Goal: Task Accomplishment & Management: Manage account settings

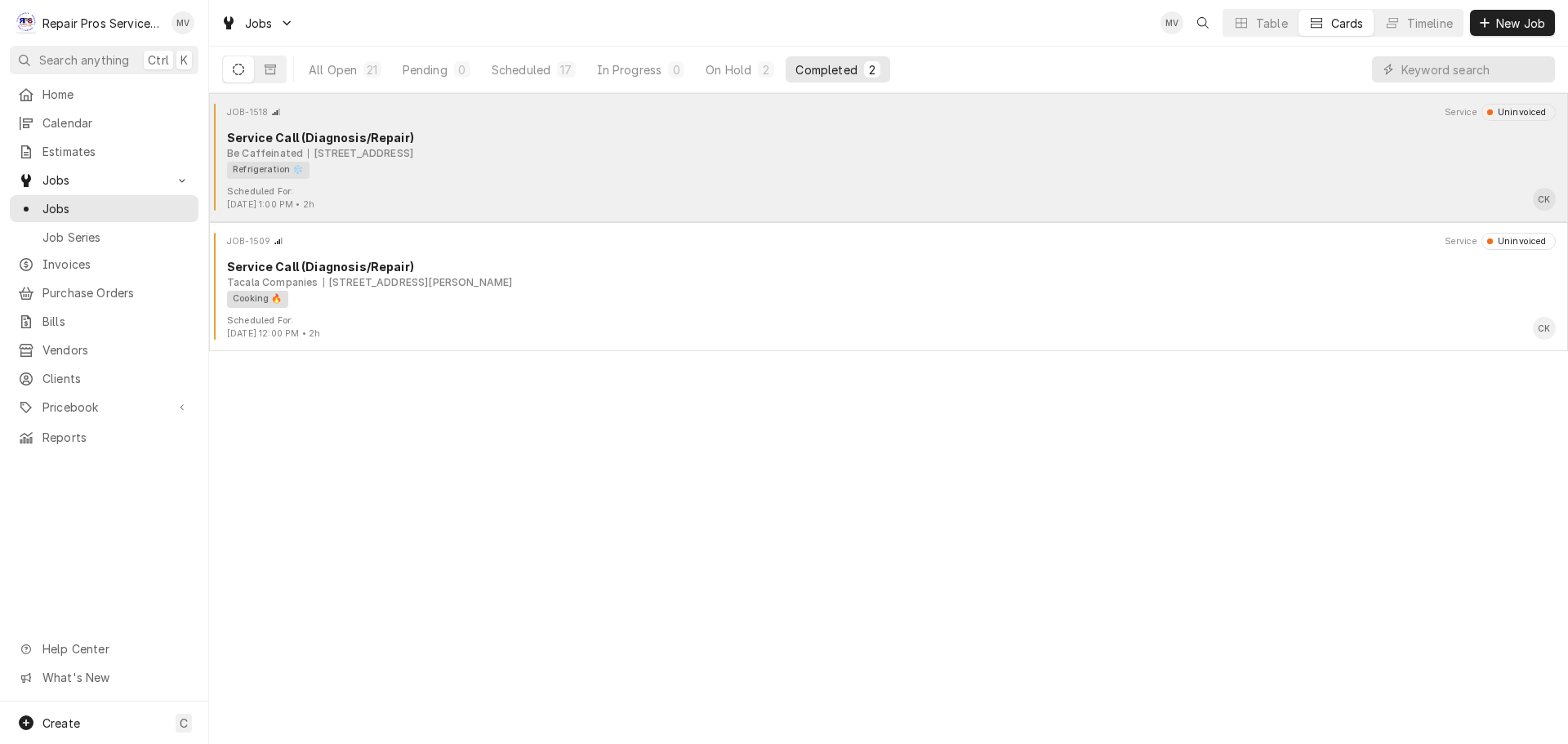
click at [402, 174] on div "Refrigeration ❄️" at bounding box center [886, 170] width 1317 height 17
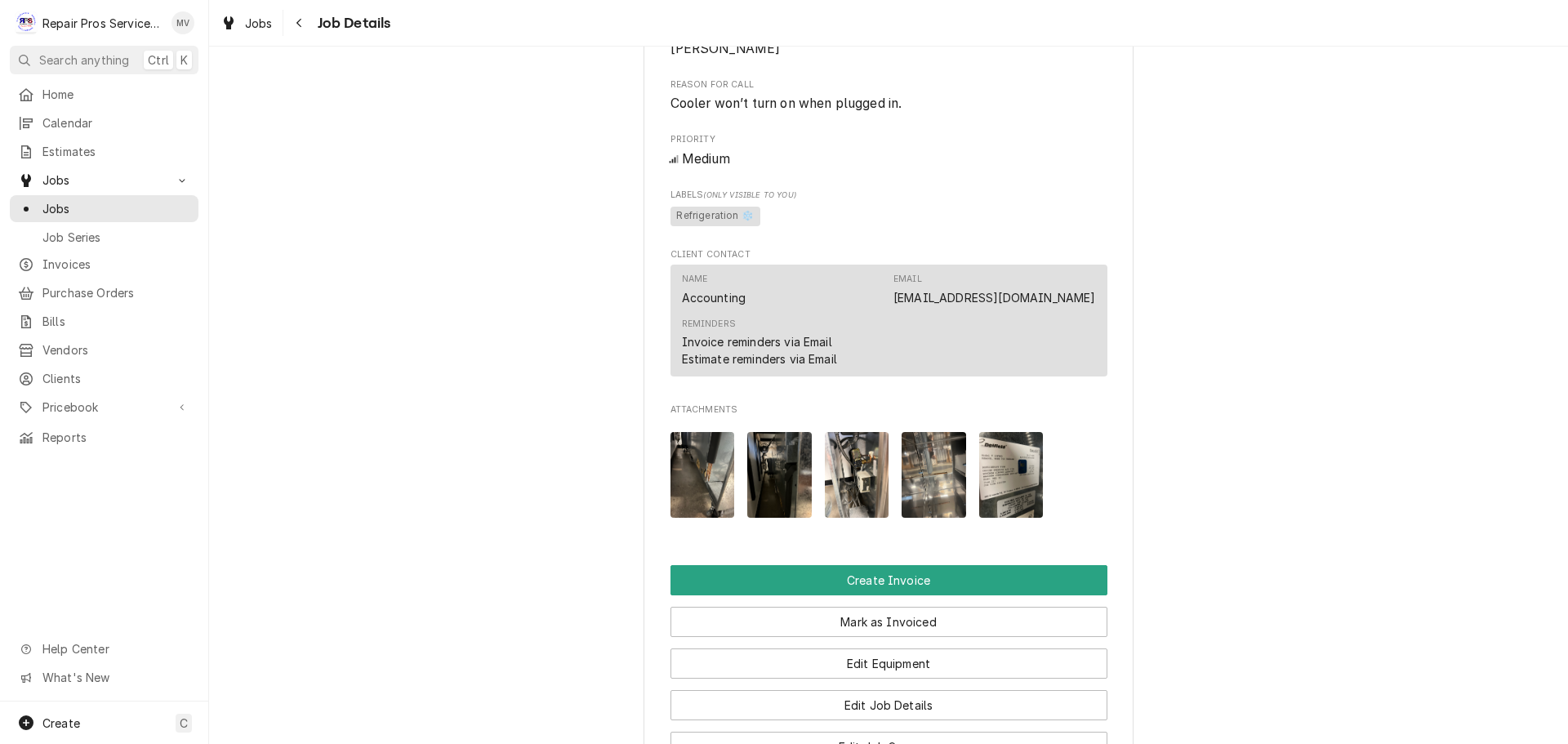
scroll to position [1238, 0]
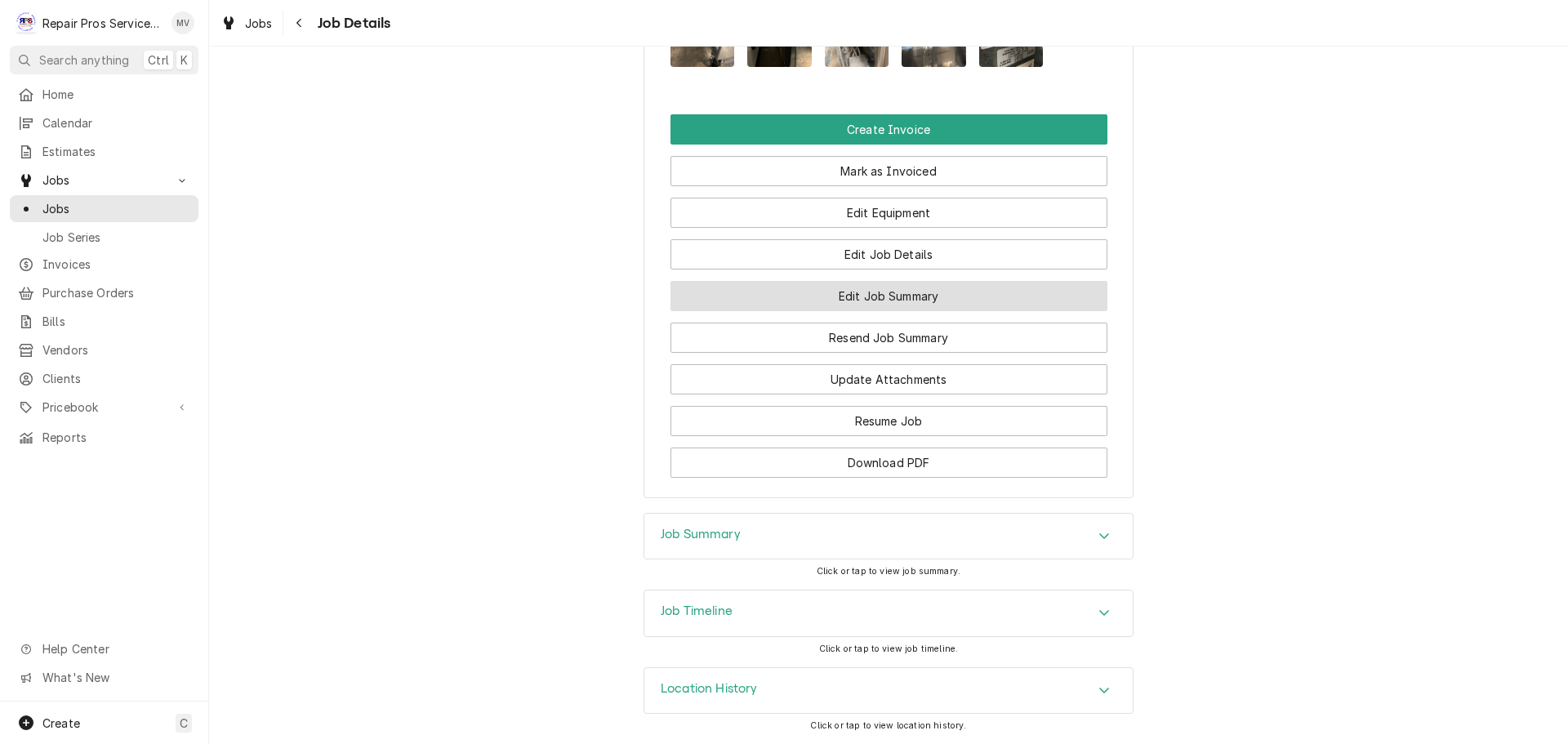
click at [862, 287] on button "Edit Job Summary" at bounding box center [888, 296] width 437 height 30
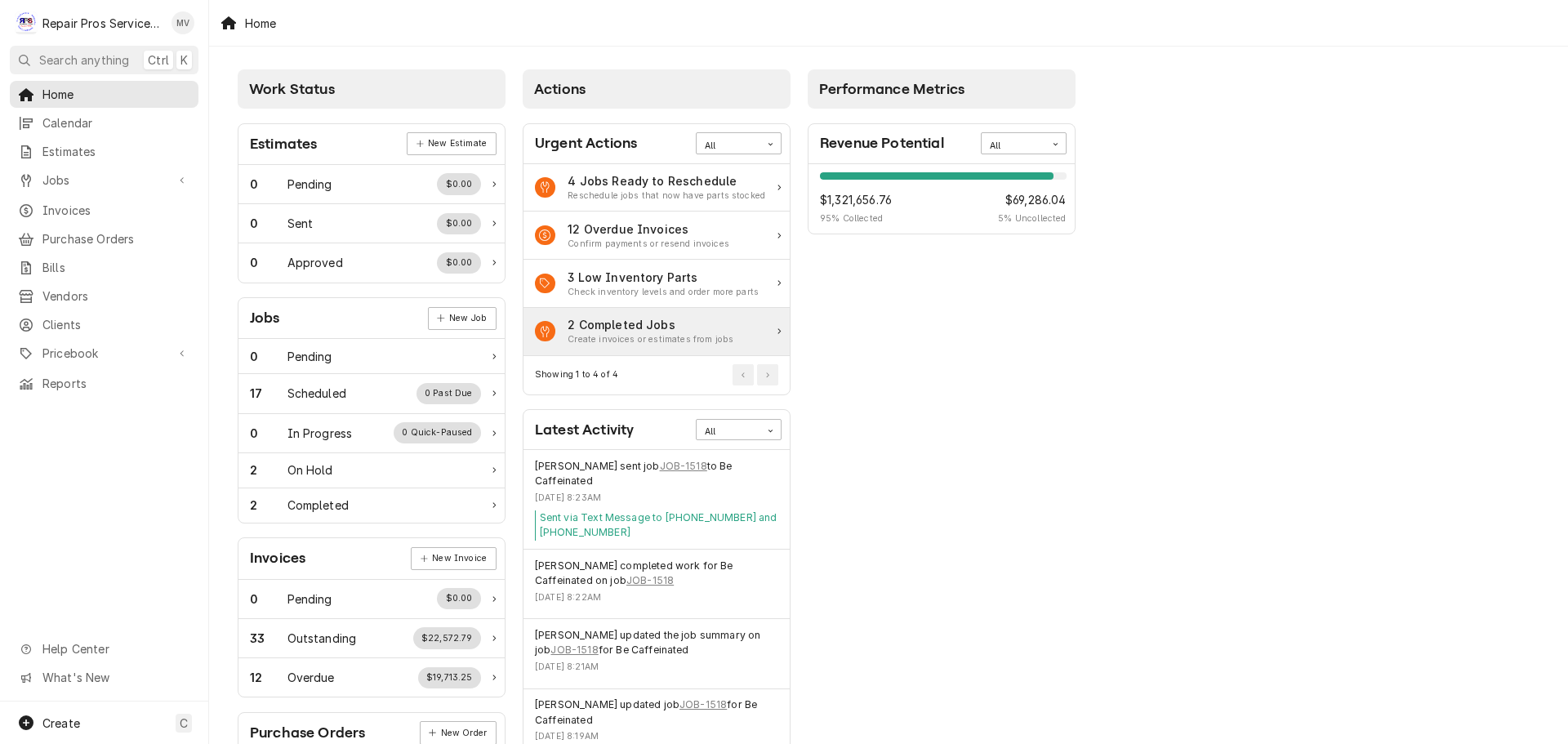
click at [624, 328] on div "2 Completed Jobs" at bounding box center [651, 324] width 166 height 17
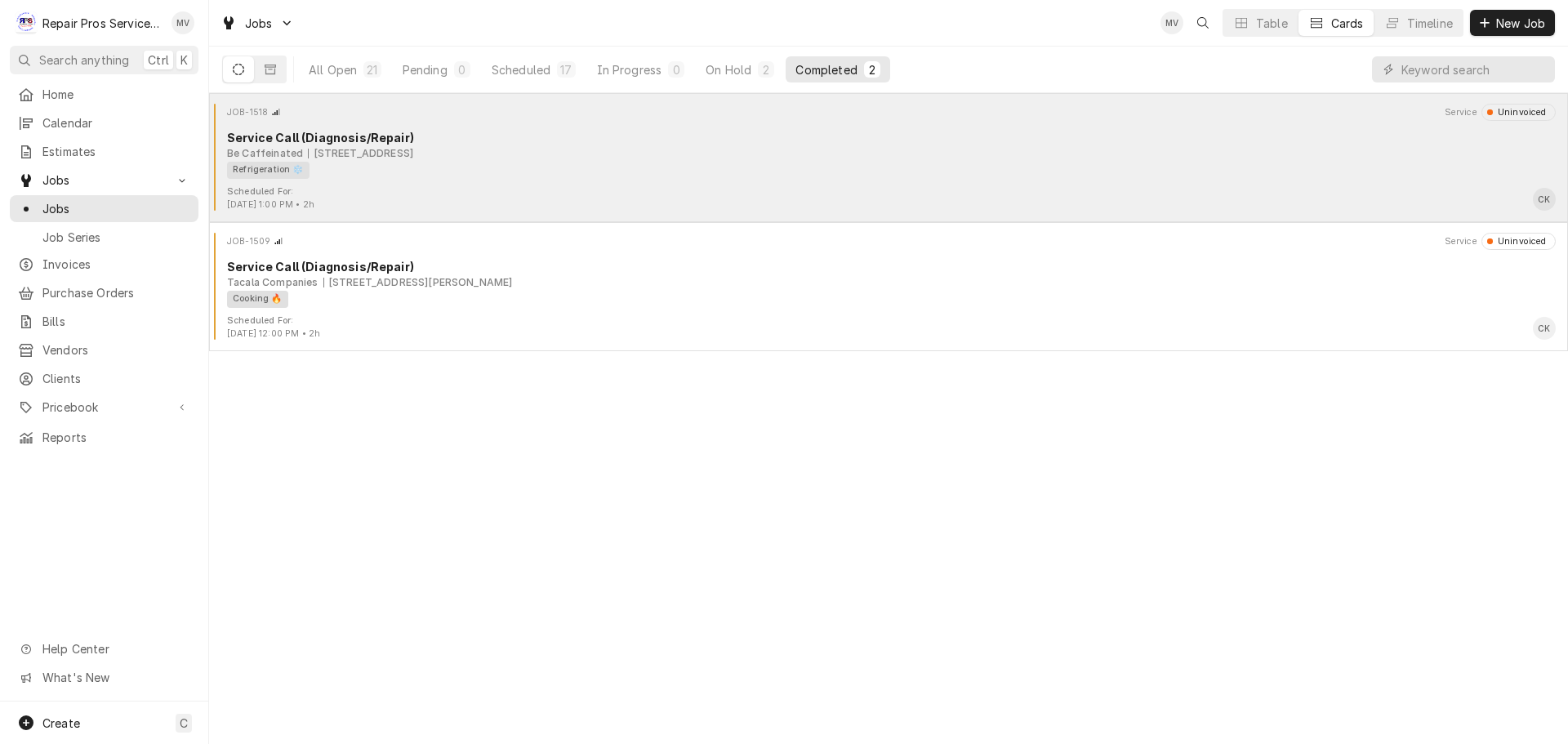
click at [415, 175] on div "Refrigeration ❄️" at bounding box center [886, 170] width 1317 height 17
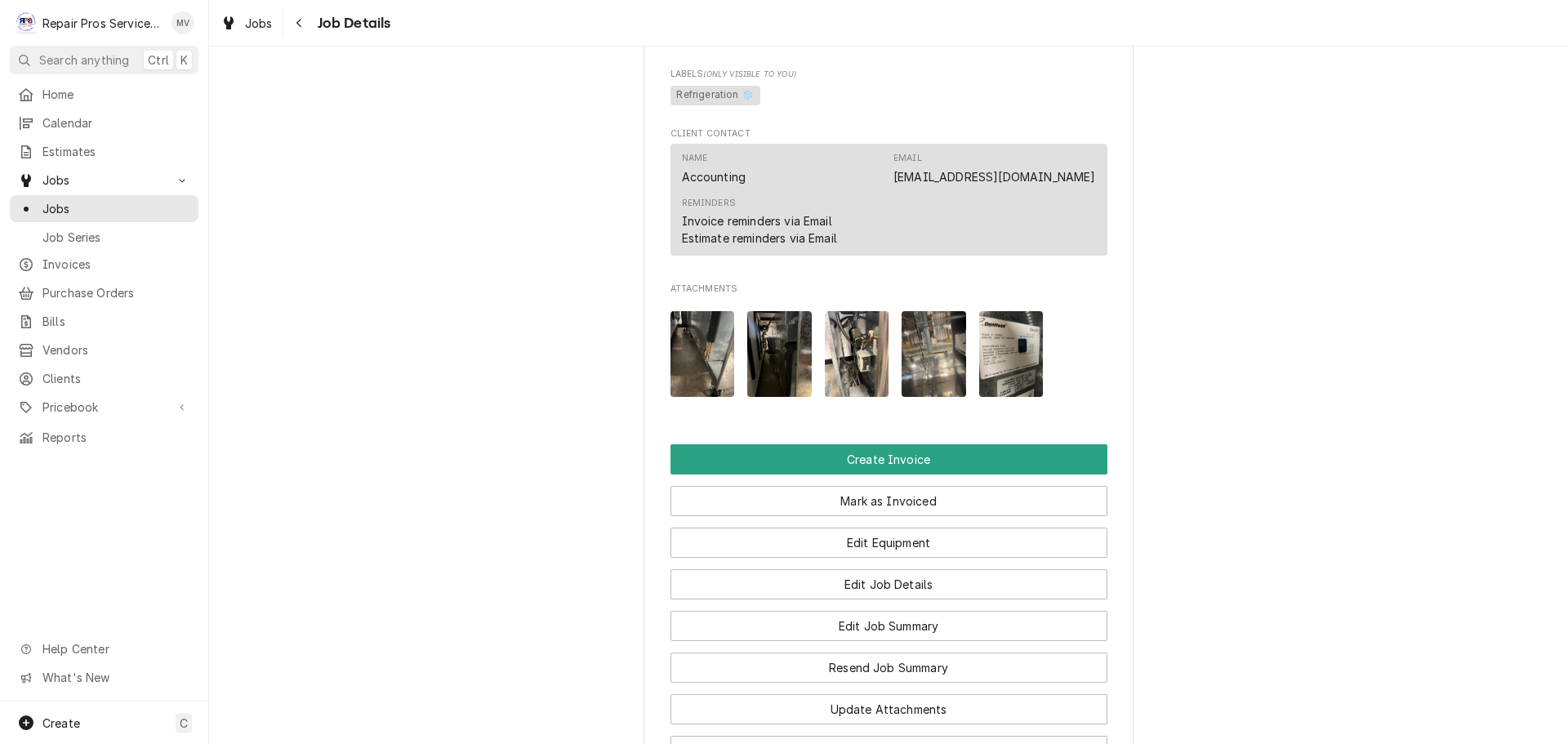
scroll to position [1238, 0]
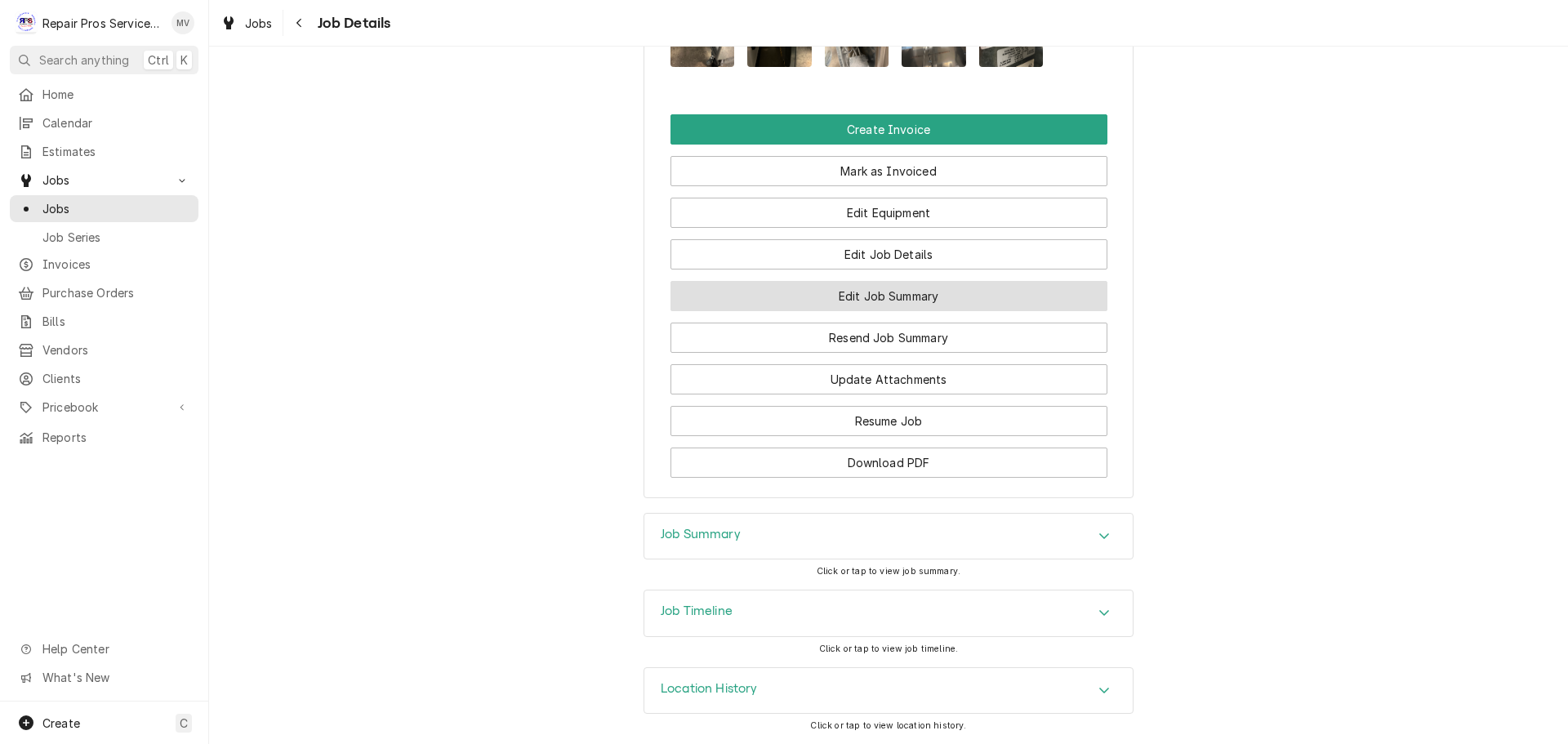
click at [827, 289] on button "Edit Job Summary" at bounding box center [888, 296] width 437 height 30
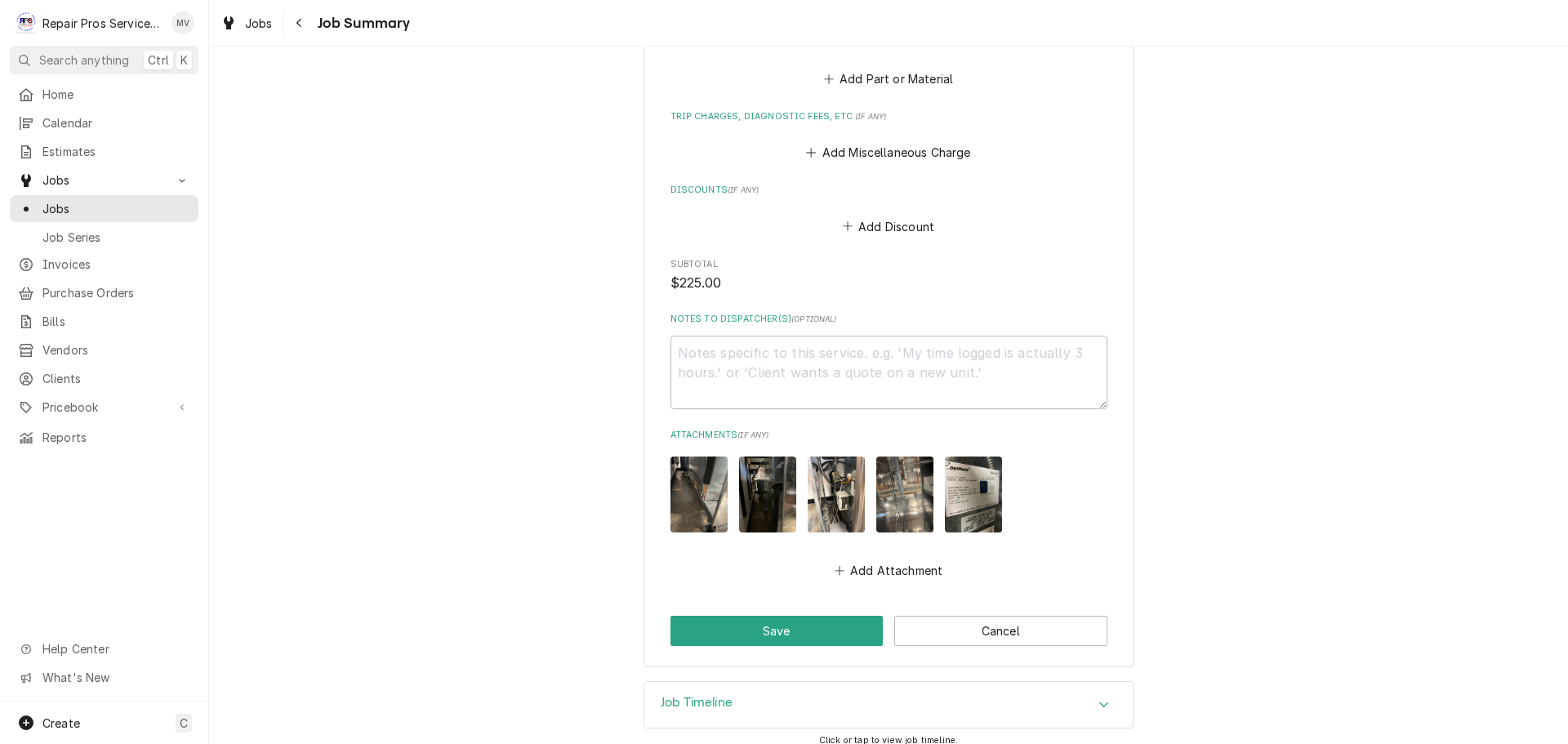
scroll to position [1387, 0]
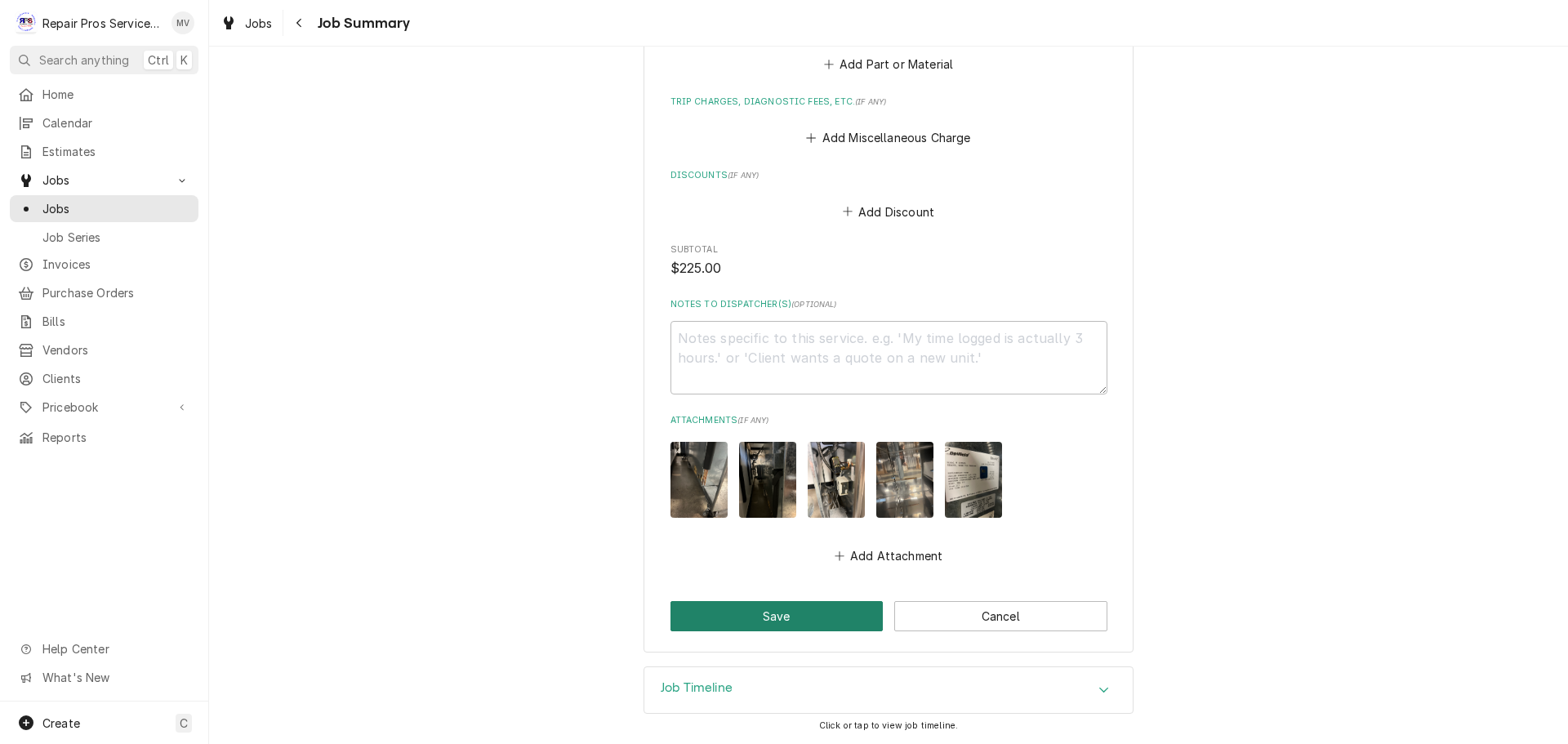
click at [738, 610] on button "Save" at bounding box center [777, 616] width 213 height 30
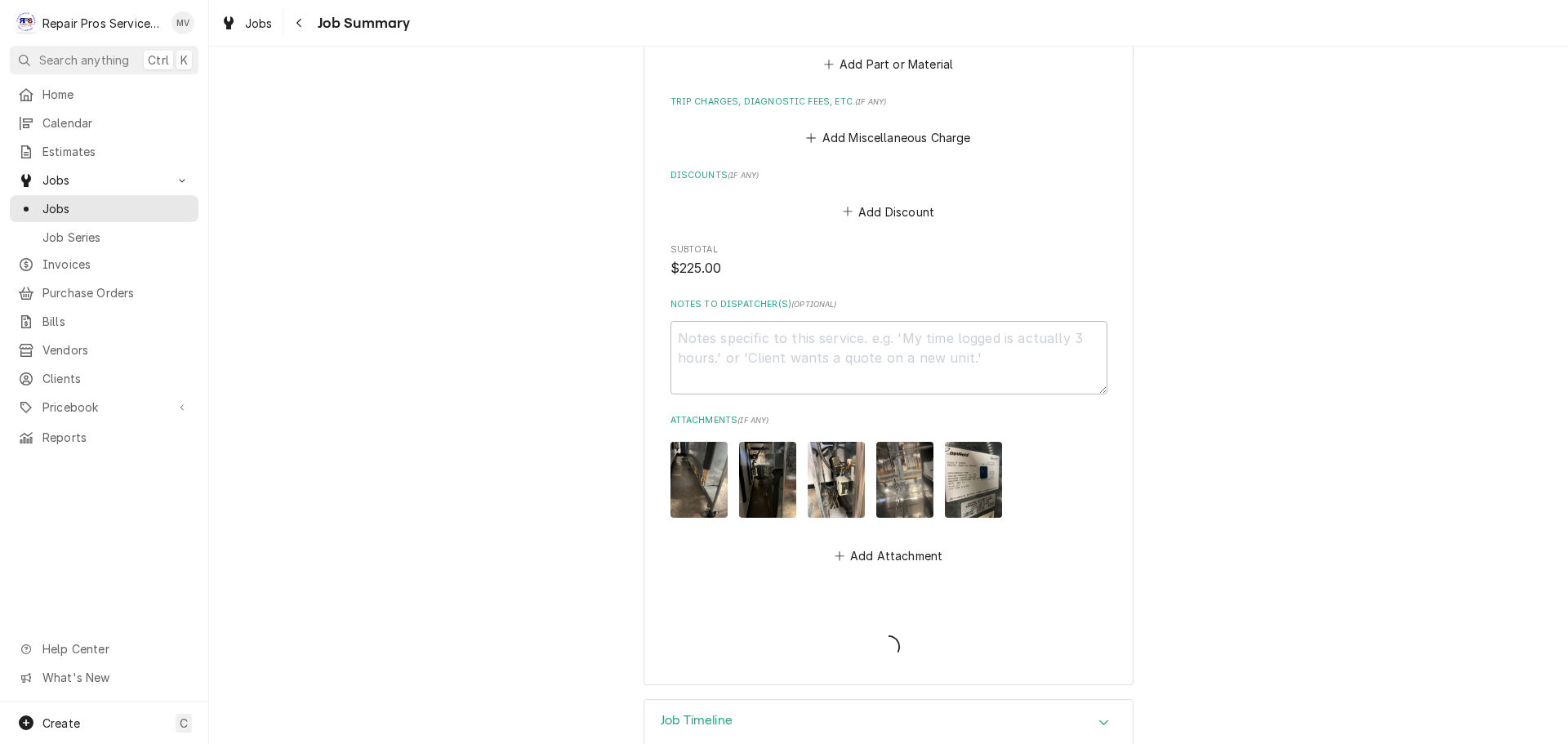
type textarea "x"
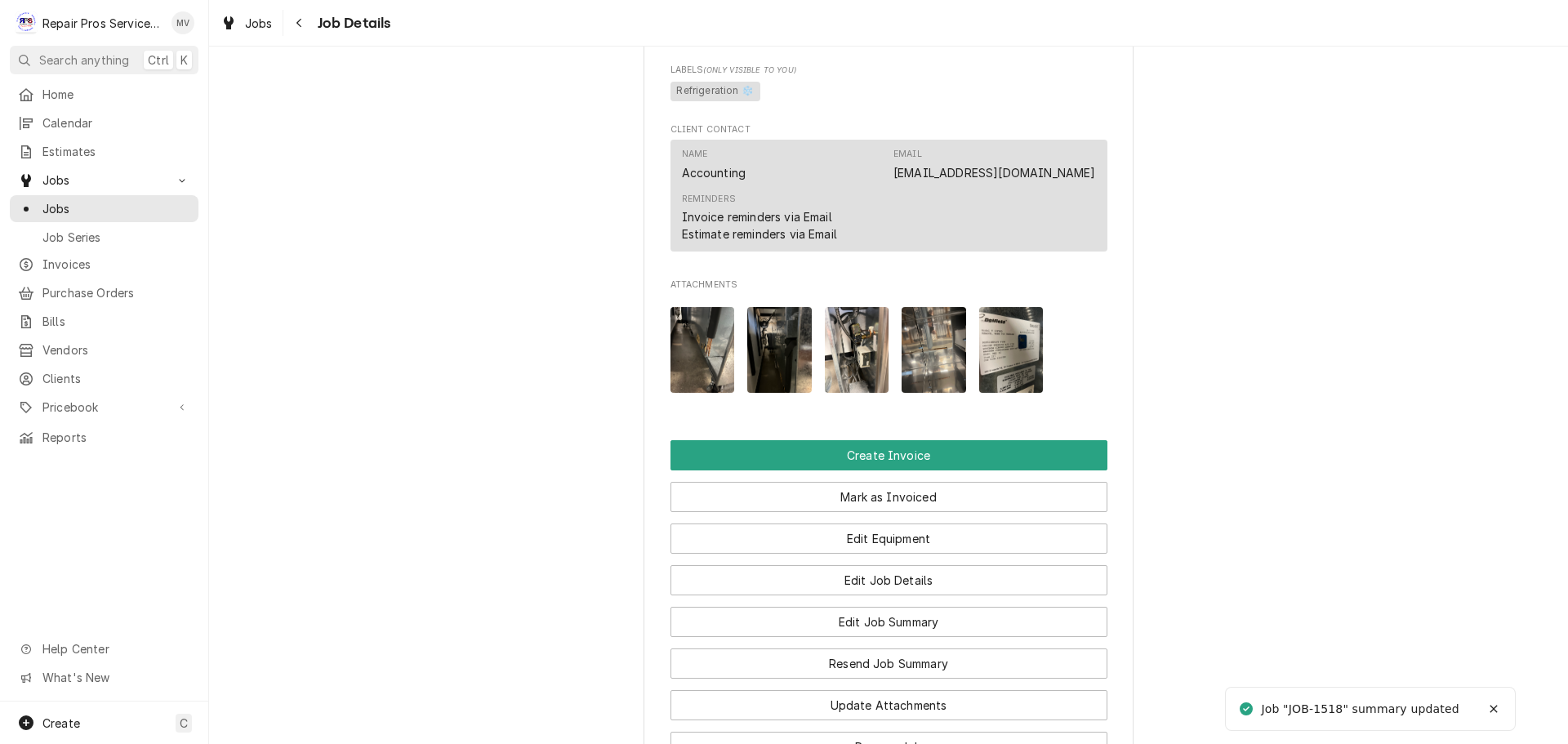
scroll to position [980, 0]
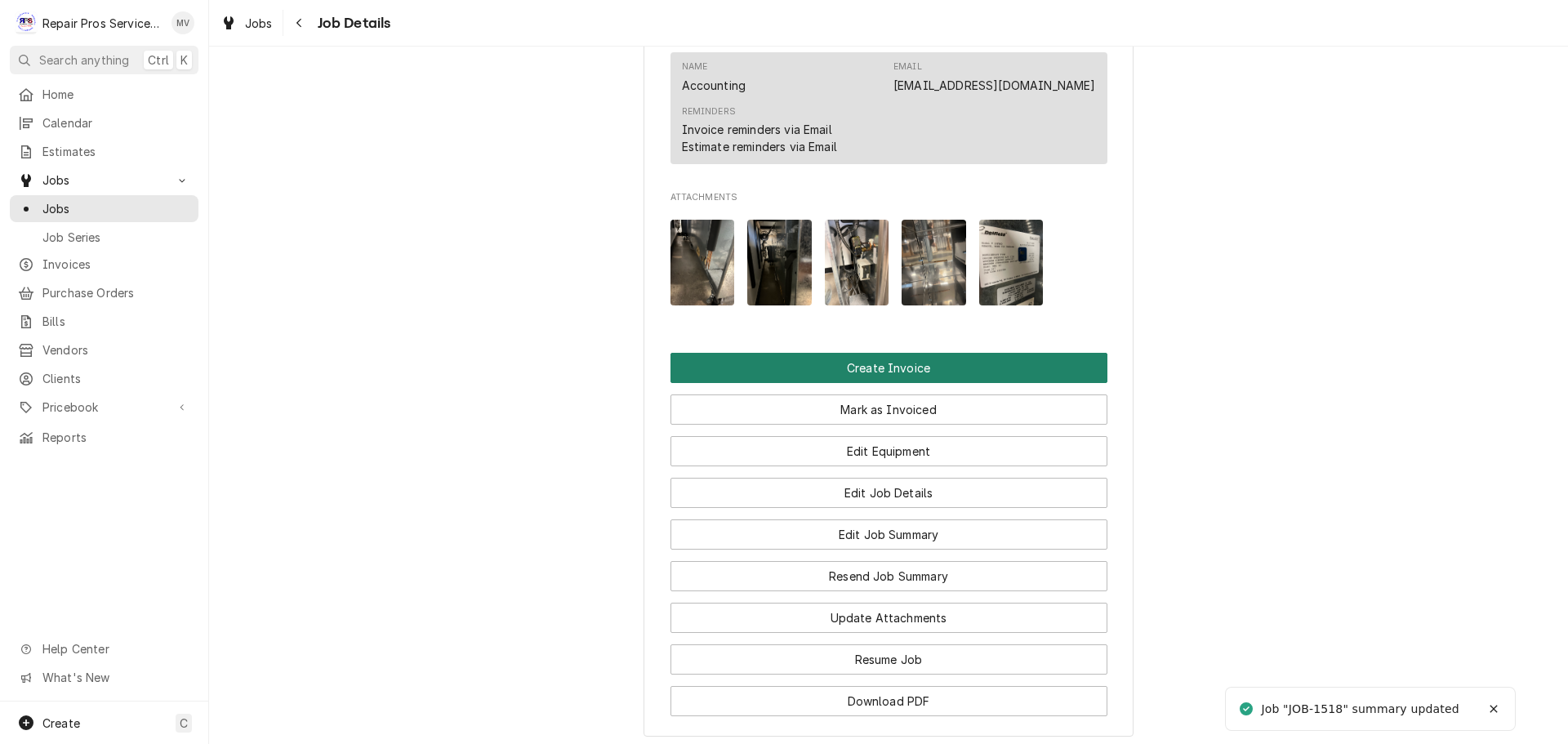
click at [878, 383] on button "Create Invoice" at bounding box center [888, 368] width 437 height 30
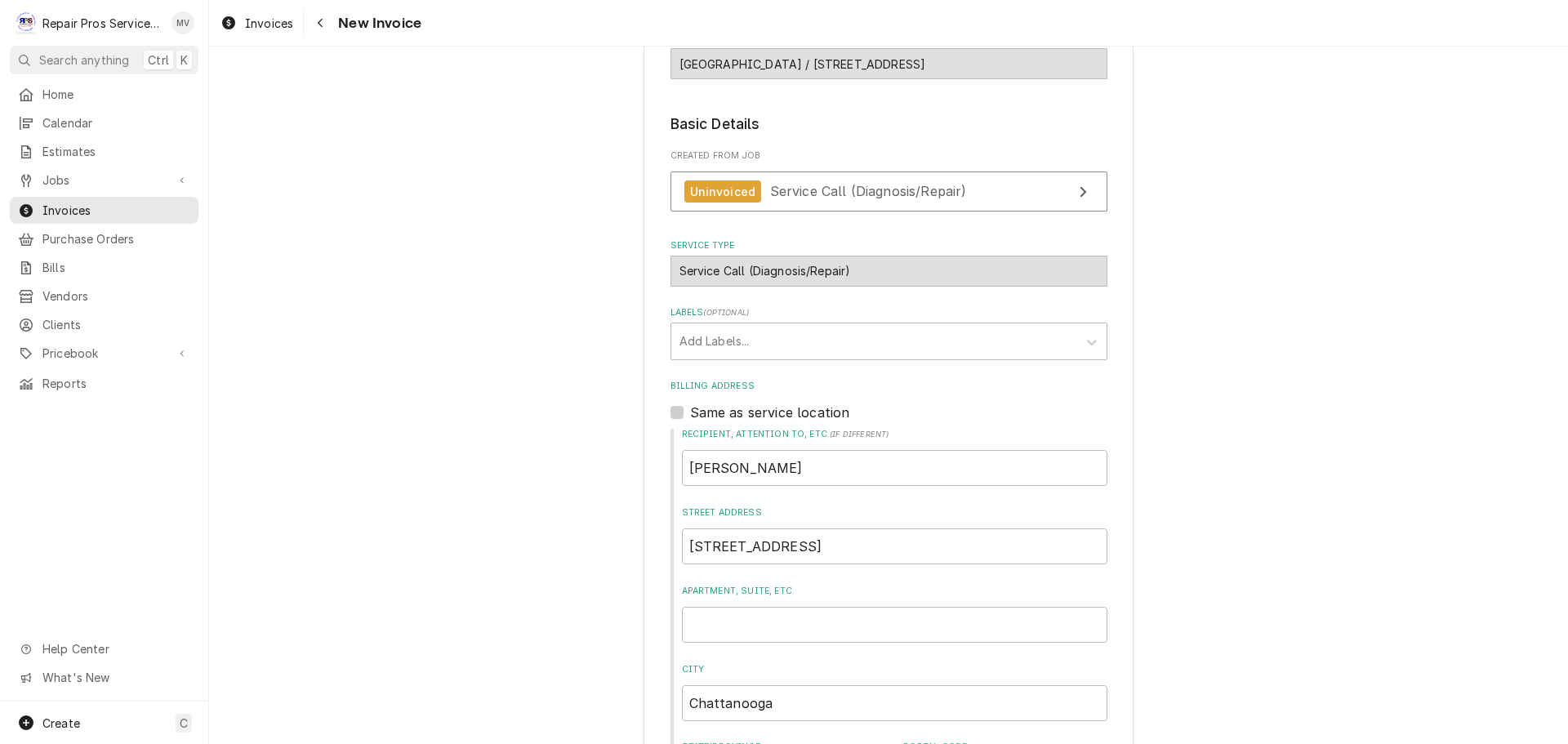
scroll to position [566, 0]
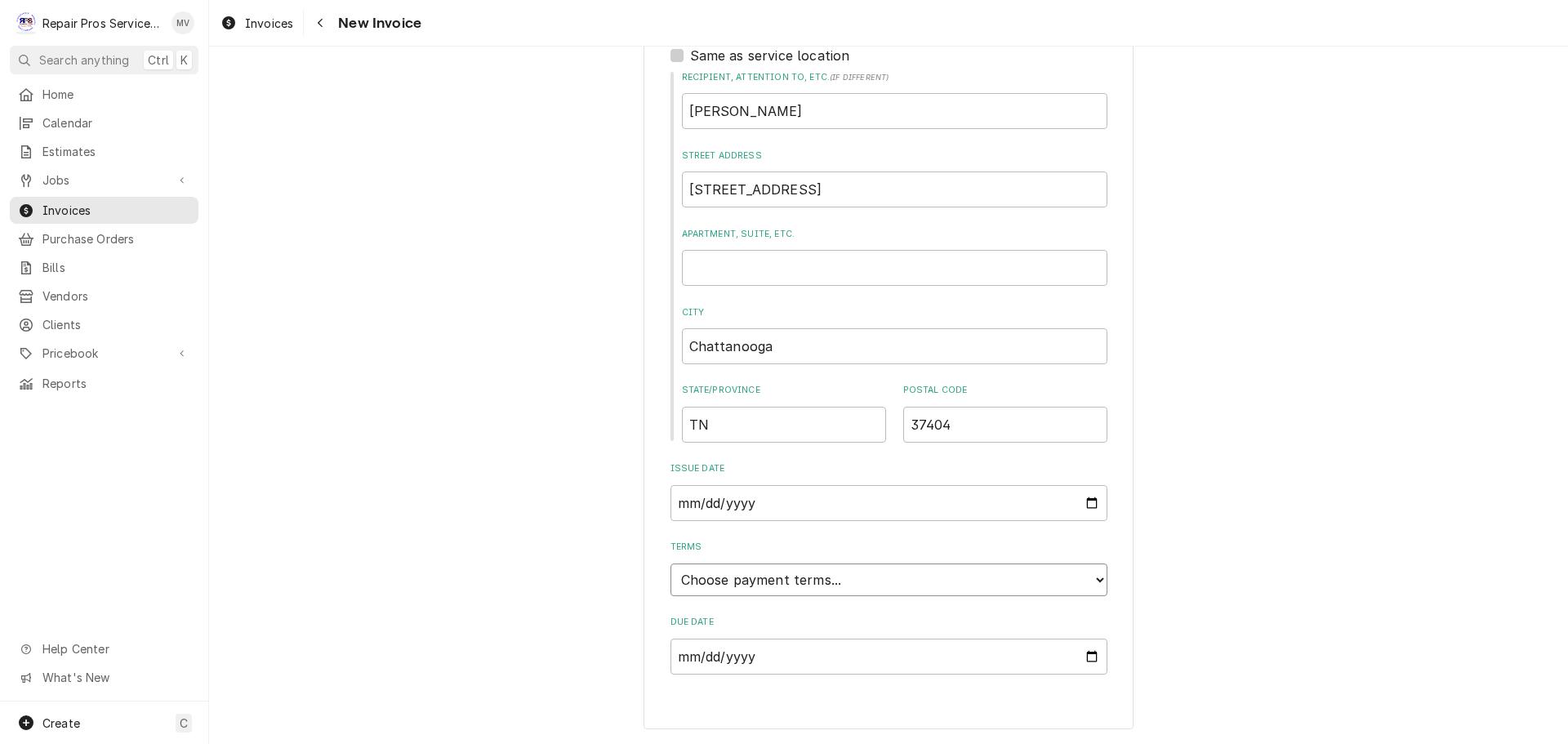
click at [706, 587] on select "Choose payment terms... Same Day Net 7 Net 14 Net 21 Net 30 Net 45 Net 60 Net 90" at bounding box center [888, 579] width 437 height 33
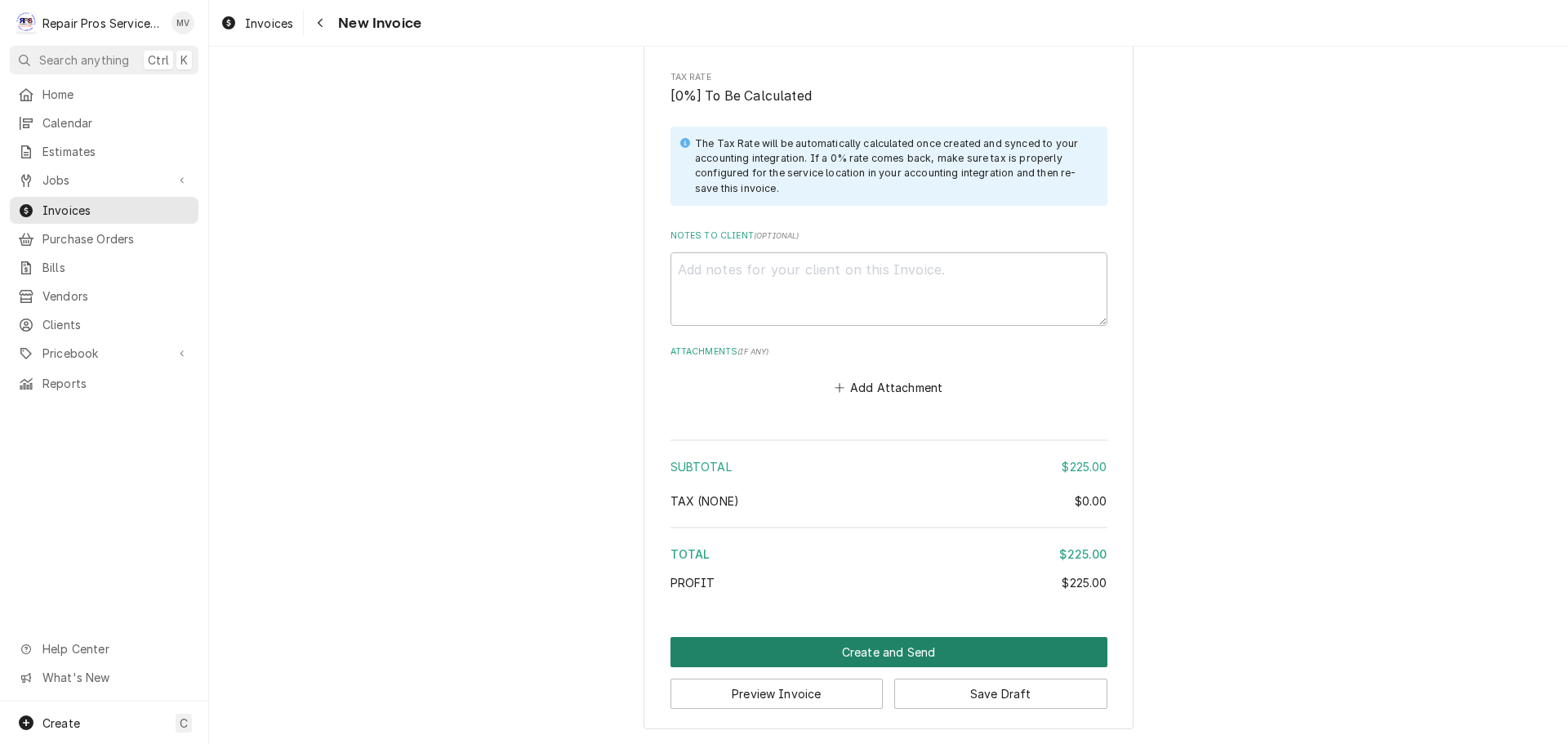
click at [853, 644] on button "Create and Send" at bounding box center [888, 652] width 437 height 30
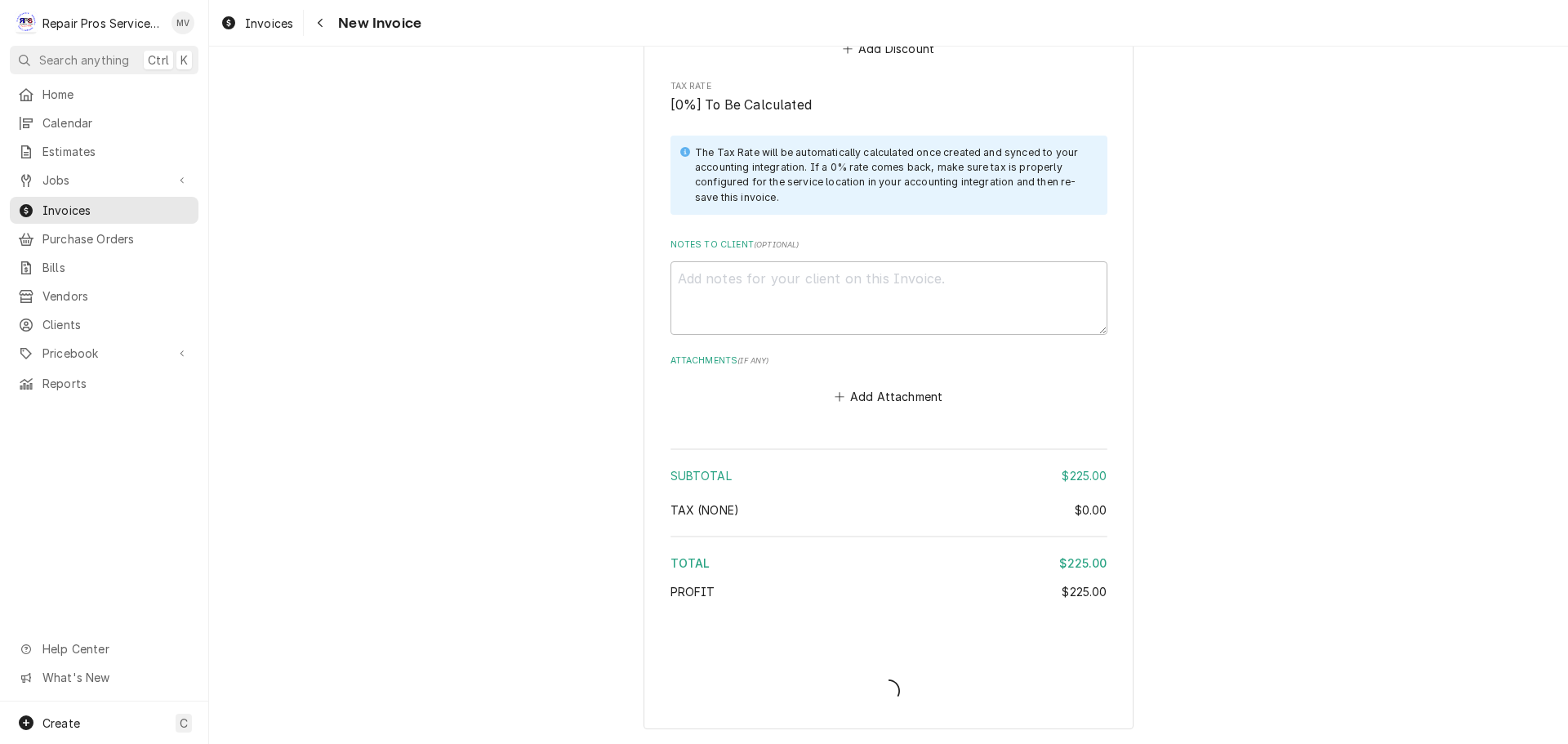
scroll to position [2520, 0]
type textarea "x"
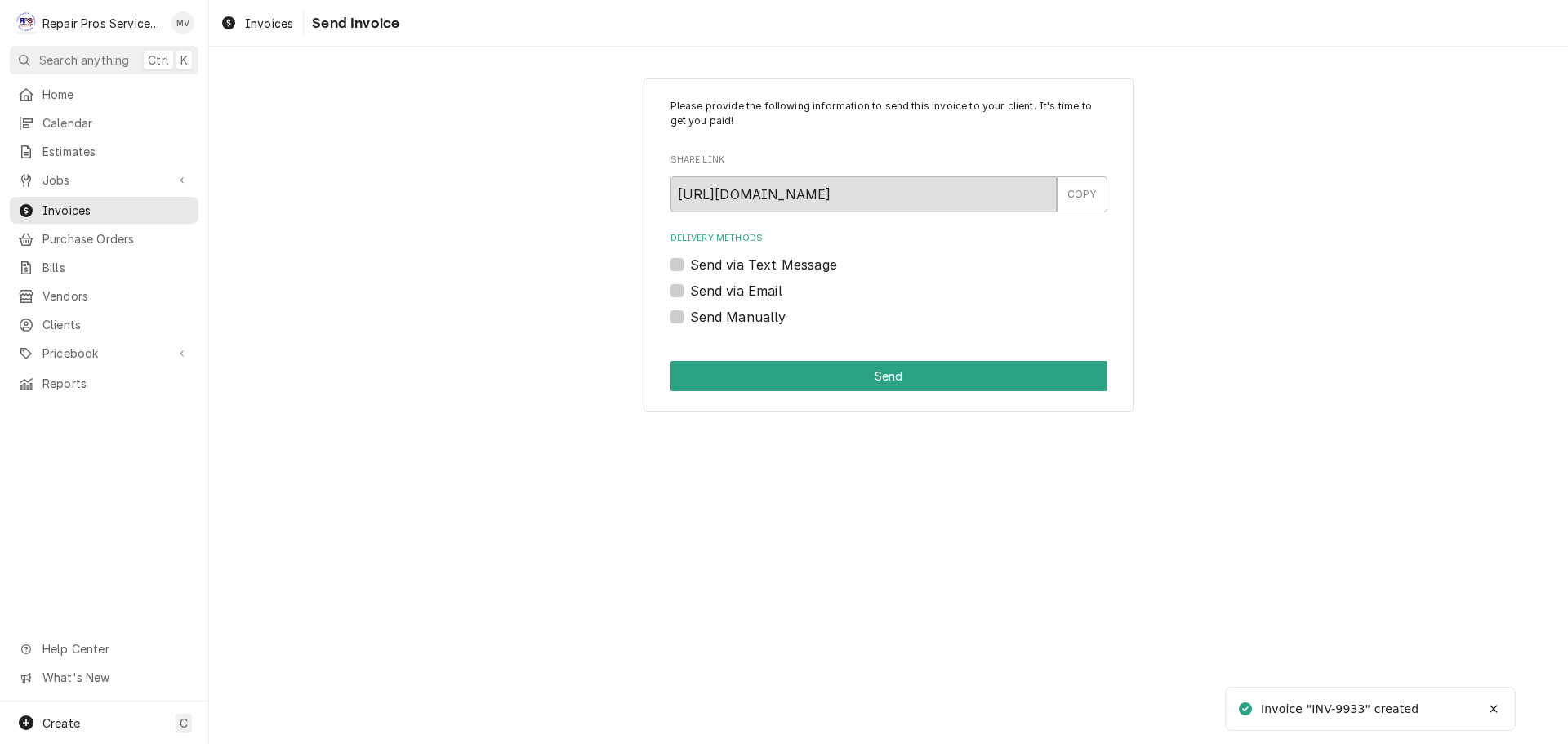
click at [729, 313] on label "Send Manually" at bounding box center [738, 317] width 96 height 19
click at [729, 313] on input "Send Manually" at bounding box center [909, 325] width 437 height 36
checkbox input "true"
click at [894, 372] on button "Send" at bounding box center [888, 376] width 437 height 30
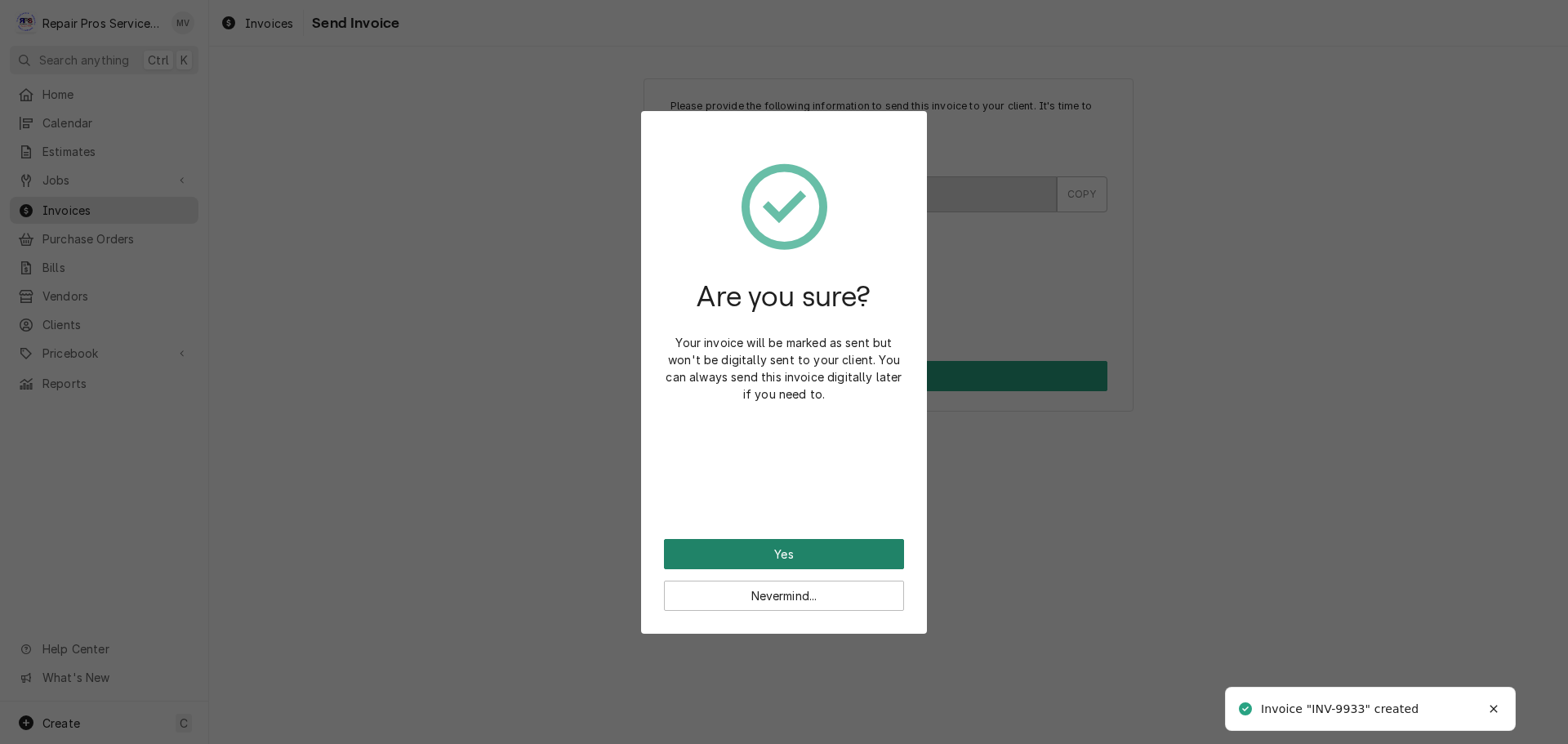
click at [751, 553] on button "Yes" at bounding box center [784, 554] width 240 height 30
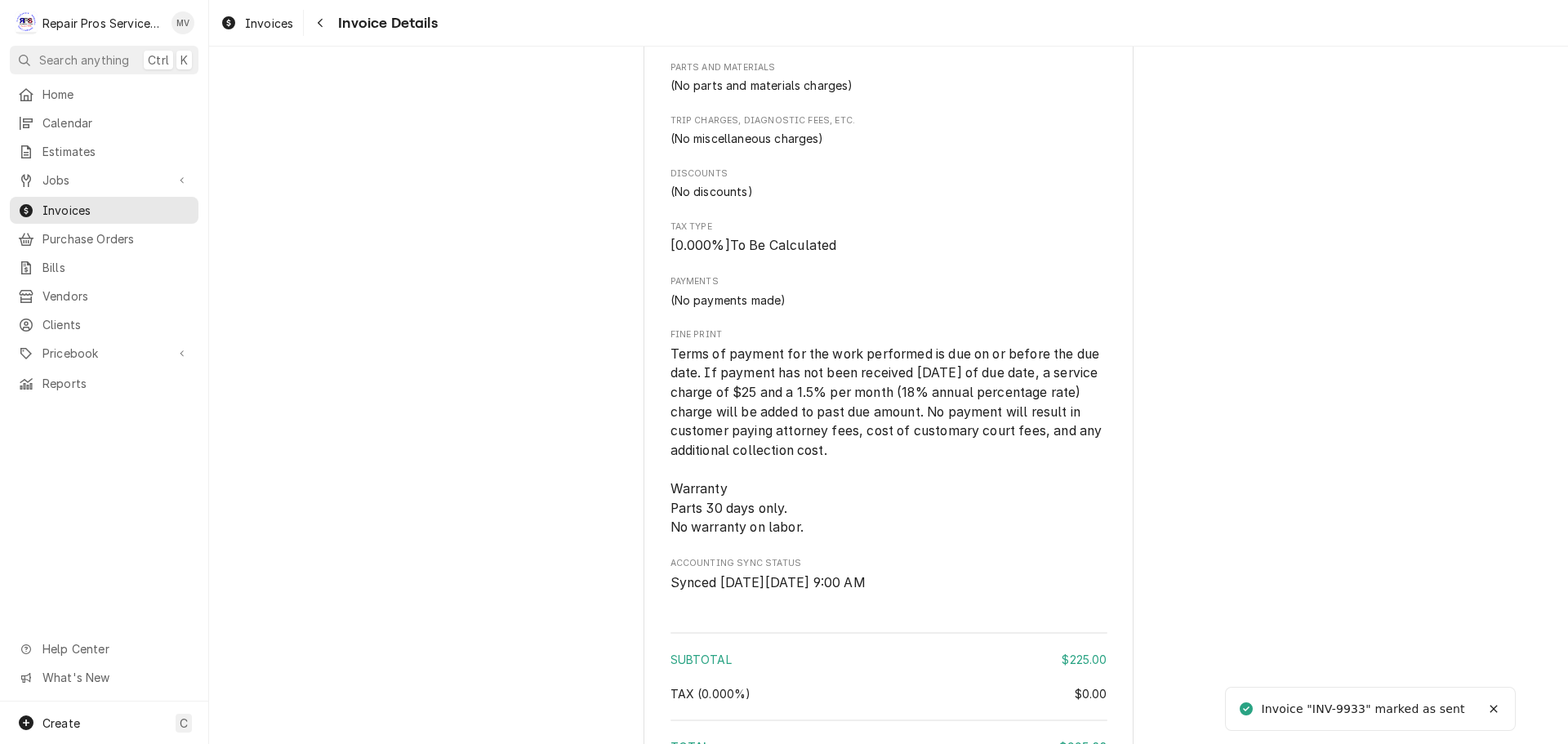
scroll to position [2287, 0]
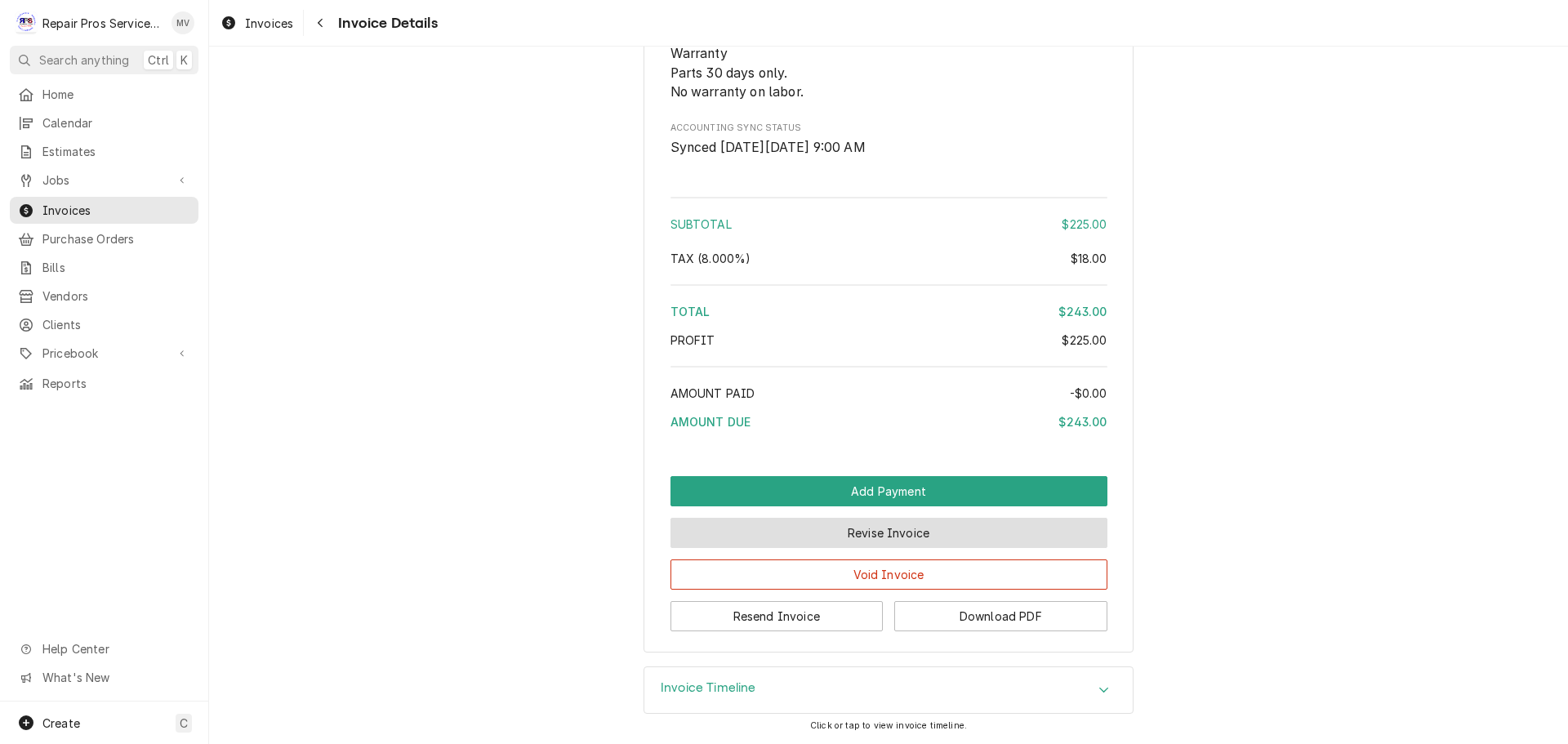
scroll to position [2318, 0]
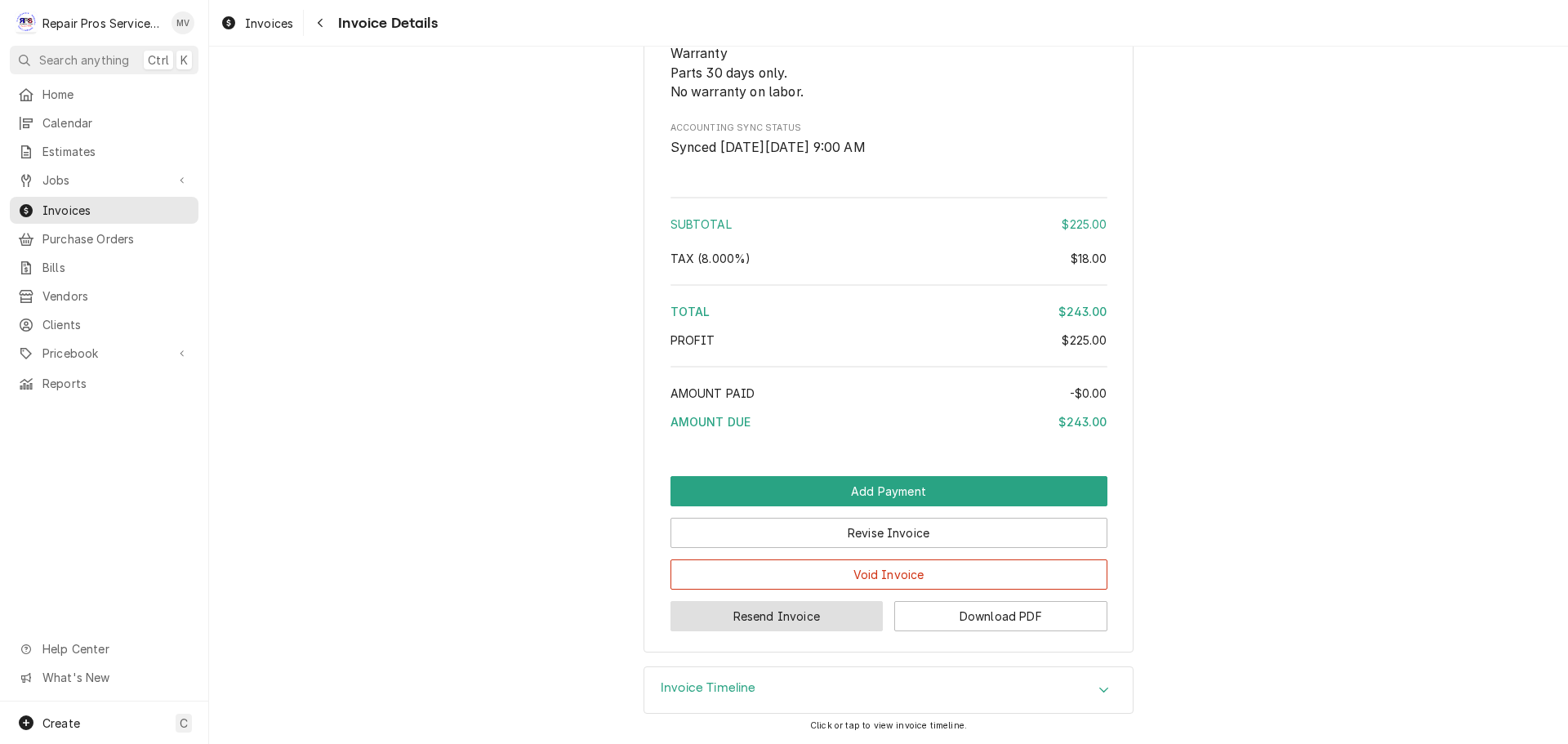
click at [773, 615] on button "Resend Invoice" at bounding box center [777, 616] width 213 height 30
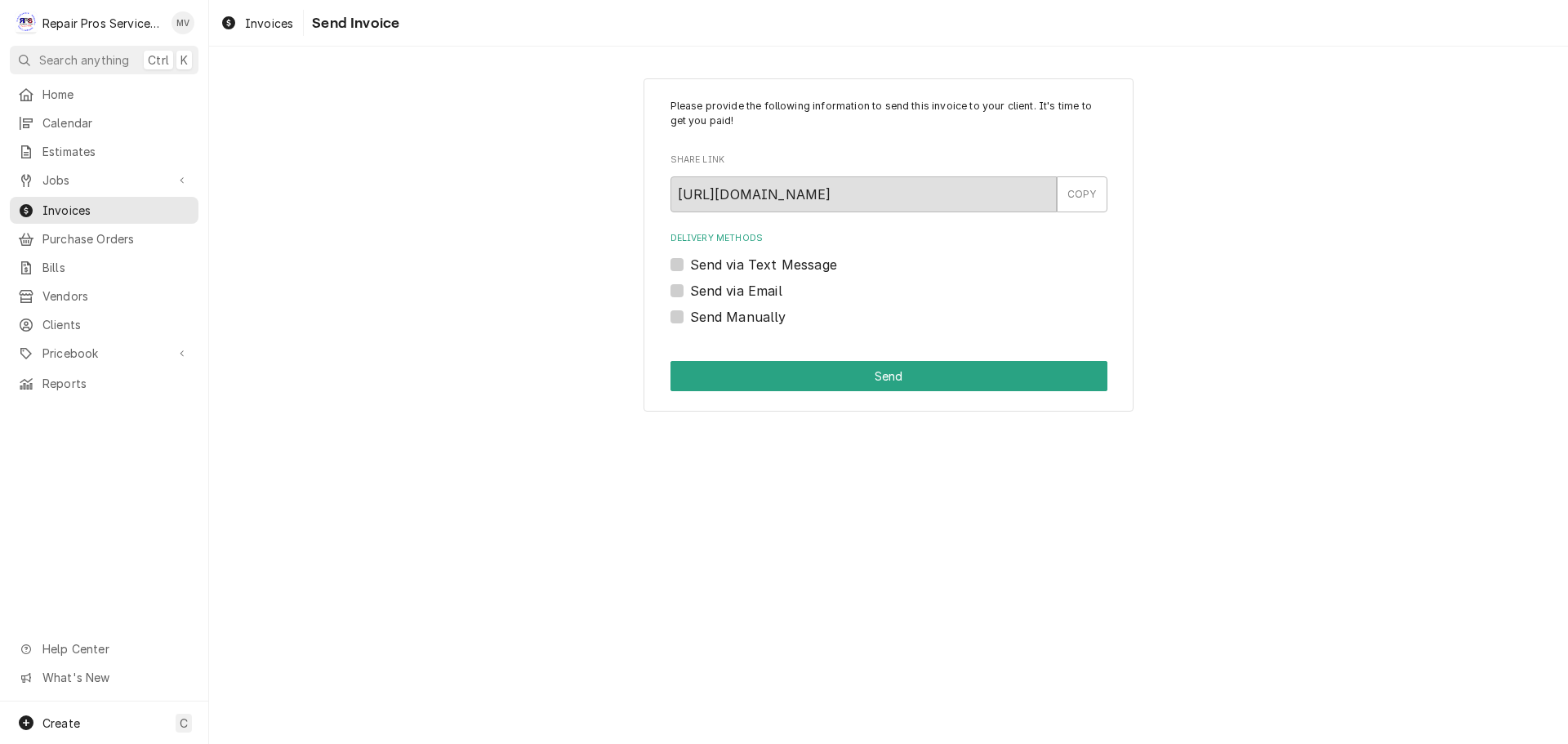
click at [732, 287] on label "Send via Email" at bounding box center [736, 291] width 92 height 19
click at [732, 287] on input "Send via Email" at bounding box center [909, 298] width 437 height 36
checkbox input "true"
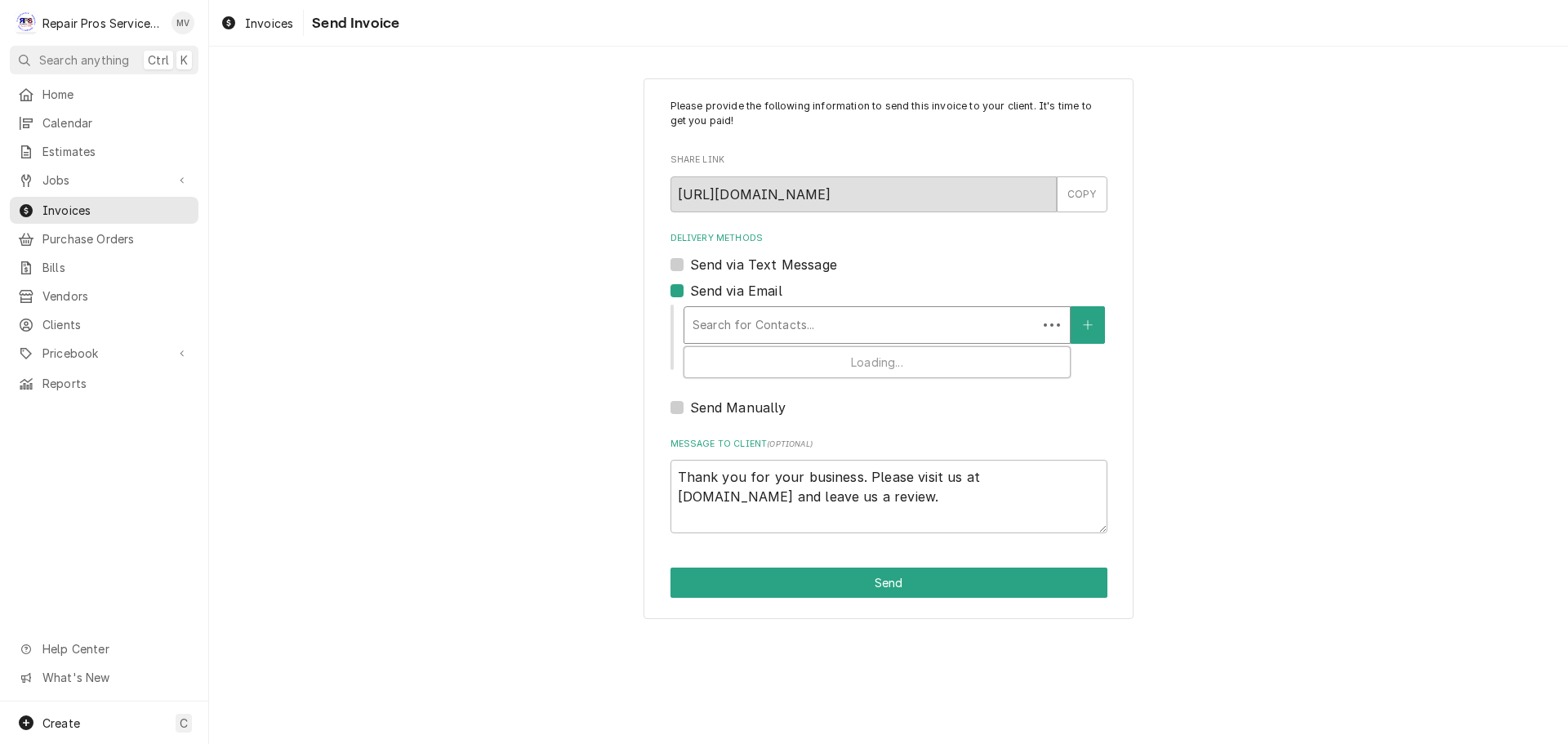
click at [771, 325] on div "Delivery Methods" at bounding box center [860, 324] width 336 height 29
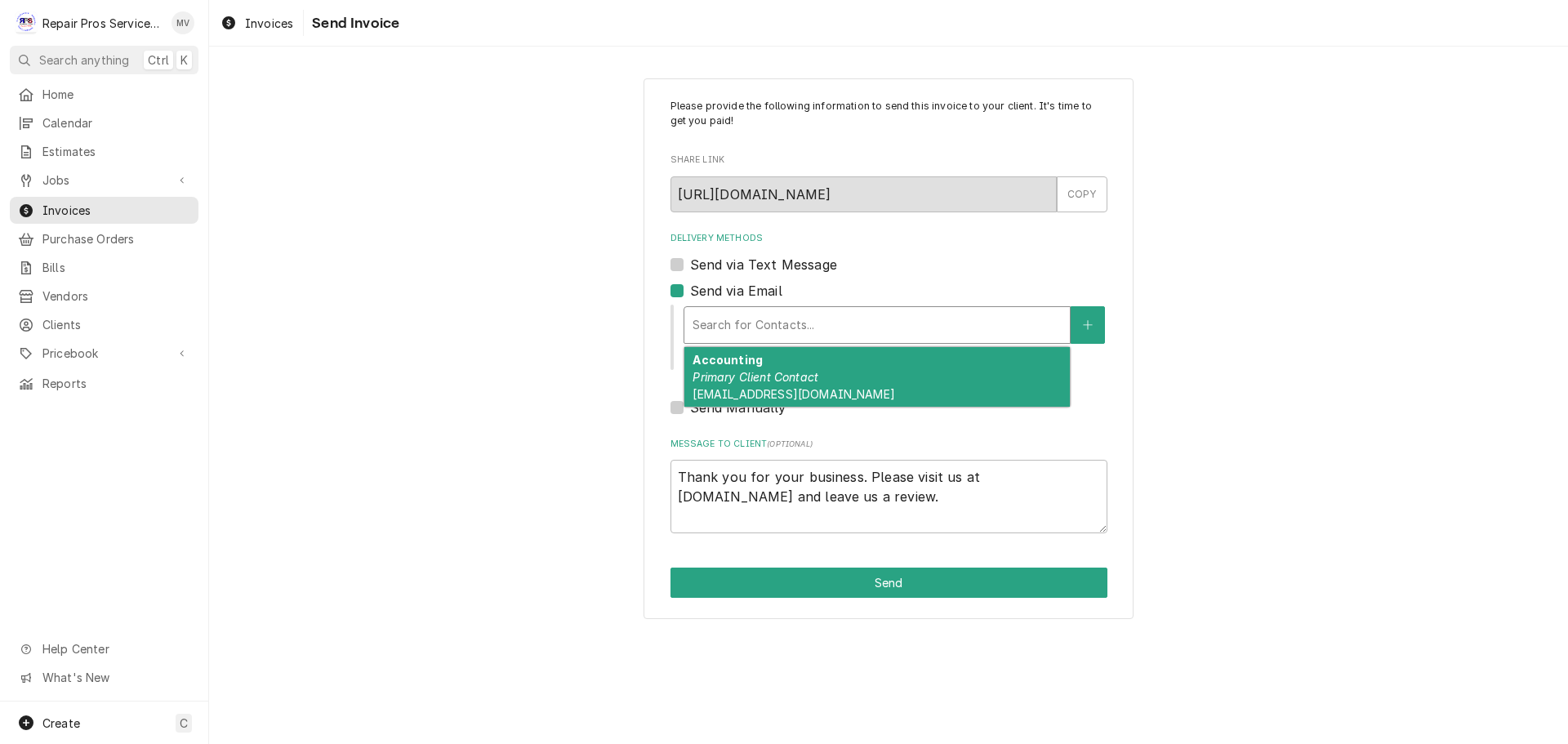
click at [747, 383] on em "Primary Client Contact" at bounding box center [755, 377] width 126 height 14
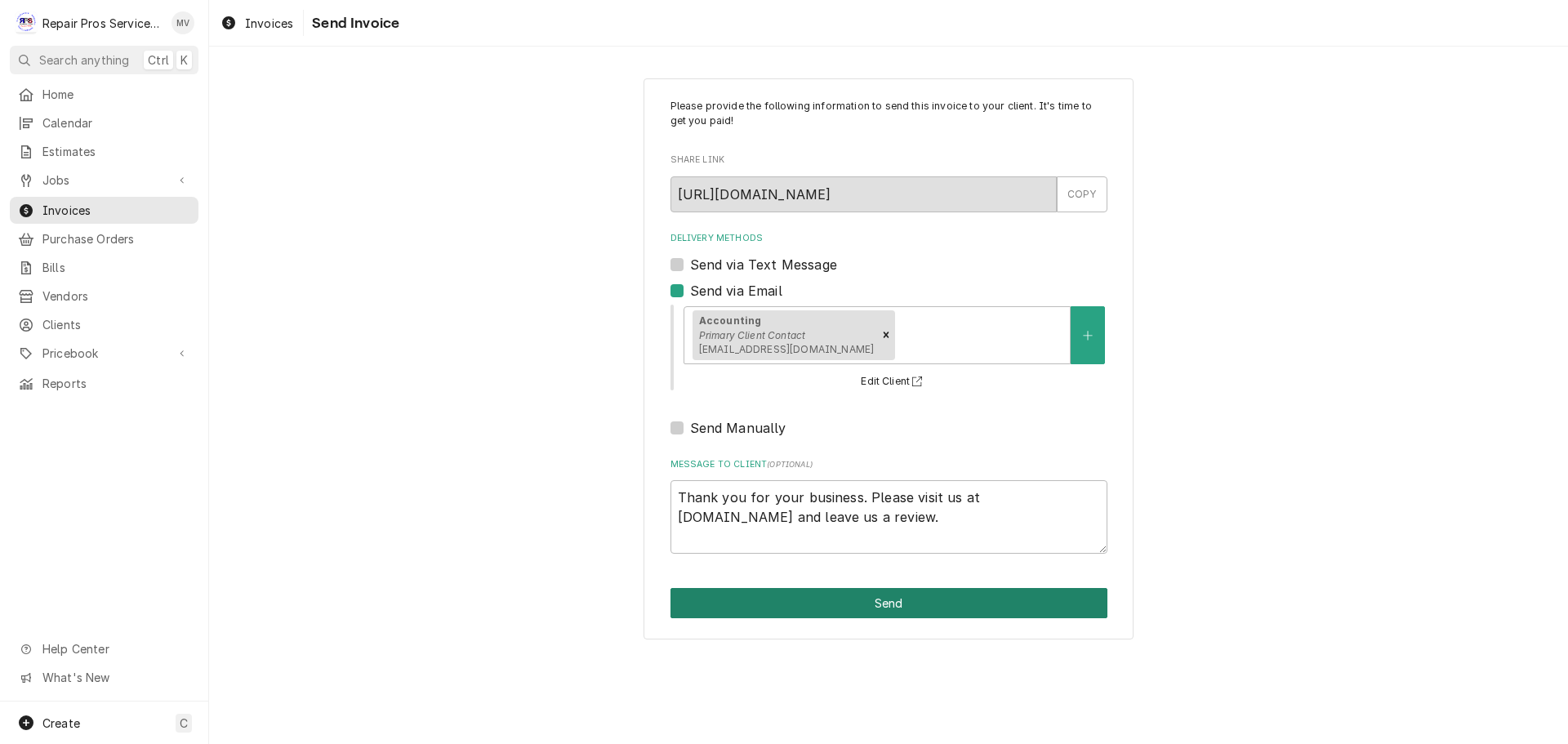
click at [871, 596] on button "Send" at bounding box center [888, 603] width 437 height 30
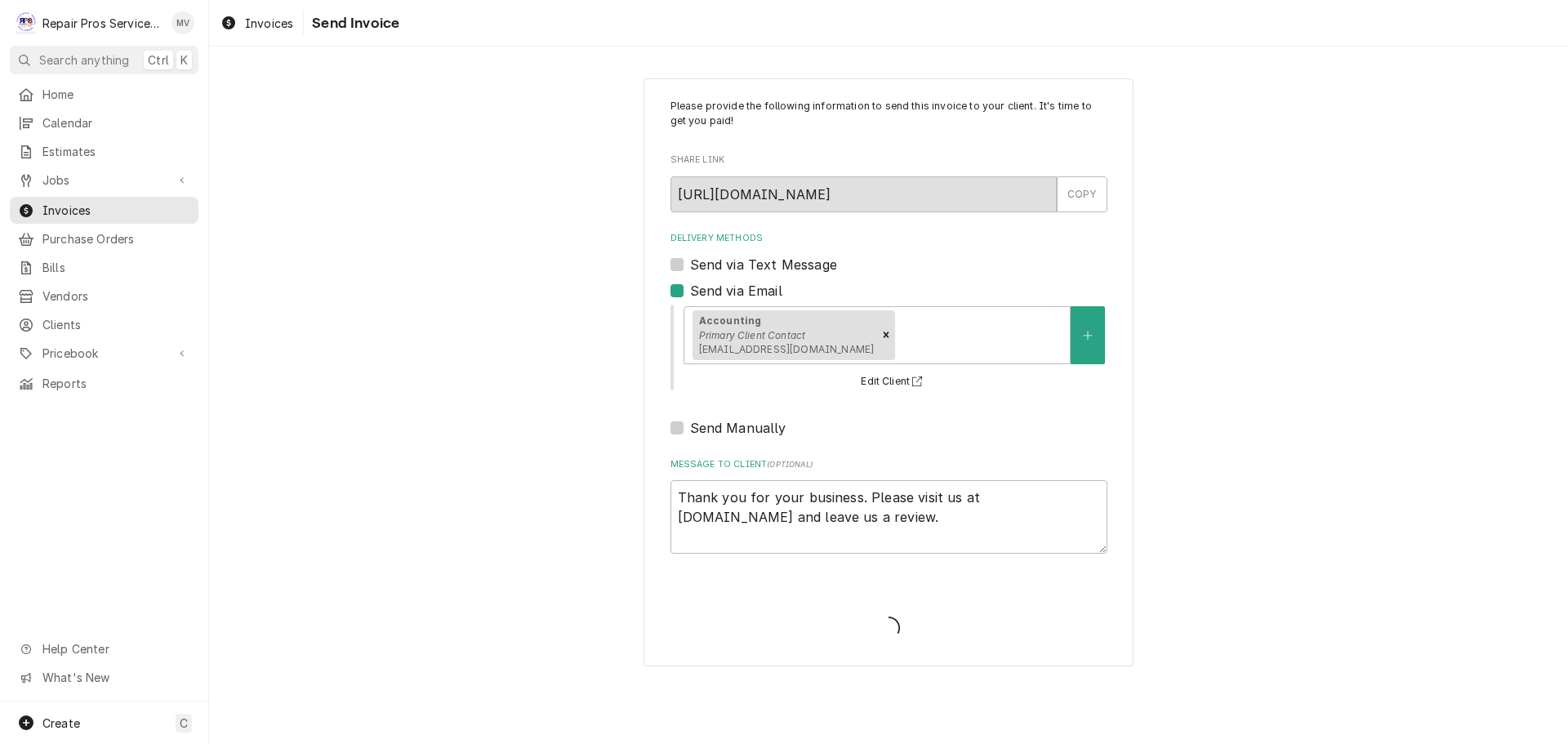
type textarea "x"
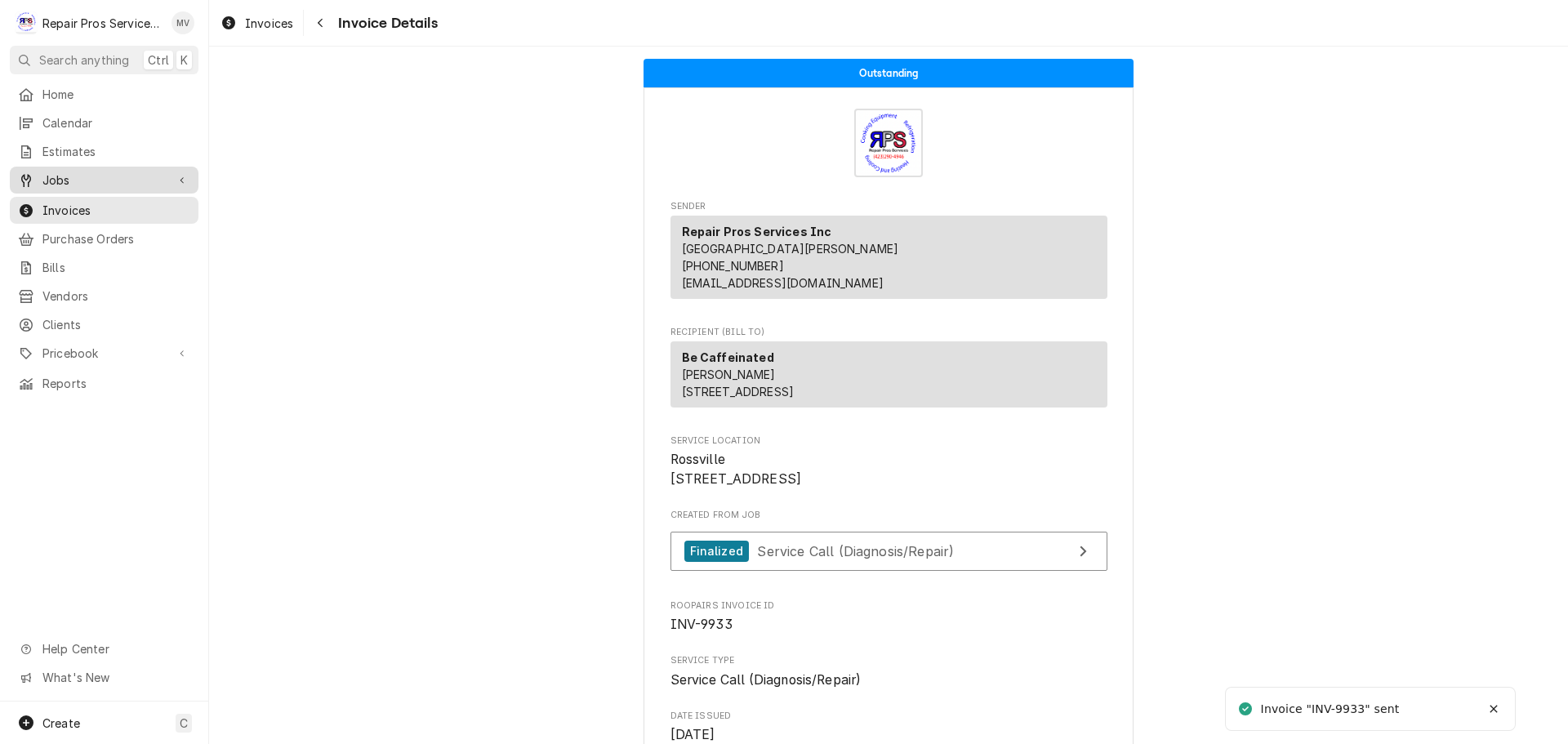
click at [63, 174] on span "Jobs" at bounding box center [104, 180] width 123 height 17
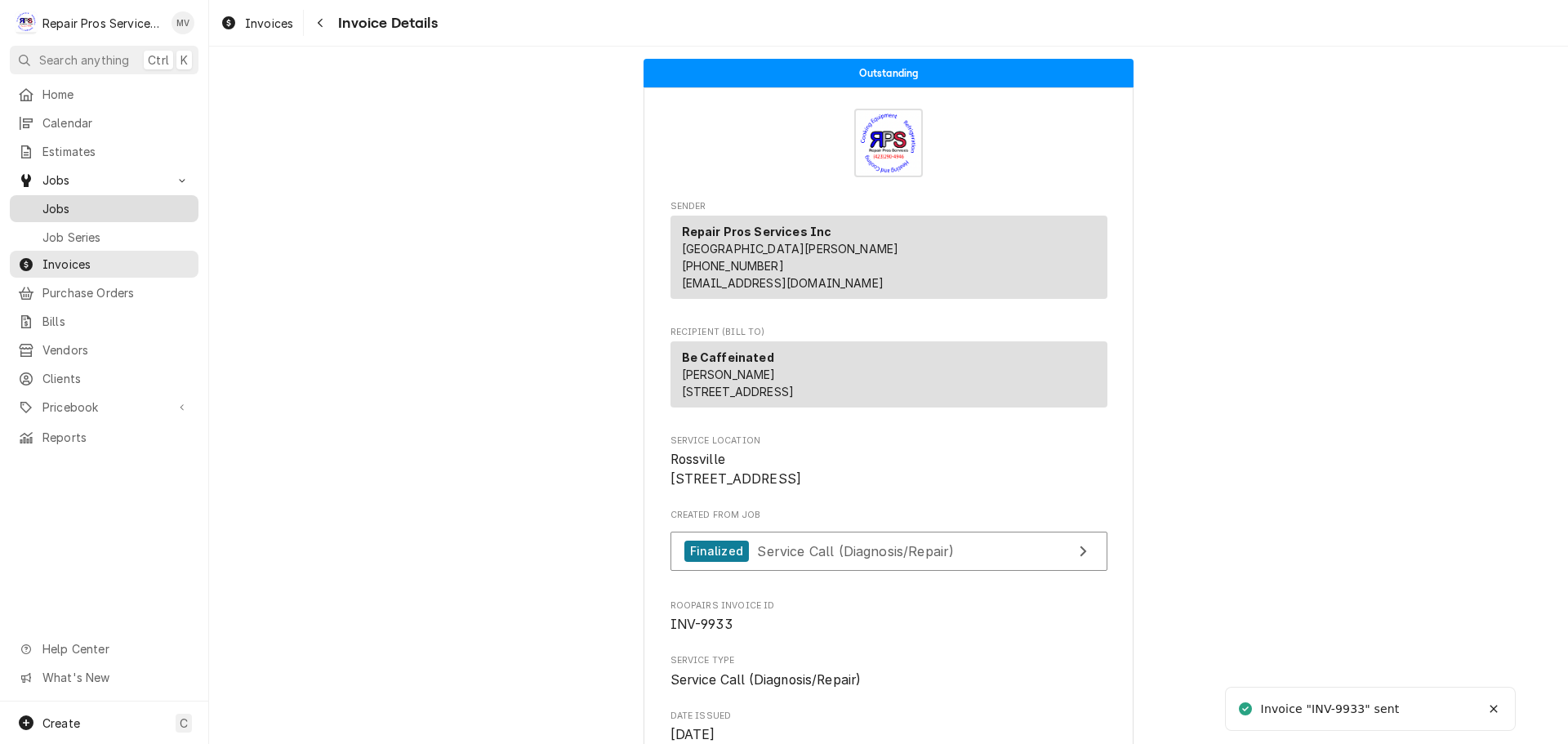
click at [62, 204] on span "Jobs" at bounding box center [116, 208] width 148 height 17
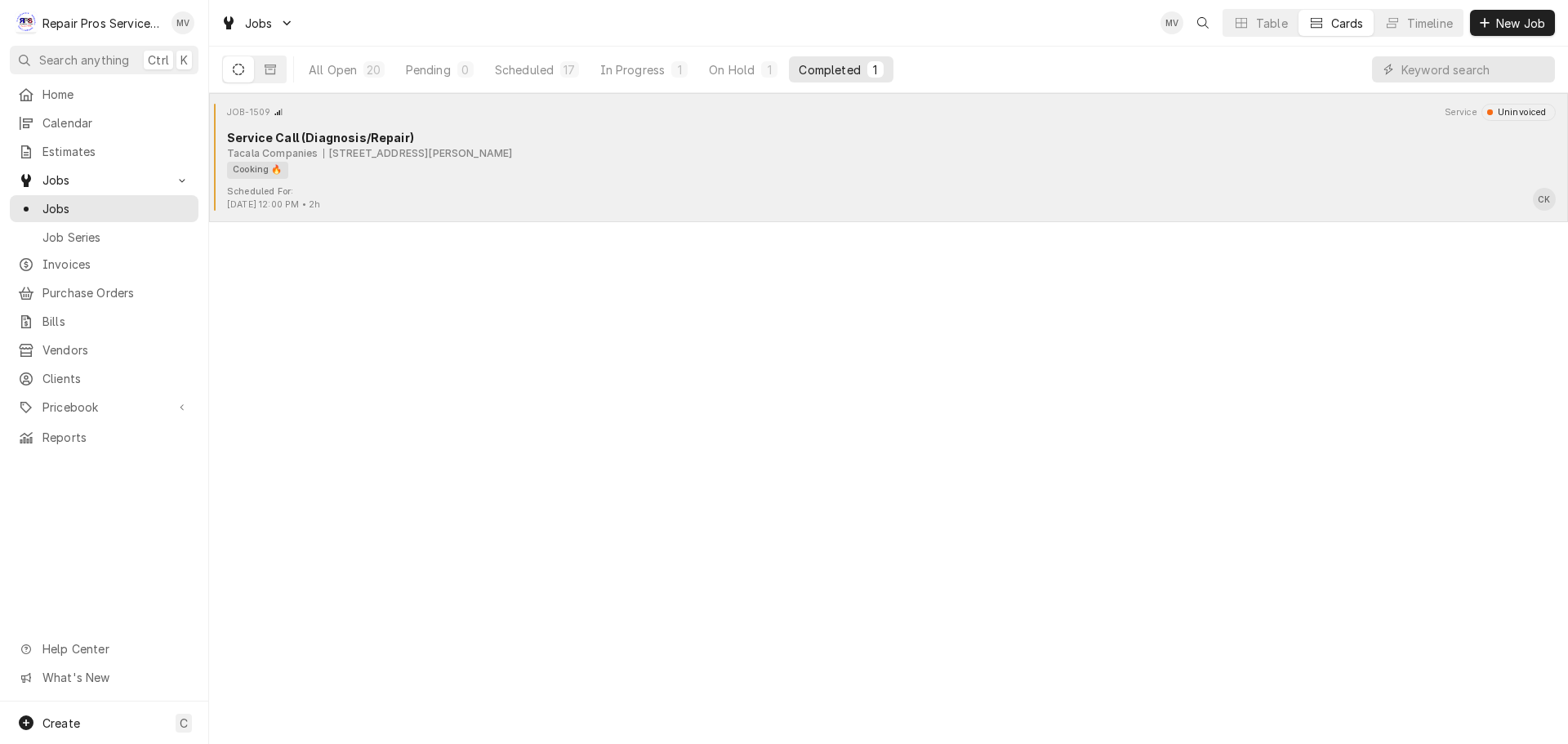
click at [424, 178] on div "Cooking 🔥" at bounding box center [886, 170] width 1317 height 17
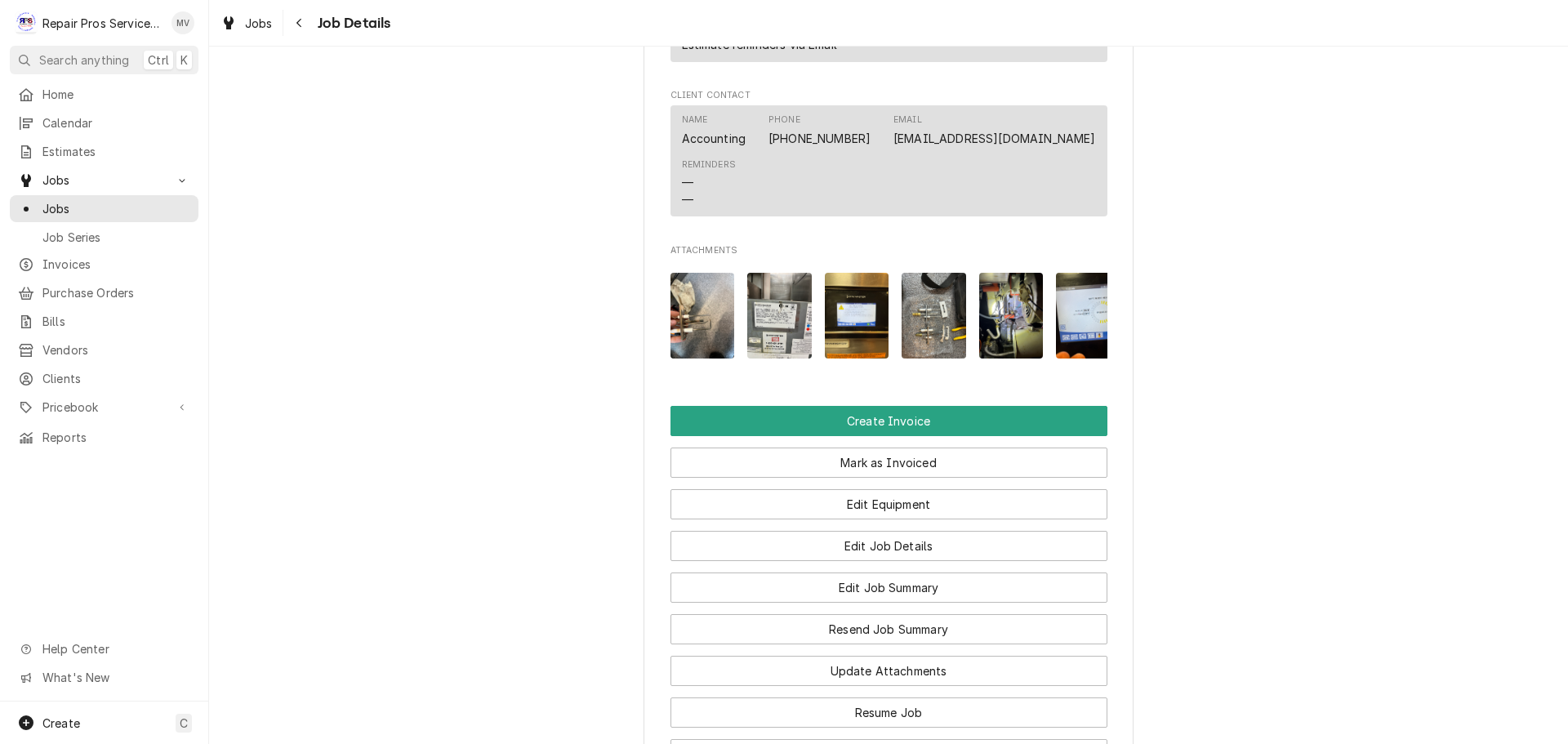
scroll to position [1225, 0]
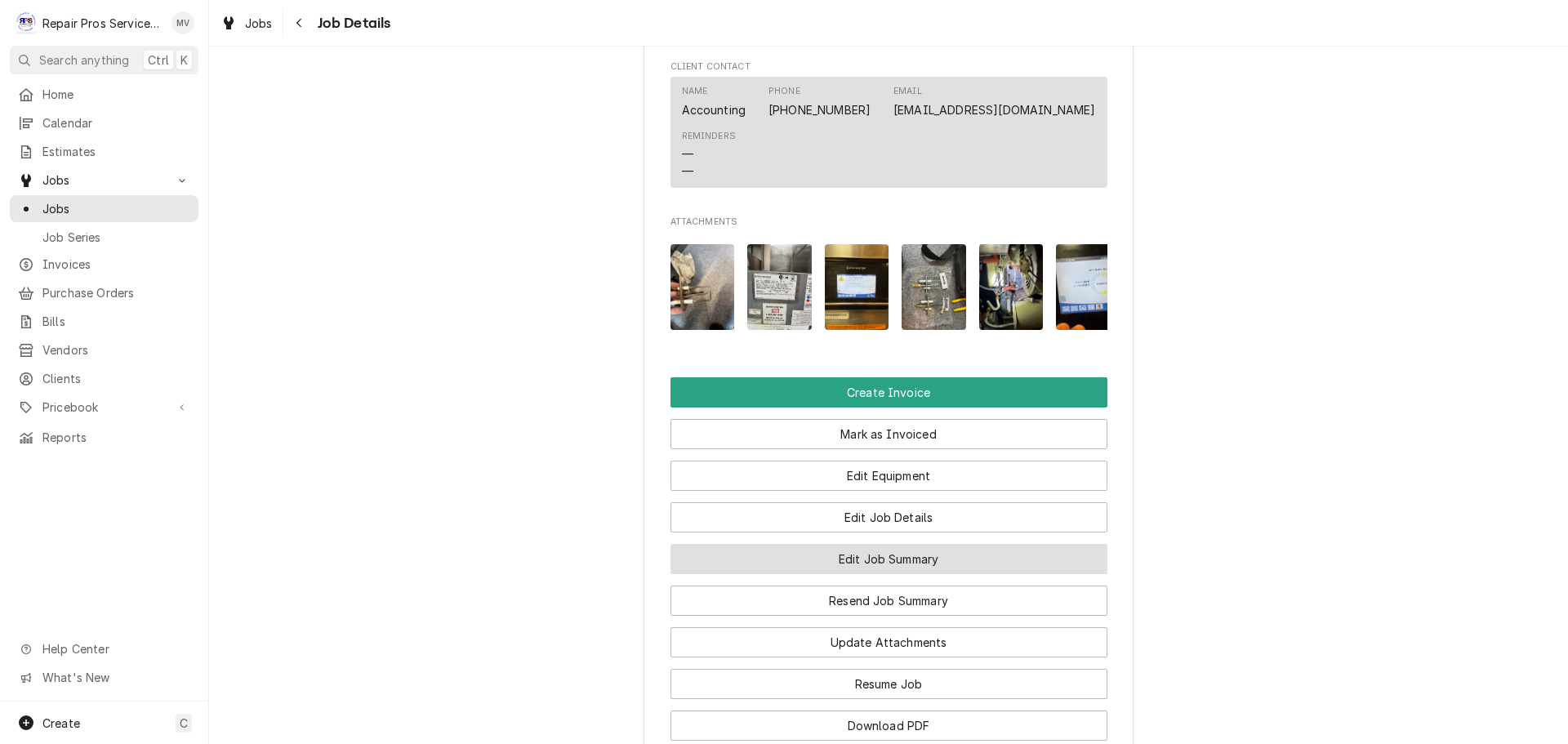
click at [840, 544] on button "Edit Job Summary" at bounding box center [888, 559] width 437 height 30
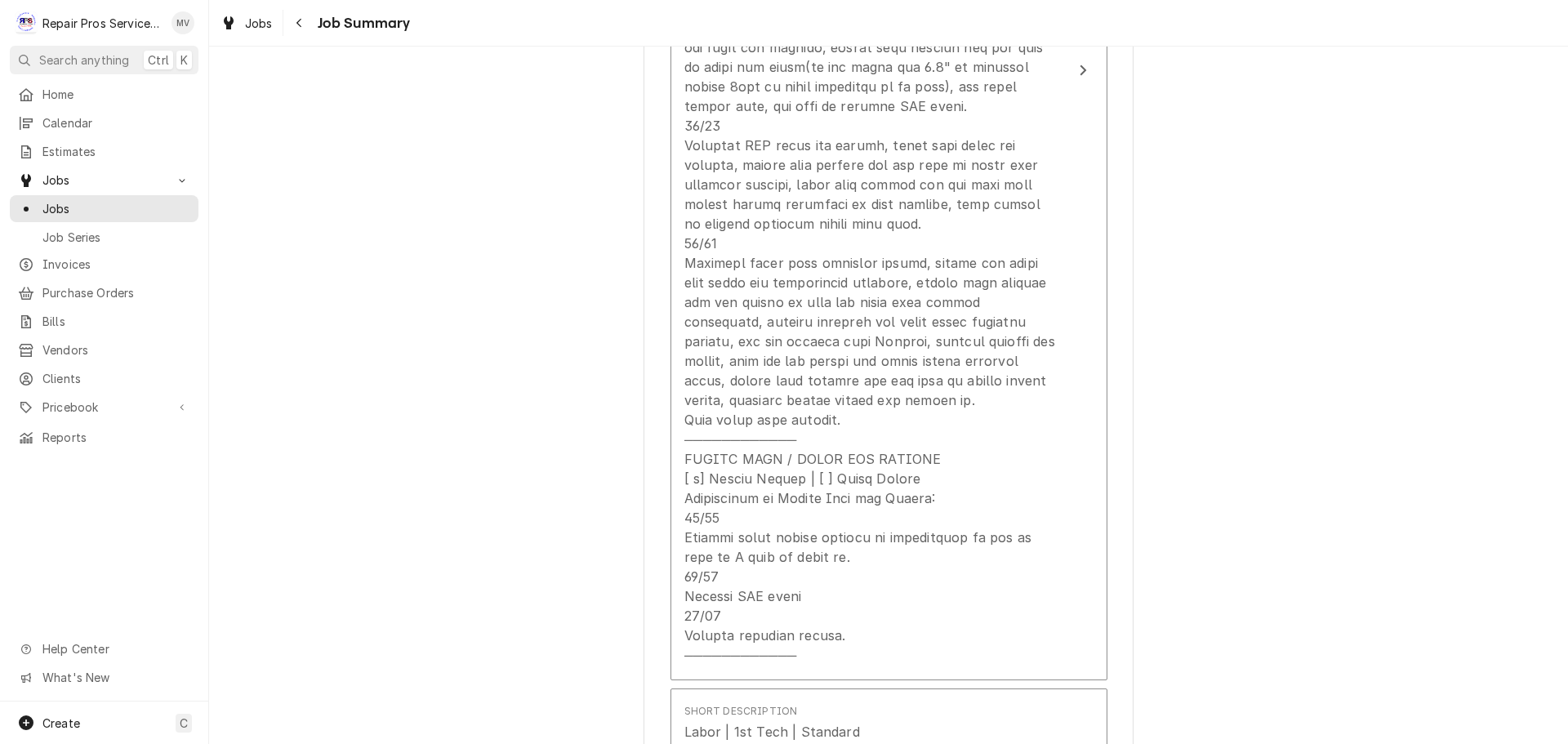
scroll to position [571, 0]
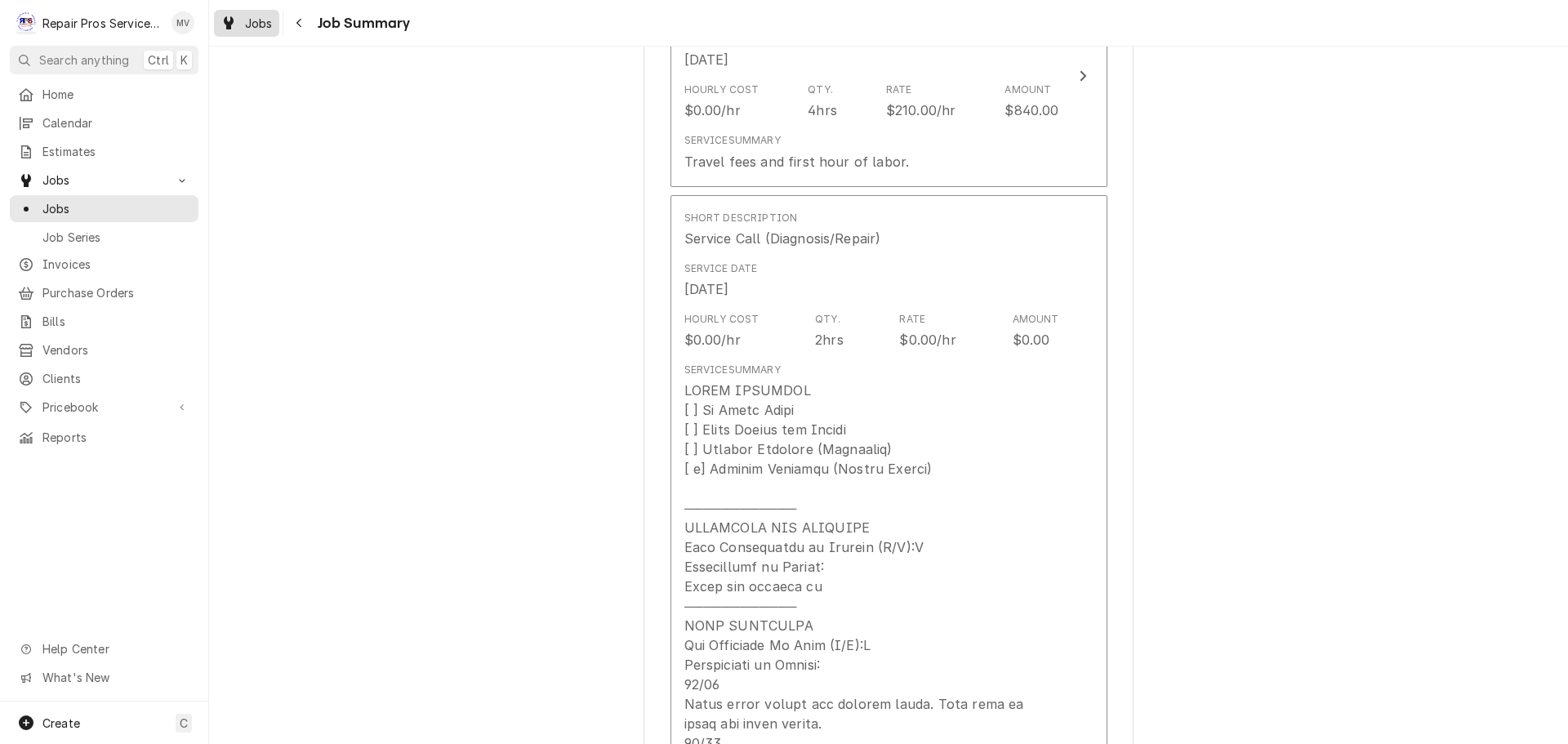
click at [256, 18] on span "Jobs" at bounding box center [259, 23] width 28 height 17
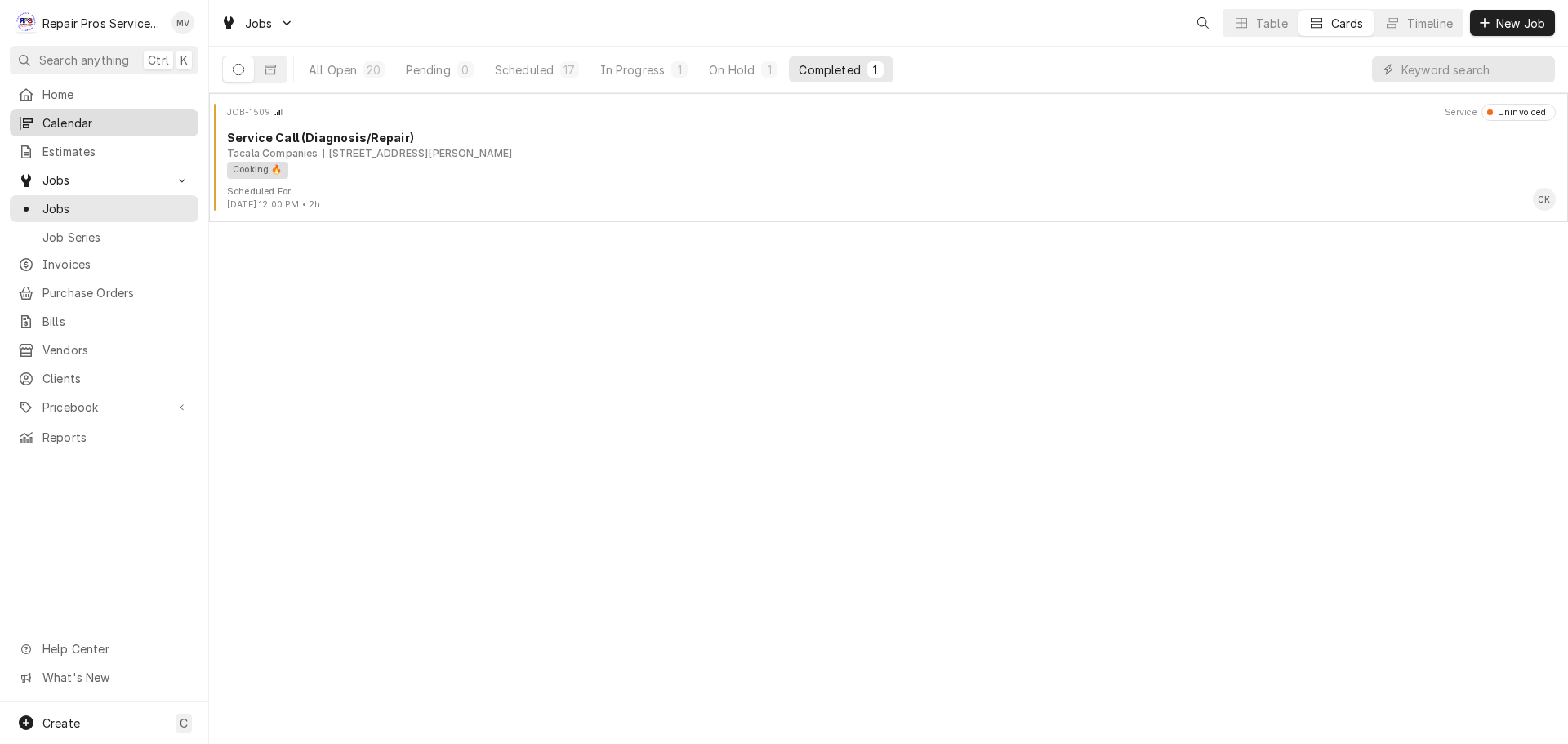
click at [63, 118] on span "Calendar" at bounding box center [116, 122] width 148 height 17
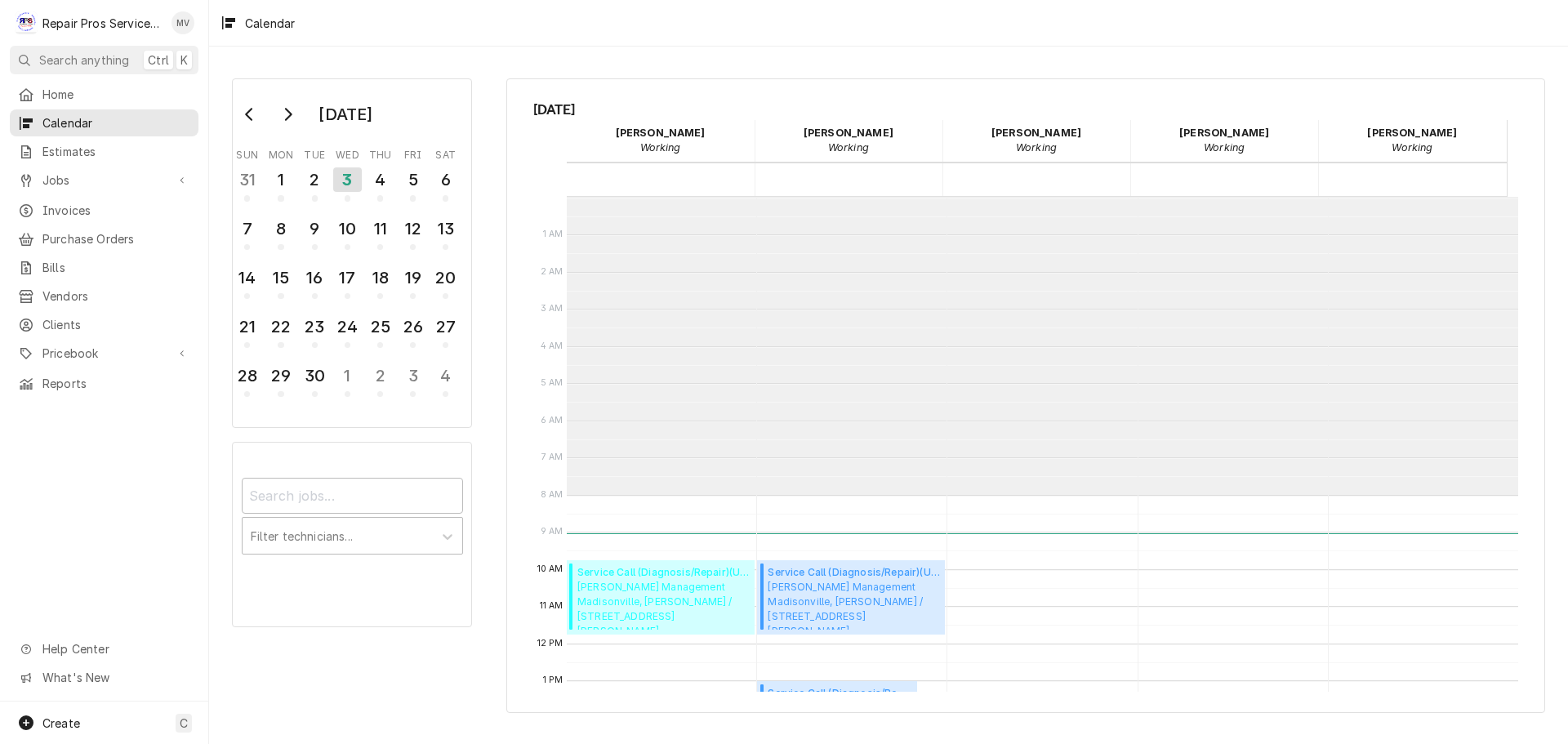
scroll to position [298, 0]
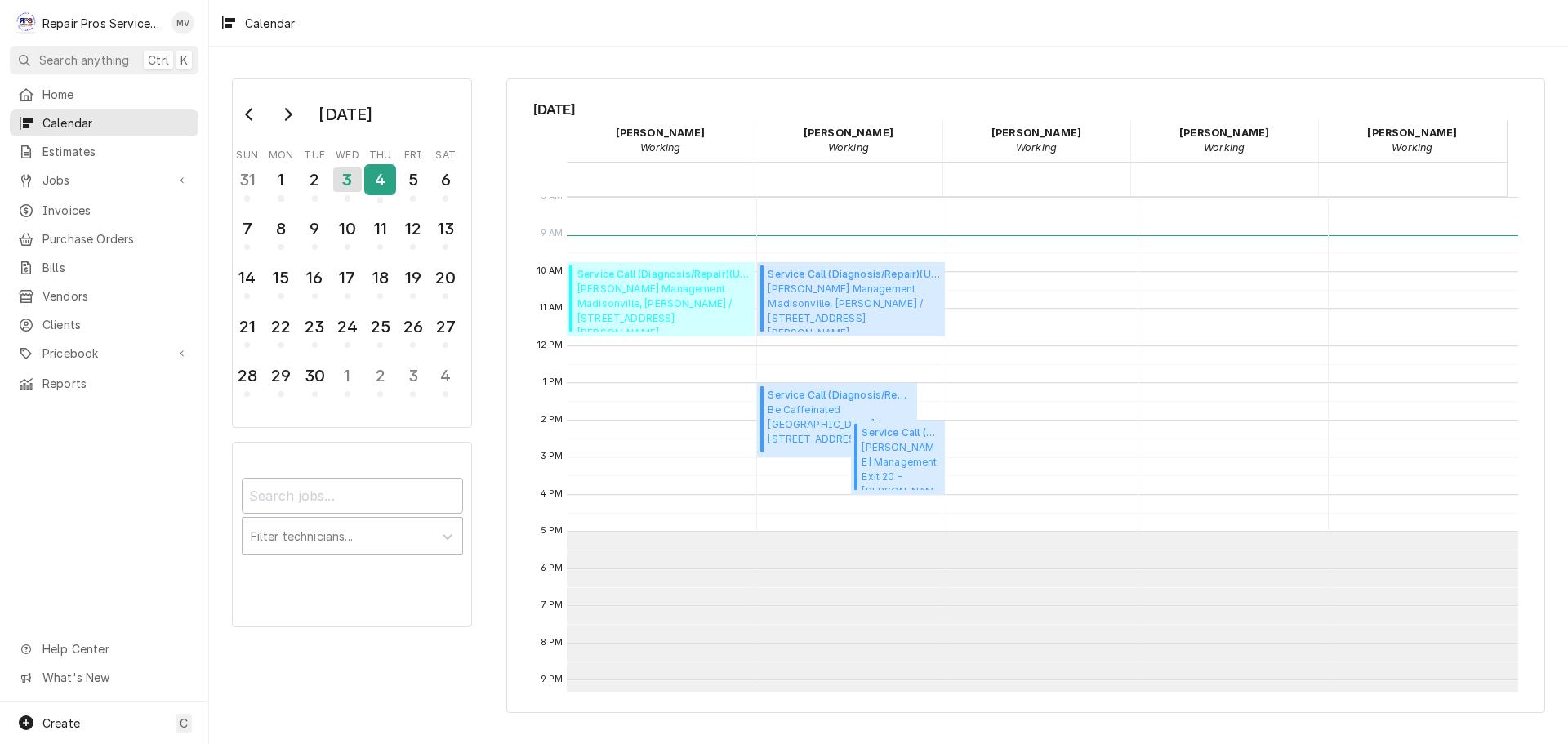
click at [382, 181] on div "4" at bounding box center [379, 180] width 28 height 28
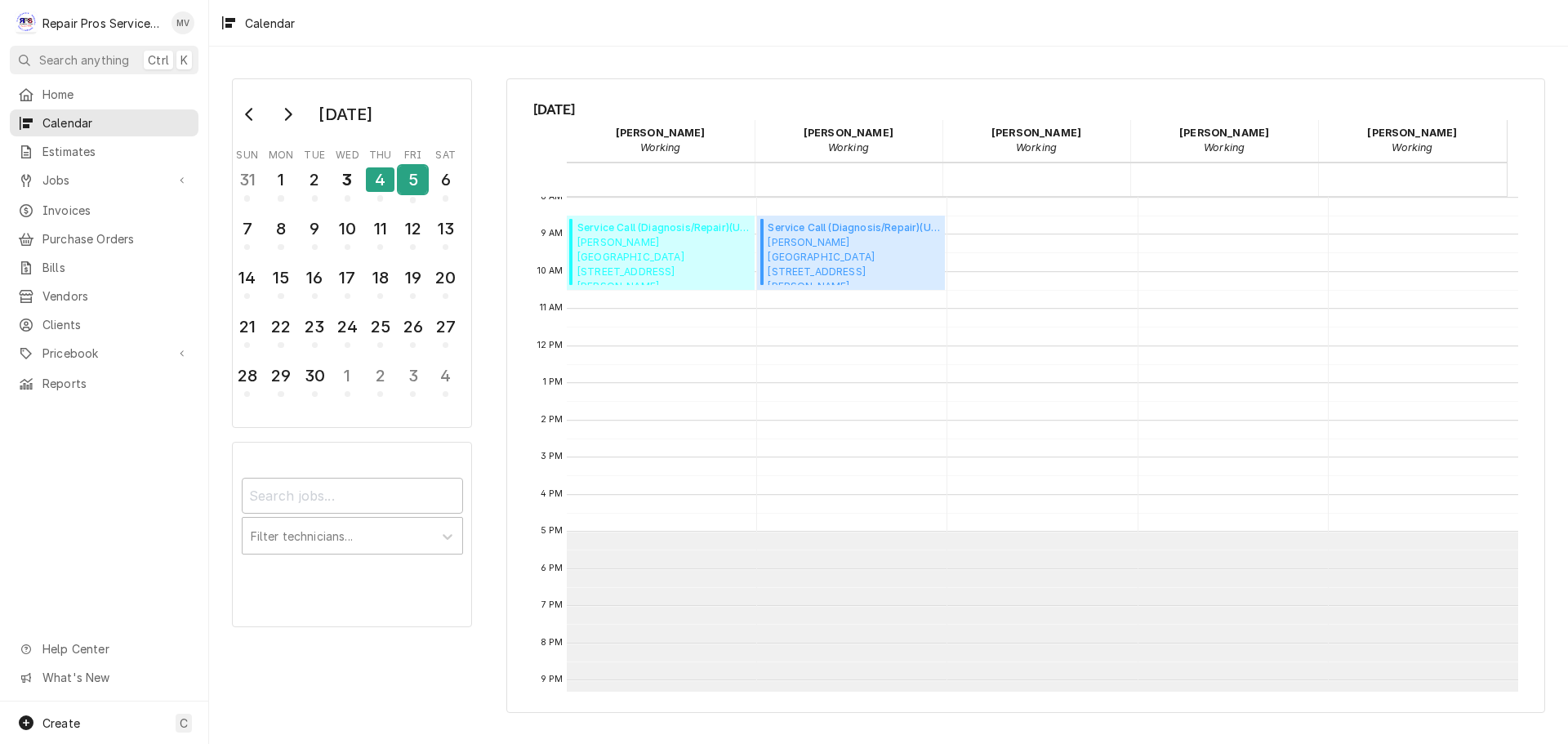
click at [411, 174] on div "5" at bounding box center [413, 180] width 28 height 28
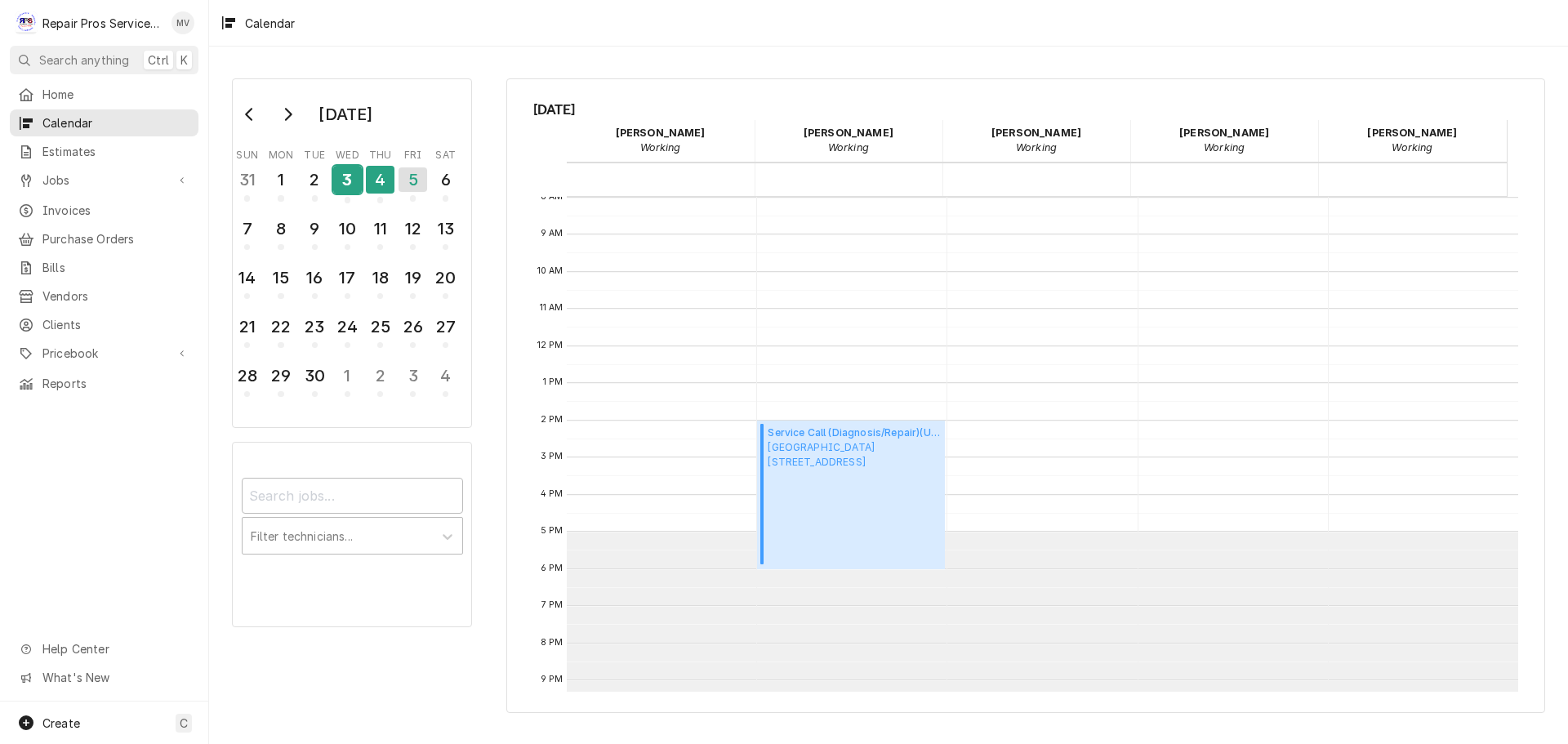
click at [347, 182] on div "3" at bounding box center [347, 180] width 28 height 28
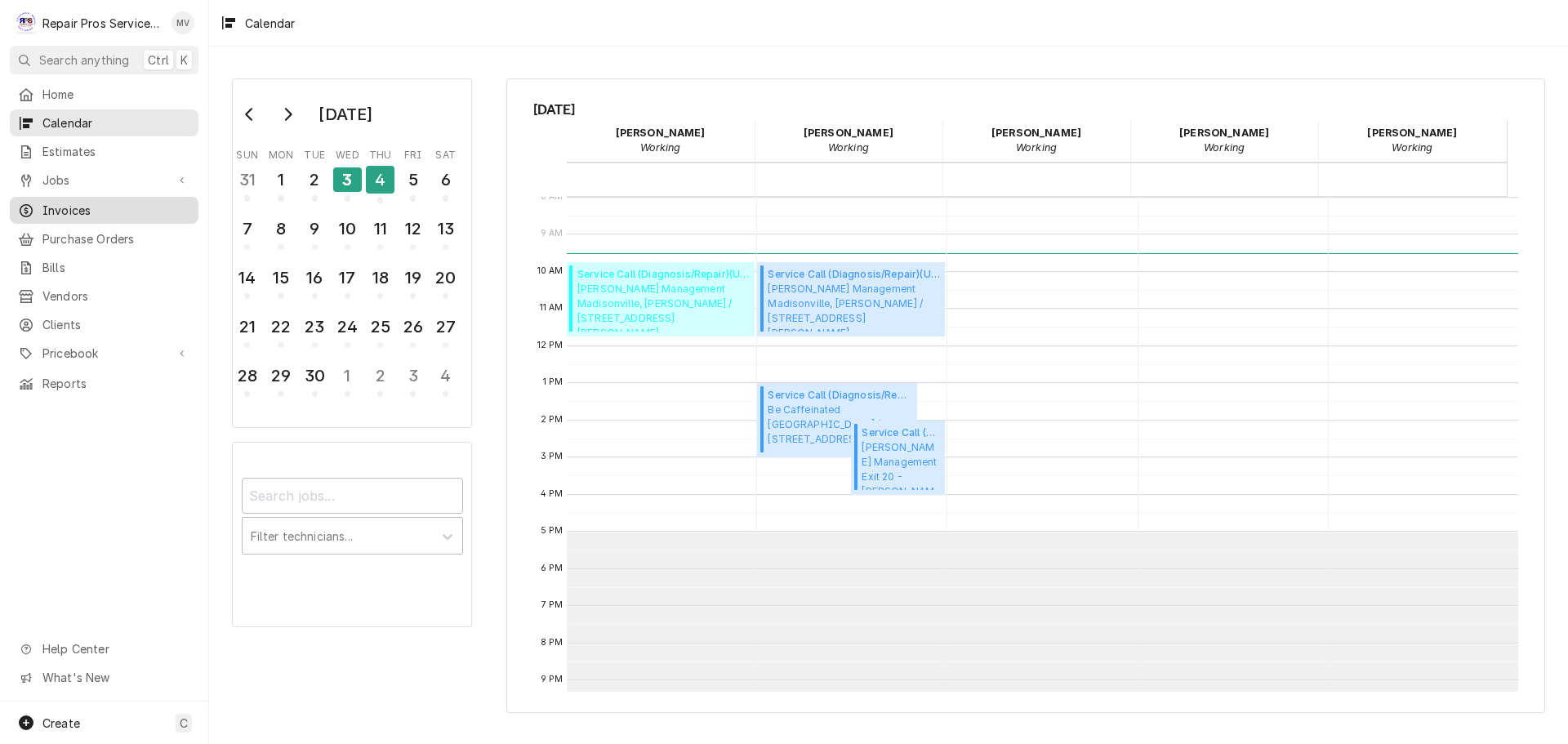
click at [52, 203] on span "Invoices" at bounding box center [116, 210] width 148 height 17
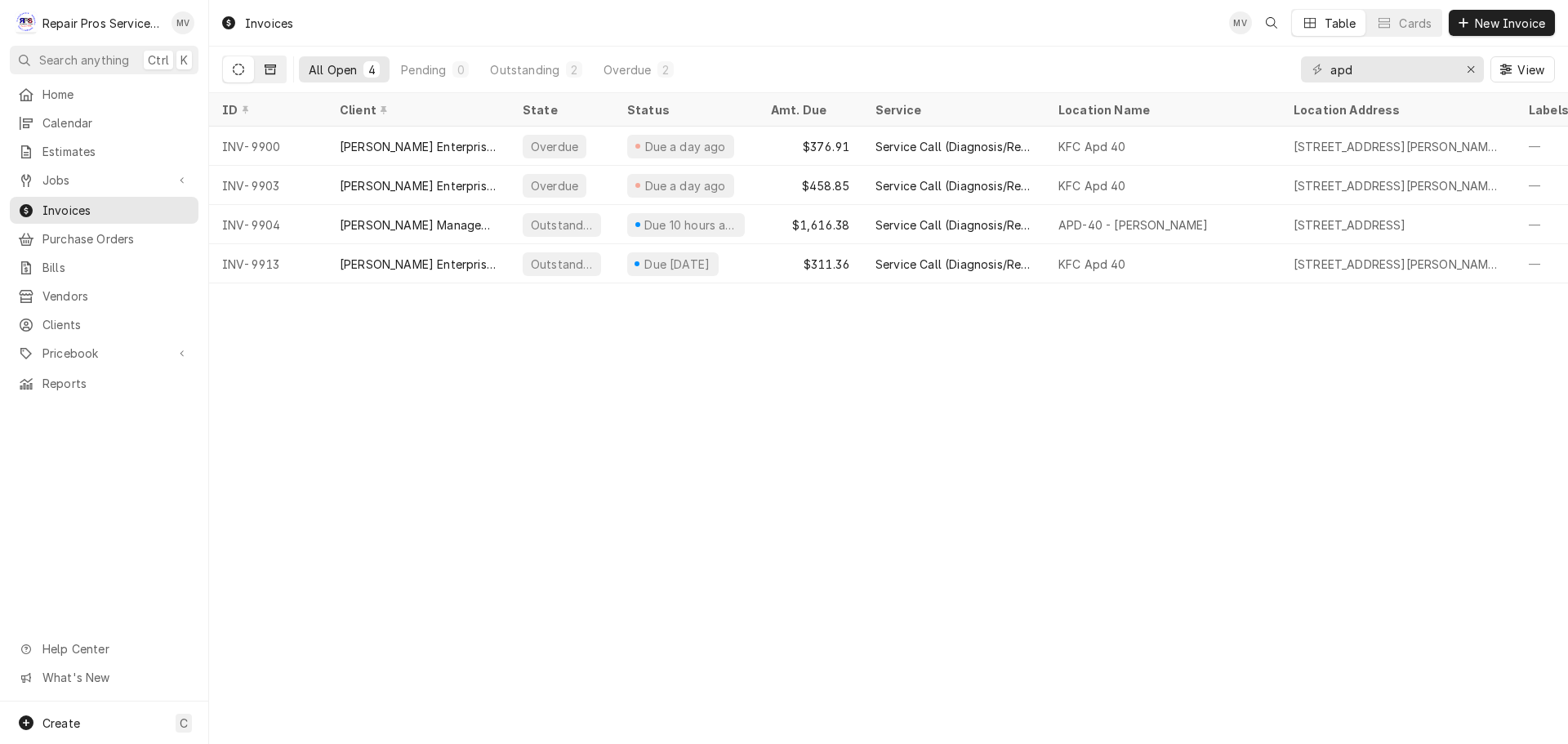
click at [273, 63] on button "Dynamic Content Wrapper" at bounding box center [269, 70] width 31 height 26
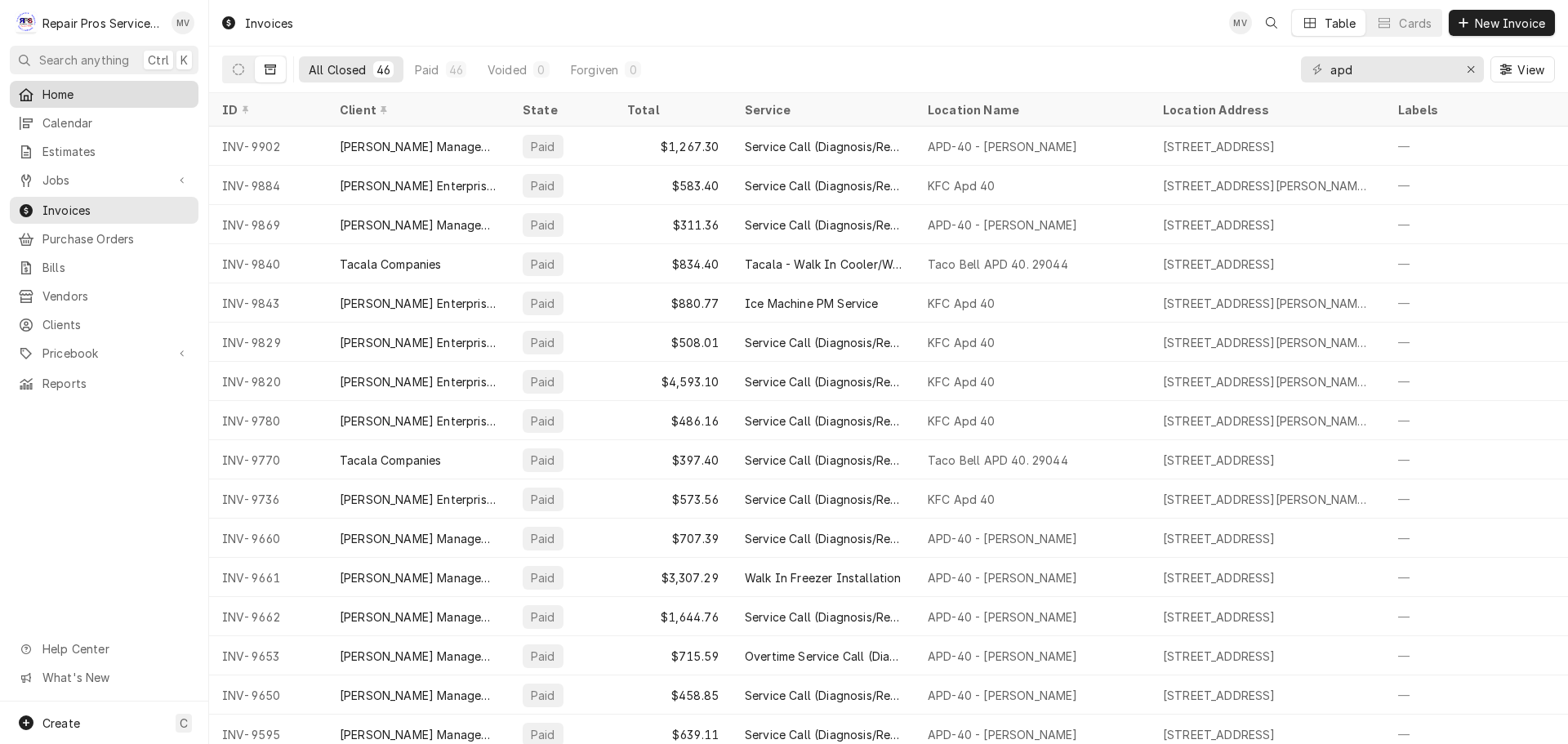
click at [56, 92] on span "Home" at bounding box center [116, 93] width 148 height 17
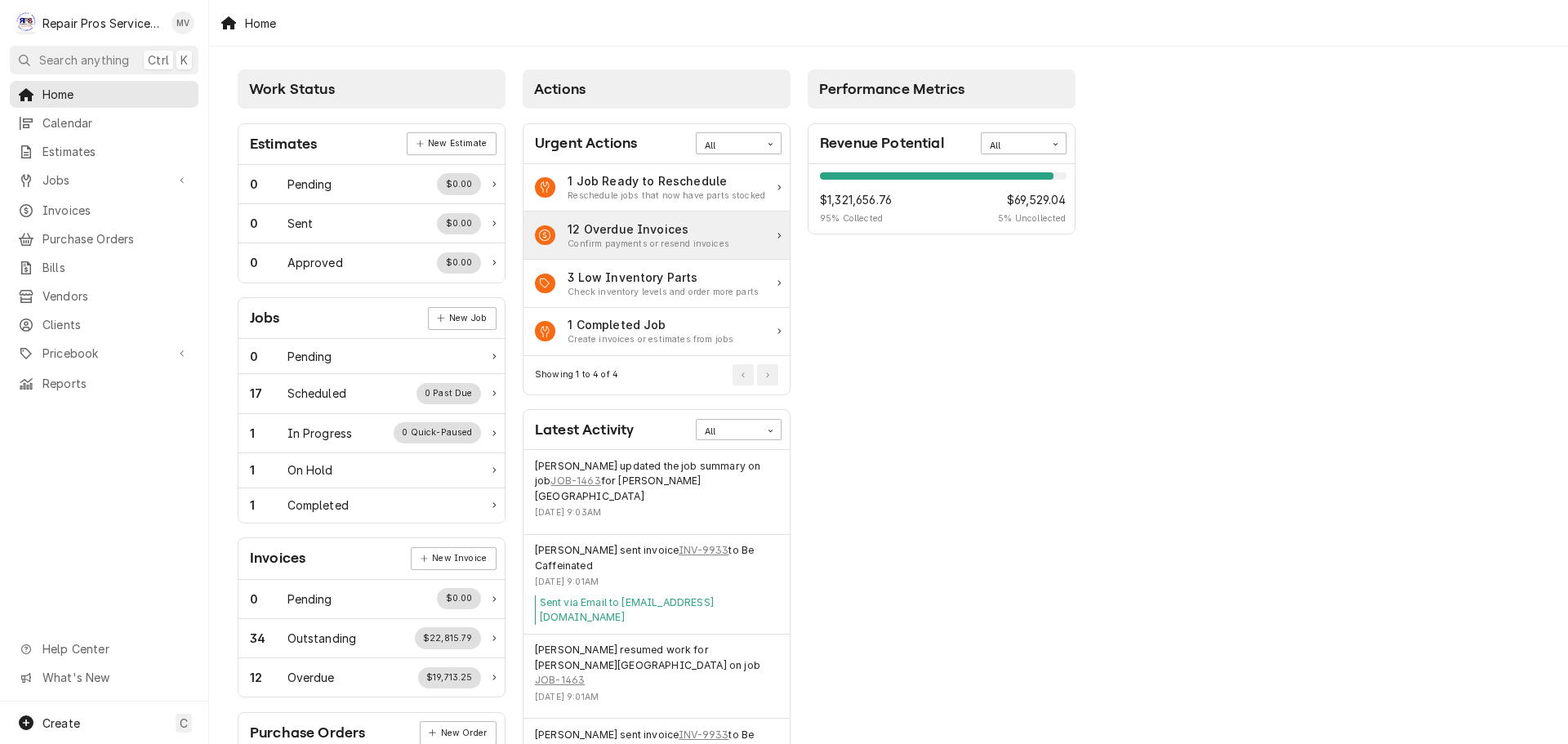
click at [778, 235] on icon "Action Item" at bounding box center [779, 235] width 4 height 5
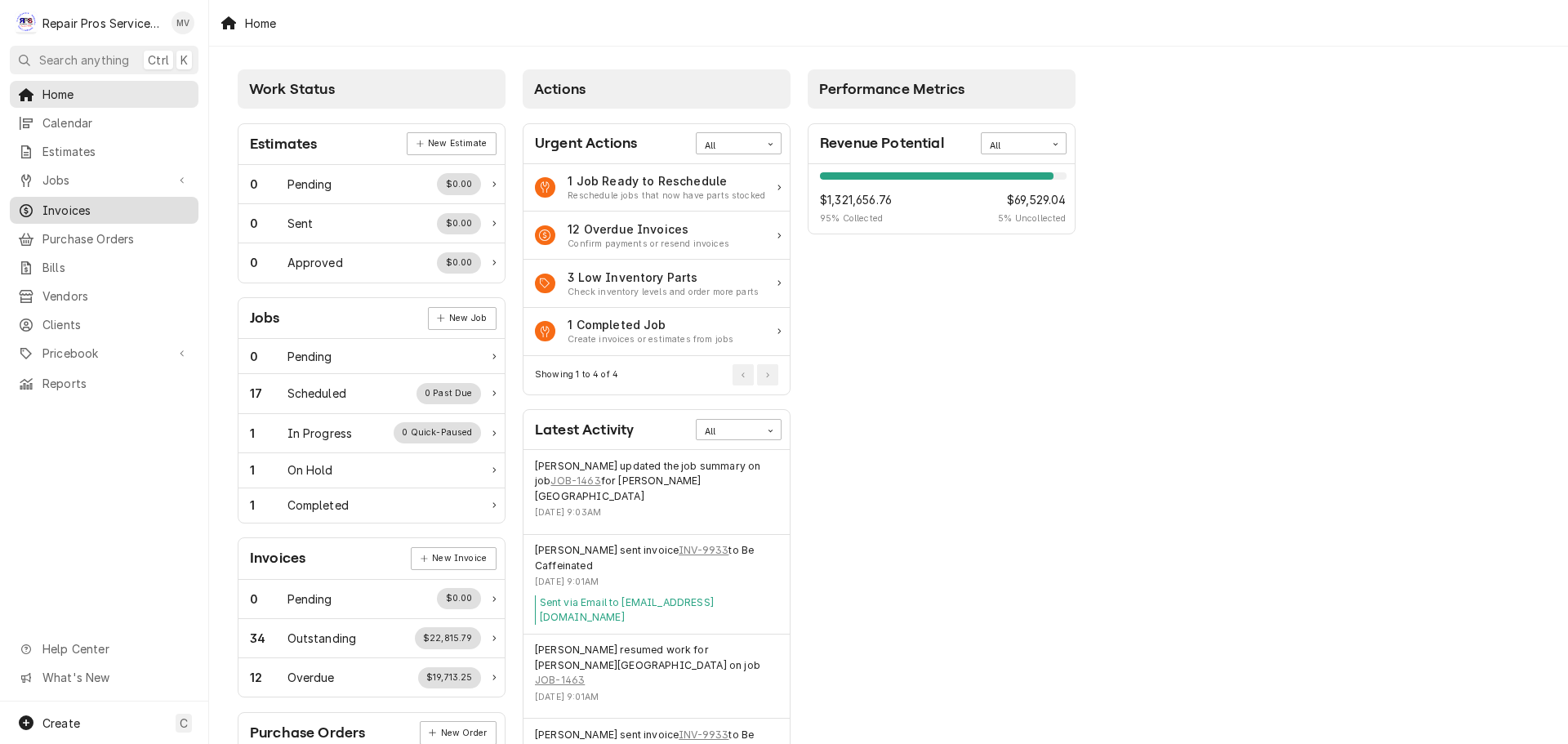
click at [67, 202] on span "Invoices" at bounding box center [116, 210] width 148 height 17
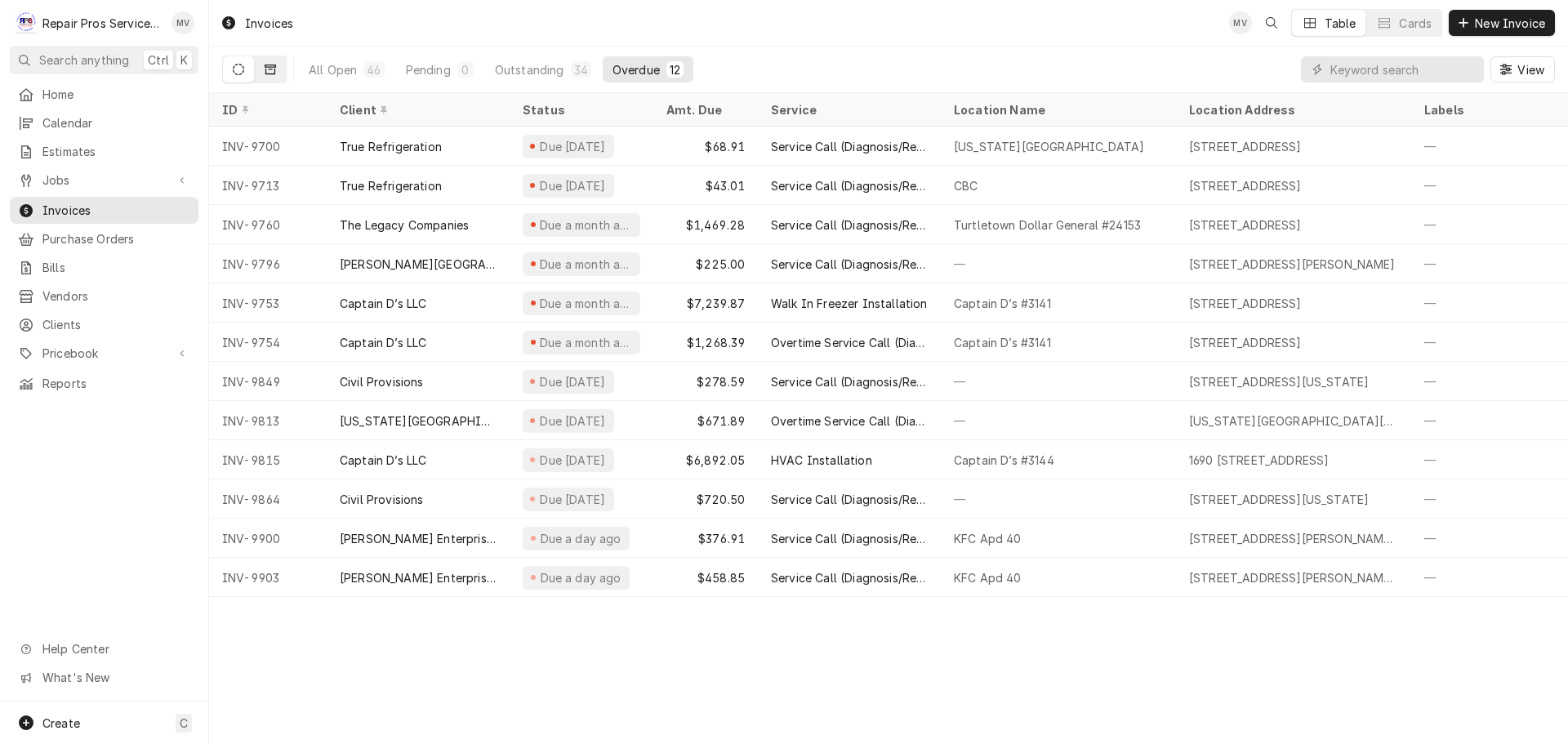
click at [268, 70] on icon "Dynamic Content Wrapper" at bounding box center [269, 69] width 11 height 11
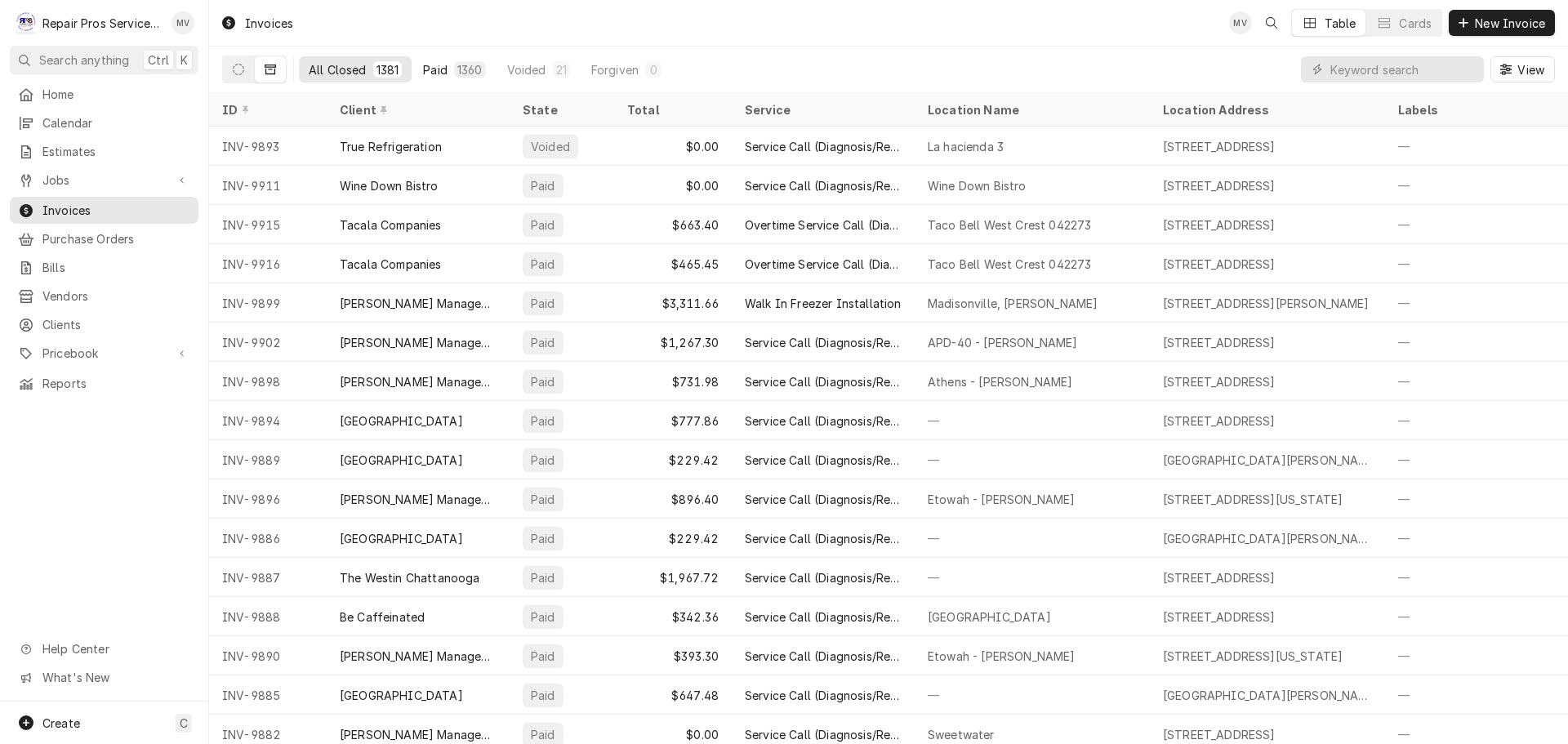
click at [436, 68] on div "Paid" at bounding box center [435, 70] width 25 height 17
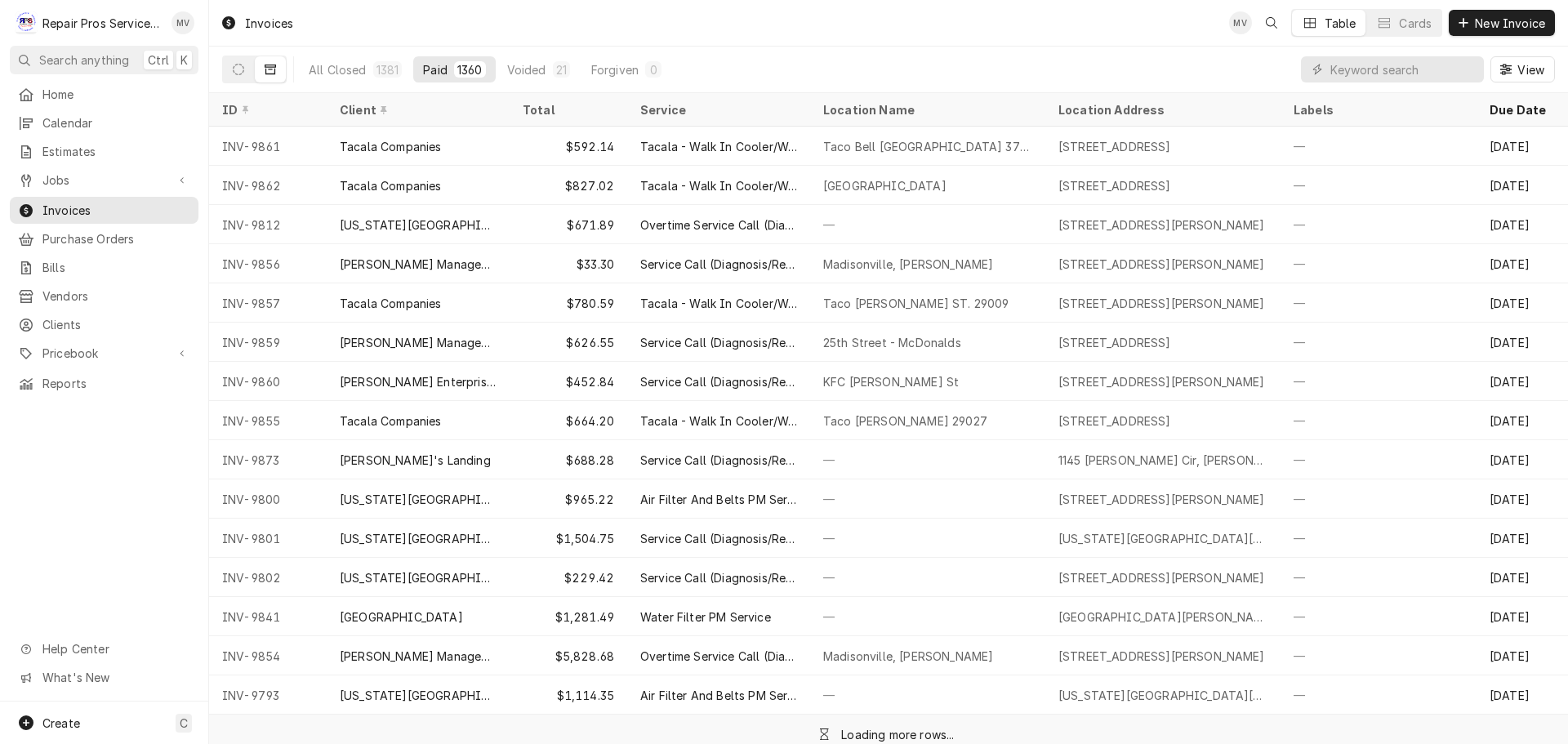
scroll to position [1391, 0]
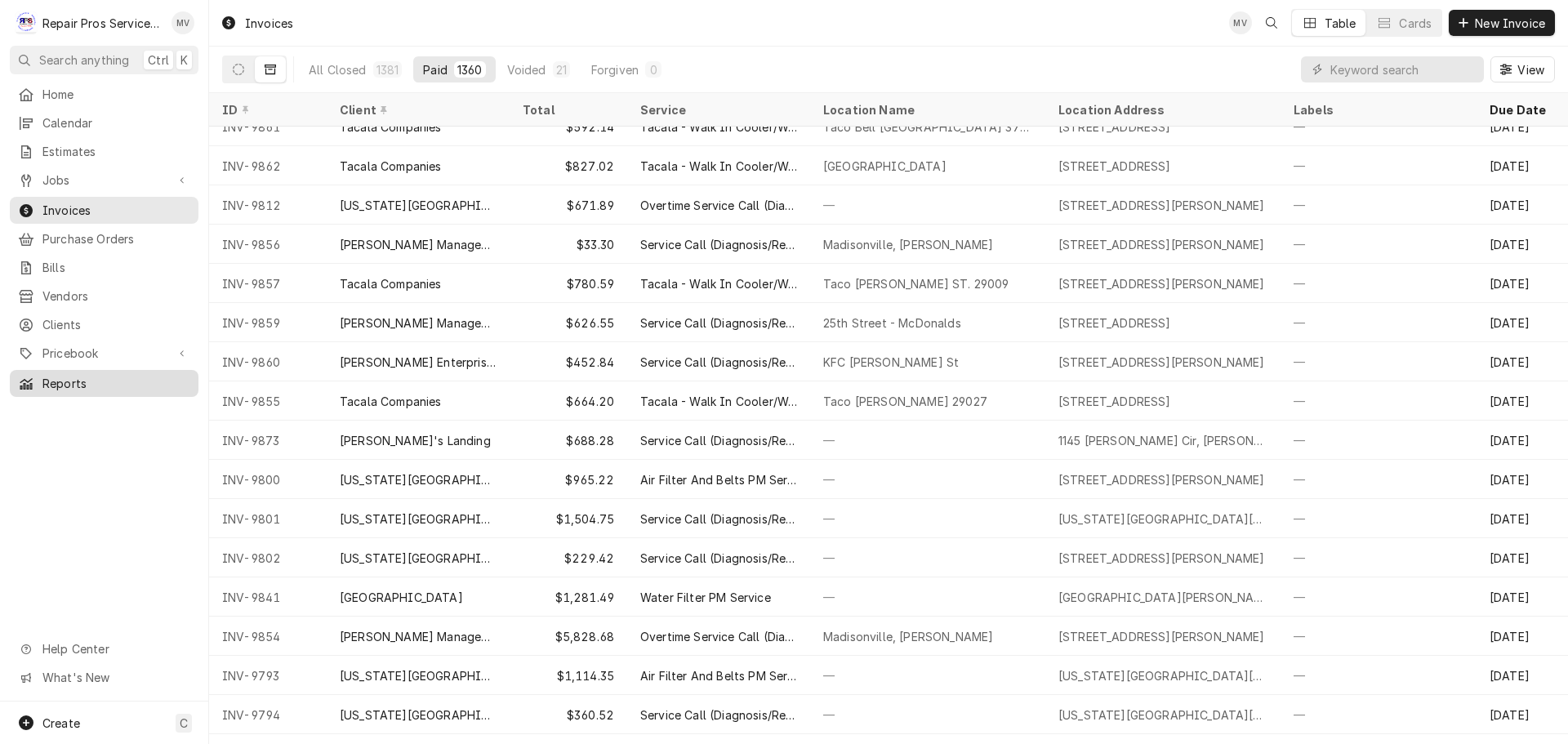
drag, startPoint x: 56, startPoint y: 362, endPoint x: 70, endPoint y: 365, distance: 14.3
click at [63, 365] on div "Home Calendar Estimates Jobs Jobs Job Series Invoices Purchase Orders Bills Ven…" at bounding box center [104, 239] width 208 height 316
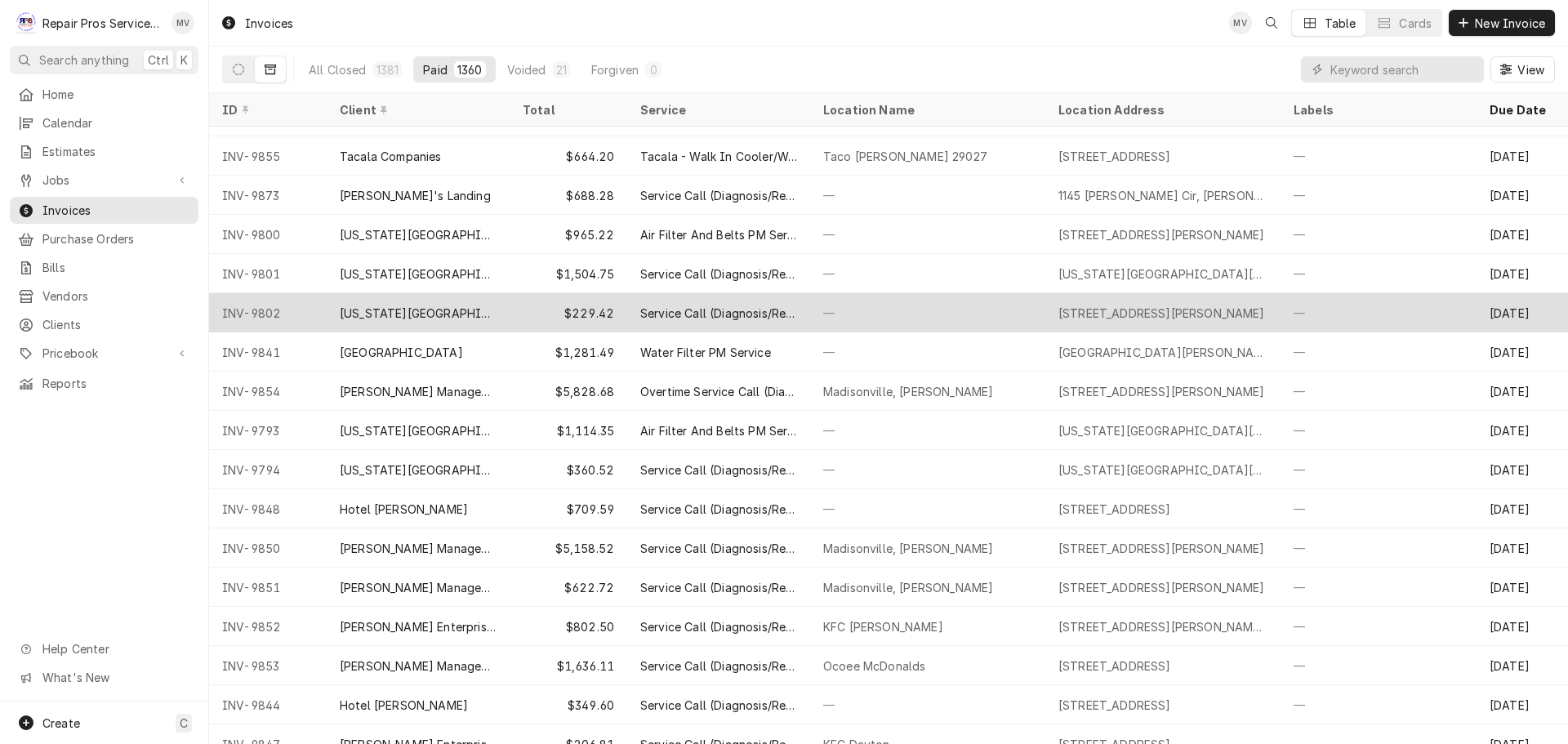
scroll to position [1555, 0]
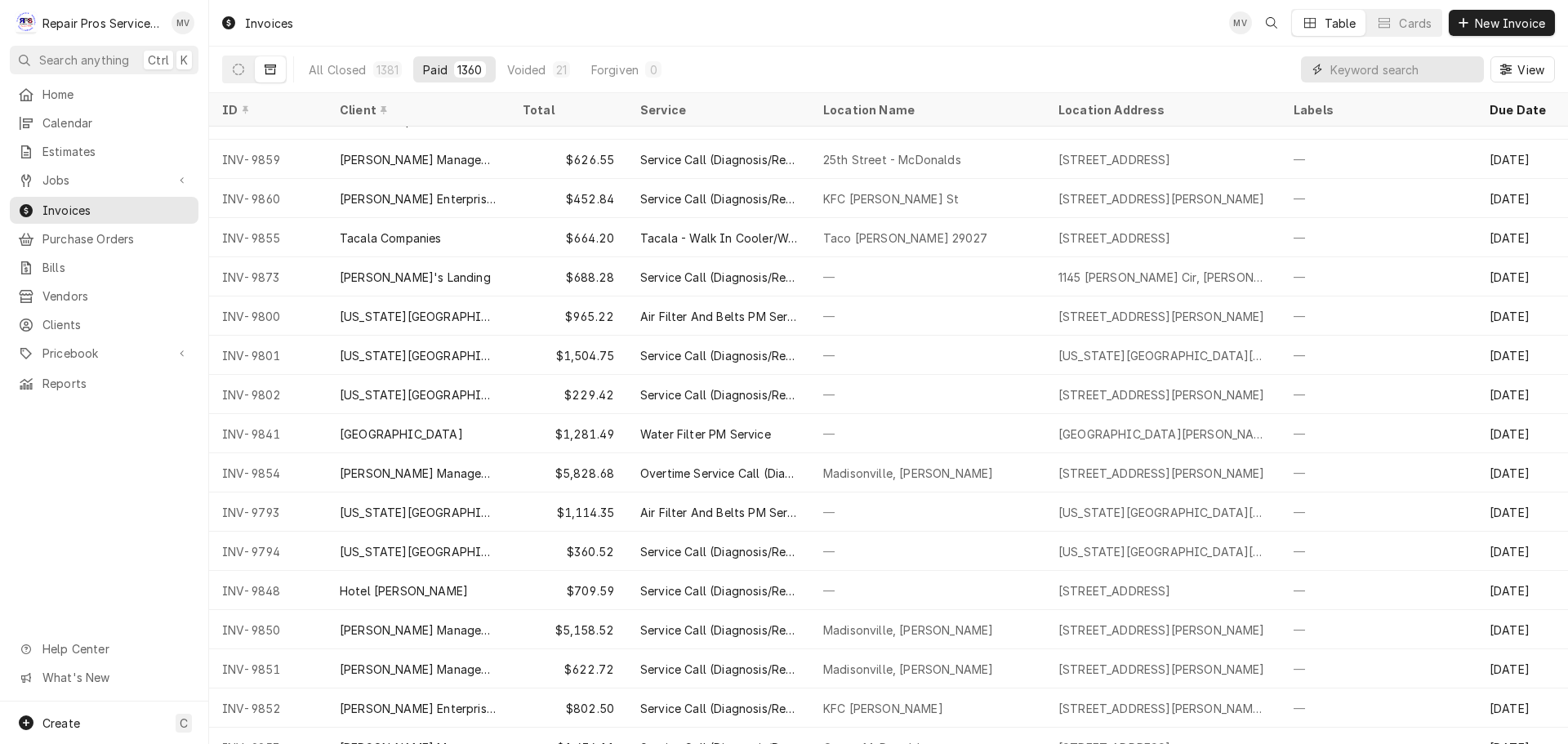
click at [1367, 67] on input "Dynamic Content Wrapper" at bounding box center [1402, 70] width 145 height 26
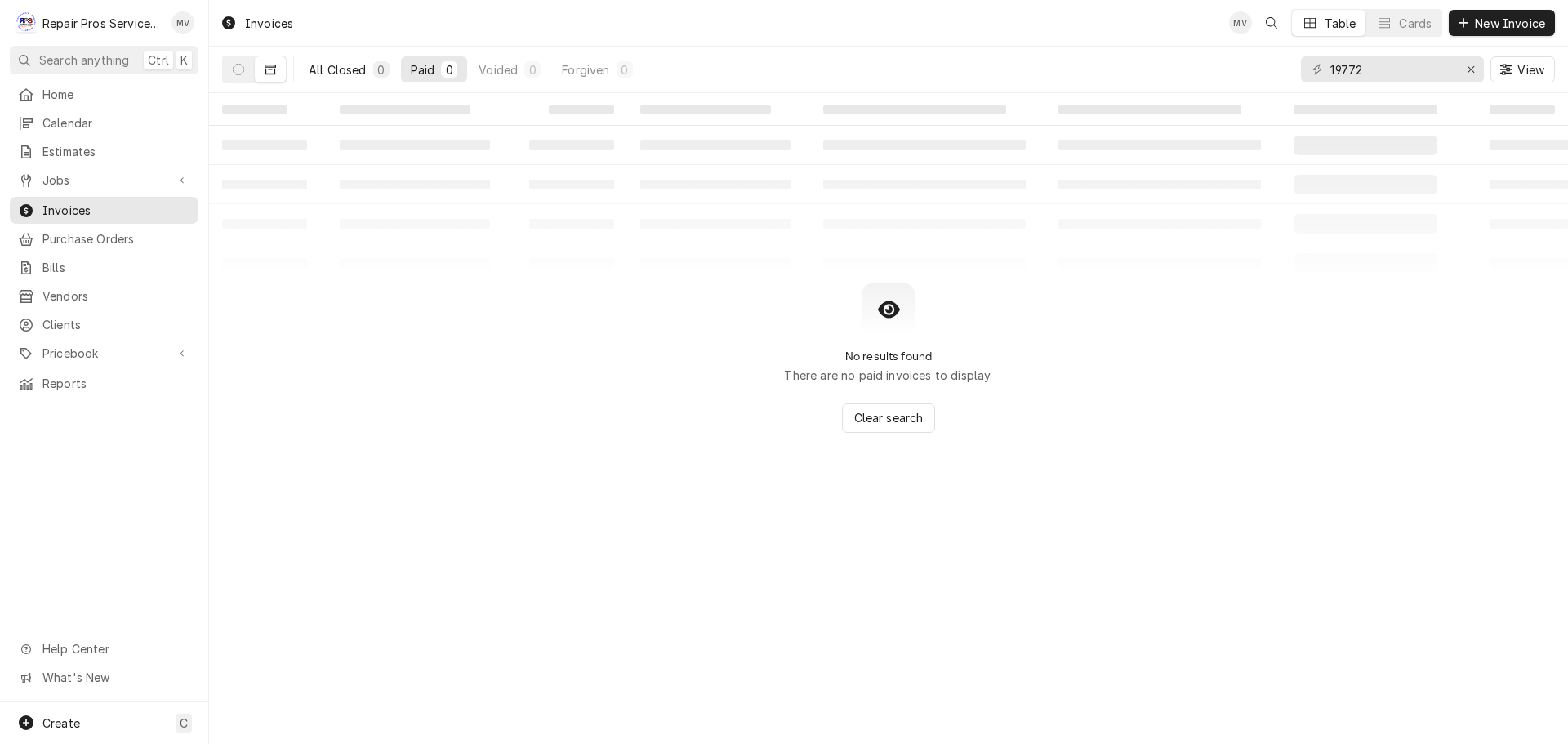
click at [329, 69] on div "All Closed" at bounding box center [338, 70] width 58 height 17
drag, startPoint x: 1374, startPoint y: 64, endPoint x: 1289, endPoint y: 62, distance: 85.0
click at [1290, 62] on div "All Closed 0 Paid 0 Voided 0 Forgiven 0 19772 View" at bounding box center [887, 70] width 1332 height 46
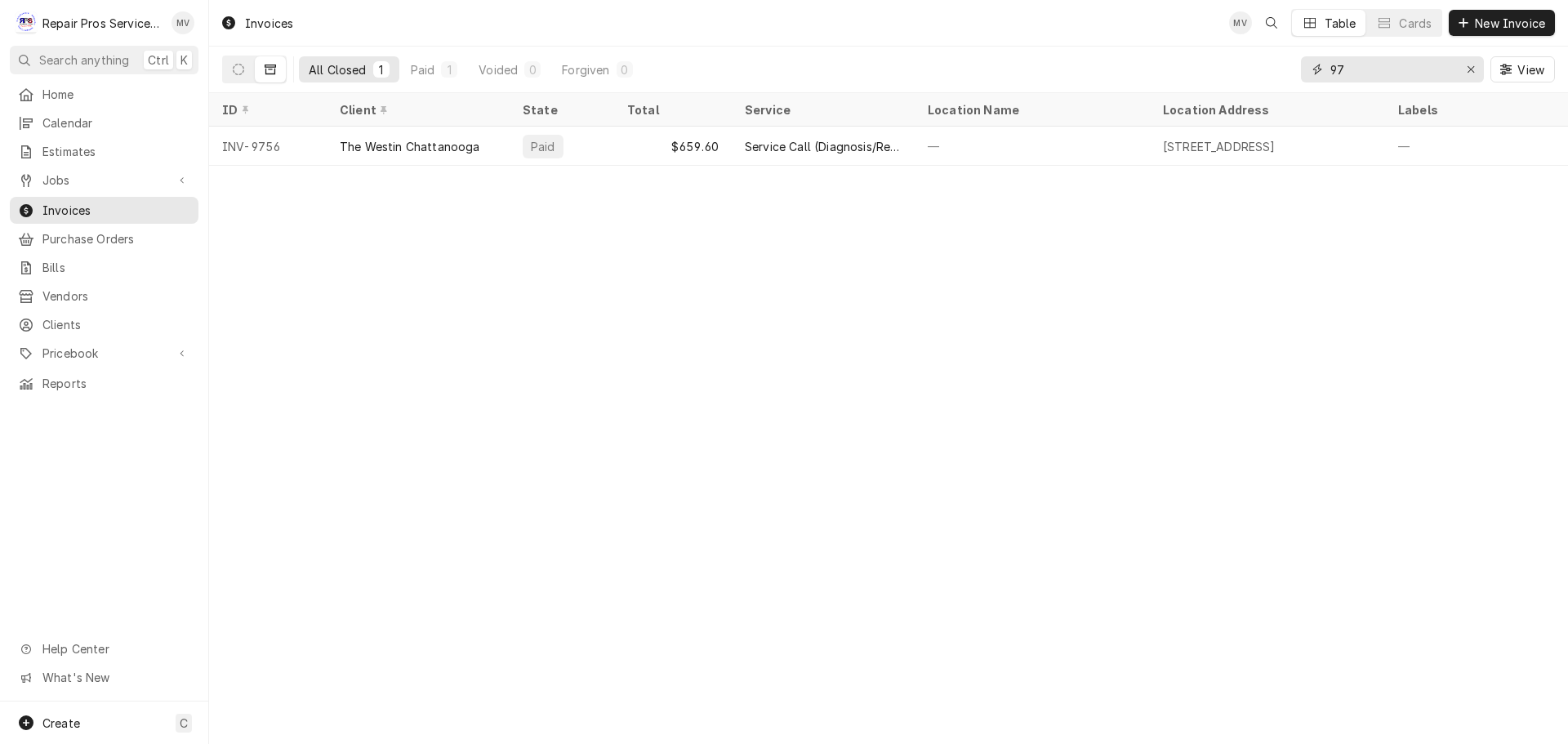
type input "9"
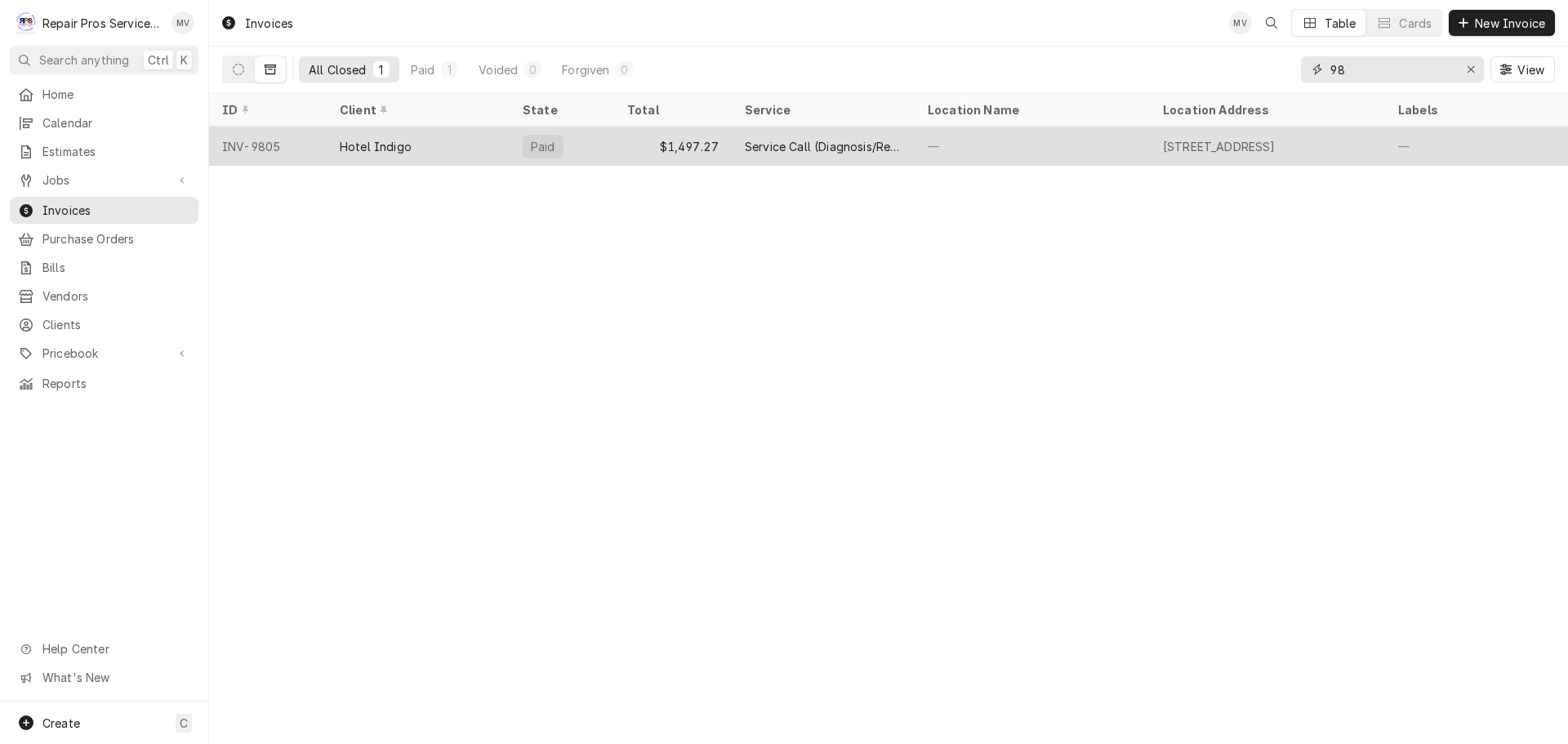
type input "9"
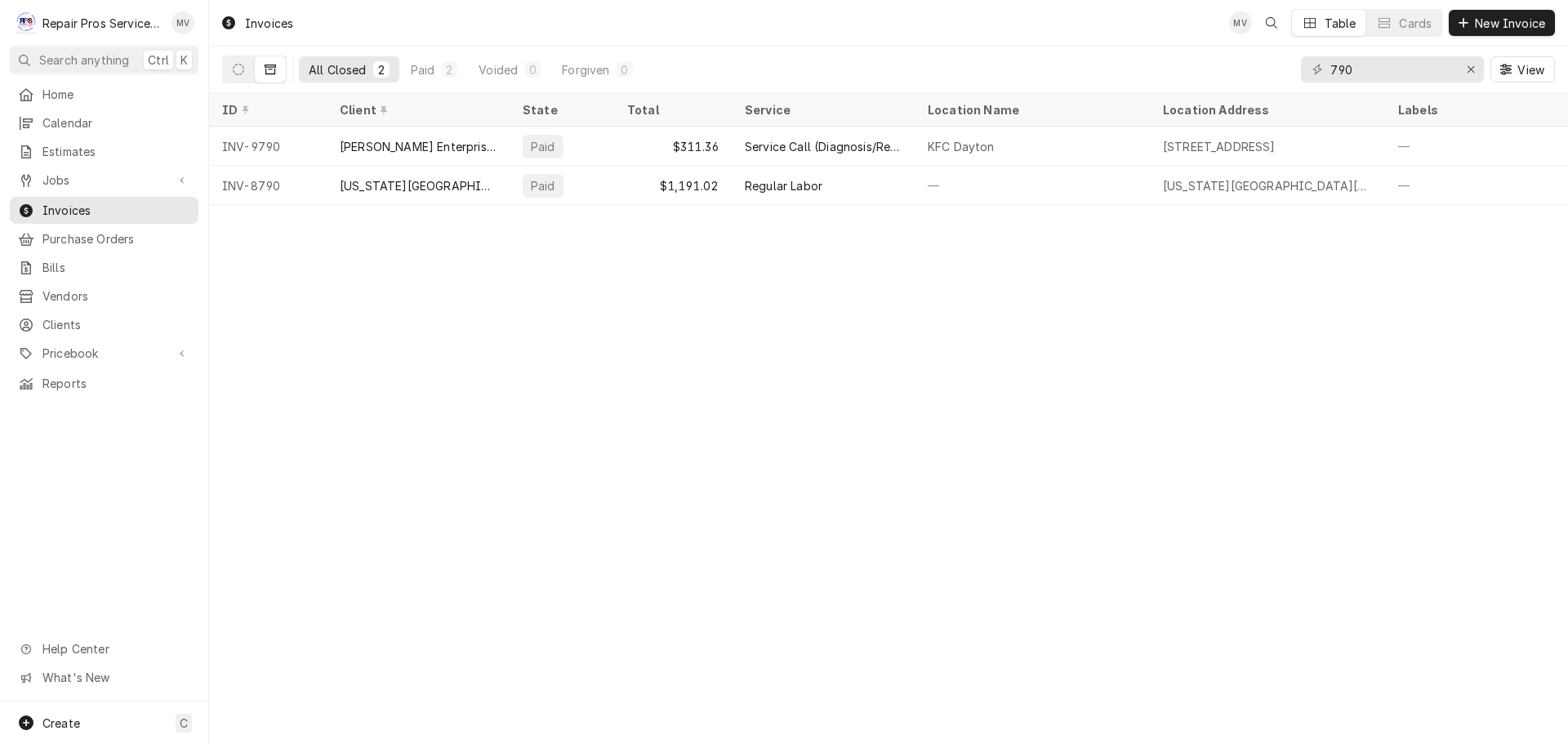
click at [1327, 70] on div "790" at bounding box center [1392, 70] width 183 height 26
click at [1330, 70] on input "790" at bounding box center [1391, 70] width 122 height 26
drag, startPoint x: 1369, startPoint y: 68, endPoint x: 1314, endPoint y: 67, distance: 55.0
click at [1314, 67] on div "9790" at bounding box center [1392, 70] width 183 height 26
drag, startPoint x: 1363, startPoint y: 73, endPoint x: 1240, endPoint y: 68, distance: 123.1
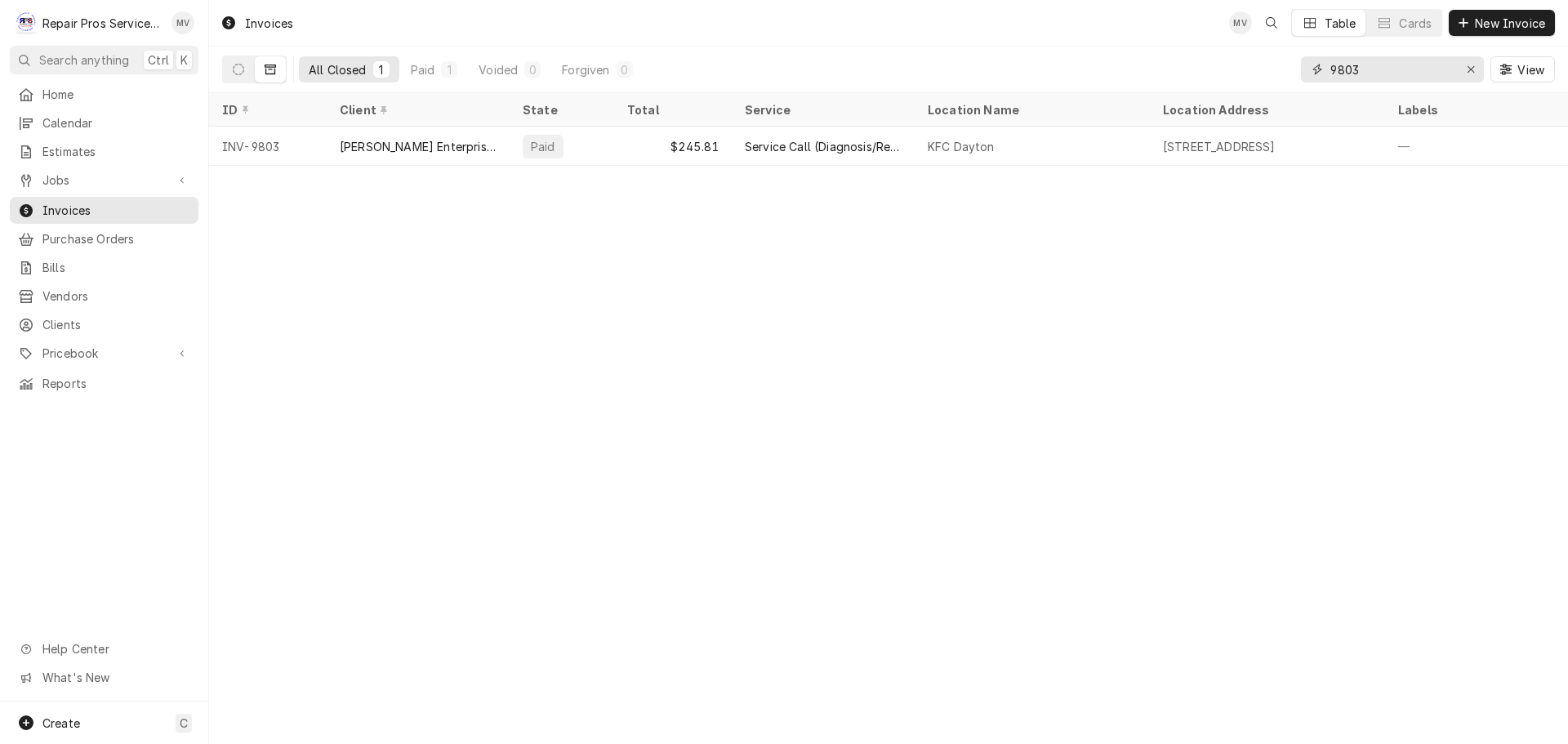
click at [1242, 69] on div "All Closed 1 Paid 1 Voided 0 Forgiven 0 9803 View" at bounding box center [887, 70] width 1332 height 46
drag, startPoint x: 1366, startPoint y: 71, endPoint x: 1181, endPoint y: 61, distance: 185.3
click at [1181, 61] on div "All Closed 1 Paid 1 Voided 0 Forgiven 0 9789 View" at bounding box center [887, 70] width 1332 height 46
drag, startPoint x: 1378, startPoint y: 71, endPoint x: 1340, endPoint y: 73, distance: 38.1
click at [1341, 73] on input "9783" at bounding box center [1391, 70] width 122 height 26
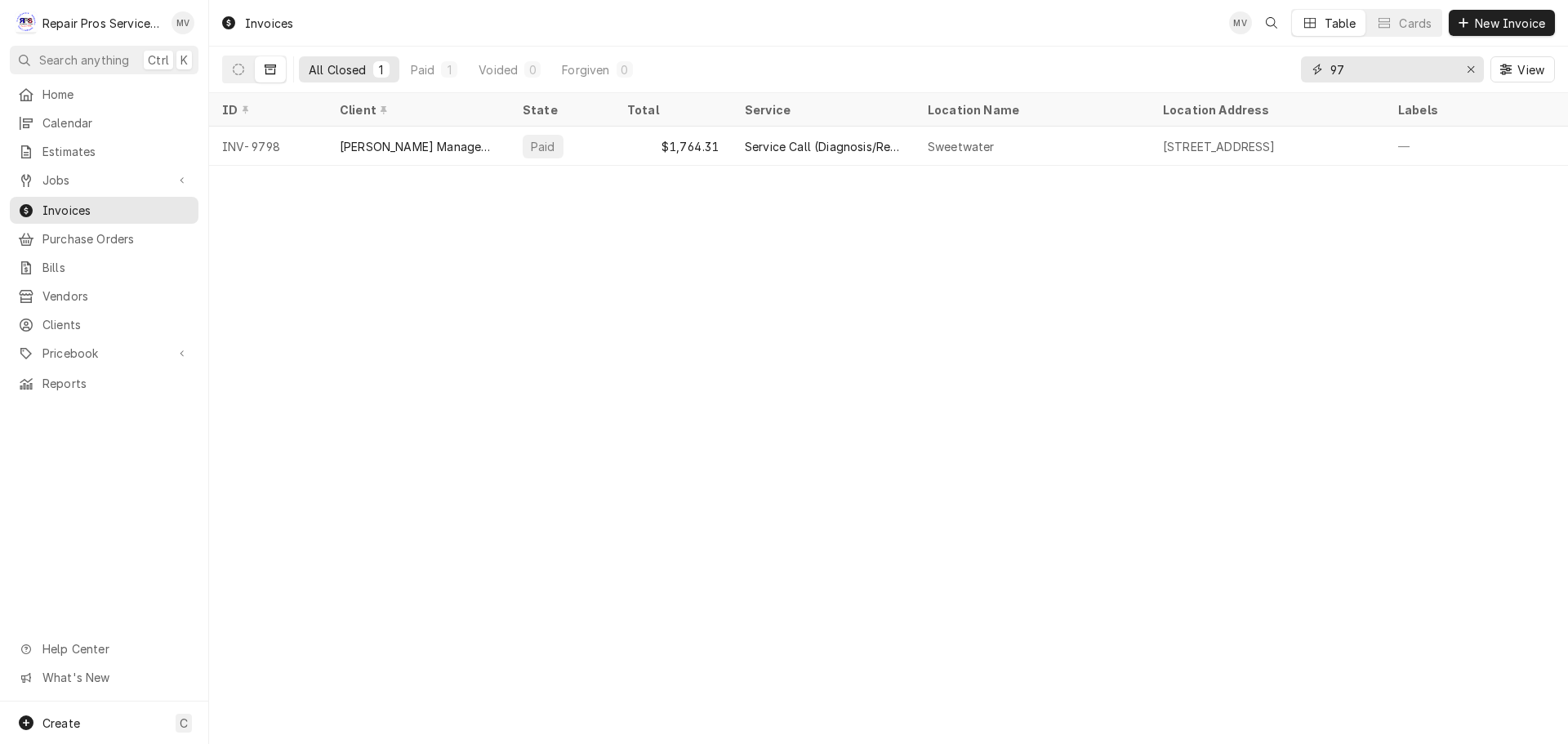
type input "9"
type input "8"
type input "9"
drag, startPoint x: 1380, startPoint y: 63, endPoint x: 1291, endPoint y: 64, distance: 89.0
click at [1291, 64] on div "All Closed 2 Paid 2 Voided 0 Forgiven 0 808 View" at bounding box center [887, 70] width 1332 height 46
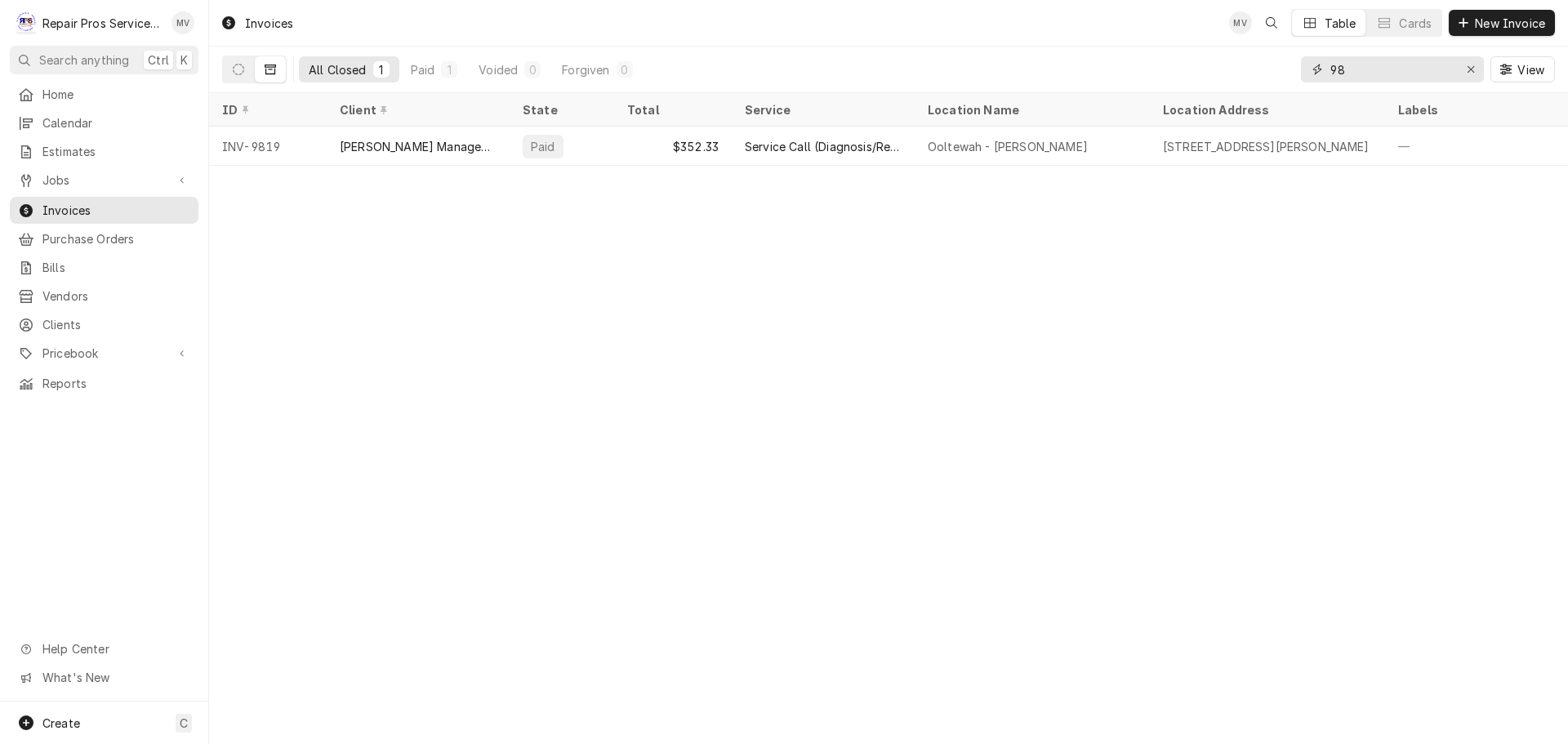
type input "9"
drag, startPoint x: 1362, startPoint y: 66, endPoint x: 1260, endPoint y: 50, distance: 103.2
click at [1260, 50] on div "All Closed 1 Paid 1 Voided 0 Forgiven 0 9810 View" at bounding box center [887, 70] width 1332 height 46
type input "9824"
click at [69, 92] on span "Home" at bounding box center [116, 93] width 148 height 17
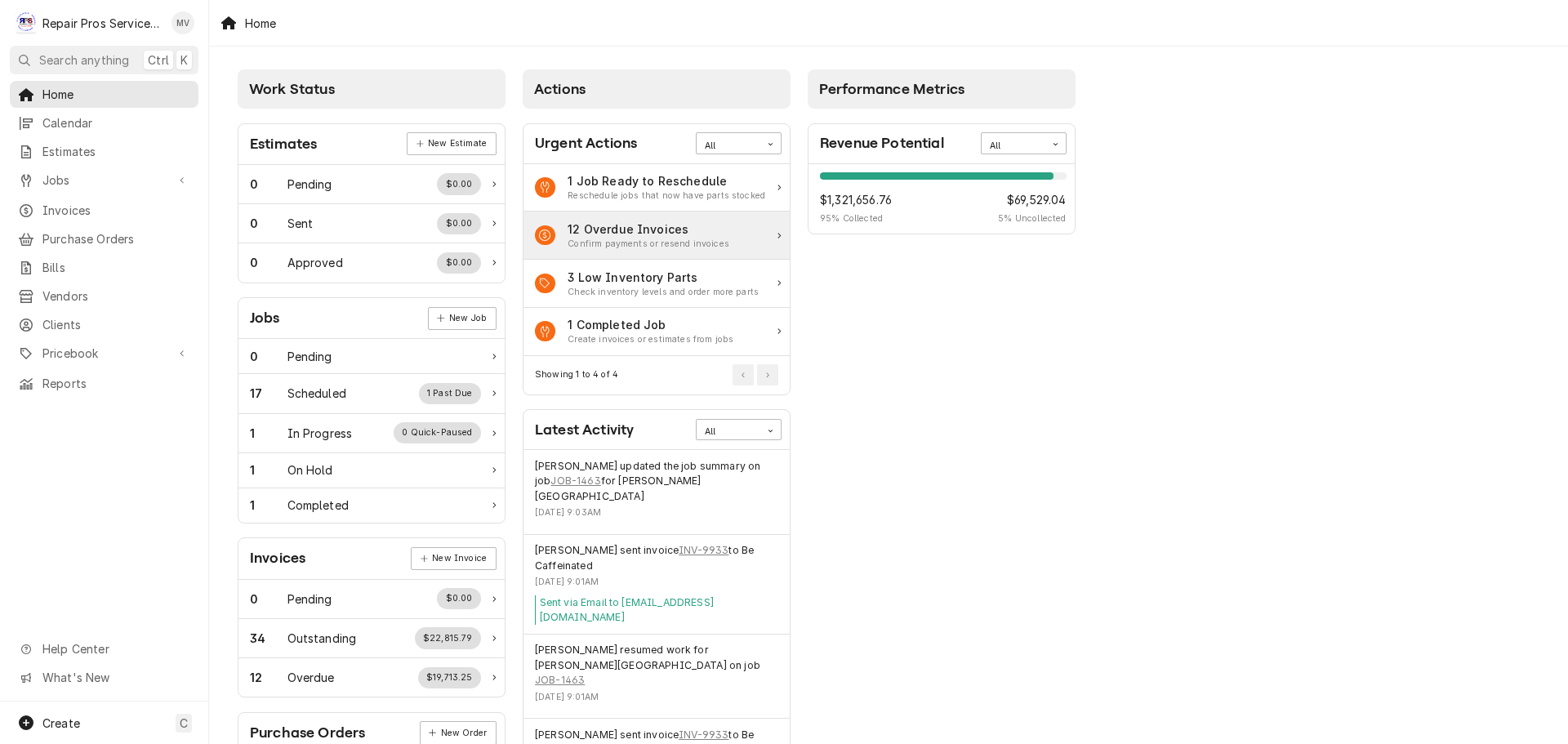
click at [728, 235] on div "12 Overdue Invoices Confirm payments or resend invoices" at bounding box center [656, 235] width 266 height 48
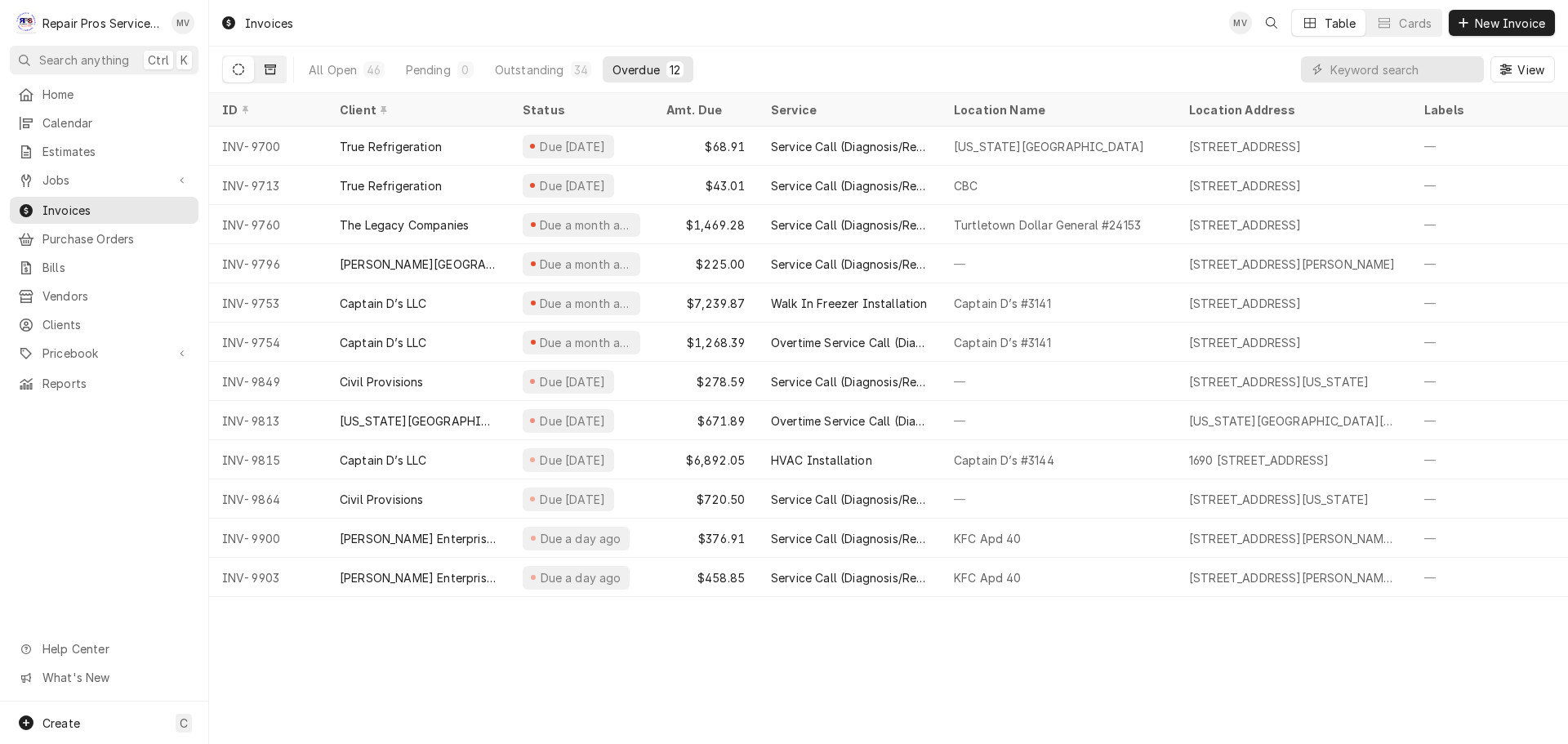
click at [268, 68] on icon "Dynamic Content Wrapper" at bounding box center [269, 69] width 11 height 11
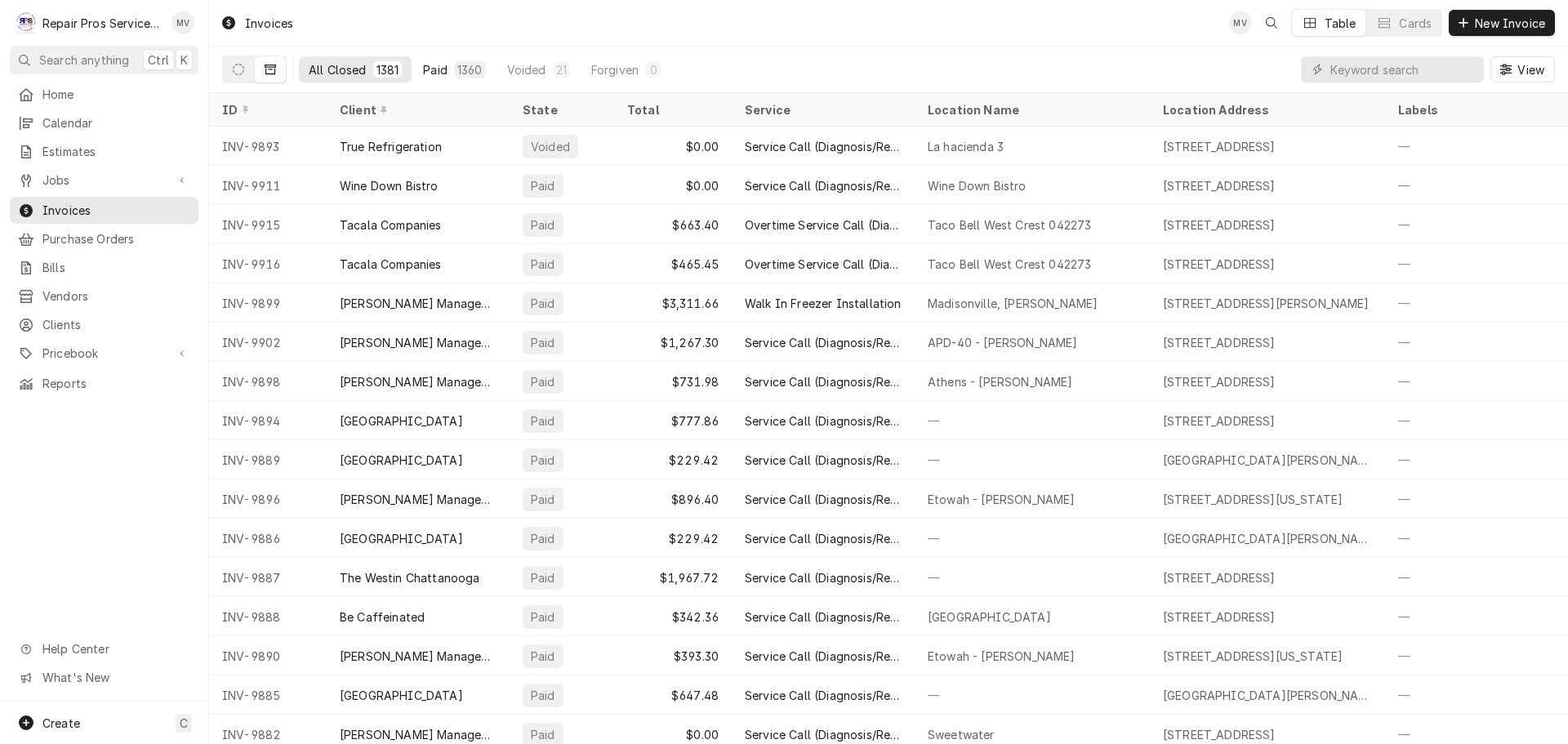
click at [432, 64] on div "Paid" at bounding box center [435, 70] width 25 height 17
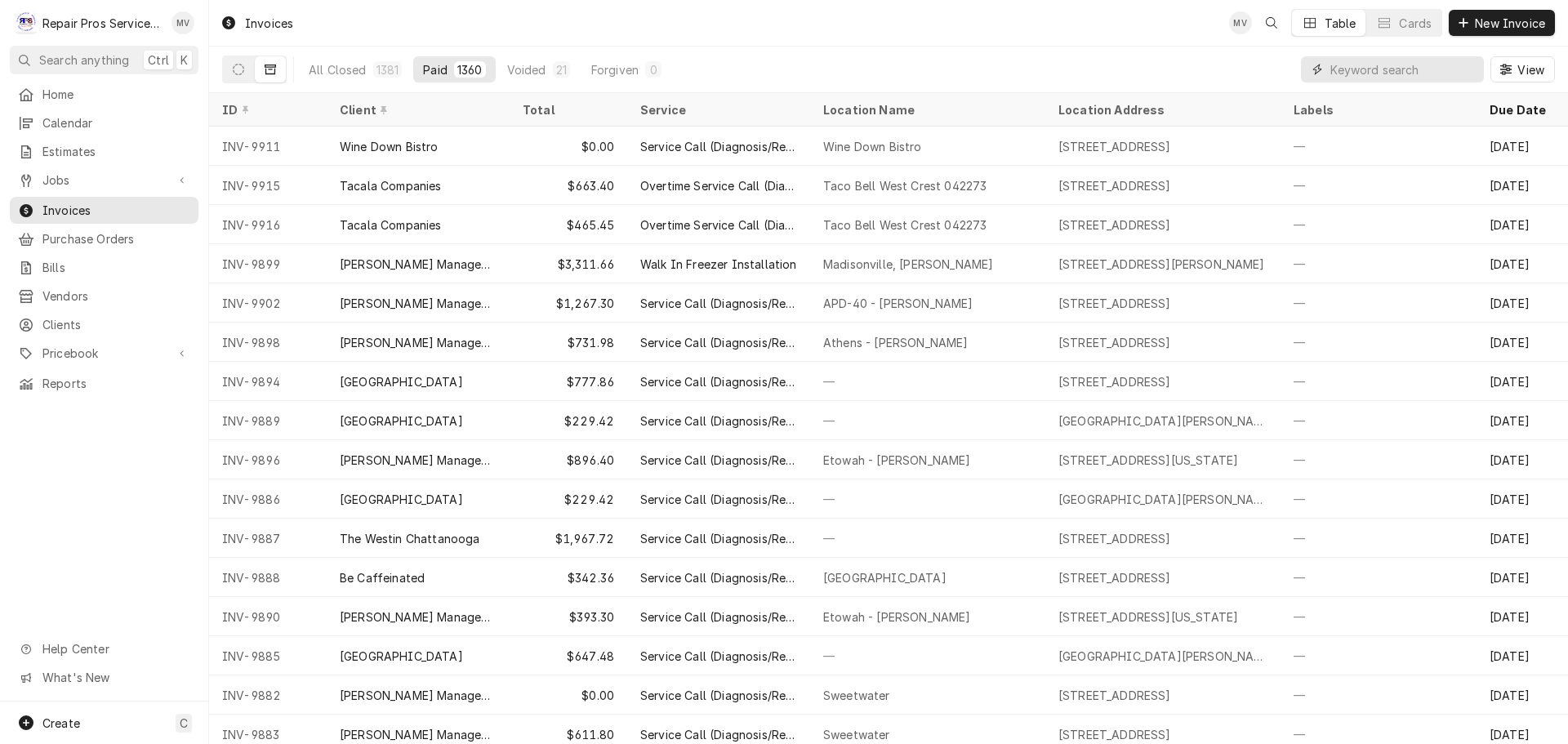
click at [1362, 66] on input "Dynamic Content Wrapper" at bounding box center [1402, 70] width 145 height 26
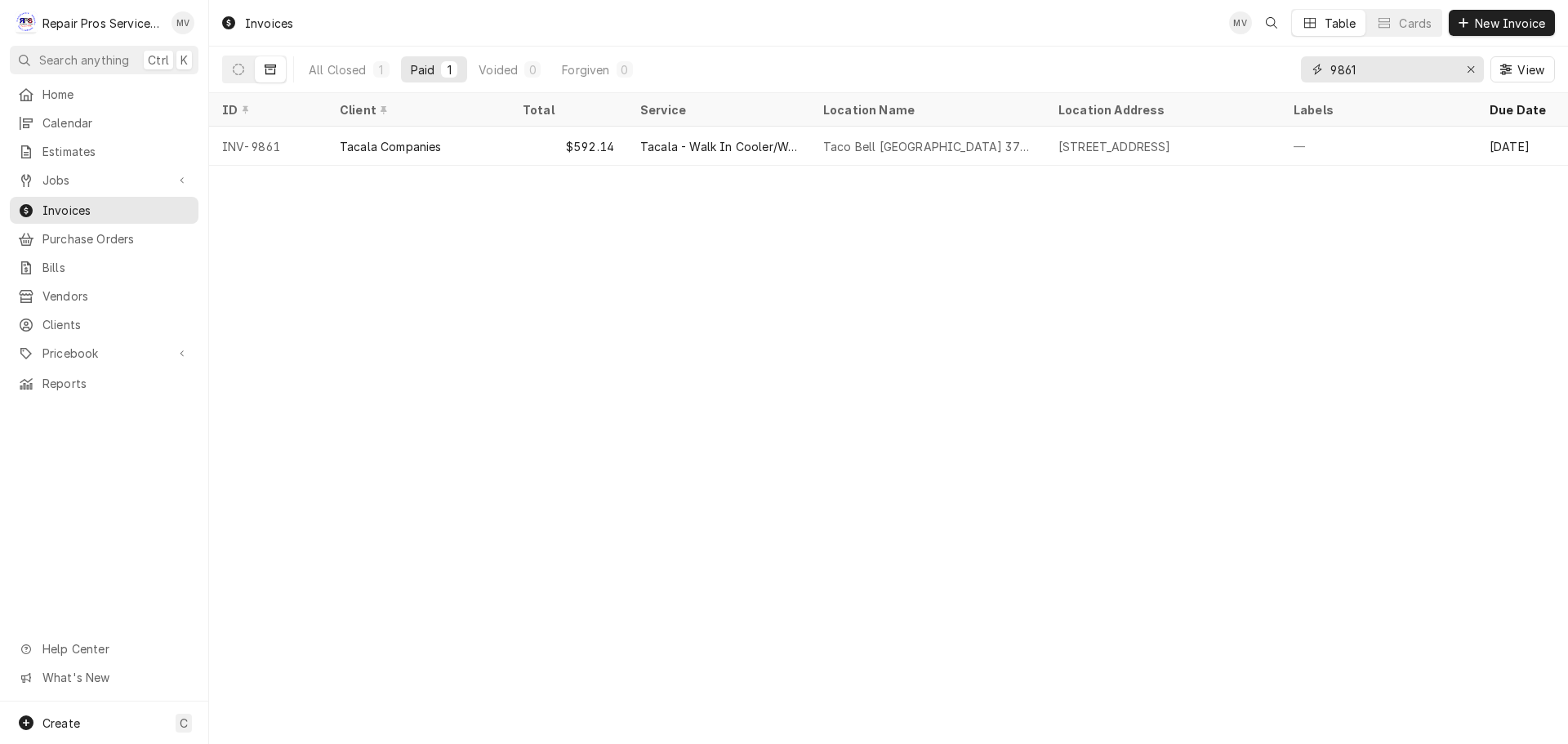
drag, startPoint x: 1386, startPoint y: 70, endPoint x: 1298, endPoint y: 62, distance: 88.4
click at [1298, 62] on div "All Closed 1 Paid 1 Voided 0 Forgiven 0 9861 View" at bounding box center [887, 70] width 1332 height 46
type input "9"
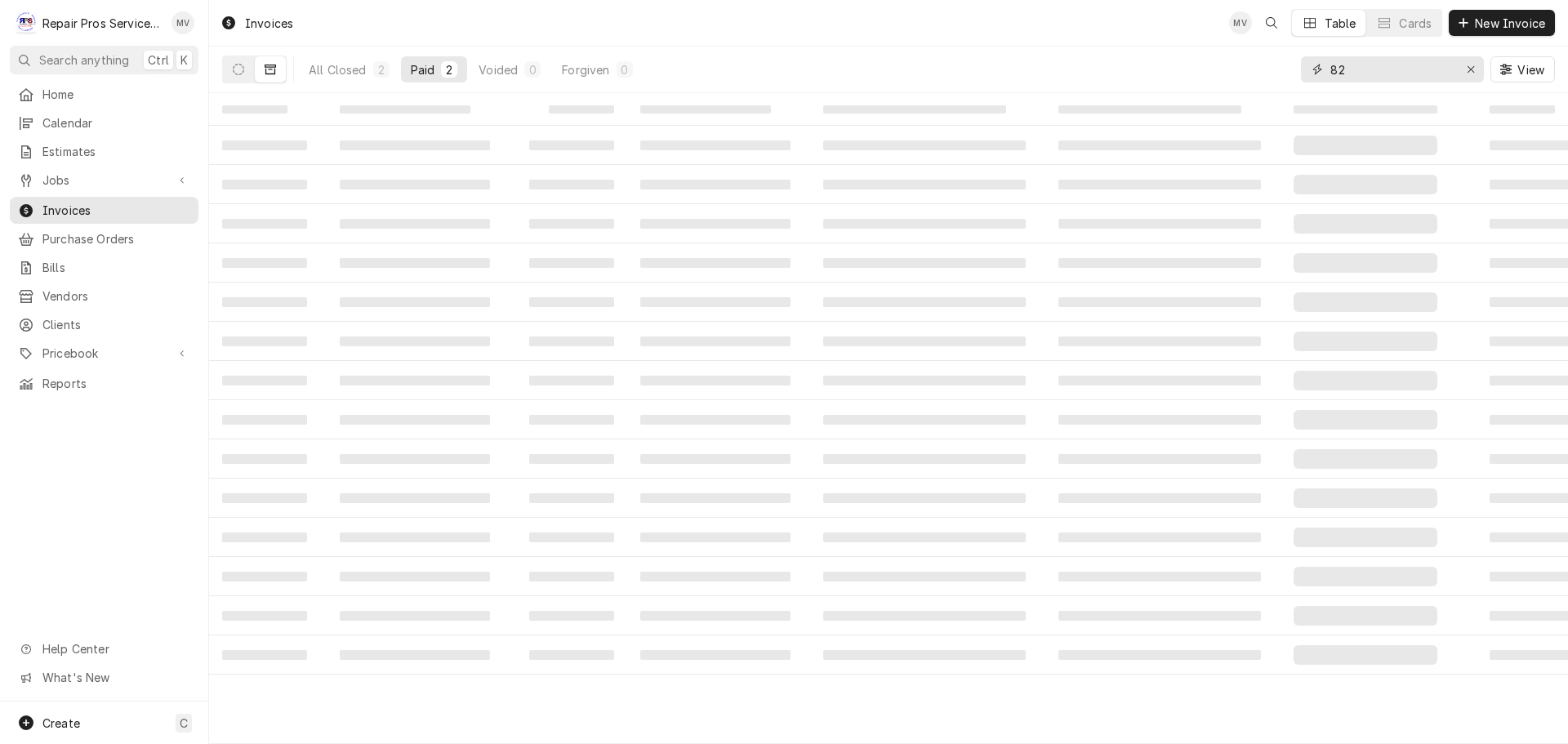
type input "8"
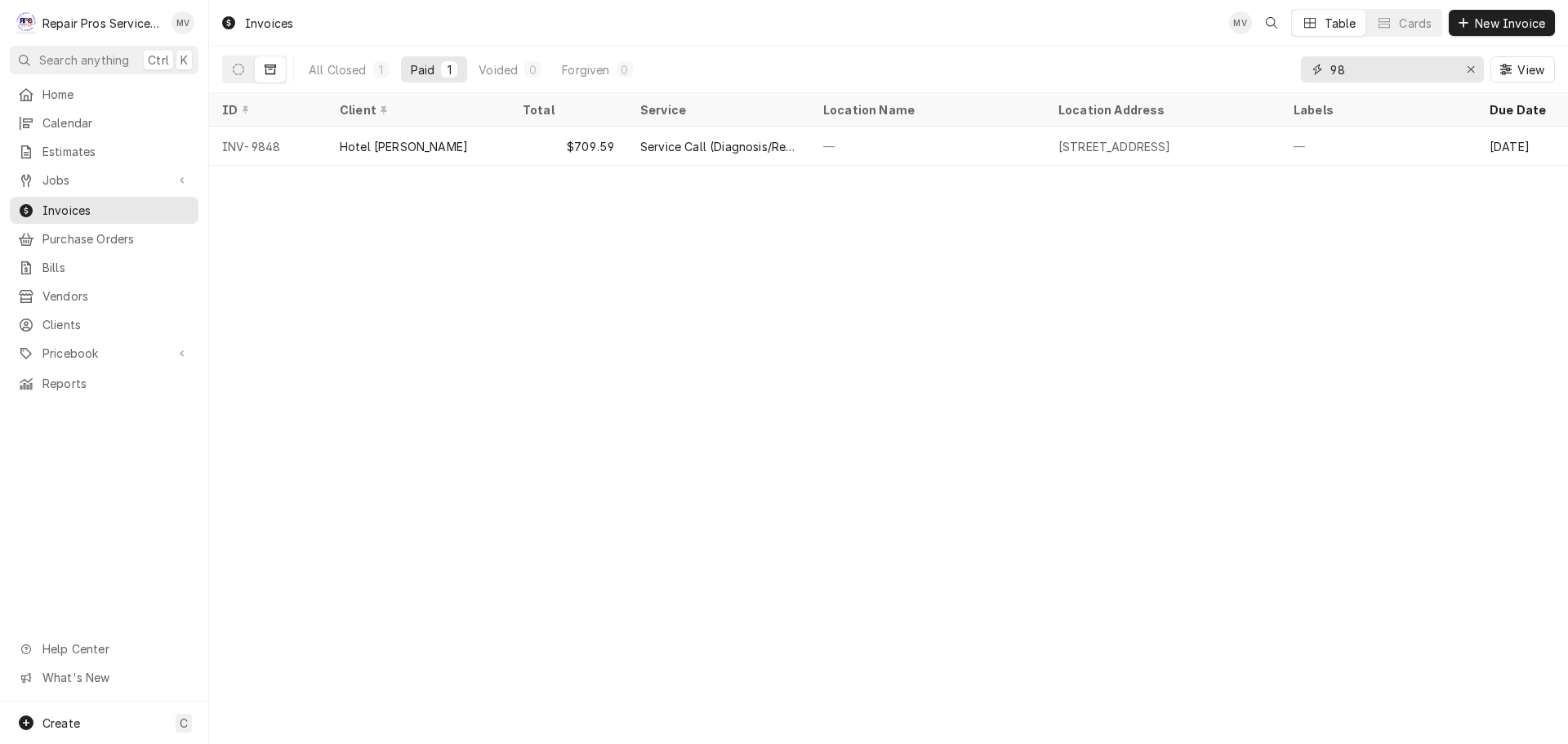
type input "9"
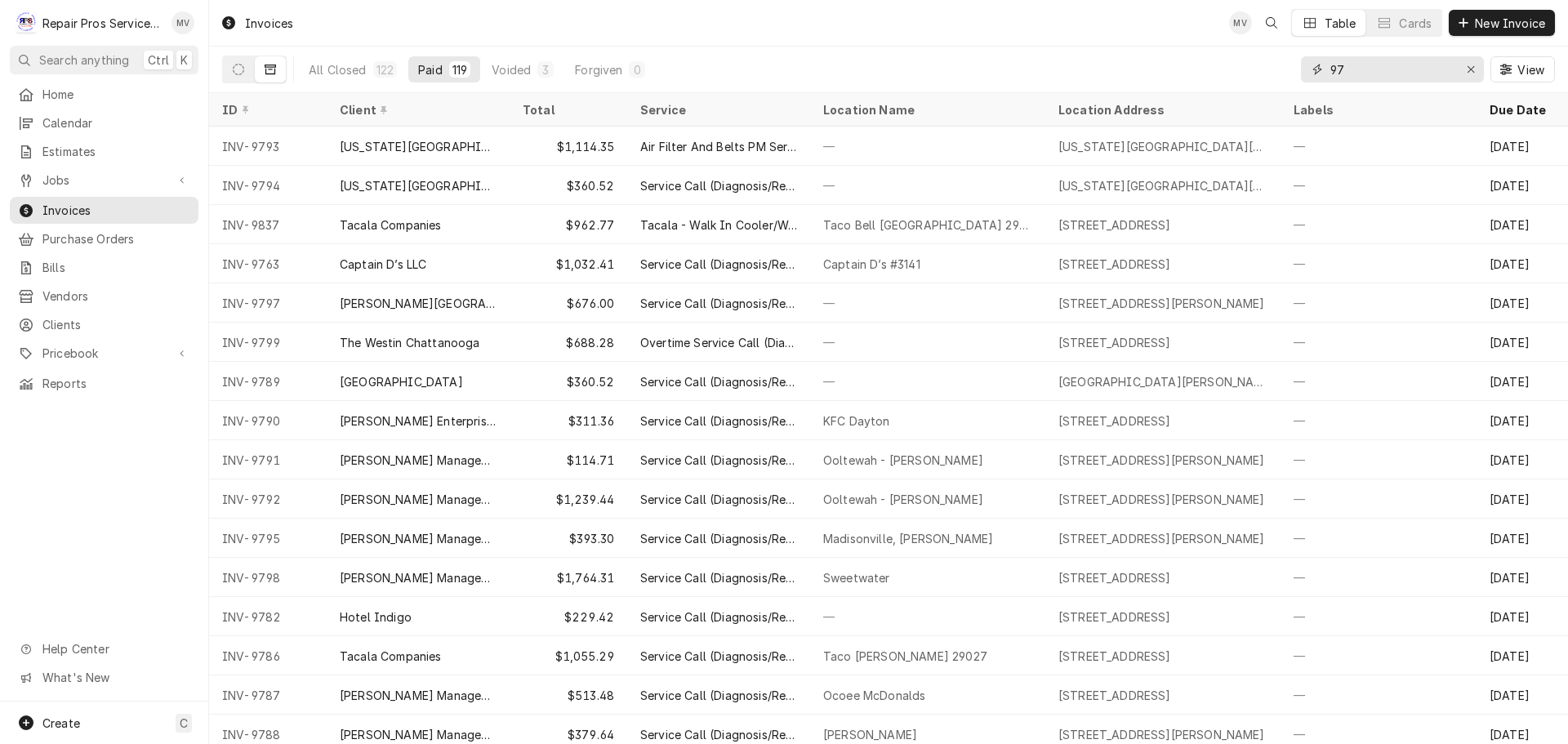
type input "9"
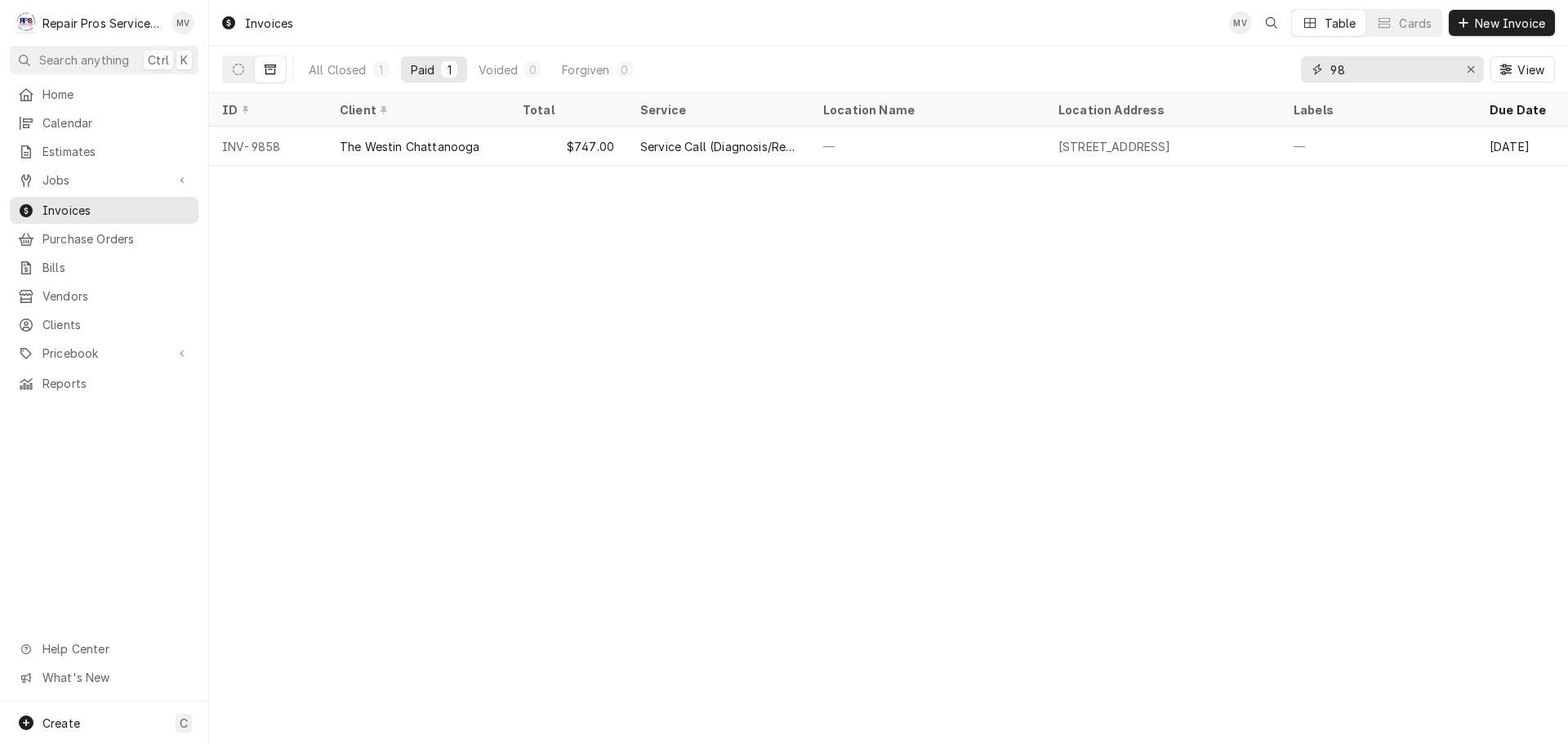
type input "9"
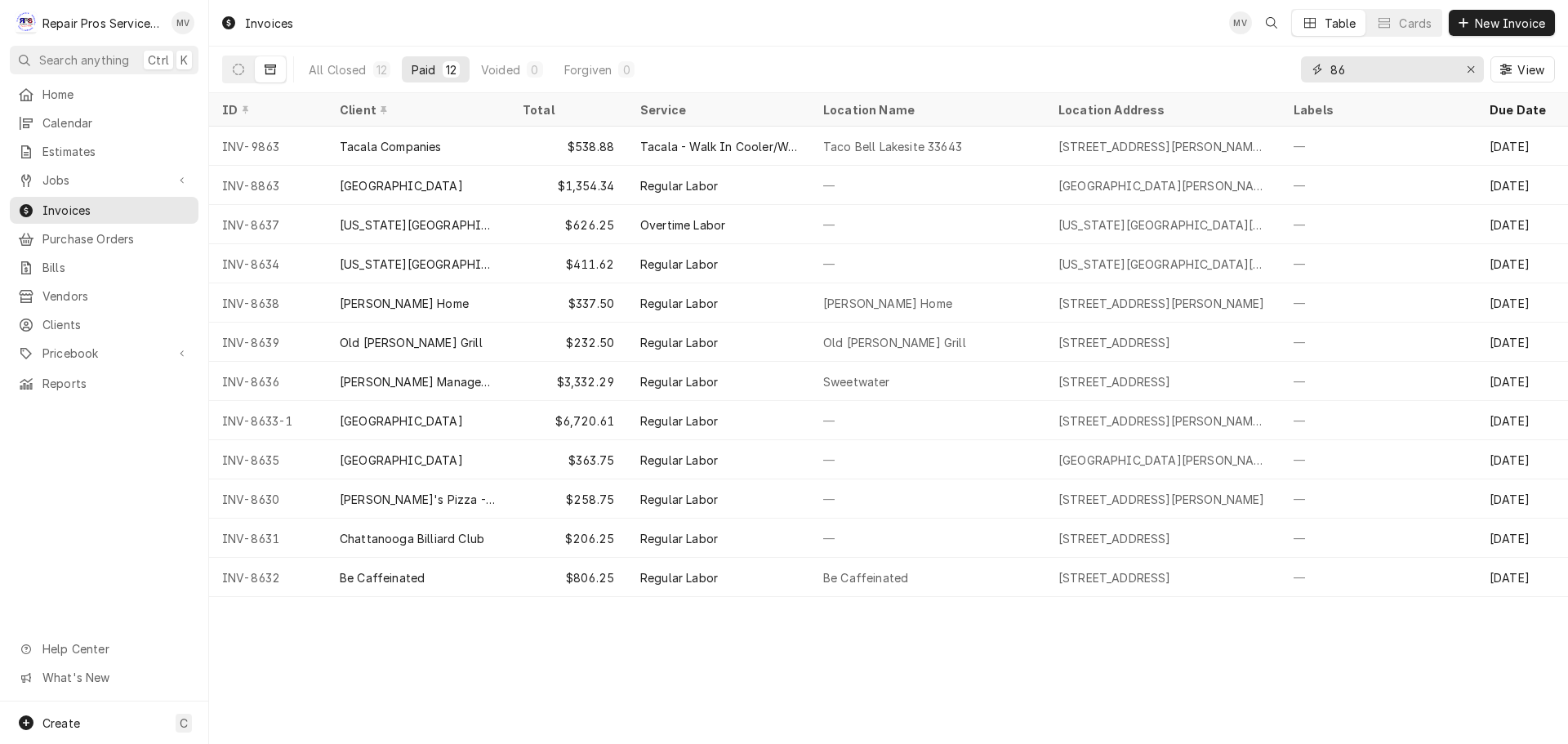
type input "8"
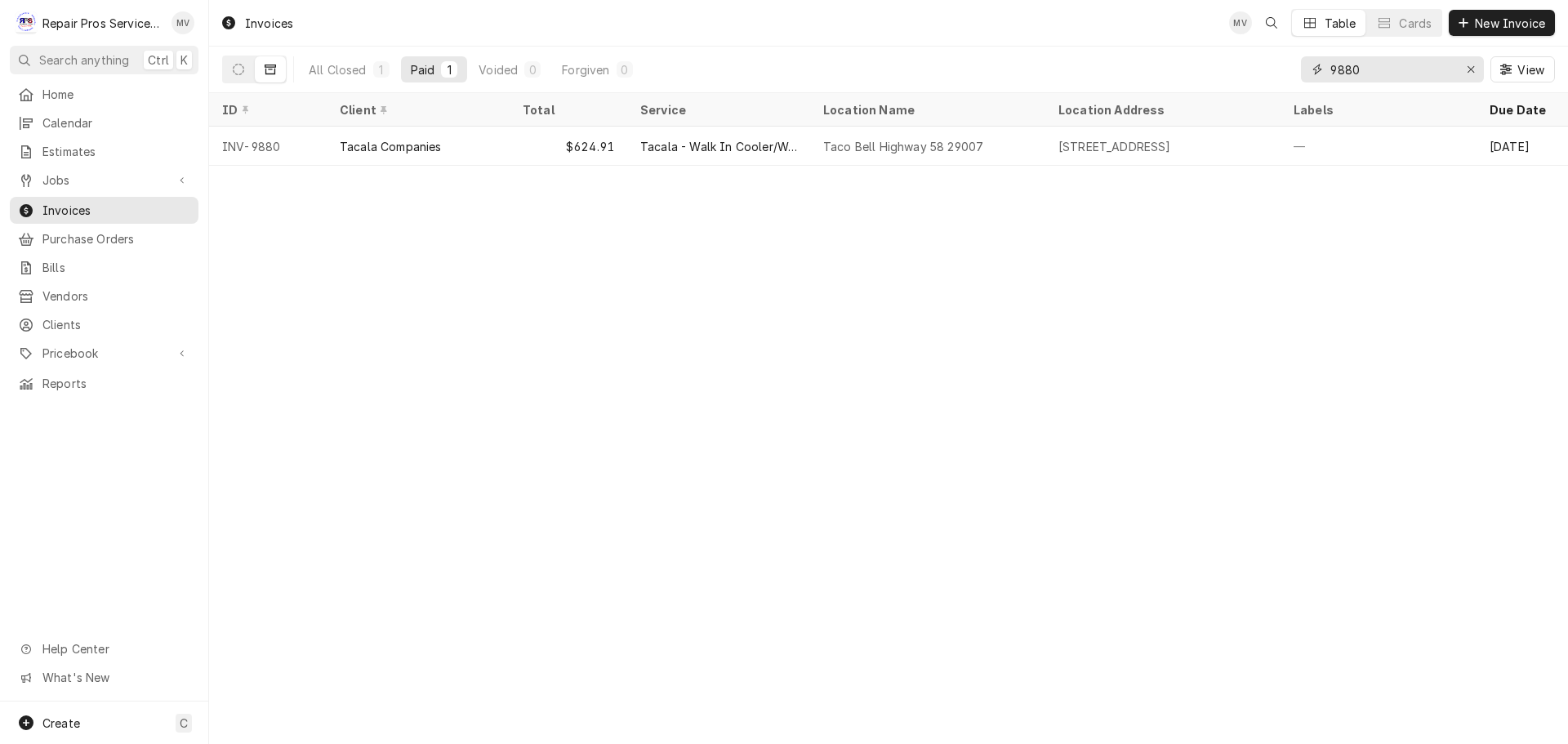
type input "9880"
click at [70, 344] on span "Pricebook" at bounding box center [104, 352] width 123 height 17
click at [70, 401] on span "Parts & Materials" at bounding box center [116, 409] width 148 height 17
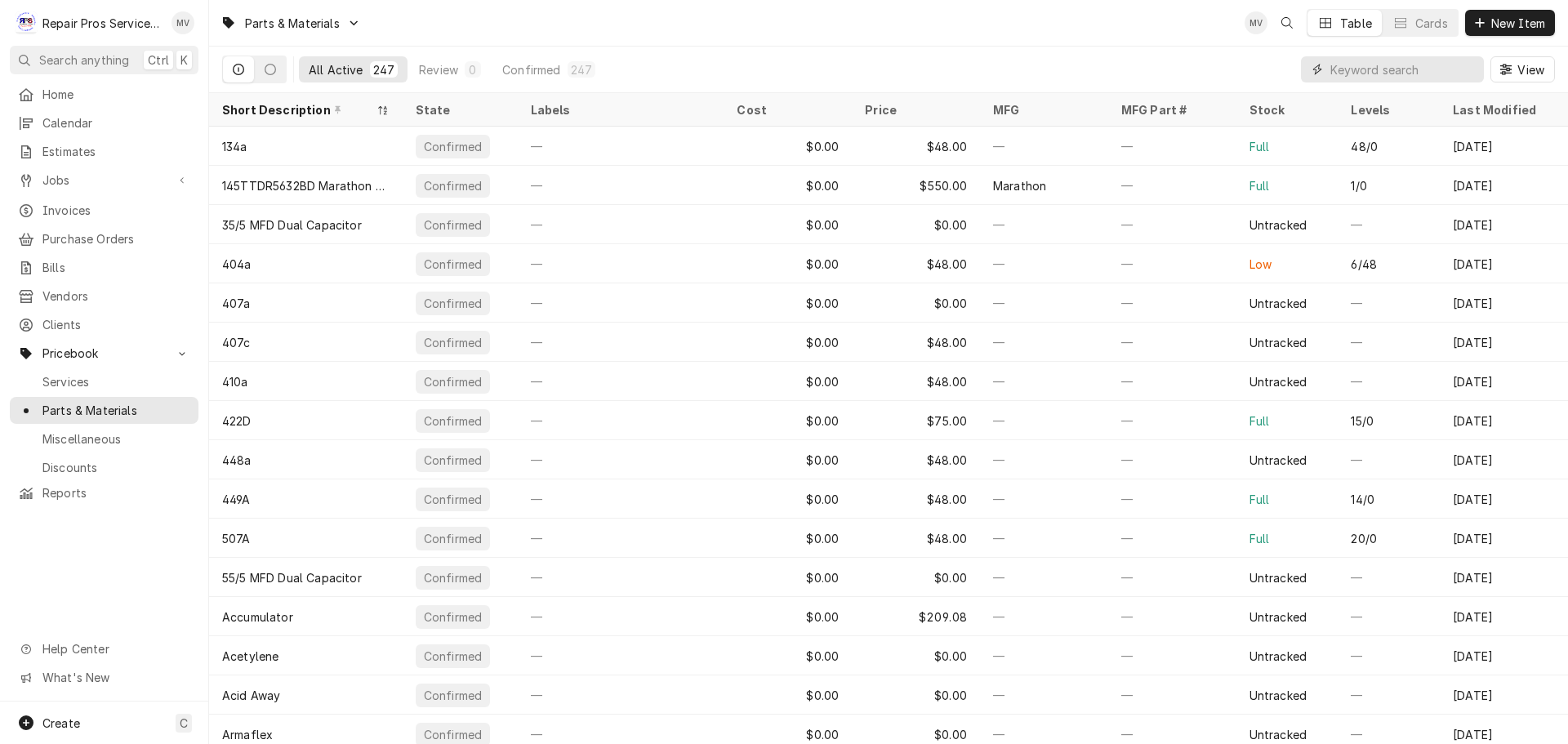
click at [1410, 67] on input "Dynamic Content Wrapper" at bounding box center [1402, 70] width 145 height 26
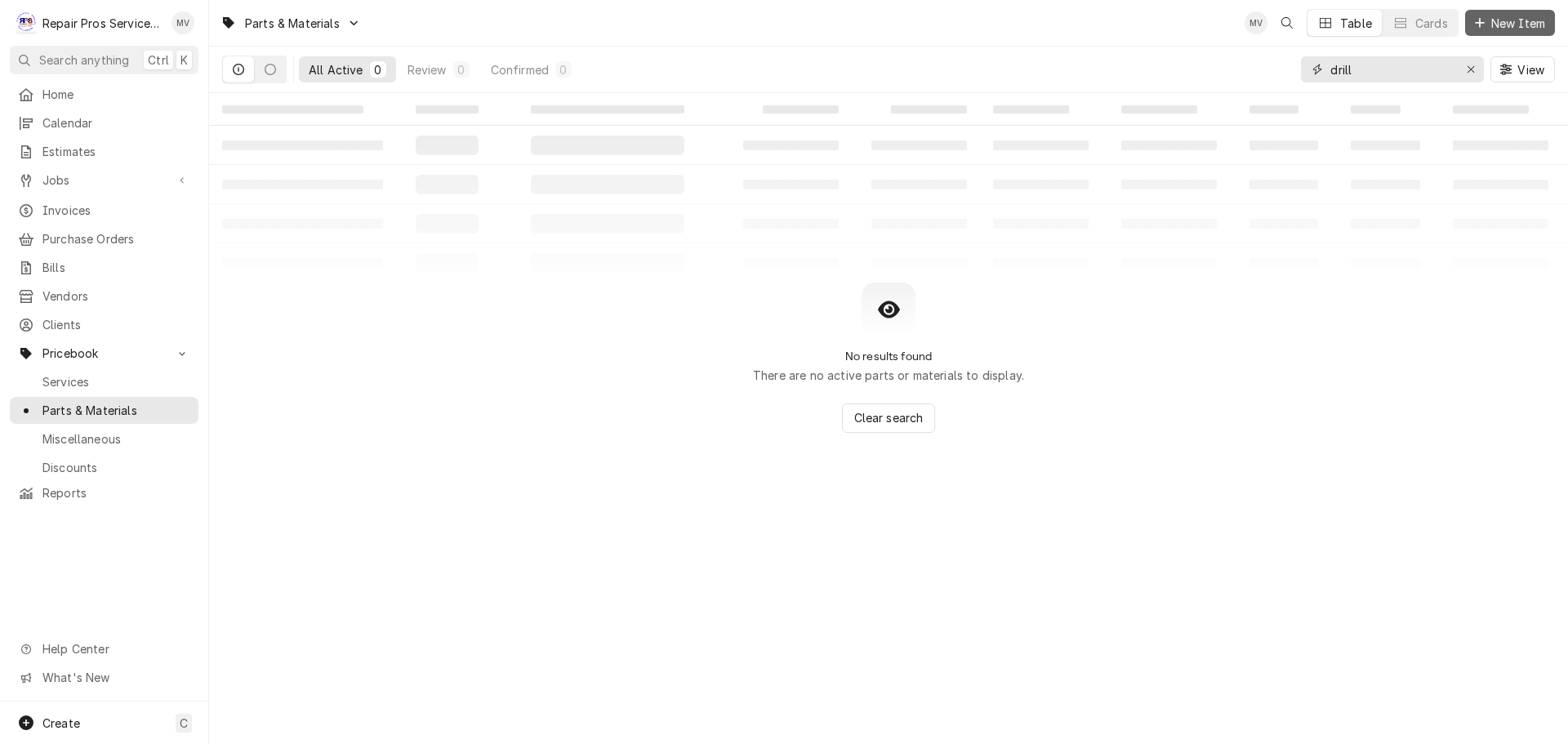
type input "drill"
click at [1506, 18] on span "New Item" at bounding box center [1518, 23] width 61 height 17
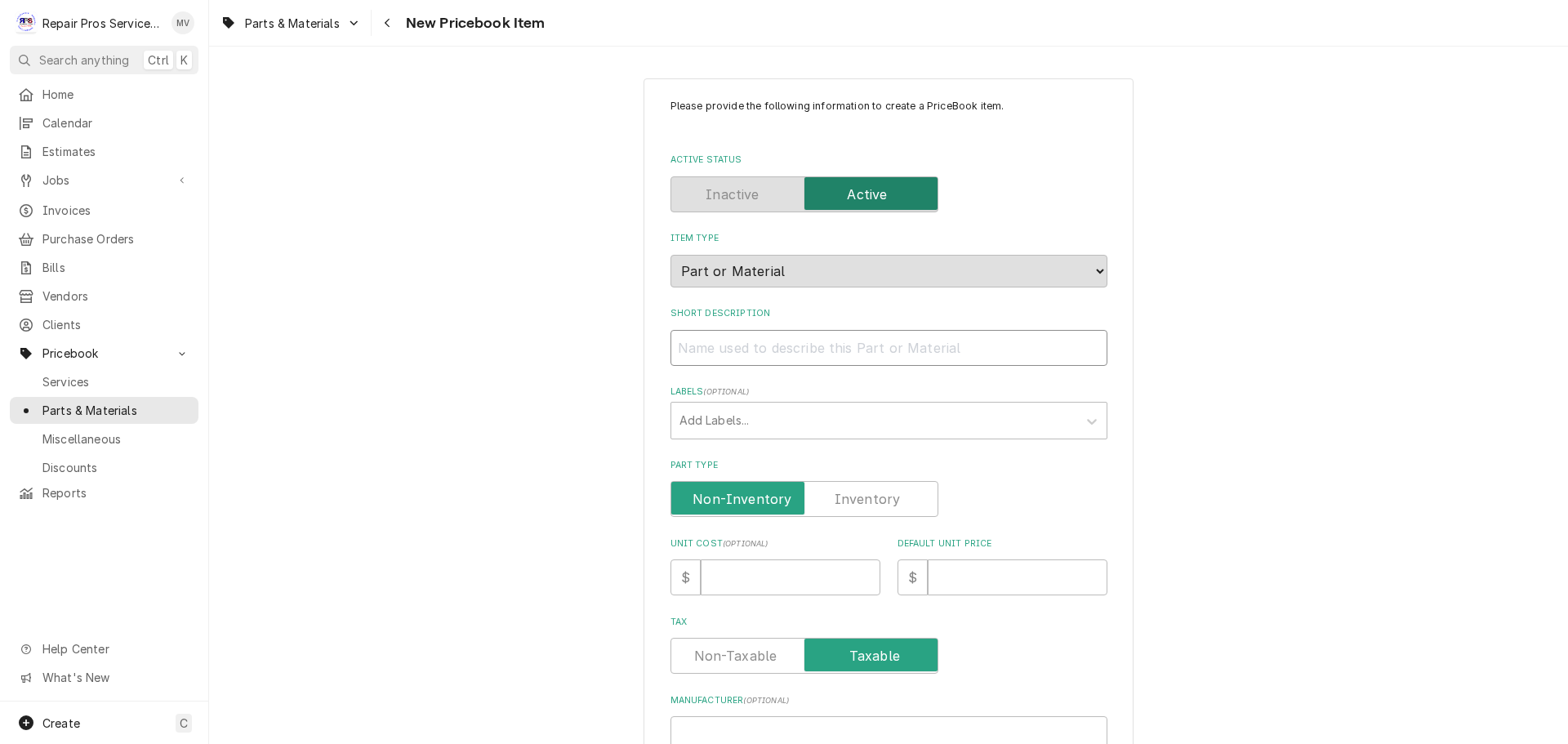
click at [756, 348] on input "Short Description" at bounding box center [888, 348] width 437 height 36
type textarea "x"
type input "D"
type textarea "x"
type input "Dr"
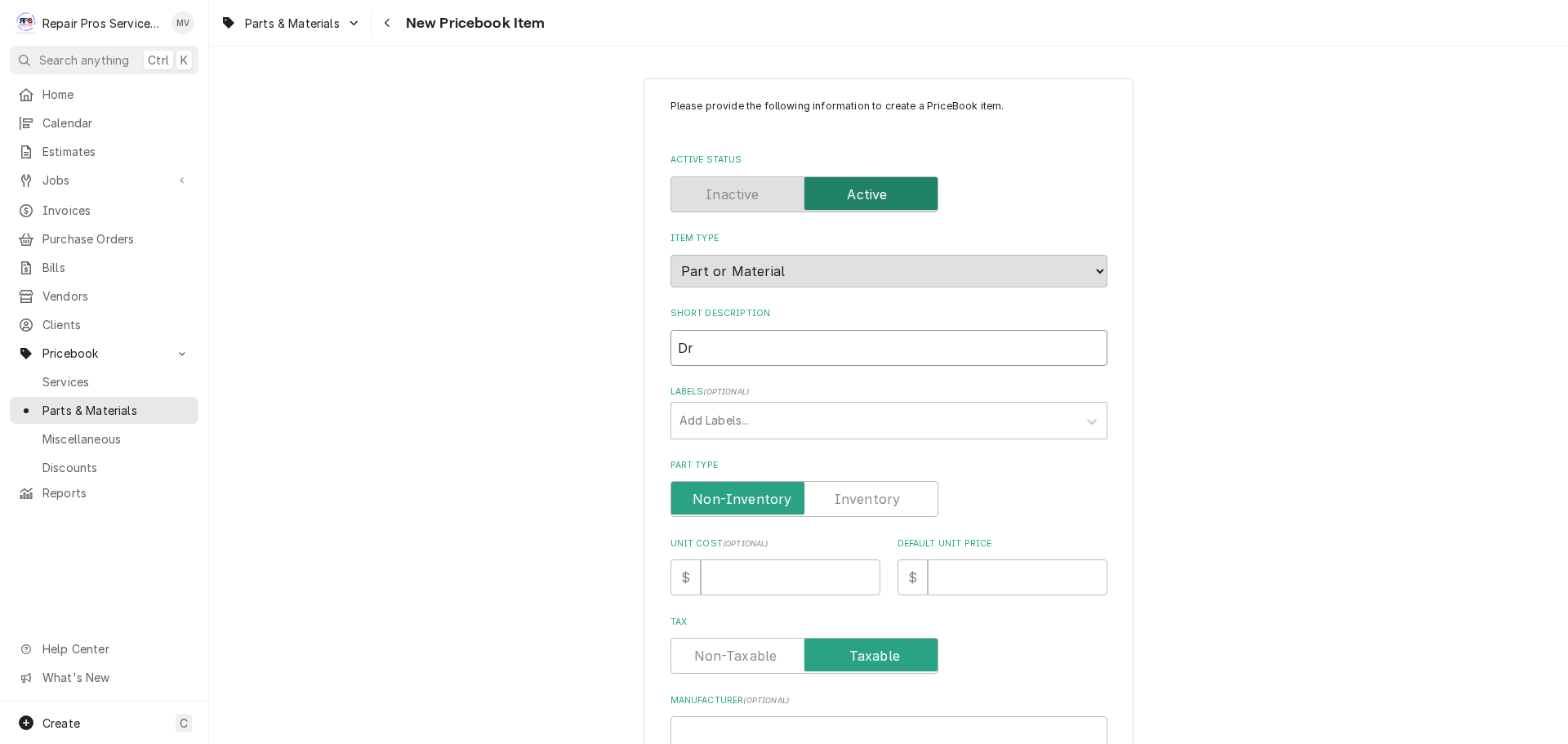
type textarea "x"
type input "Dri"
type textarea "x"
type input "Dril"
type textarea "x"
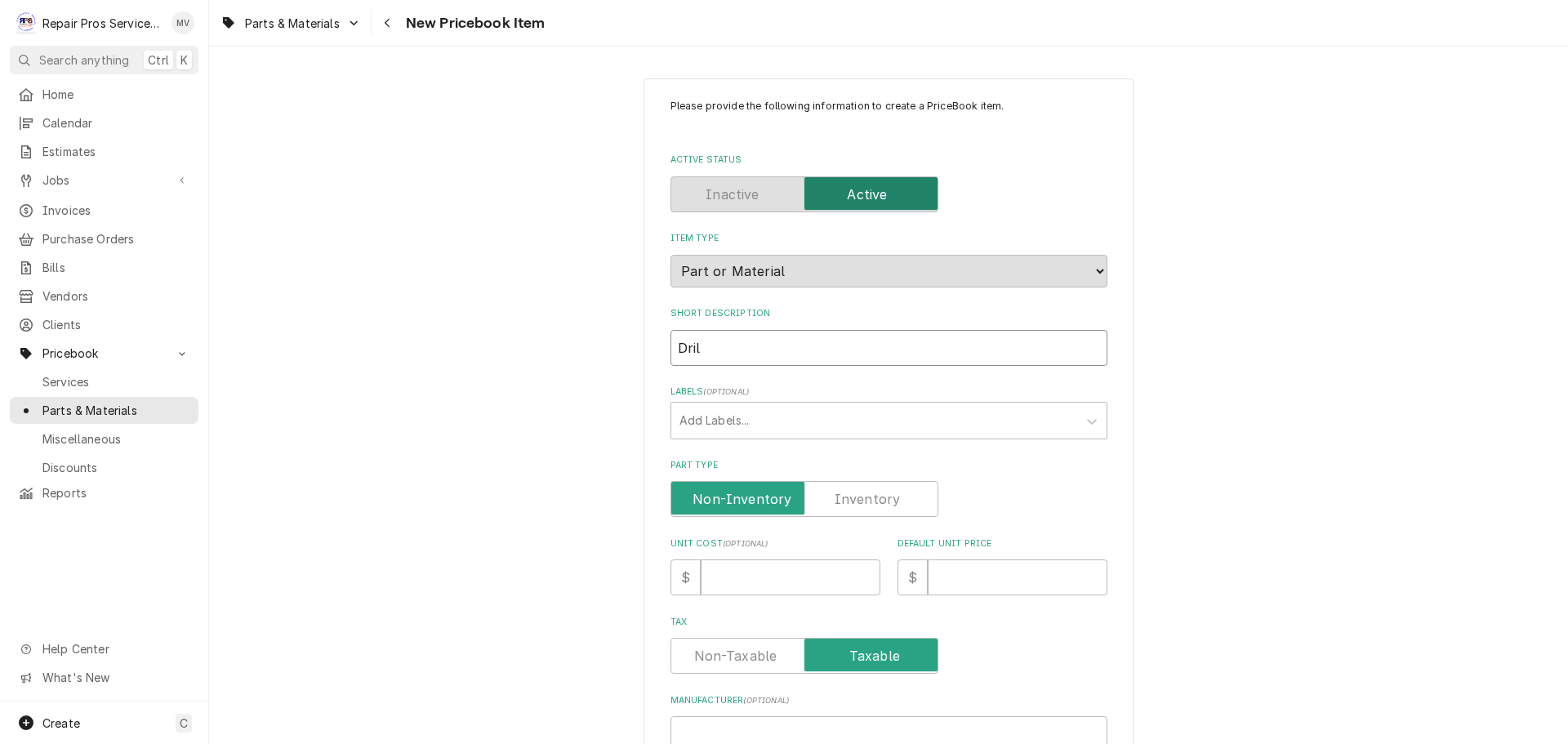
type input "Drill"
type textarea "x"
type input "Drill"
type textarea "x"
type input "Drill B"
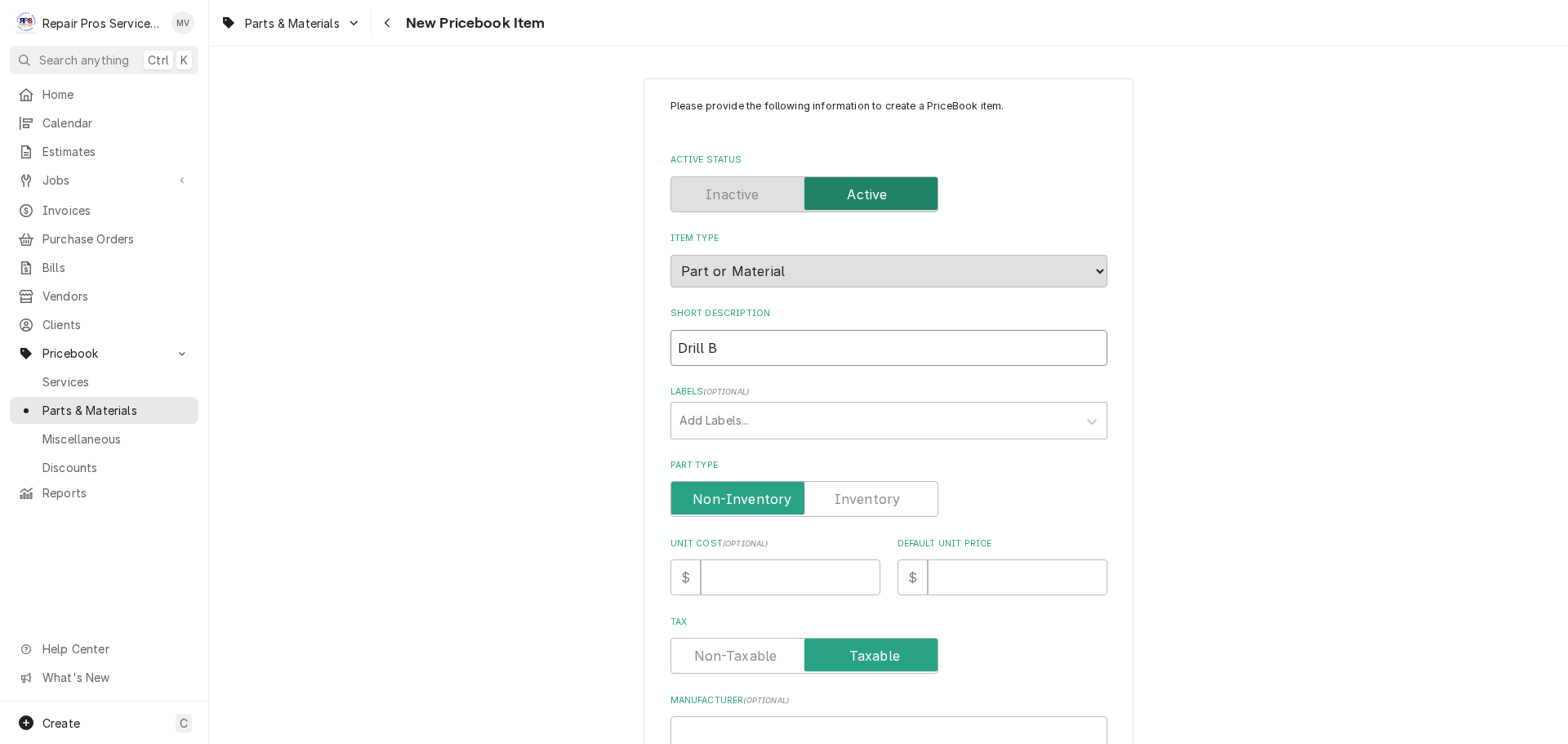
type textarea "x"
type input "Drill Bi"
type textarea "x"
type input "Drill Bit"
type textarea "x"
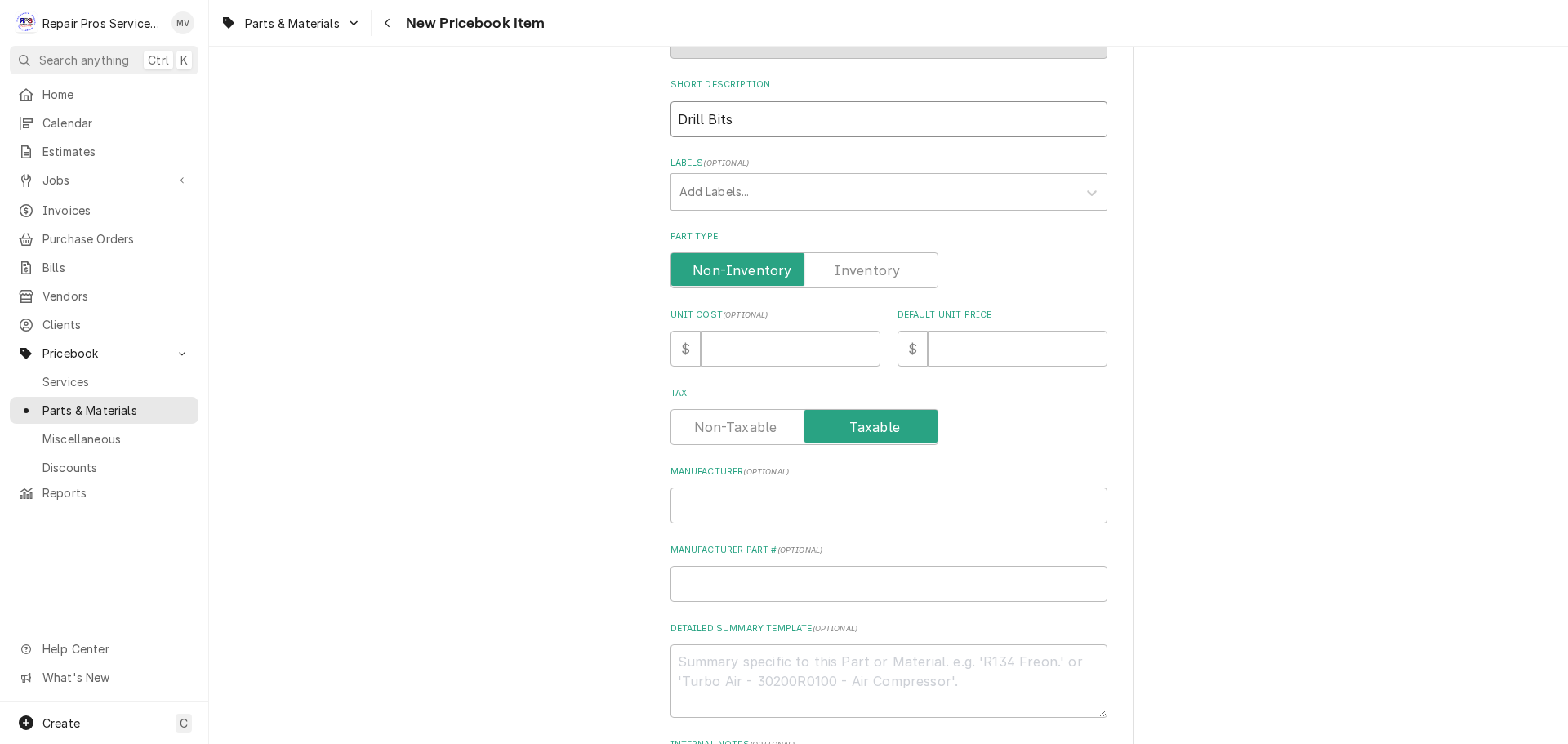
scroll to position [245, 0]
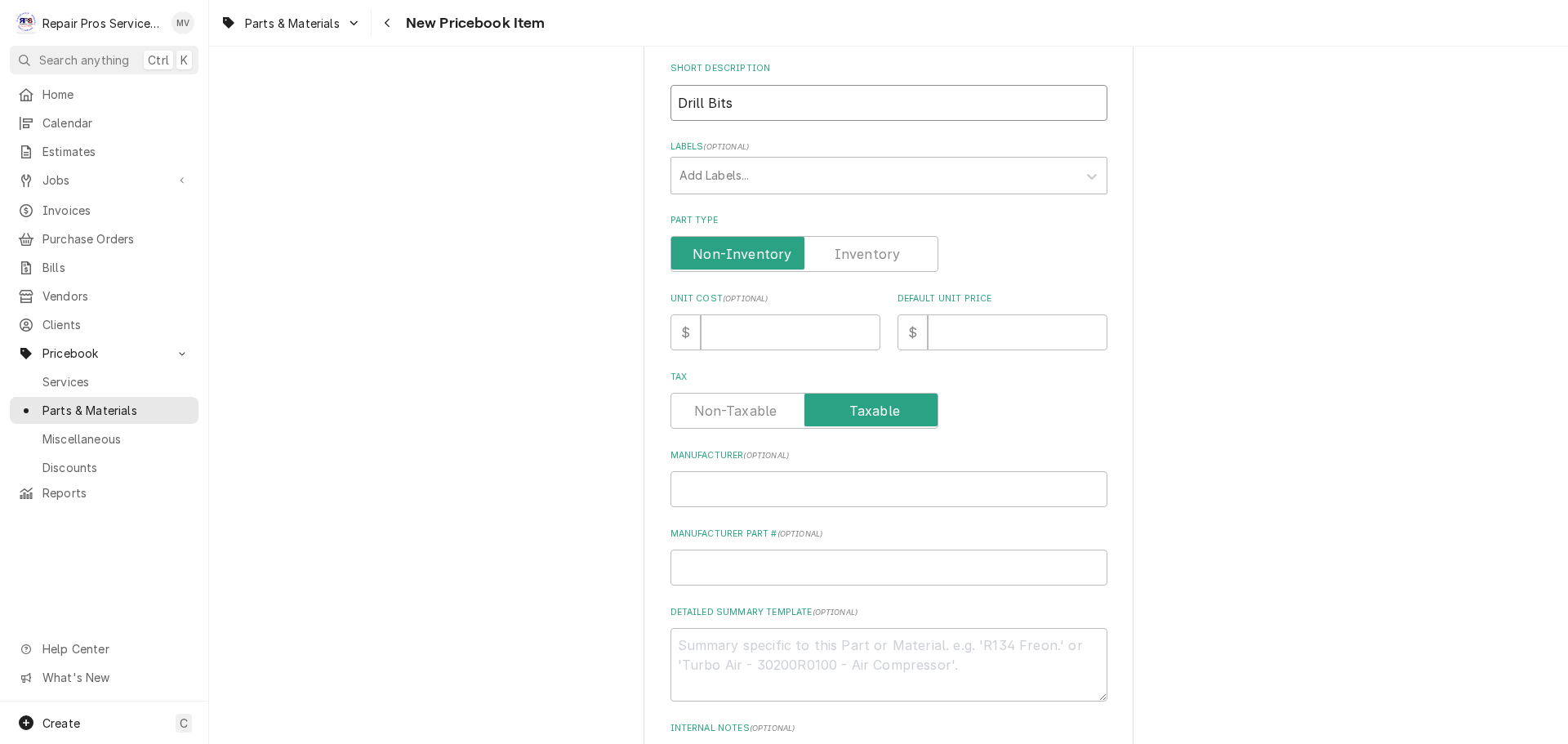
type input "Drill Bits"
click at [722, 333] on input "Unit Cost ( optional )" at bounding box center [791, 332] width 180 height 36
type textarea "x"
type input "0"
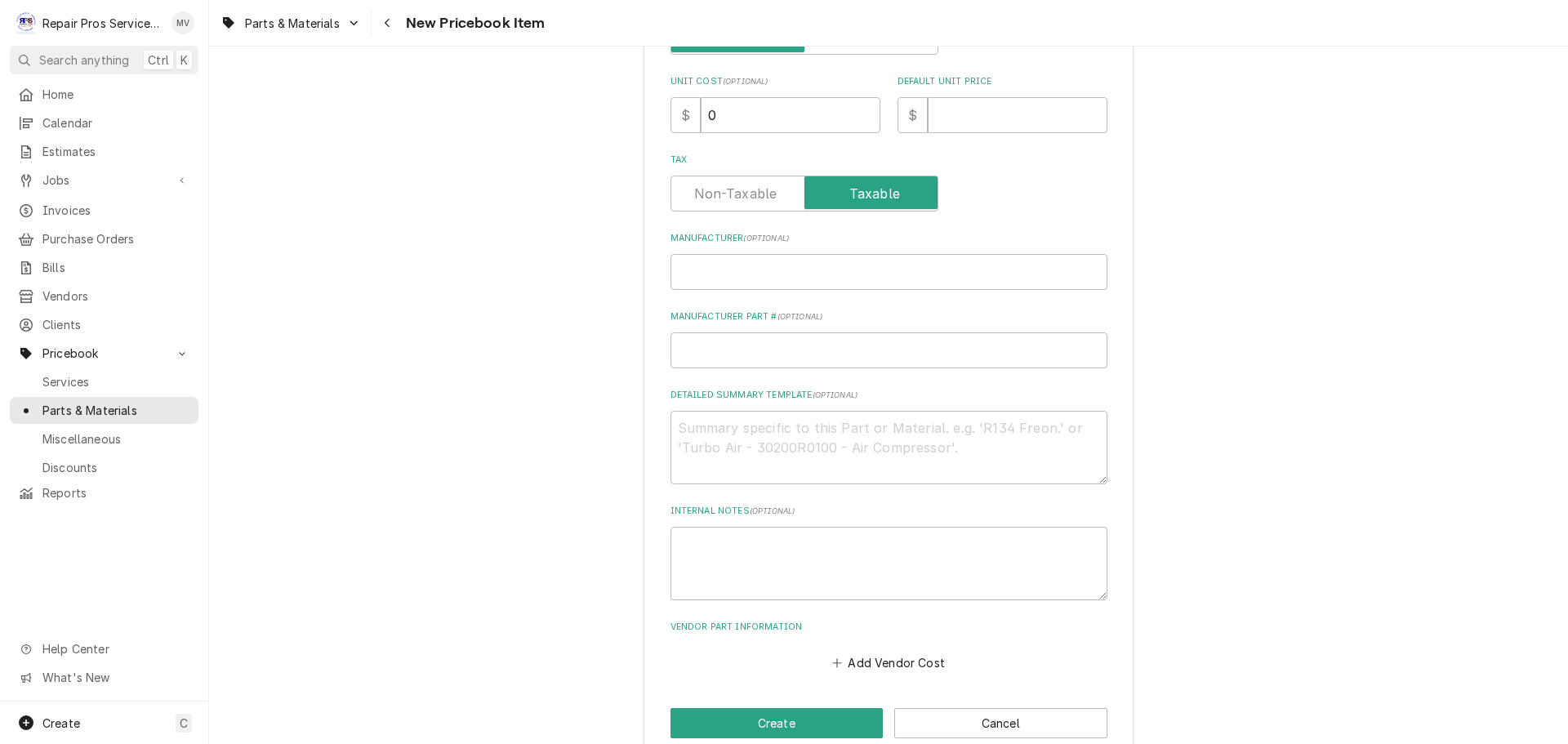
scroll to position [490, 0]
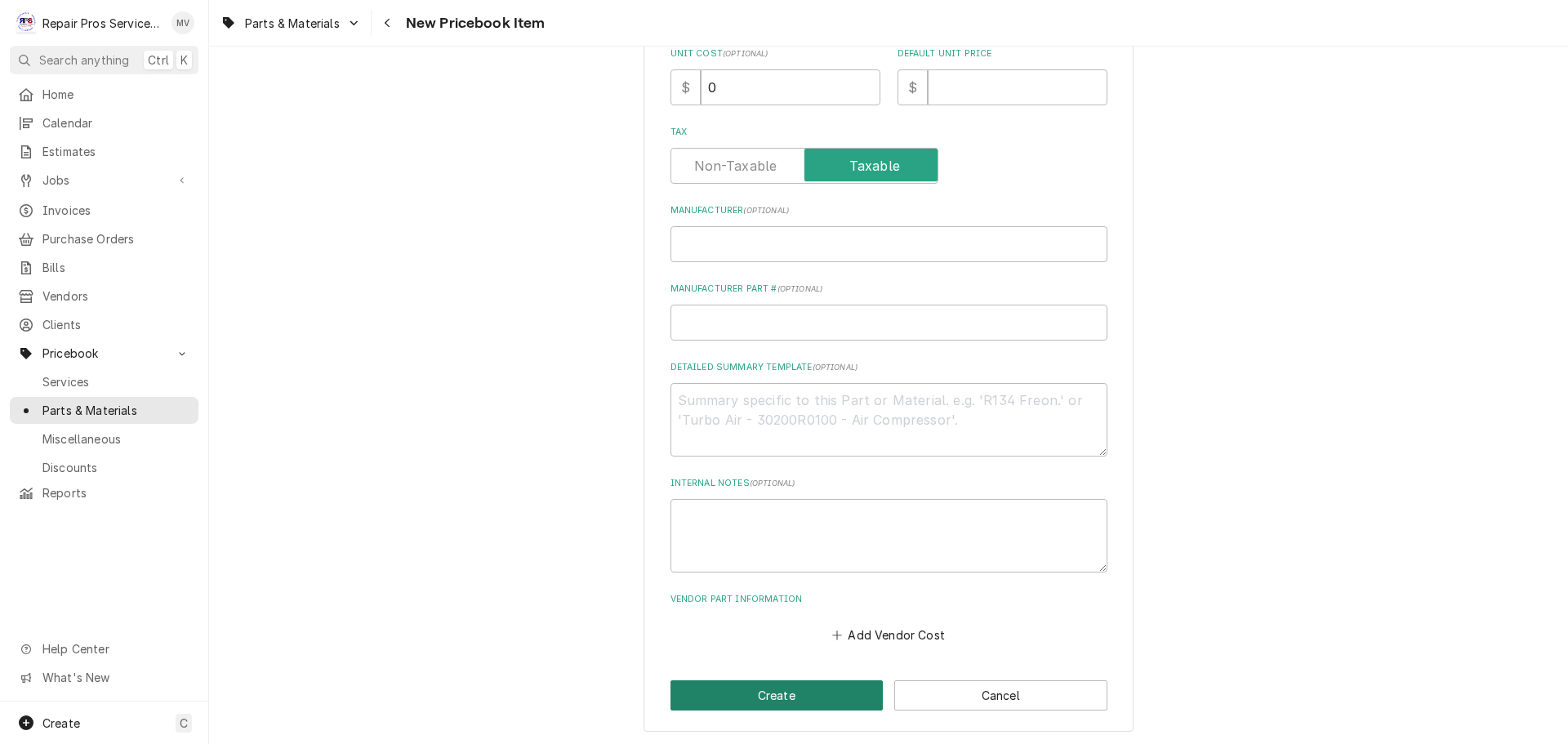
click at [761, 693] on button "Create" at bounding box center [777, 695] width 213 height 30
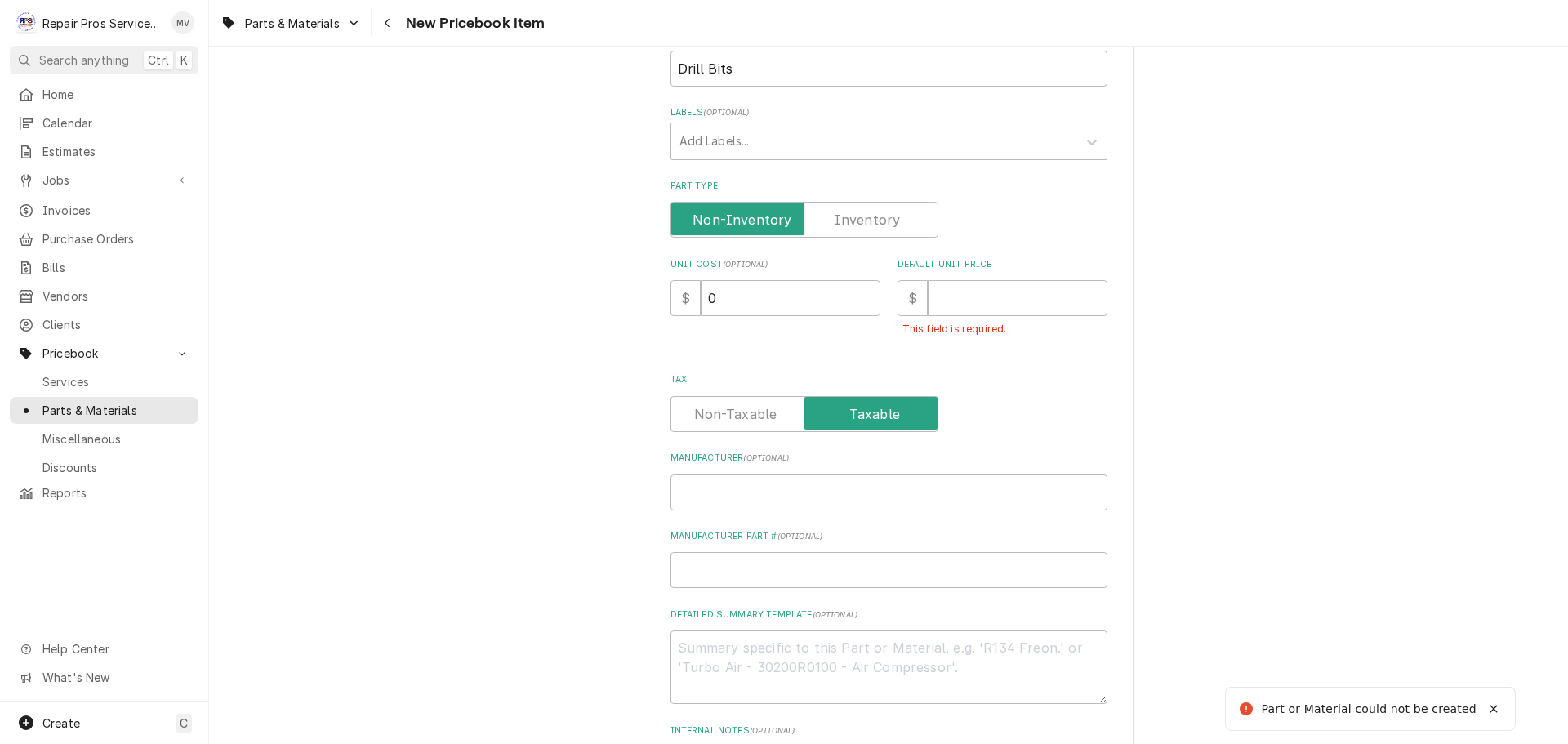
scroll to position [83, 0]
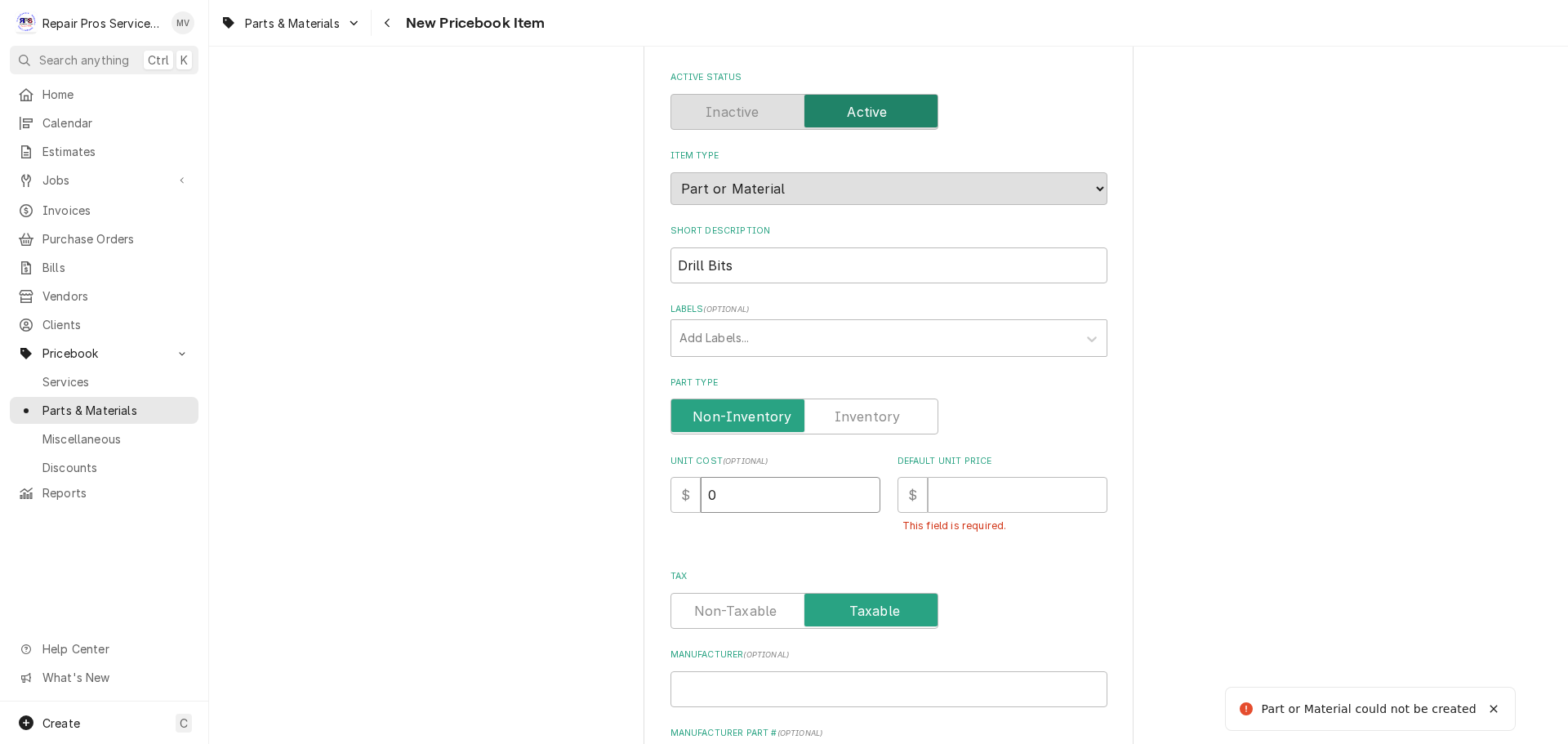
drag, startPoint x: 725, startPoint y: 498, endPoint x: 667, endPoint y: 498, distance: 58.0
click at [670, 498] on div "$ 0" at bounding box center [775, 495] width 210 height 36
type textarea "x"
click at [961, 490] on input "Default Unit Price" at bounding box center [1017, 495] width 180 height 36
type textarea "x"
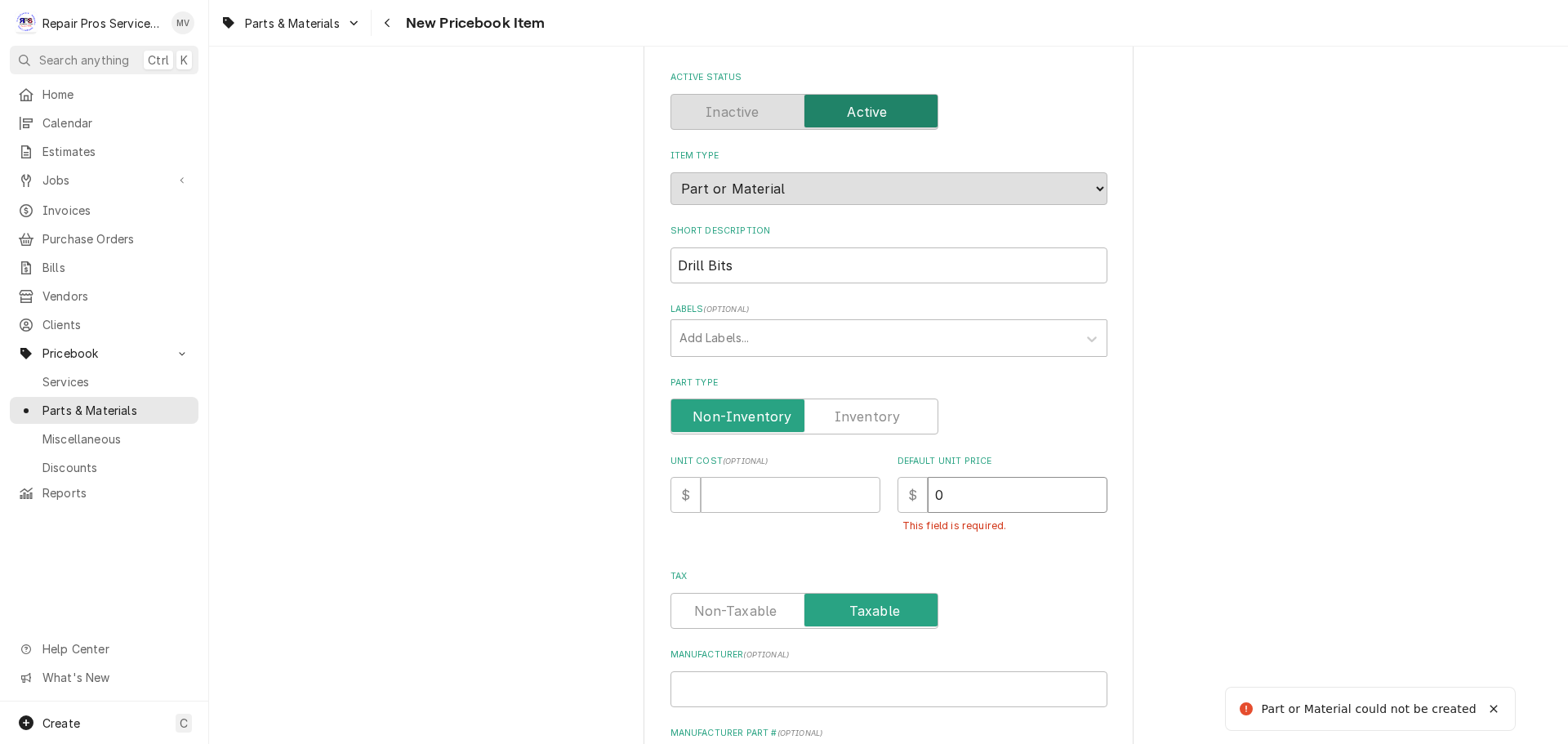
type input "0"
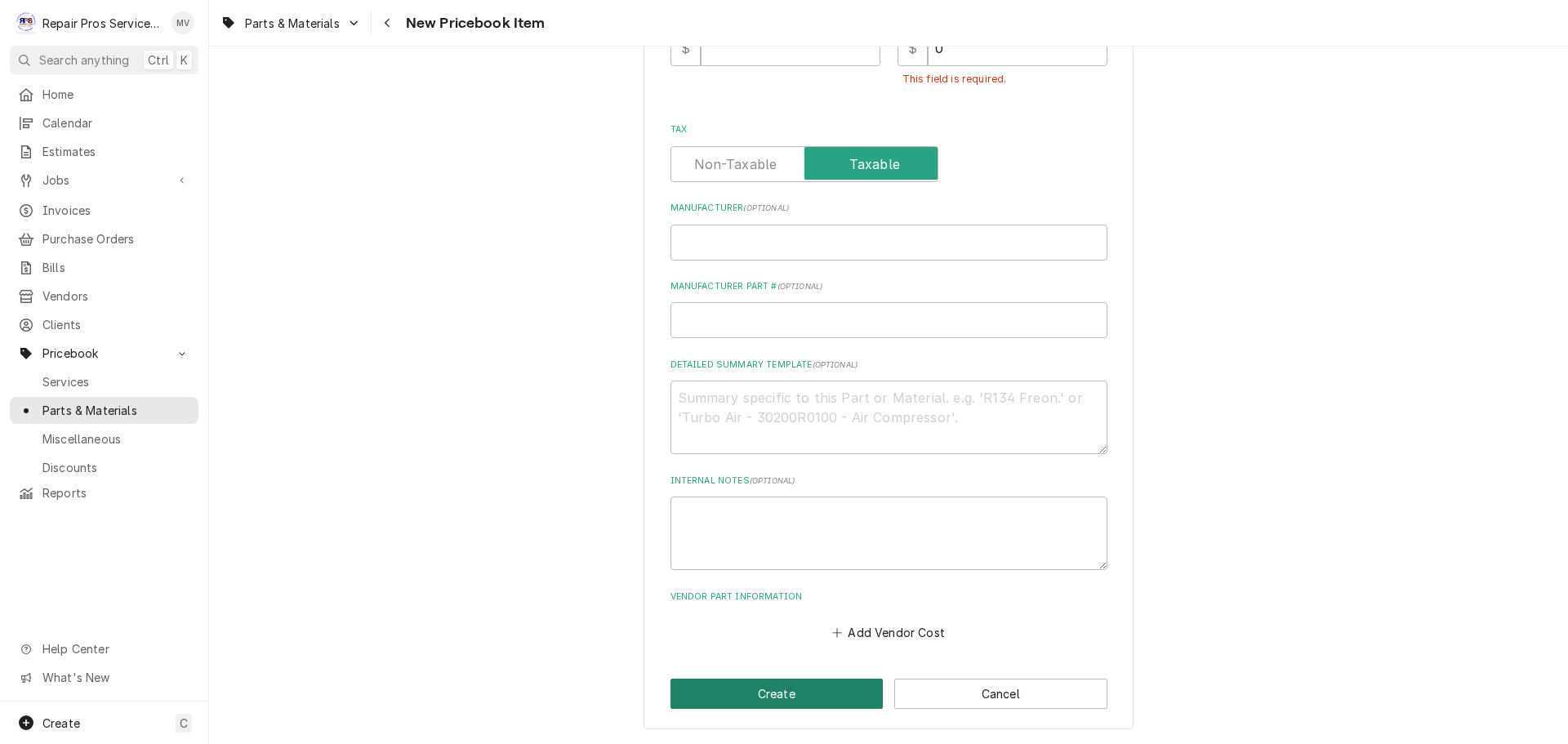
click at [748, 690] on button "Create" at bounding box center [777, 694] width 213 height 30
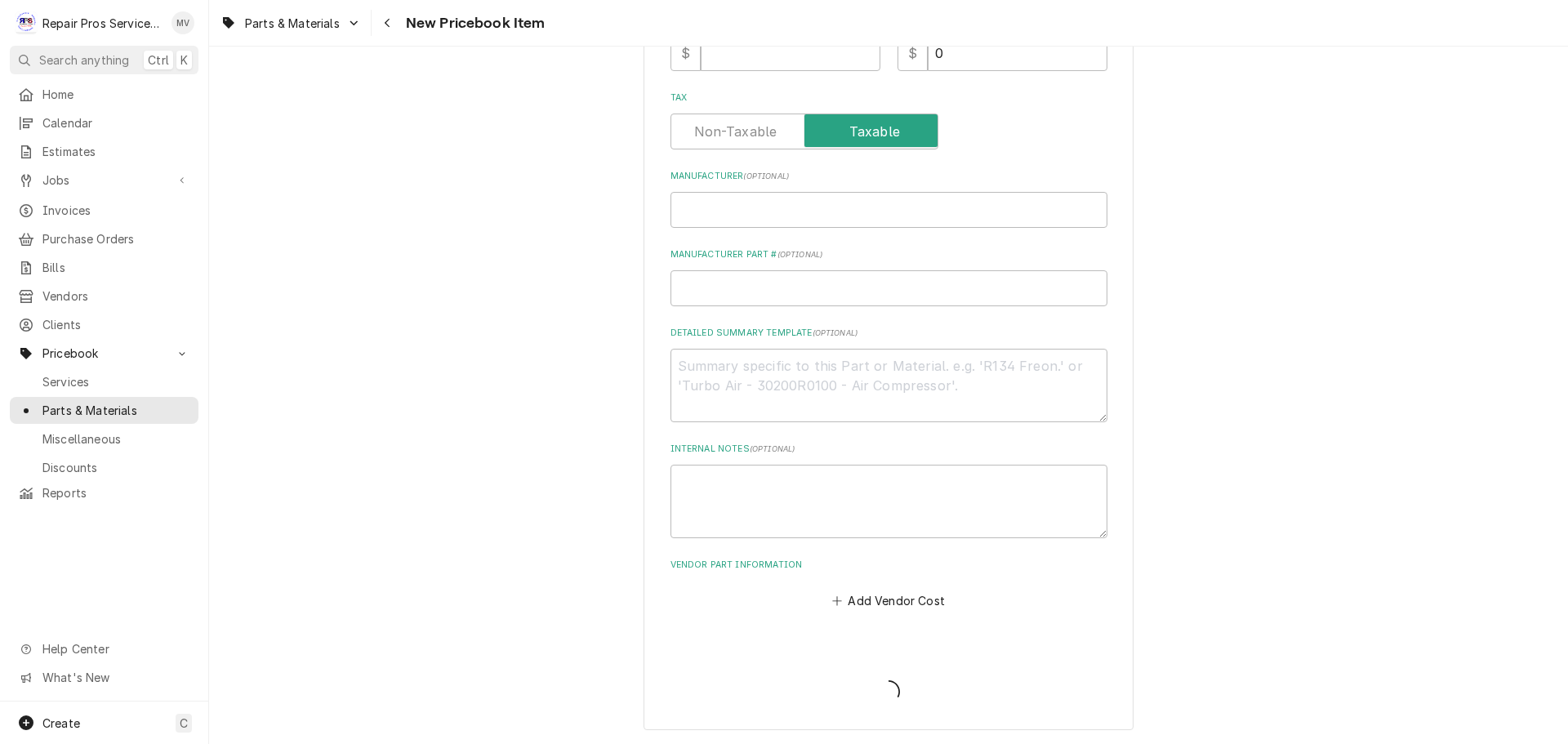
scroll to position [524, 0]
type textarea "x"
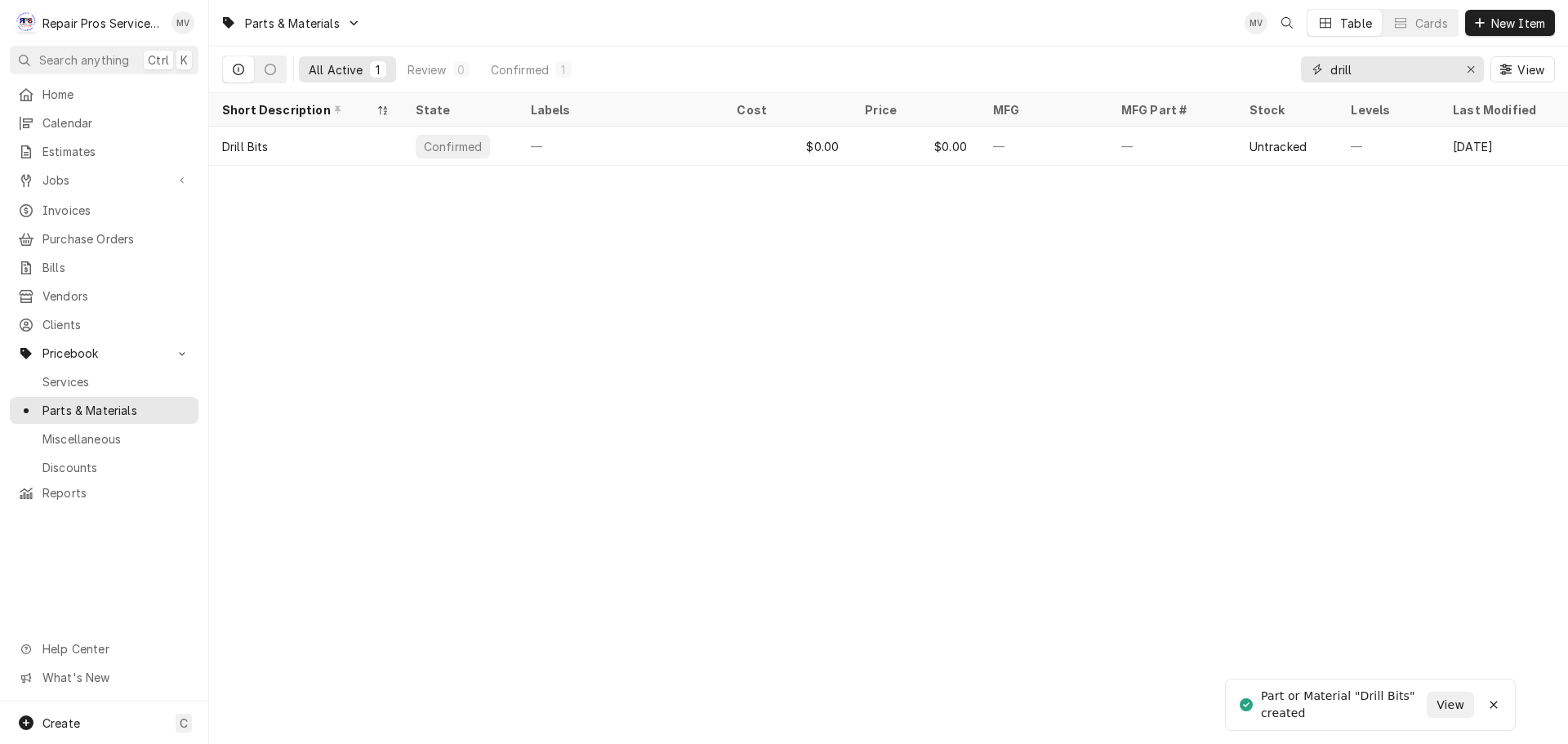
drag, startPoint x: 1366, startPoint y: 63, endPoint x: 1293, endPoint y: 86, distance: 76.5
click at [1293, 86] on div "All Active 1 Review 0 Confirmed 1 drill View" at bounding box center [887, 70] width 1332 height 46
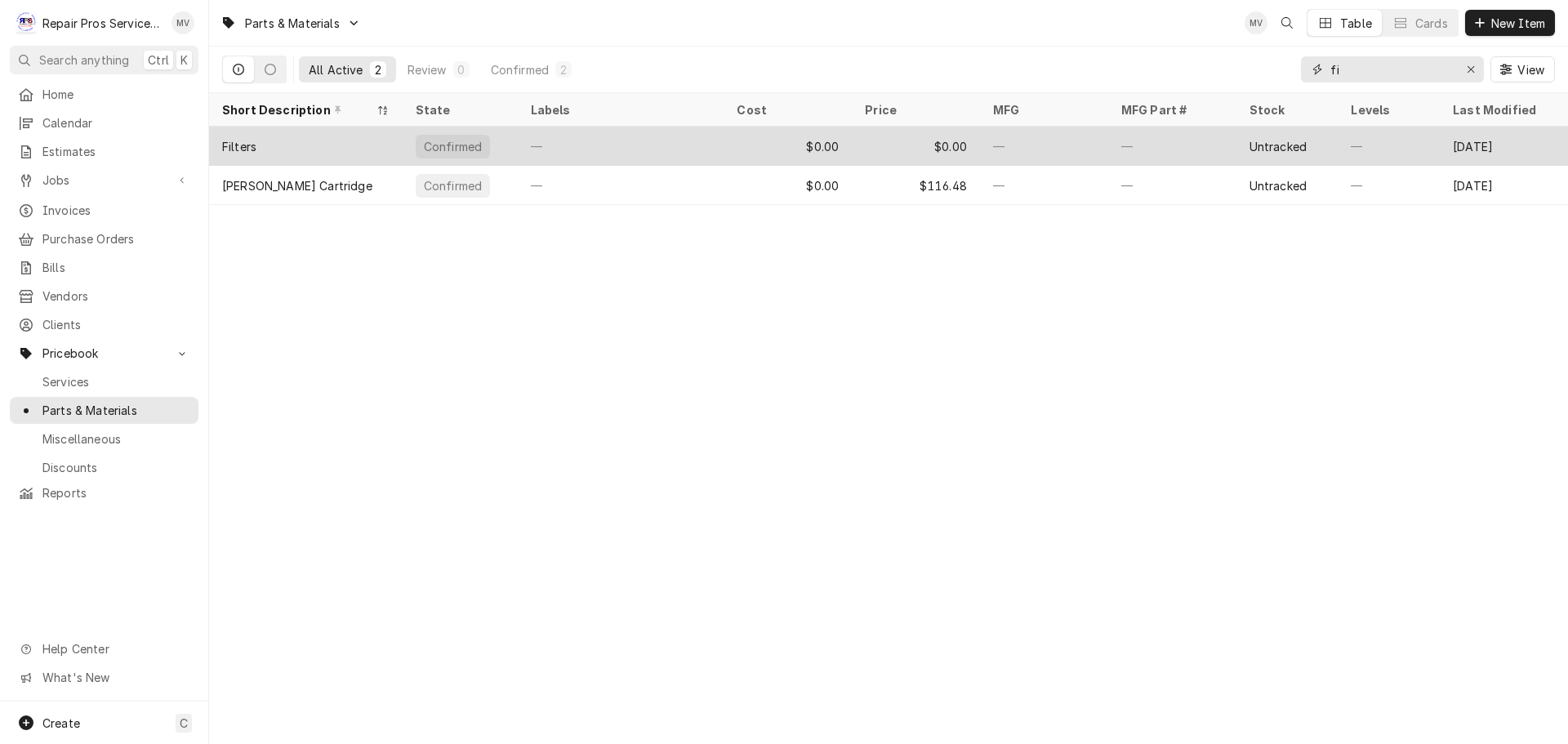
type input "f"
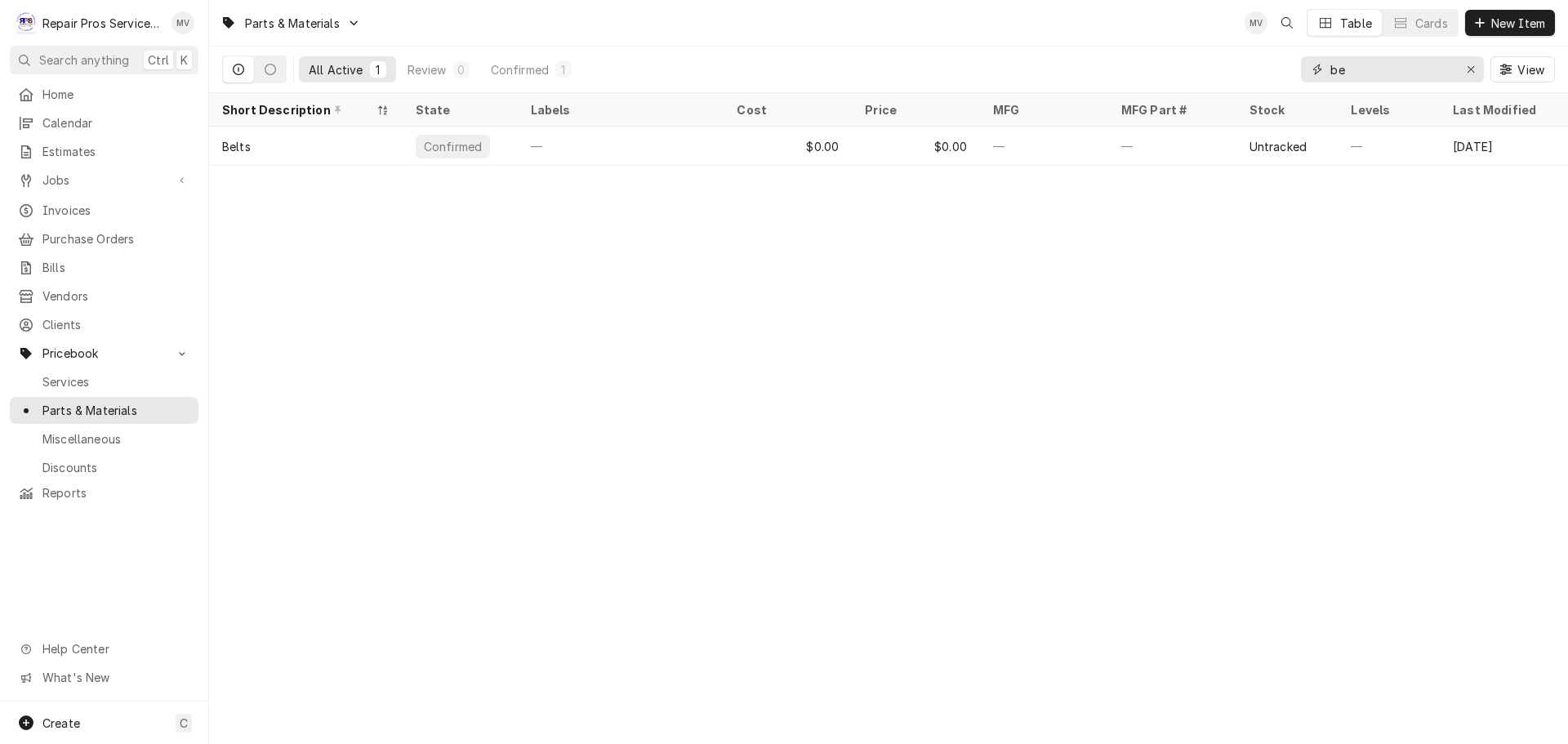
type input "b"
type input "beacon"
click at [1513, 17] on span "New Item" at bounding box center [1518, 23] width 61 height 17
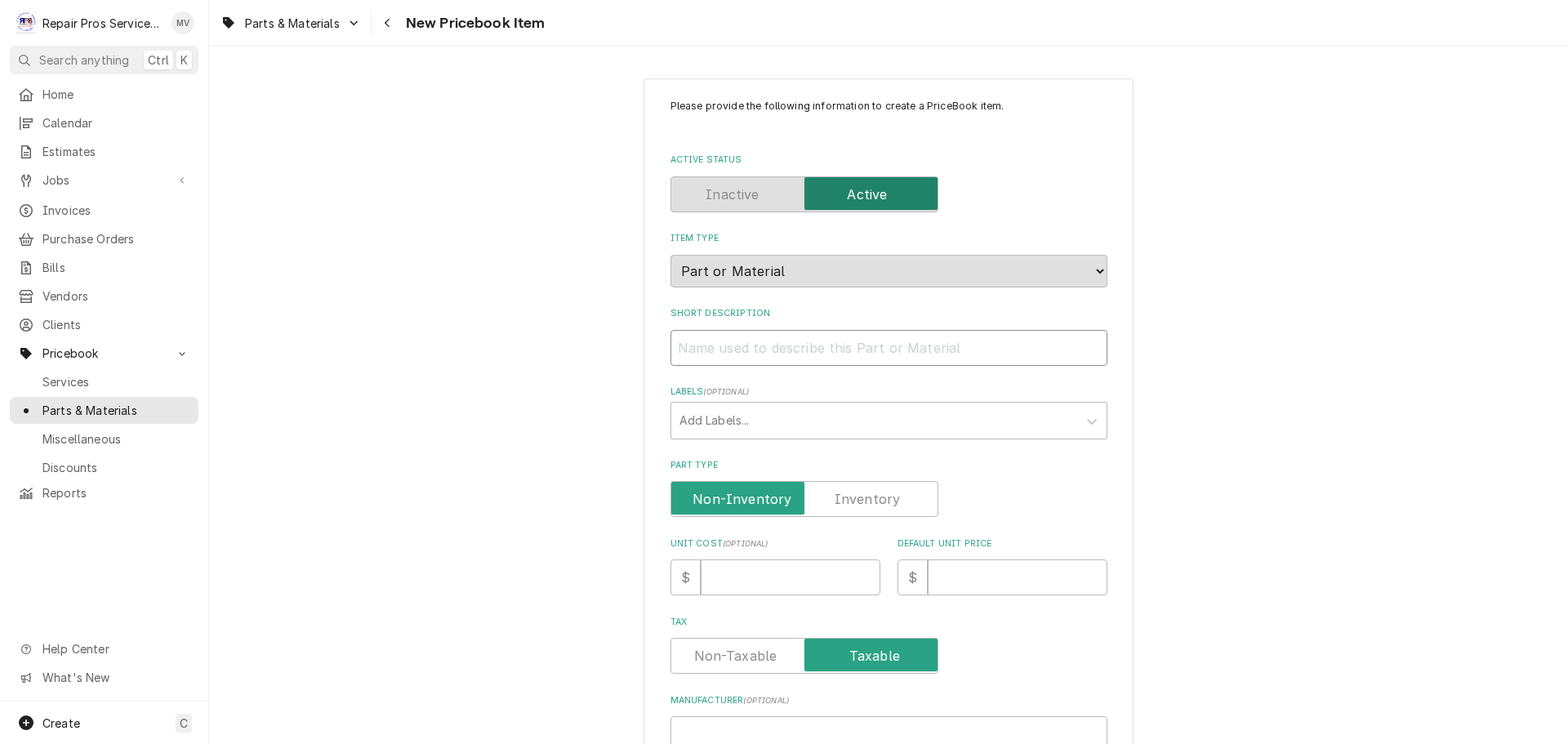
click at [713, 345] on input "Short Description" at bounding box center [888, 348] width 437 height 36
type textarea "x"
type input "B"
type textarea "x"
type input "Be"
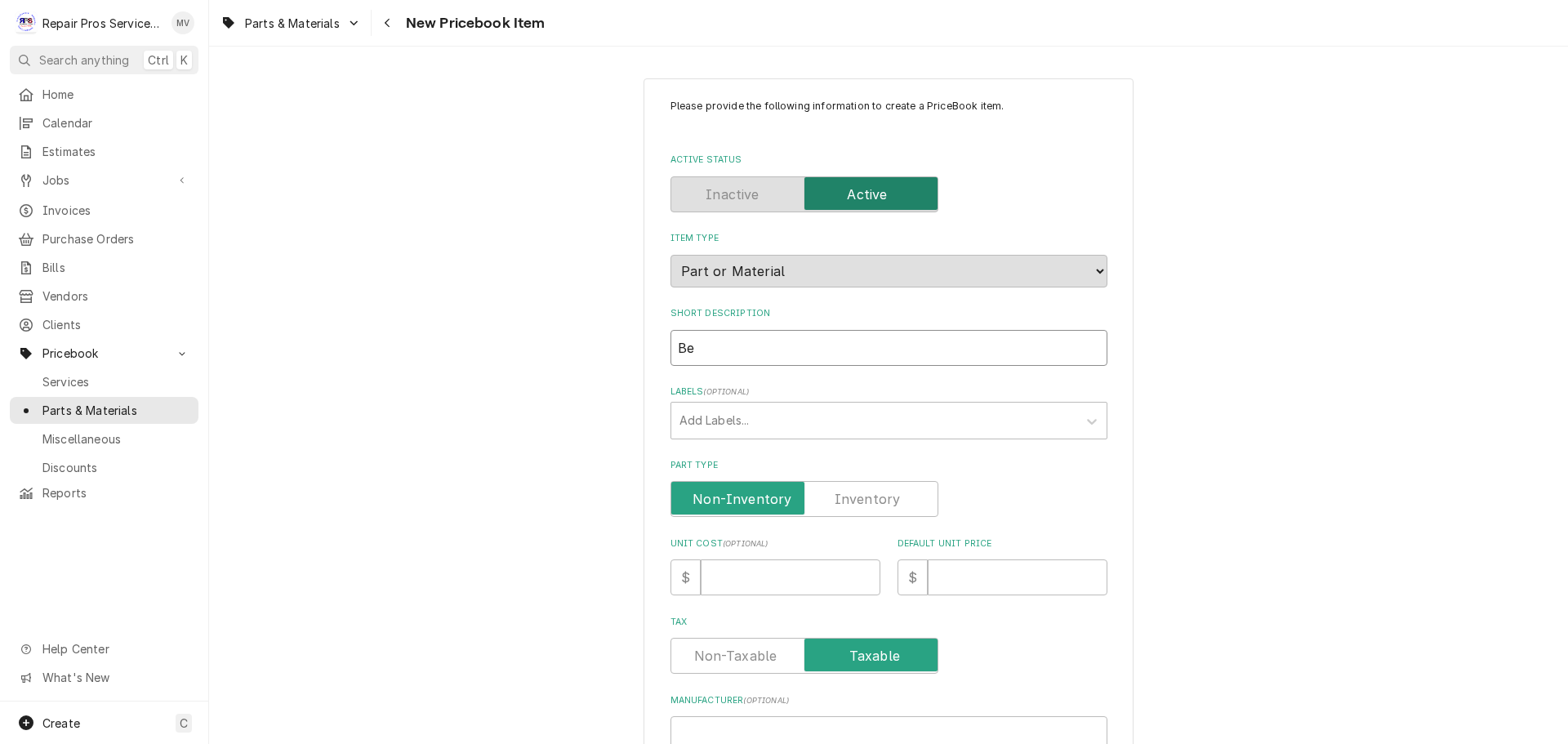
type textarea "x"
type input "Bea"
type textarea "x"
type input "Beac"
type textarea "x"
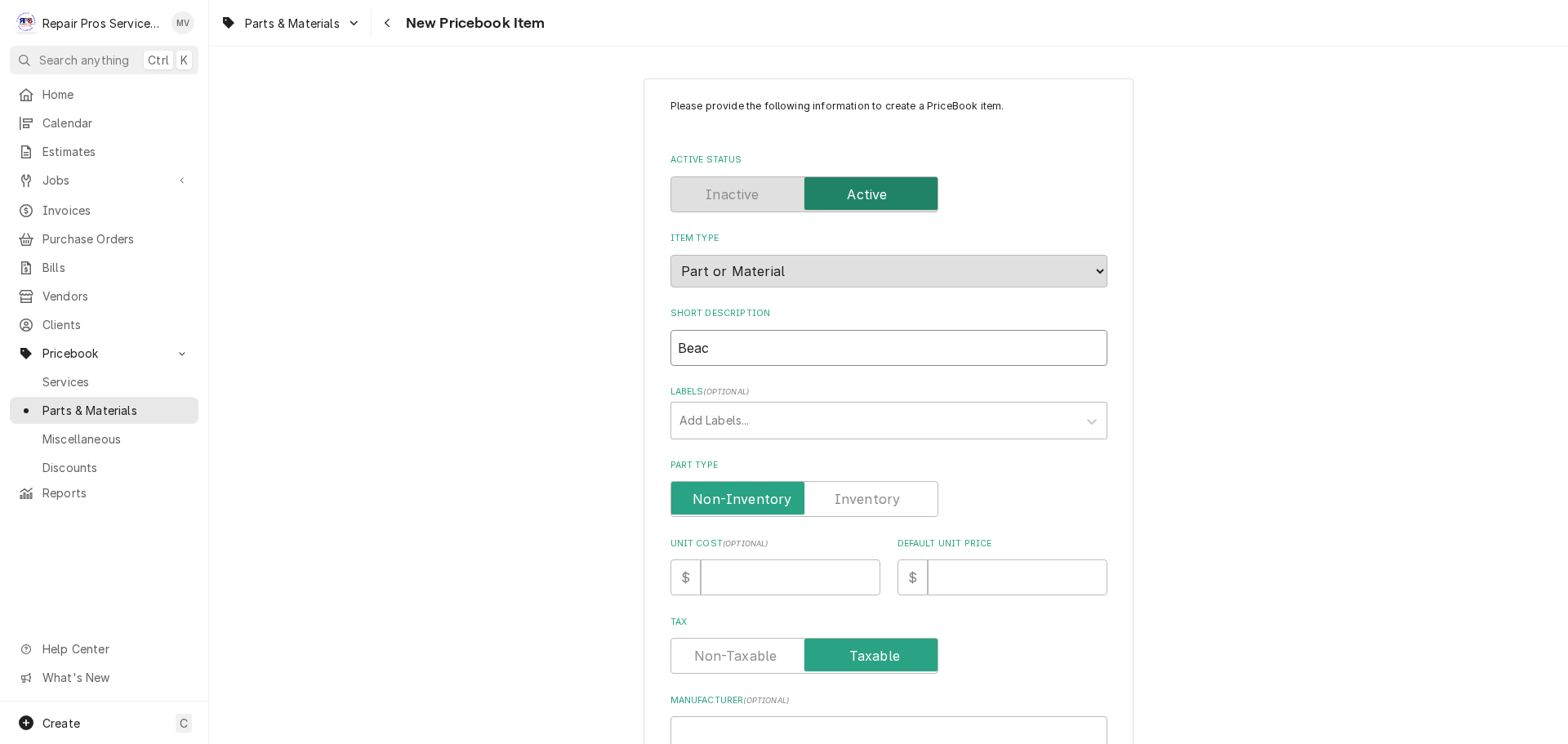
type input "Beaco"
type textarea "x"
type input "Beacon"
type textarea "x"
type input "Beacon"
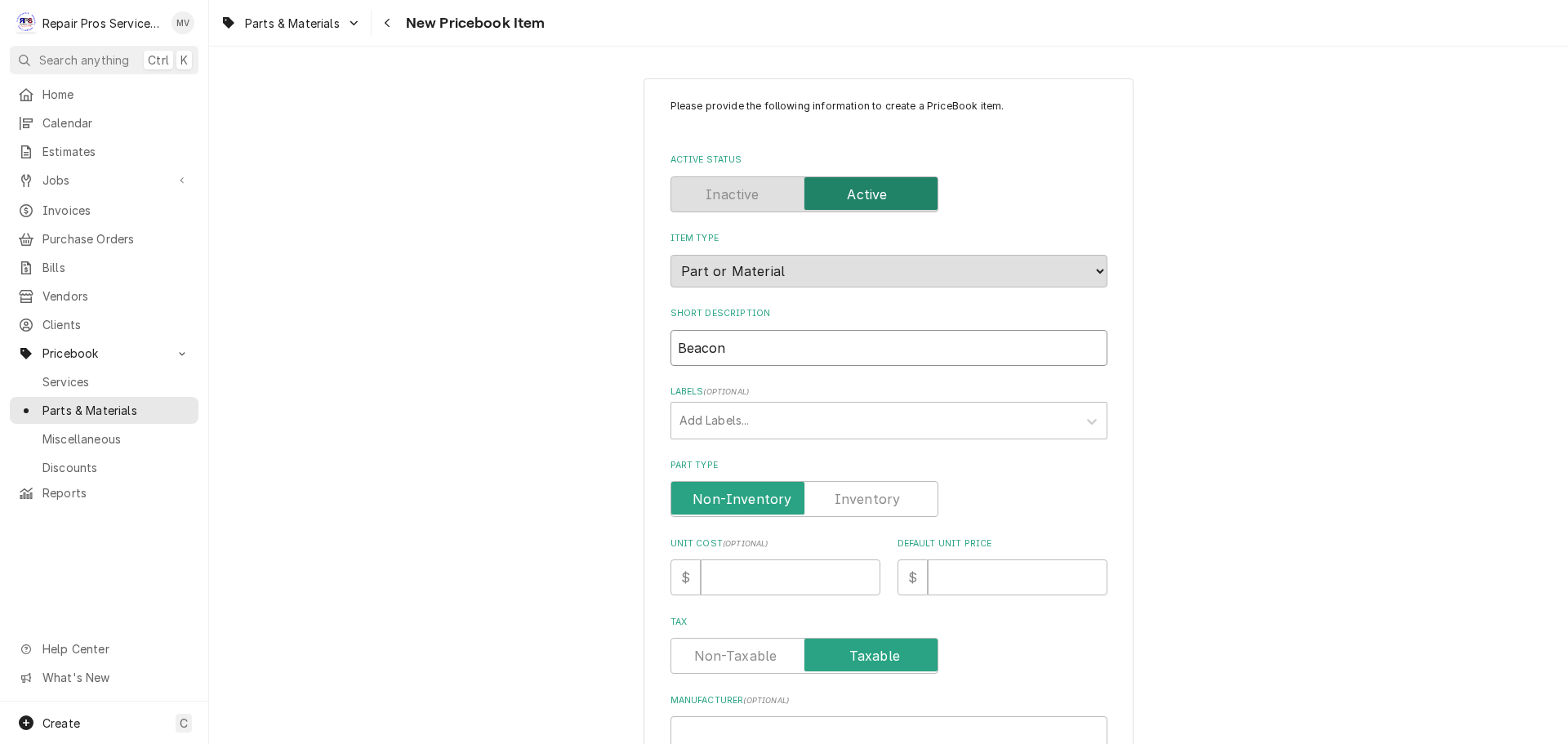
type textarea "x"
type input "Beacon I"
type textarea "x"
type input "Beacon II"
type textarea "x"
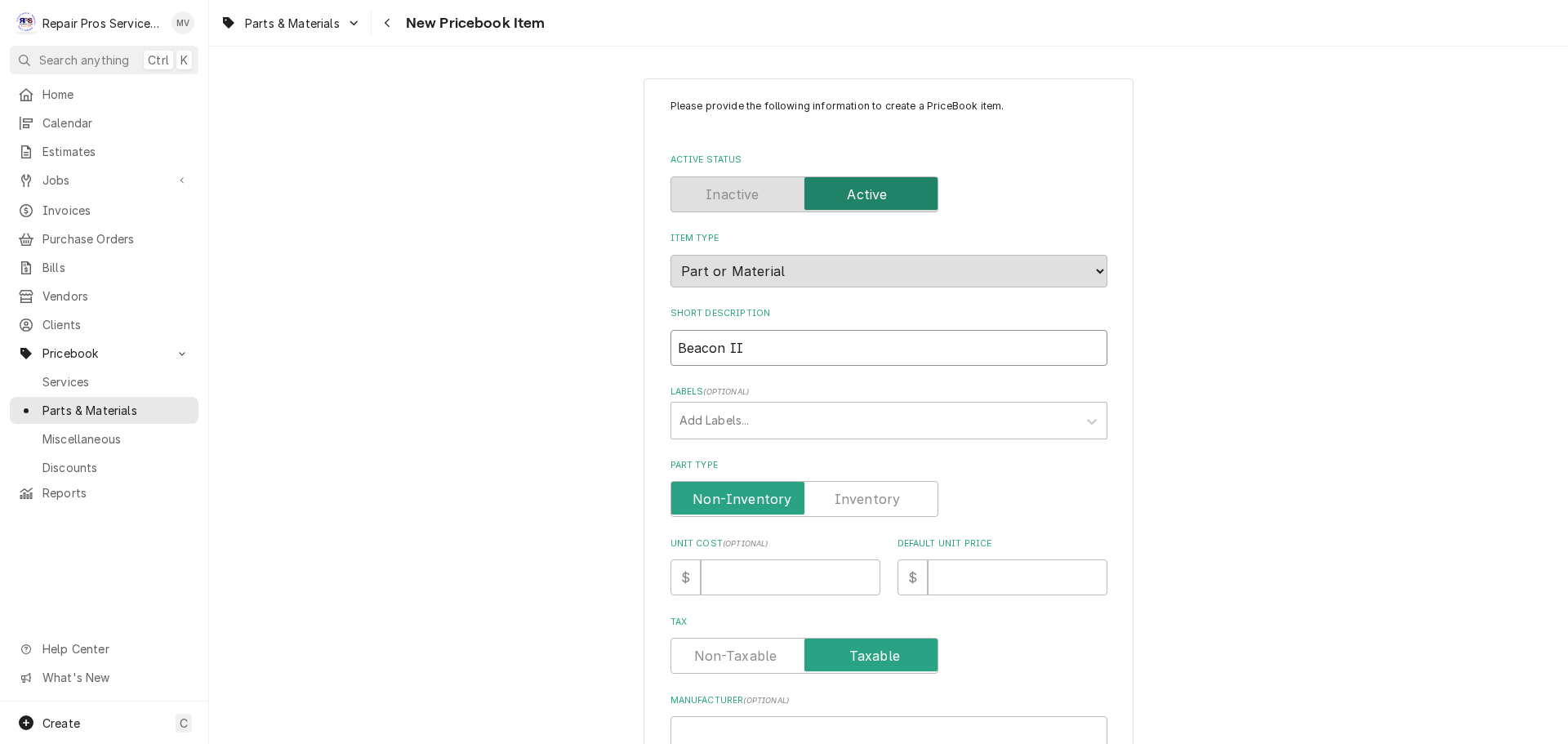
type input "Beacon II"
type textarea "x"
type input "Beacon II C"
type textarea "x"
type input "Beacon II Co"
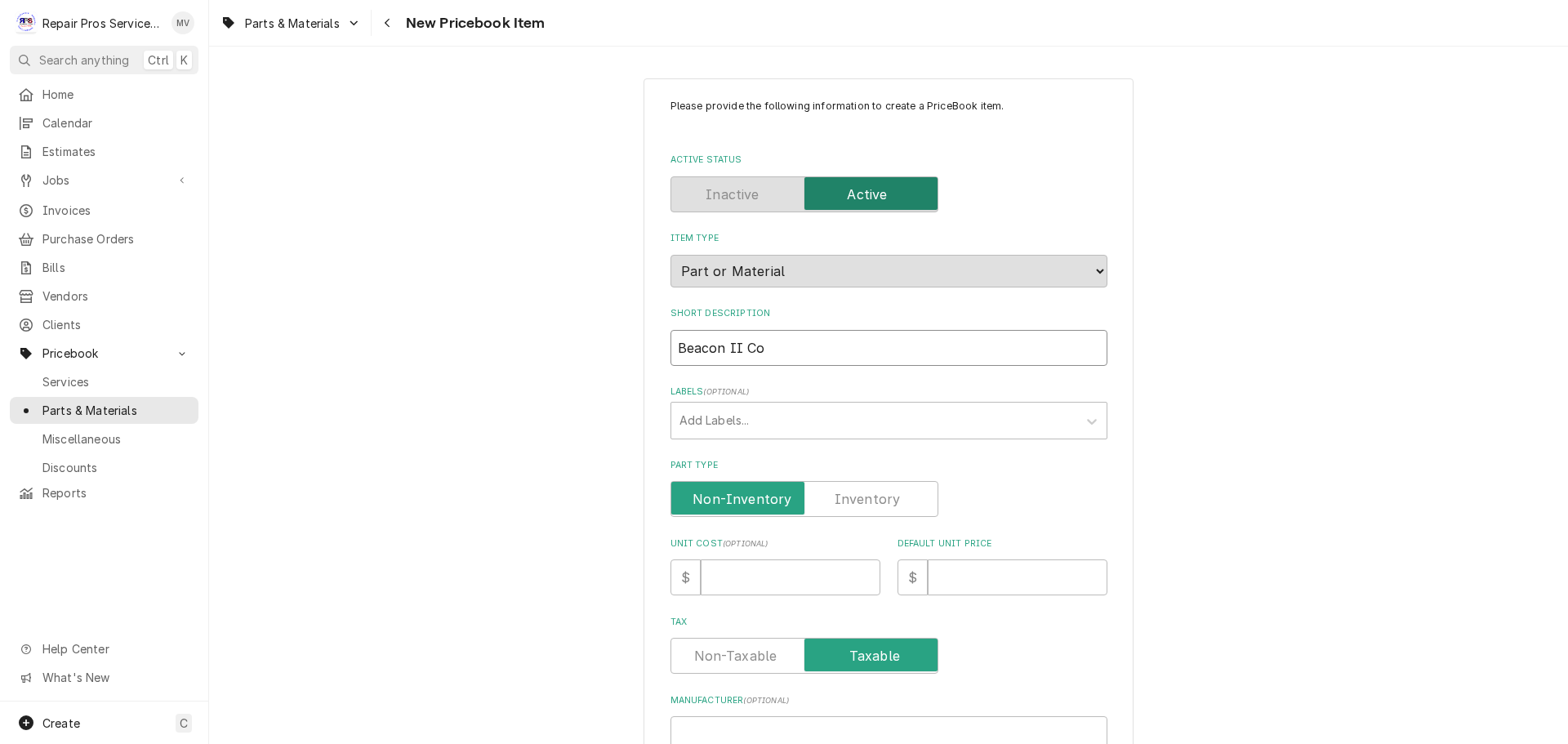
type textarea "x"
type input "Beacon II Con"
type textarea "x"
type input "Beacon II Cont"
type textarea "x"
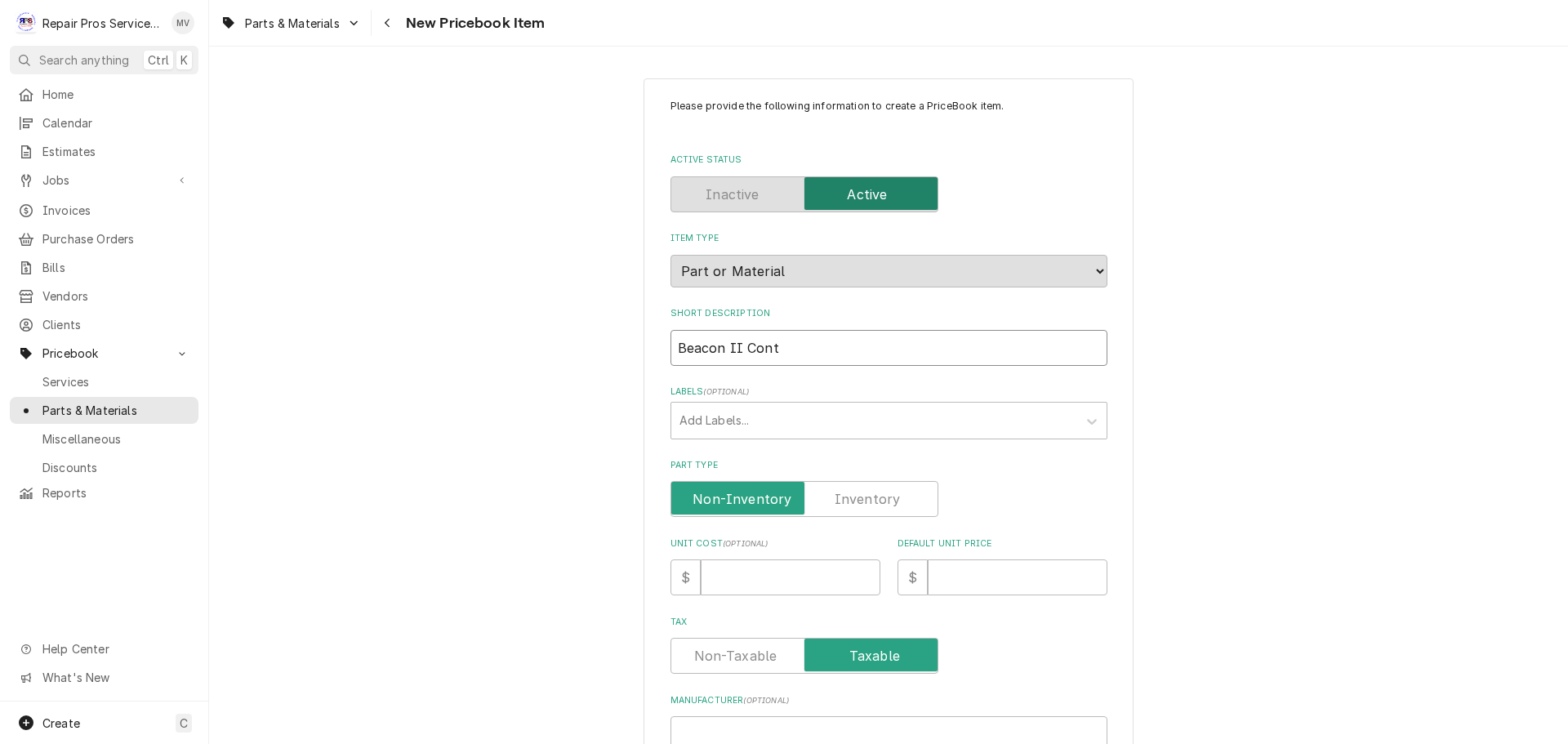
type input "Beacon II Contr"
type textarea "x"
type input "Beacon II Contro"
type textarea "x"
type input "Beacon II Control"
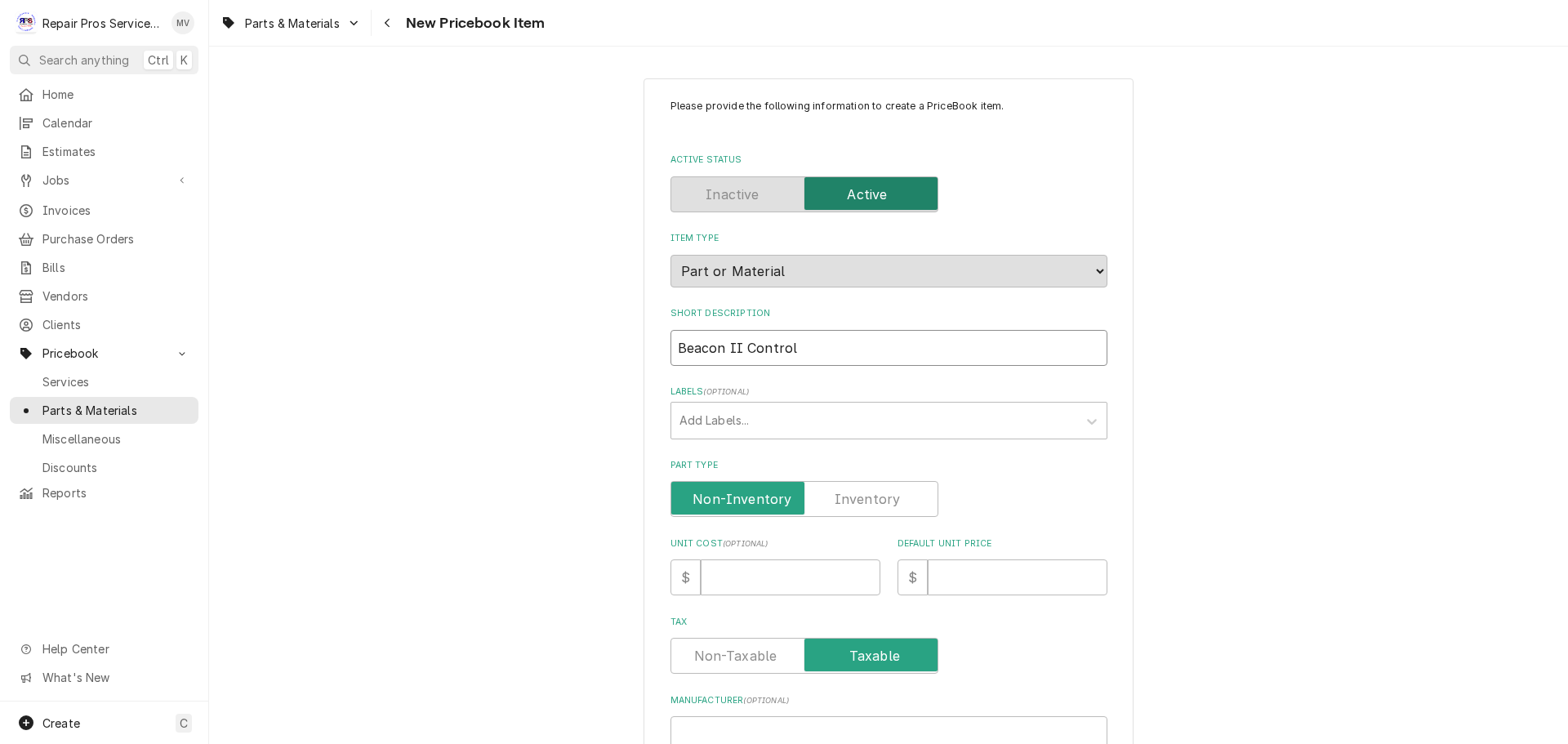
type textarea "x"
type input "Beacon II Control"
type textarea "x"
type input "Beacon II Control B"
type textarea "x"
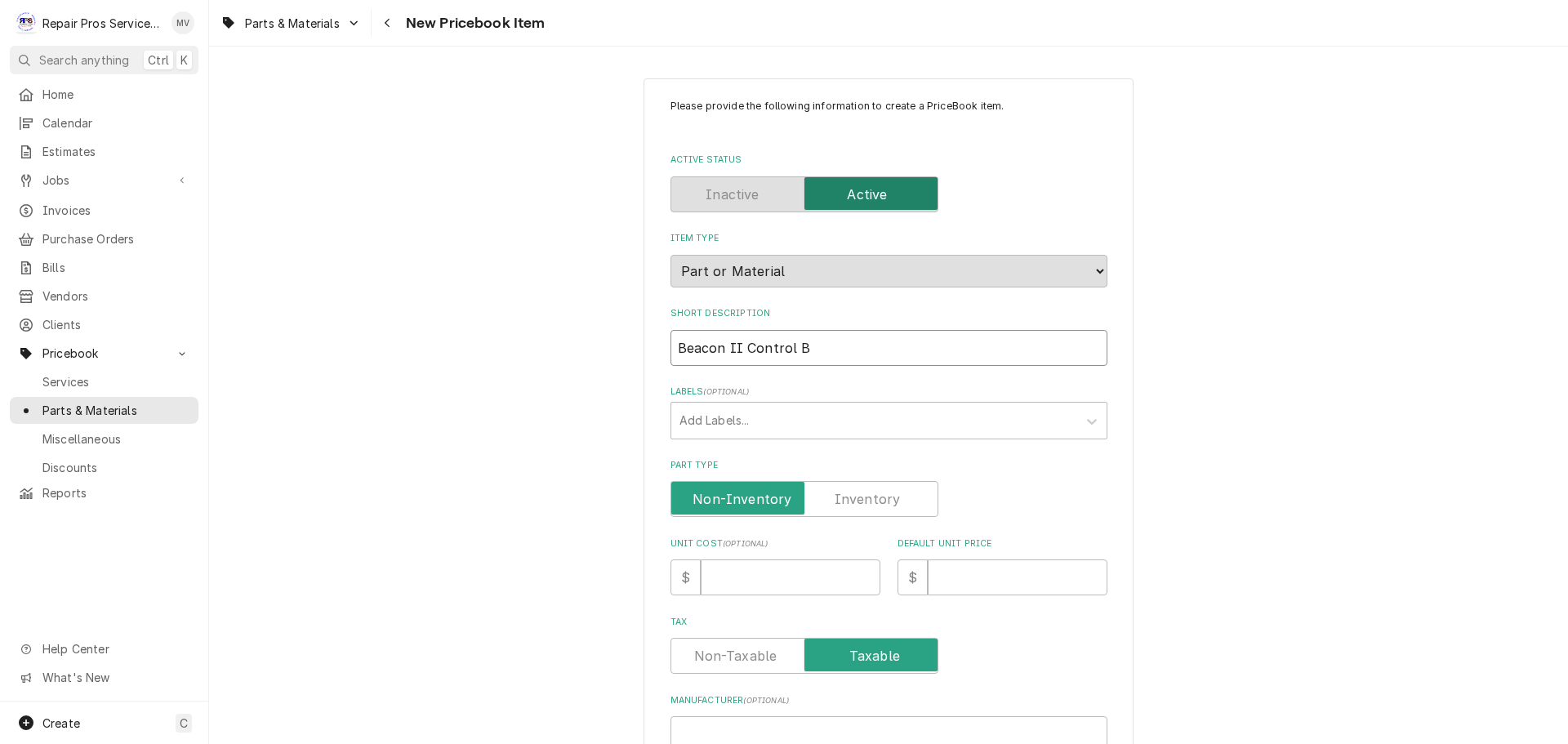
type input "Beacon II Control Bo"
type textarea "x"
type input "Beacon II Control Boa"
type textarea "x"
type input "Beacon II Control Boar"
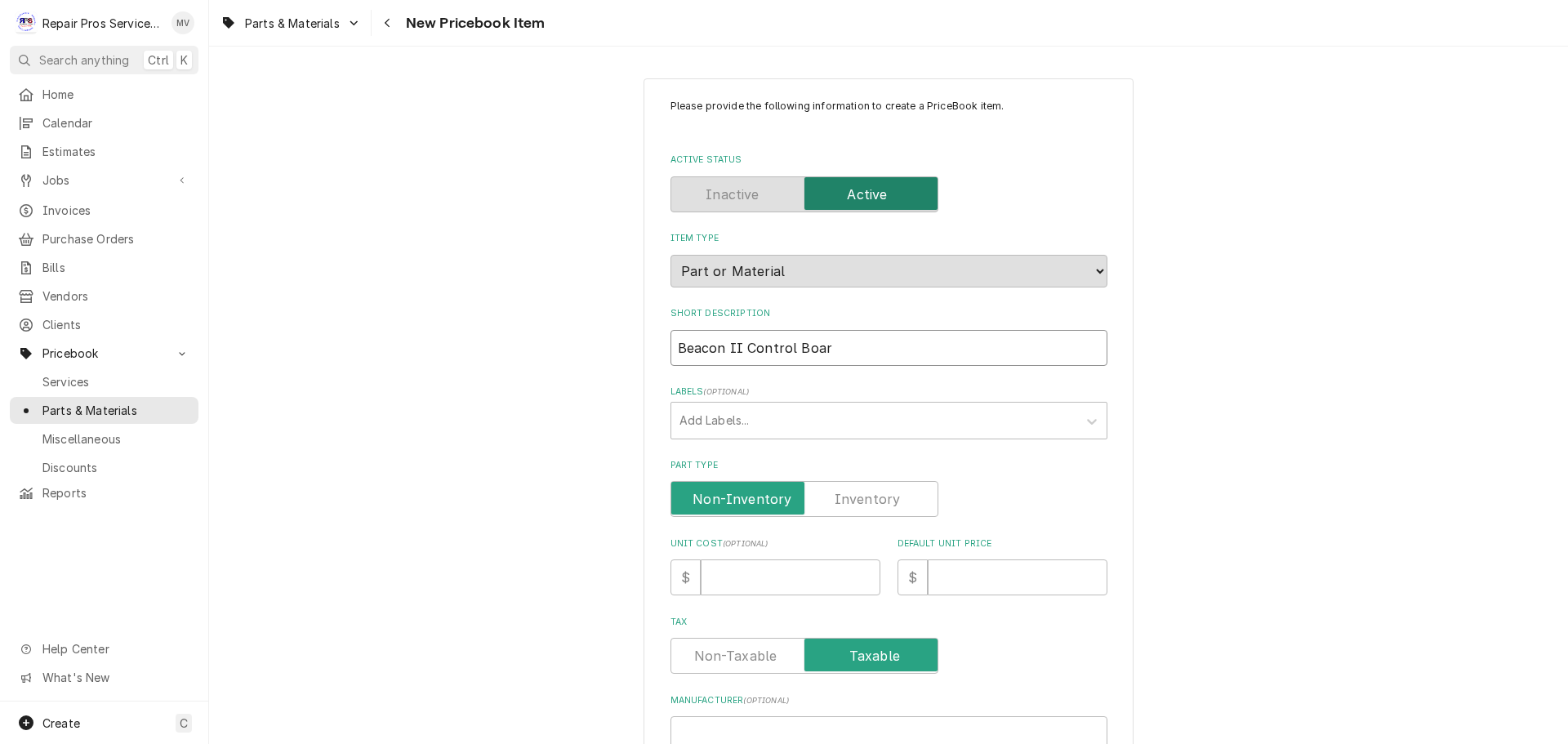
type textarea "x"
type input "Beacon II Control Board"
click at [1004, 572] on input "Default Unit Price" at bounding box center [1017, 577] width 180 height 36
type textarea "x"
type input "0"
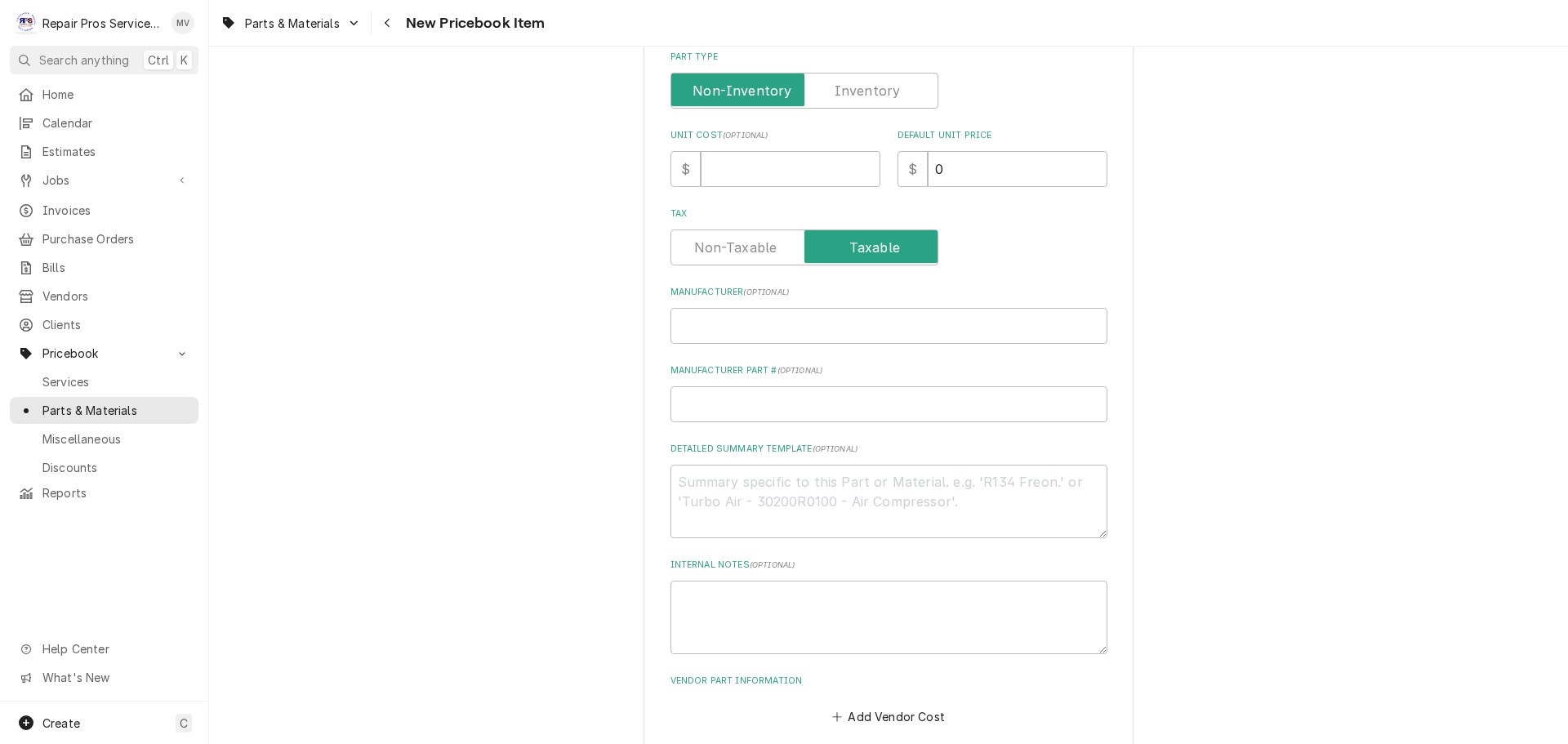
scroll to position [491, 0]
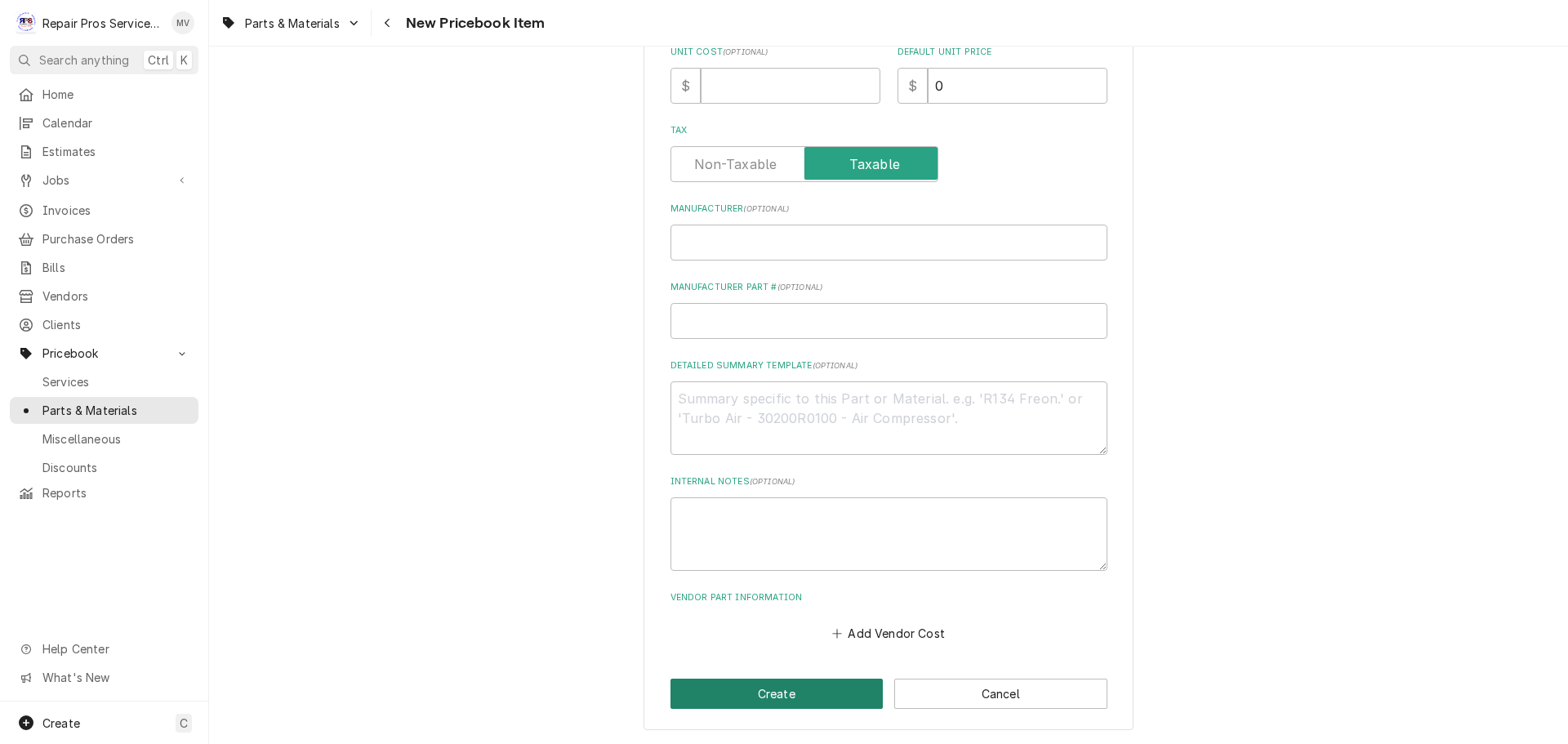
click at [760, 698] on button "Create" at bounding box center [777, 694] width 213 height 30
type textarea "x"
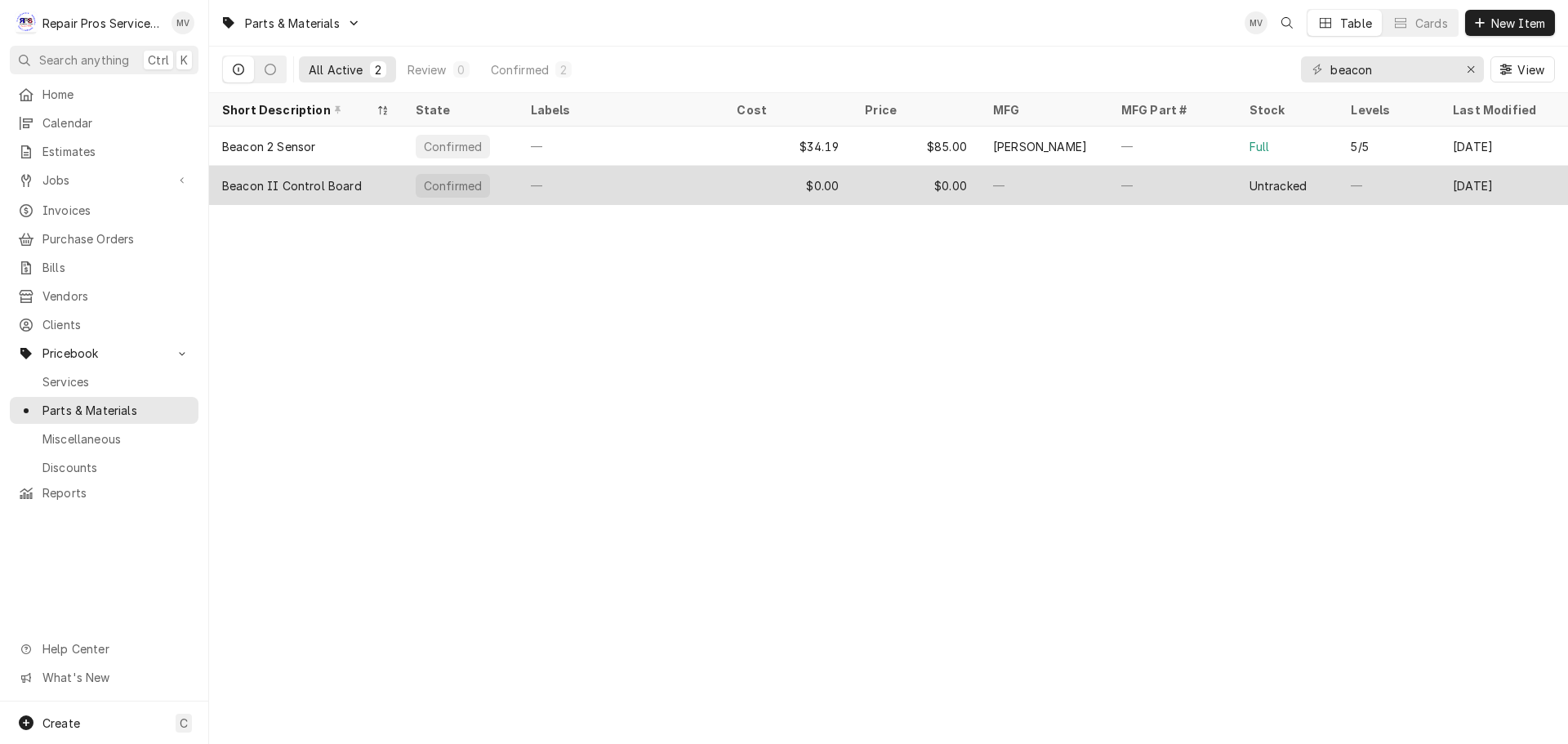
click at [338, 174] on div "Beacon II Control Board" at bounding box center [306, 185] width 194 height 40
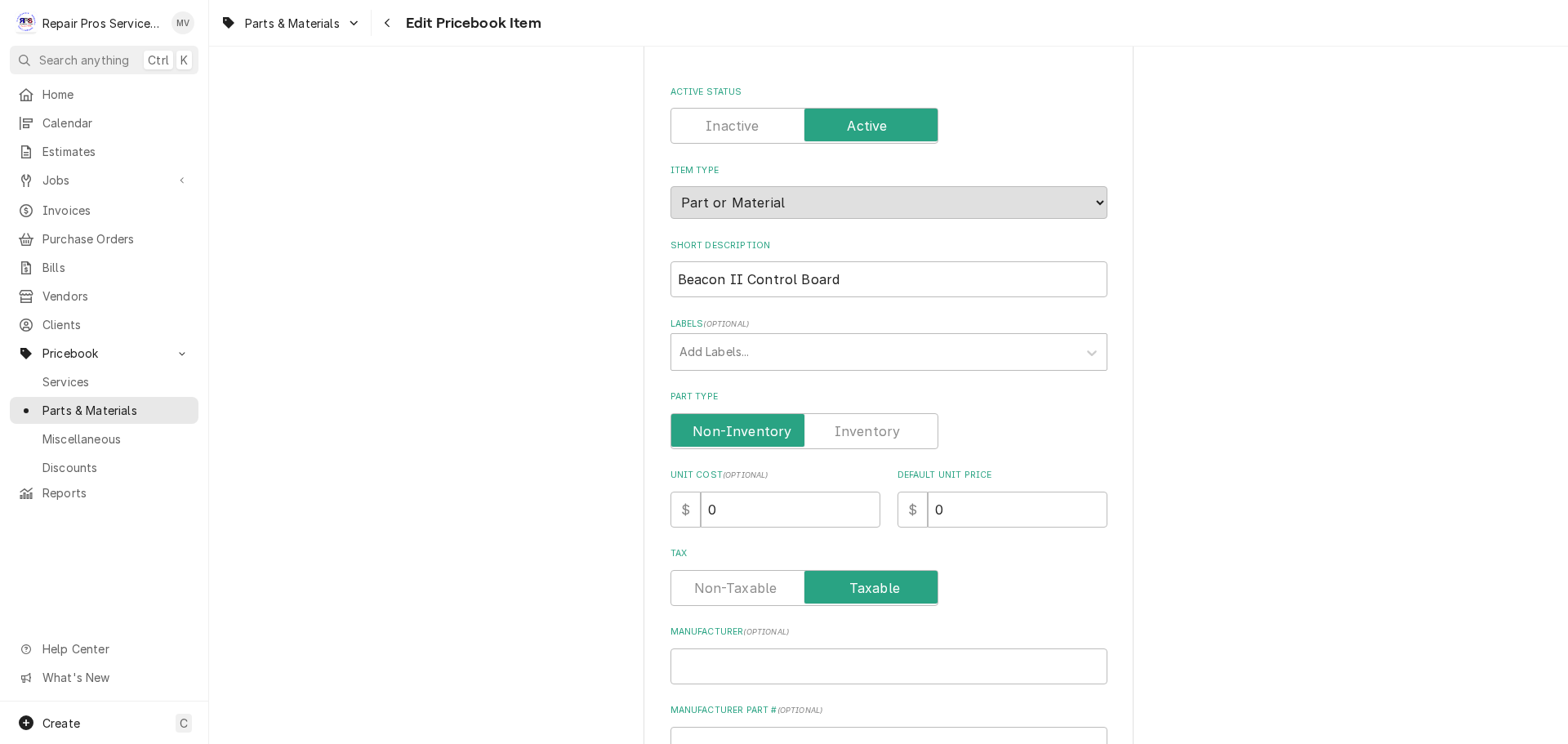
scroll to position [163, 0]
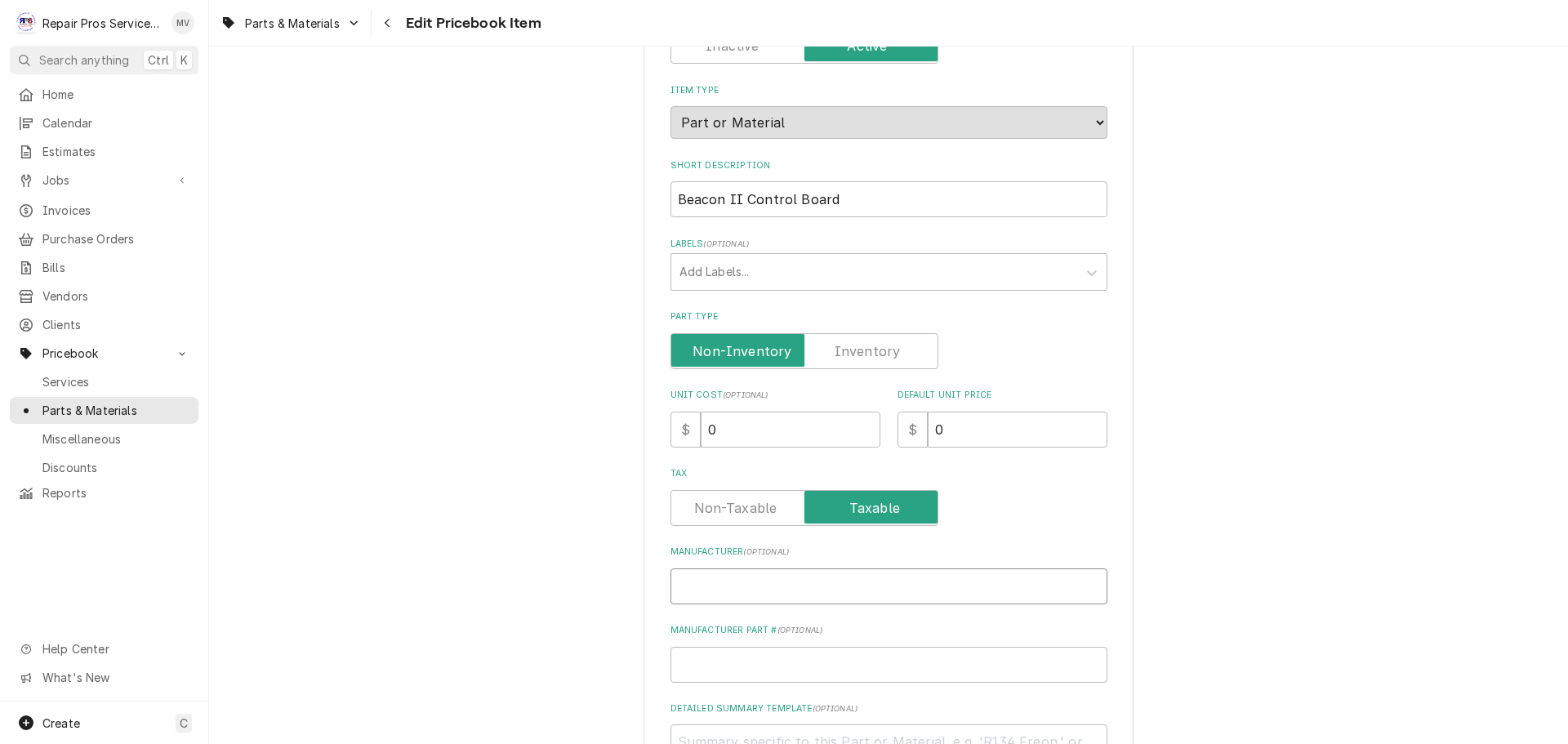
click at [698, 585] on input "Manufacturer ( optional )" at bounding box center [888, 586] width 437 height 36
type textarea "x"
type input "B"
type textarea "x"
type input "Bo"
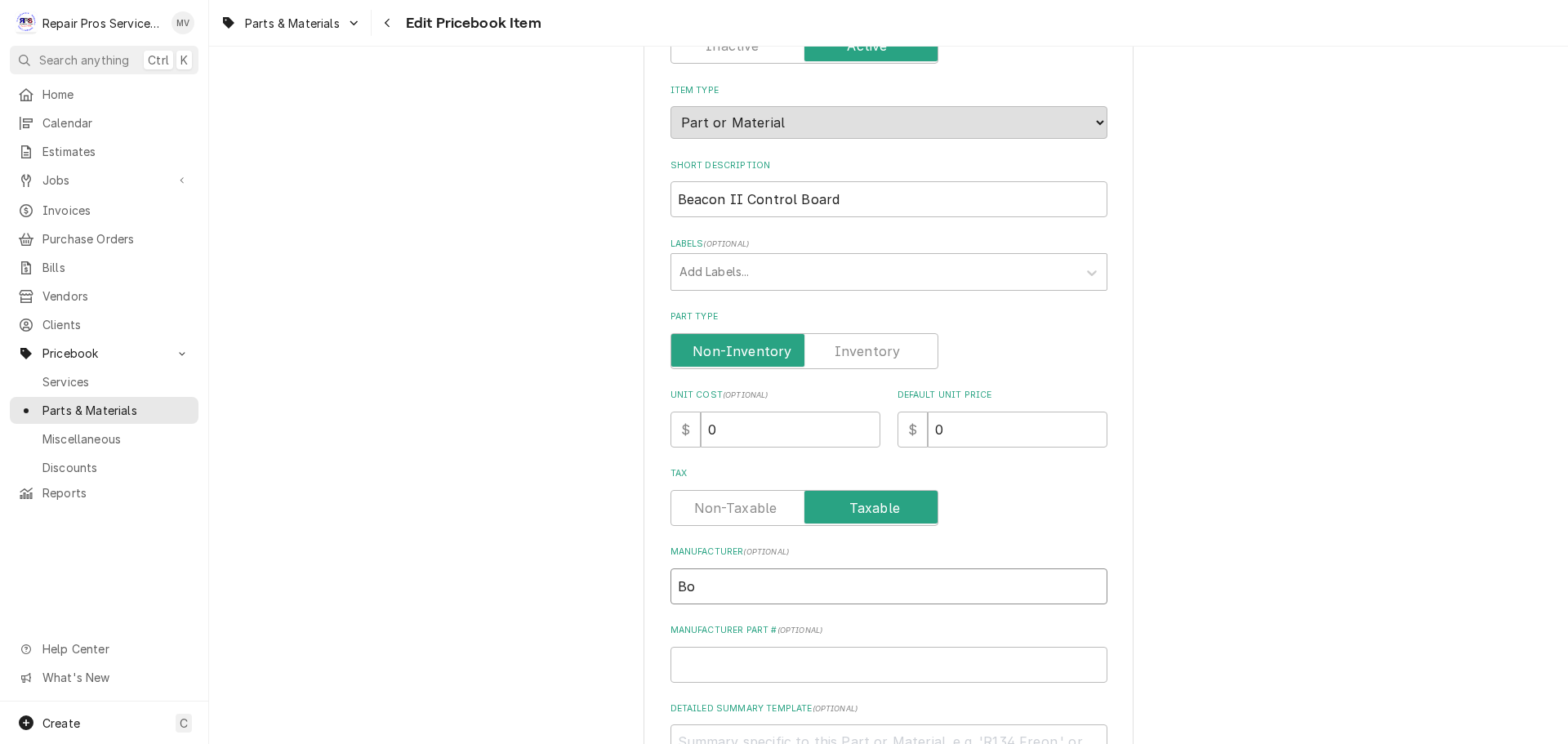
type textarea "x"
type input "Boh"
type textarea "x"
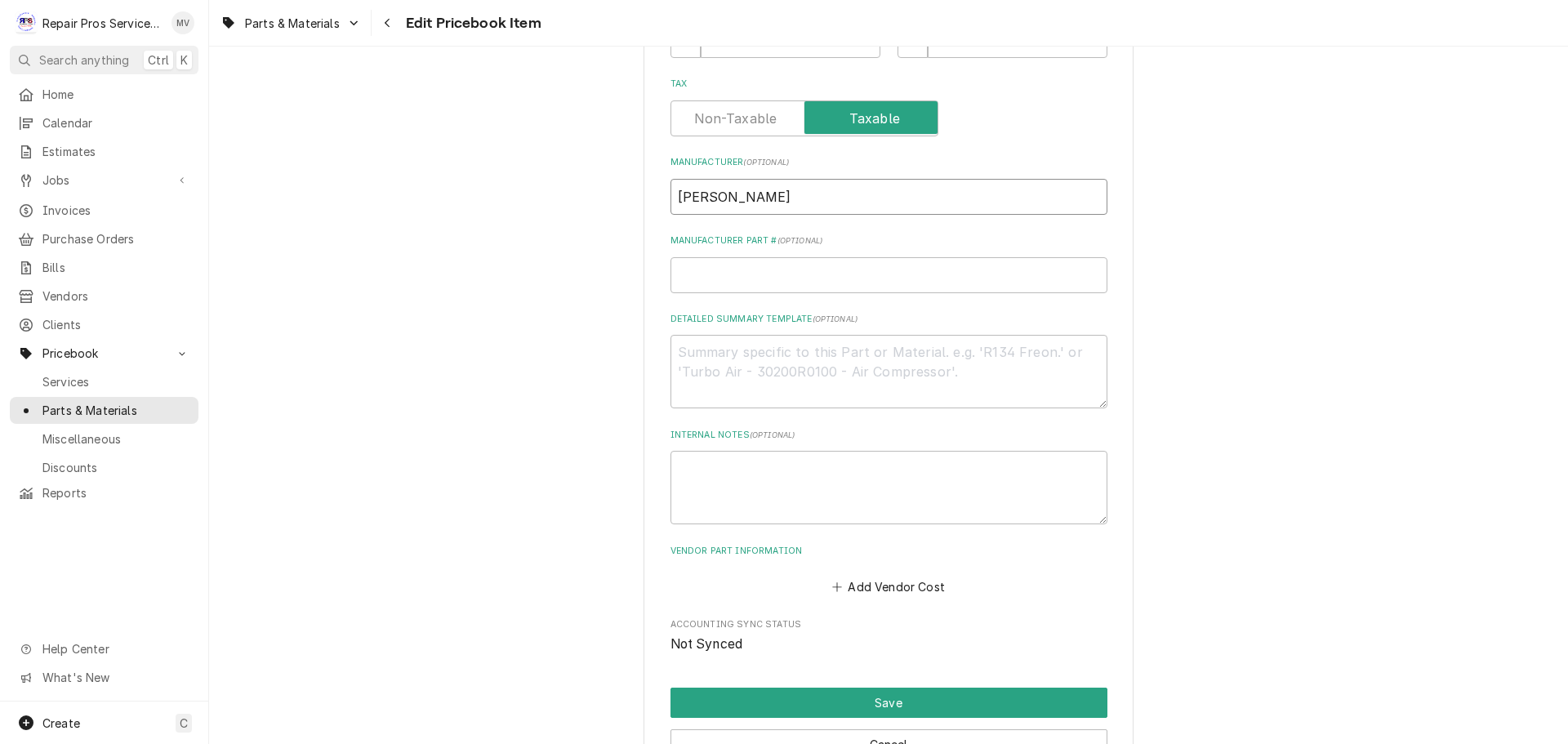
scroll to position [571, 0]
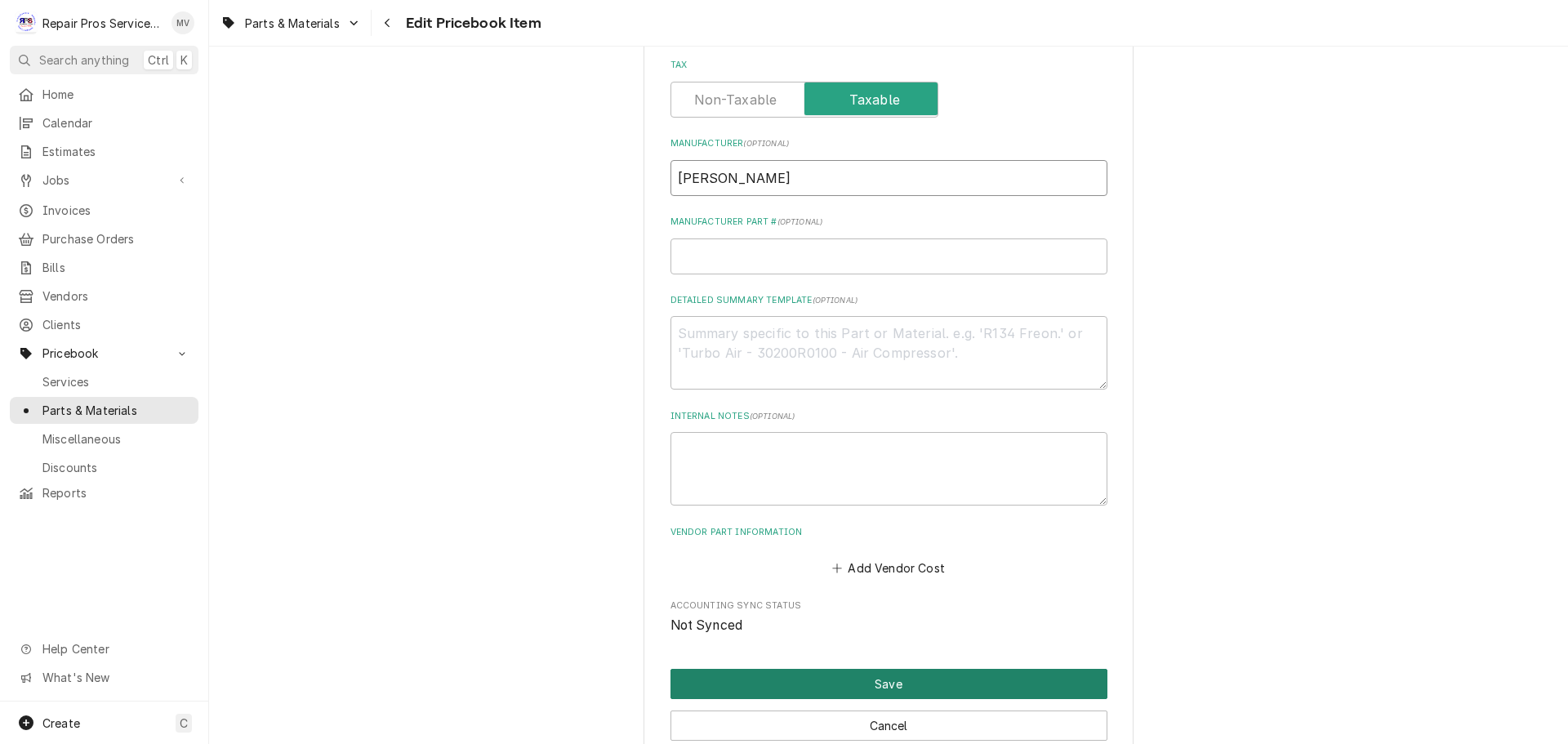
type input "[PERSON_NAME]"
click at [785, 681] on button "Save" at bounding box center [888, 684] width 437 height 30
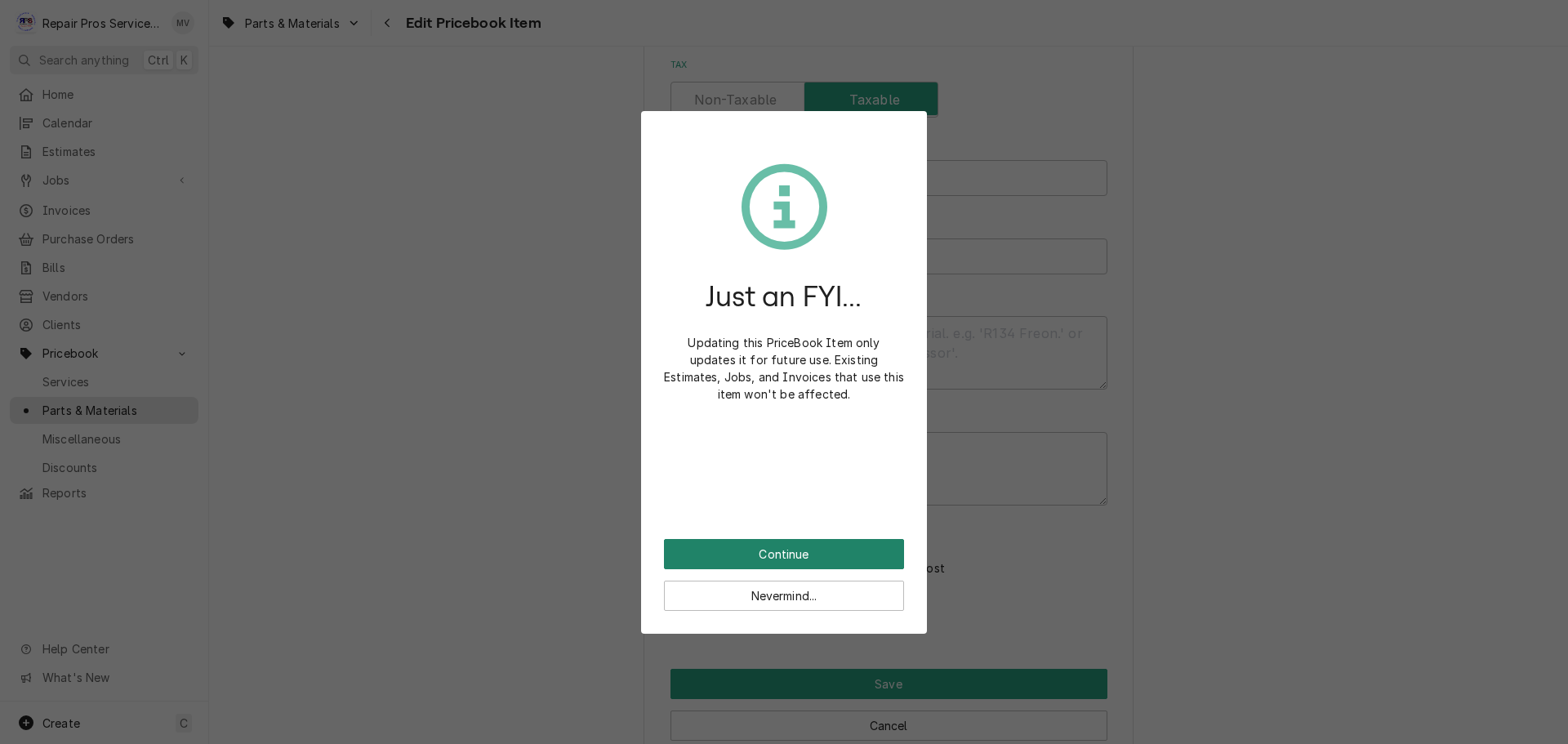
click at [770, 545] on button "Continue" at bounding box center [784, 554] width 240 height 30
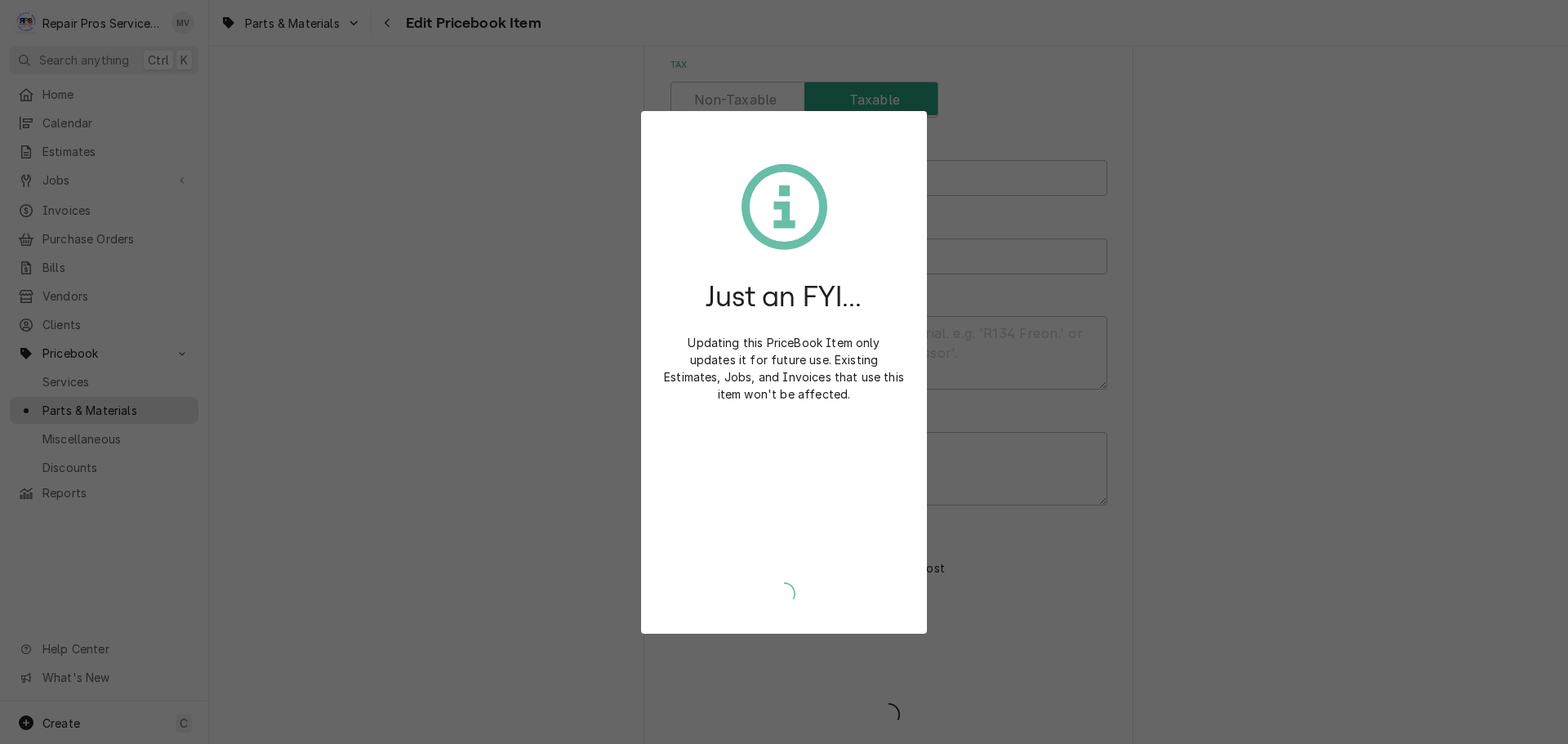
type textarea "x"
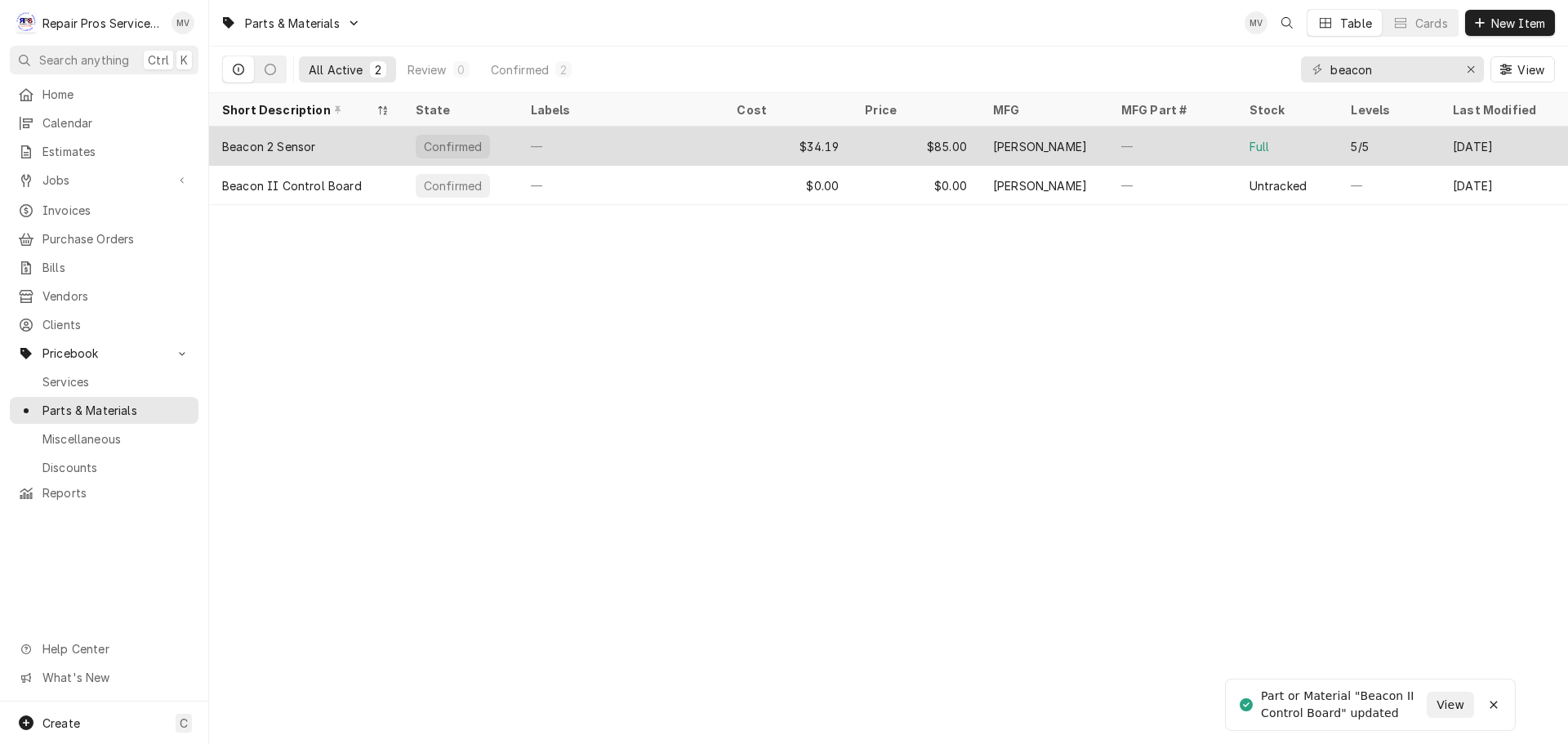
click at [354, 145] on div "Beacon 2 Sensor" at bounding box center [306, 146] width 194 height 40
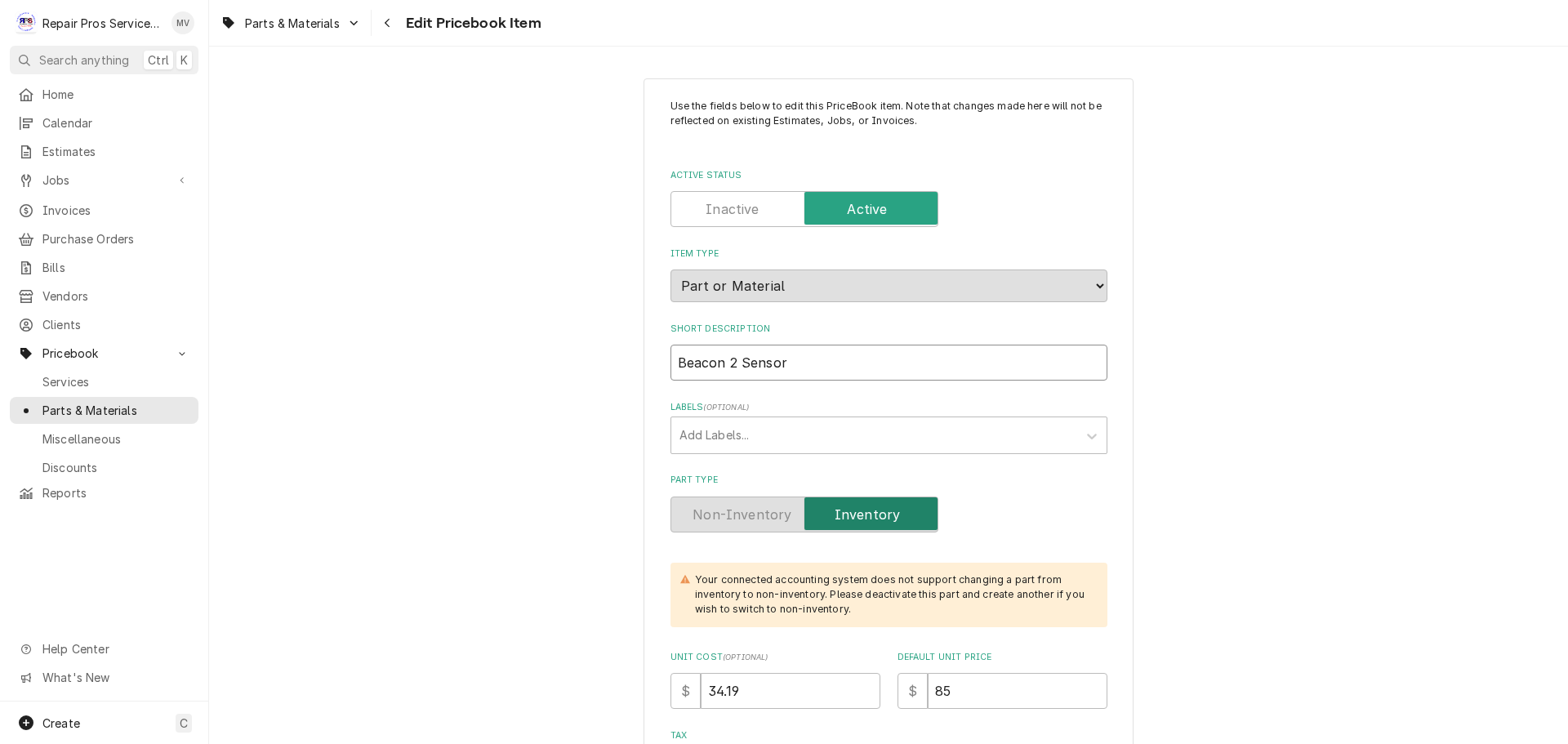
click at [724, 363] on input "Beacon 2 Sensor" at bounding box center [888, 362] width 437 height 36
type textarea "x"
type input "Beacon ! Sensor"
type textarea "x"
type input "Beacon !! Sensor"
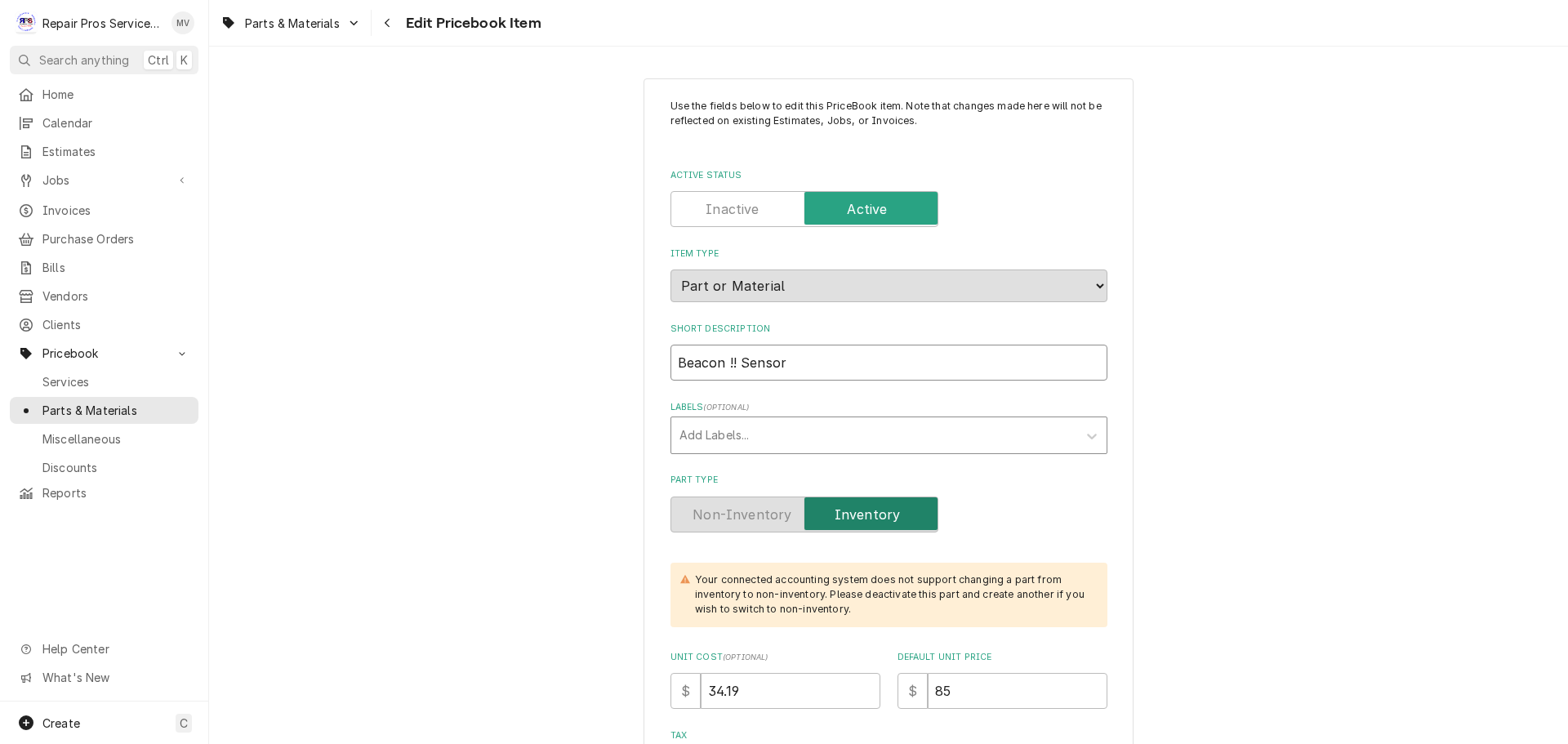
type textarea "x"
type input "Beacon ! Sensor"
type textarea "x"
type input "Beacon Sensor"
type textarea "x"
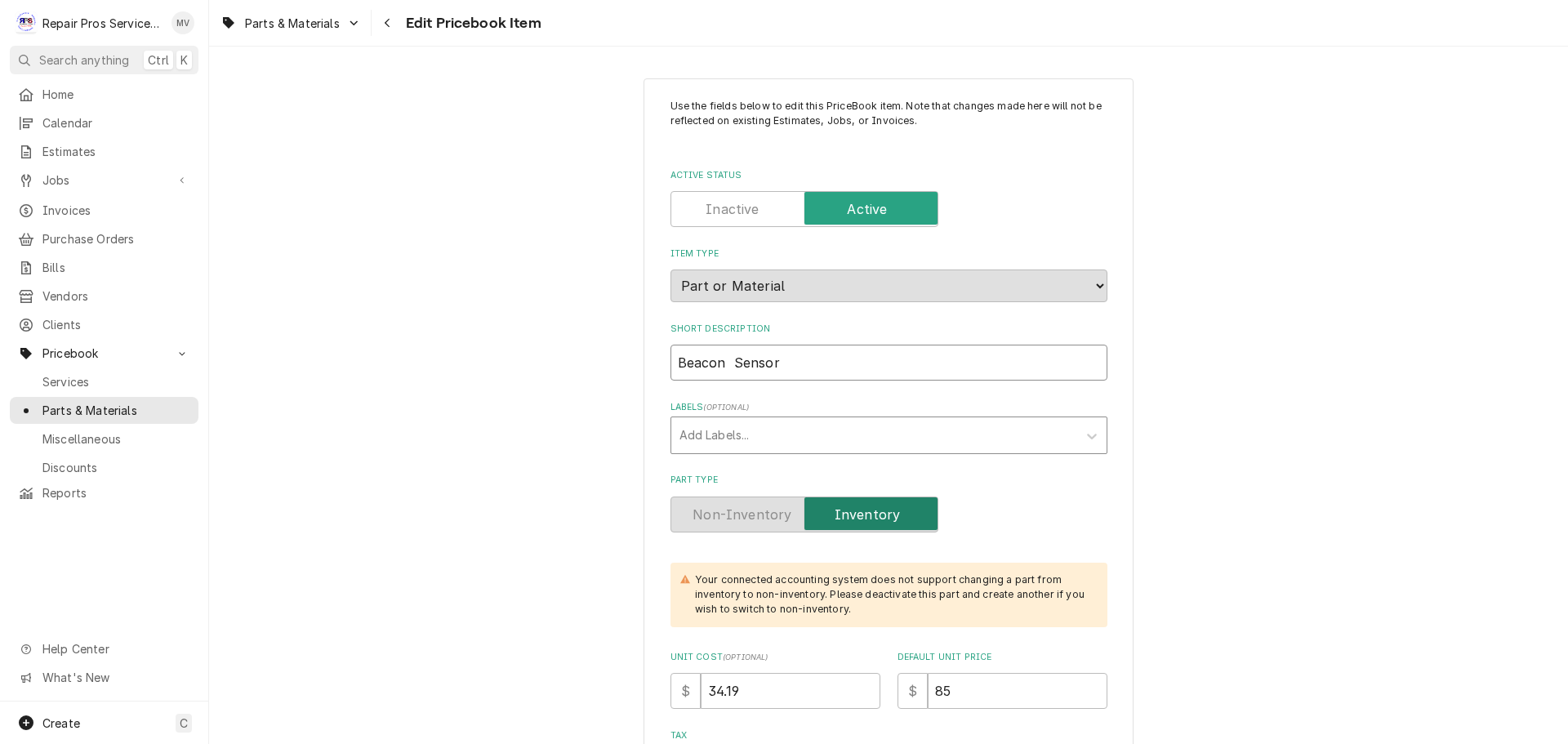
type input "Beacon I Sensor"
type textarea "x"
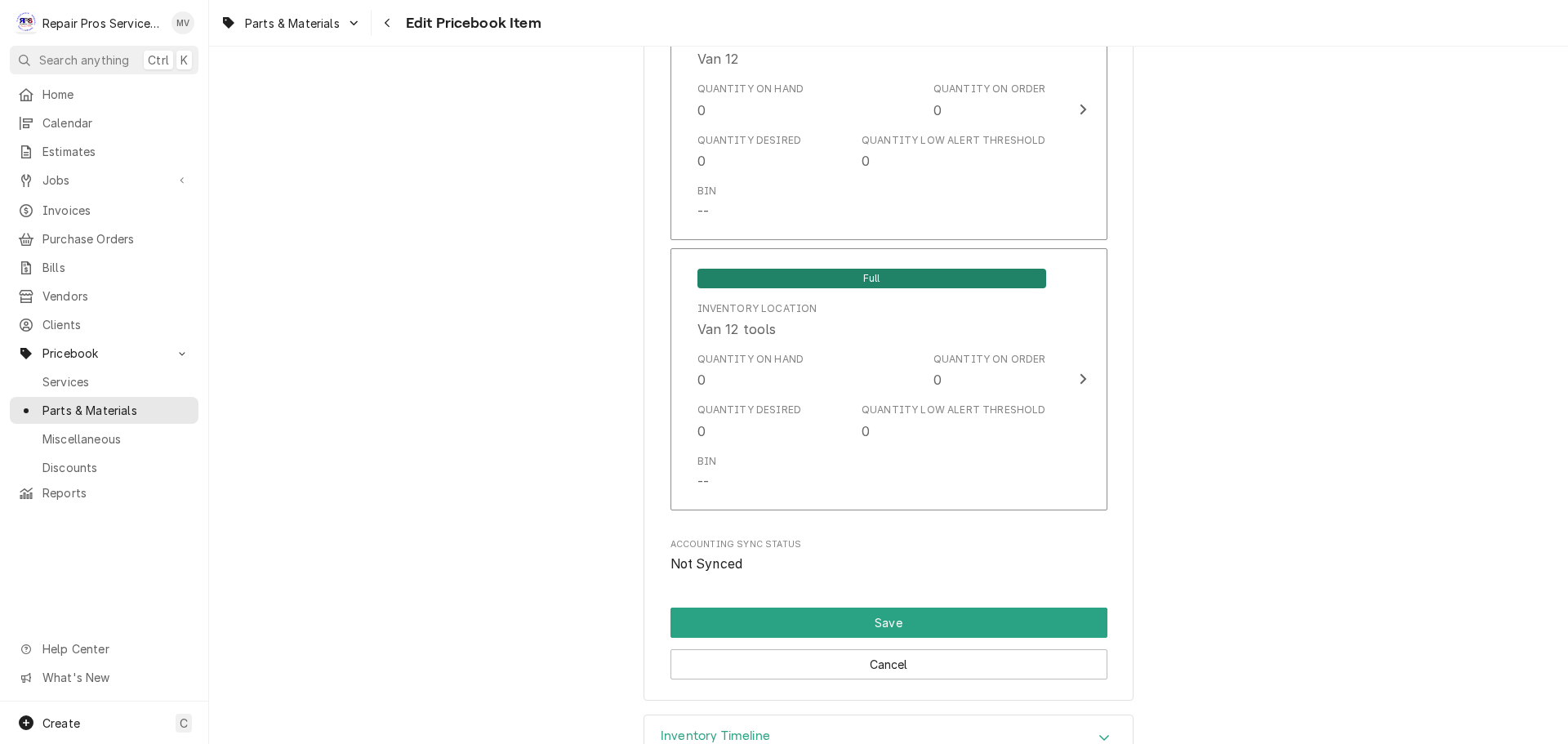
scroll to position [3599, 0]
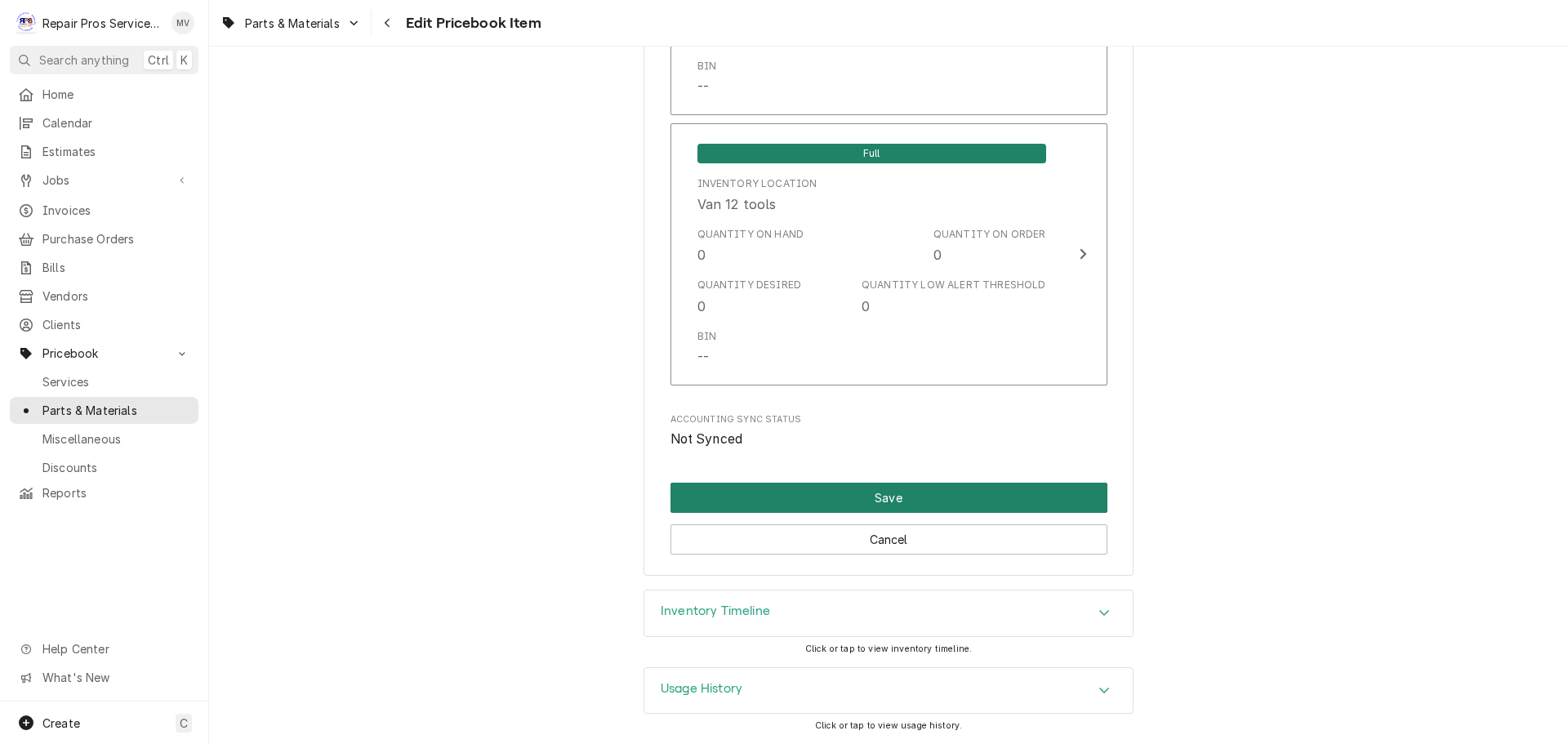
type input "Beacon II Sensor"
click at [855, 500] on button "Save" at bounding box center [888, 497] width 437 height 30
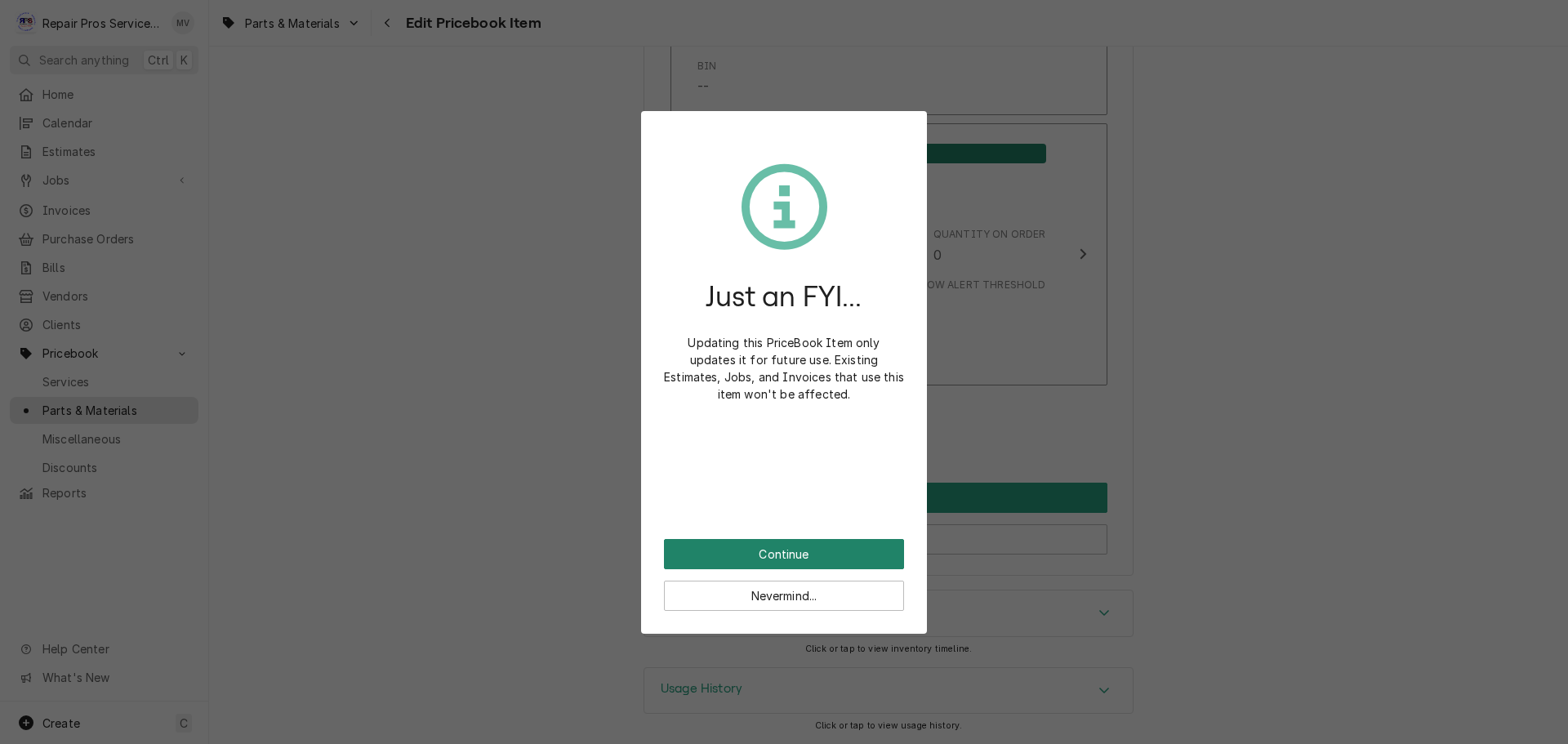
click at [733, 550] on button "Continue" at bounding box center [784, 554] width 240 height 30
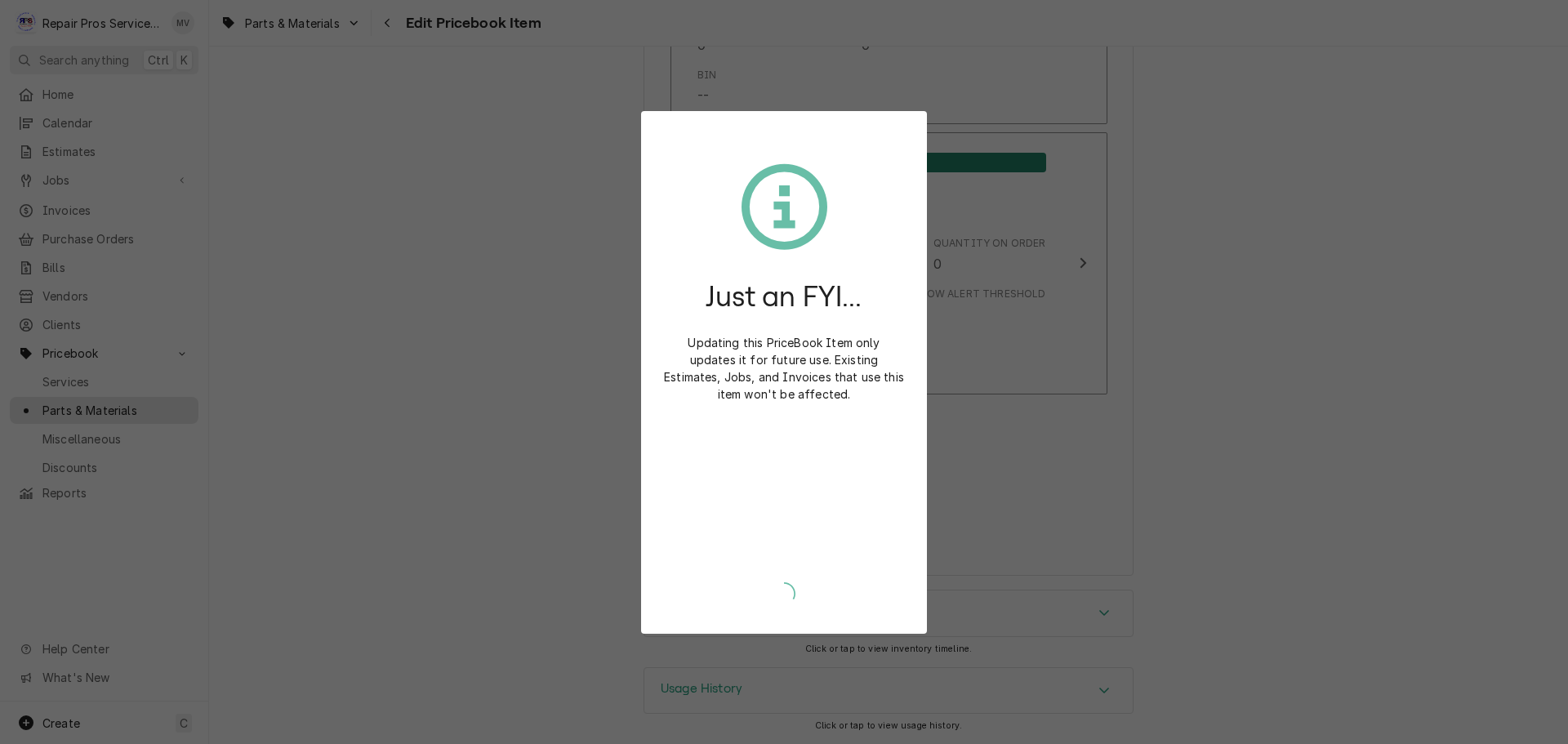
scroll to position [3591, 0]
type textarea "x"
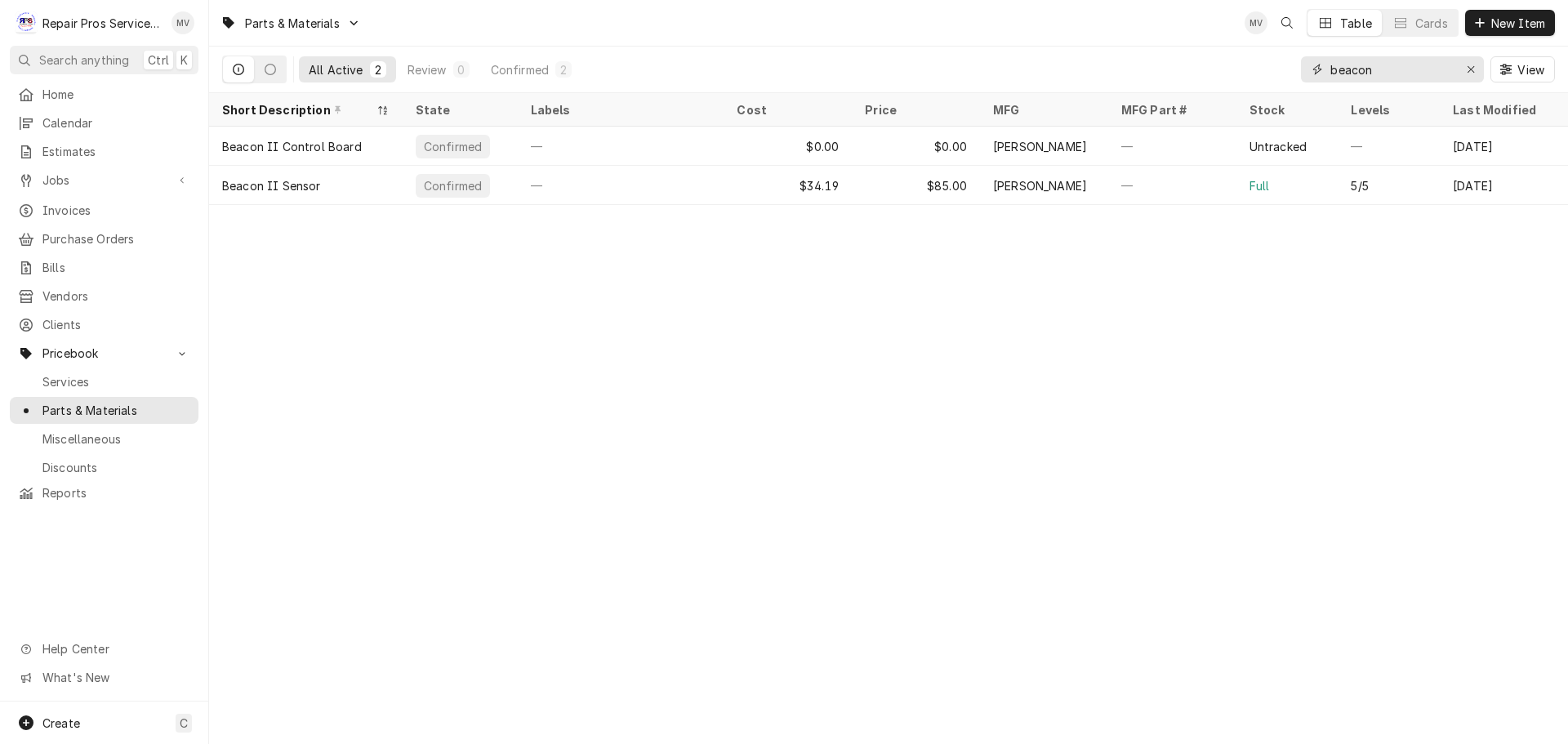
drag, startPoint x: 1412, startPoint y: 70, endPoint x: 1078, endPoint y: 38, distance: 335.5
click at [1078, 38] on div "Parts & Materials MV Table Cards New Item All Active 2 Review 0 Confirmed 2 bea…" at bounding box center [887, 47] width 1358 height 93
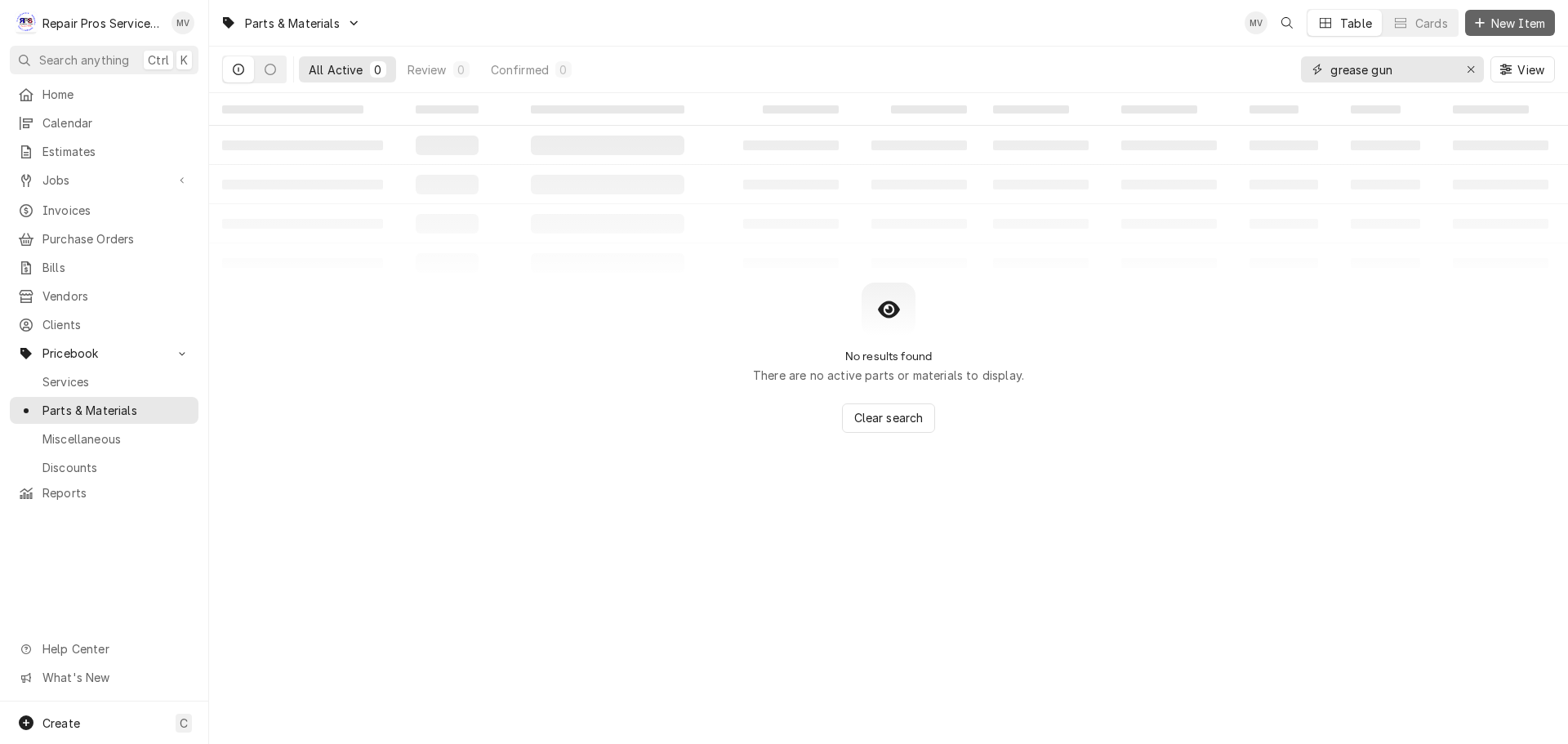
type input "grease gun"
click at [1512, 23] on span "New Item" at bounding box center [1518, 23] width 61 height 17
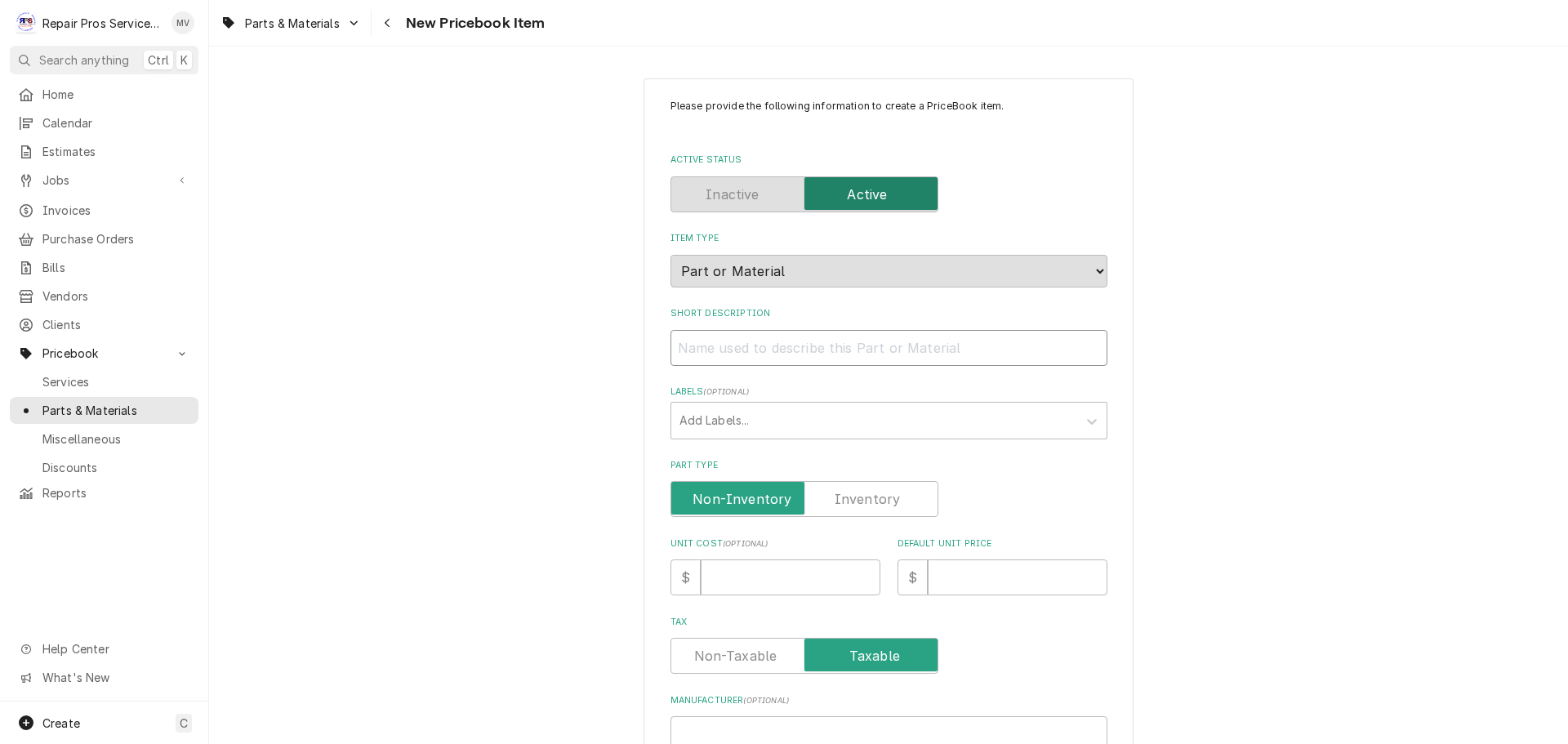
click at [724, 350] on input "Short Description" at bounding box center [888, 348] width 437 height 36
type textarea "x"
type input "G"
type textarea "x"
type input "Gr"
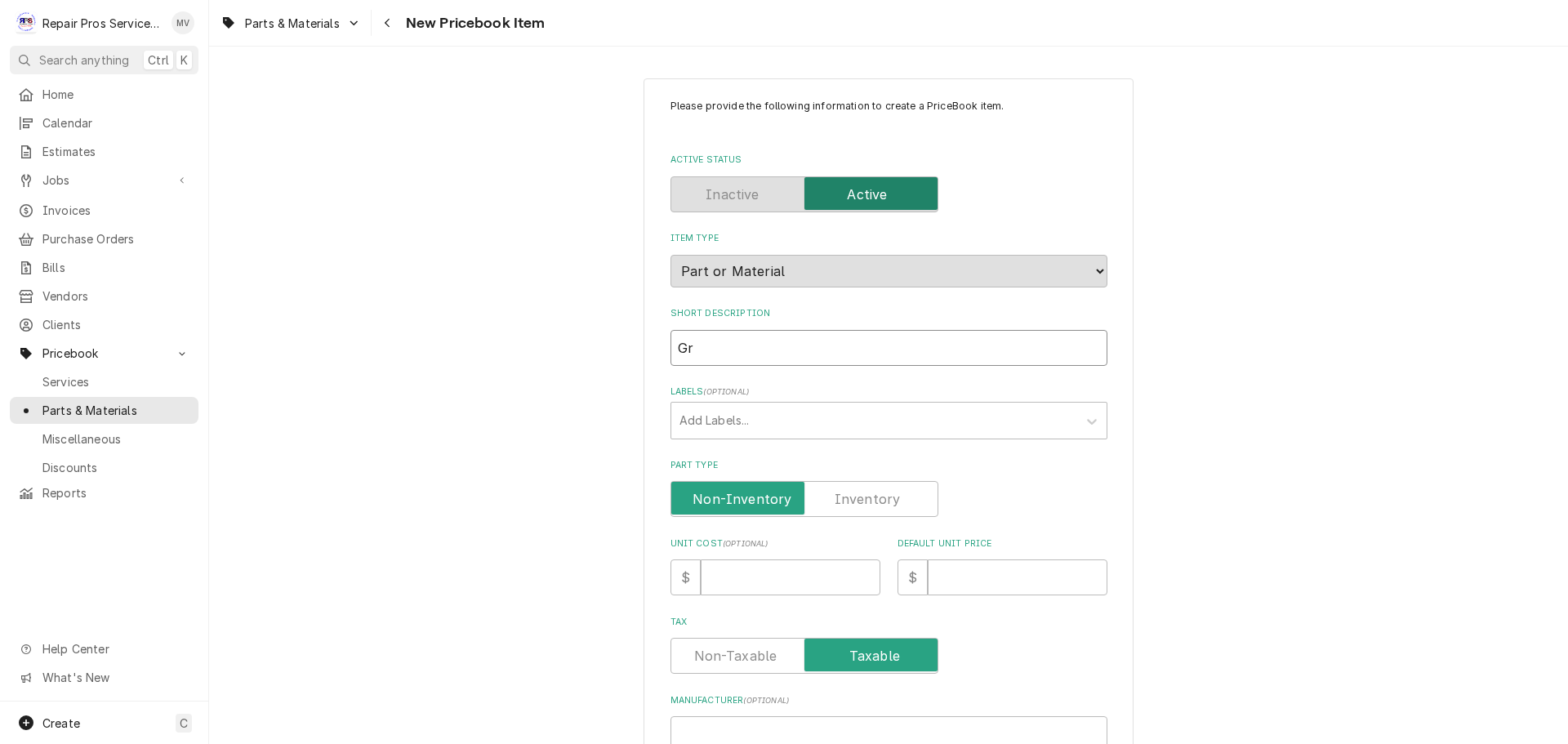
type textarea "x"
type input "Gre"
type textarea "x"
type input "Grea"
type textarea "x"
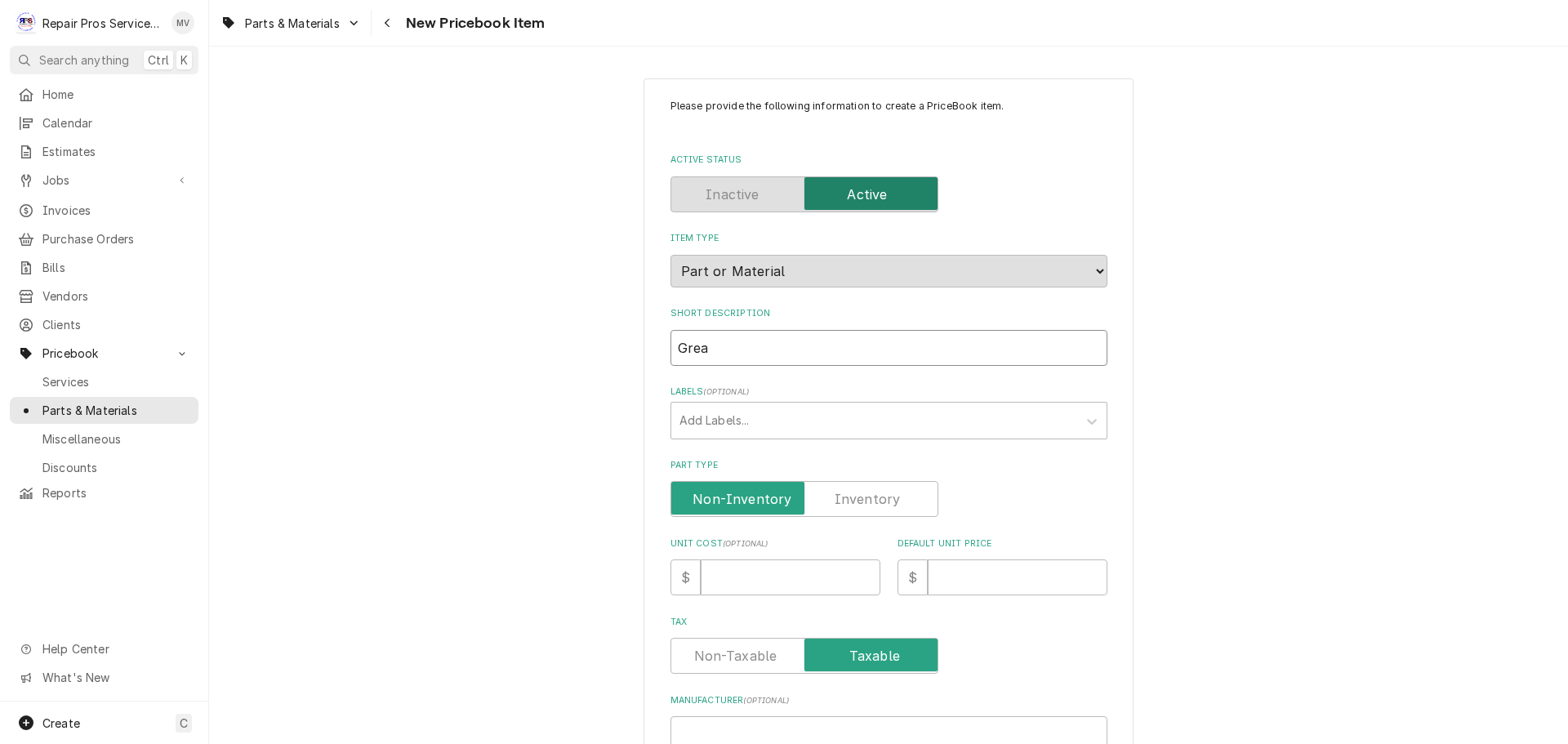
type input "Greas"
type textarea "x"
type input "Grease"
type textarea "x"
type input "Grease"
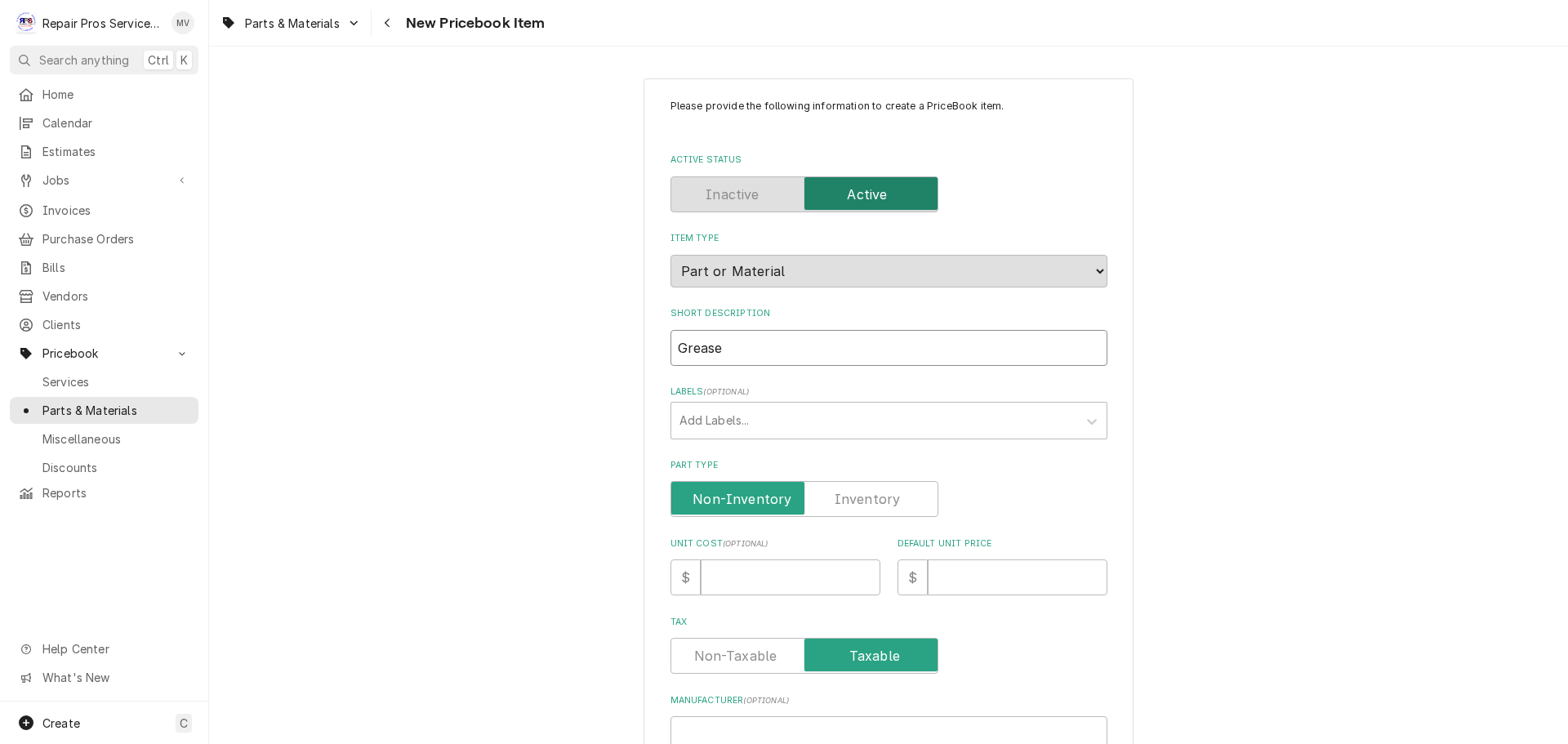
type textarea "x"
type input "Grease G"
type textarea "x"
type input "Grease Gu"
type textarea "x"
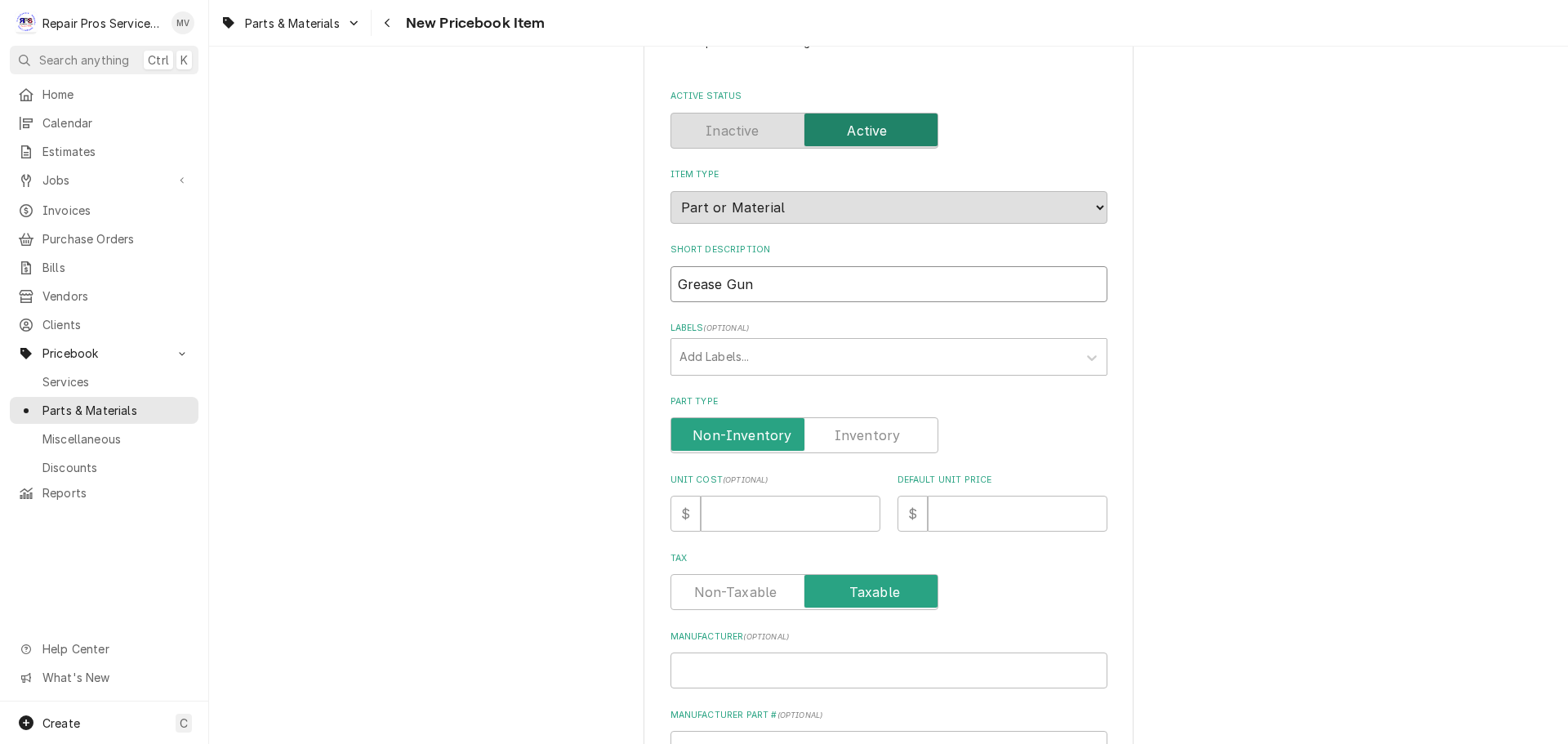
scroll to position [163, 0]
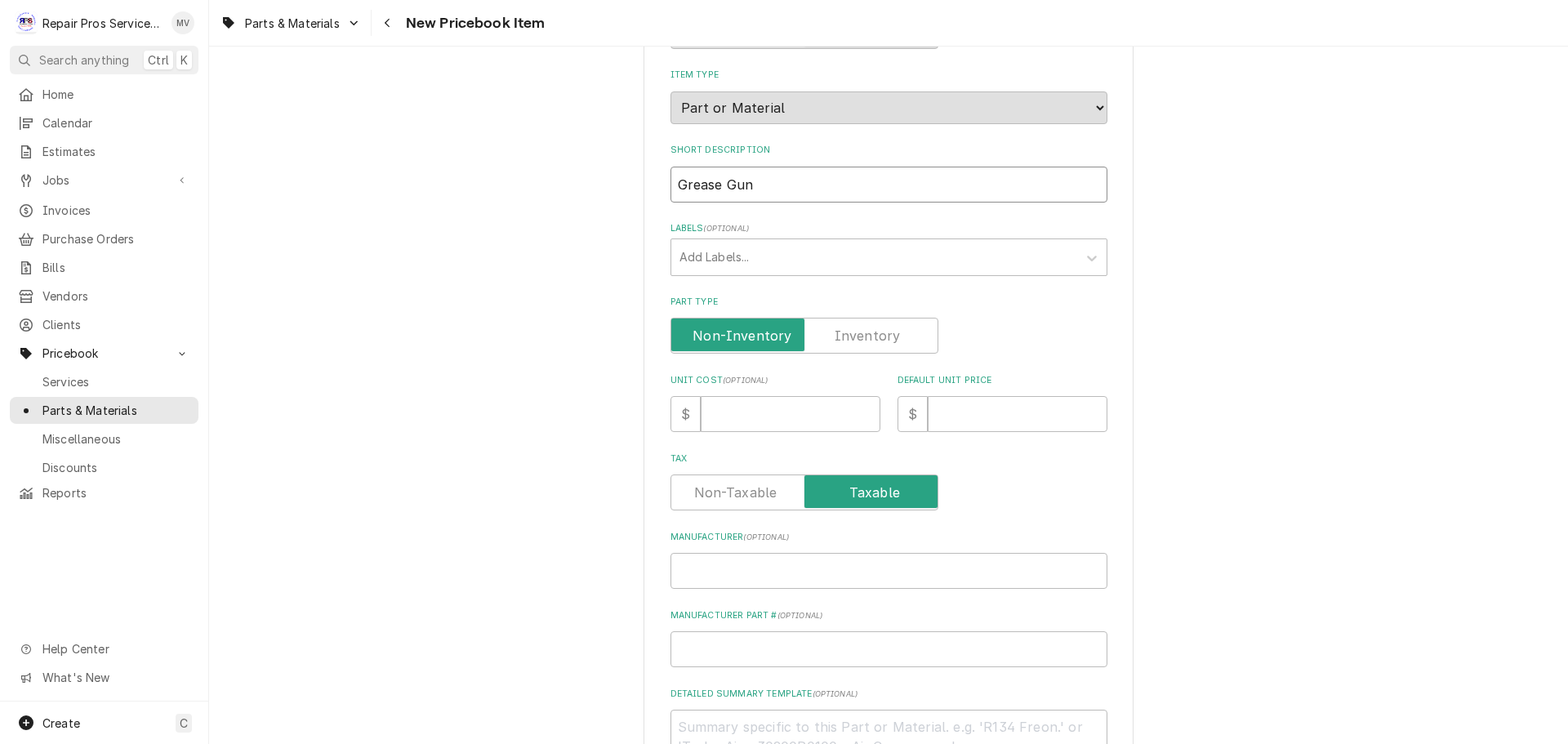
type input "Grease Gun"
click at [860, 331] on label "Part Type" at bounding box center [804, 335] width 268 height 36
click at [860, 331] on input "Part Type" at bounding box center [804, 335] width 253 height 36
checkbox input "true"
click at [961, 411] on input "Default Unit Price" at bounding box center [1017, 414] width 180 height 36
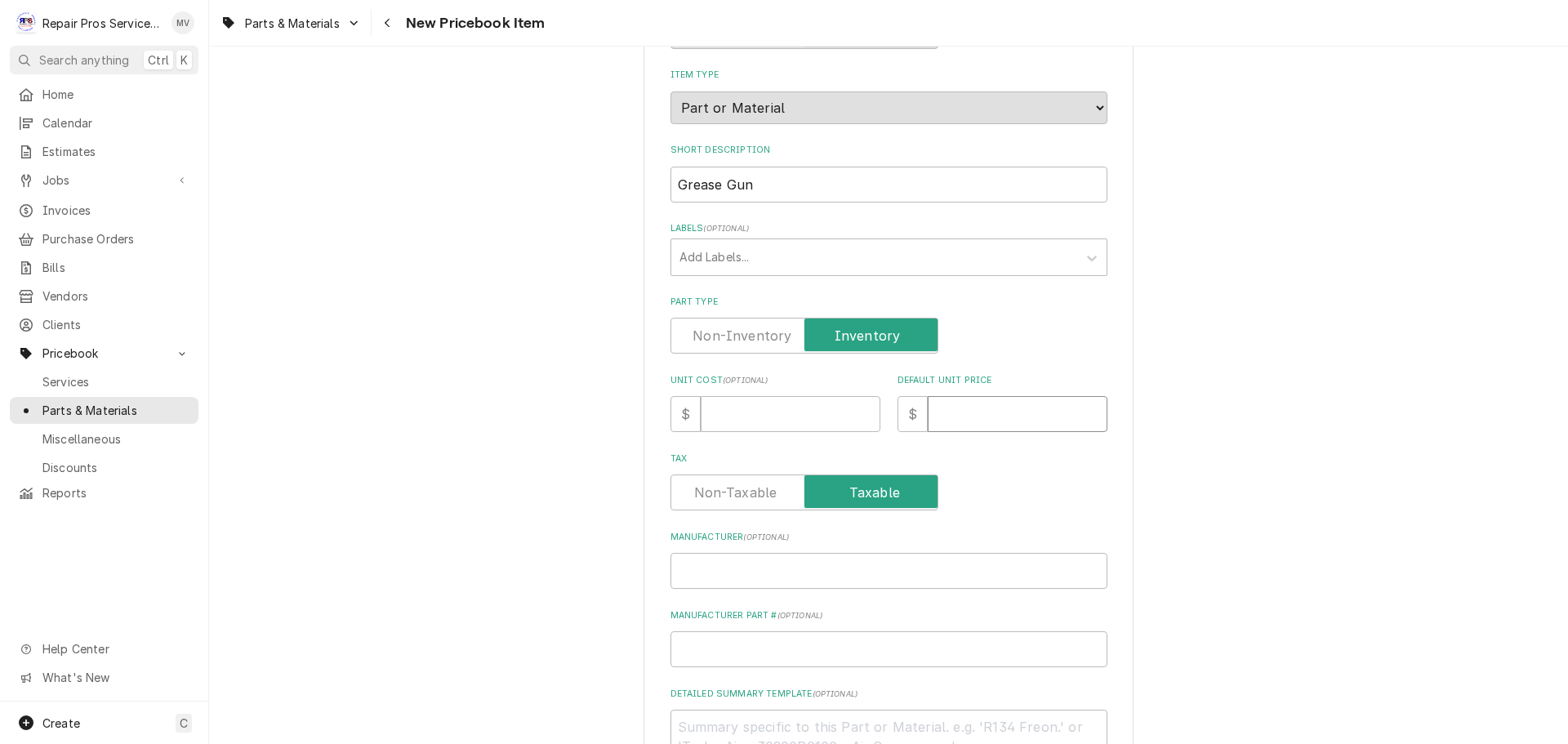
type textarea "x"
type input "0"
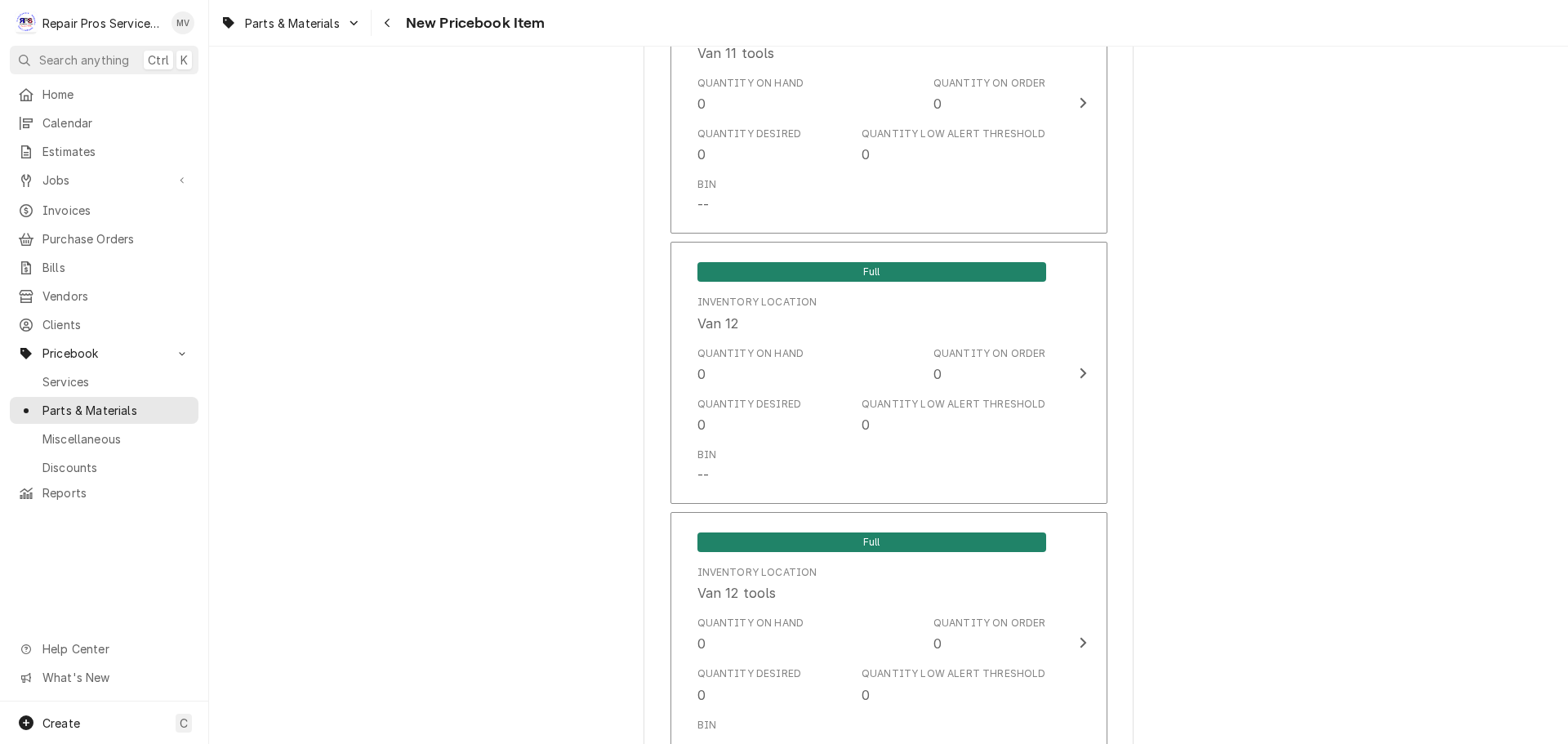
scroll to position [3103, 0]
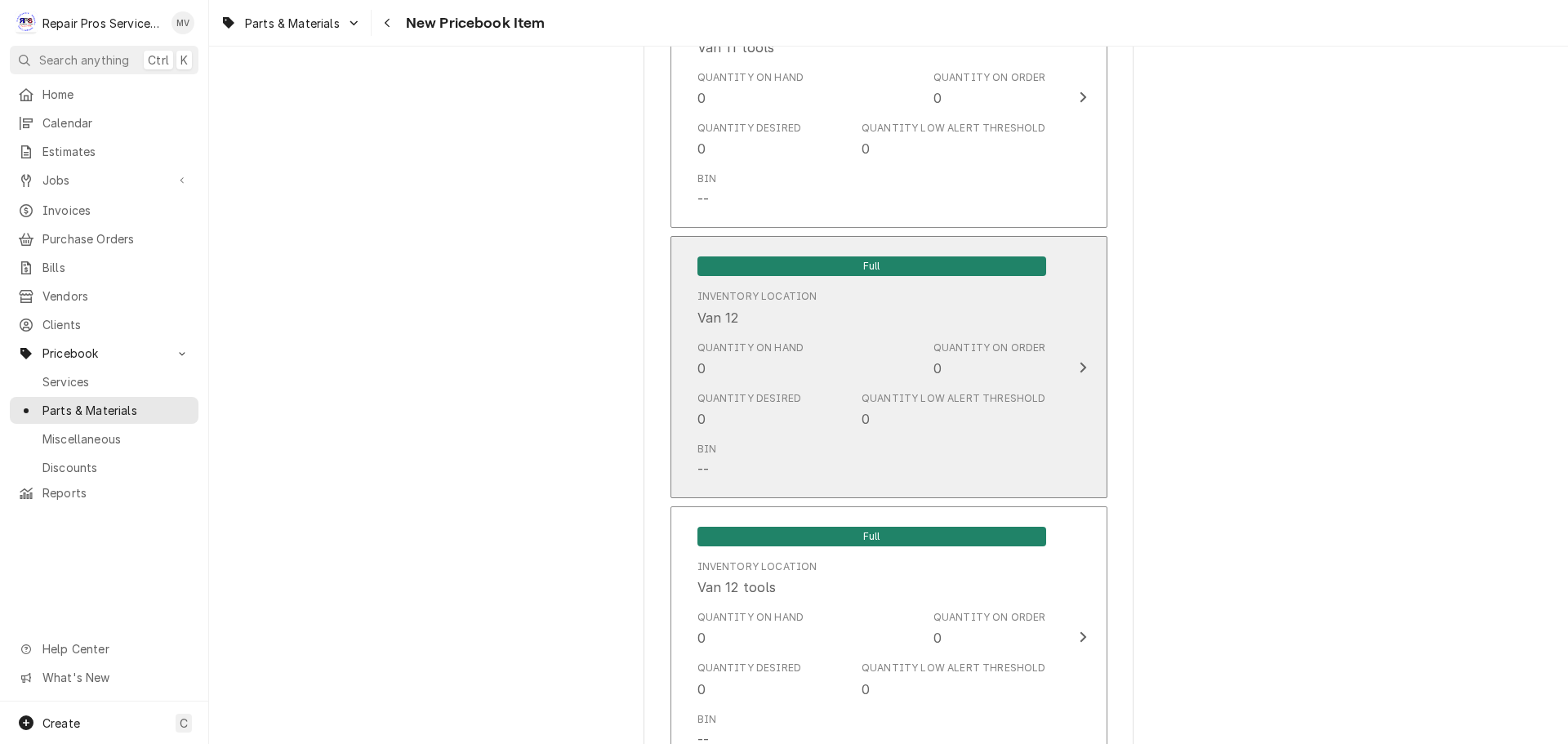
click at [1078, 365] on icon "Update Inventory Level" at bounding box center [1082, 367] width 8 height 13
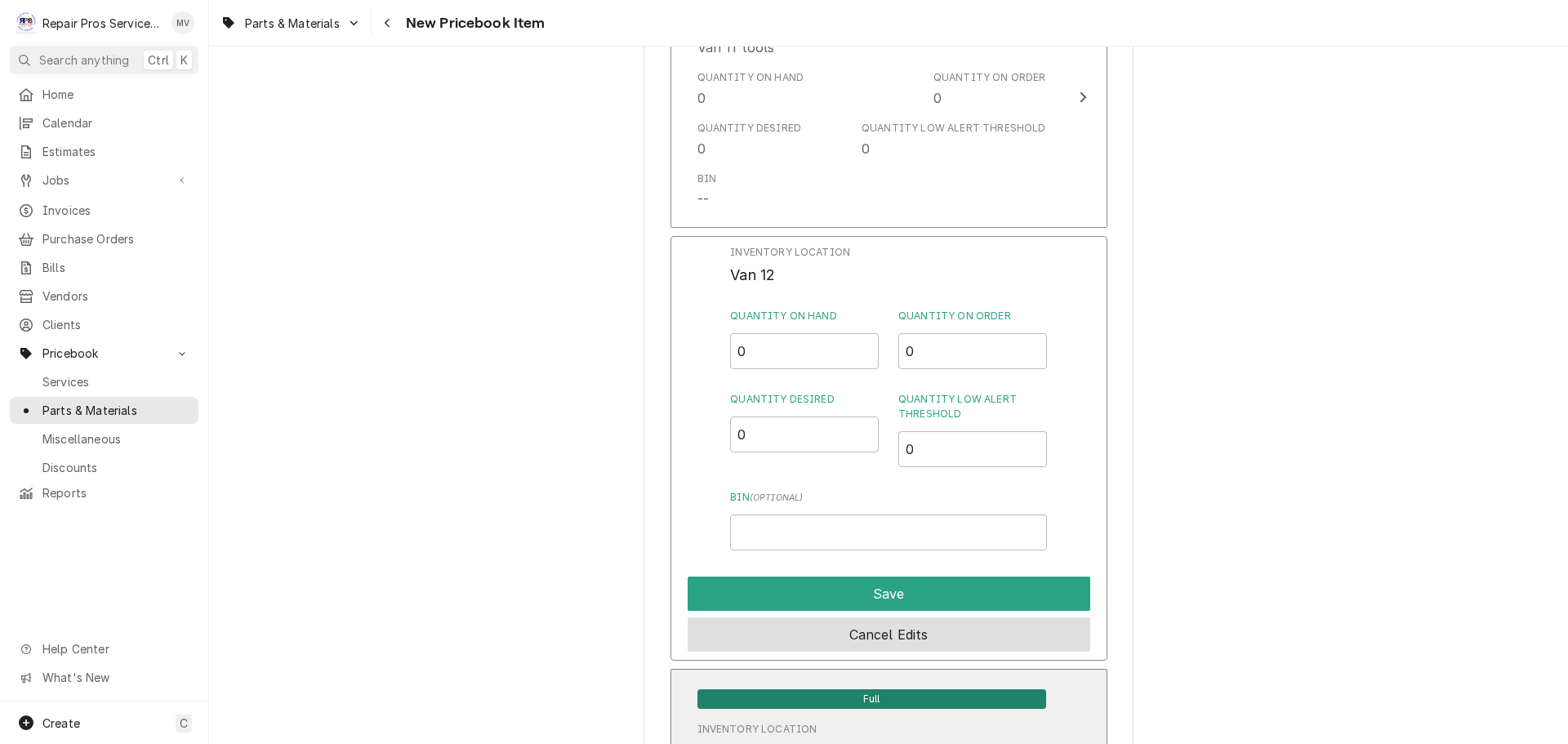
click at [869, 624] on button "Cancel Edits" at bounding box center [888, 634] width 402 height 34
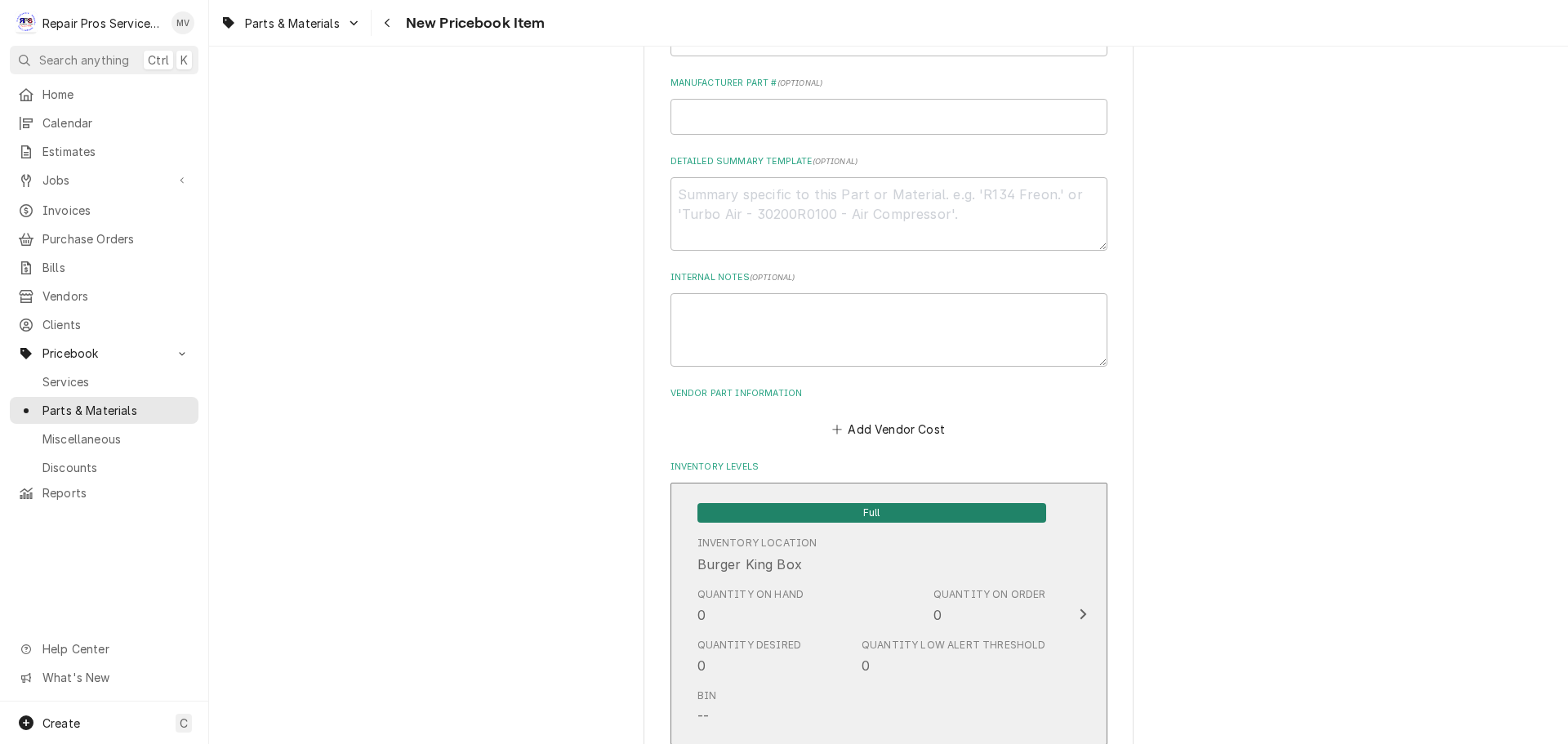
scroll to position [245, 0]
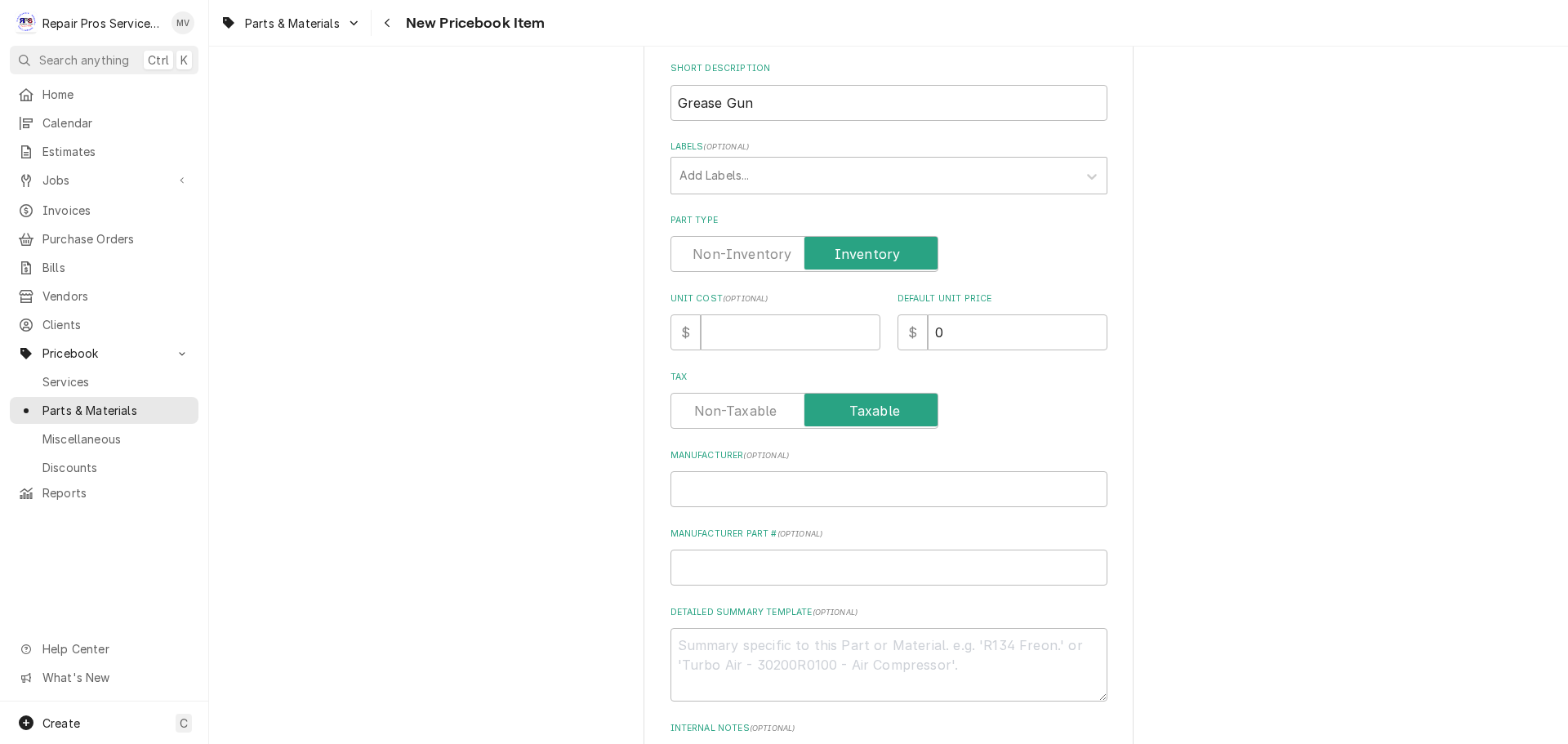
click at [714, 253] on label "Part Type" at bounding box center [804, 254] width 268 height 36
click at [714, 253] on input "Part Type" at bounding box center [804, 254] width 253 height 36
checkbox input "false"
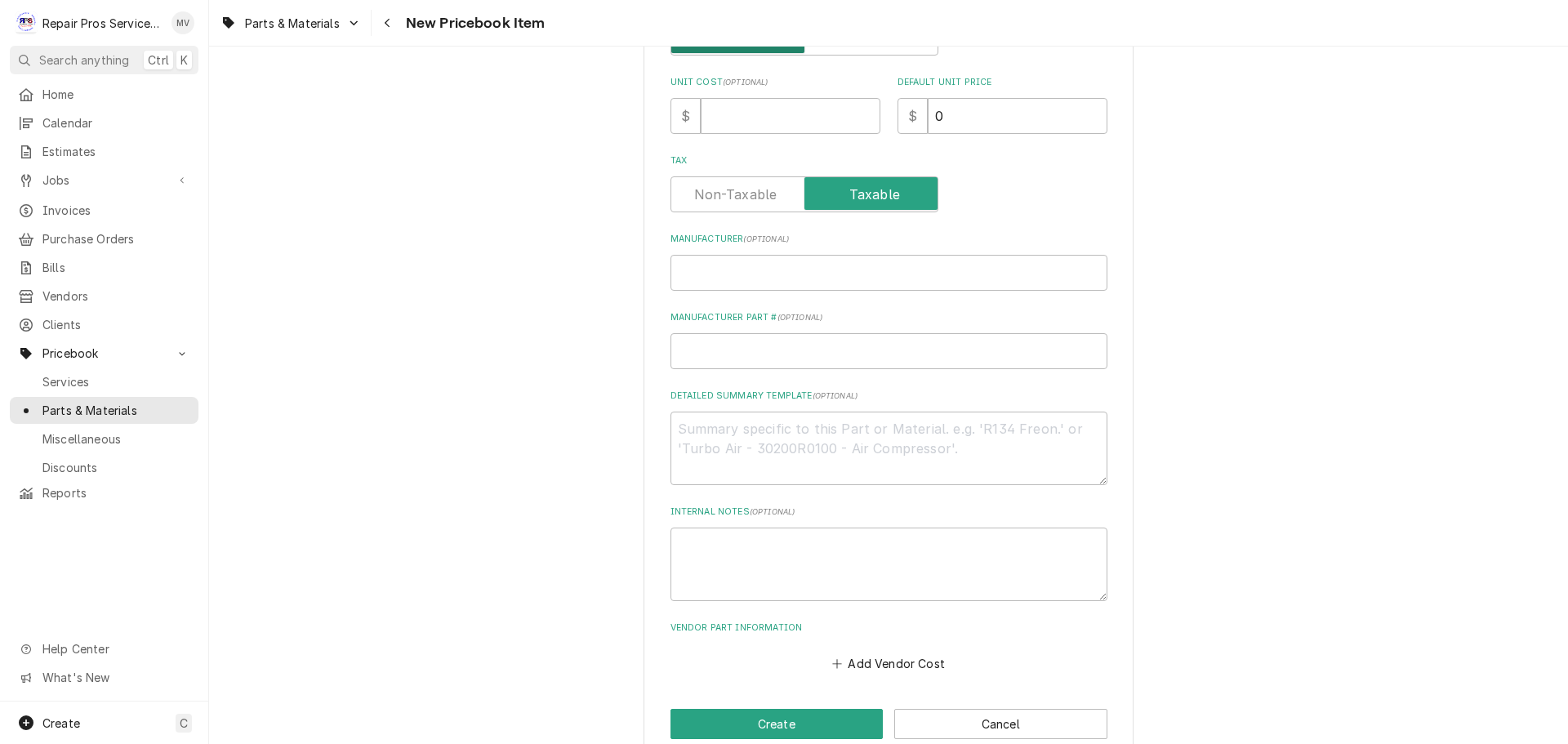
scroll to position [491, 0]
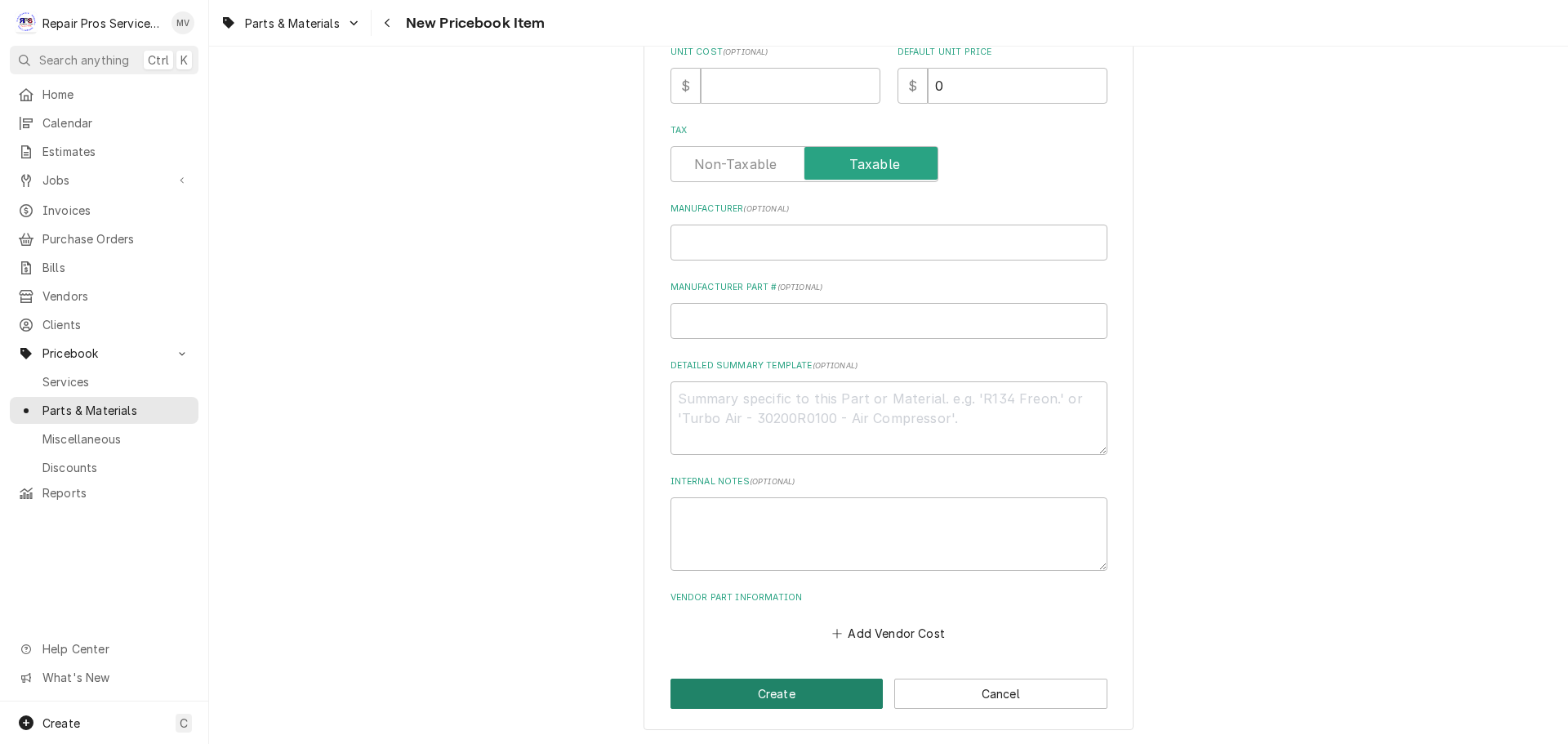
click at [766, 694] on div "Please provide the following information to create a PriceBook item. Active Sta…" at bounding box center [888, 158] width 490 height 1143
click at [766, 692] on button "Create" at bounding box center [777, 694] width 213 height 30
type textarea "x"
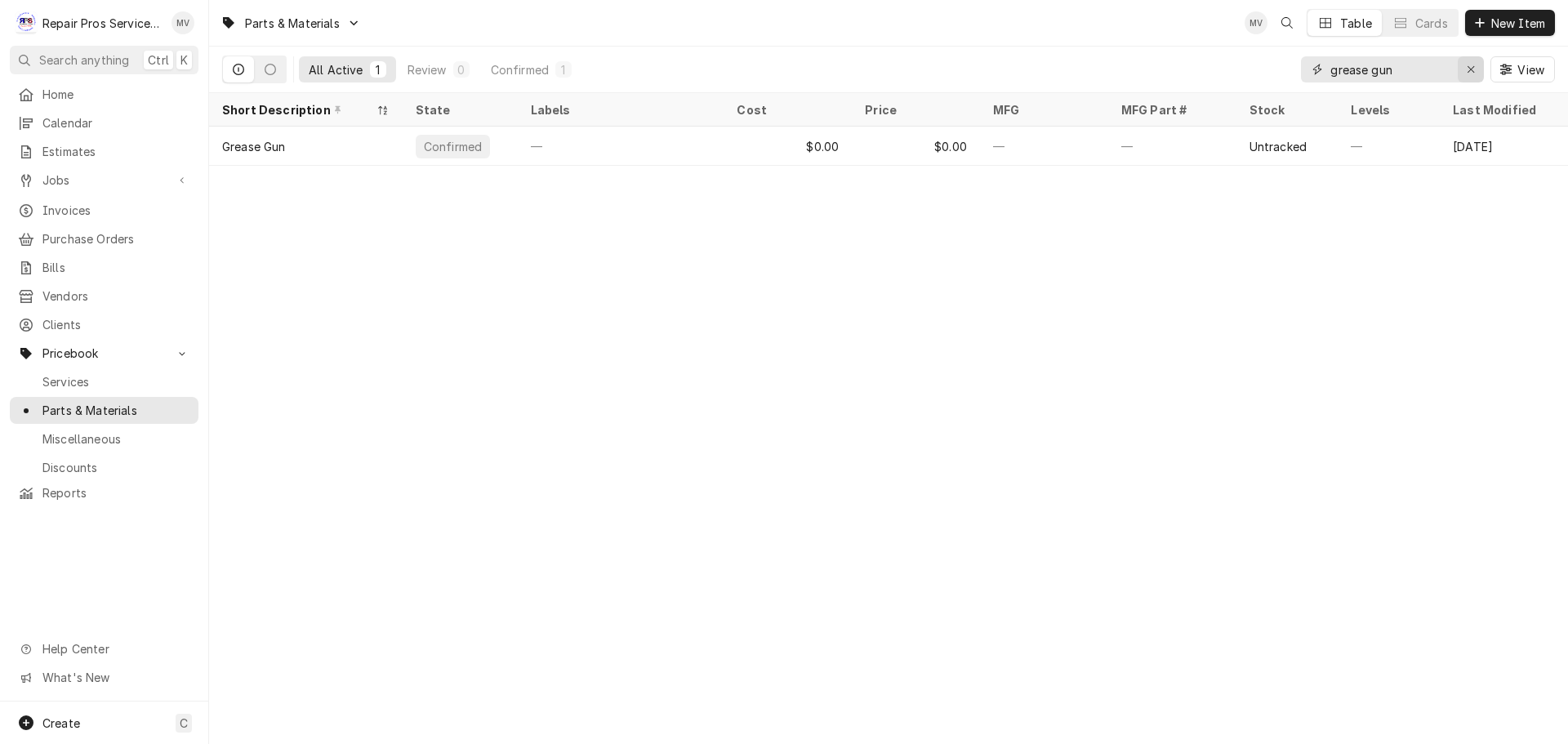
click at [1471, 65] on icon "Erase input" at bounding box center [1471, 69] width 9 height 11
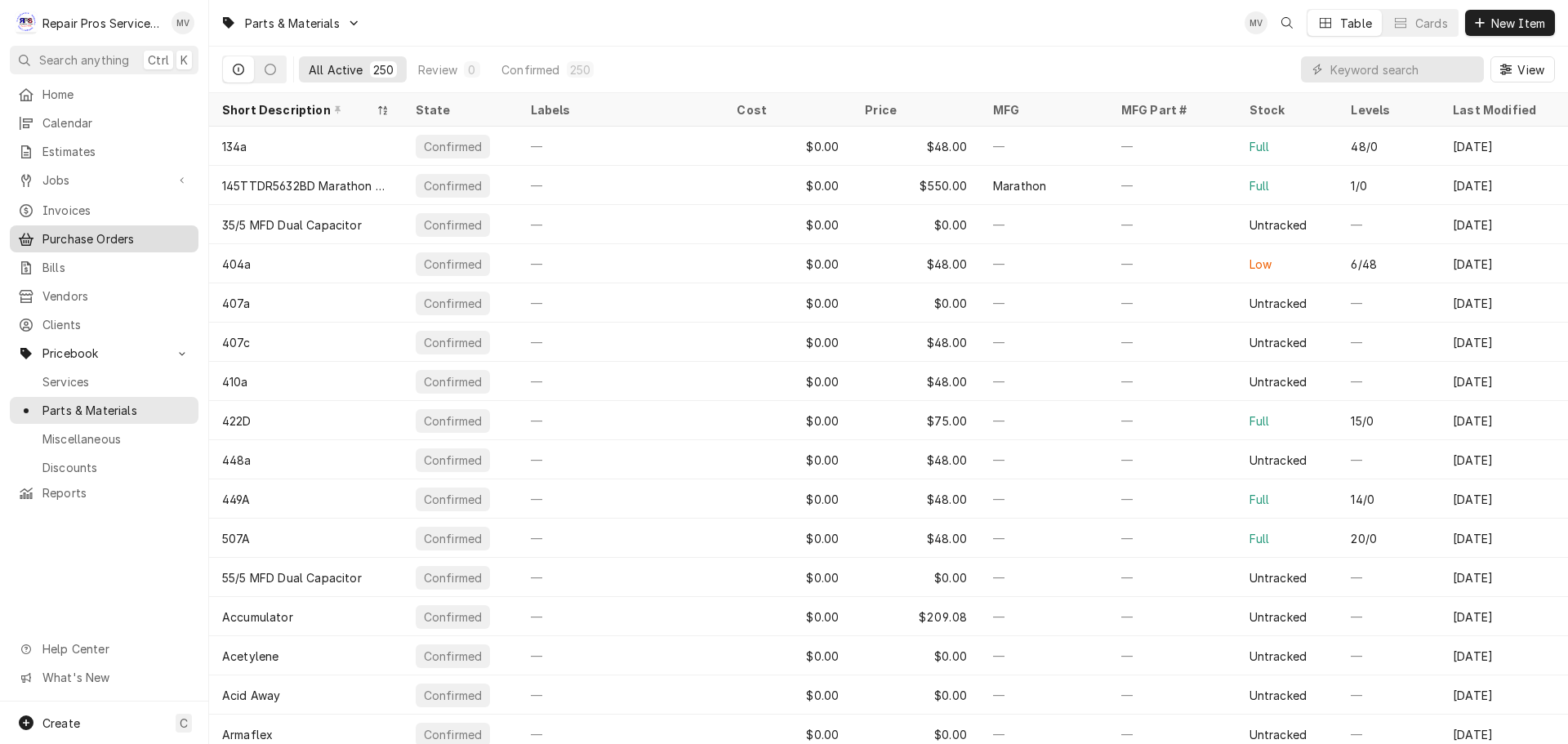
click at [71, 231] on span "Purchase Orders" at bounding box center [116, 239] width 148 height 17
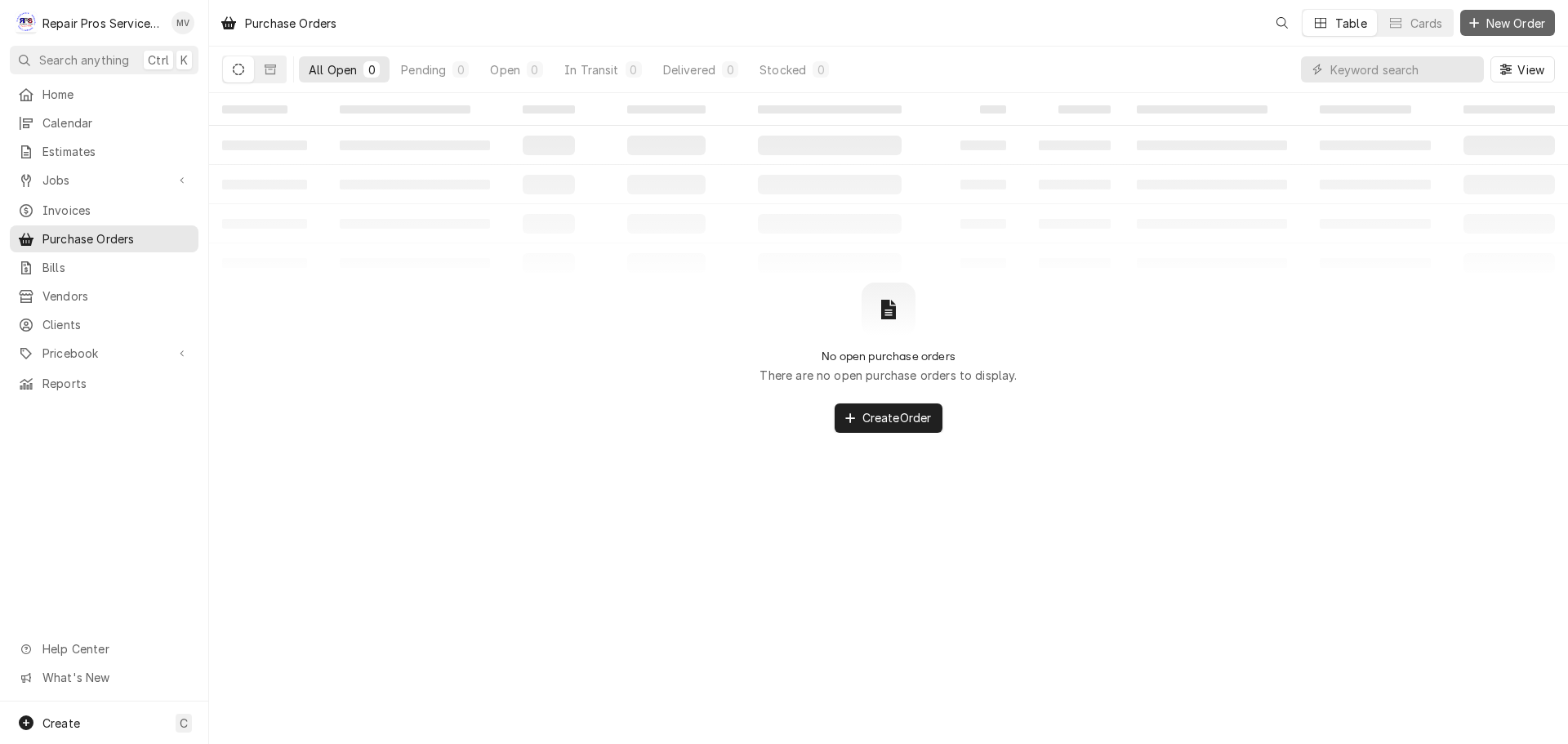
click at [1512, 16] on span "New Order" at bounding box center [1515, 23] width 65 height 17
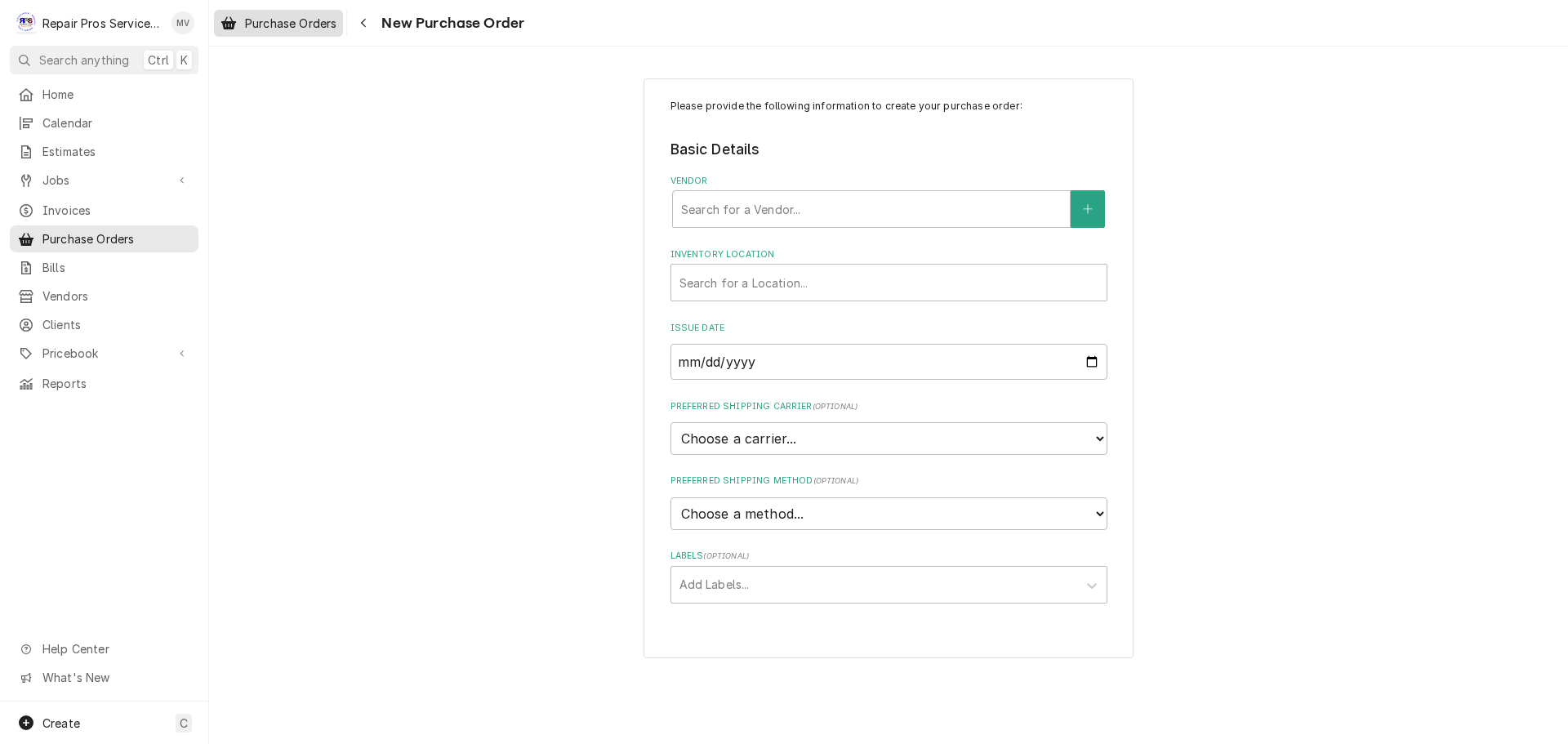
click at [284, 13] on div "Purchase Orders New Purchase Order" at bounding box center [887, 23] width 1358 height 46
click at [284, 14] on div "Purchase Orders" at bounding box center [278, 23] width 122 height 20
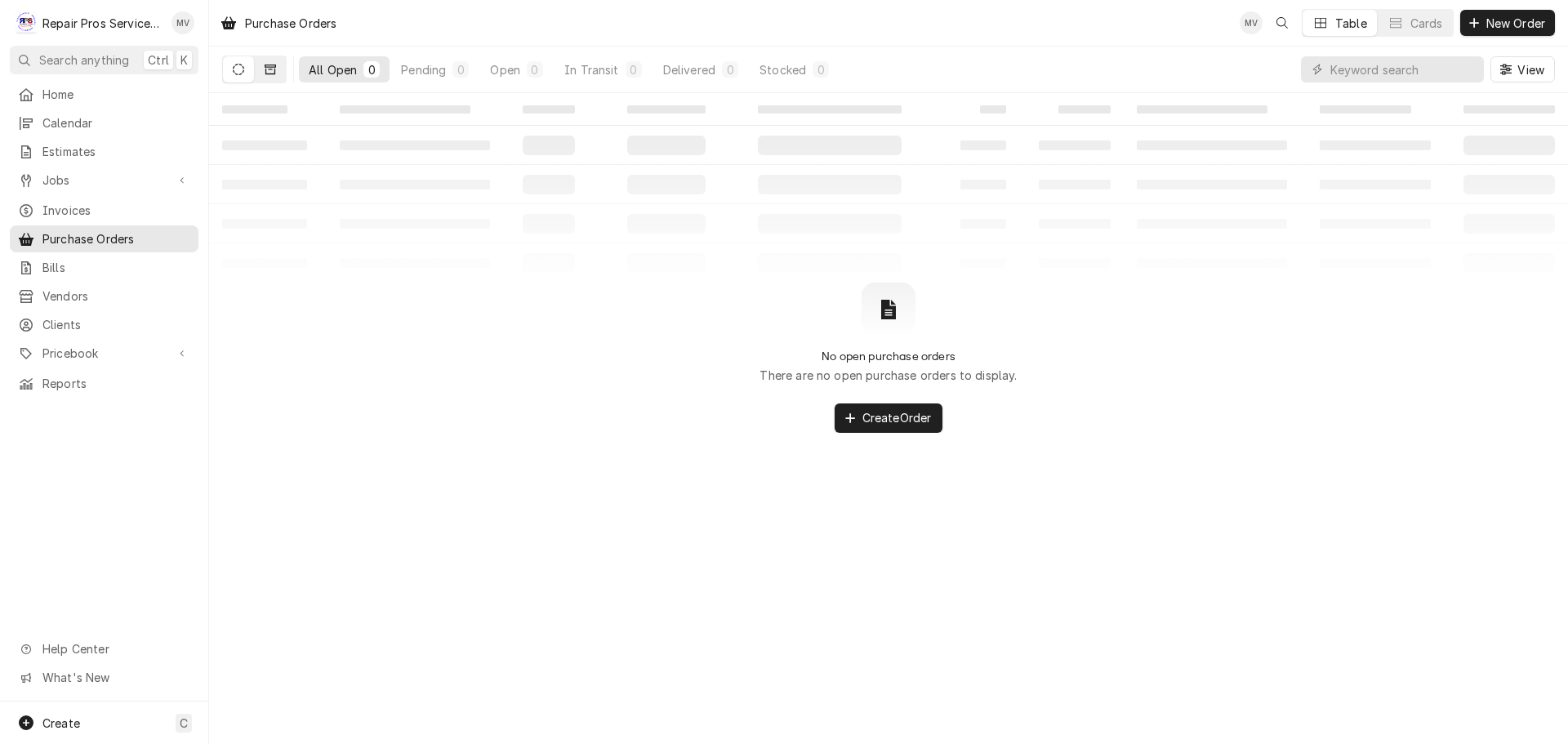
click at [270, 66] on icon "Dynamic Content Wrapper" at bounding box center [269, 69] width 11 height 11
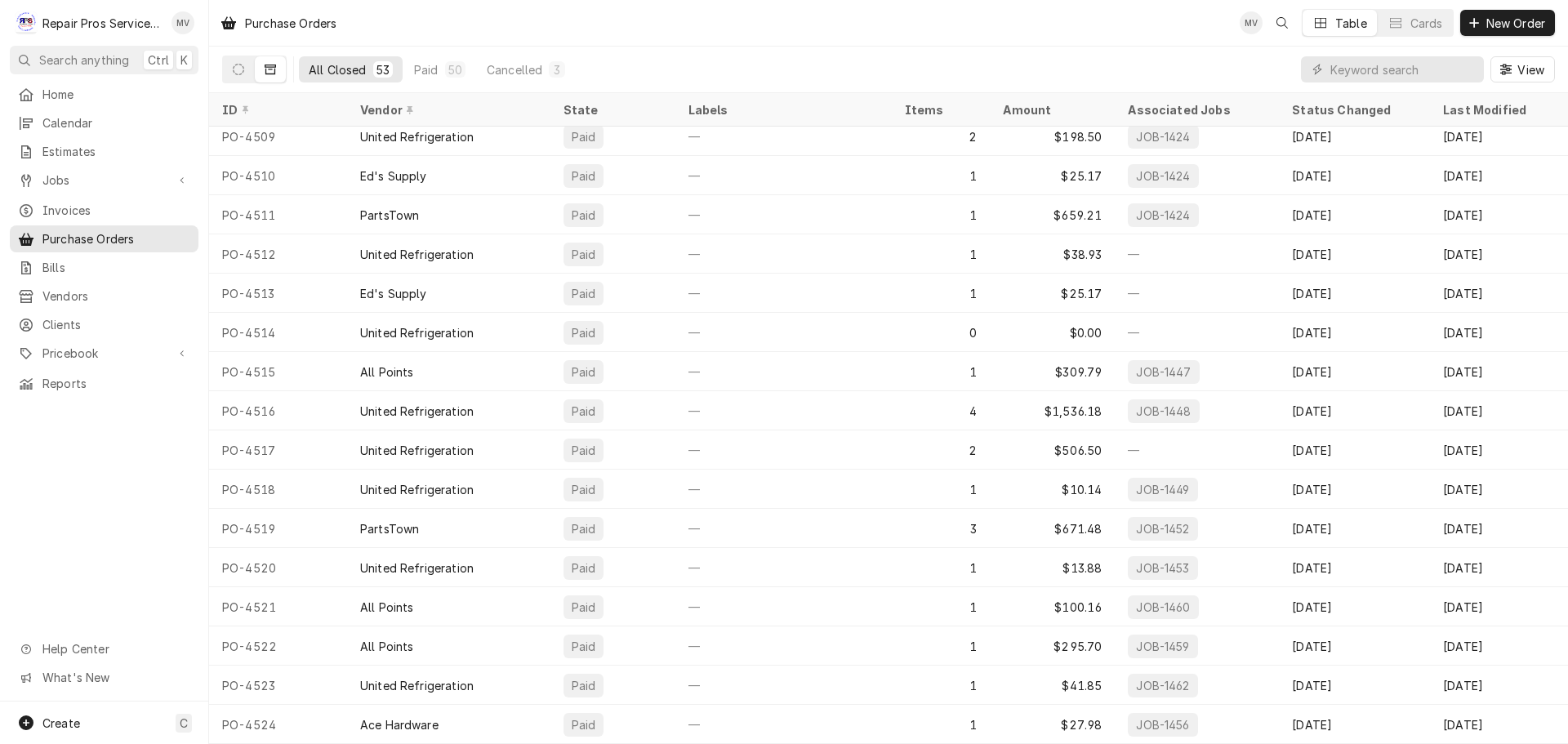
scroll to position [593, 0]
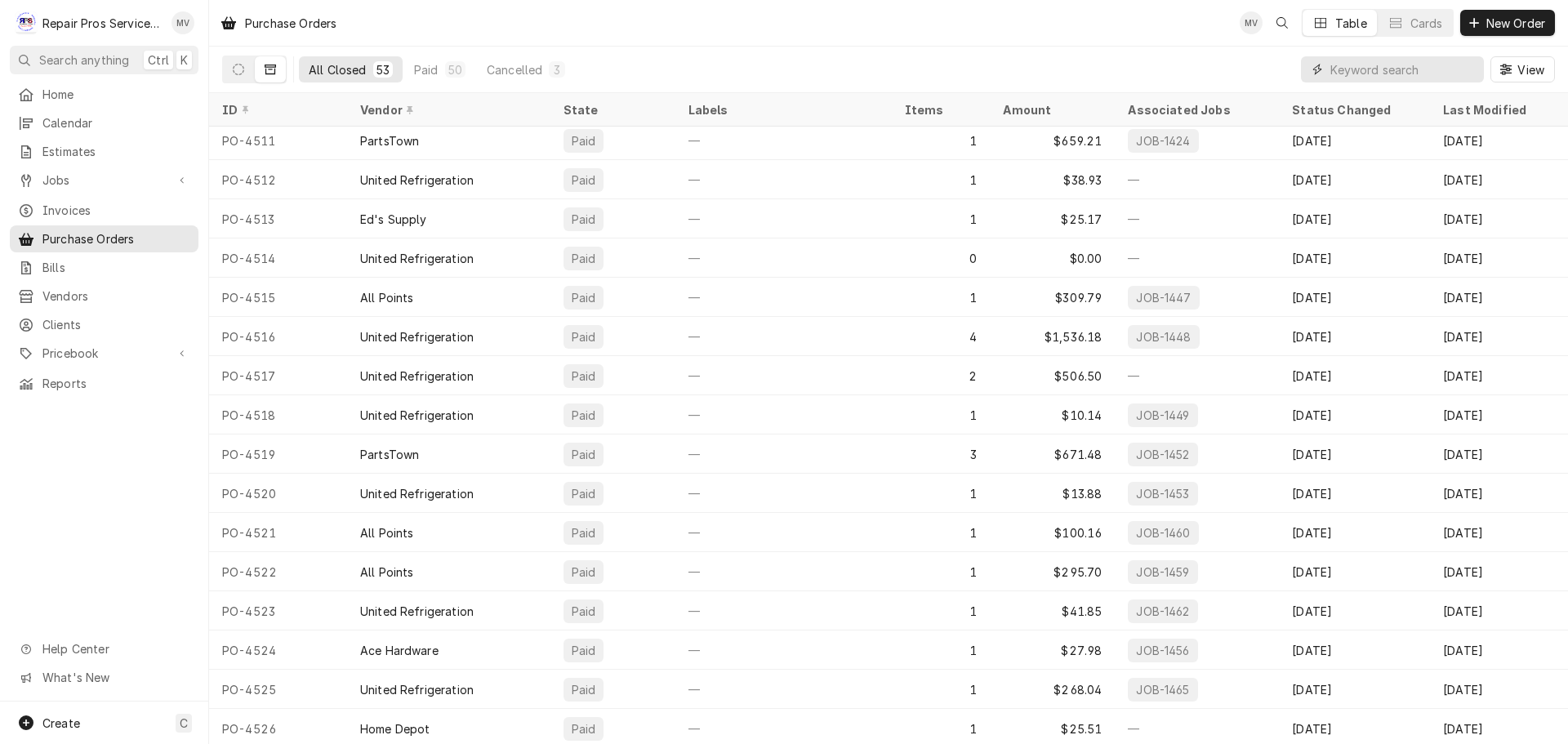
click at [1351, 73] on input "Dynamic Content Wrapper" at bounding box center [1402, 70] width 145 height 26
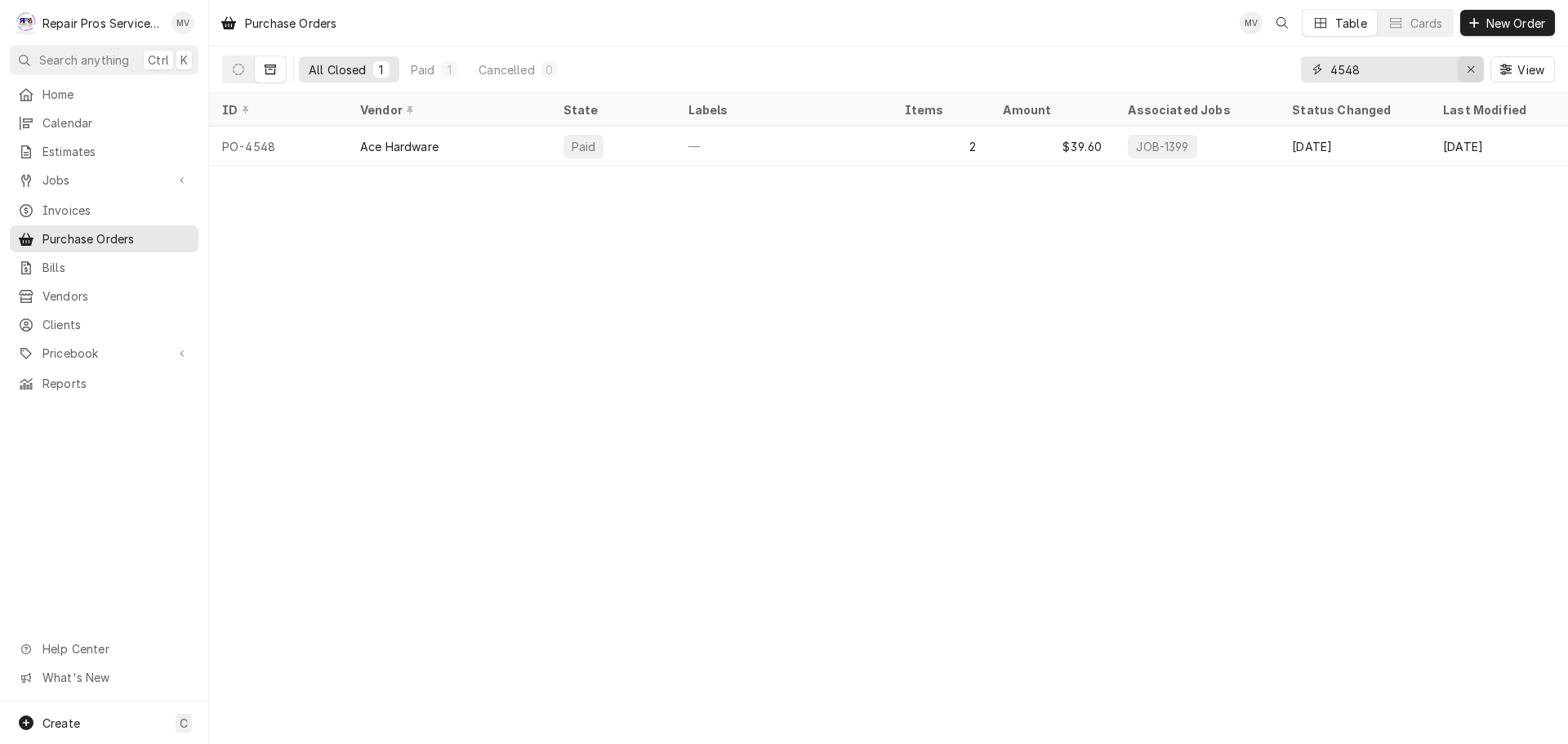
type input "4548"
click at [1472, 68] on icon "Erase input" at bounding box center [1471, 69] width 9 height 11
click at [1512, 24] on span "New Order" at bounding box center [1515, 23] width 65 height 17
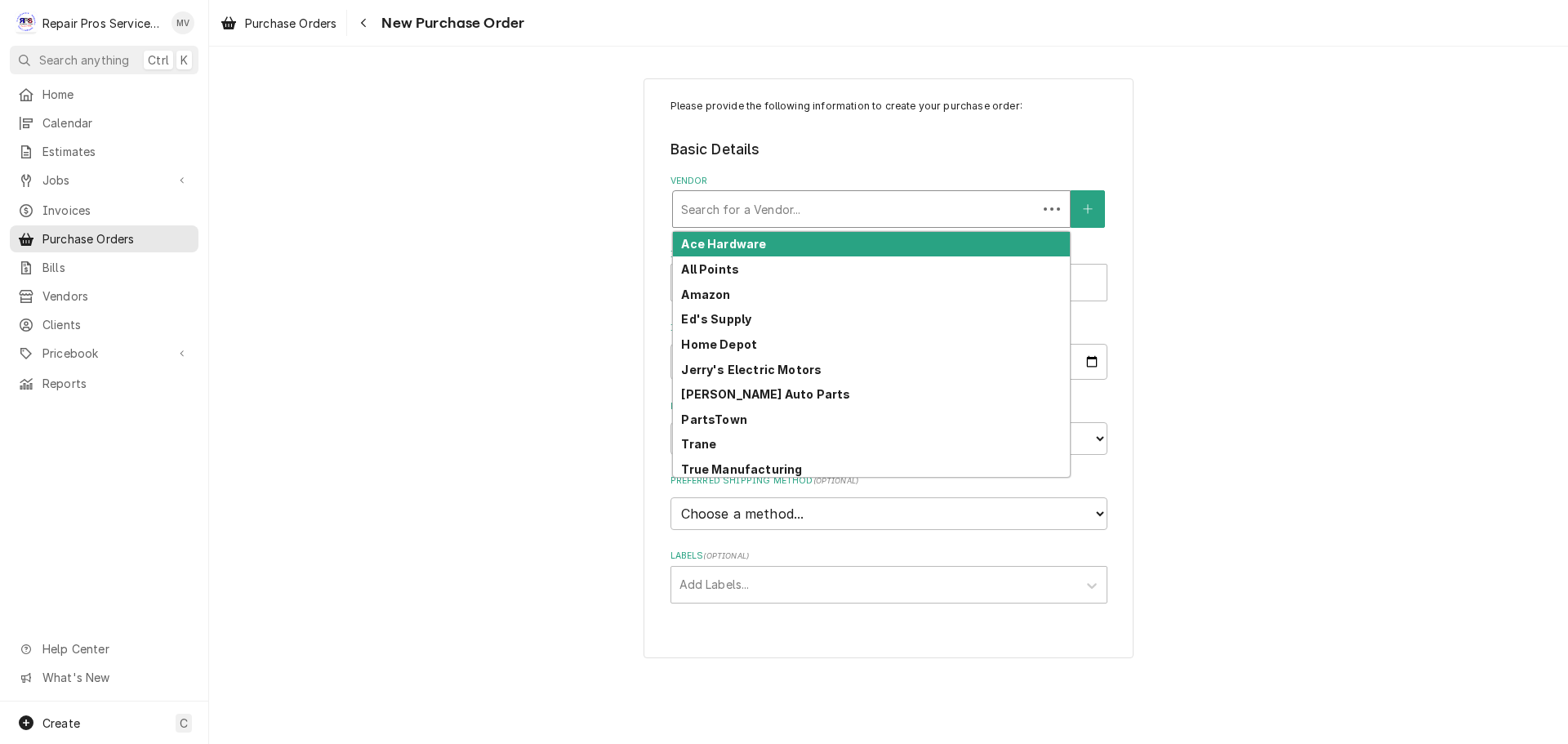
click at [736, 208] on div "Vendor" at bounding box center [854, 209] width 348 height 29
click at [716, 247] on strong "Ace Hardware" at bounding box center [723, 244] width 85 height 14
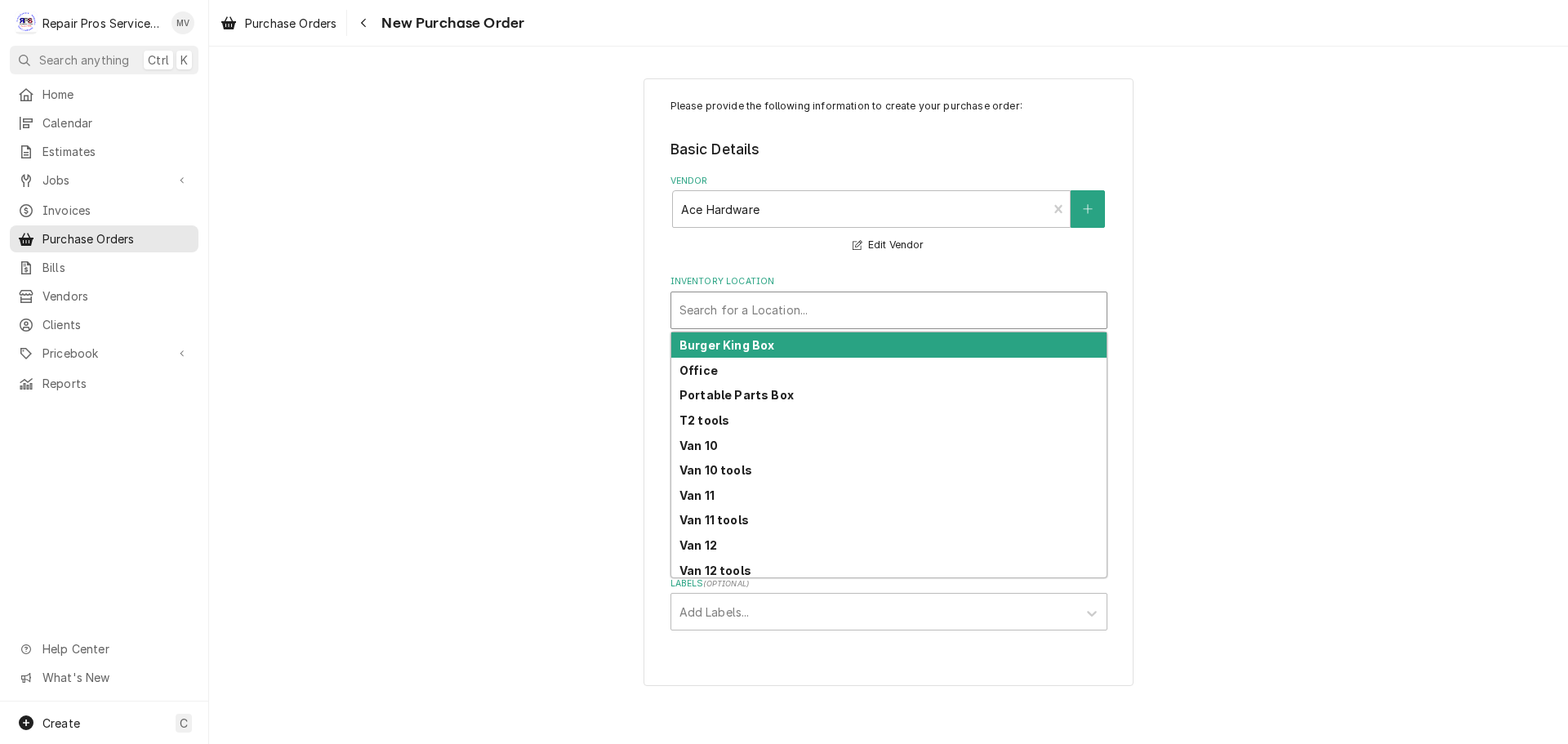
click at [722, 309] on div "Inventory Location" at bounding box center [889, 310] width 419 height 29
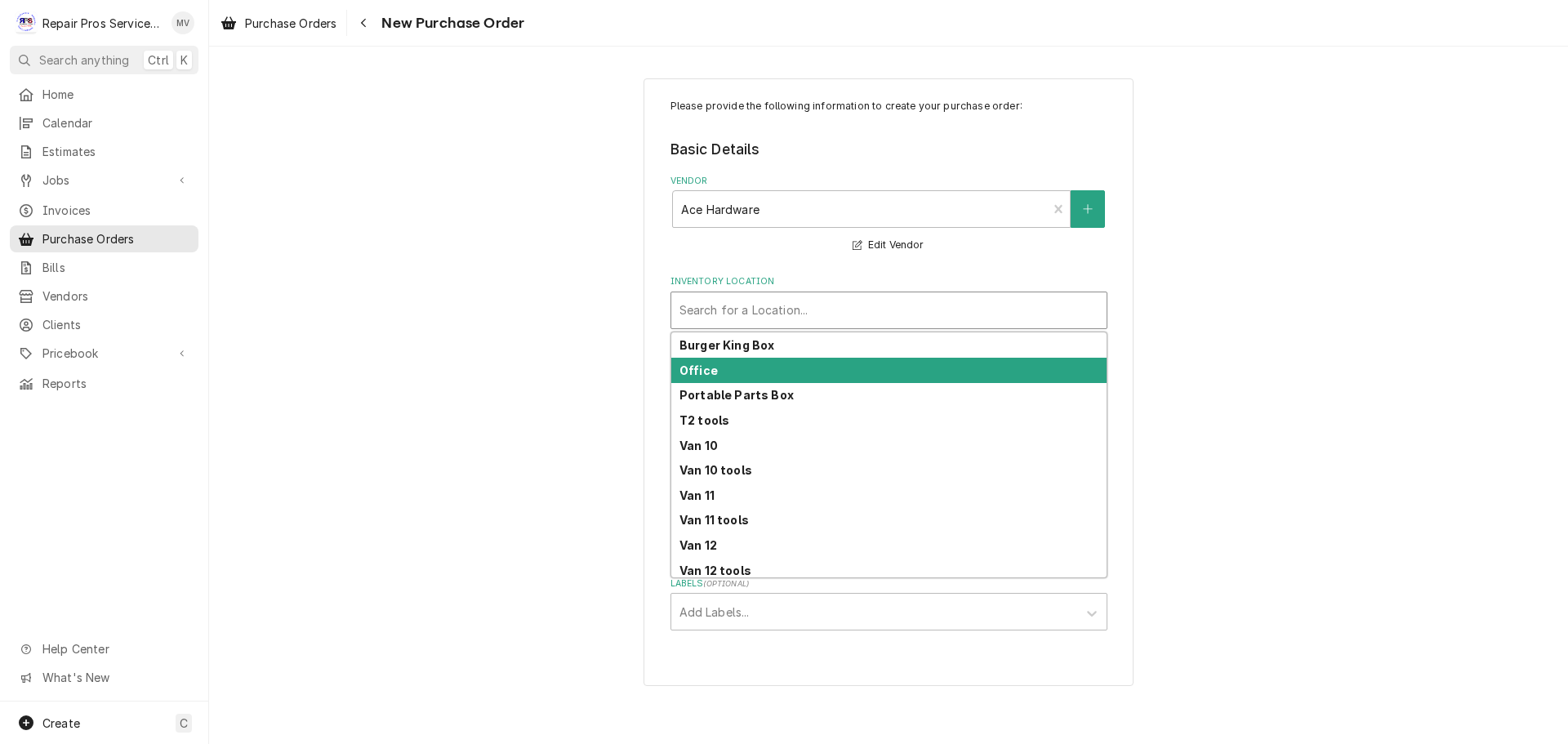
click at [716, 365] on div "Office" at bounding box center [888, 370] width 435 height 26
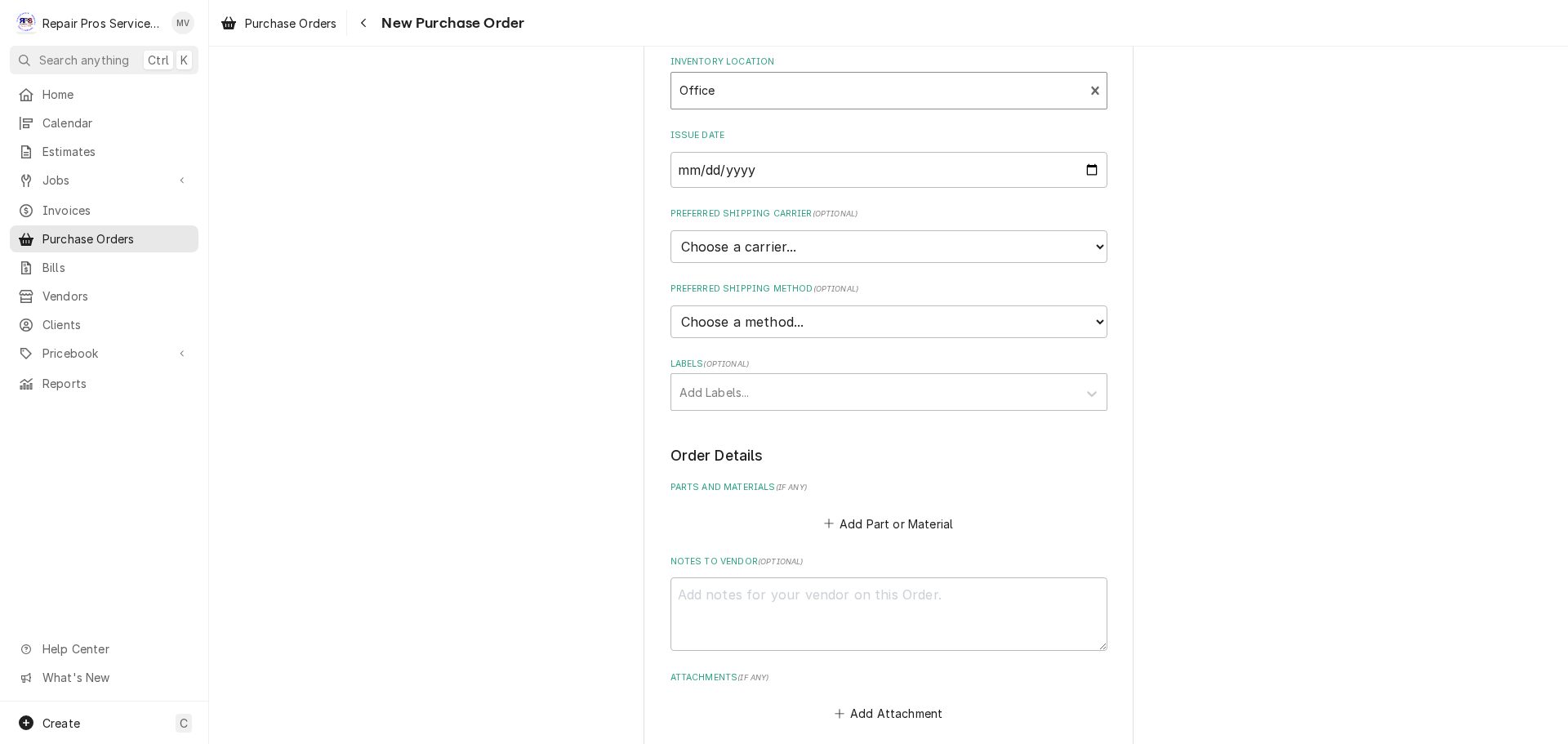
scroll to position [327, 0]
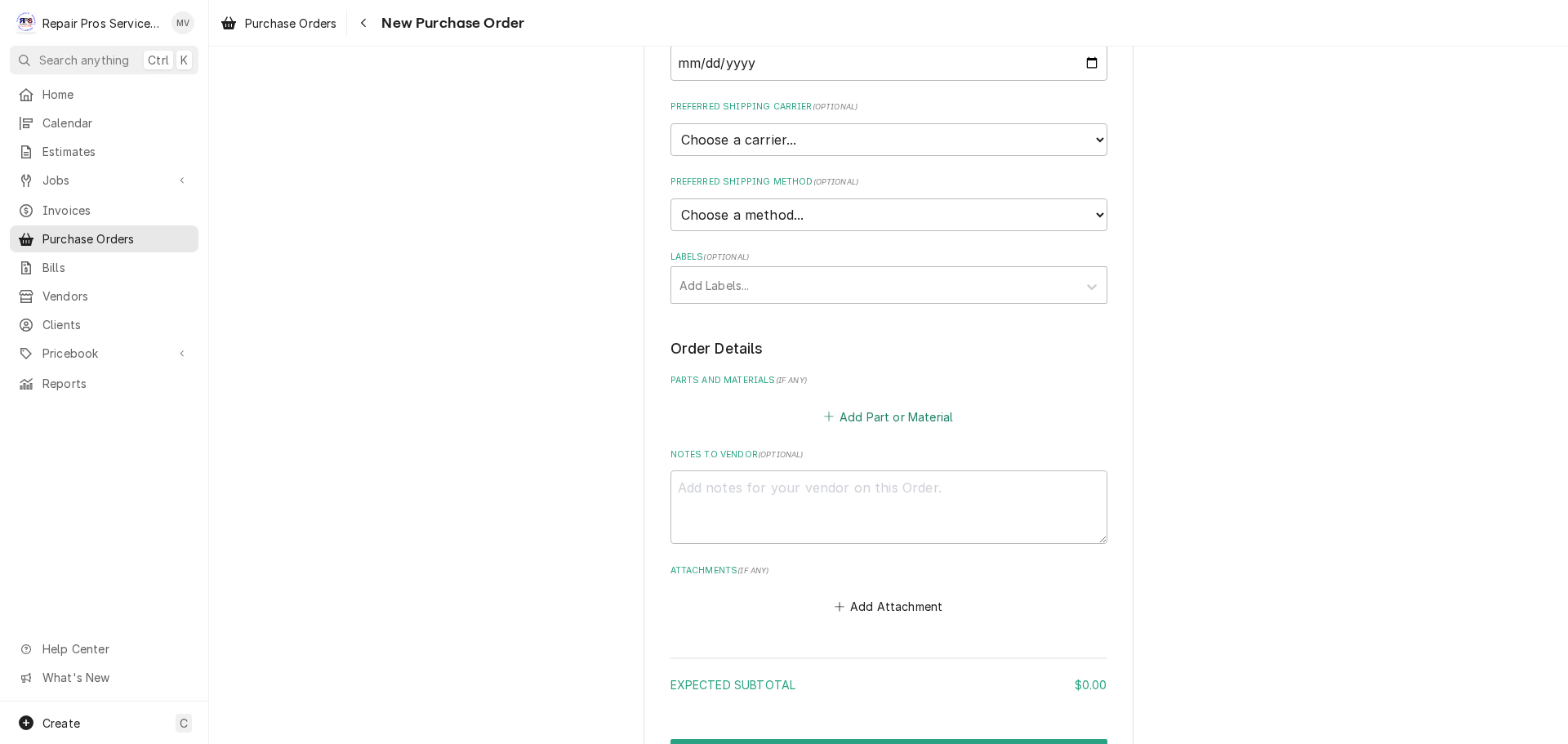
click at [871, 415] on button "Add Part or Material" at bounding box center [887, 416] width 135 height 23
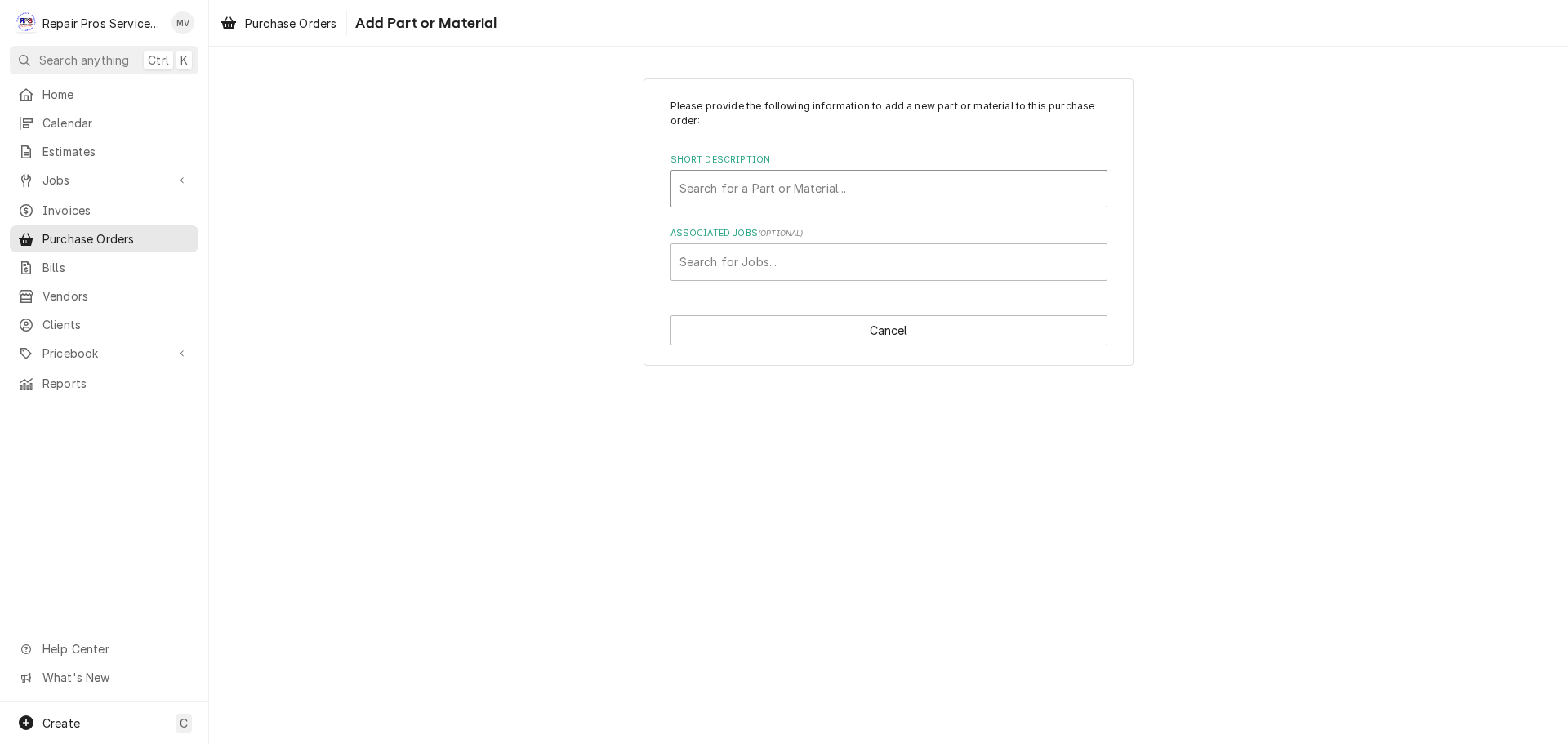
click at [742, 191] on div "Short Description" at bounding box center [889, 188] width 419 height 29
type input "drill"
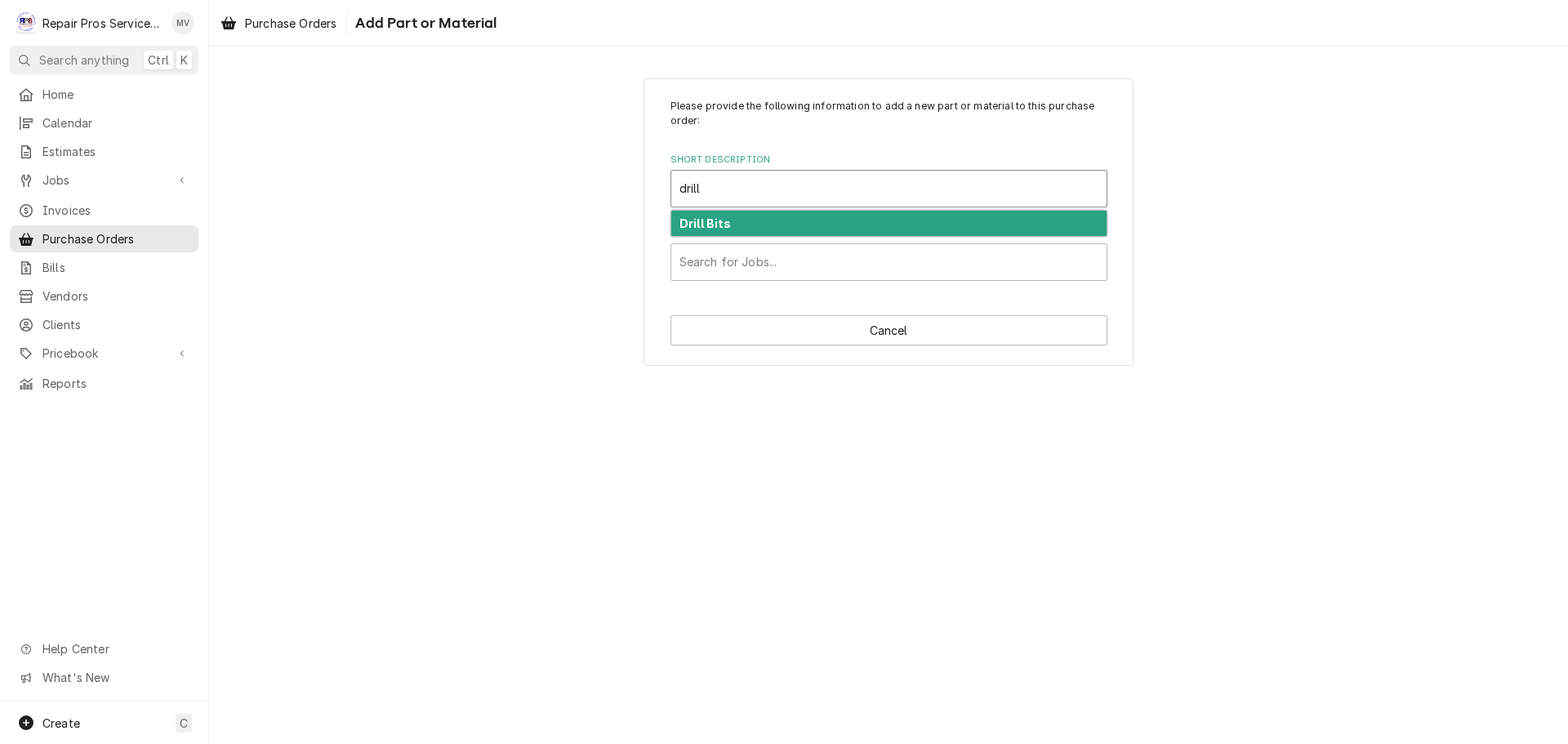
click at [744, 219] on div "Drill Bits" at bounding box center [888, 223] width 435 height 26
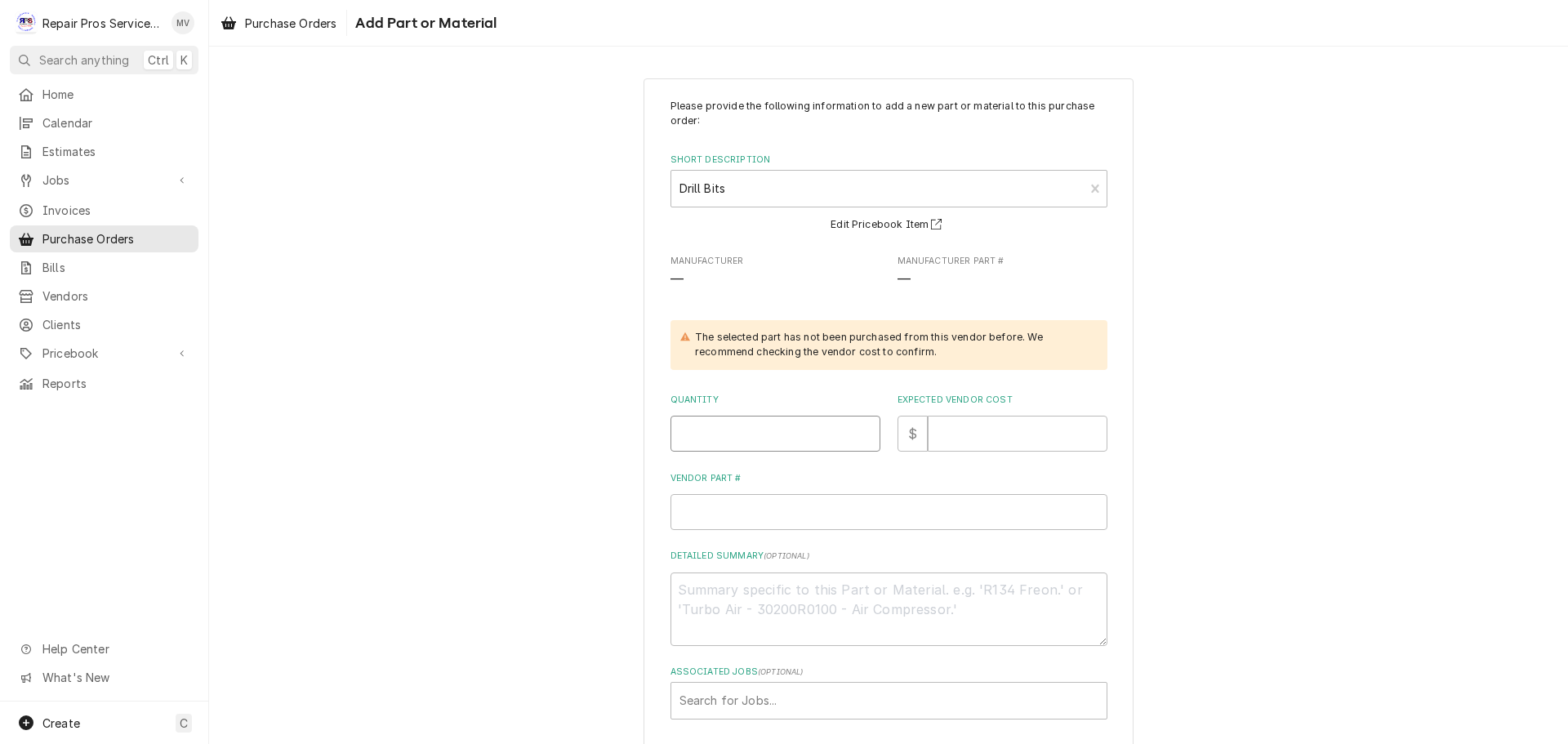
click at [714, 435] on input "Quantity" at bounding box center [775, 433] width 210 height 36
type textarea "x"
type input "2"
type textarea "x"
type input "1"
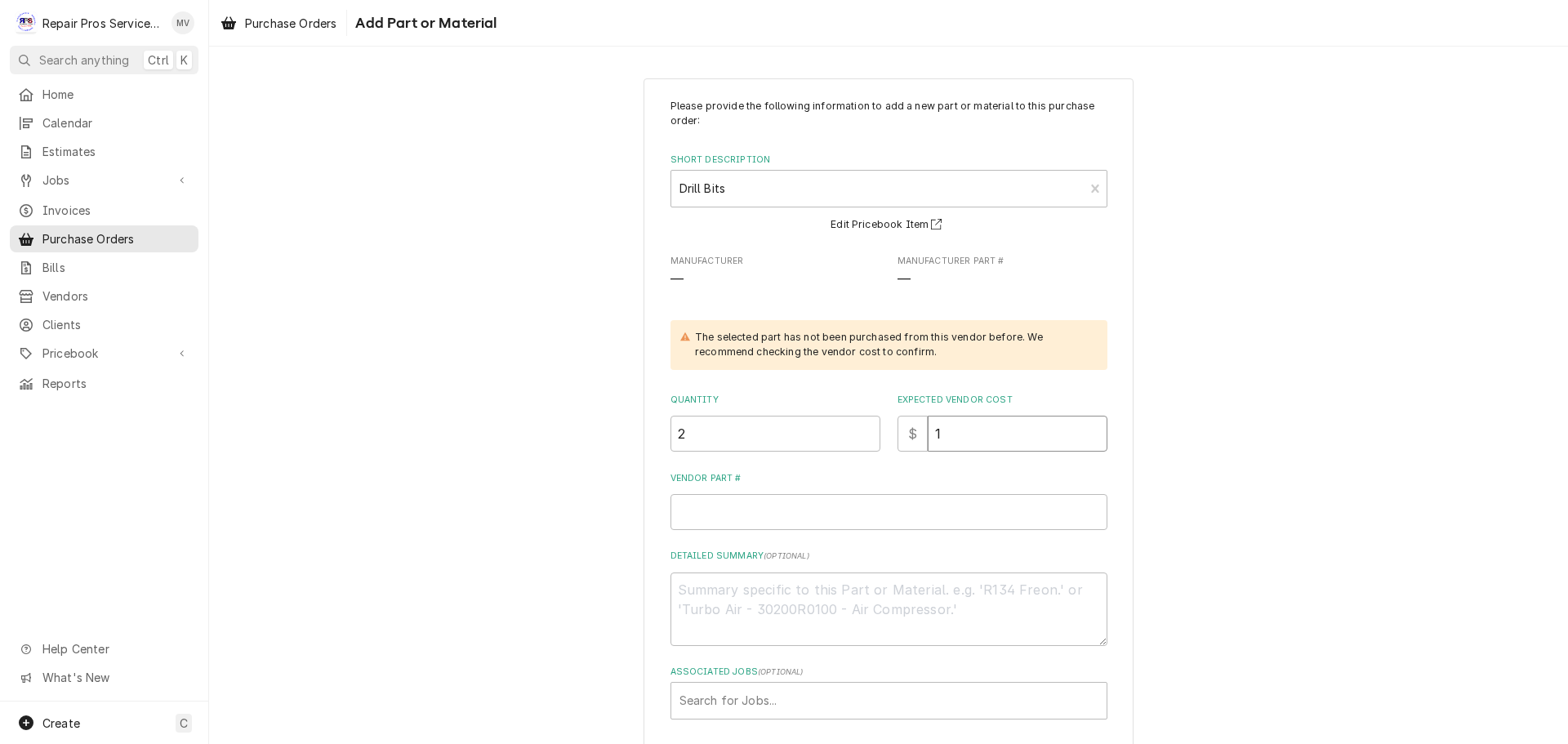
type textarea "x"
type input "19"
type textarea "x"
type input "19.9"
type textarea "x"
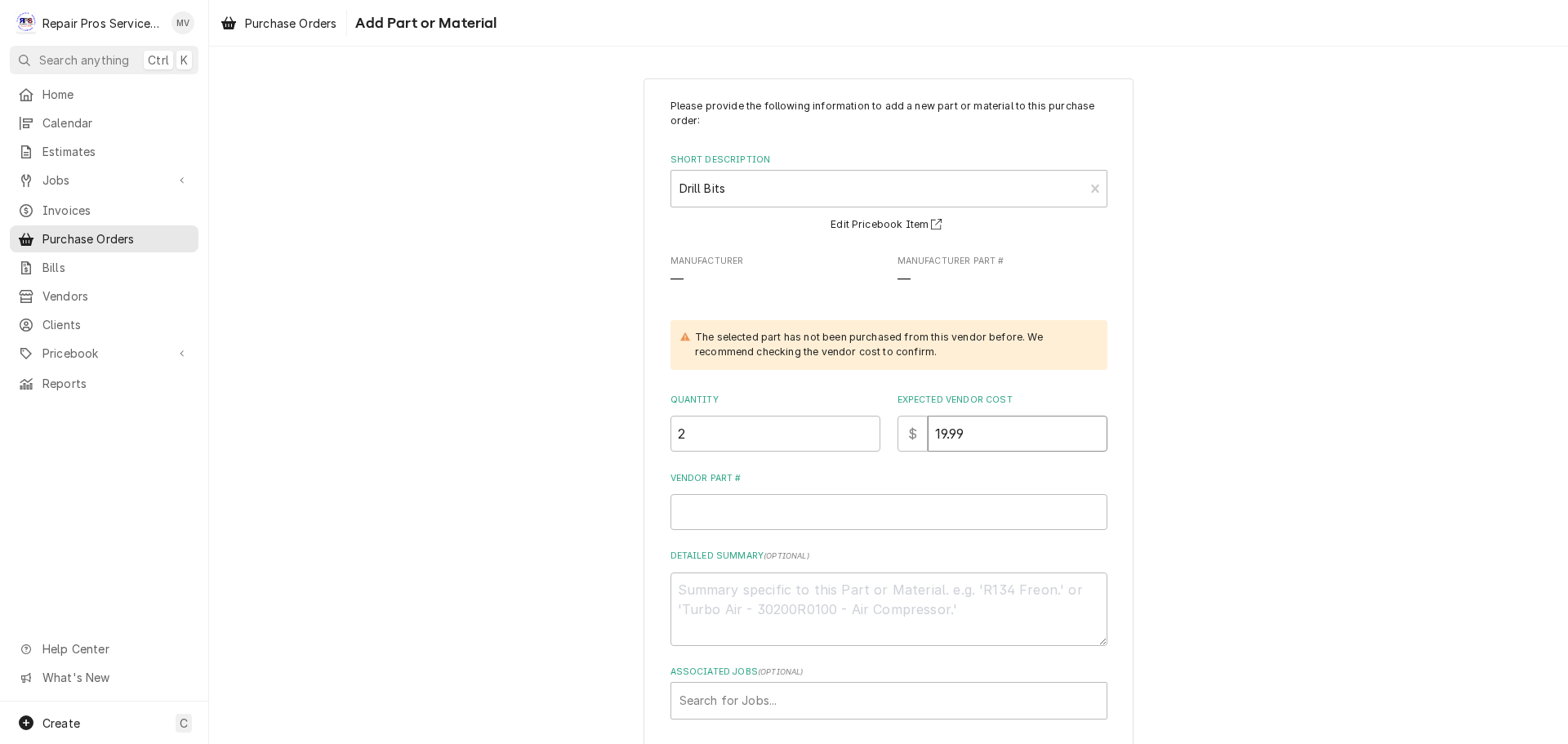
type input "19.99"
click at [754, 508] on input "Vendor Part #" at bounding box center [888, 512] width 437 height 36
type textarea "x"
type input "2"
type textarea "x"
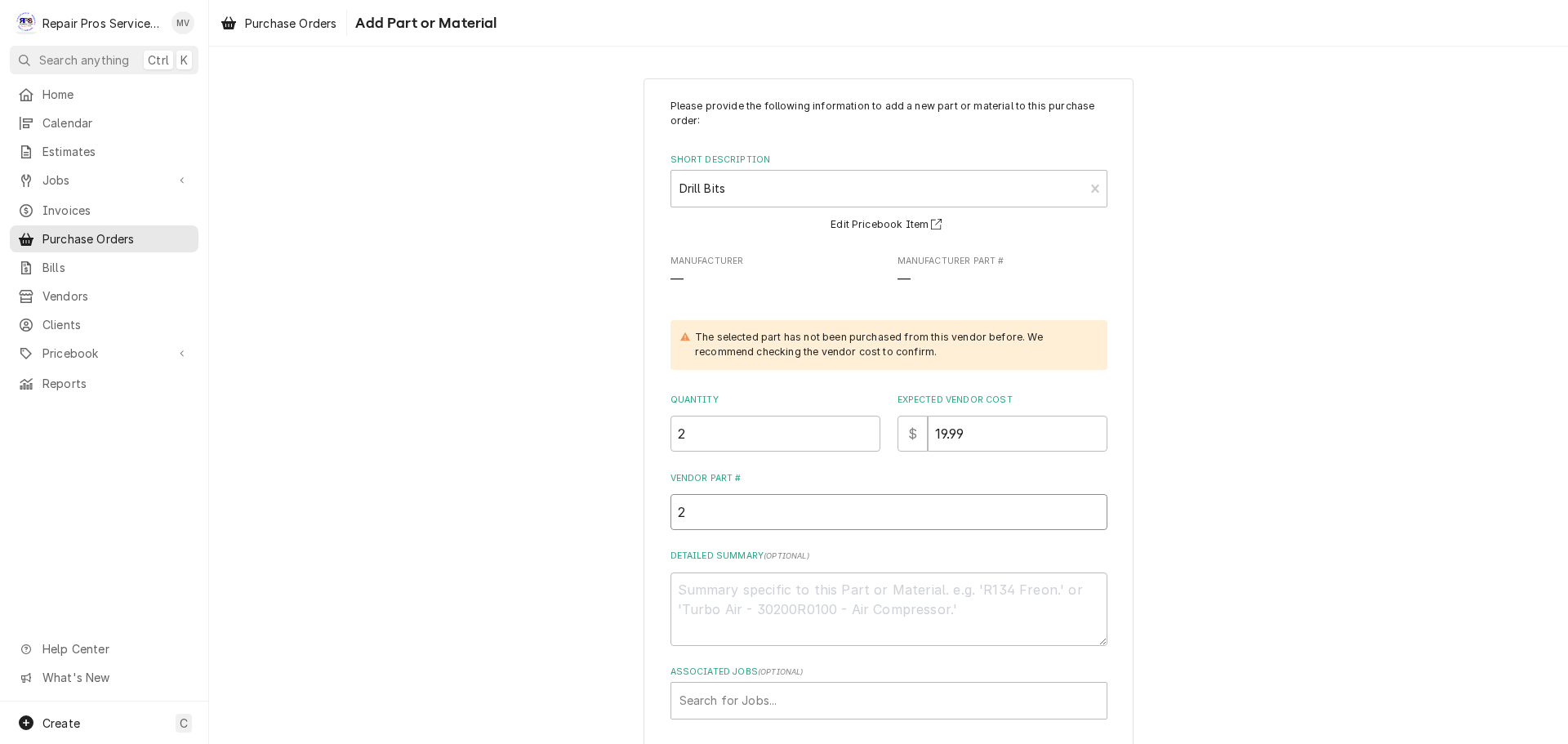
type input "26"
type textarea "x"
type input "266"
type textarea "x"
type input "2664"
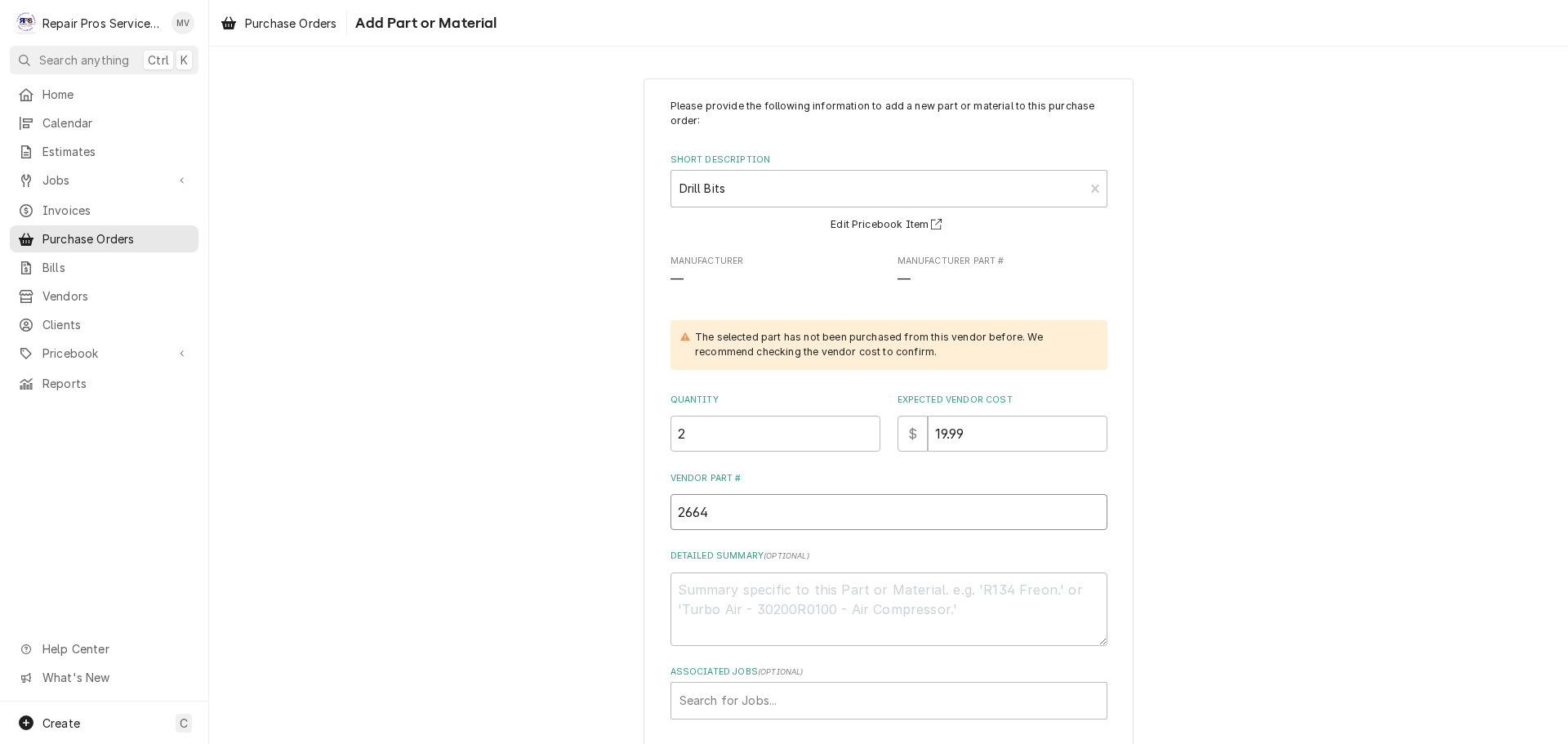
type textarea "x"
type input "26649"
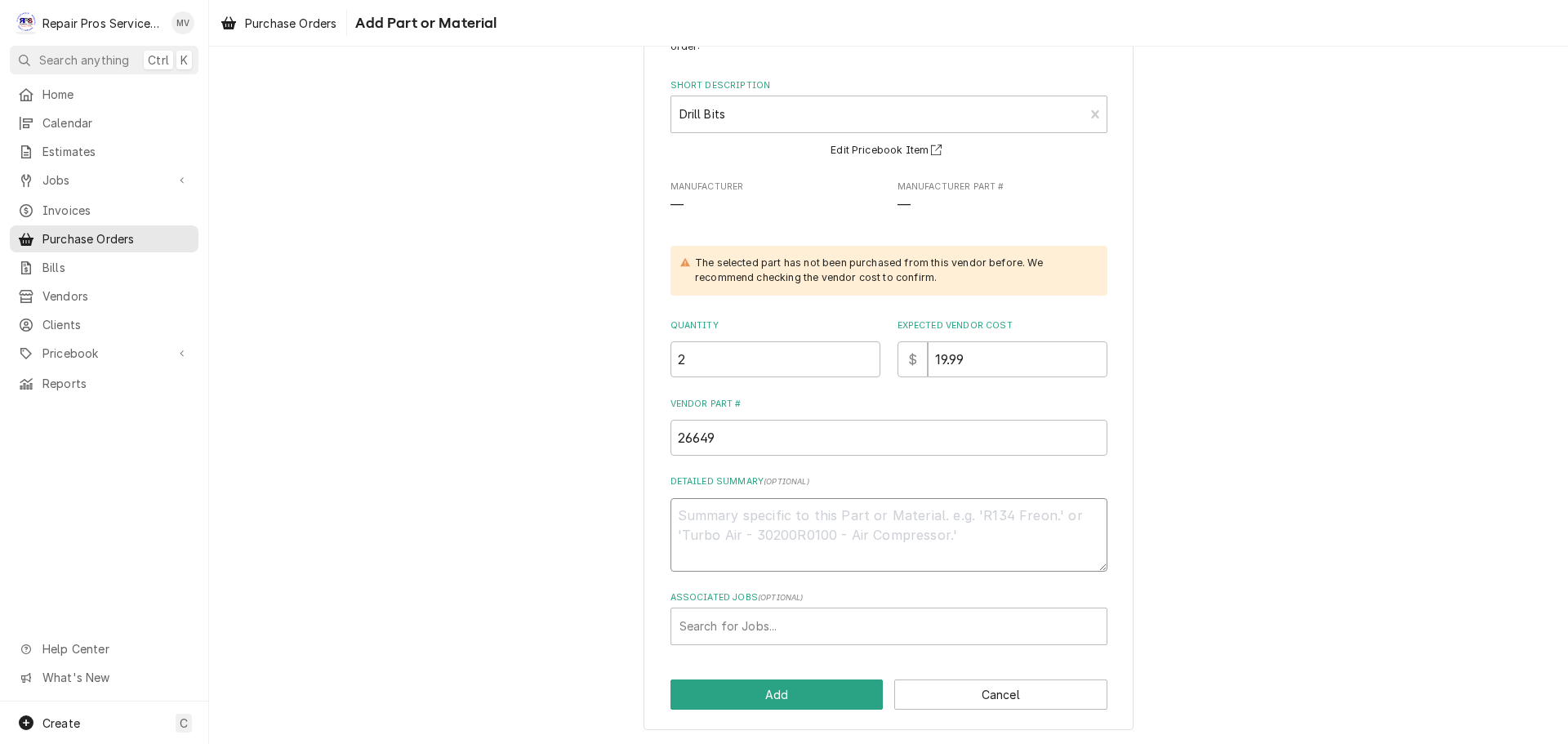
scroll to position [75, 0]
type textarea "x"
type textarea "B"
type textarea "x"
type textarea "Bl"
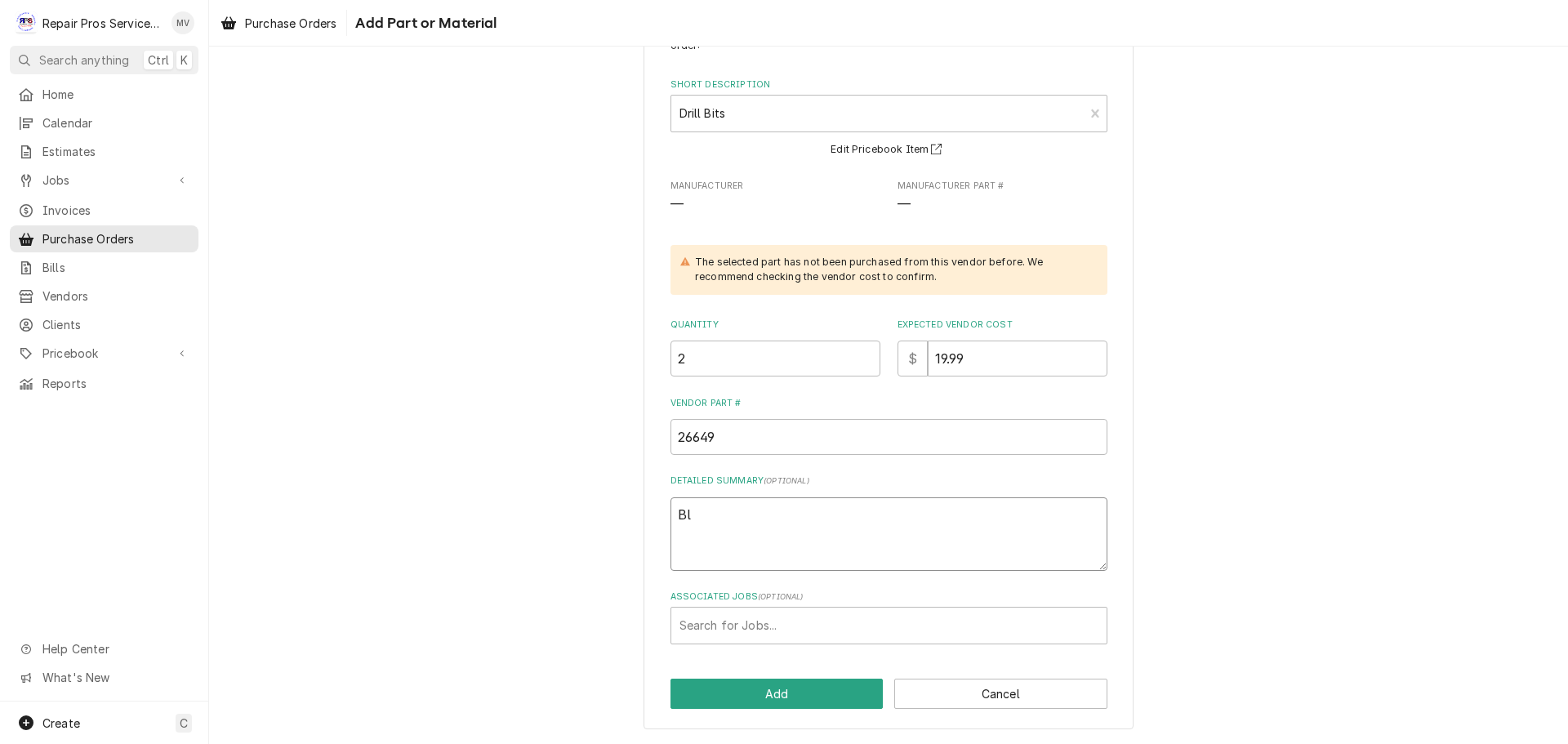
type textarea "x"
type textarea "Bla"
type textarea "x"
type textarea "Blac"
type textarea "x"
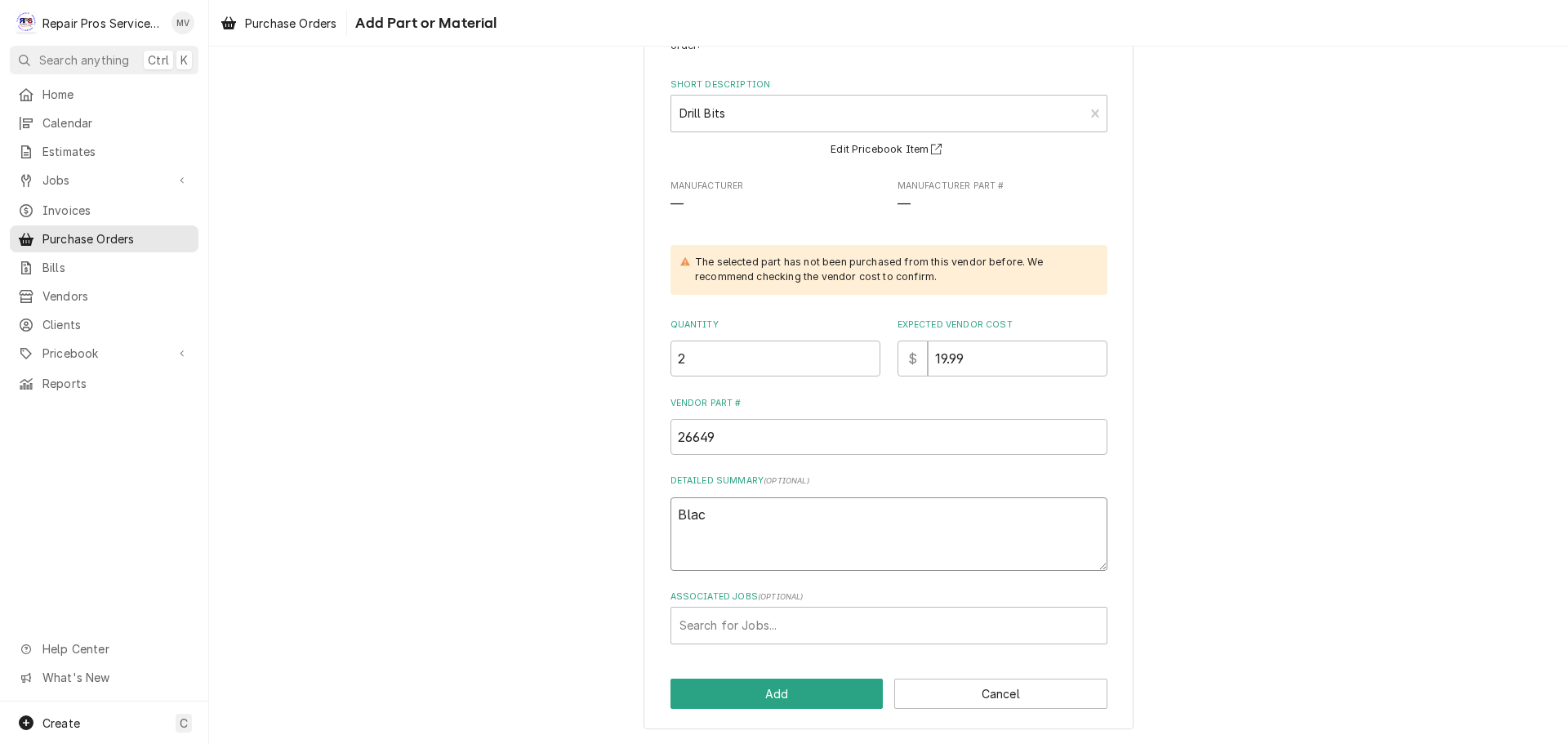
type textarea "Black"
type textarea "x"
type textarea "Black"
type textarea "x"
type textarea "Black a"
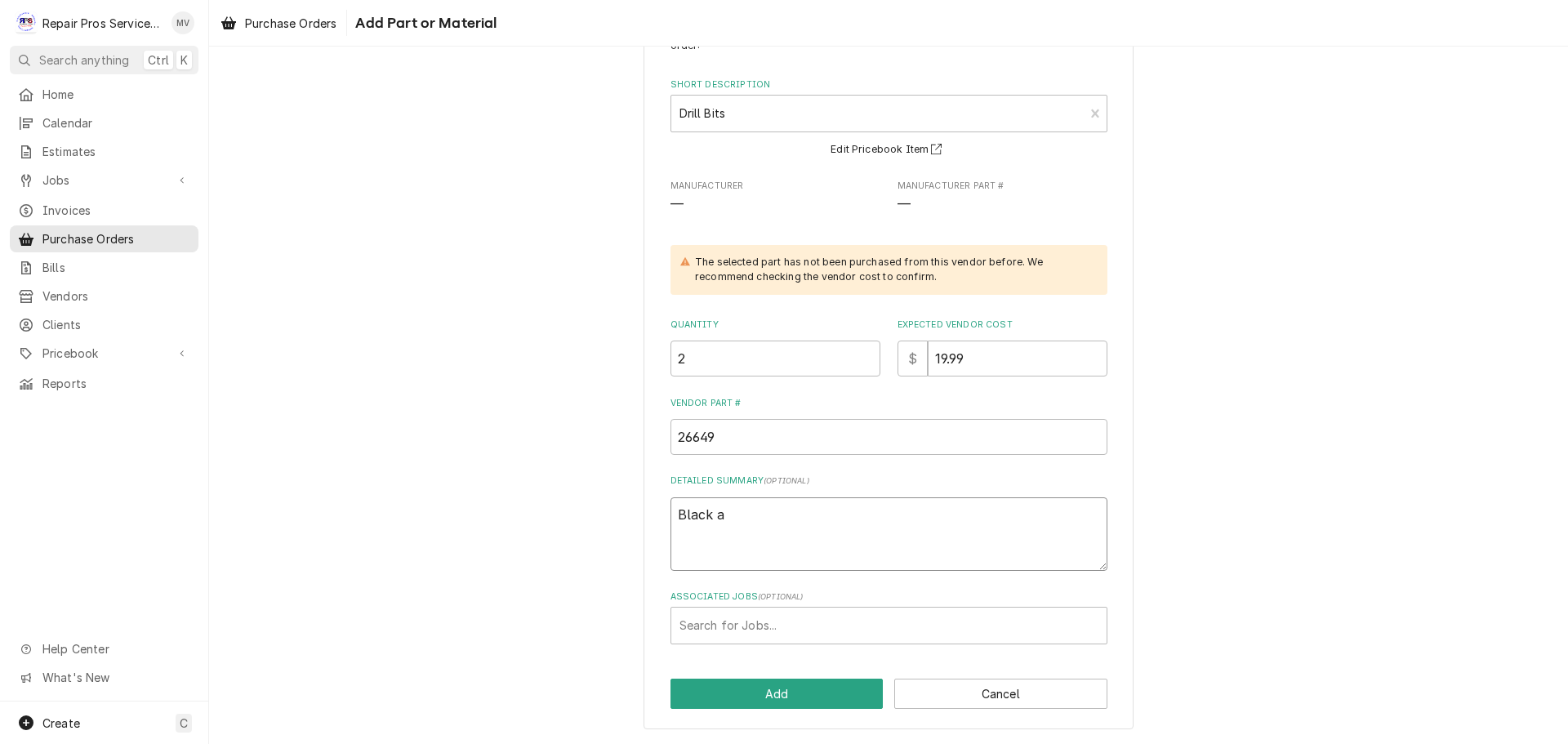
type textarea "x"
type textarea "Black an"
type textarea "x"
type textarea "Black and"
type textarea "x"
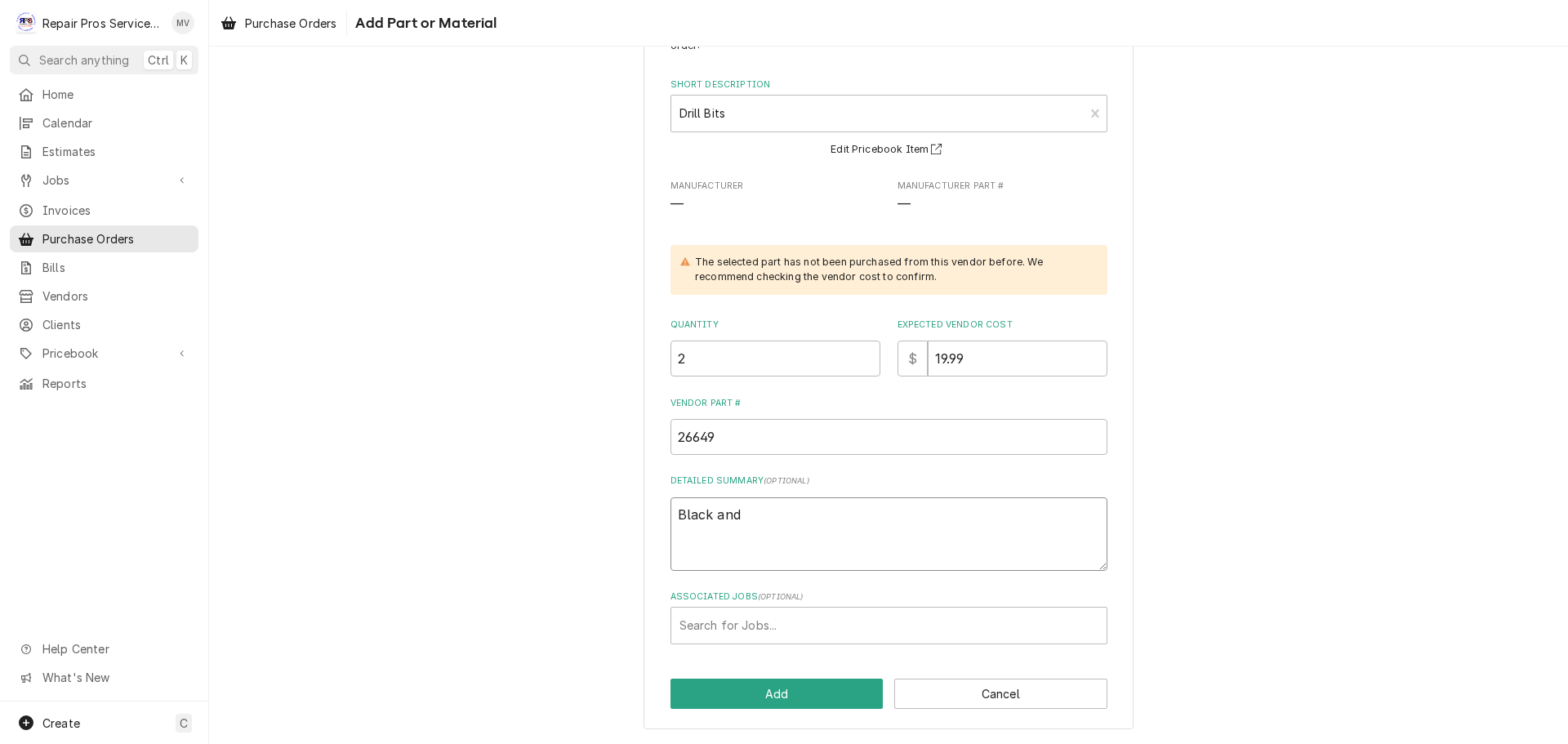
type textarea "Black and"
type textarea "x"
type textarea "Black and G"
type textarea "x"
type textarea "Black and GT"
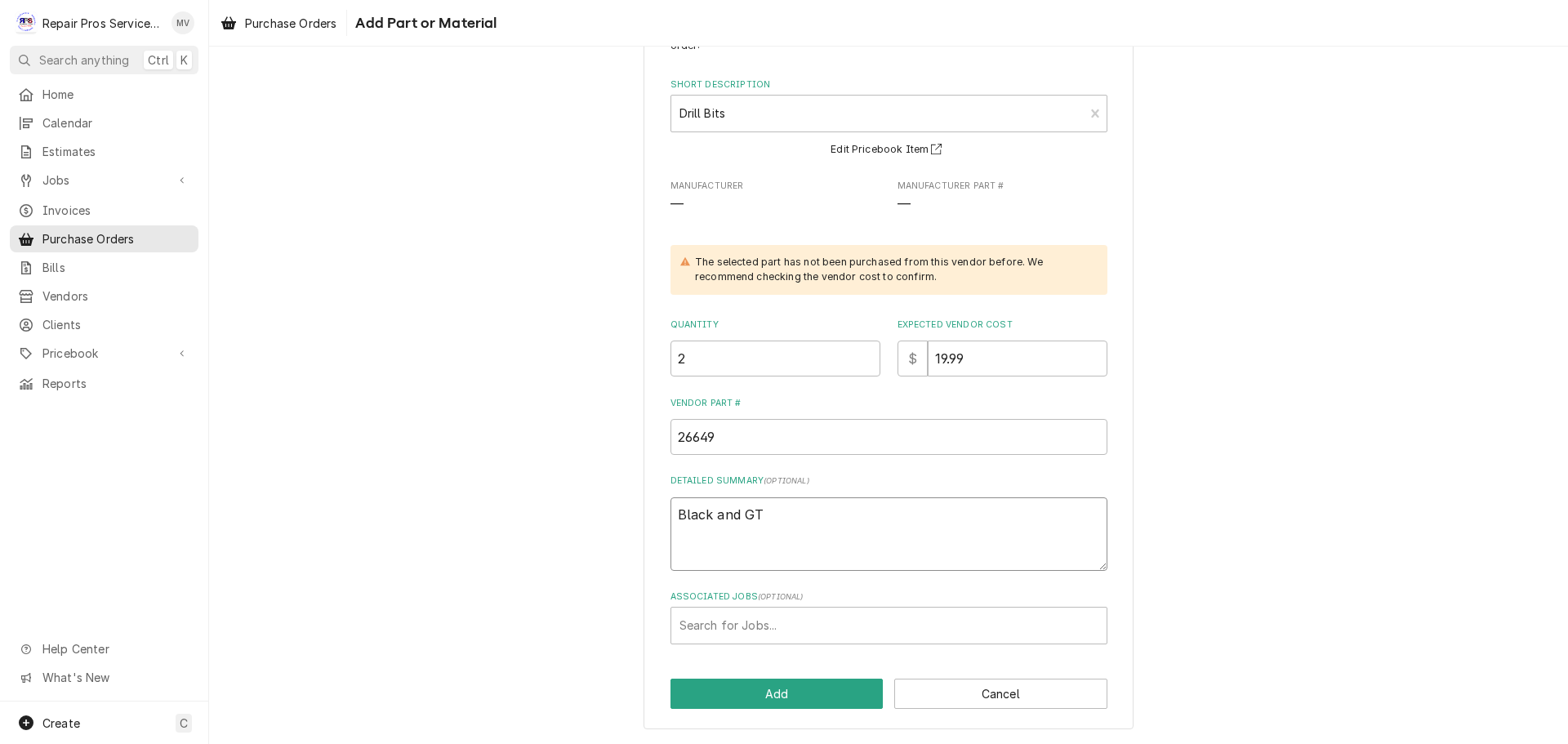
type textarea "x"
type textarea "Black and GTo"
type textarea "x"
type textarea "Black and GTol"
type textarea "x"
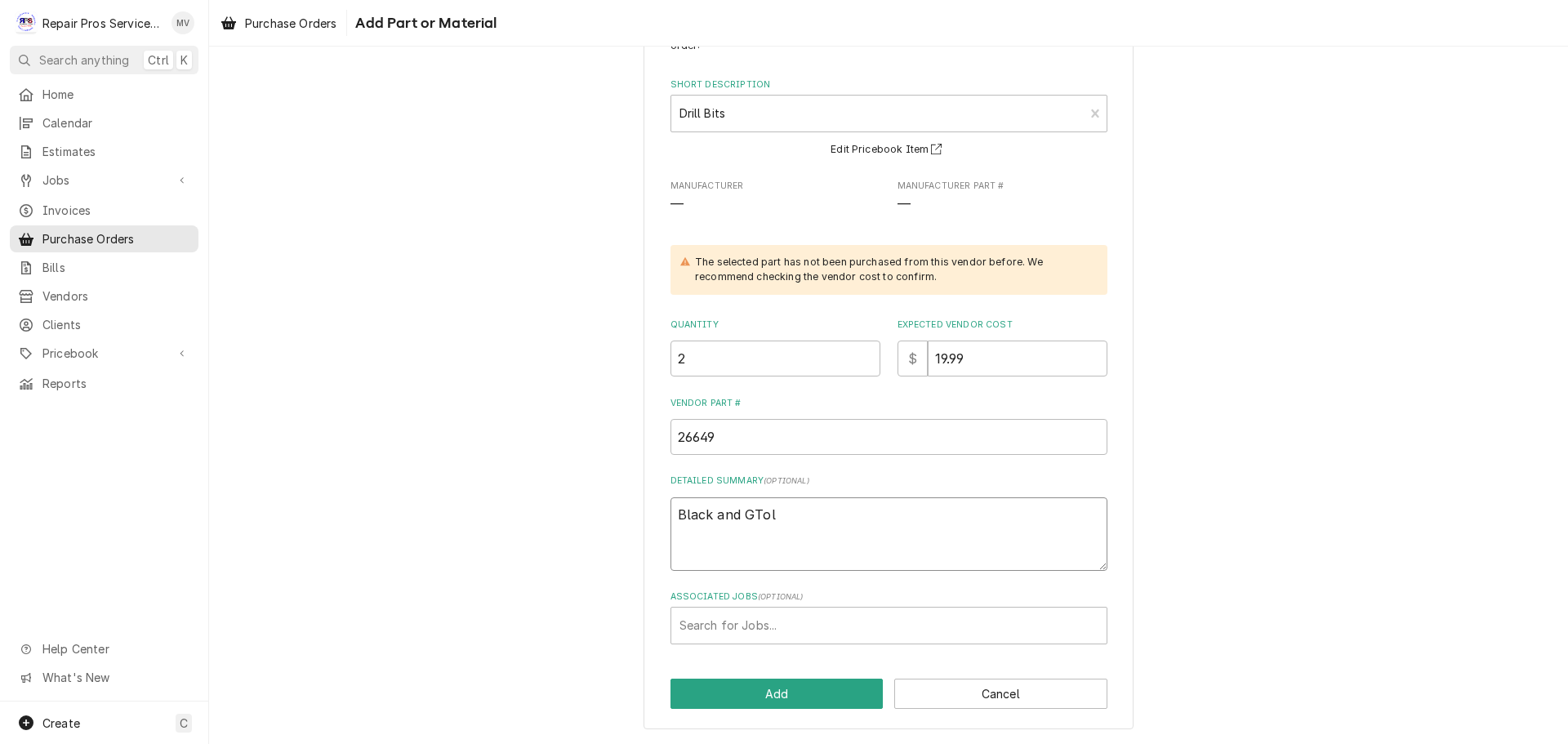
type textarea "Black and GTo"
type textarea "x"
type textarea "Black and GT"
type textarea "x"
type textarea "Black and G"
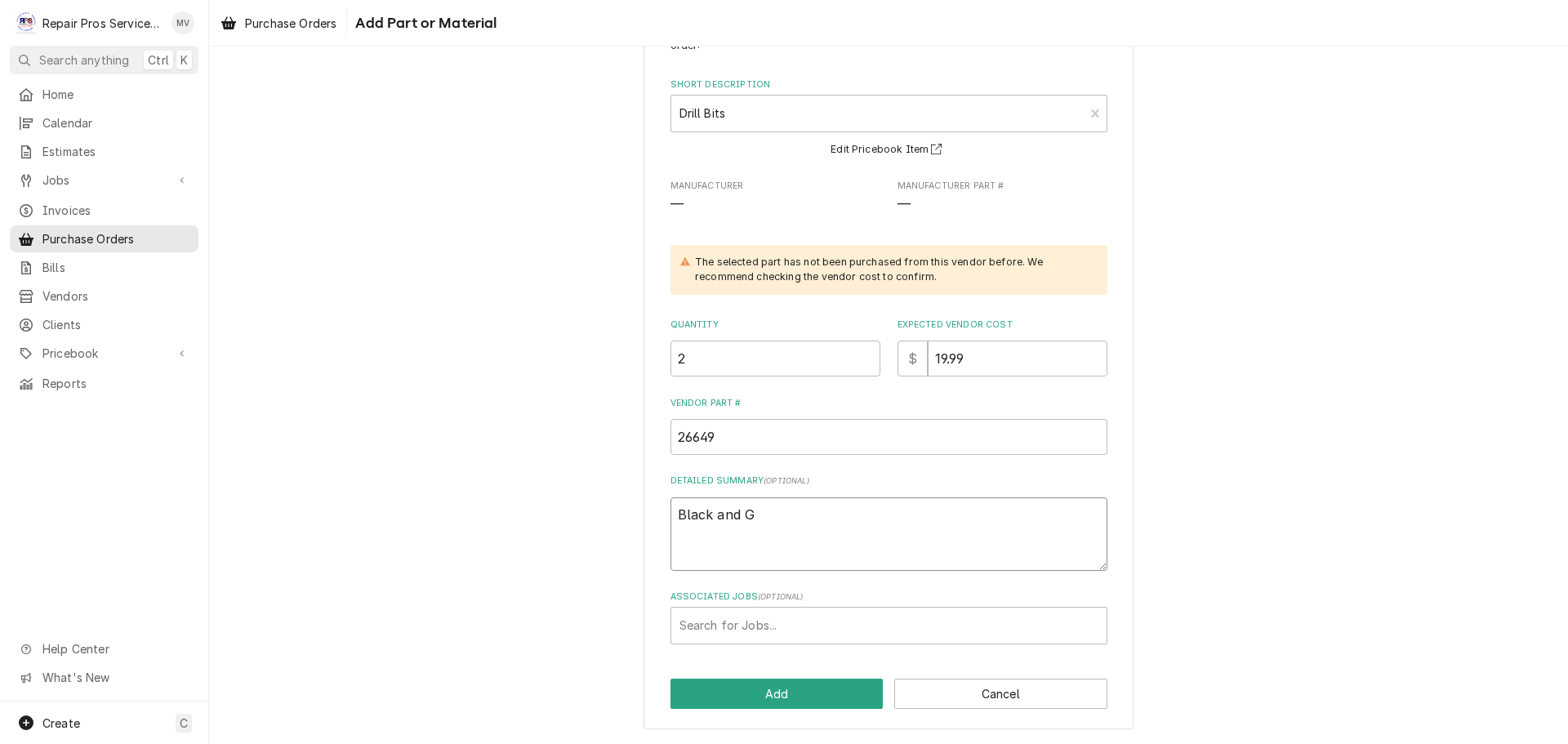
type textarea "x"
type textarea "Black and Go"
type textarea "x"
type textarea "Black and Gol"
type textarea "x"
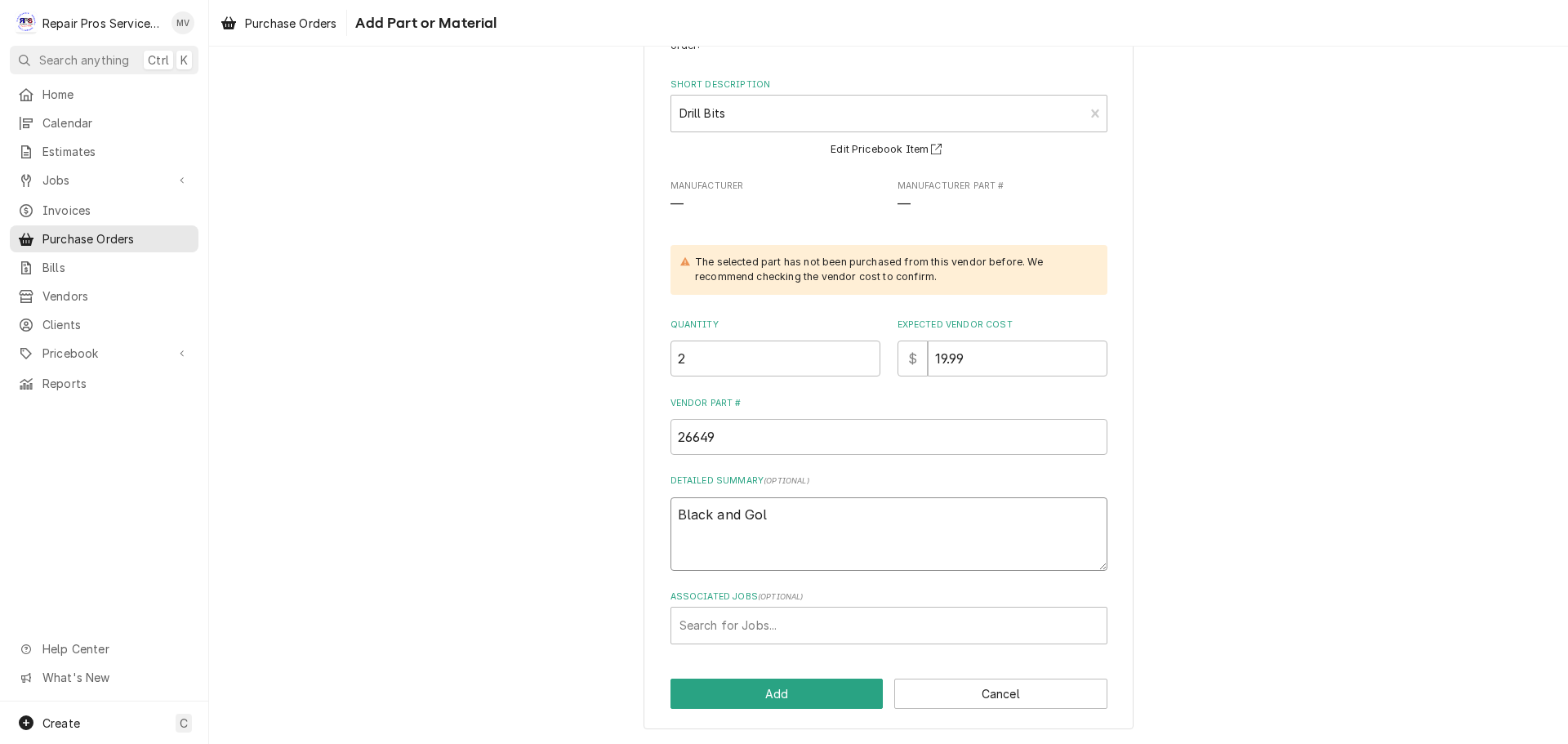
type textarea "Black and Gold"
type textarea "x"
type textarea "Black and Gold"
type textarea "x"
type textarea "Black and Gold d"
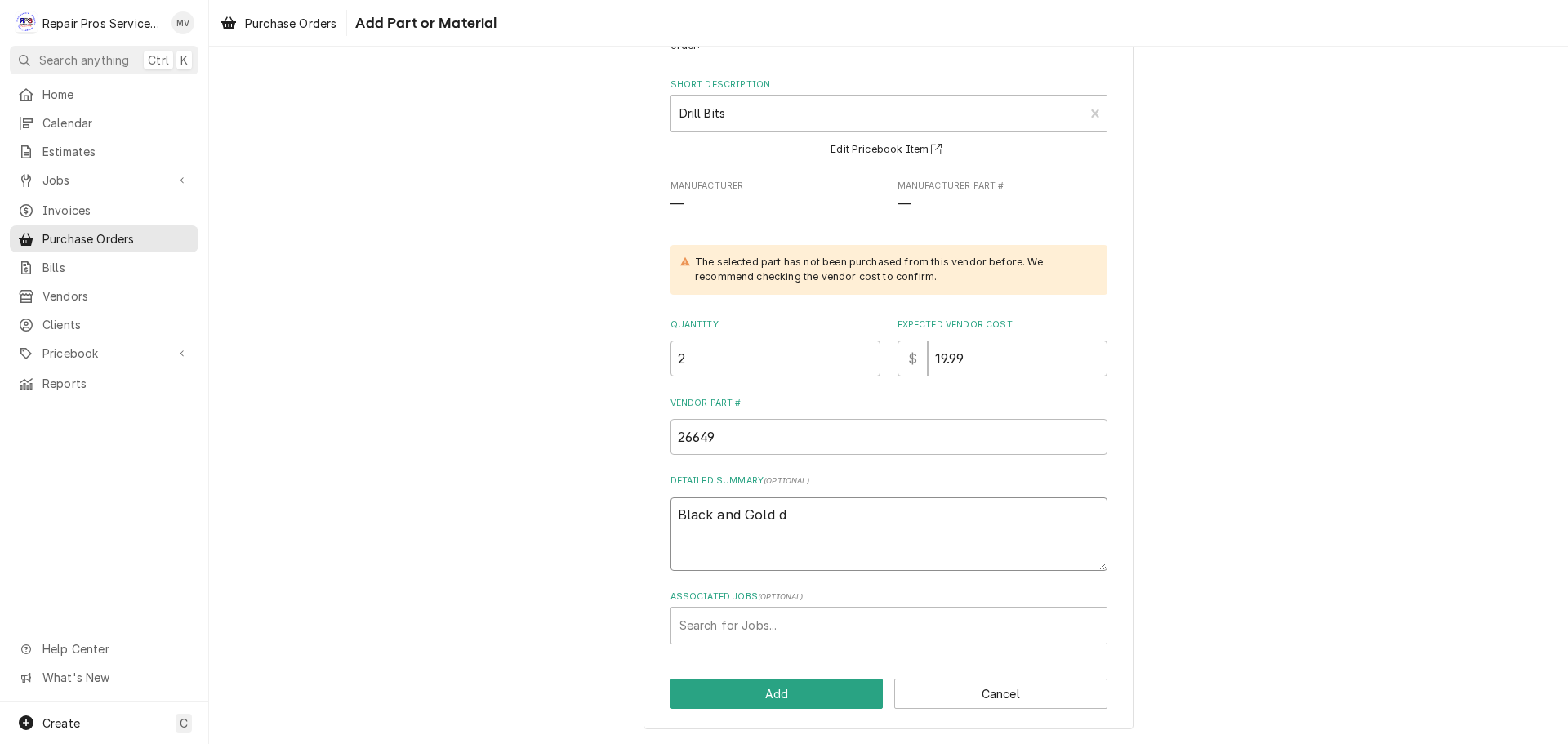
type textarea "x"
type textarea "Black and Gold dr"
type textarea "x"
type textarea "Black and Gold dri"
type textarea "x"
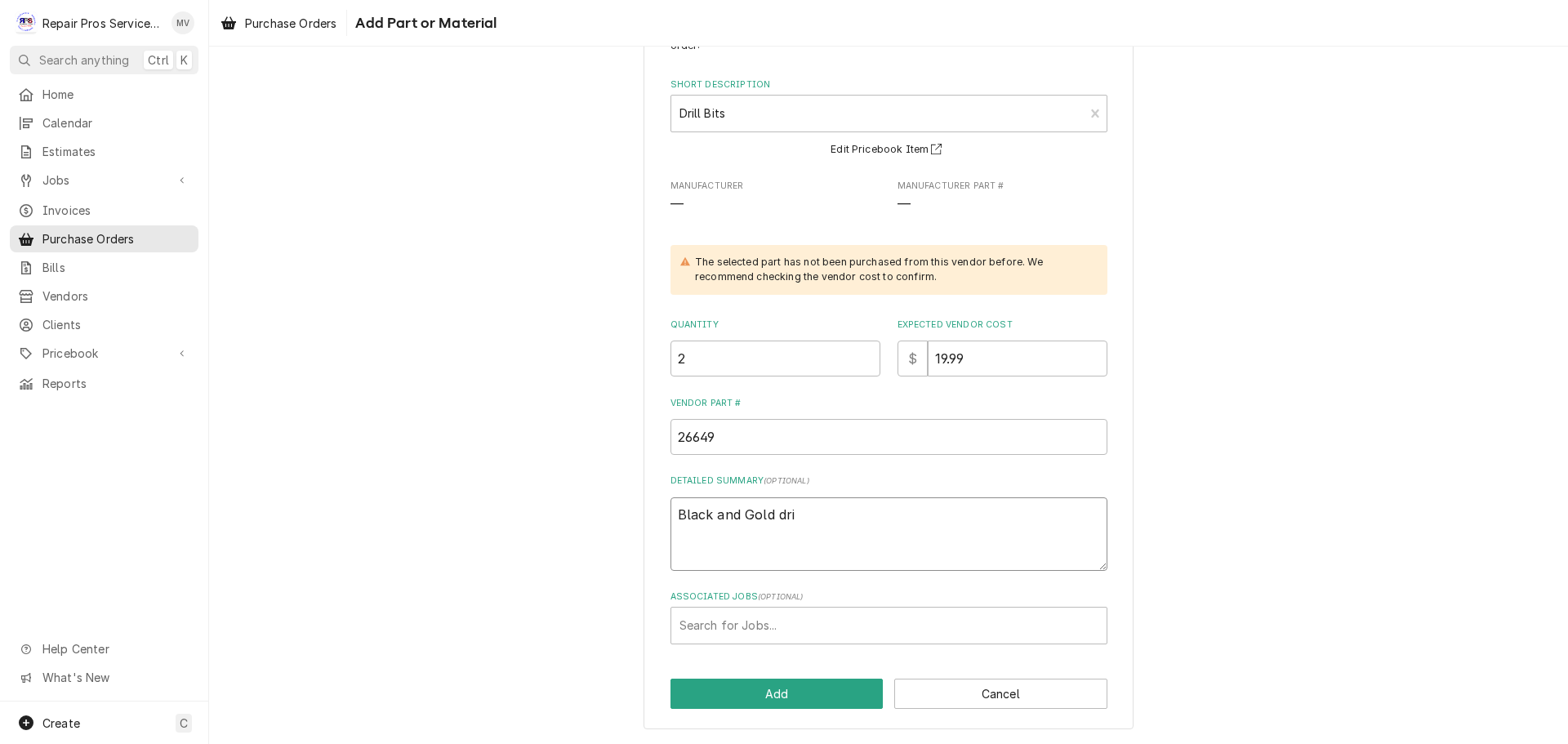
type textarea "Black and Gold dril"
type textarea "x"
type textarea "Black and Gold drill"
type textarea "x"
type textarea "Black and Gold drill"
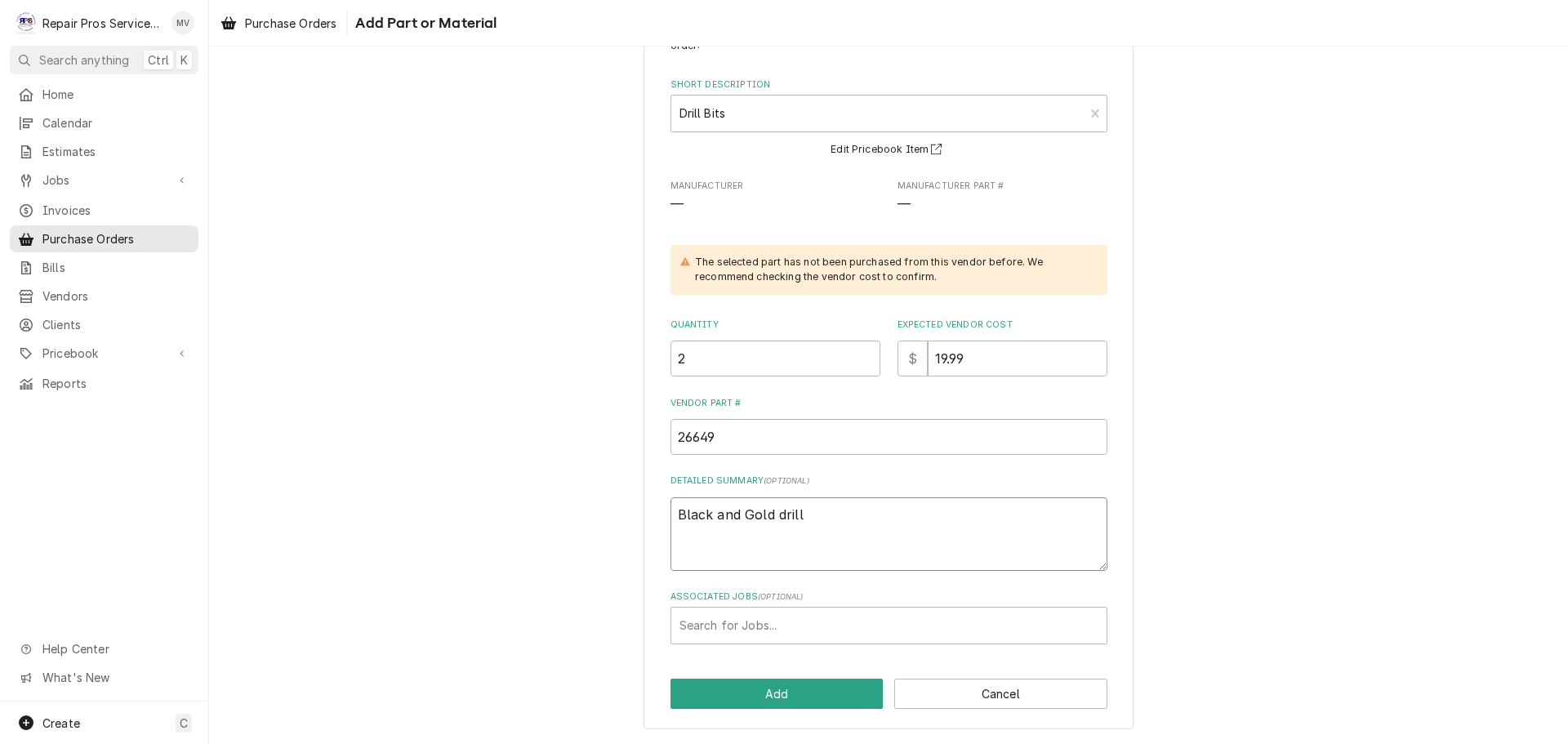
type textarea "x"
type textarea "Black and Gold drill b"
type textarea "x"
type textarea "Black and Gold drill bi"
type textarea "x"
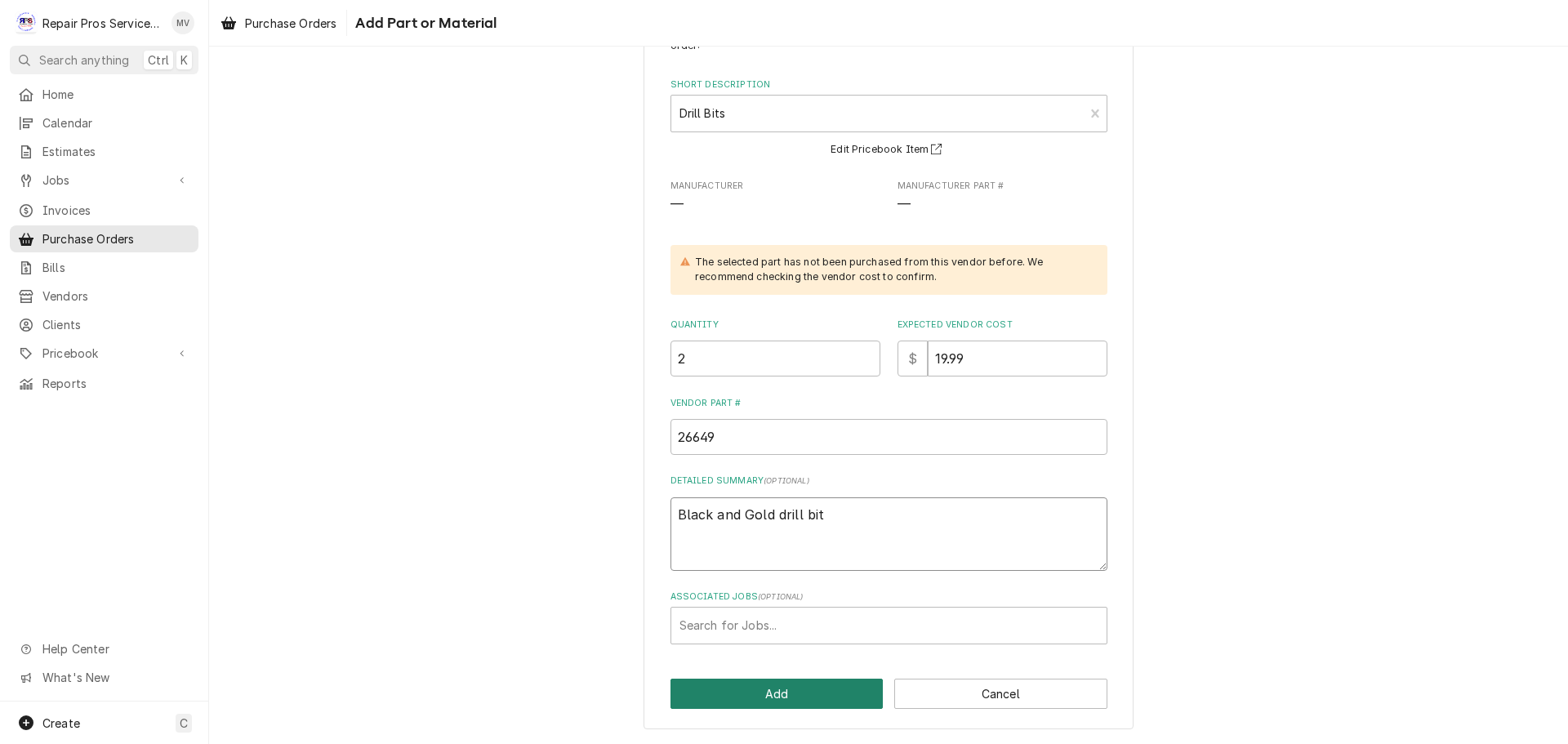
type textarea "Black and Gold drill bit"
click at [768, 691] on button "Add" at bounding box center [777, 694] width 213 height 30
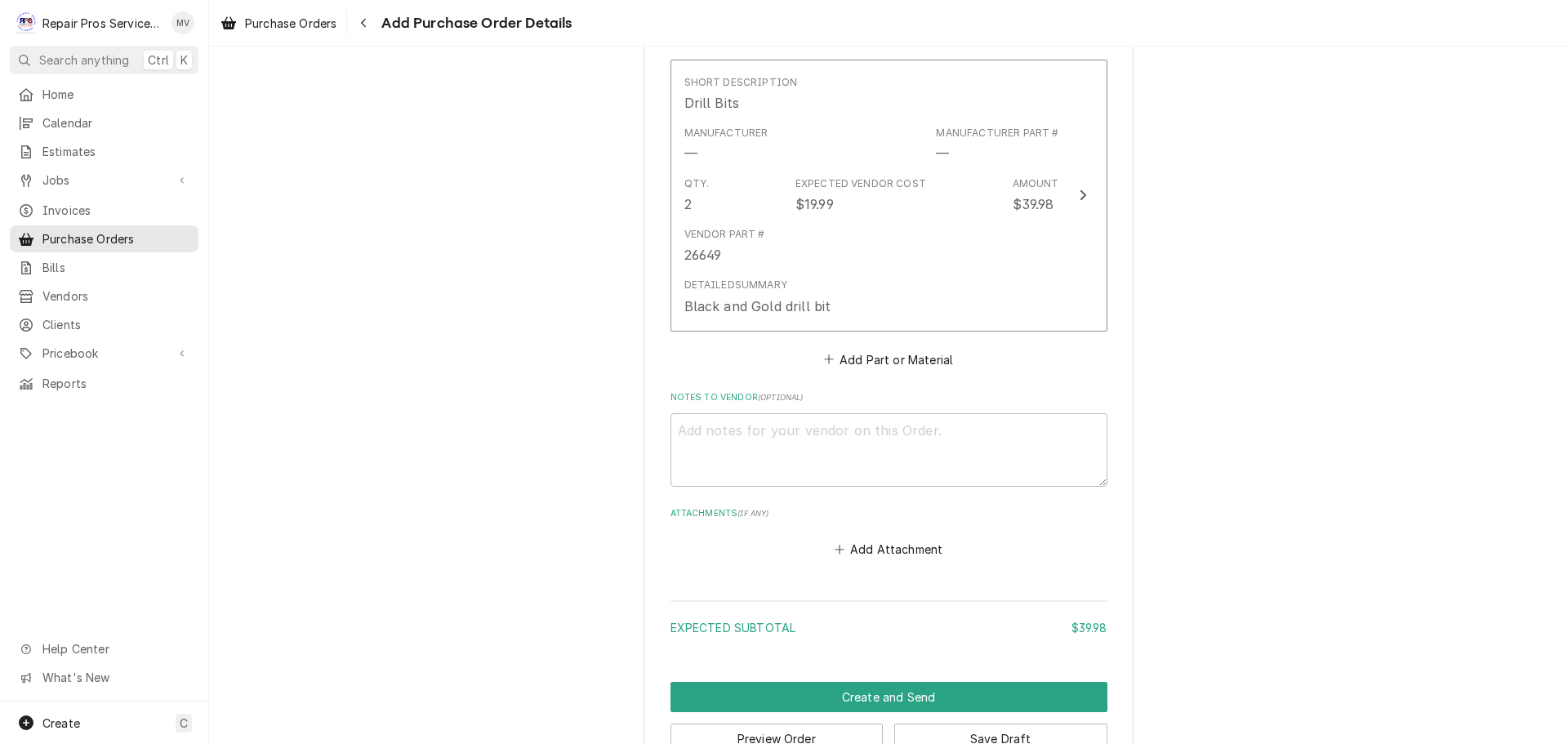
scroll to position [709, 0]
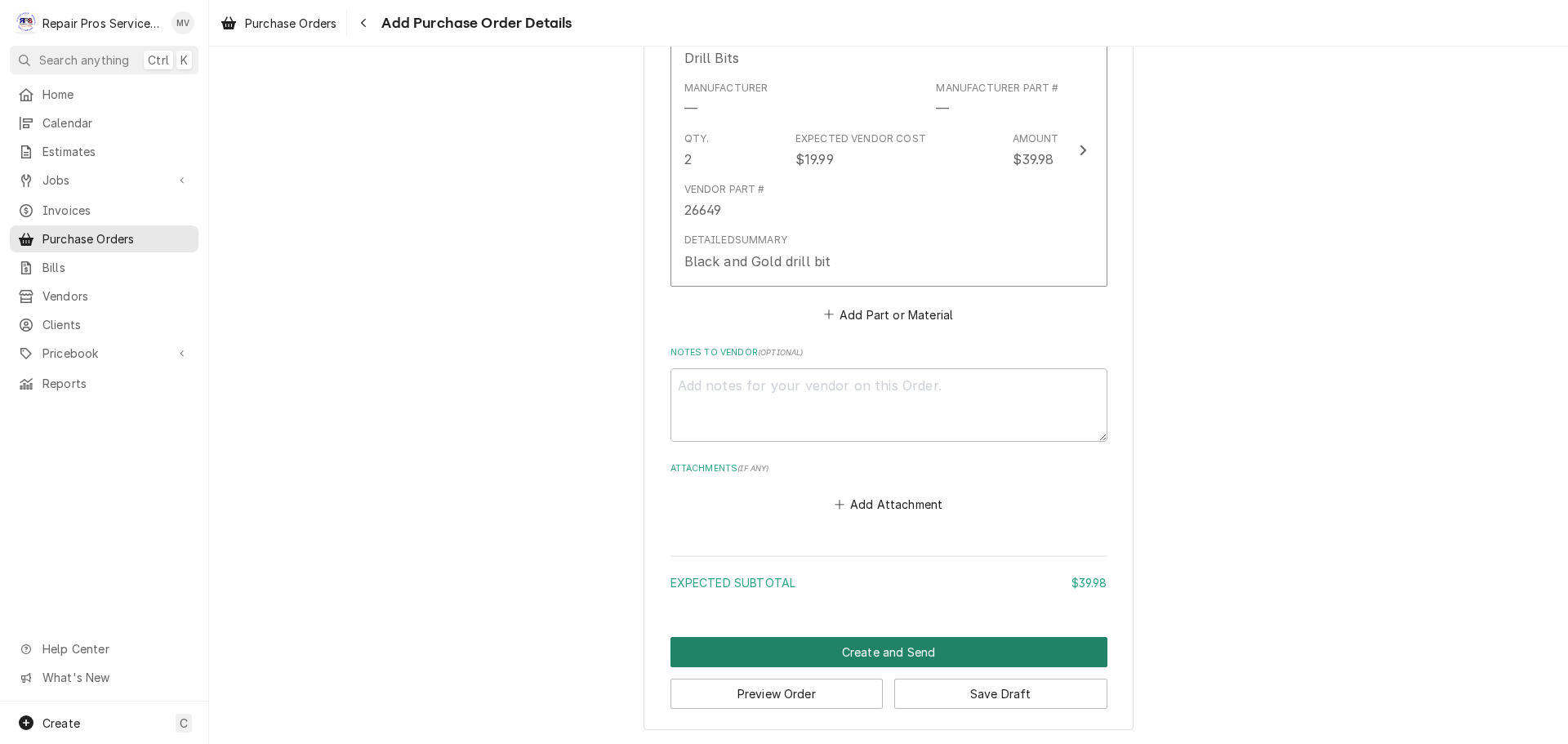
click at [846, 652] on button "Create and Send" at bounding box center [888, 652] width 437 height 30
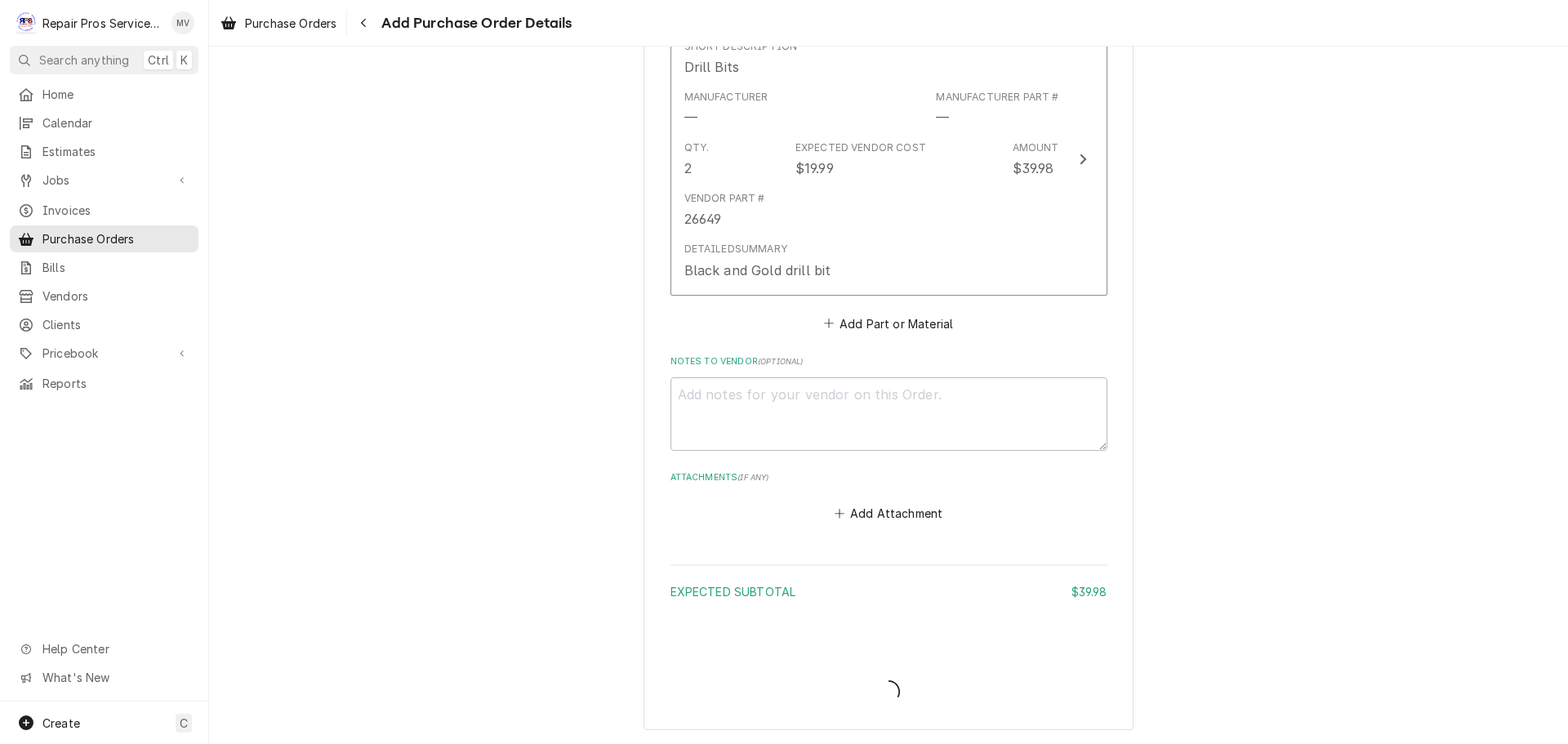
scroll to position [700, 0]
type textarea "x"
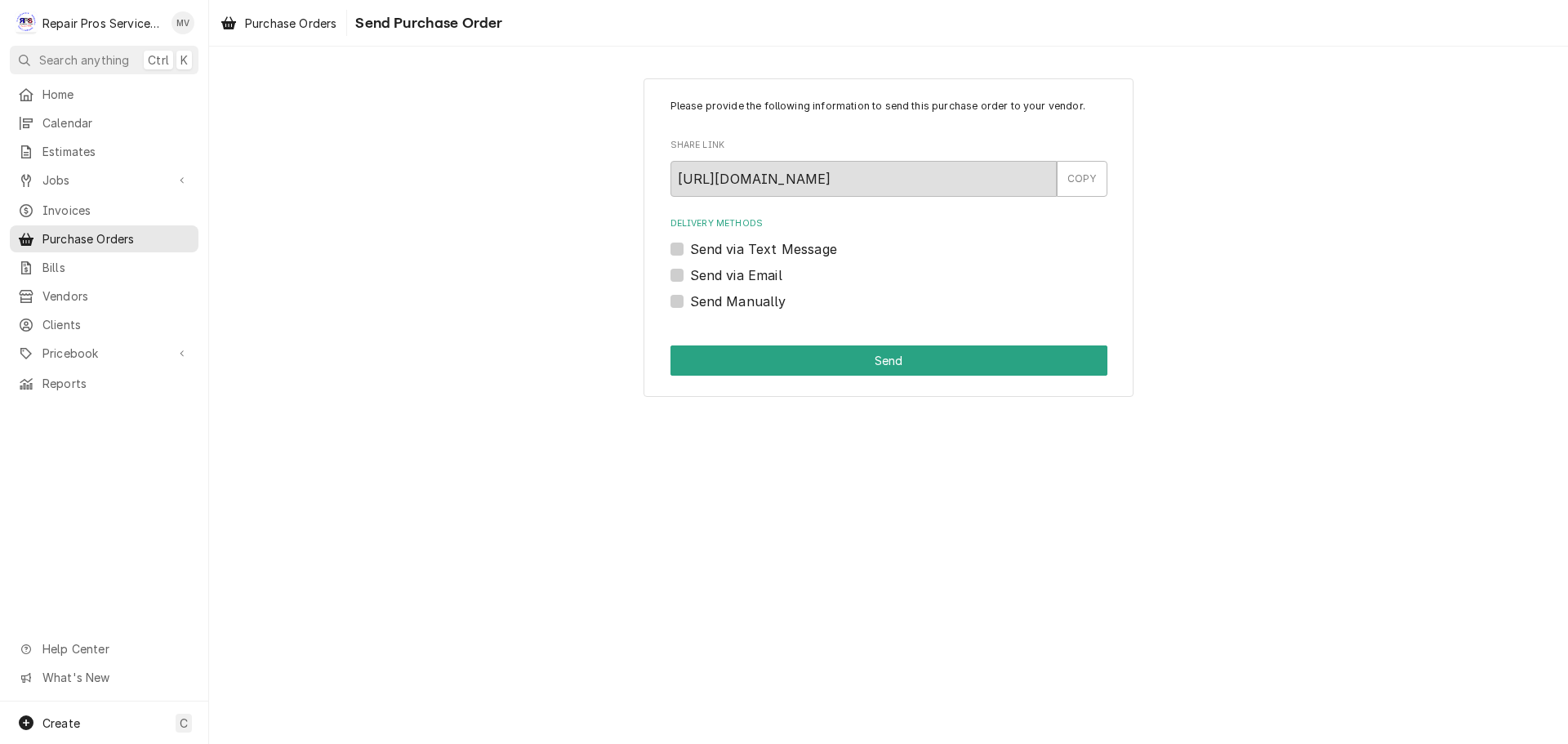
click at [747, 298] on label "Send Manually" at bounding box center [738, 301] width 96 height 19
click at [747, 298] on input "Send Manually" at bounding box center [909, 309] width 437 height 36
checkbox input "true"
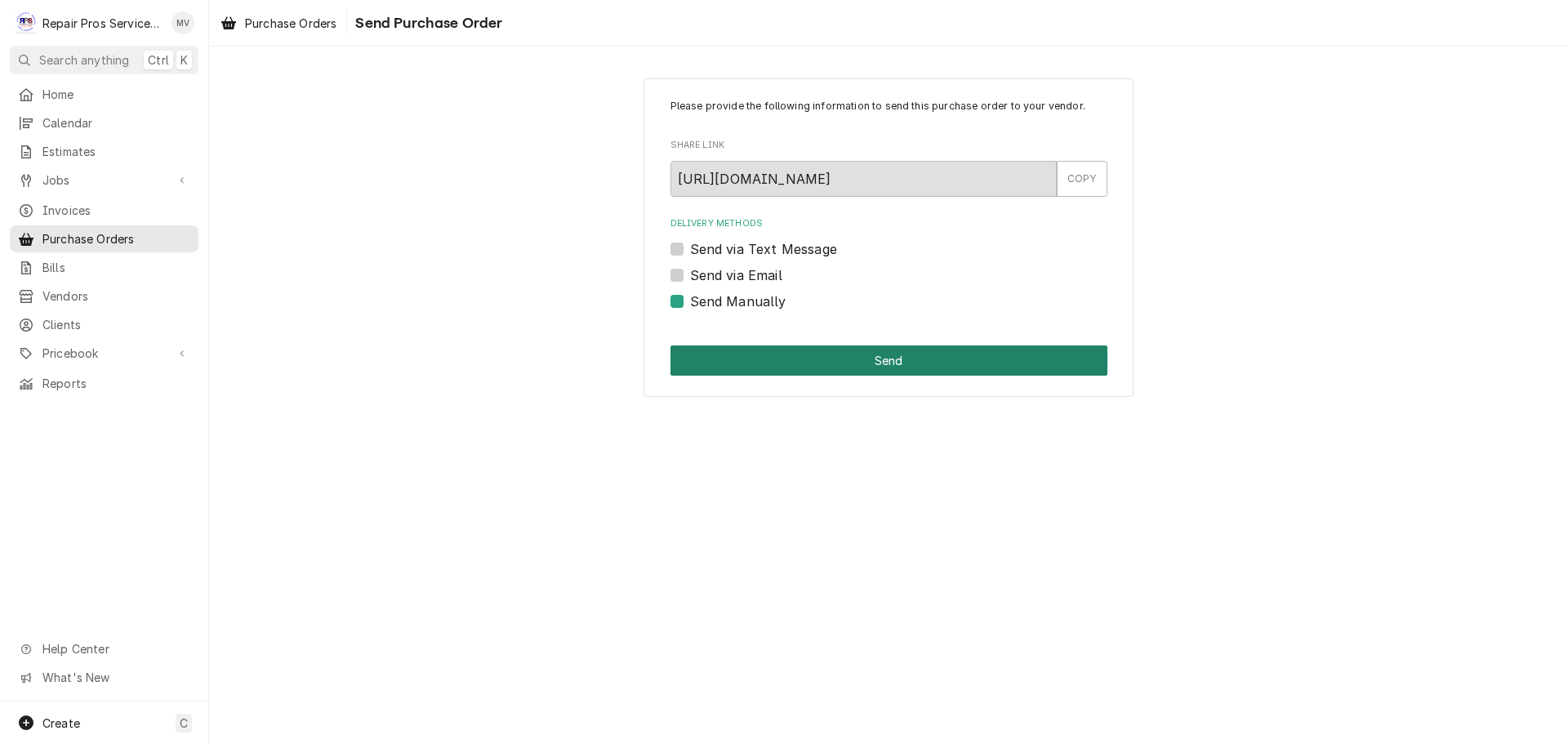
click at [888, 373] on button "Send" at bounding box center [888, 360] width 437 height 30
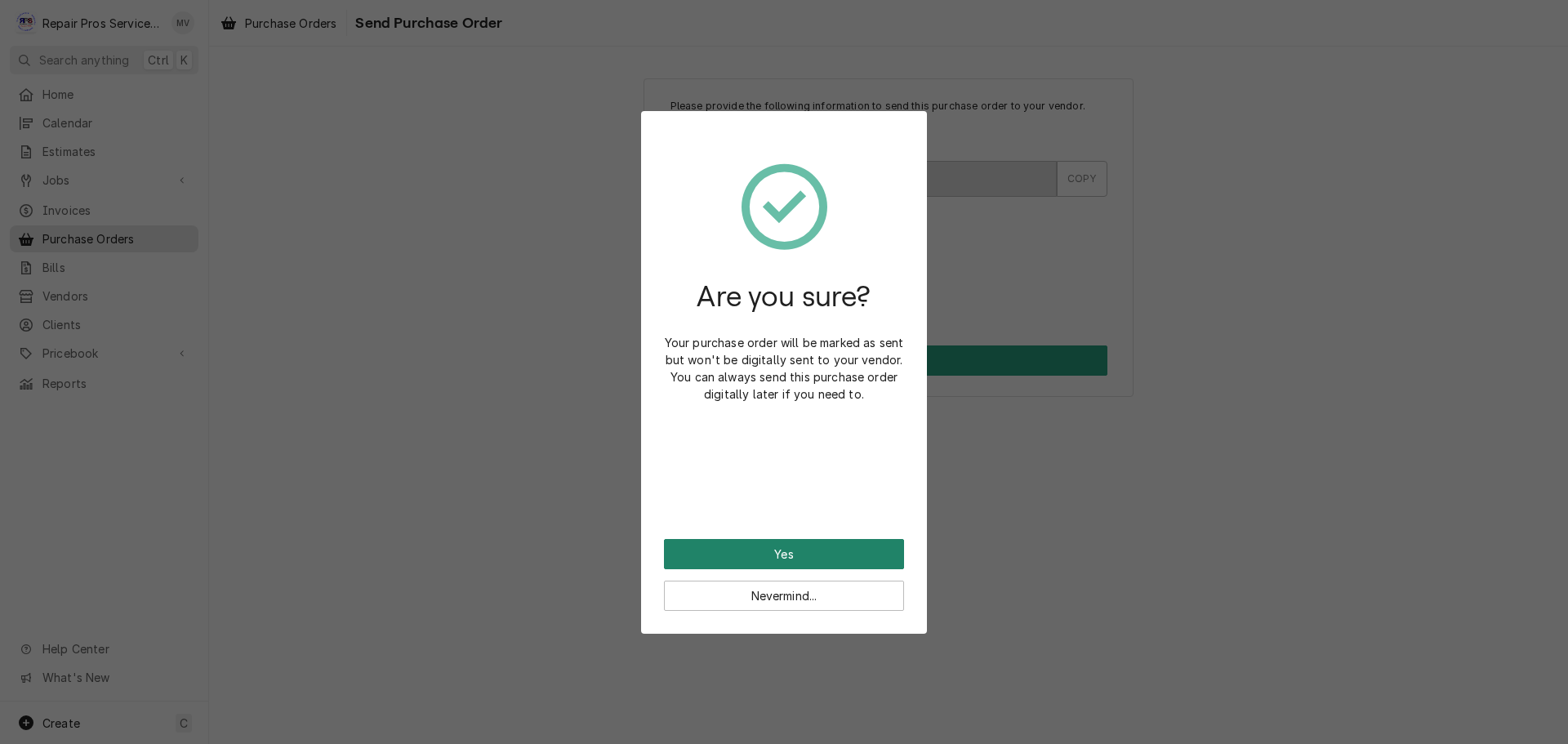
click at [829, 544] on button "Yes" at bounding box center [784, 554] width 240 height 30
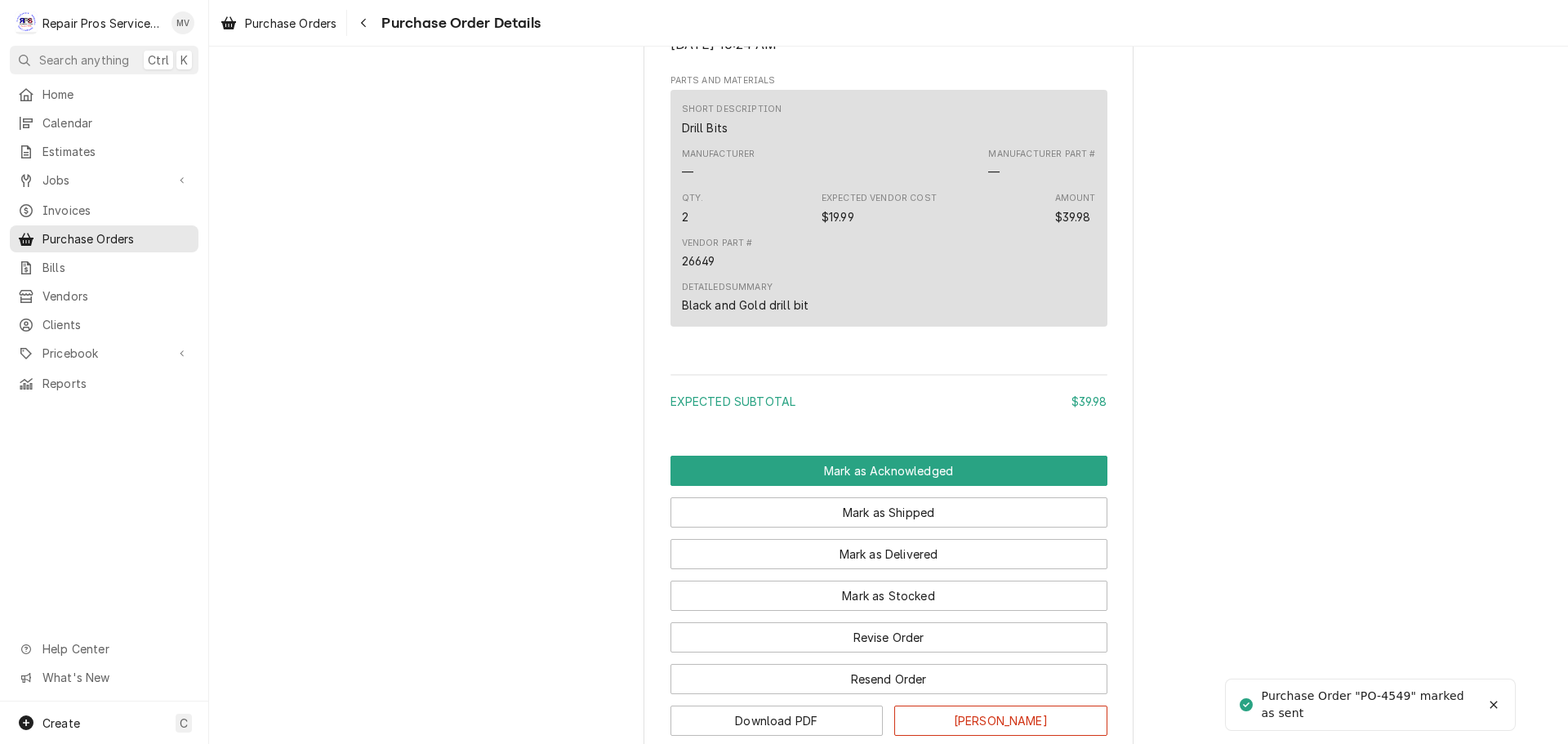
scroll to position [976, 0]
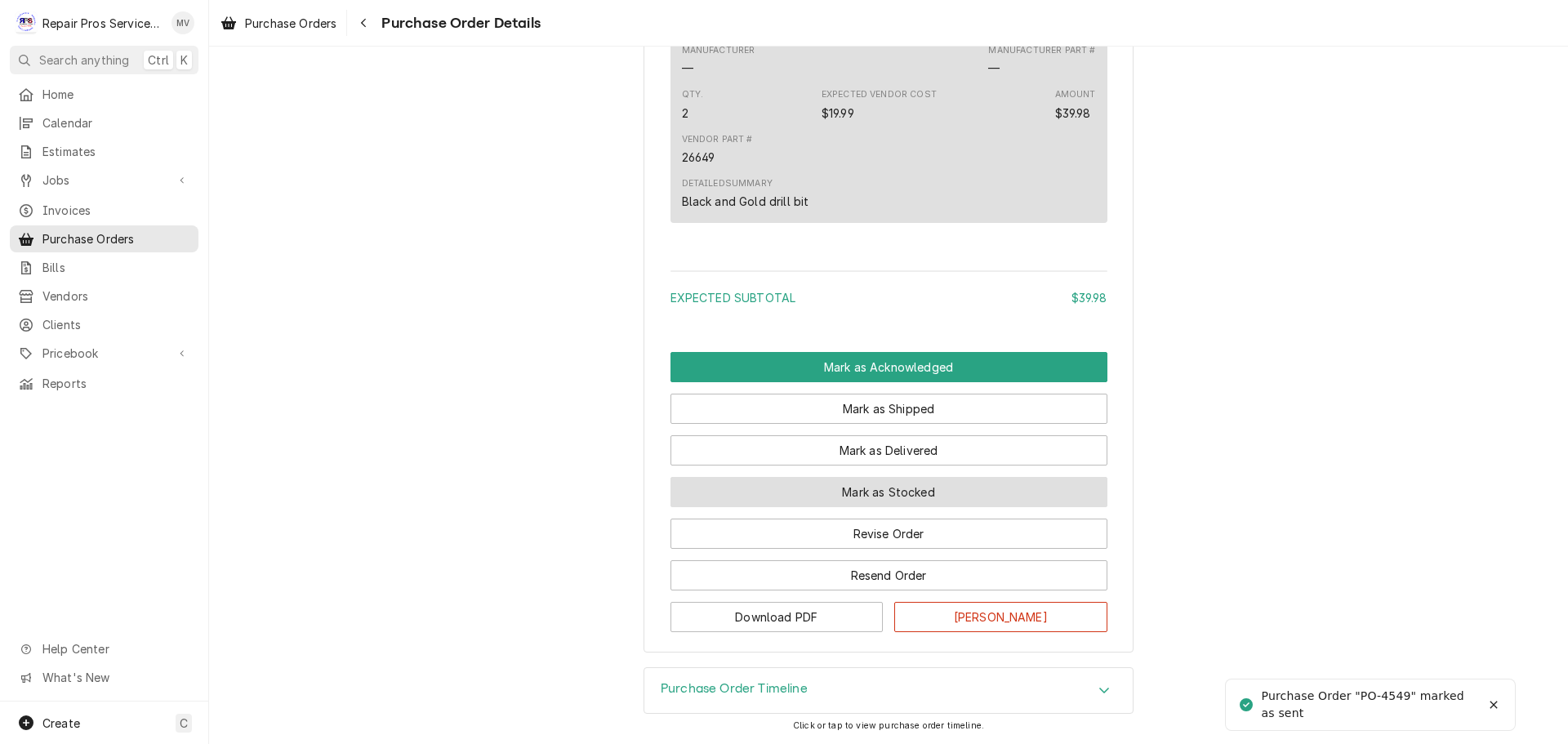
click at [876, 489] on button "Mark as Stocked" at bounding box center [888, 492] width 437 height 30
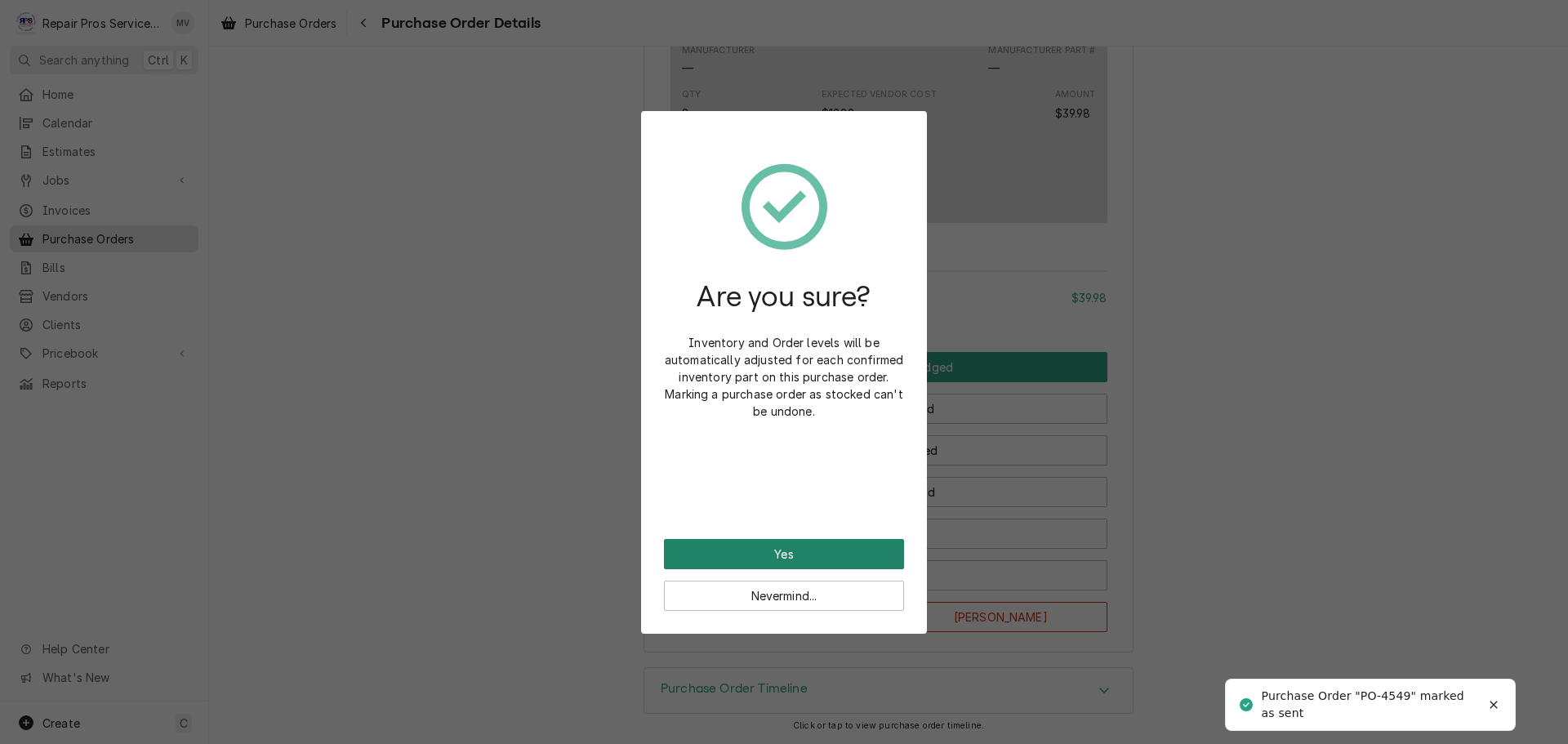
click at [801, 556] on button "Yes" at bounding box center [784, 554] width 240 height 30
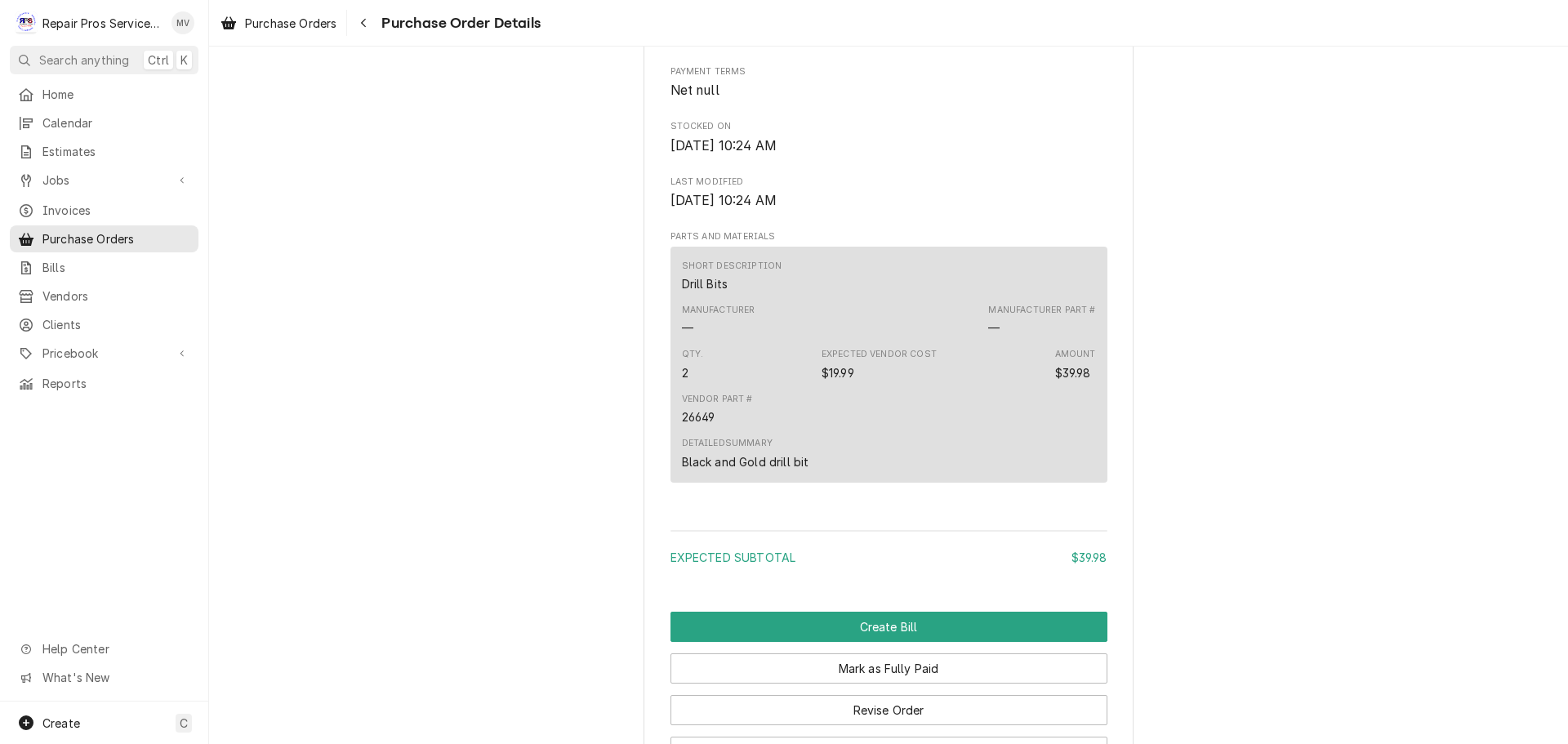
scroll to position [1058, 0]
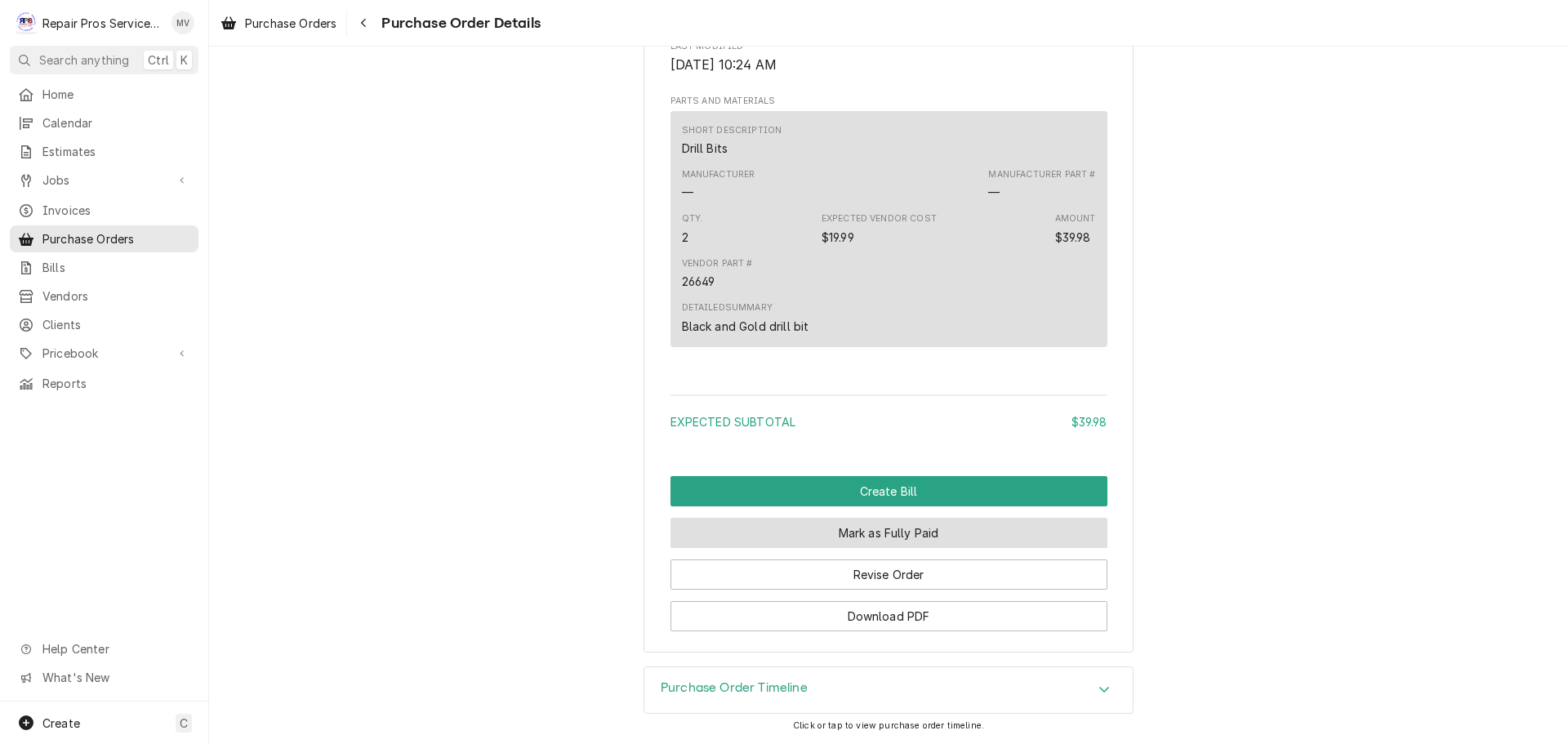
click at [872, 534] on button "Mark as Fully Paid" at bounding box center [888, 533] width 437 height 30
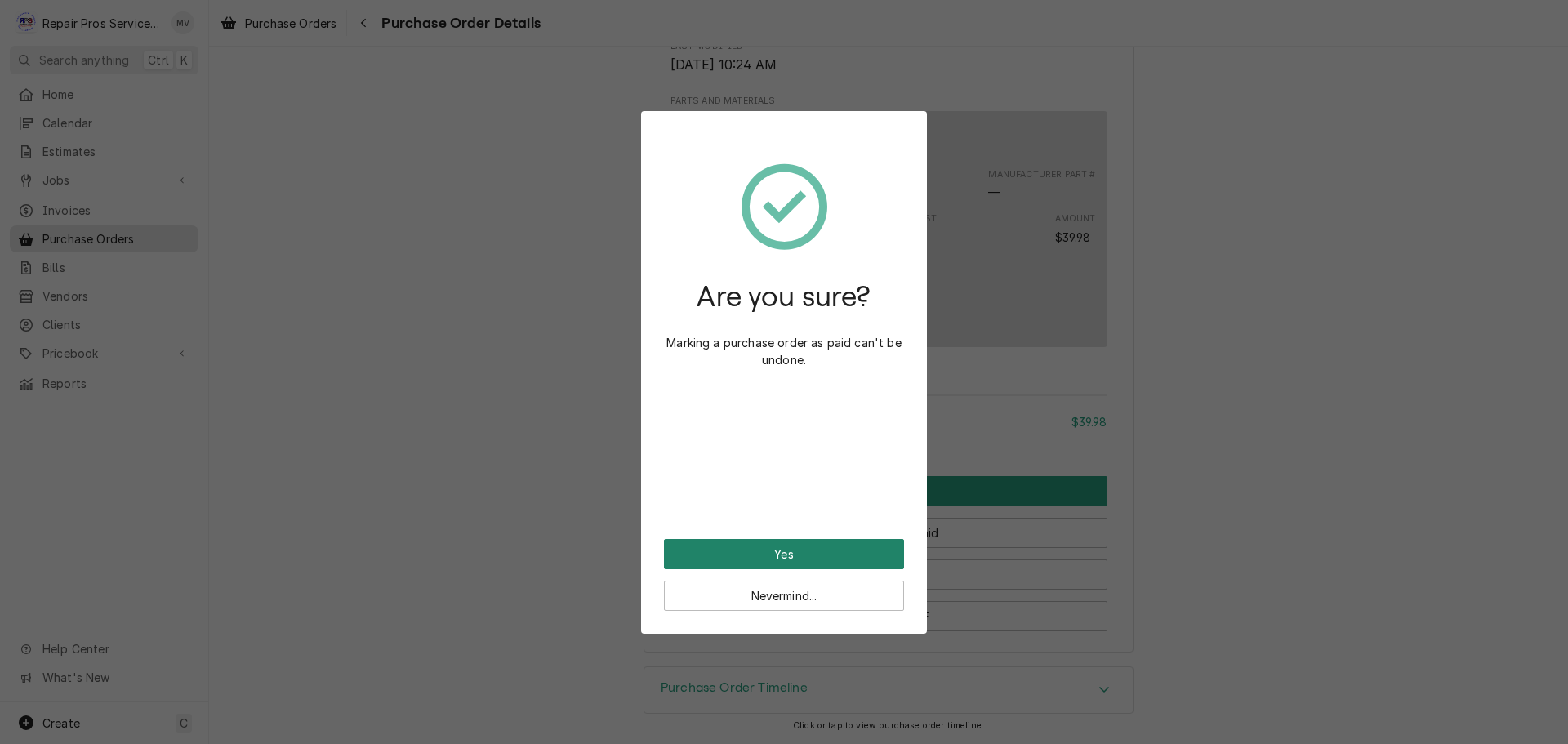
click at [831, 550] on button "Yes" at bounding box center [784, 554] width 240 height 30
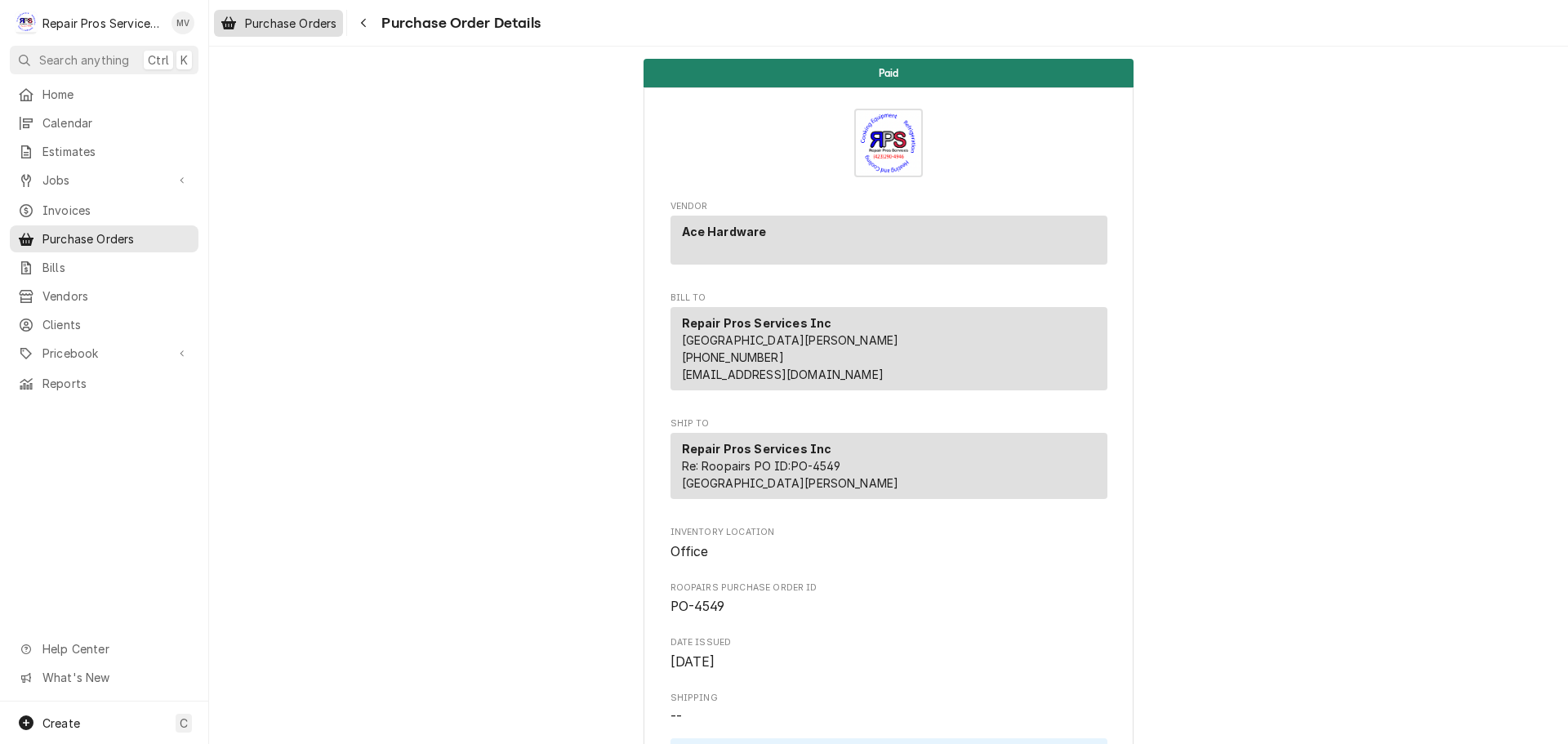
click at [321, 20] on span "Purchase Orders" at bounding box center [291, 23] width 92 height 17
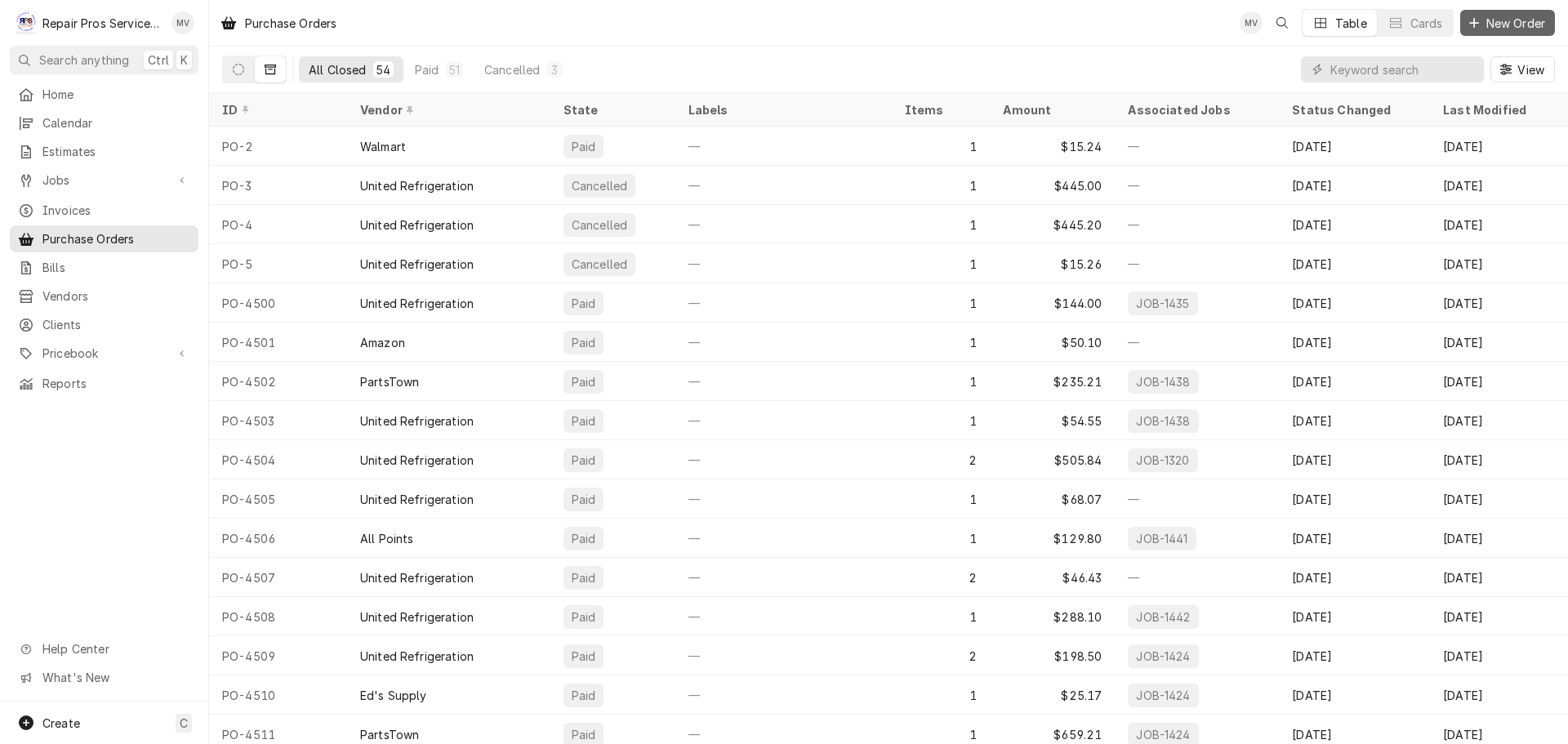
click at [1520, 18] on span "New Order" at bounding box center [1515, 23] width 65 height 17
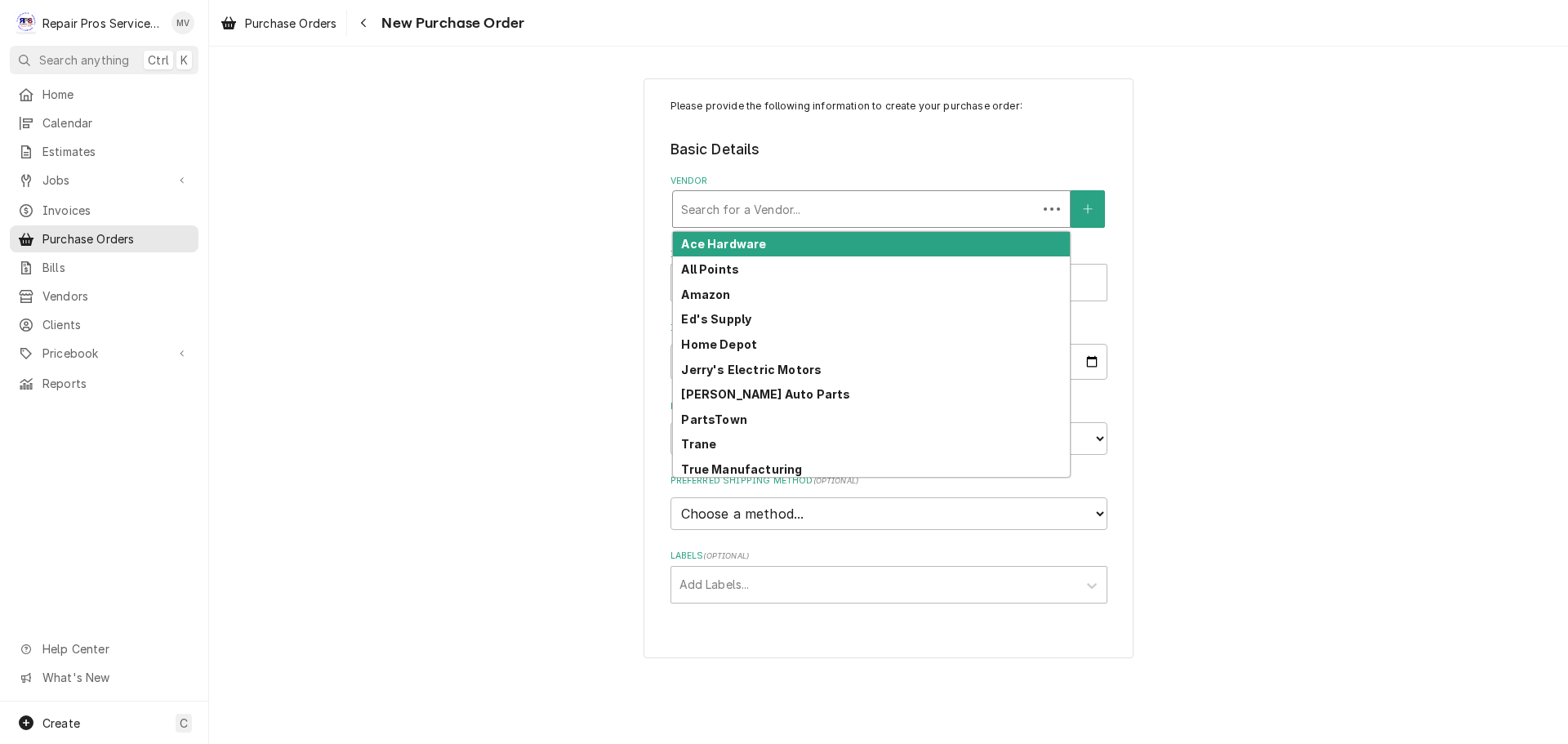
click at [735, 207] on div "Vendor" at bounding box center [854, 209] width 348 height 29
click at [725, 245] on strong "Ace Hardware" at bounding box center [723, 244] width 85 height 14
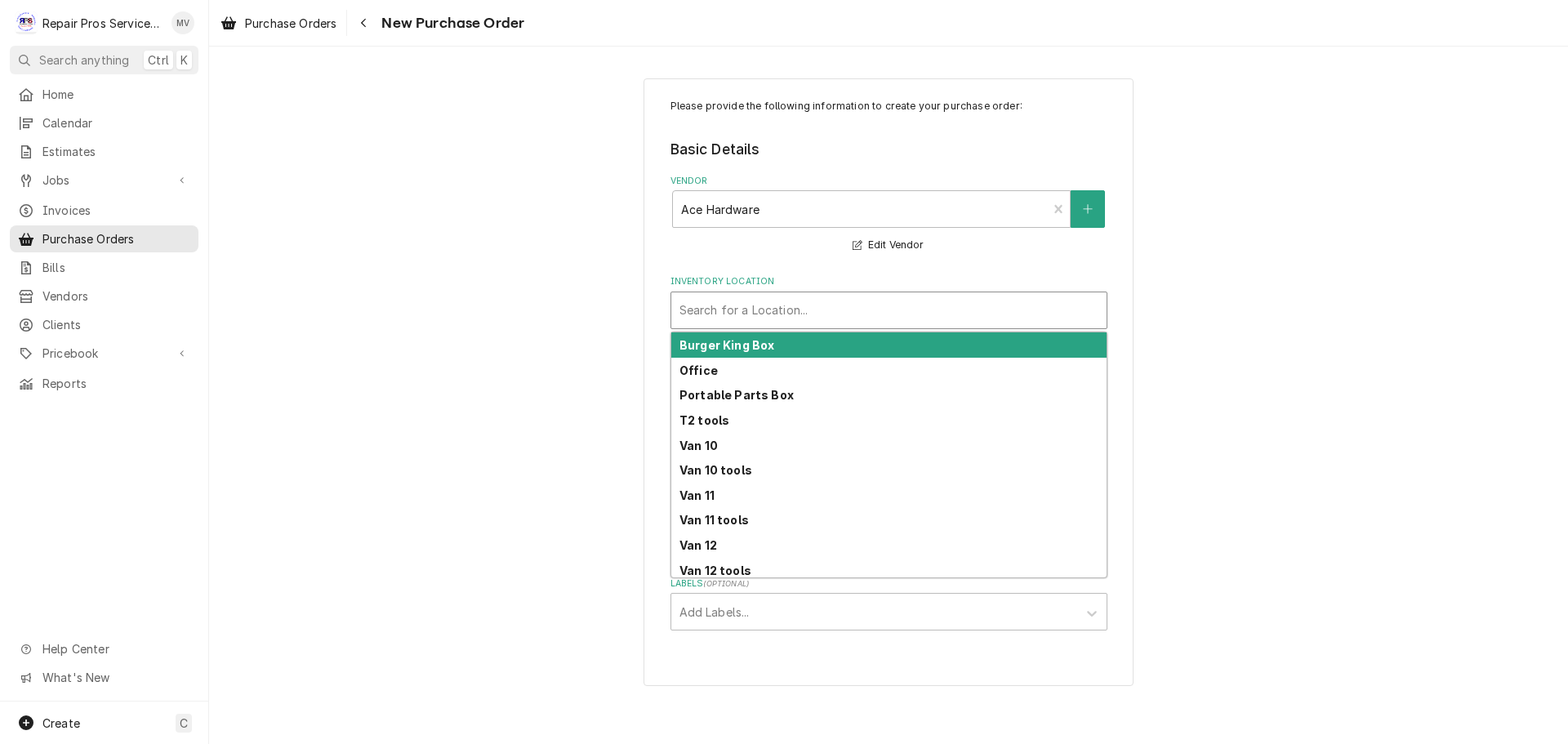
click at [714, 311] on div "Inventory Location" at bounding box center [889, 310] width 419 height 29
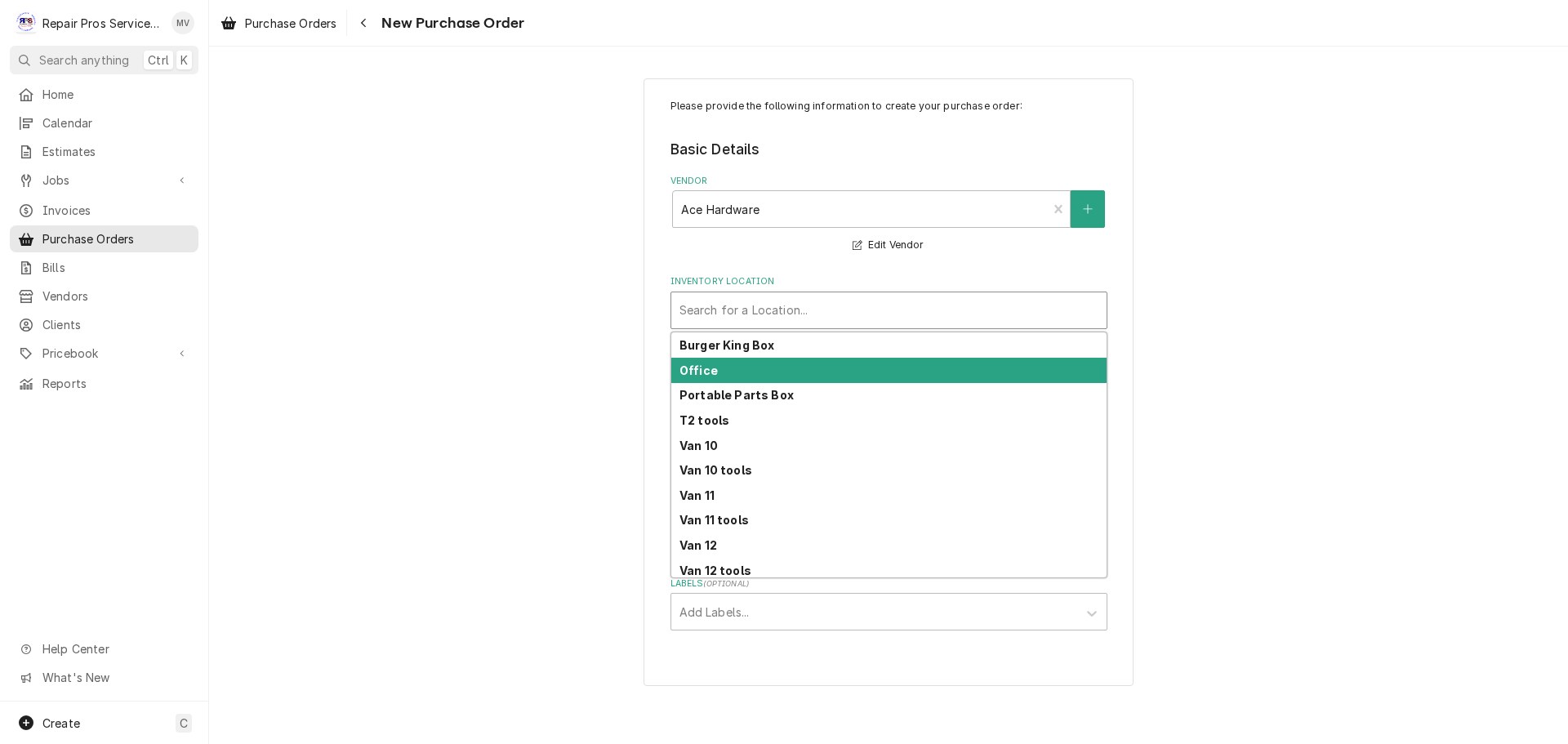
click at [703, 375] on strong "Office" at bounding box center [699, 371] width 39 height 14
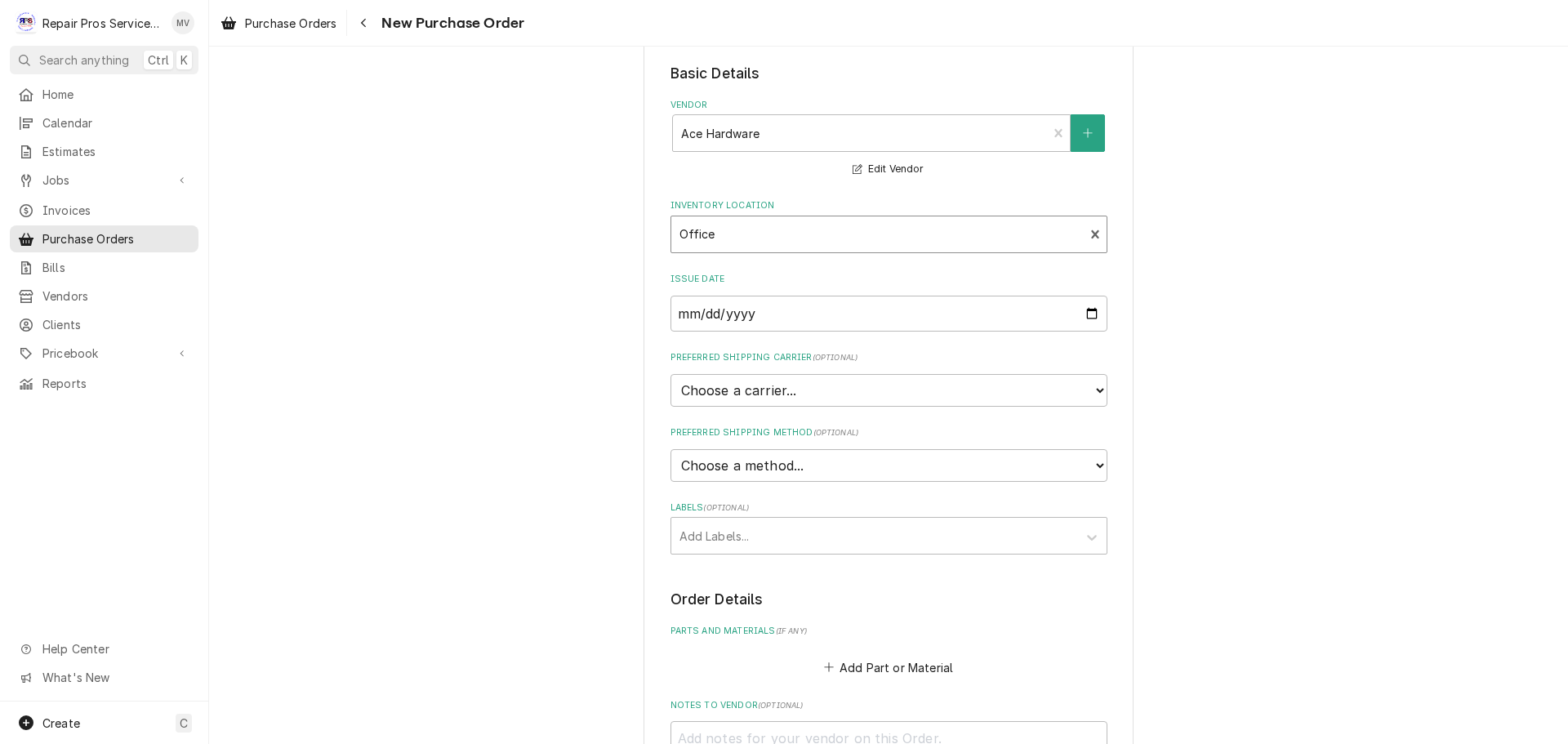
scroll to position [327, 0]
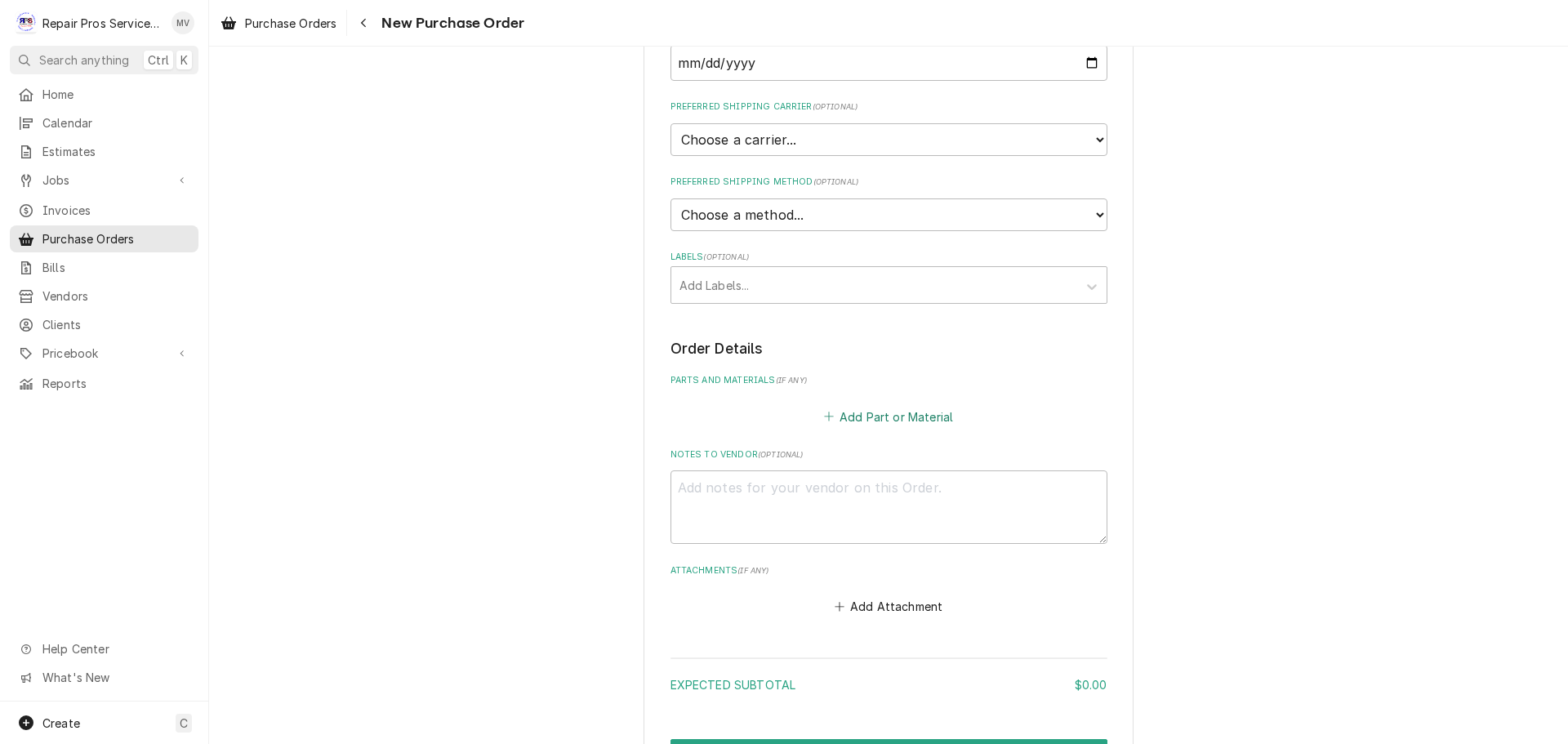
click at [876, 418] on button "Add Part or Material" at bounding box center [887, 416] width 135 height 23
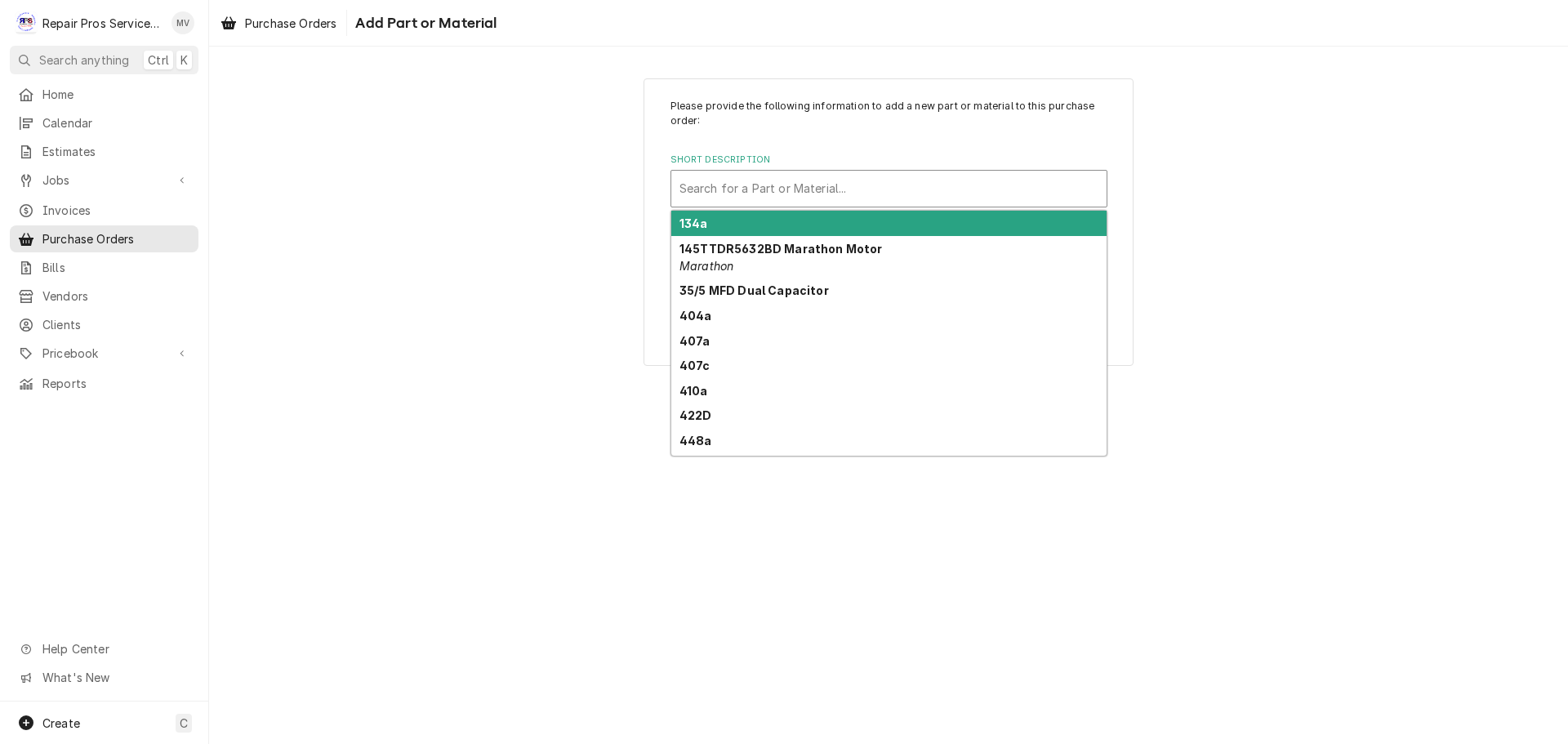
click at [718, 186] on div "Short Description" at bounding box center [889, 188] width 419 height 29
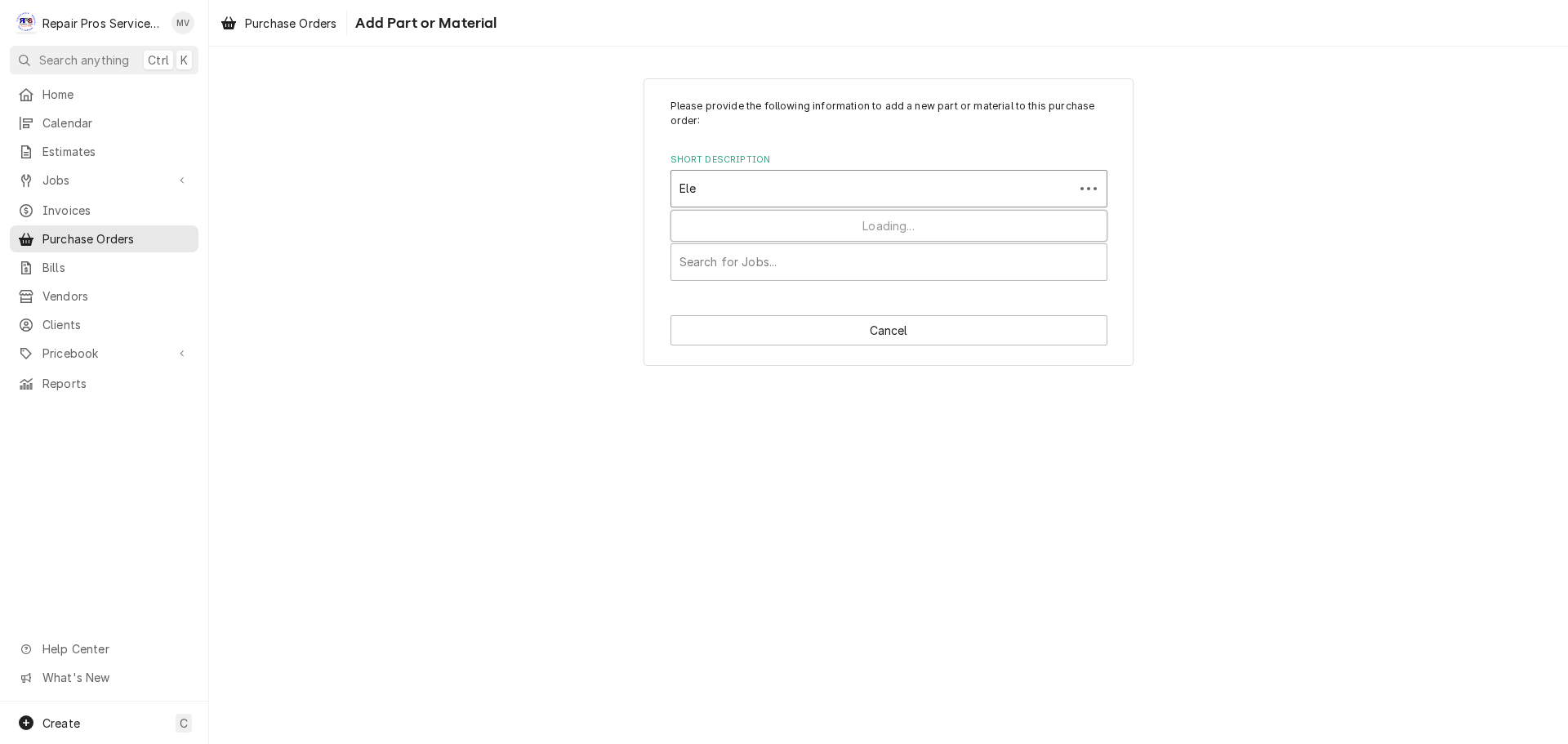
type input "Elec"
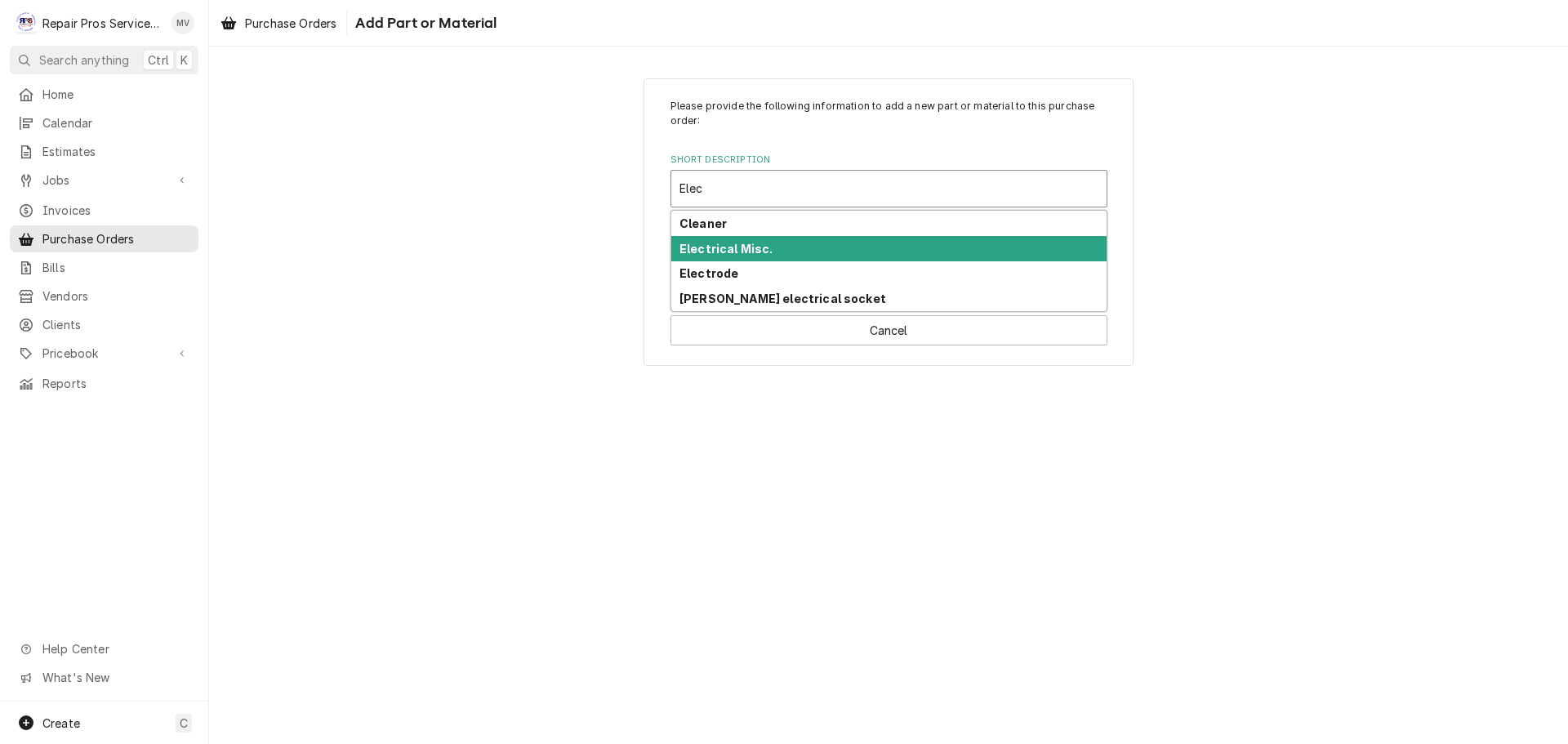
click at [718, 252] on strong "Electrical Misc." at bounding box center [726, 249] width 94 height 14
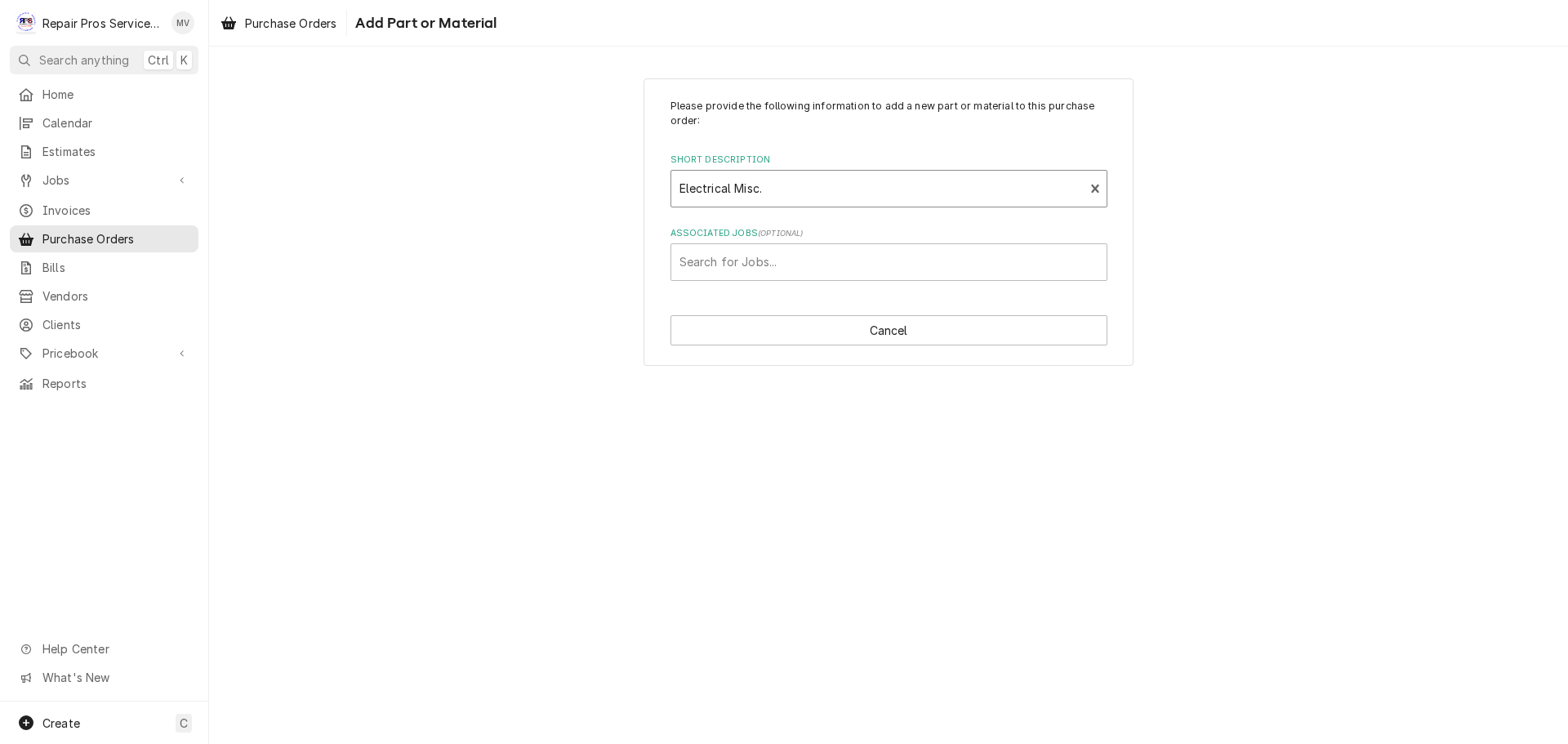
type textarea "x"
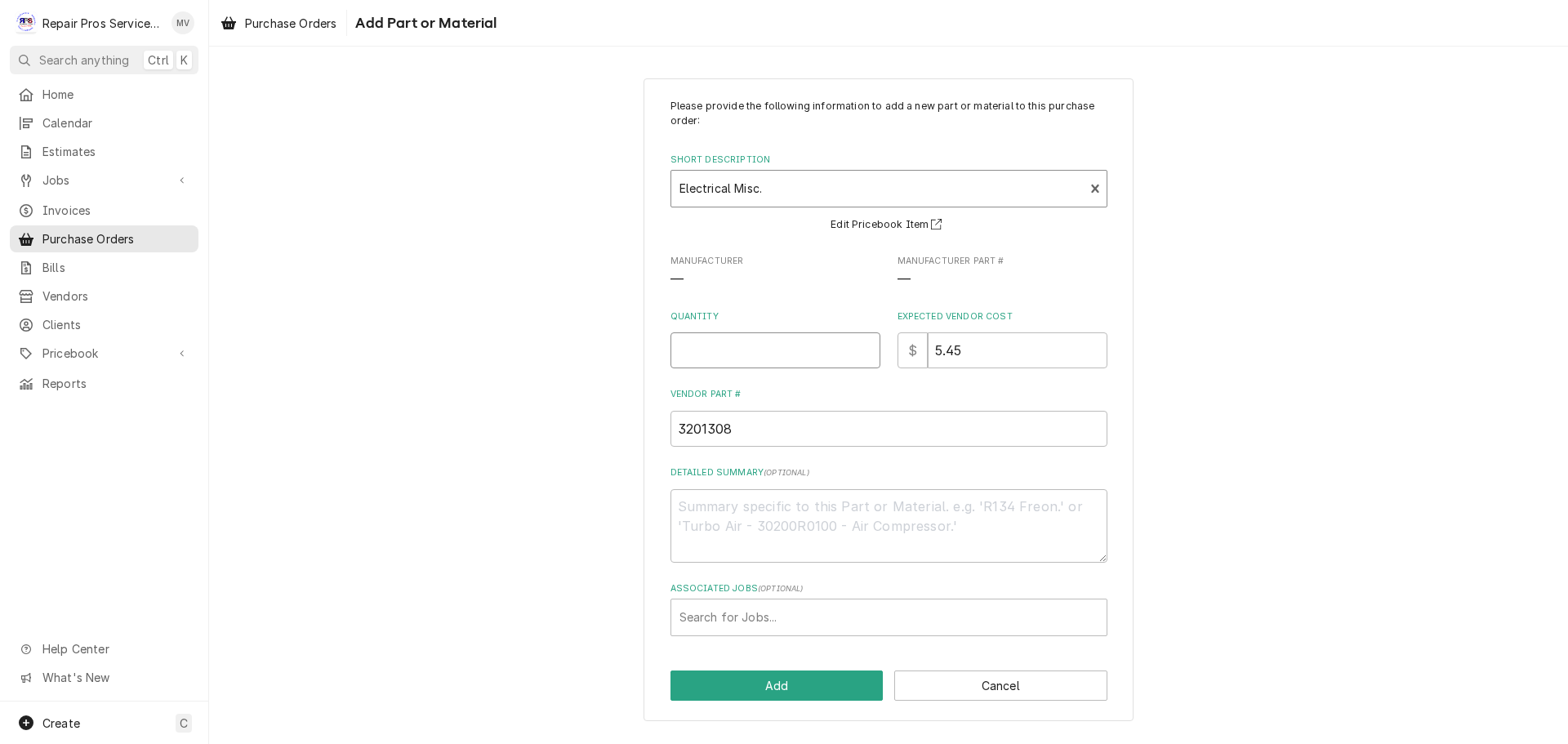
click at [724, 352] on input "Quantity" at bounding box center [775, 350] width 210 height 36
click at [834, 190] on div "Short Description" at bounding box center [878, 188] width 397 height 29
drag, startPoint x: 776, startPoint y: 183, endPoint x: 615, endPoint y: 184, distance: 161.0
click at [615, 184] on div "Please provide the following information to add a new part or material to this …" at bounding box center [887, 399] width 1358 height 672
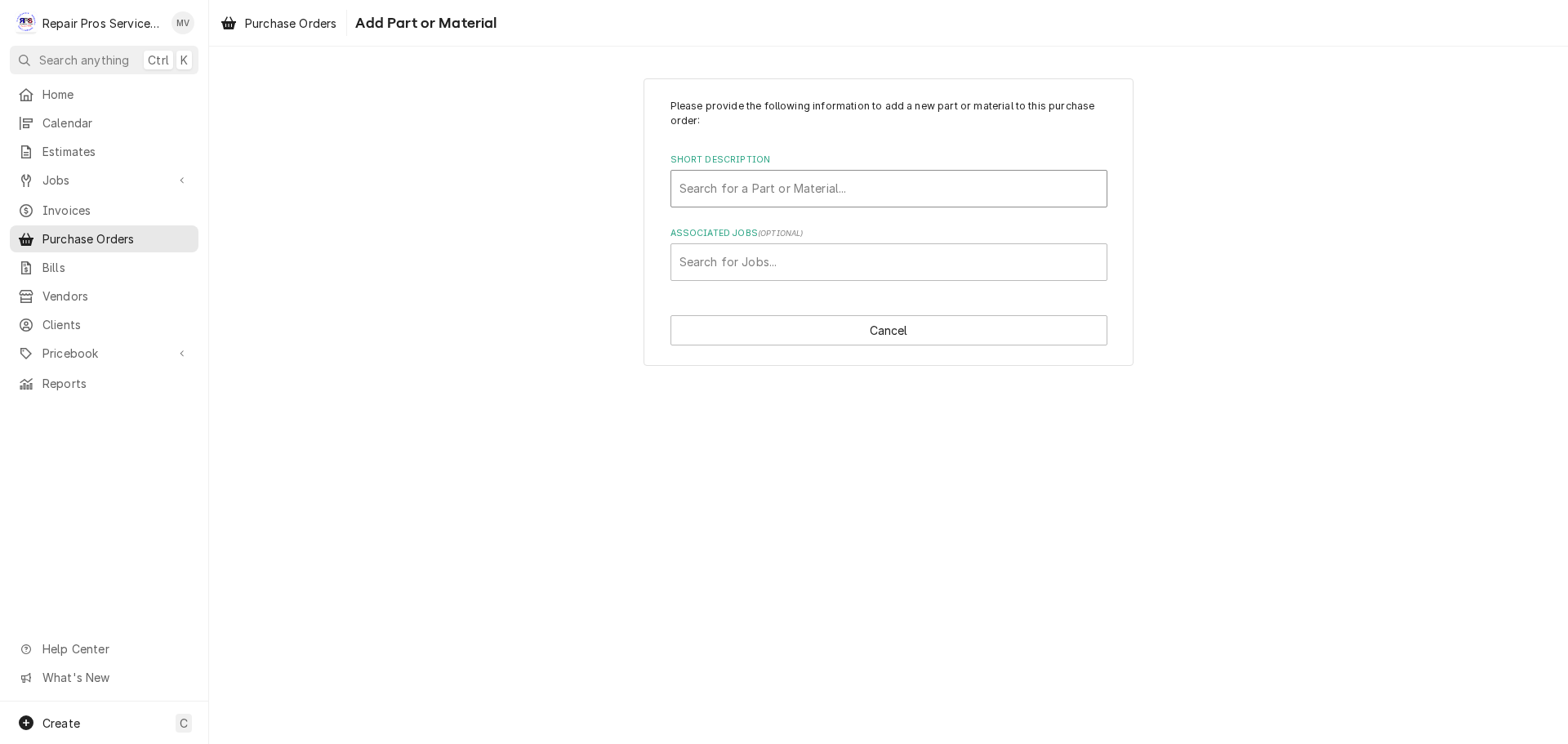
click at [714, 195] on div "Short Description" at bounding box center [889, 188] width 419 height 29
type input "c"
type input "o"
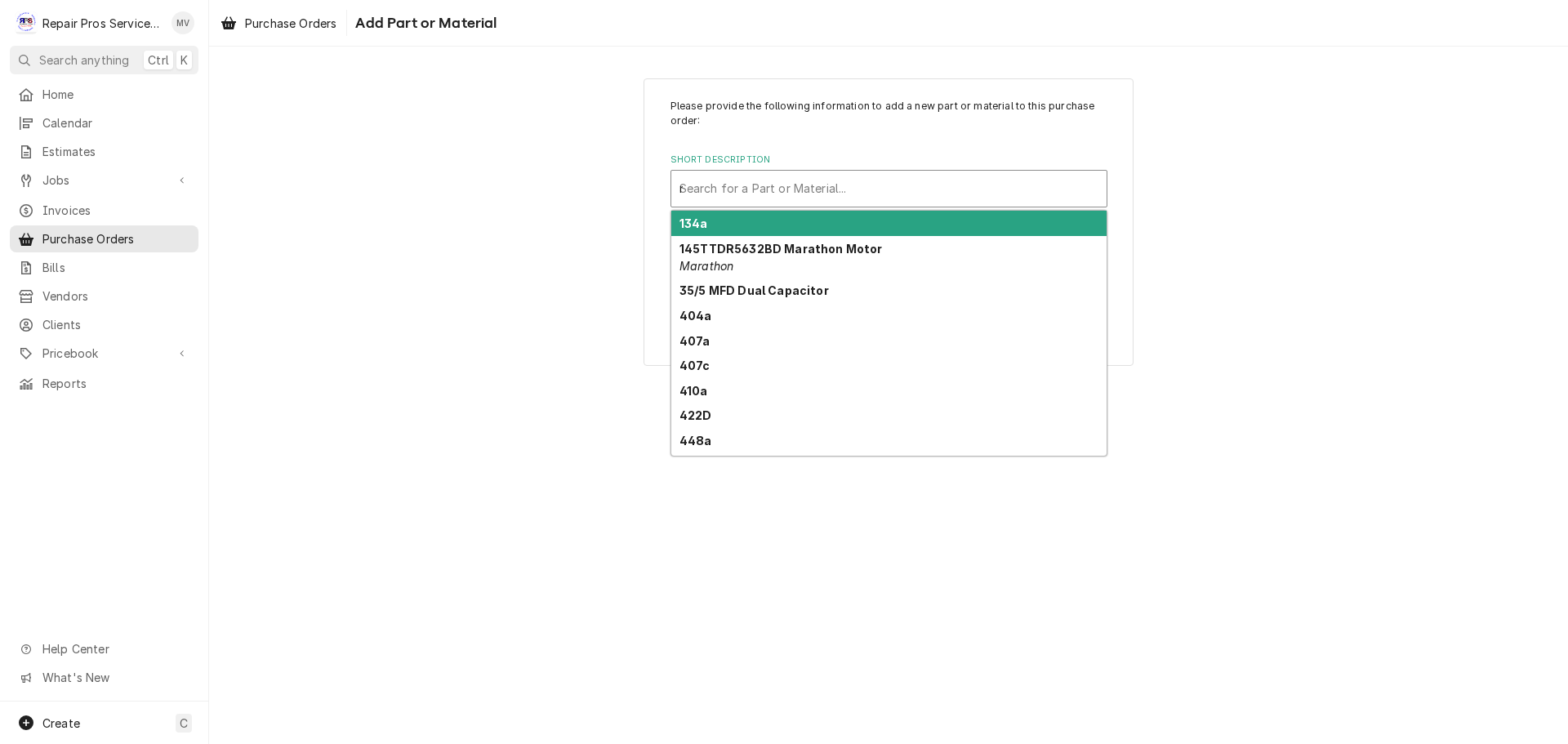
type input "mi"
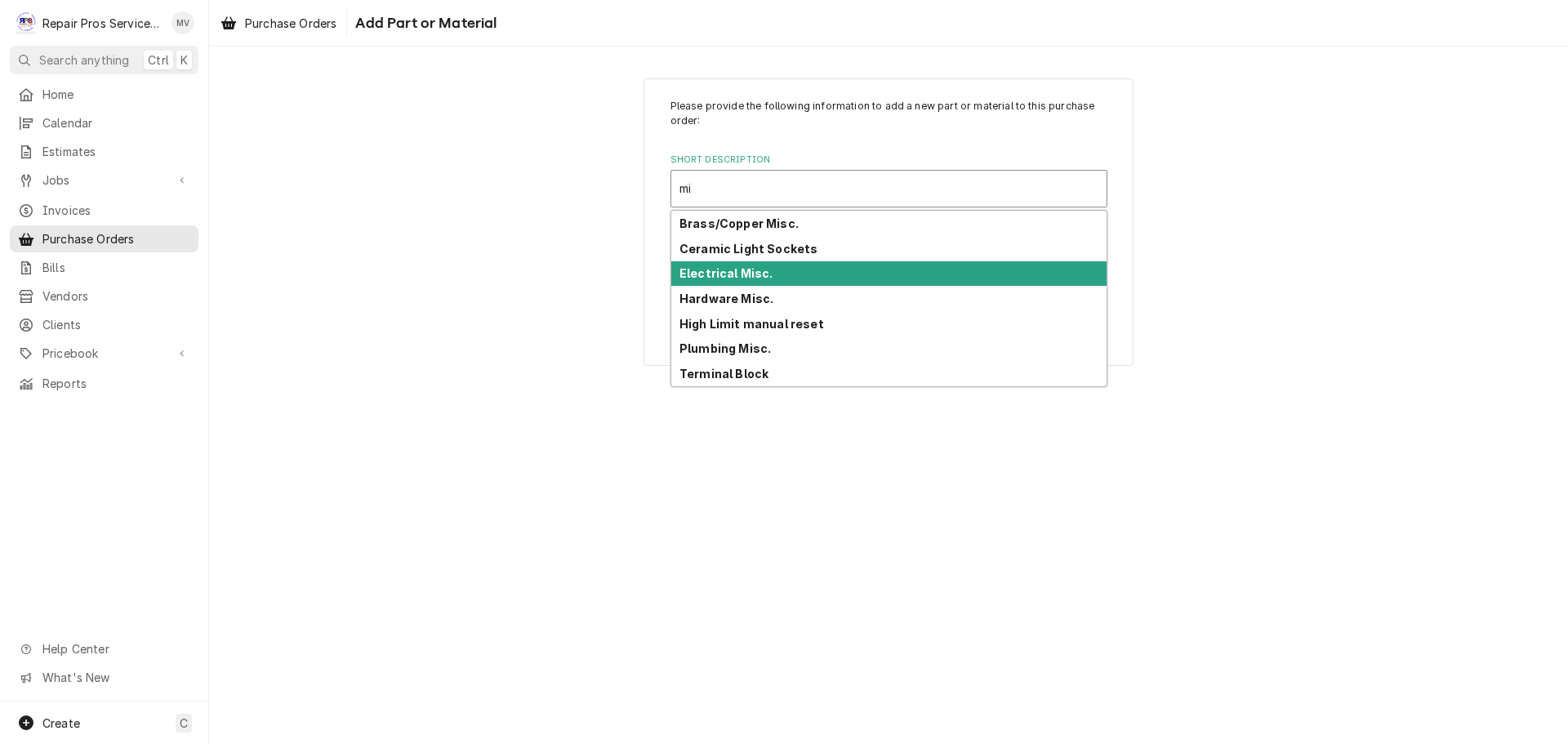
click at [723, 274] on strong "Electrical Misc." at bounding box center [726, 273] width 94 height 14
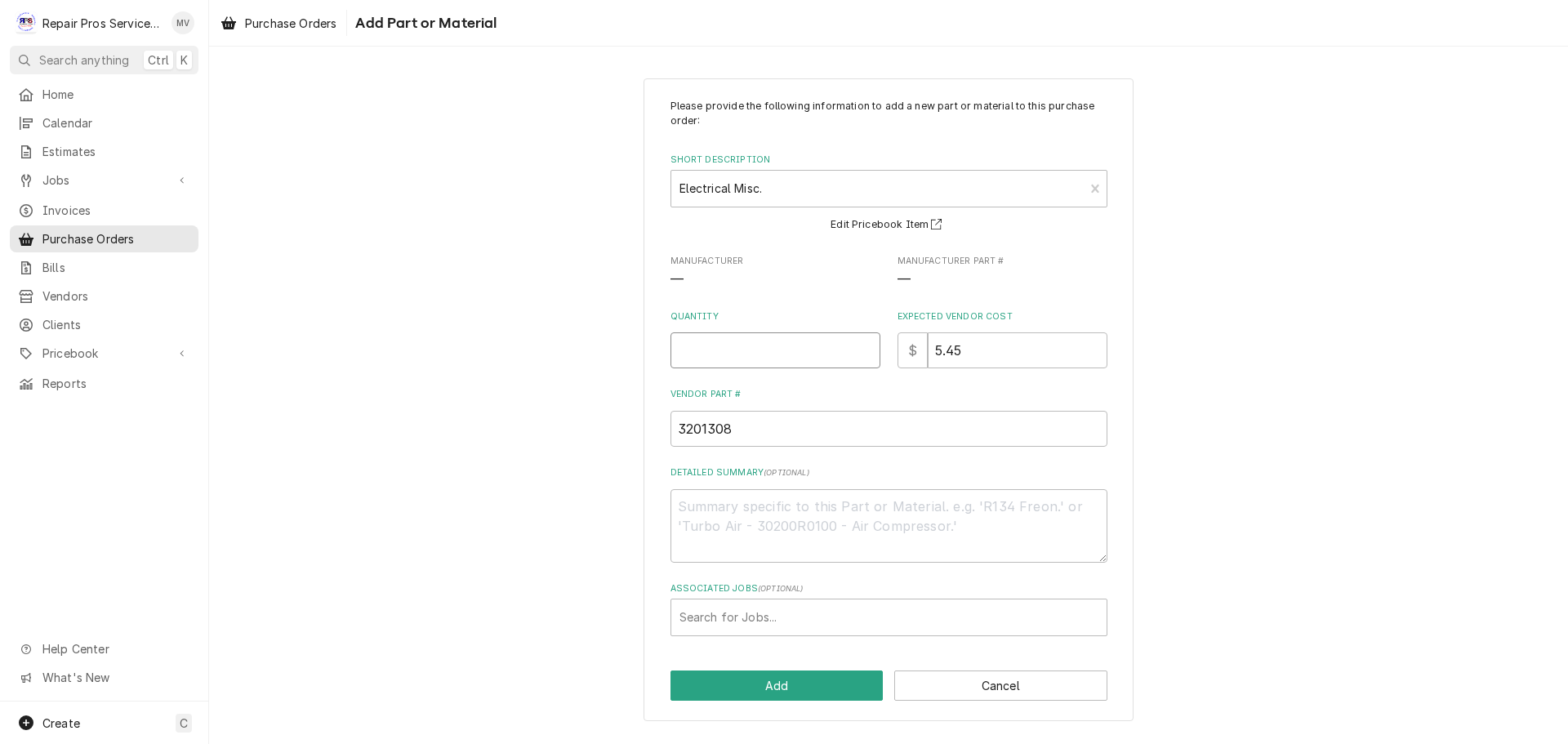
click at [712, 350] on input "Quantity" at bounding box center [775, 350] width 210 height 36
drag, startPoint x: 984, startPoint y: 345, endPoint x: 899, endPoint y: 343, distance: 85.0
click at [899, 343] on div "$ 5.45" at bounding box center [1002, 350] width 210 height 36
type textarea "x"
click at [701, 346] on input "Quantity" at bounding box center [775, 350] width 210 height 36
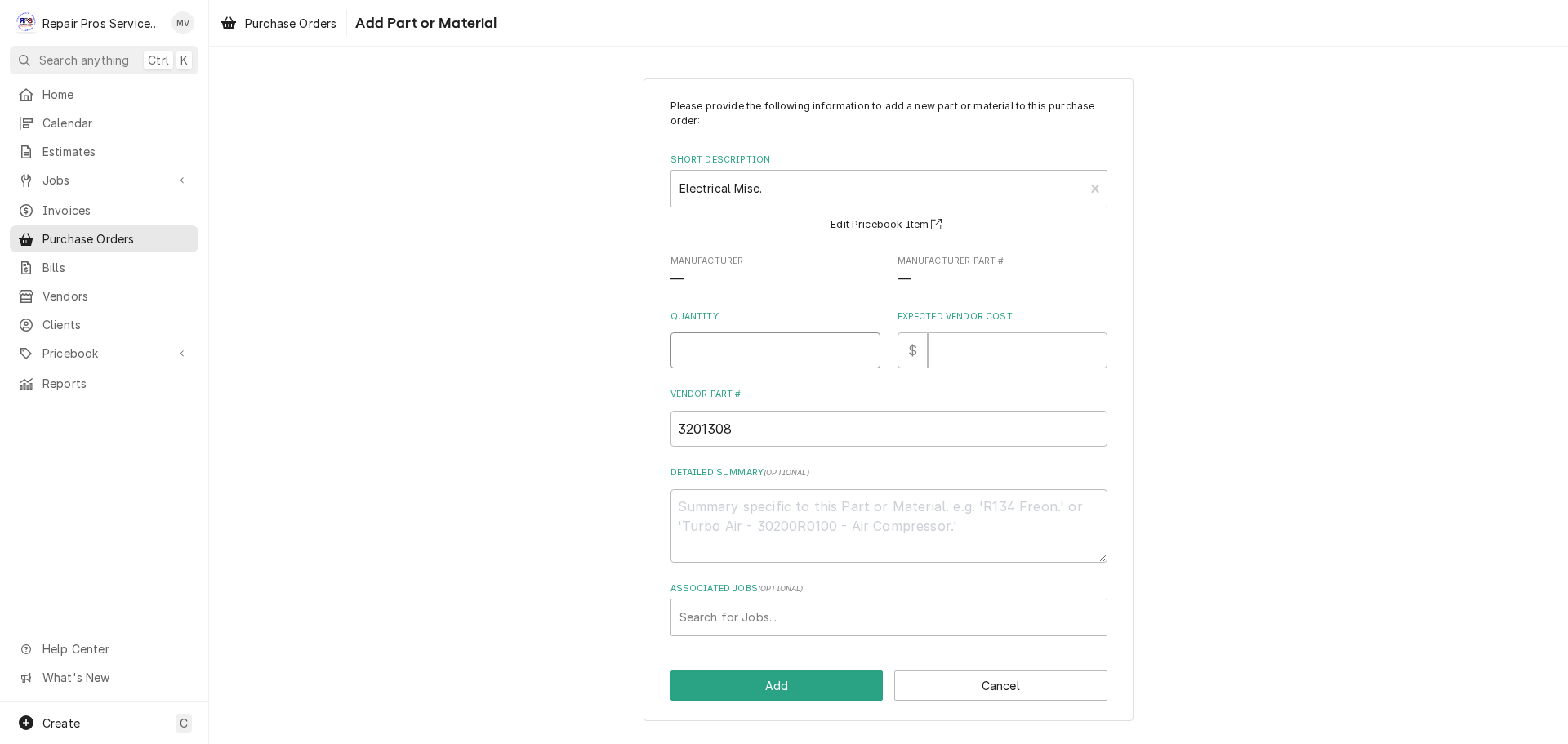
type textarea "x"
type input "2"
type textarea "x"
type input "2"
type textarea "x"
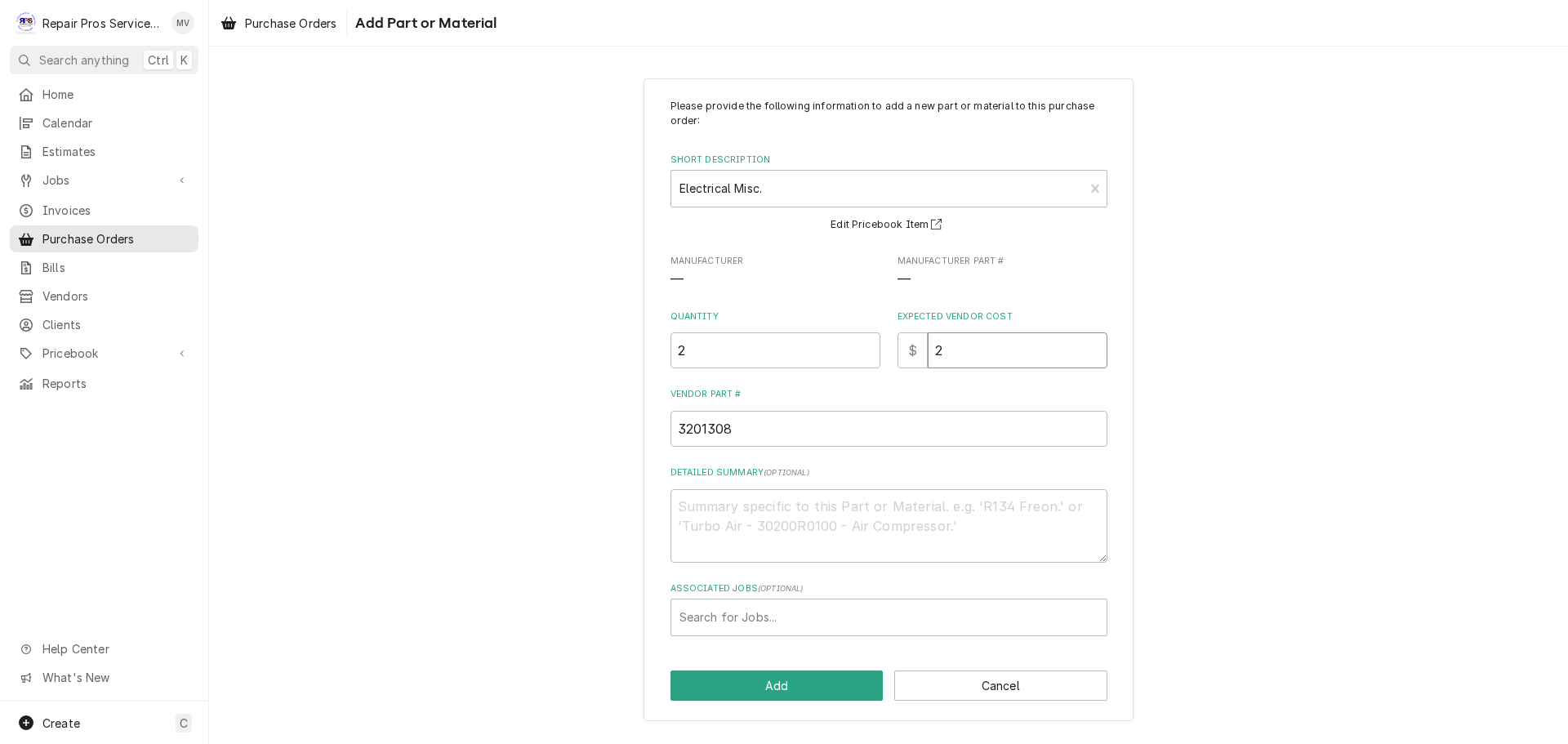
type input "27"
type textarea "x"
type input "27.2"
type textarea "x"
type input "27.29"
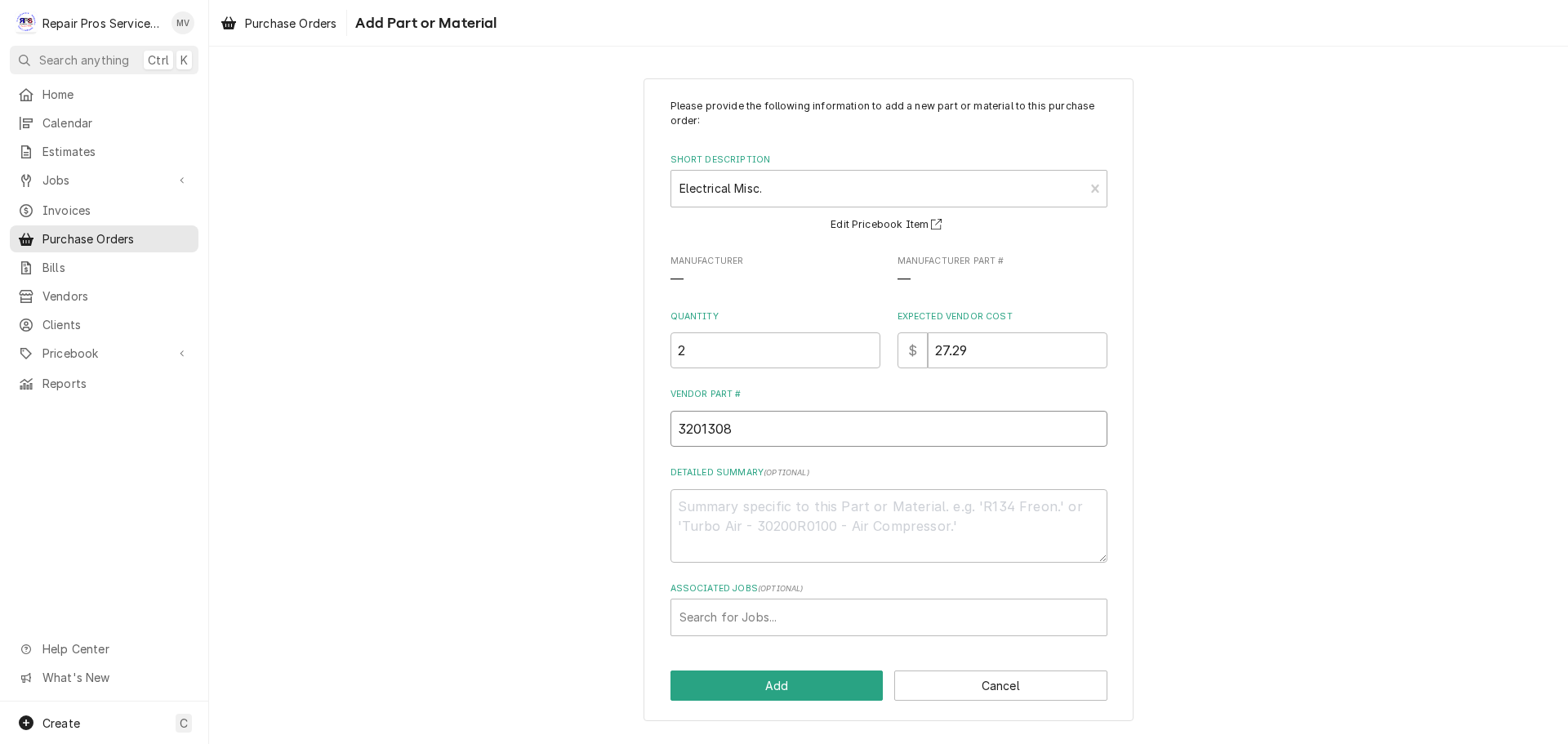
drag, startPoint x: 762, startPoint y: 429, endPoint x: 501, endPoint y: 474, distance: 264.9
click at [501, 474] on div "Please provide the following information to add a new part or material to this …" at bounding box center [887, 399] width 1358 height 672
type textarea "x"
type textarea "C"
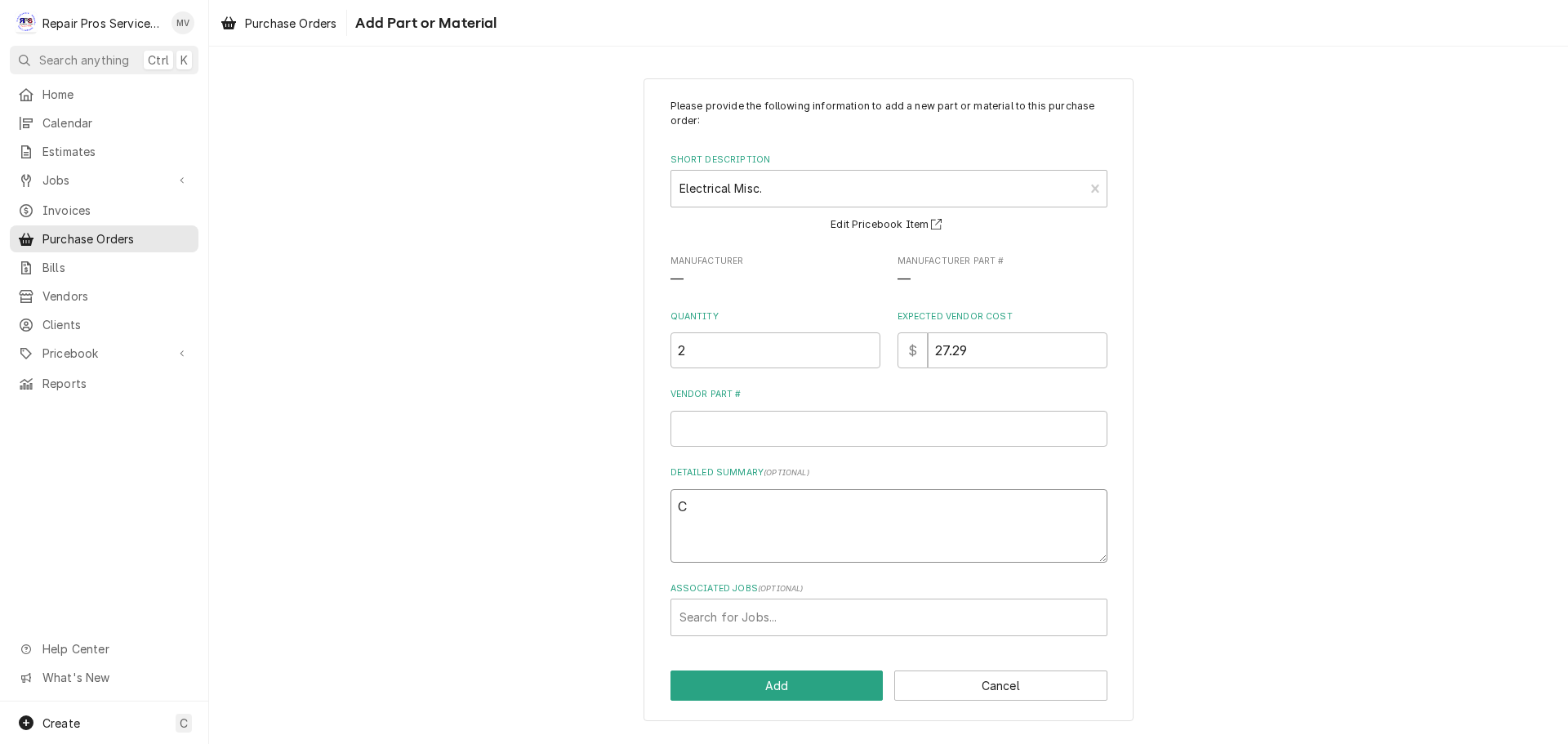
type textarea "x"
type textarea "Ca"
type textarea "x"
type textarea "Cab"
type textarea "x"
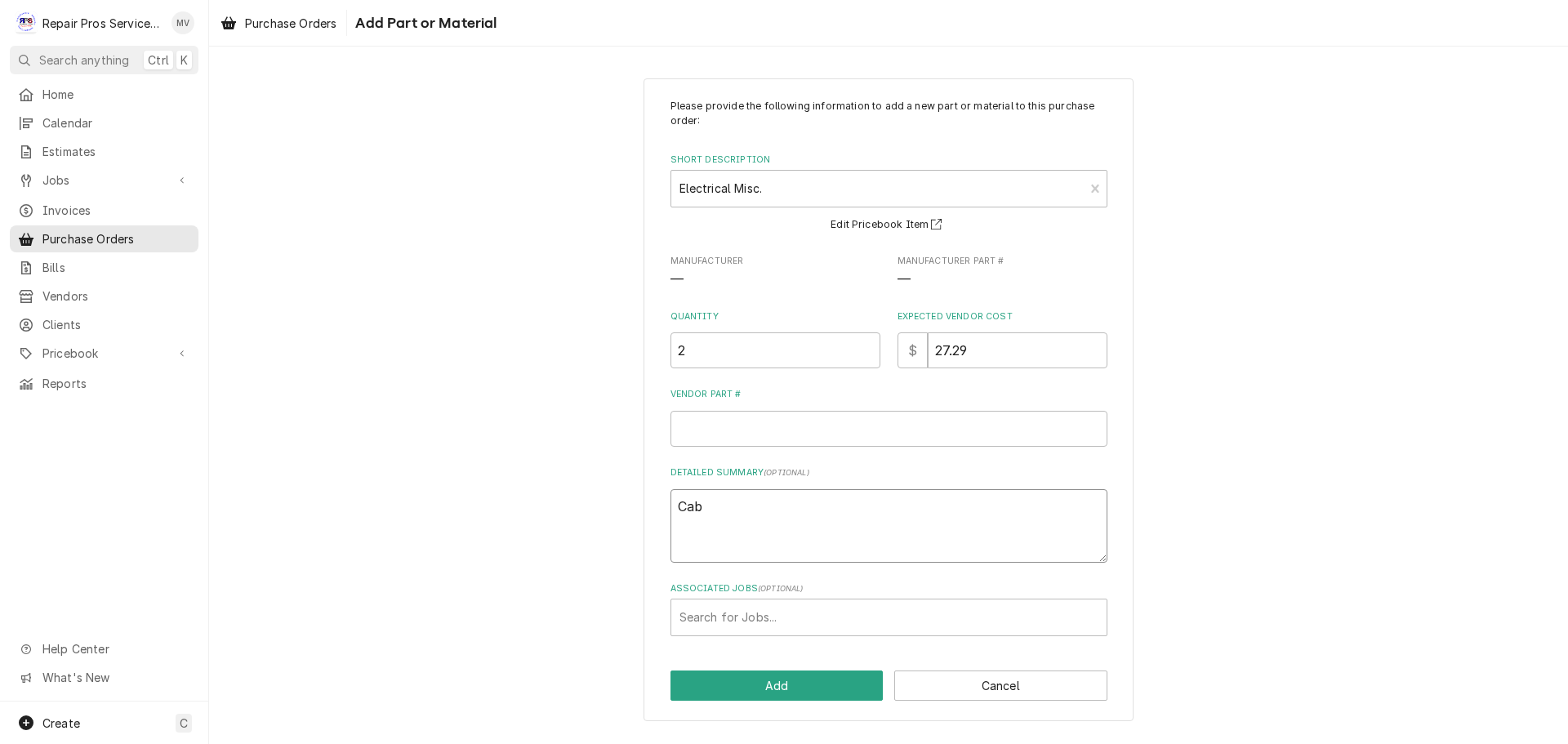
type textarea "Cabl"
type textarea "x"
type textarea "Cable"
type textarea "x"
type textarea "Cable"
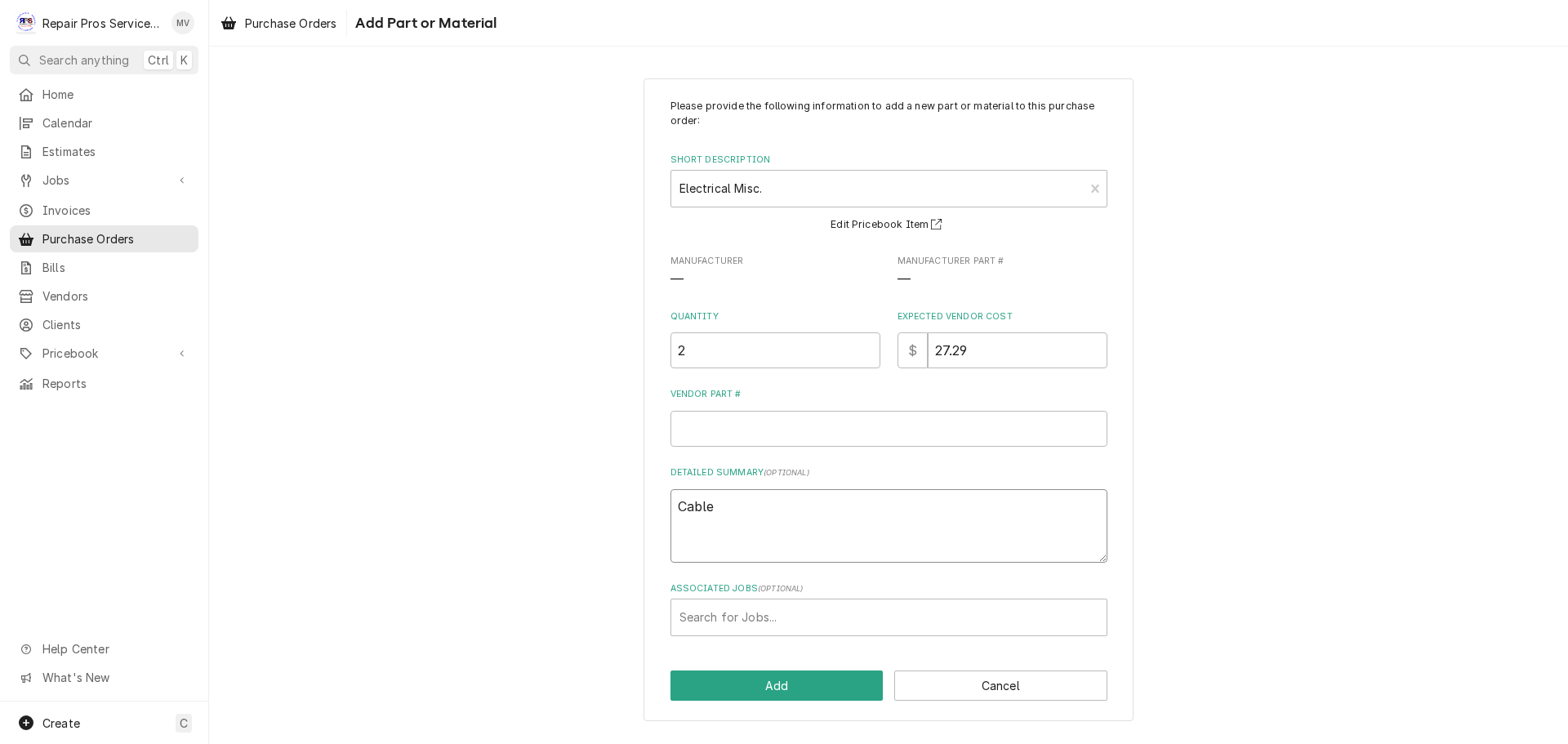
type textarea "x"
type textarea "Cable a"
type textarea "x"
type textarea "Cable an"
type textarea "x"
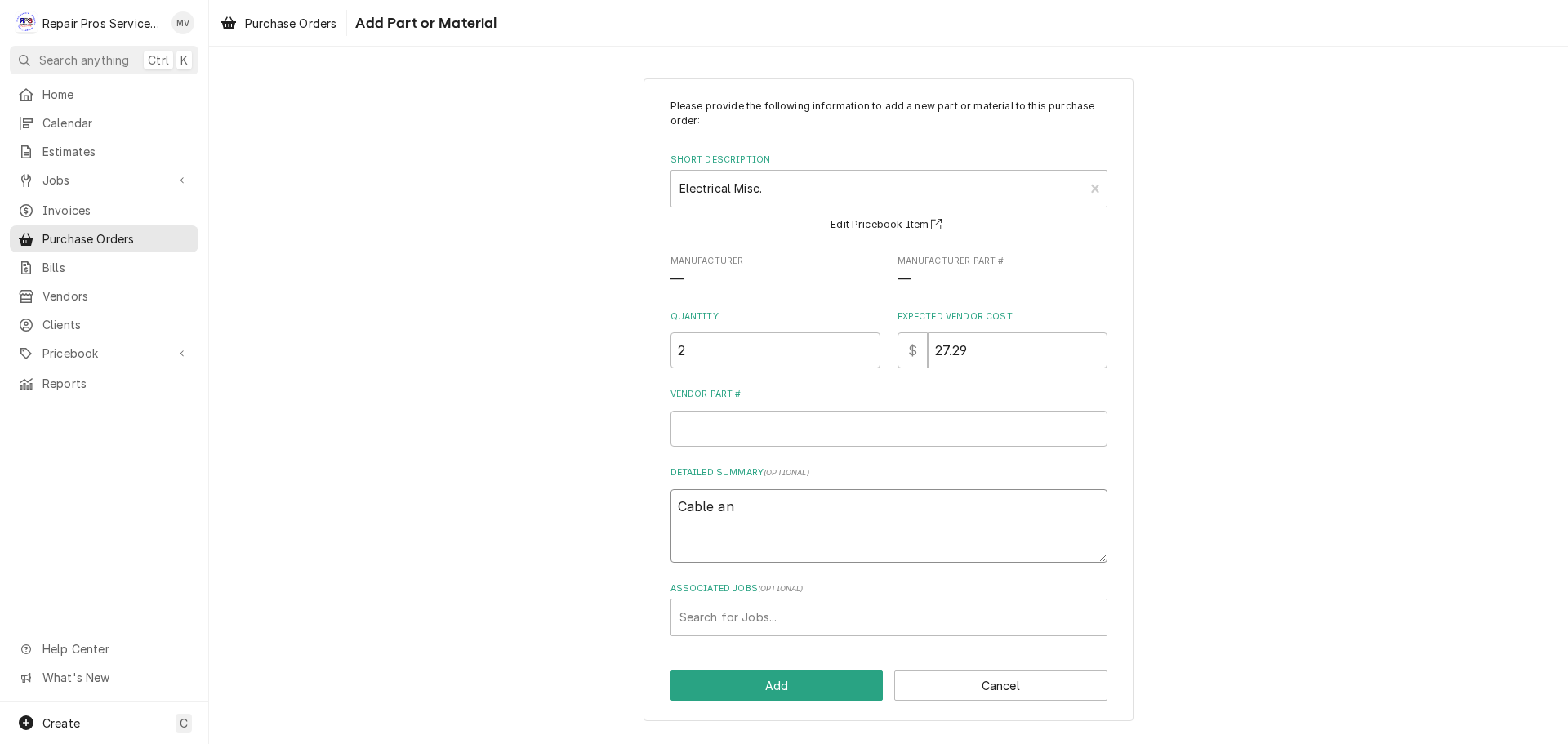
type textarea "Cable and"
type textarea "x"
type textarea "Cable and"
type textarea "x"
type textarea "Cable and o"
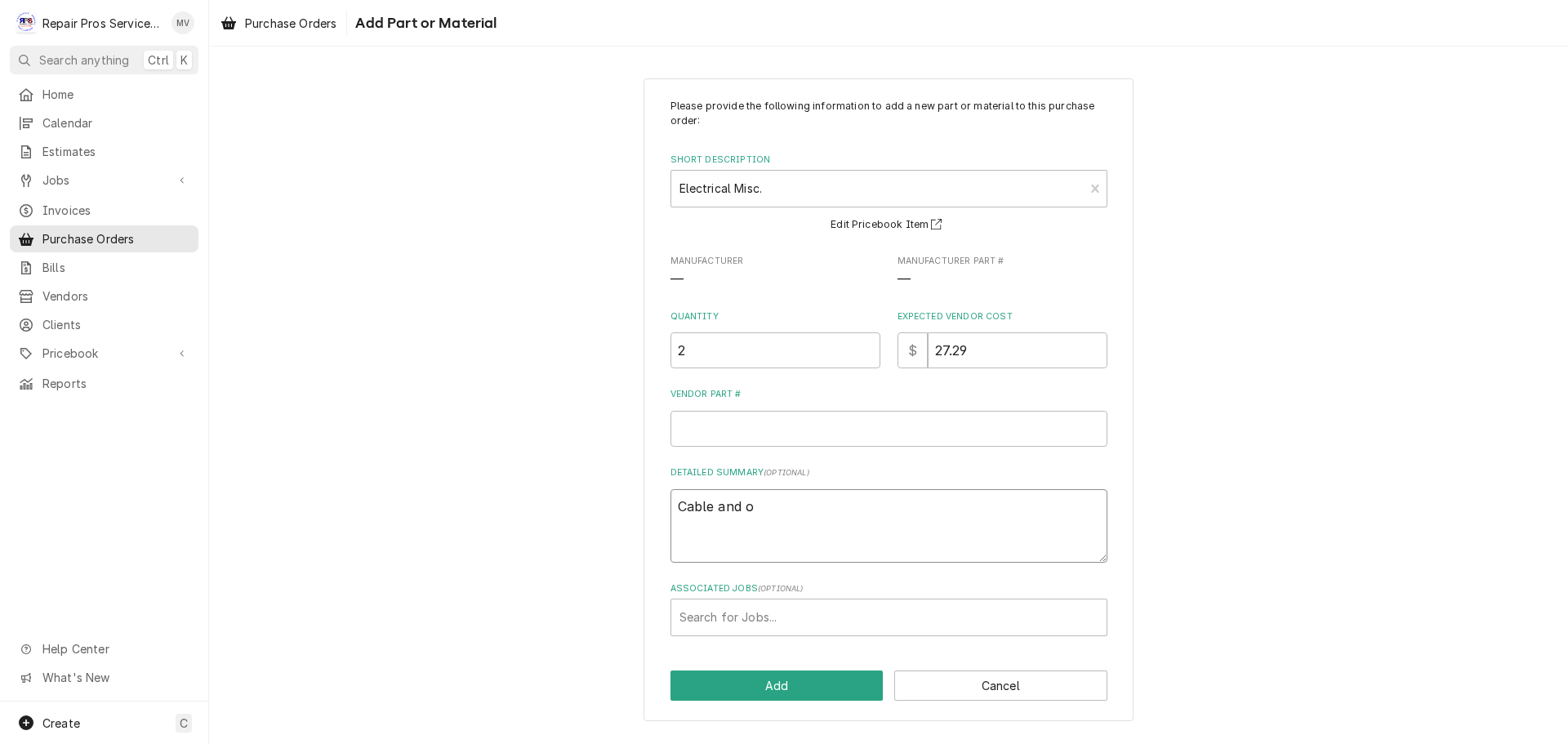
type textarea "x"
type textarea "Cable and ou"
type textarea "x"
type textarea "Cable and out"
type textarea "x"
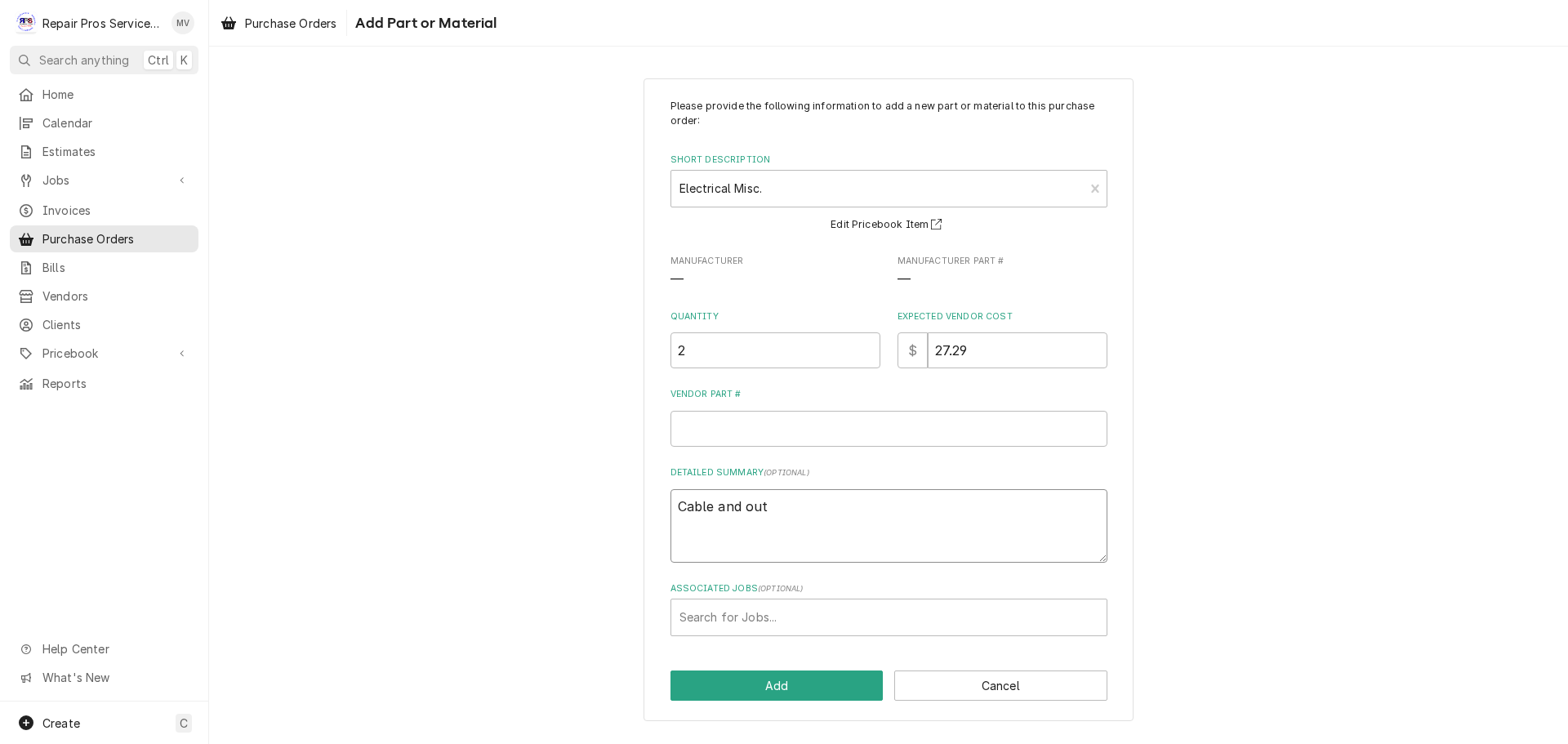
type textarea "Cable and outl"
type textarea "x"
type textarea "Cable and outle"
type textarea "x"
type textarea "Cable and outlet"
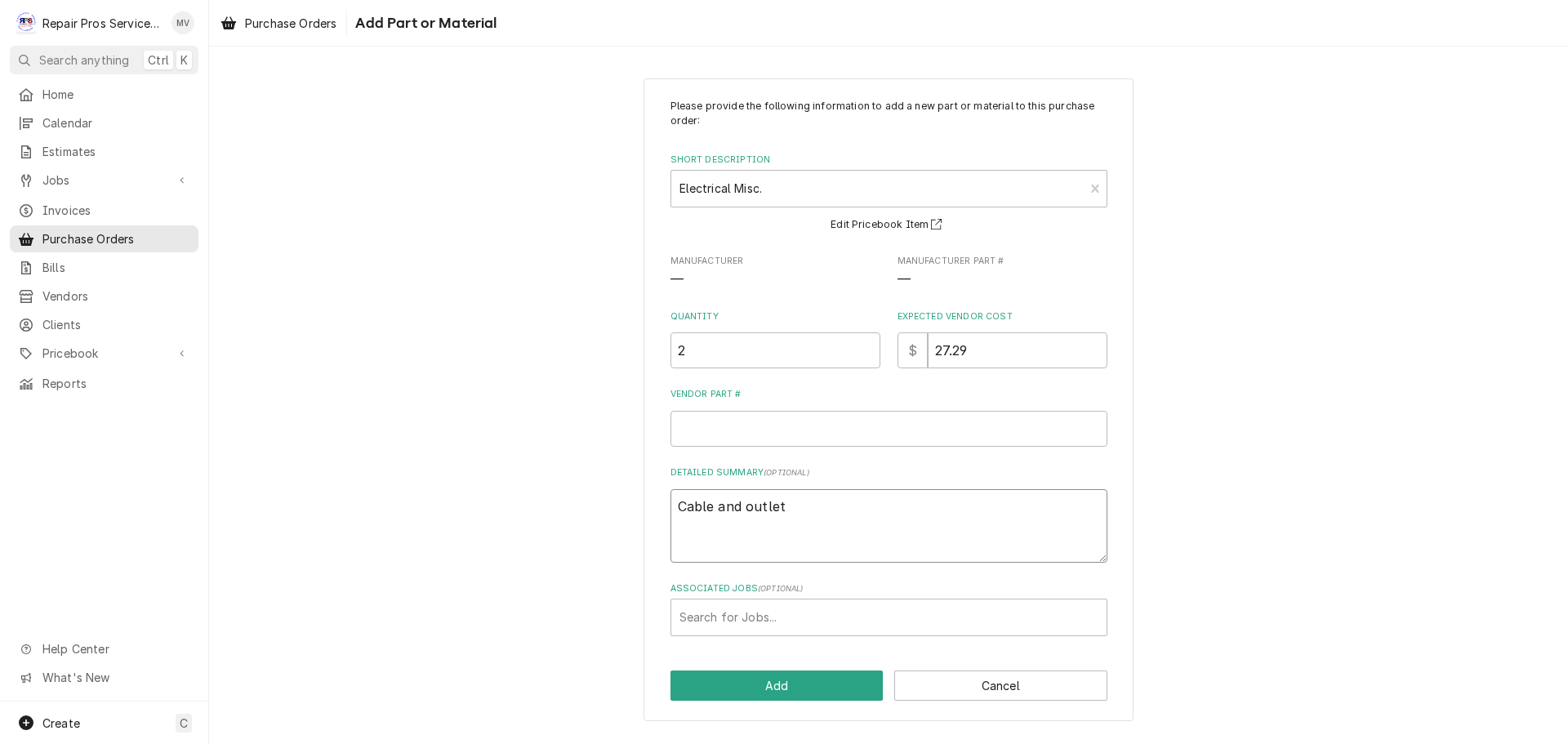
type textarea "x"
type textarea "Cable and outlet"
type textarea "x"
type textarea "Cable and outlet b"
type textarea "x"
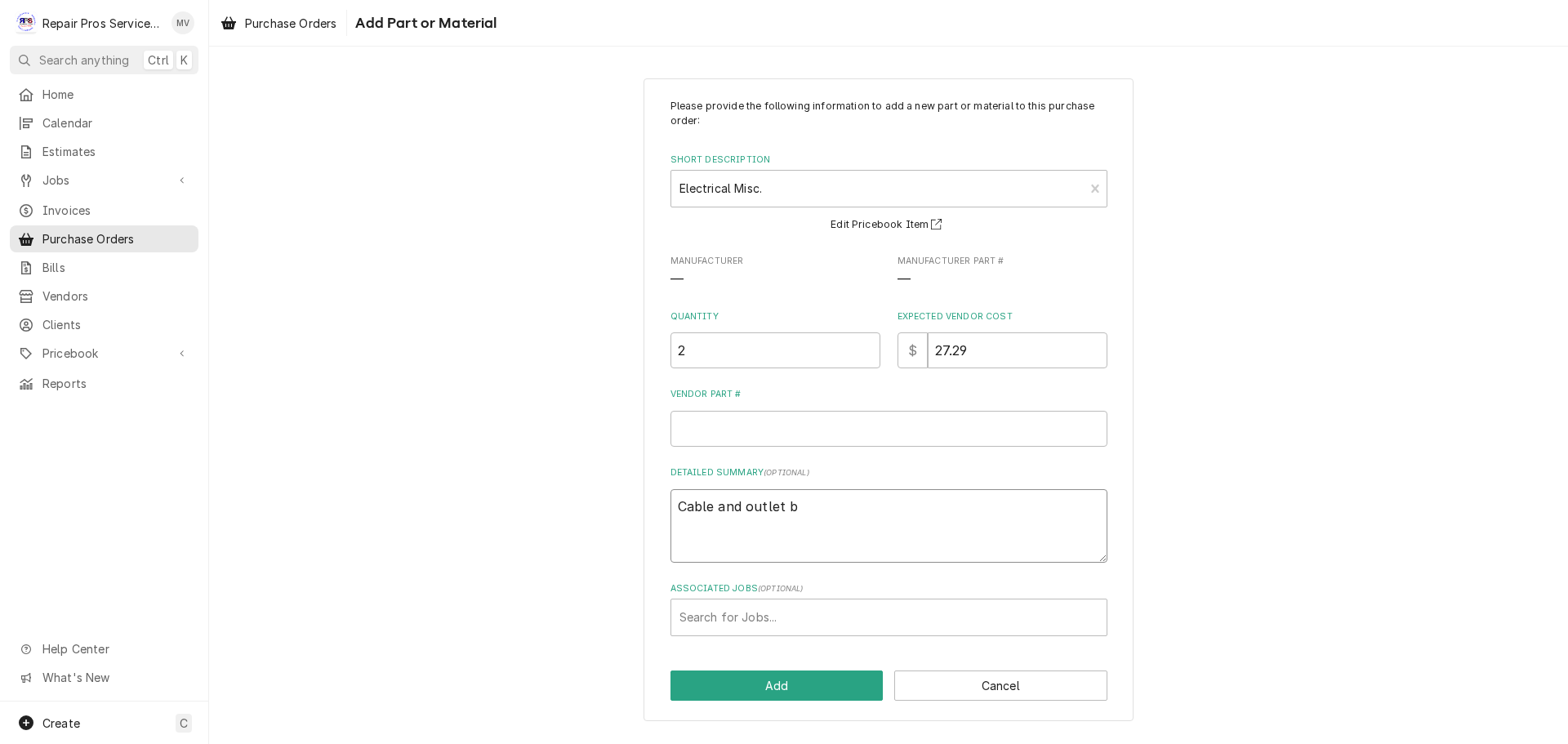
type textarea "Cable and outlet bo"
type textarea "x"
type textarea "Cable and outlet box"
type textarea "x"
type textarea "Cable and outlet box"
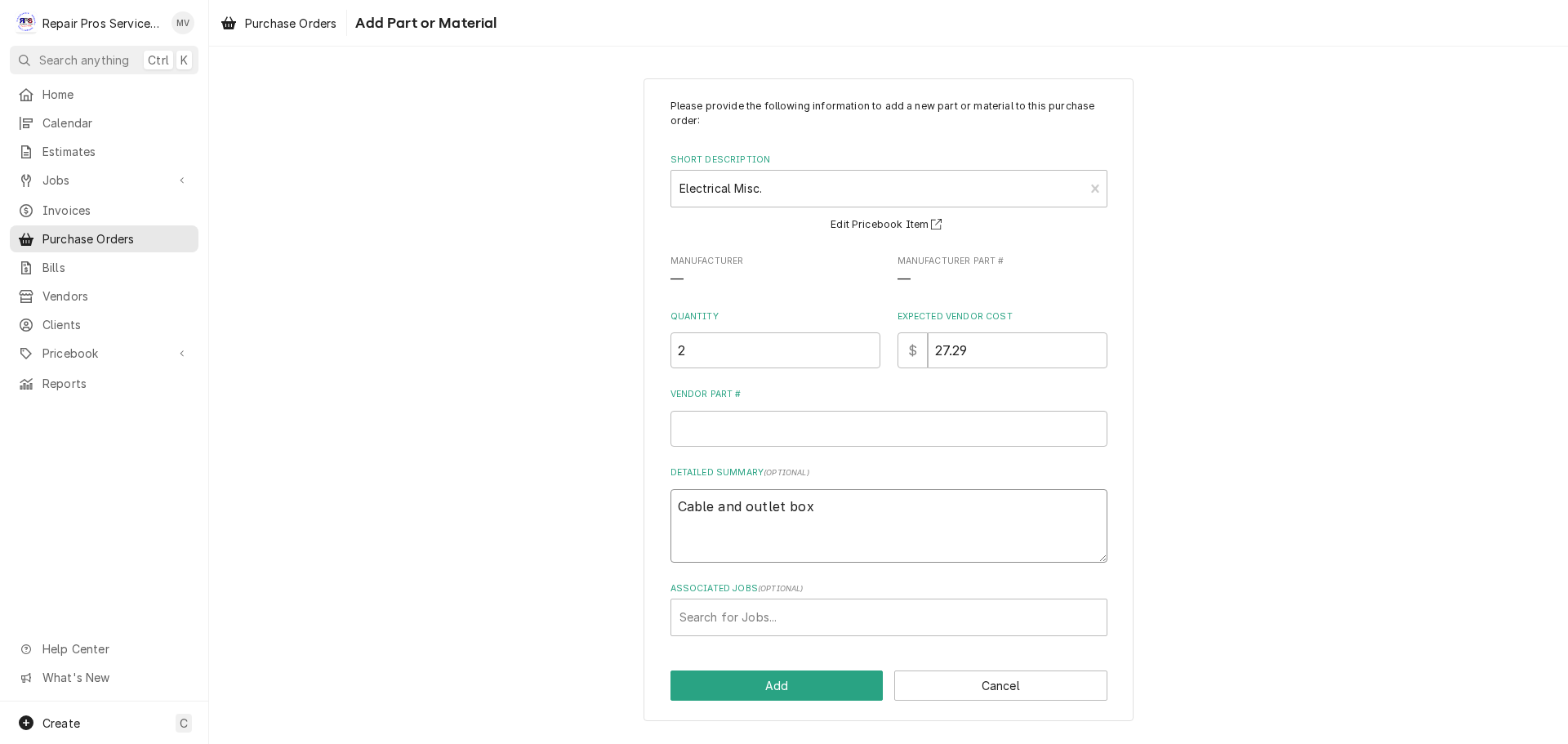
click at [681, 526] on textarea "Cable and outlet box" at bounding box center [888, 525] width 437 height 73
type textarea "x"
type textarea "Cable and outlet box 3"
type textarea "x"
type textarea "Cable and outlet box 32"
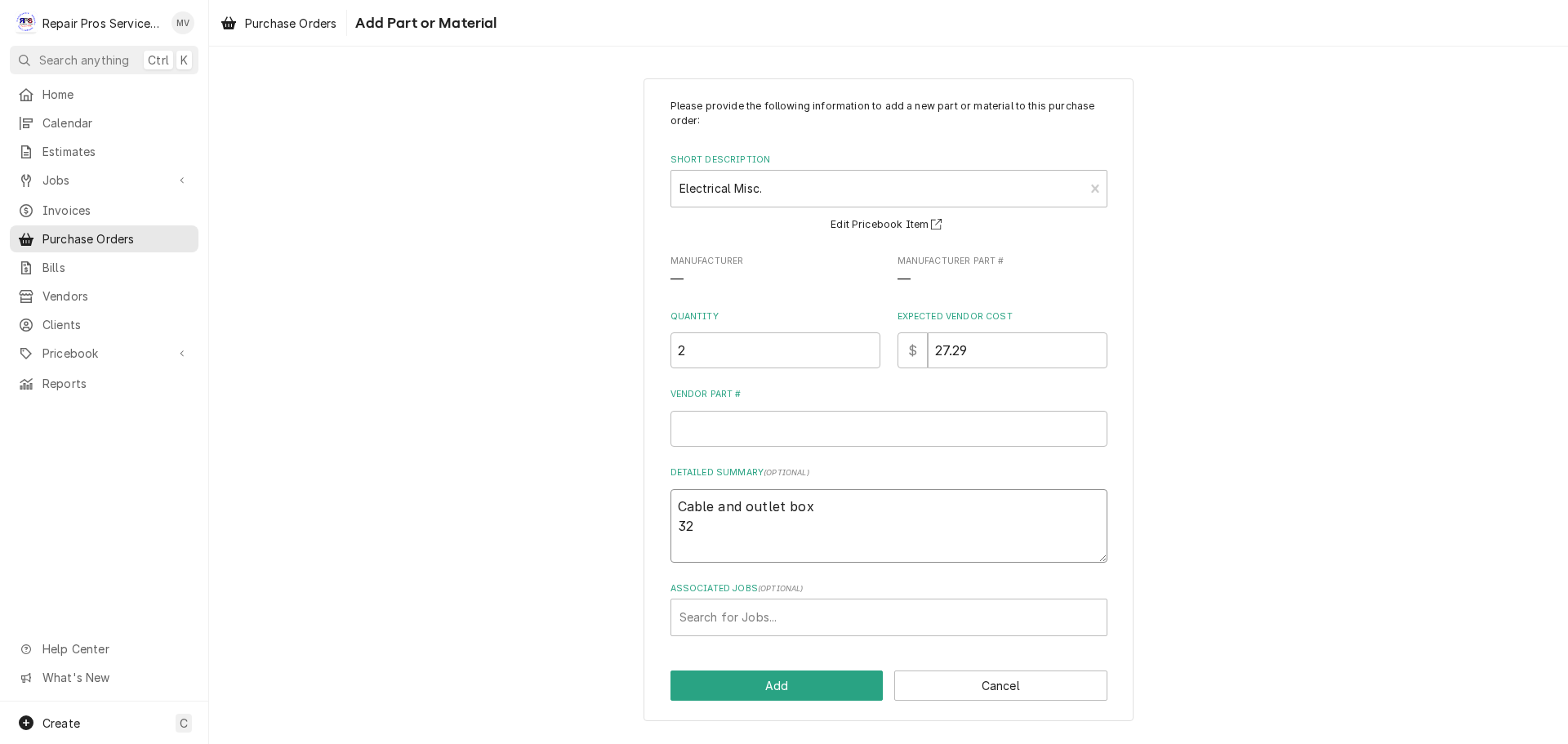
type textarea "x"
type textarea "Cable and outlet box 329"
type textarea "x"
type textarea "Cable and outlet box 3292"
type textarea "x"
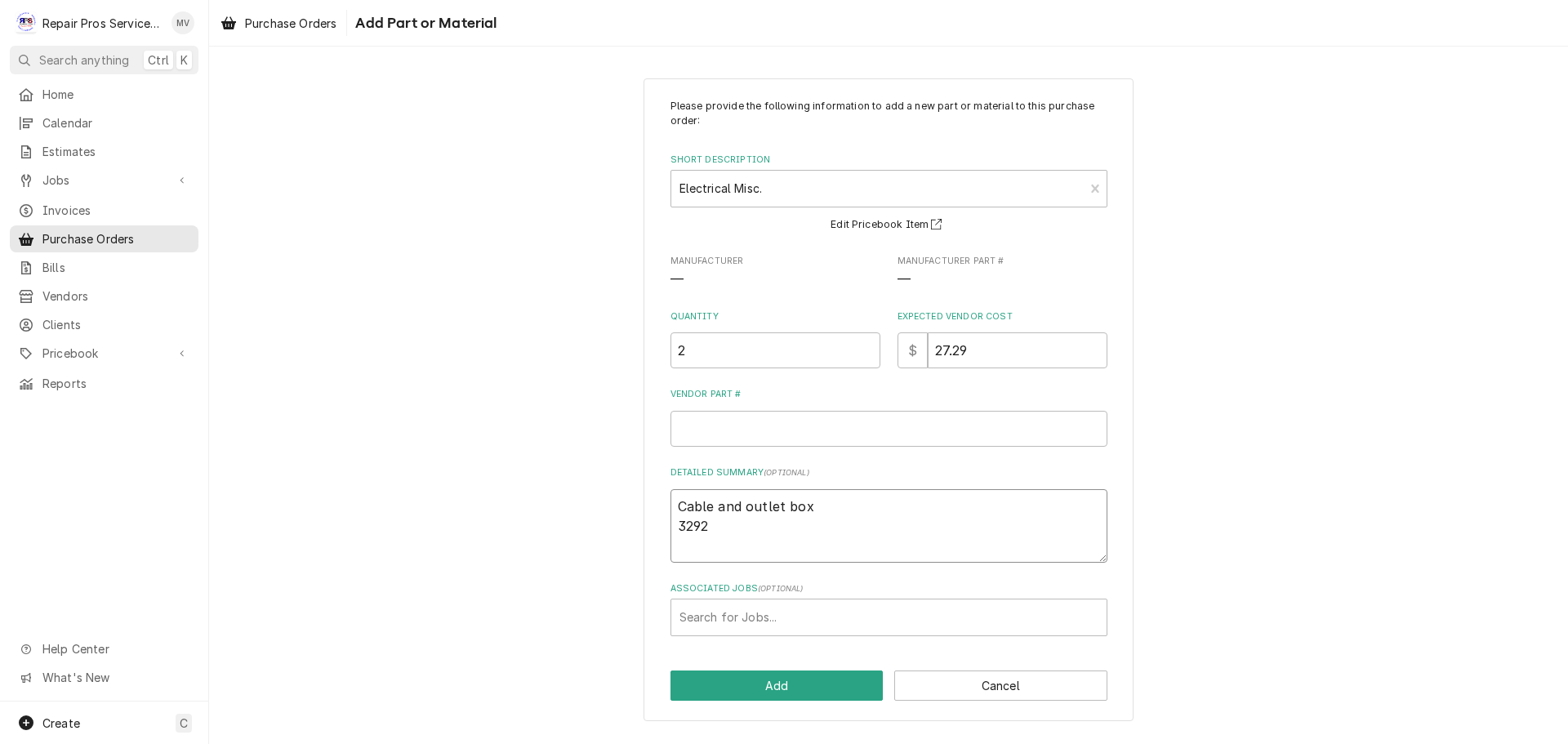
type textarea "Cable and outlet box 32922"
type textarea "x"
type textarea "Cable and outlet box 329226"
type textarea "x"
type textarea "Cable and outlet box 3292265"
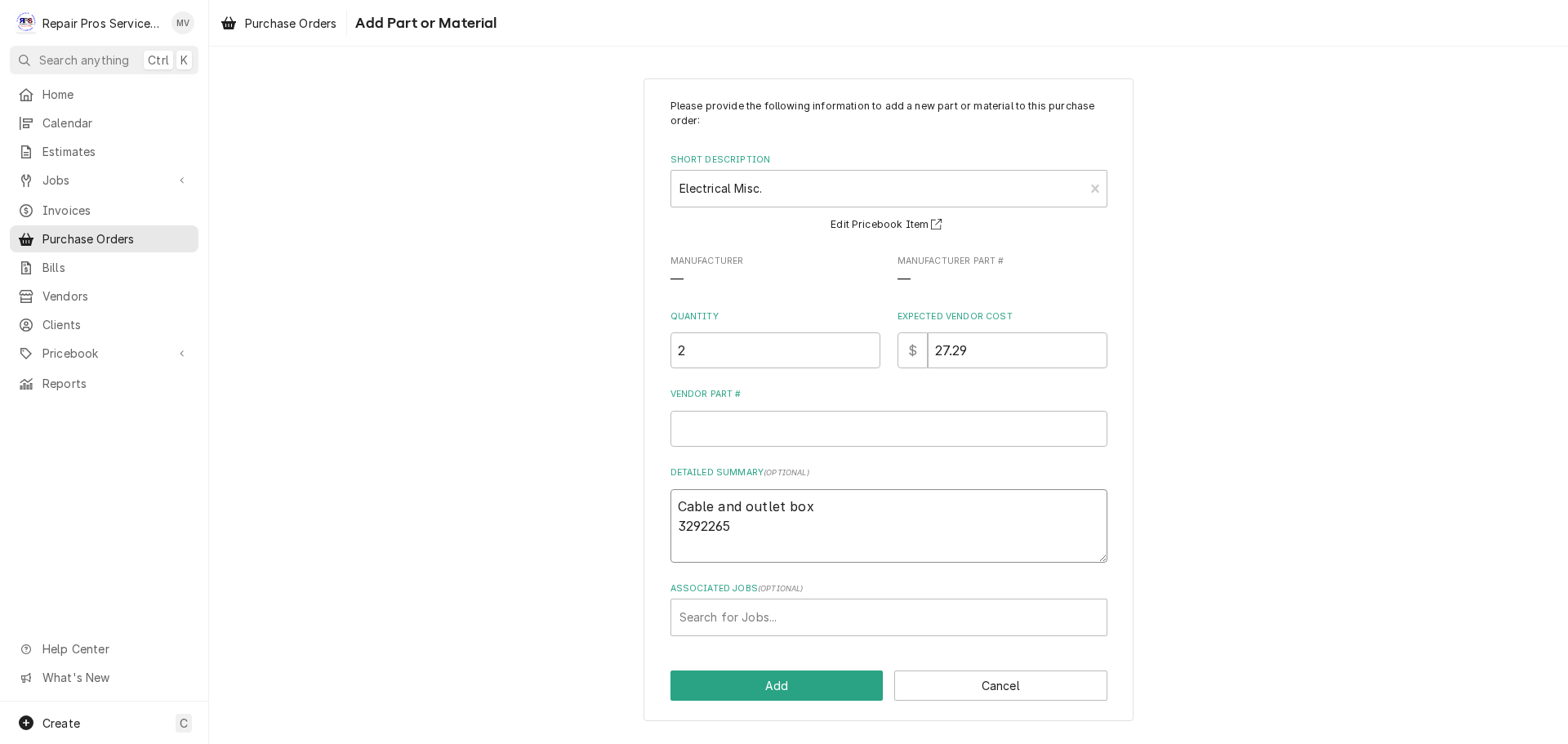
type textarea "x"
type textarea "Cable and outlet box 3292265"
type textarea "x"
type textarea "Cable and outlet box 3292265 a"
type textarea "x"
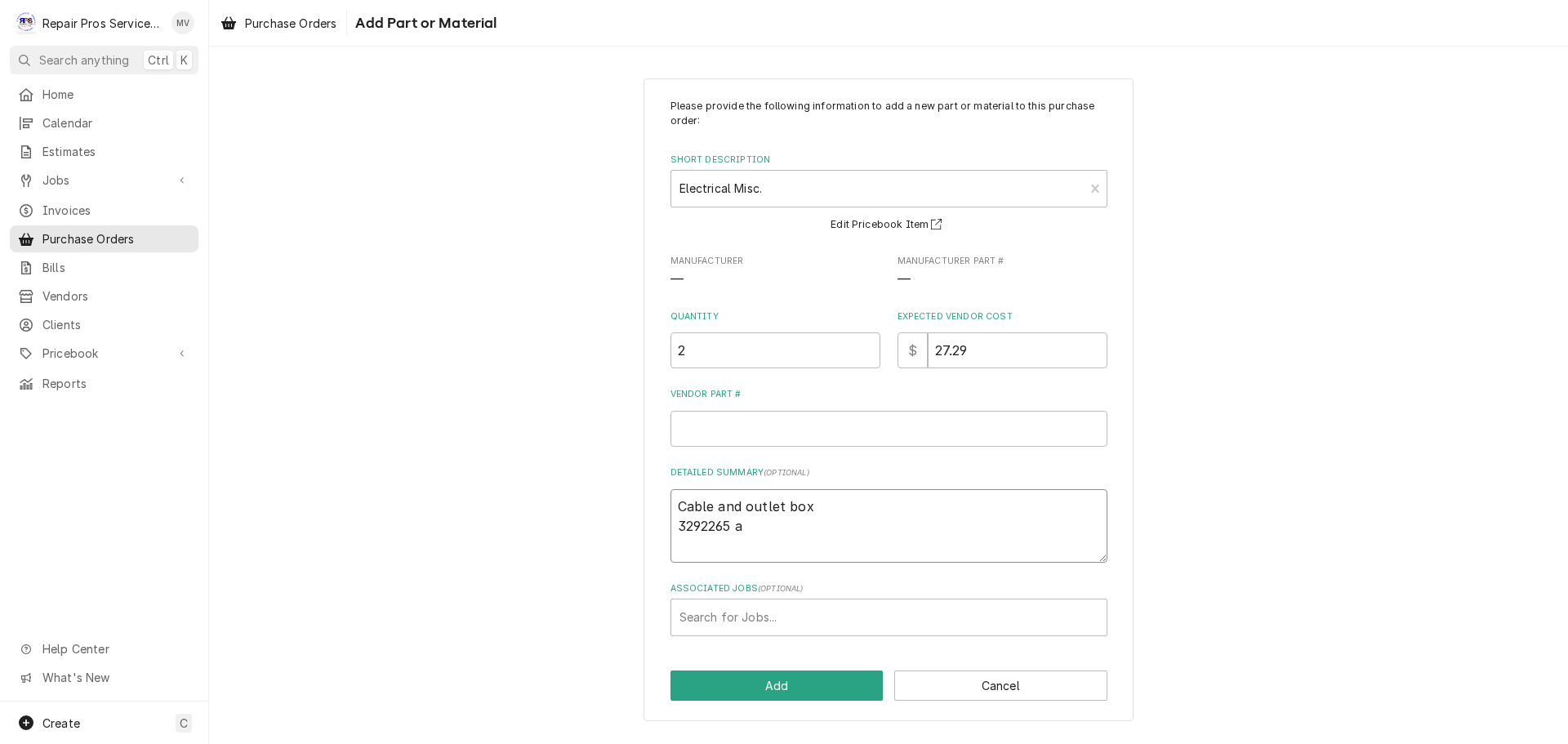
type textarea "Cable and outlet box 3292265 an"
type textarea "x"
type textarea "Cable and outlet box 3292265 and"
type textarea "x"
type textarea "Cable and outlet box 3292265 and"
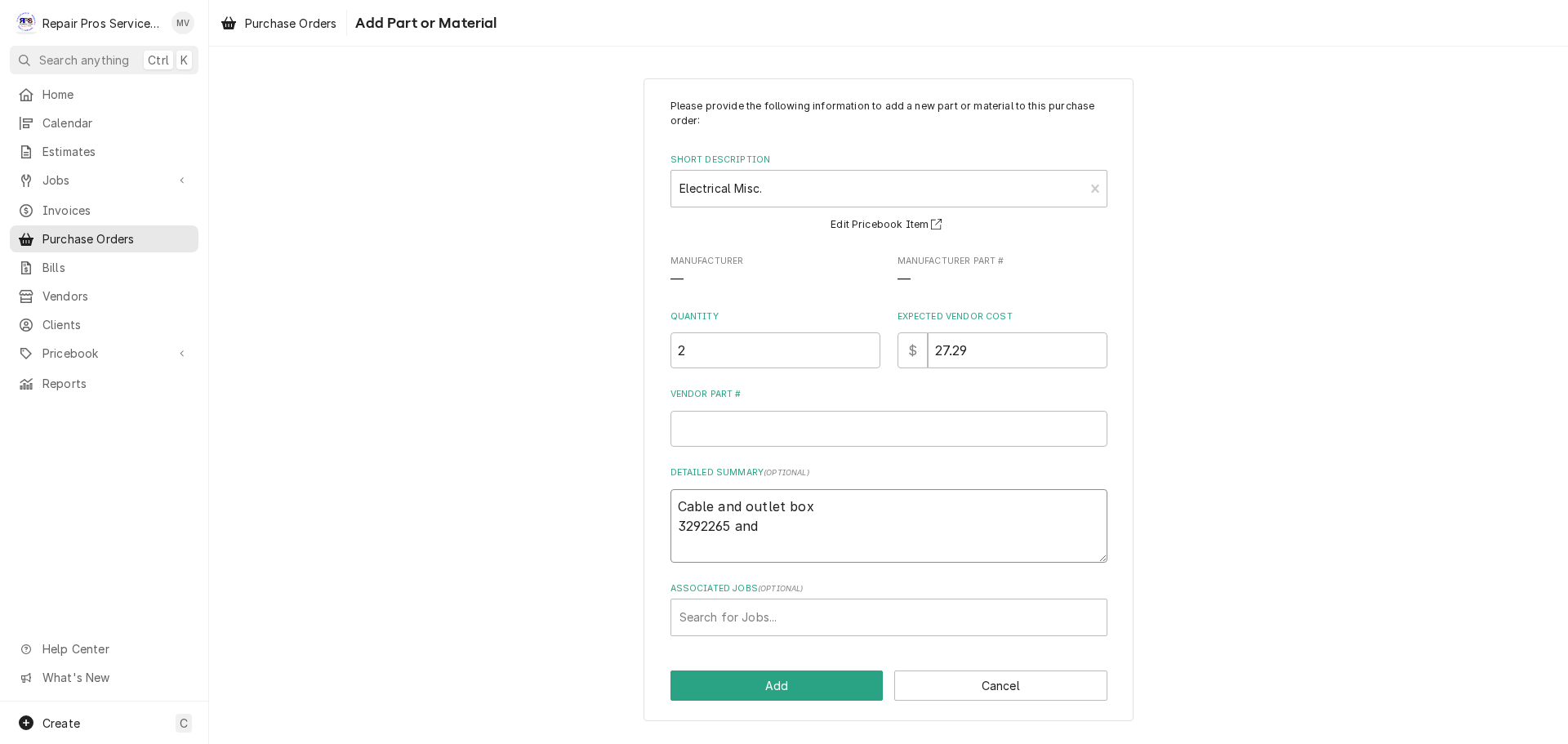
type textarea "x"
type textarea "Cable and outlet box 3292265 and 3"
type textarea "x"
type textarea "Cable and outlet box 3292265 and 30"
type textarea "x"
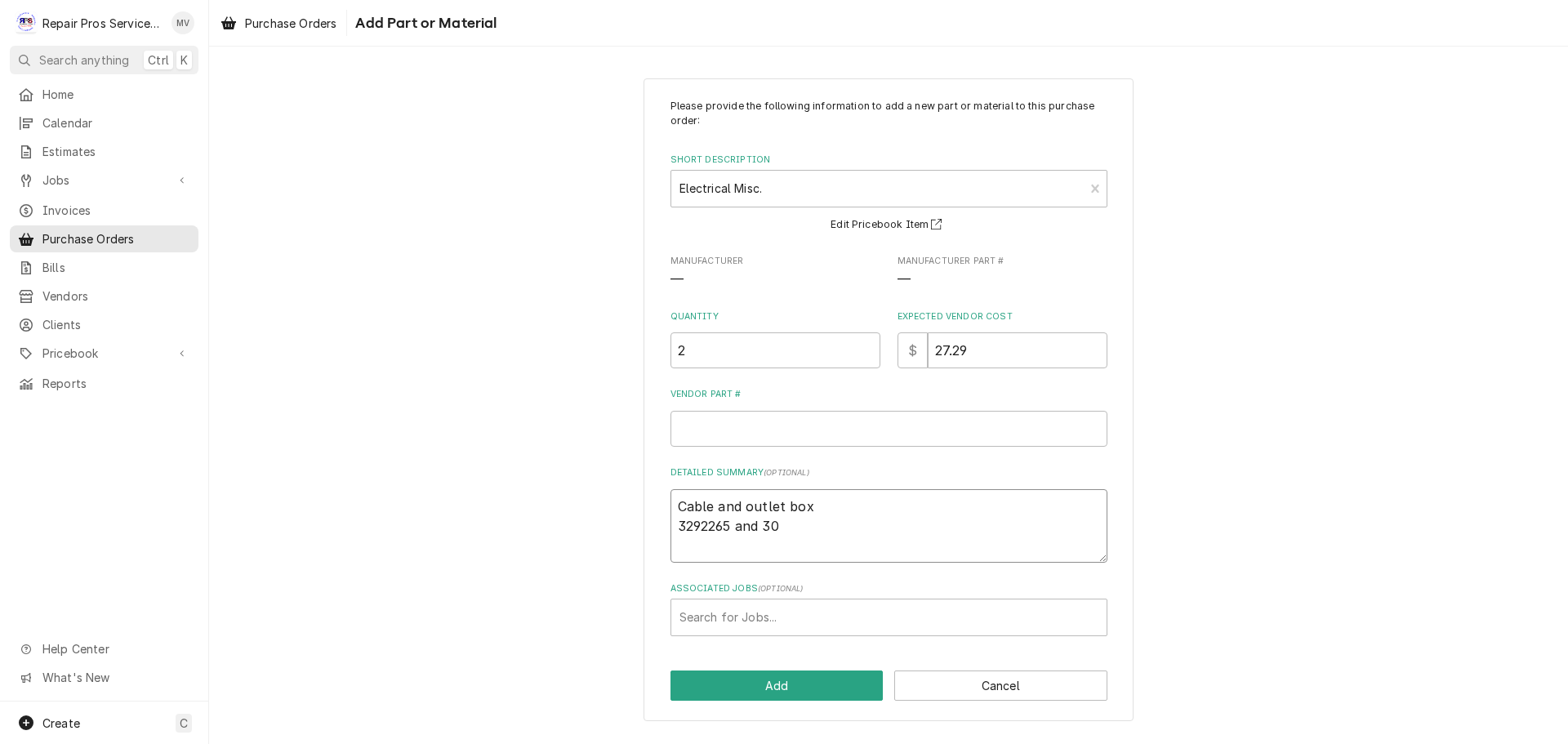
type textarea "Cable and outlet box 3292265 and 301"
type textarea "x"
type textarea "Cable and outlet box 3292265 and 3016"
type textarea "x"
type textarea "Cable and outlet box 3292265 and 30160"
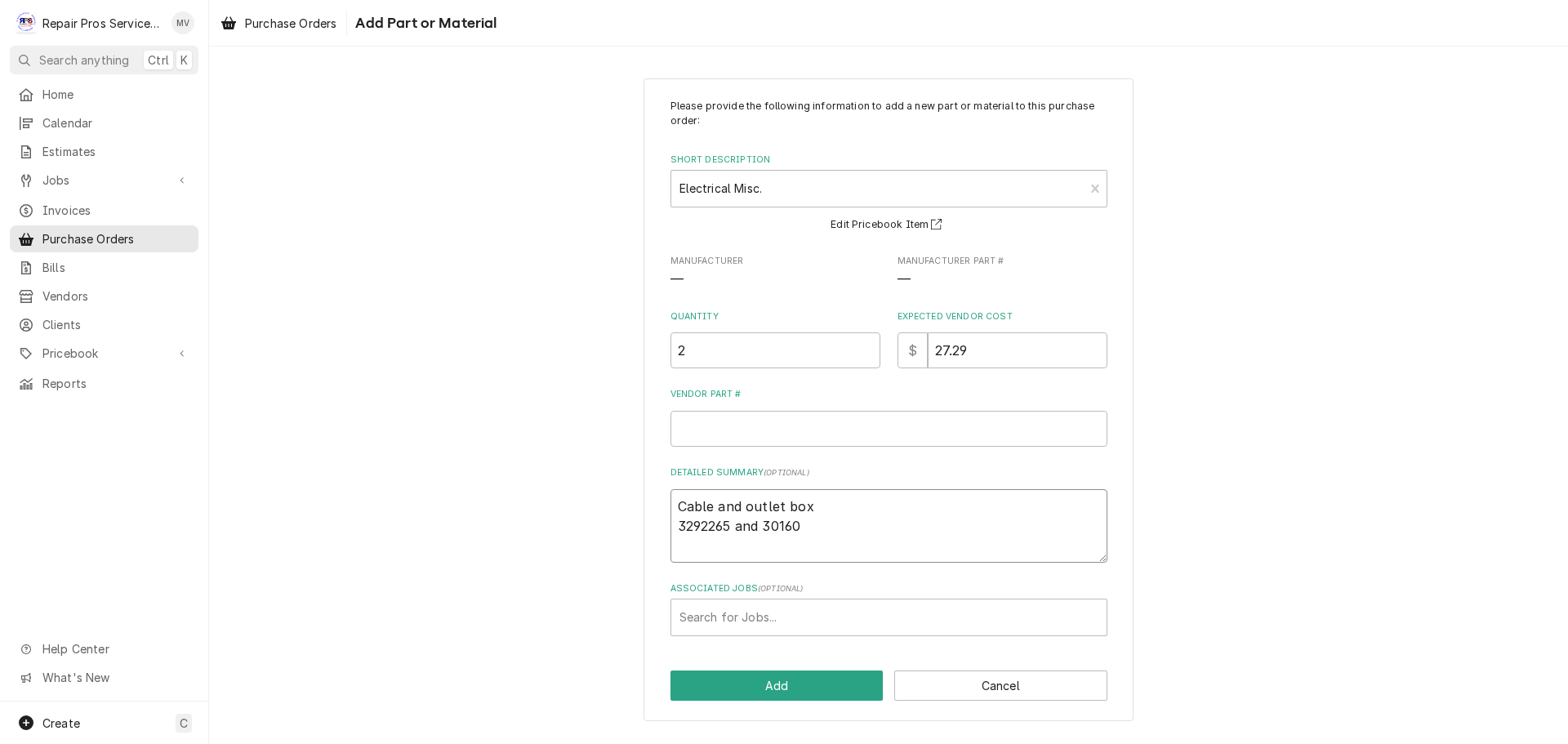
type textarea "x"
type textarea "Cable and outlet box 3292265 and 301603"
type textarea "x"
type textarea "Cable and outlet box 3292265 and 3016034"
click at [769, 682] on button "Add" at bounding box center [777, 685] width 213 height 30
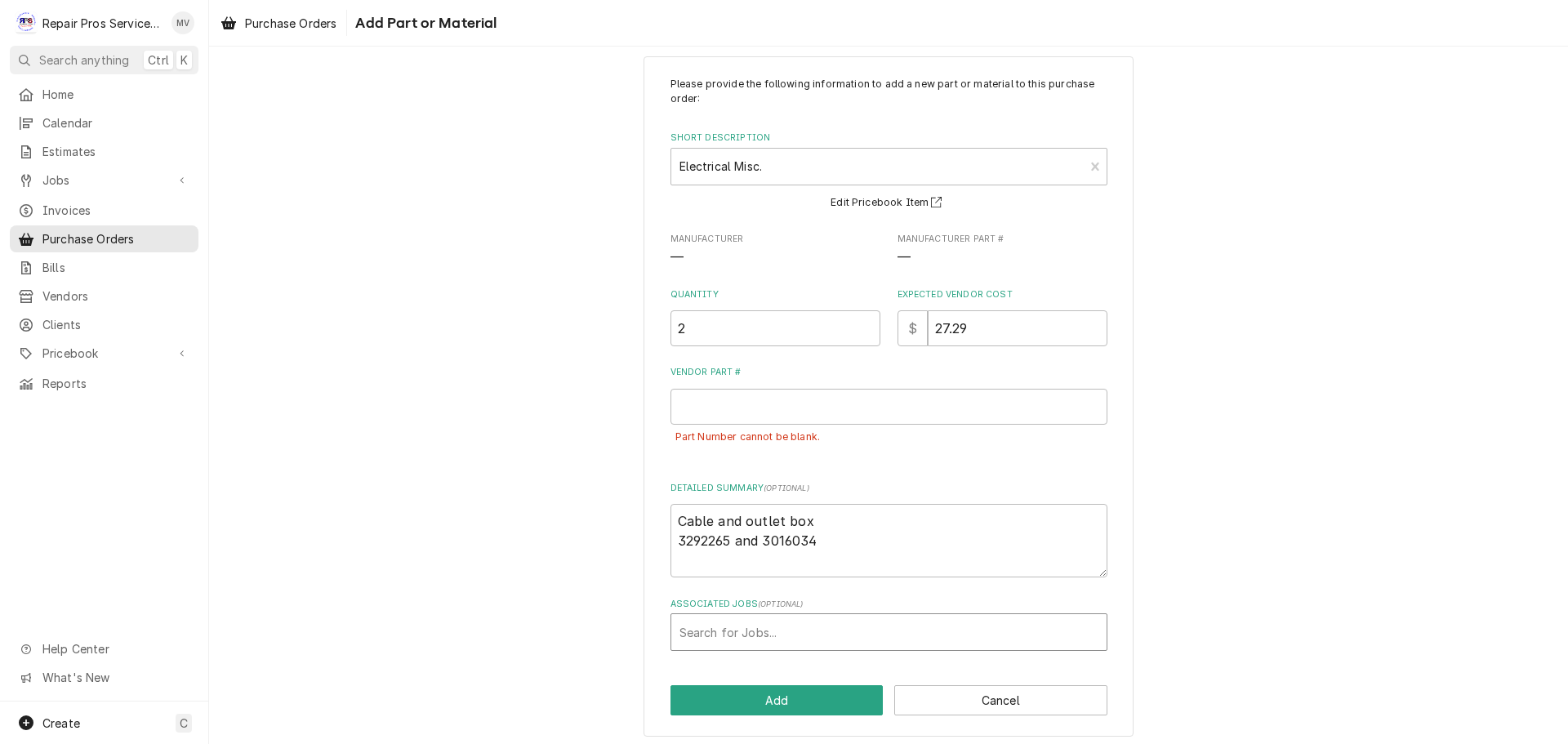
scroll to position [28, 0]
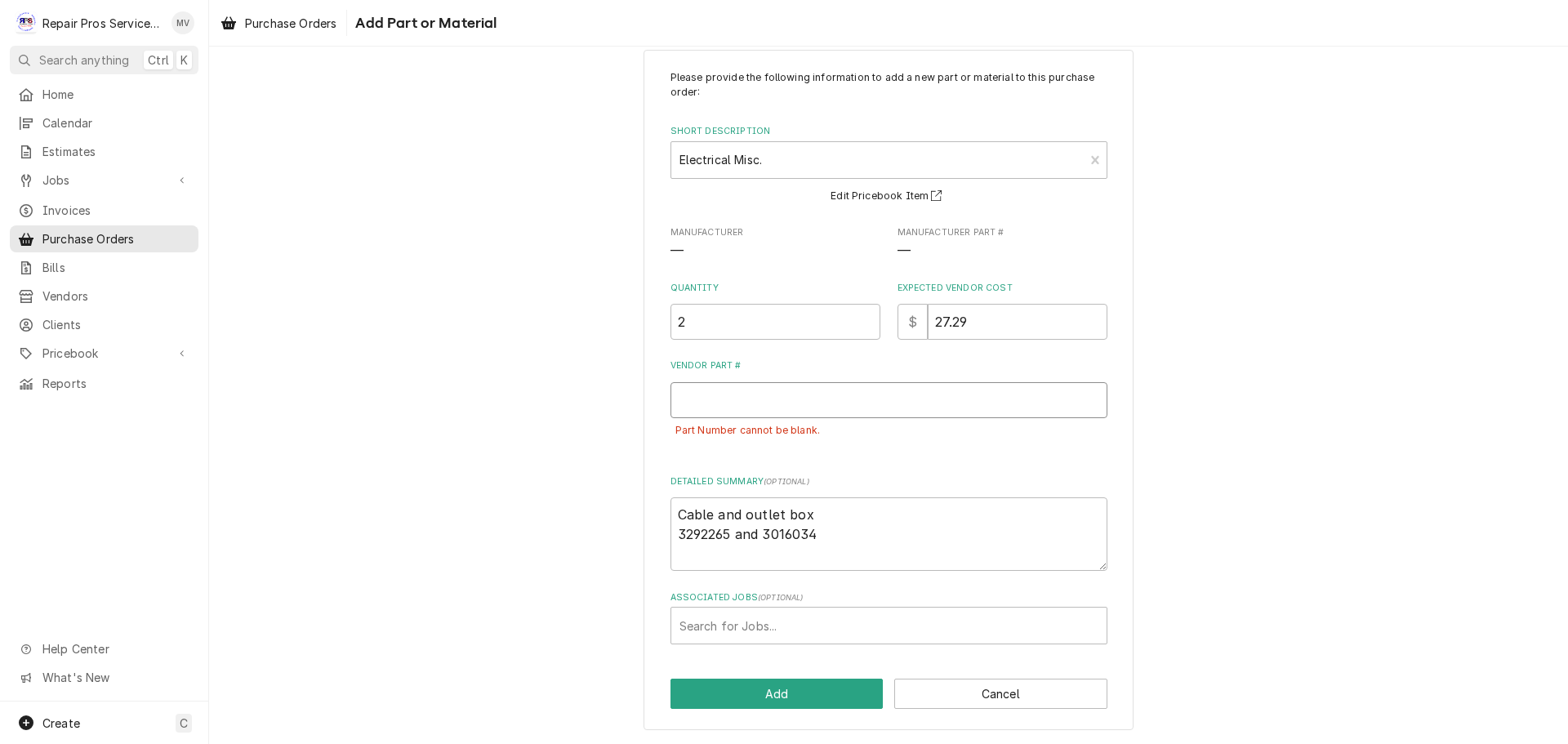
click at [682, 396] on input "Vendor Part #" at bounding box center [888, 400] width 437 height 36
drag, startPoint x: 818, startPoint y: 534, endPoint x: 663, endPoint y: 535, distance: 155.0
click at [663, 535] on div "Please provide the following information to add a new part or material to this …" at bounding box center [888, 390] width 490 height 680
type textarea "x"
type textarea "Cable and outlet box"
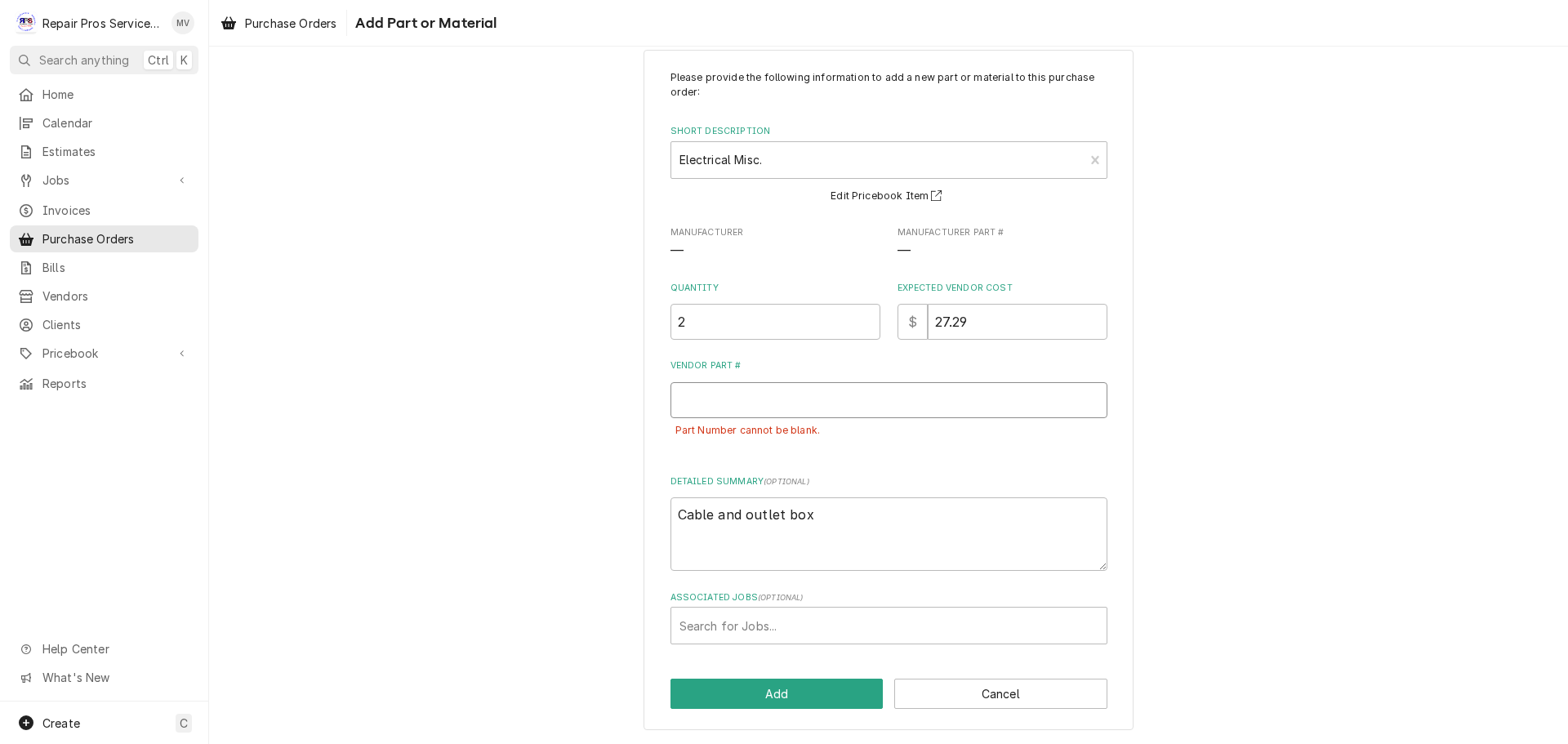
click at [696, 395] on input "Vendor Part #" at bounding box center [888, 400] width 437 height 36
paste input "3292265 and 3016034"
type textarea "x"
type input "3292265 and 3016034"
click at [742, 689] on button "Add" at bounding box center [777, 694] width 213 height 30
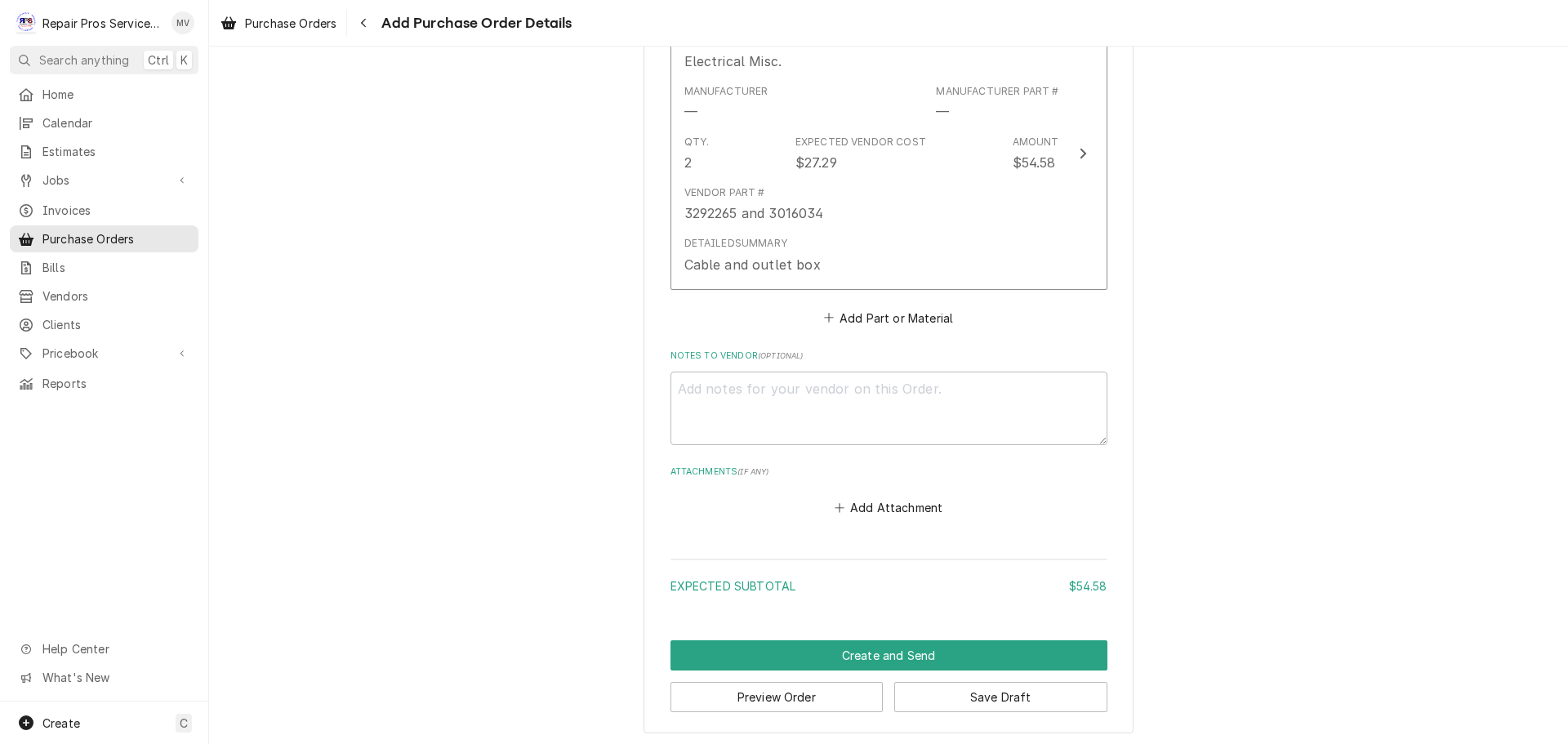
scroll to position [709, 0]
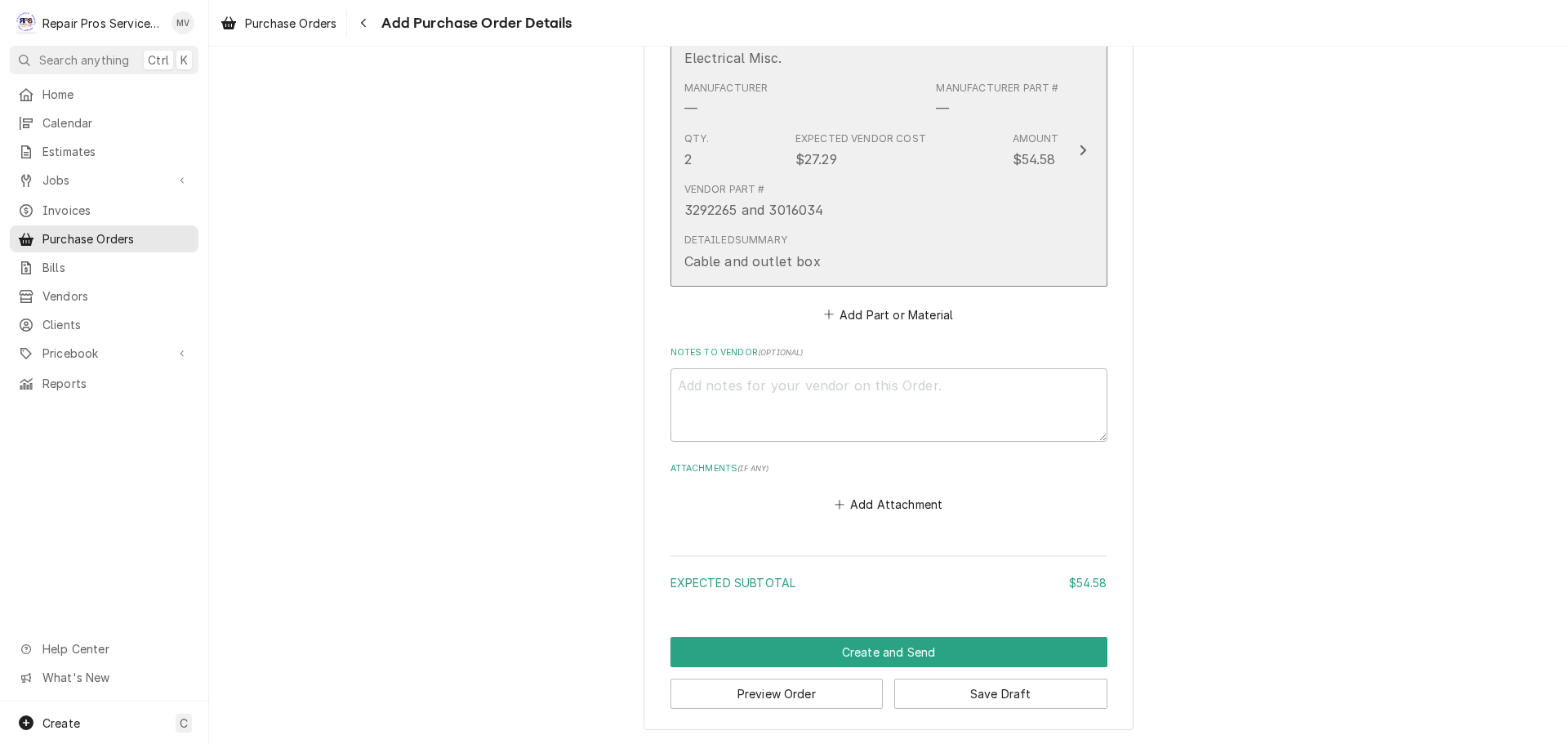
click at [1078, 151] on icon "Update Line Item" at bounding box center [1082, 150] width 8 height 13
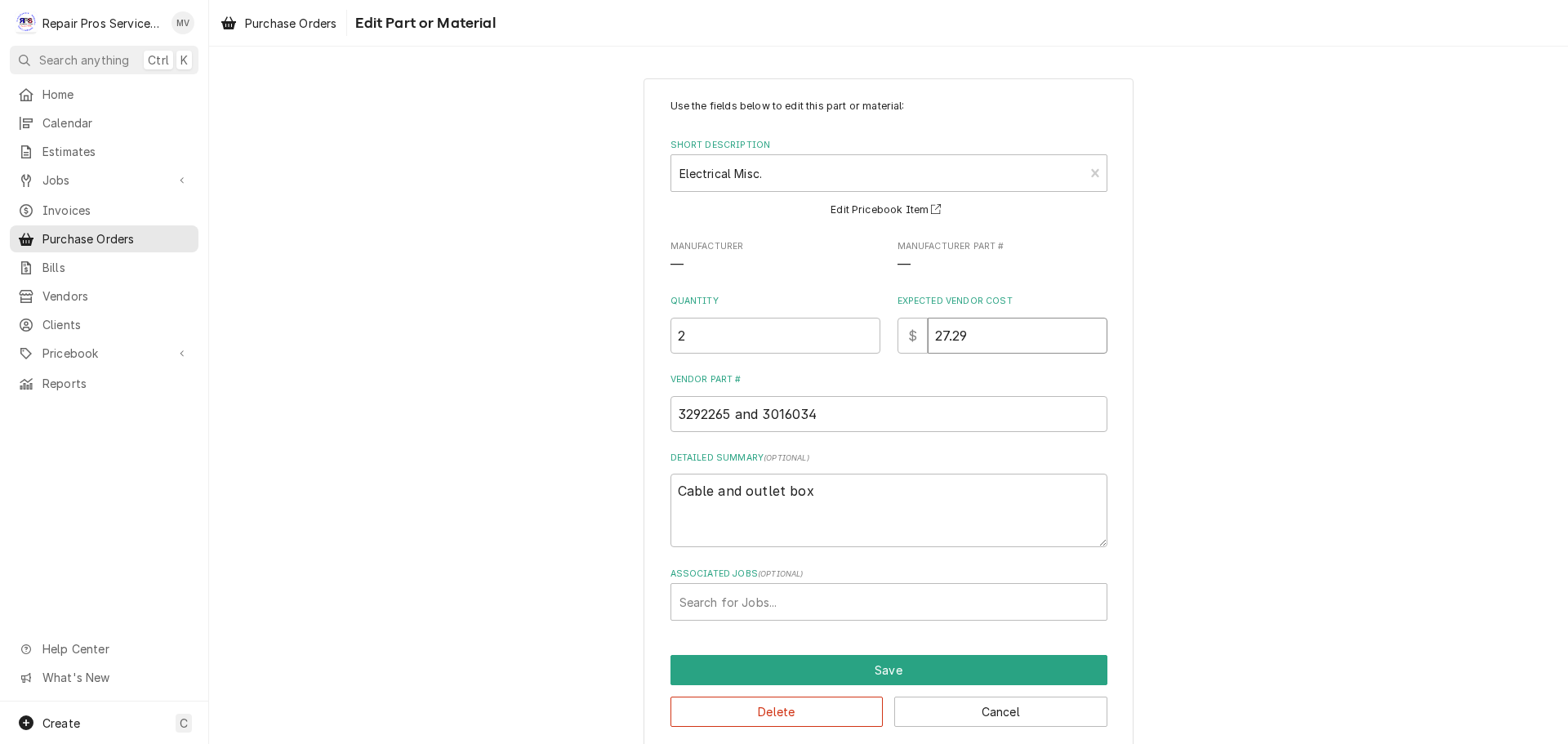
drag, startPoint x: 973, startPoint y: 333, endPoint x: 905, endPoint y: 332, distance: 68.0
click at [905, 332] on div "$ 27.29" at bounding box center [1002, 335] width 210 height 36
drag, startPoint x: 692, startPoint y: 339, endPoint x: 653, endPoint y: 325, distance: 41.4
click at [653, 325] on div "Use the fields below to edit this part or material: Short Description Electrica…" at bounding box center [888, 413] width 490 height 669
type textarea "x"
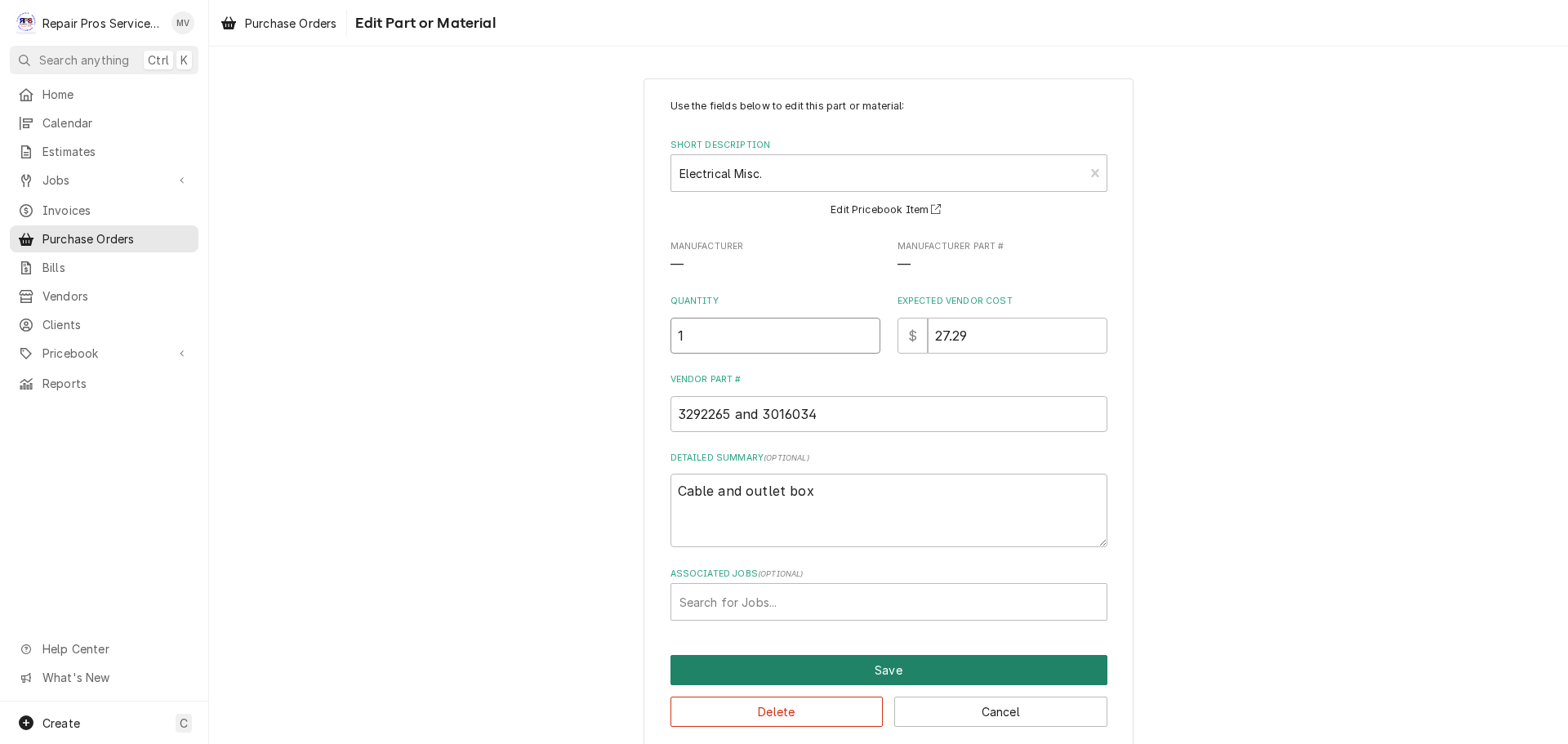
type input "1"
click at [857, 664] on button "Save" at bounding box center [888, 670] width 437 height 30
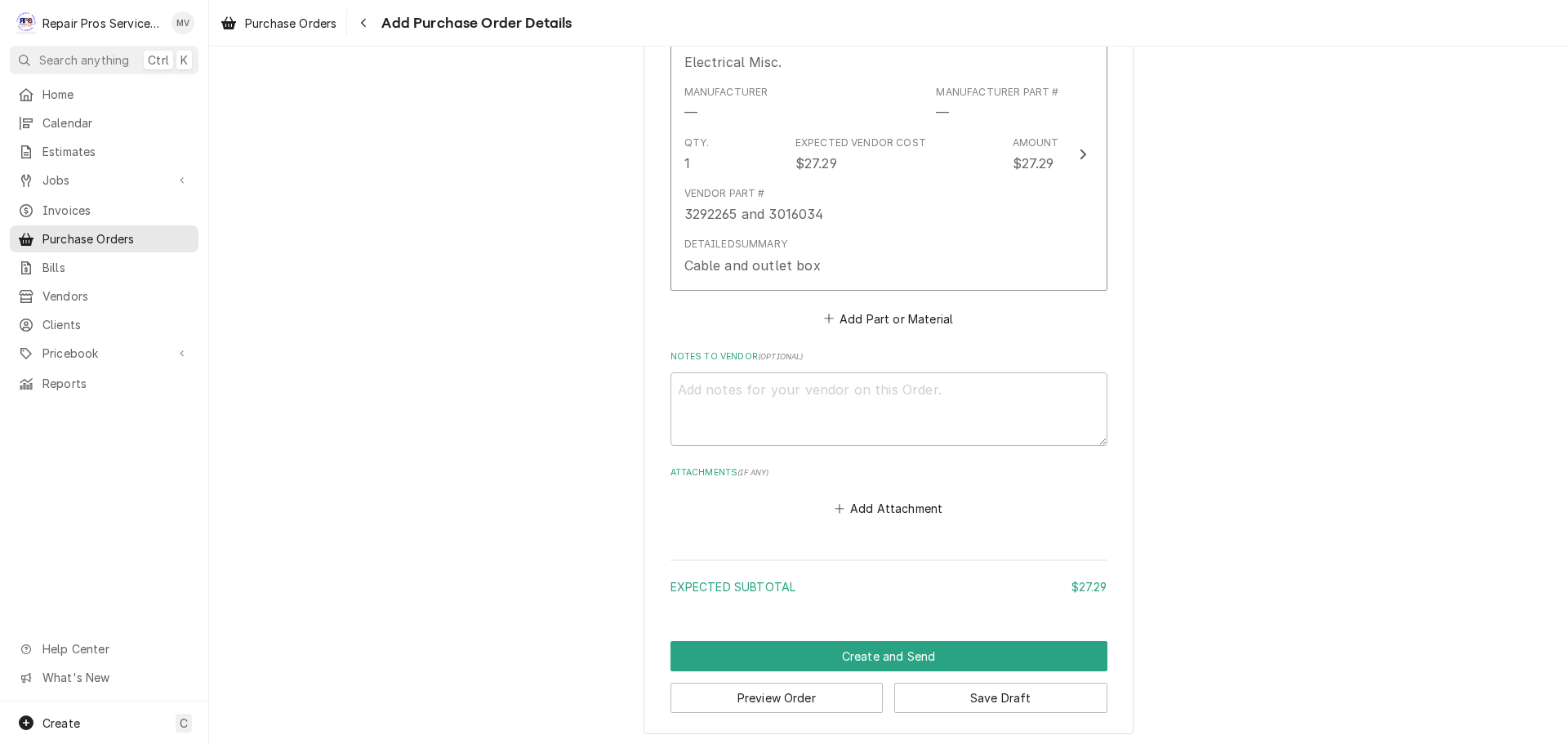
scroll to position [709, 0]
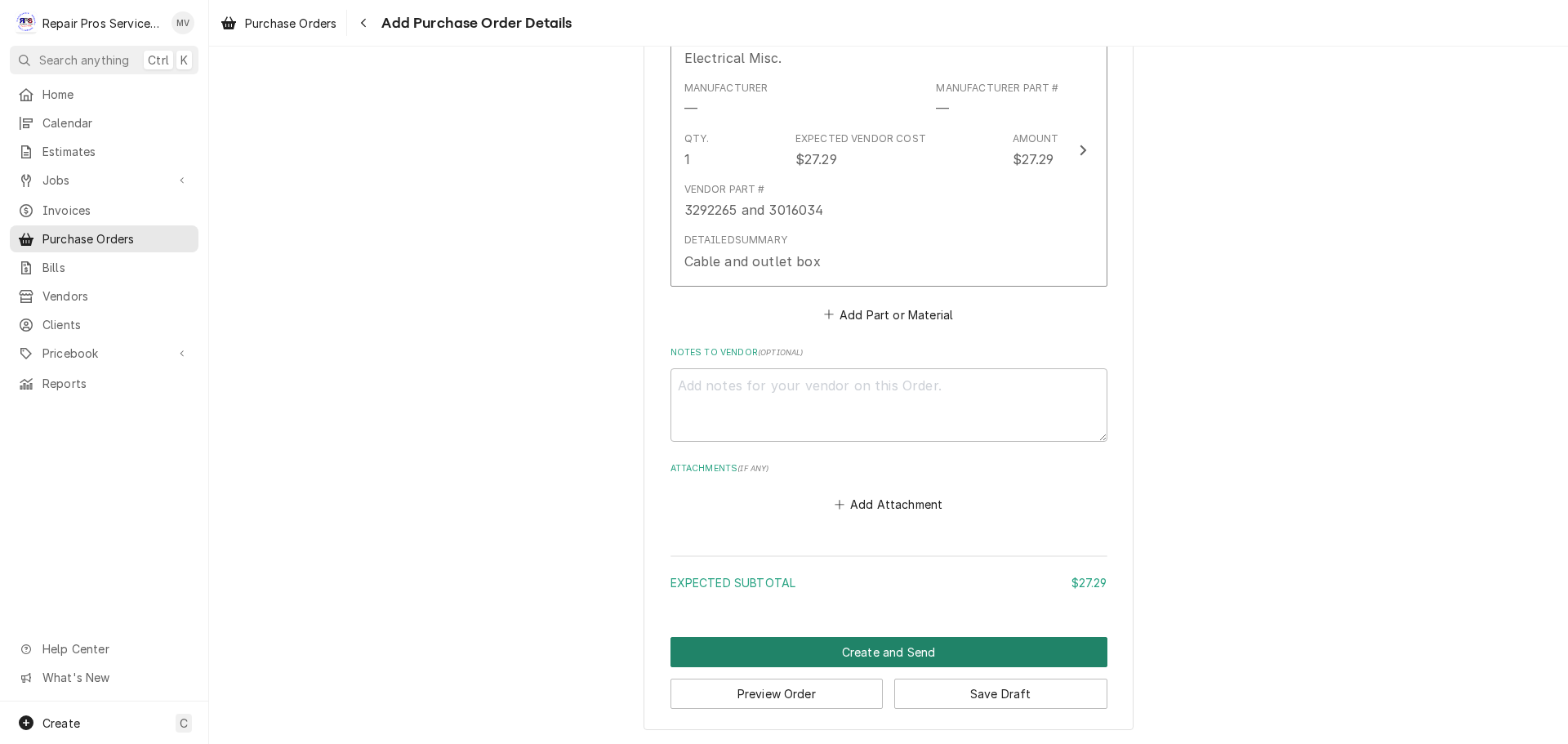
click at [897, 647] on button "Create and Send" at bounding box center [888, 652] width 437 height 30
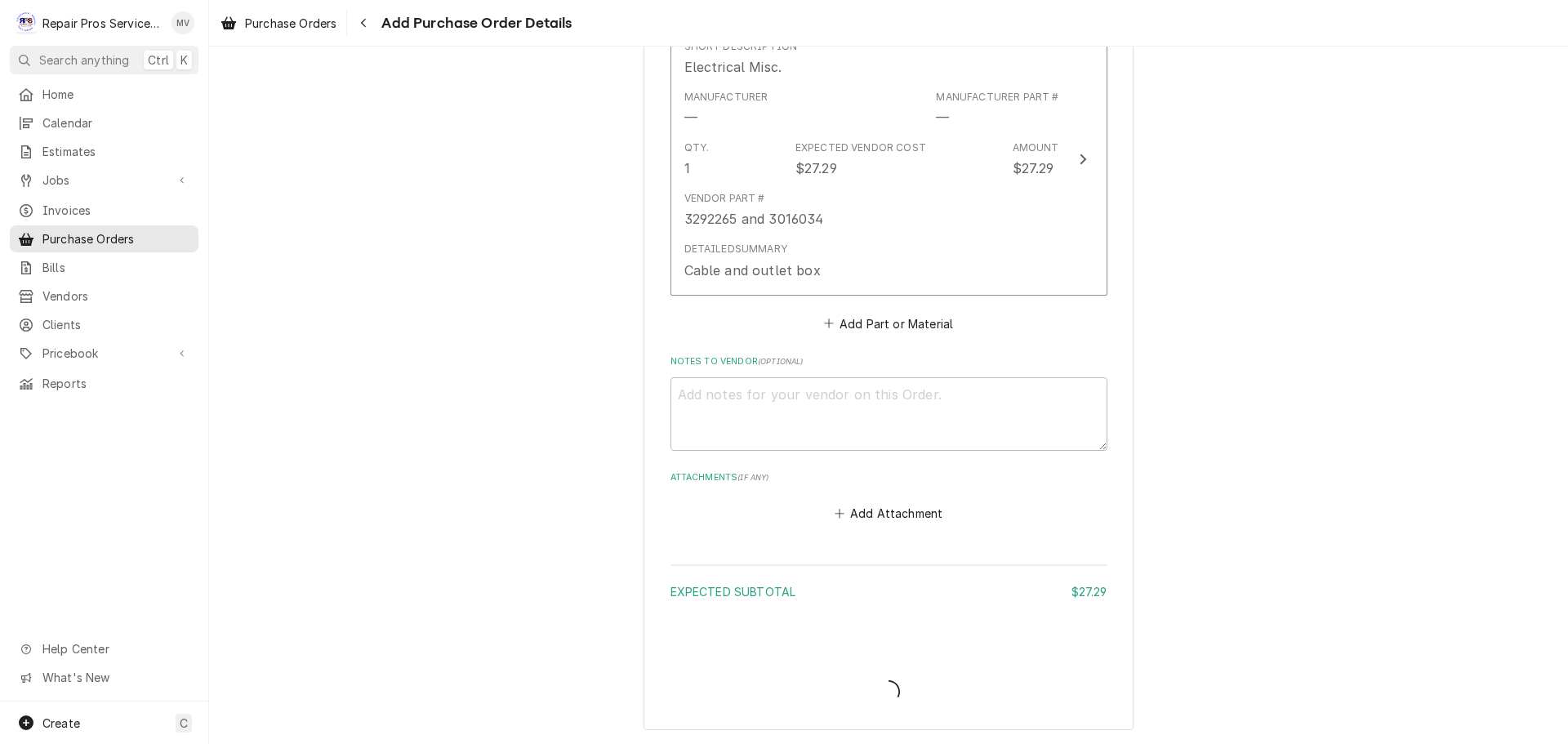
type textarea "x"
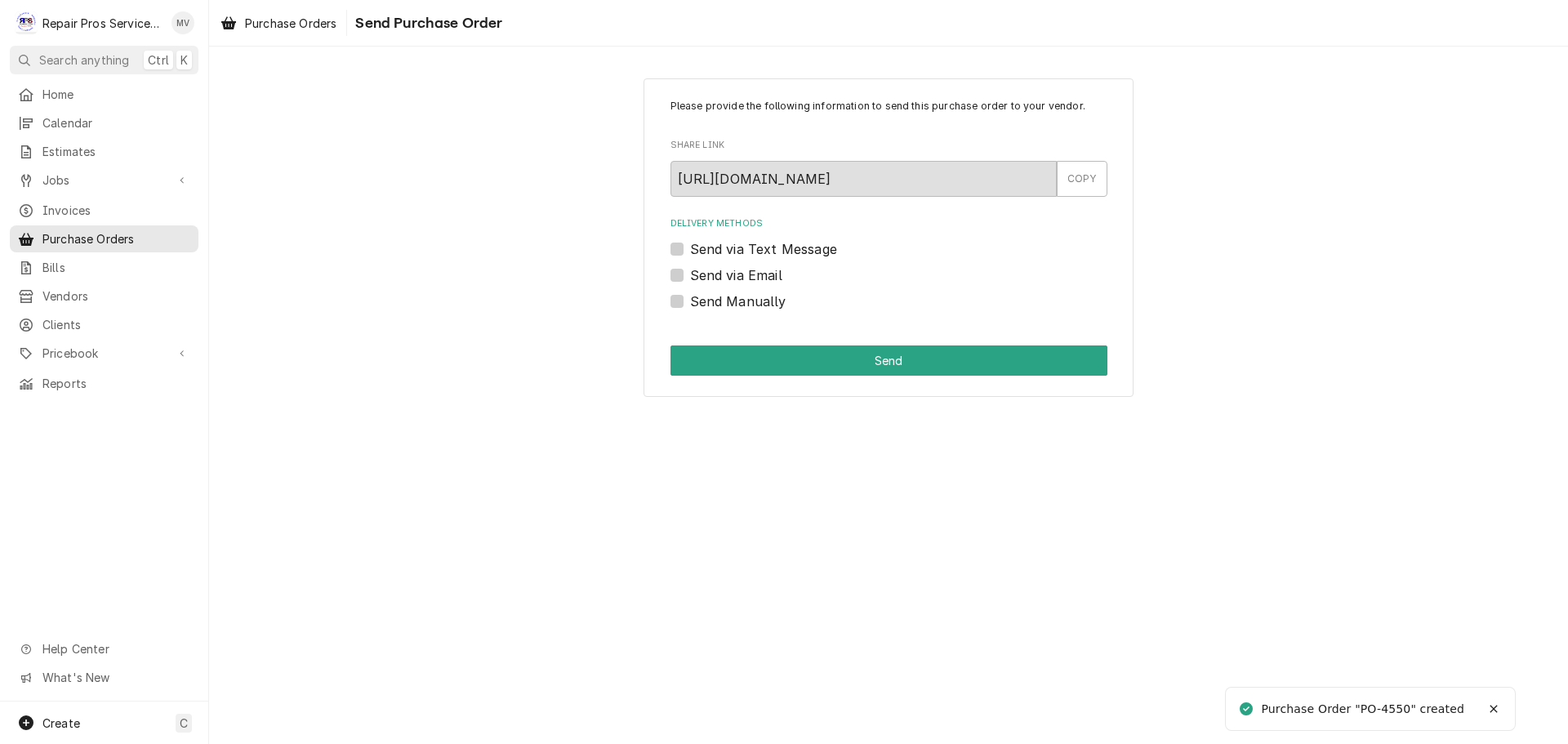
click at [723, 298] on label "Send Manually" at bounding box center [738, 301] width 96 height 19
click at [723, 298] on input "Send Manually" at bounding box center [909, 309] width 437 height 36
checkbox input "true"
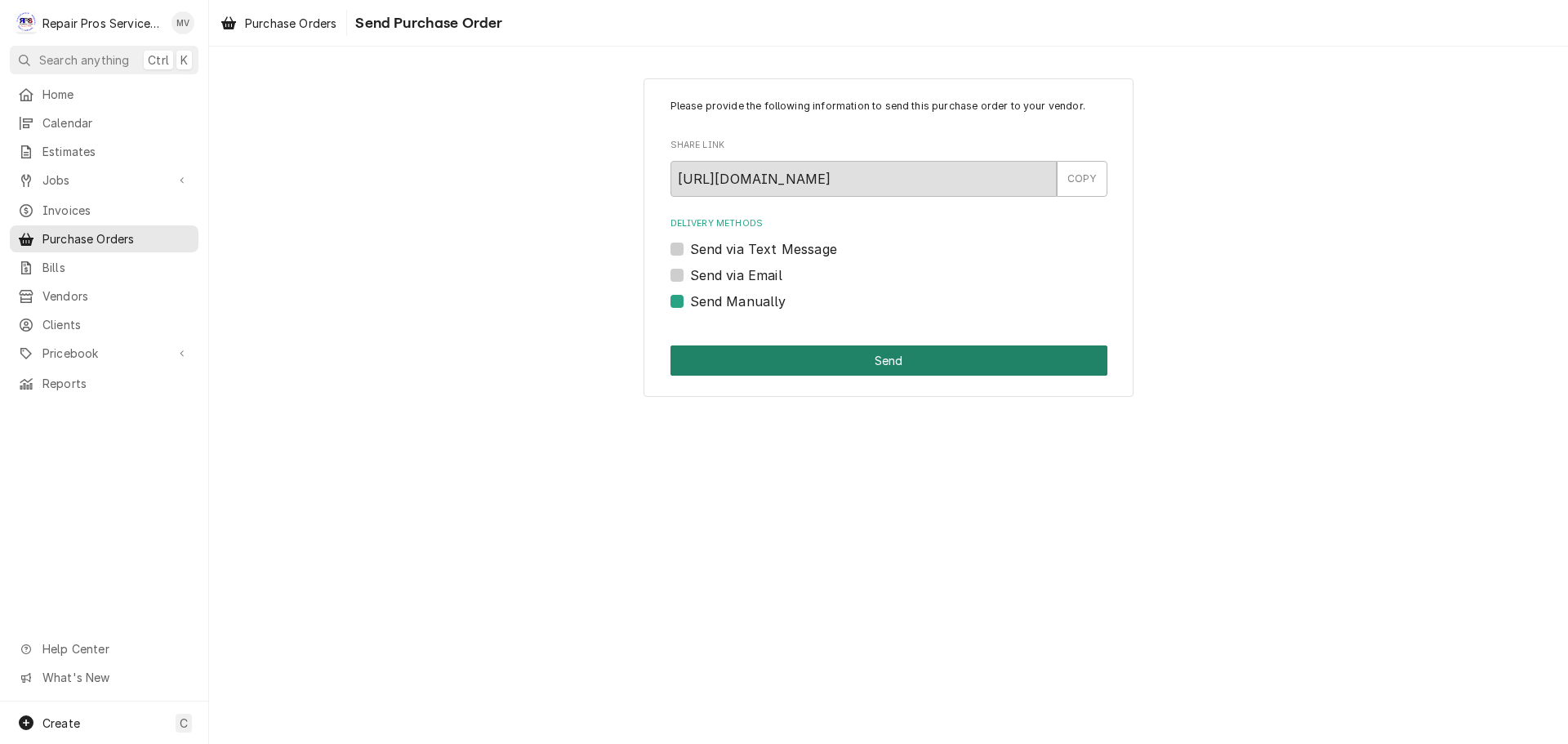
click at [905, 355] on button "Send" at bounding box center [888, 360] width 437 height 30
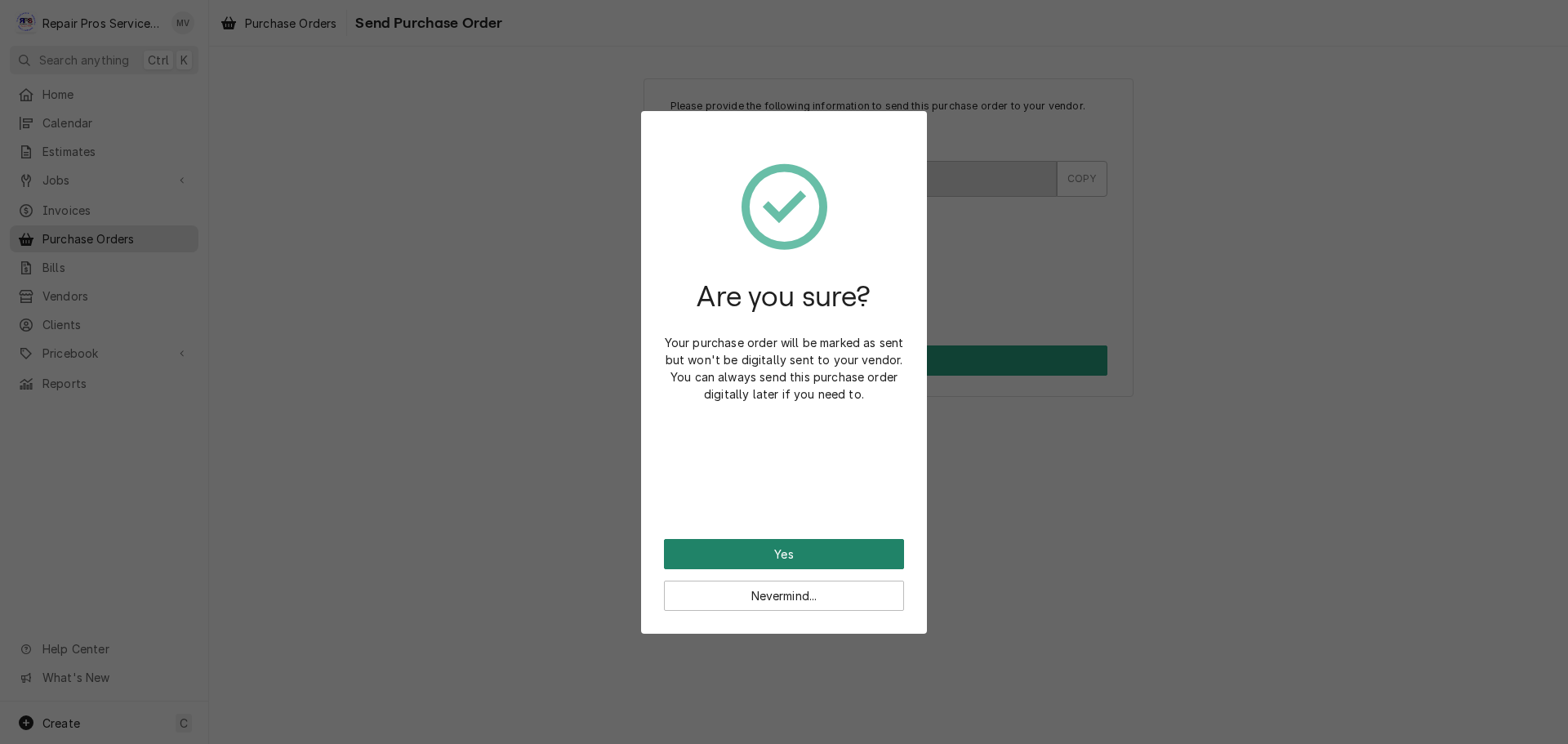
click at [777, 552] on button "Yes" at bounding box center [784, 554] width 240 height 30
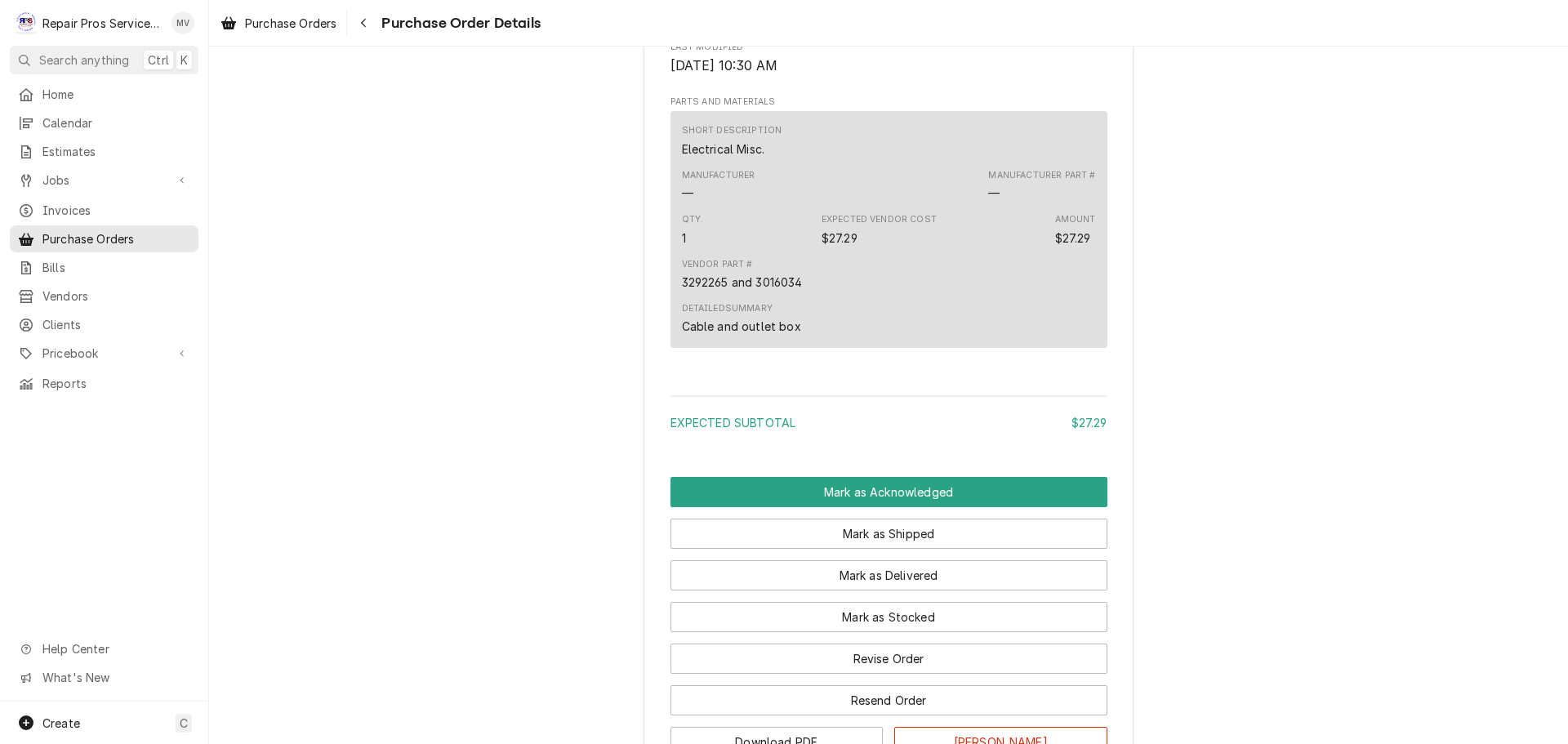
scroll to position [898, 0]
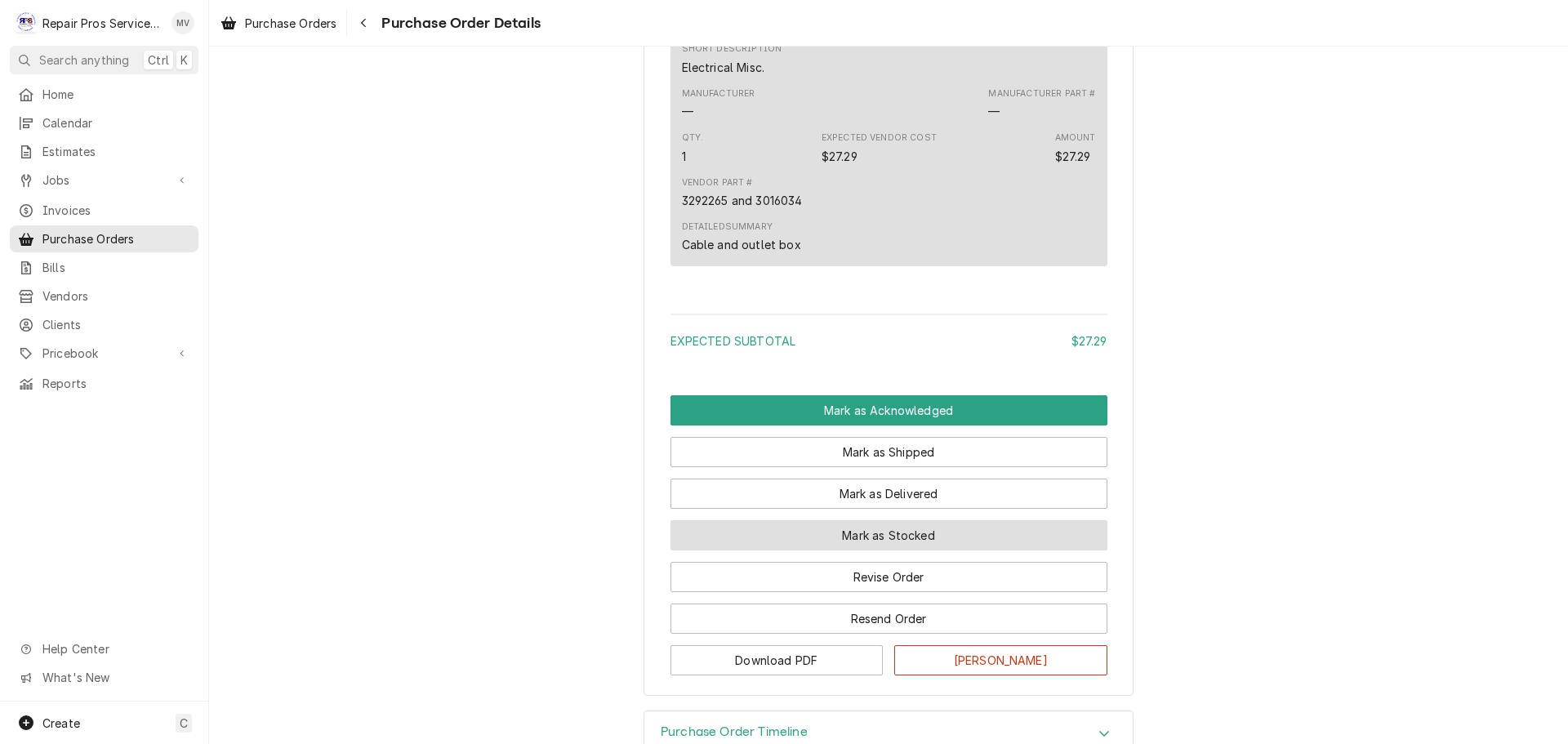
click at [862, 550] on button "Mark as Stocked" at bounding box center [888, 535] width 437 height 30
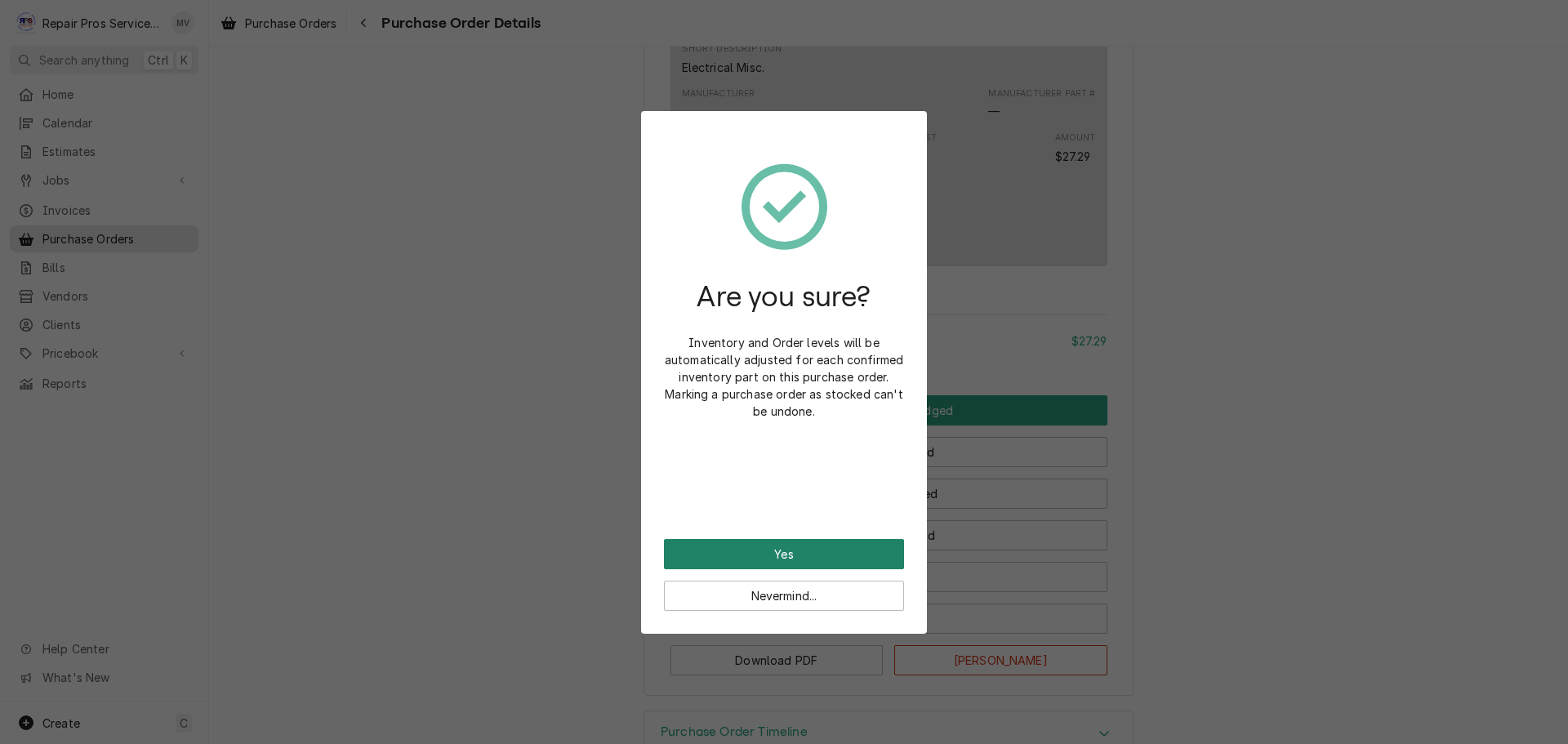
click at [794, 549] on button "Yes" at bounding box center [784, 554] width 240 height 30
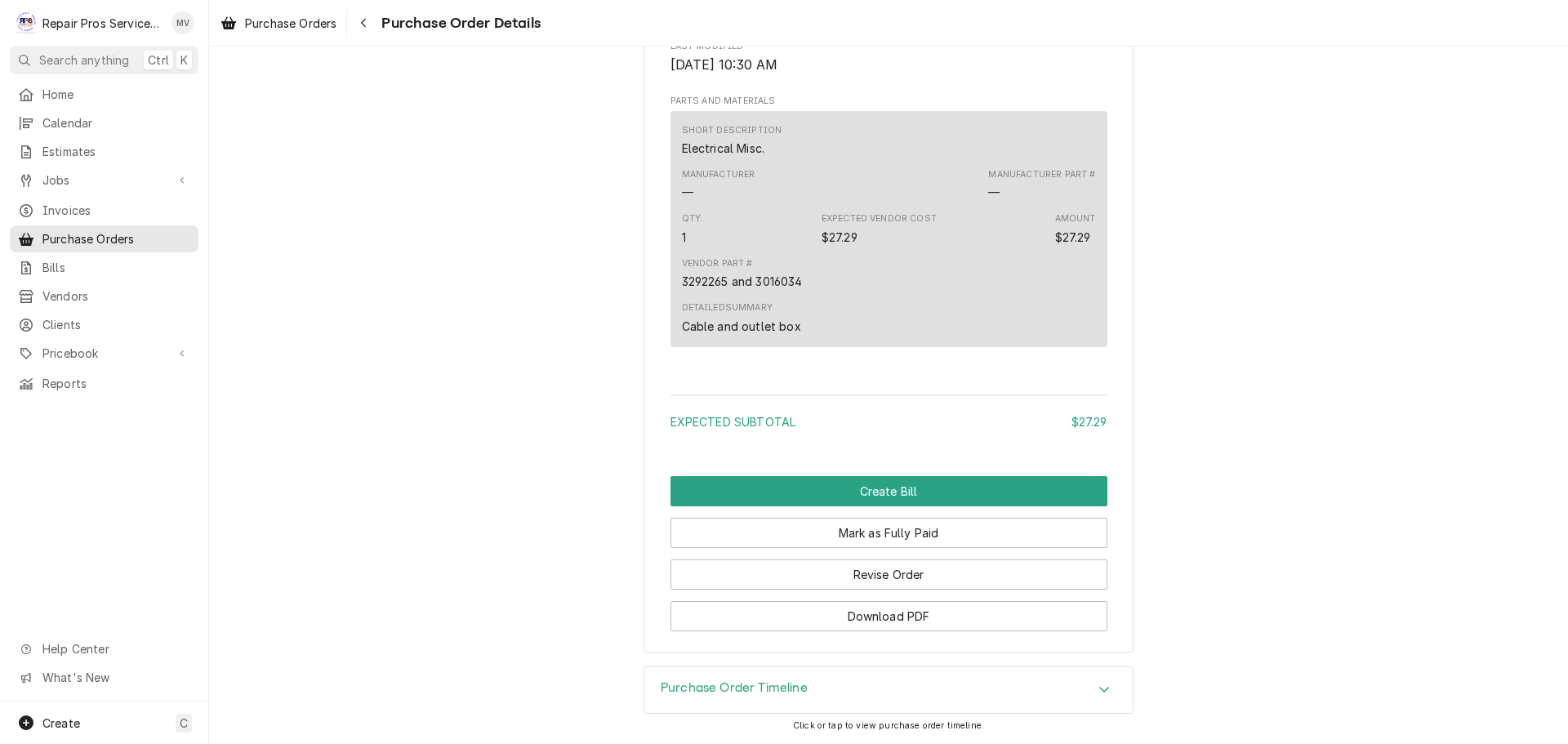
scroll to position [1058, 0]
click at [861, 534] on button "Mark as Fully Paid" at bounding box center [888, 533] width 437 height 30
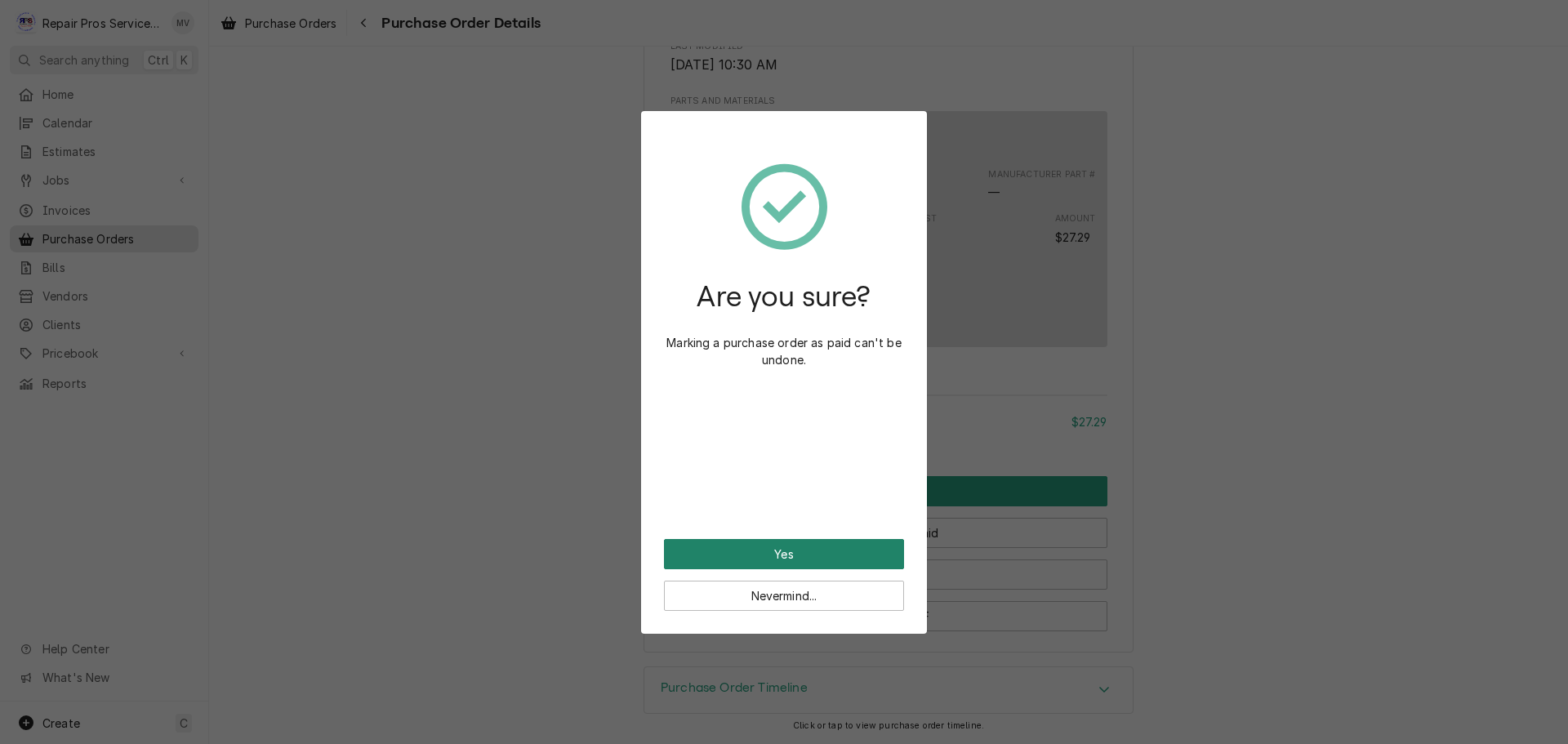
click at [780, 544] on button "Yes" at bounding box center [784, 554] width 240 height 30
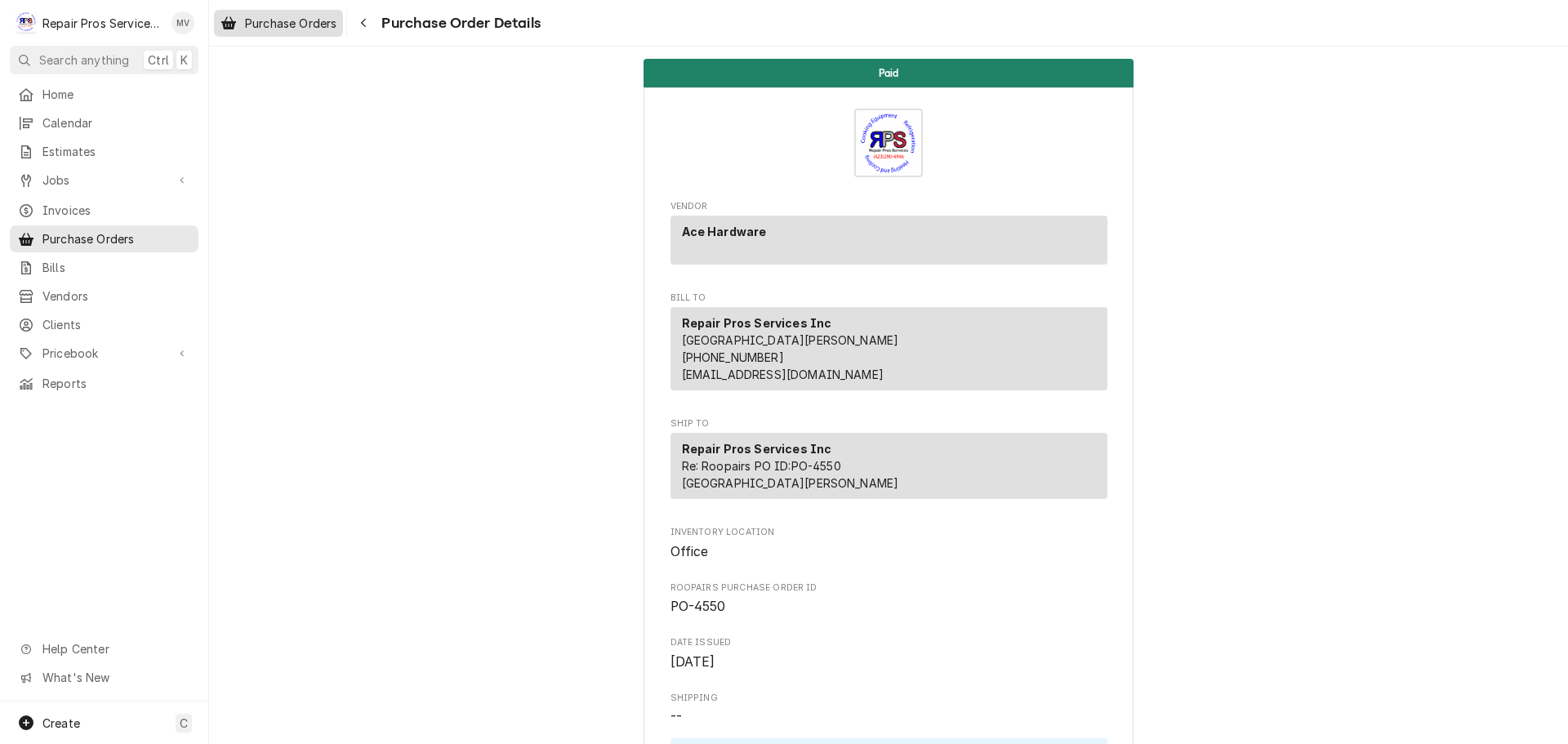
click at [267, 18] on span "Purchase Orders" at bounding box center [291, 23] width 92 height 17
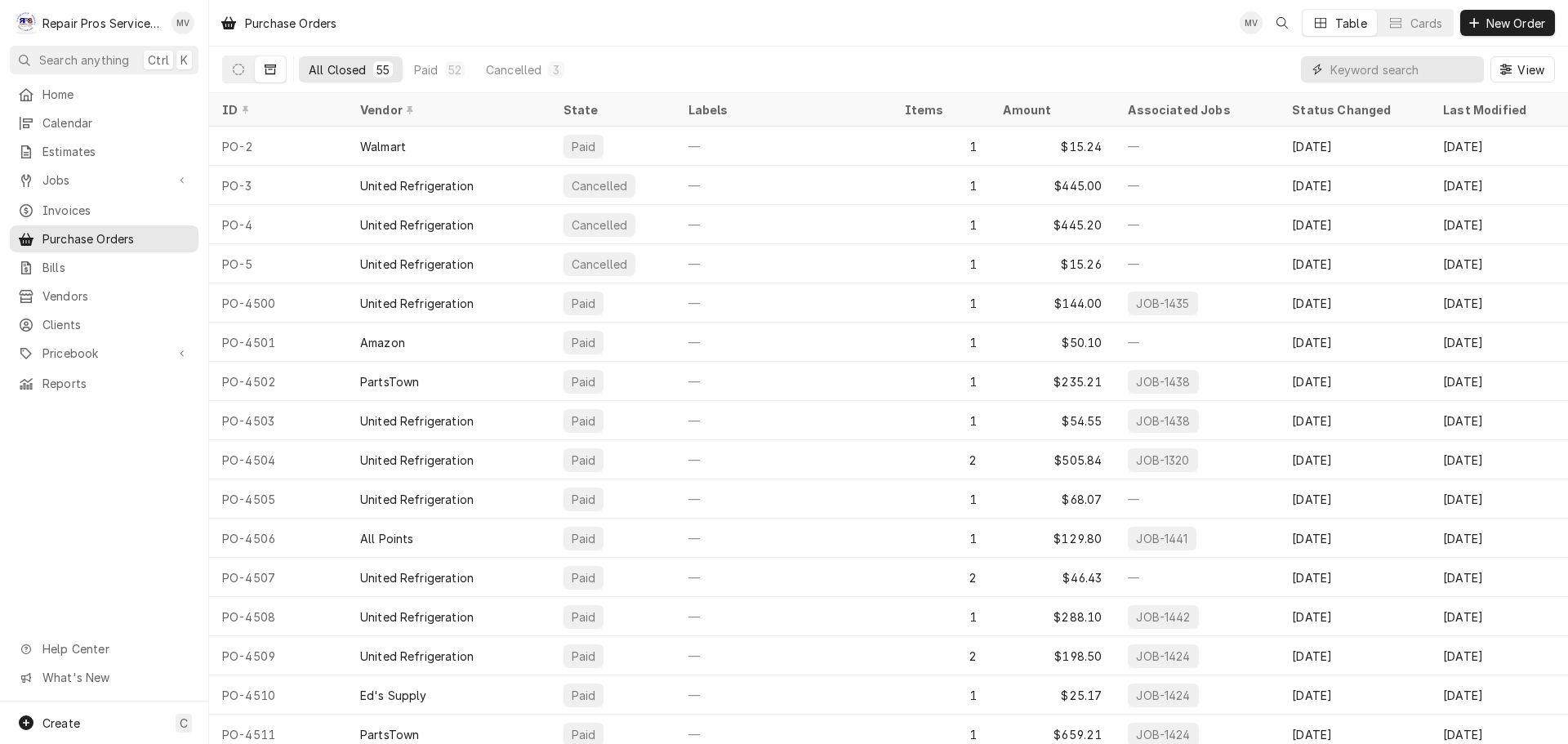
click at [1362, 74] on input "Dynamic Content Wrapper" at bounding box center [1402, 70] width 145 height 26
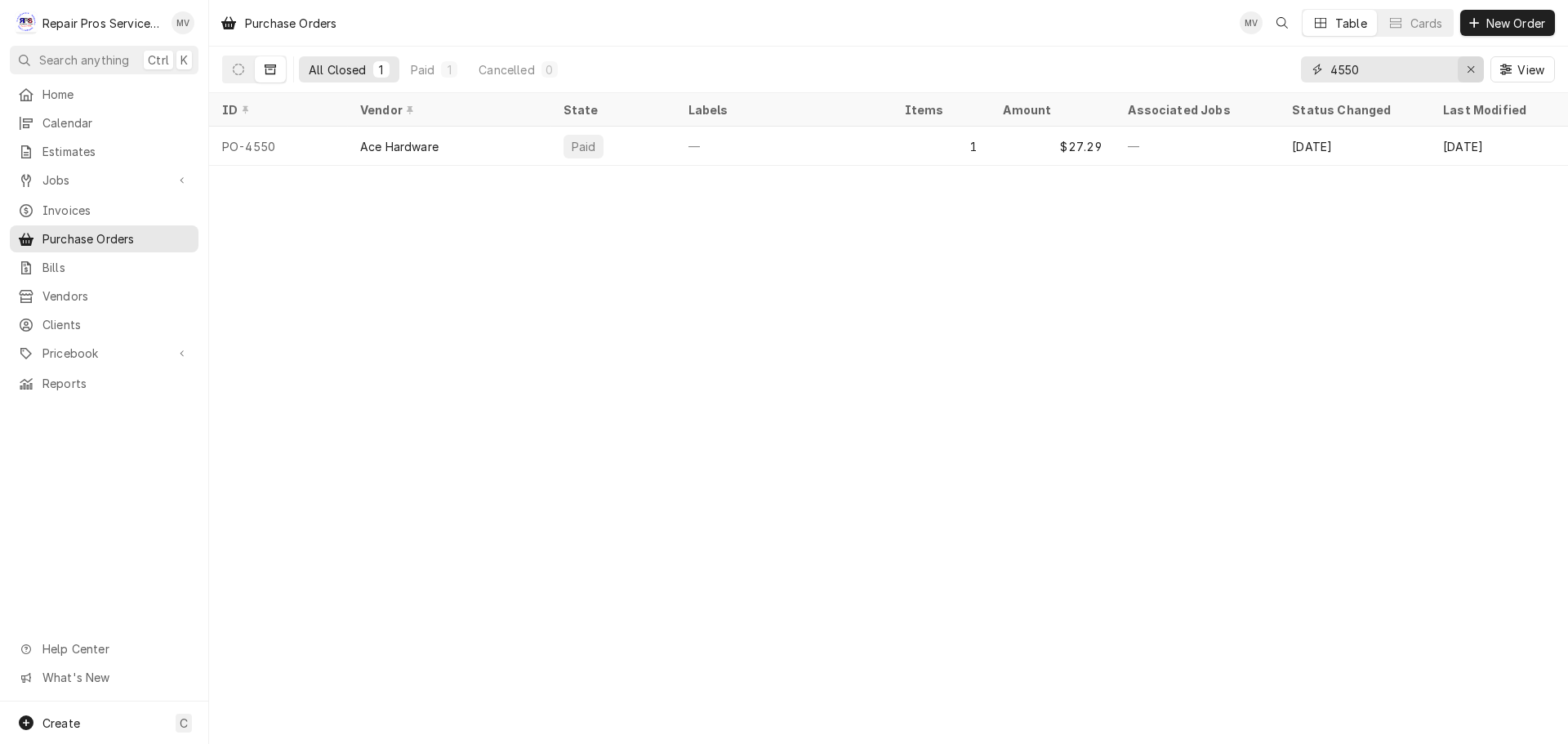
type input "4550"
click at [1469, 70] on icon "Erase input" at bounding box center [1471, 69] width 9 height 11
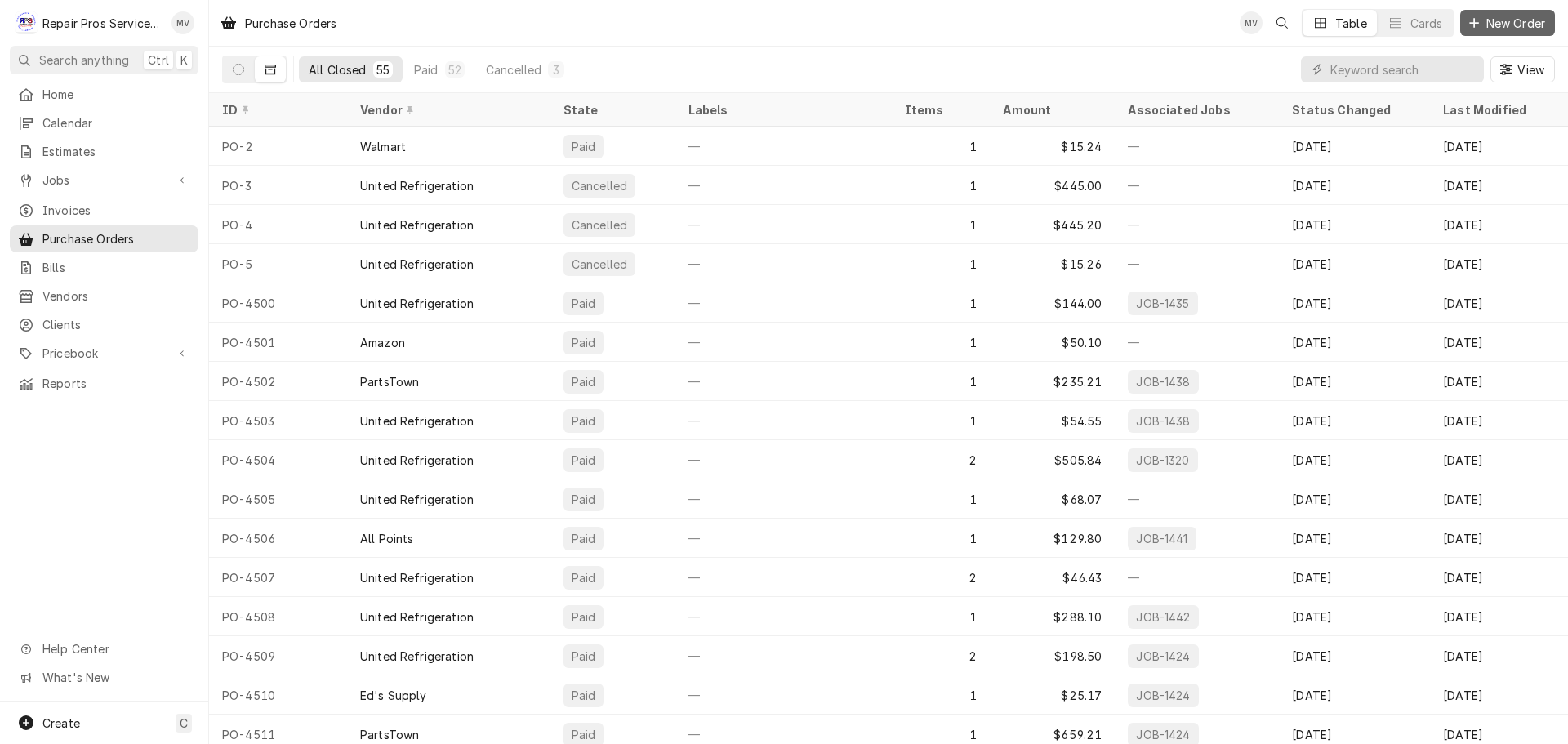
click at [1503, 22] on span "New Order" at bounding box center [1515, 23] width 65 height 17
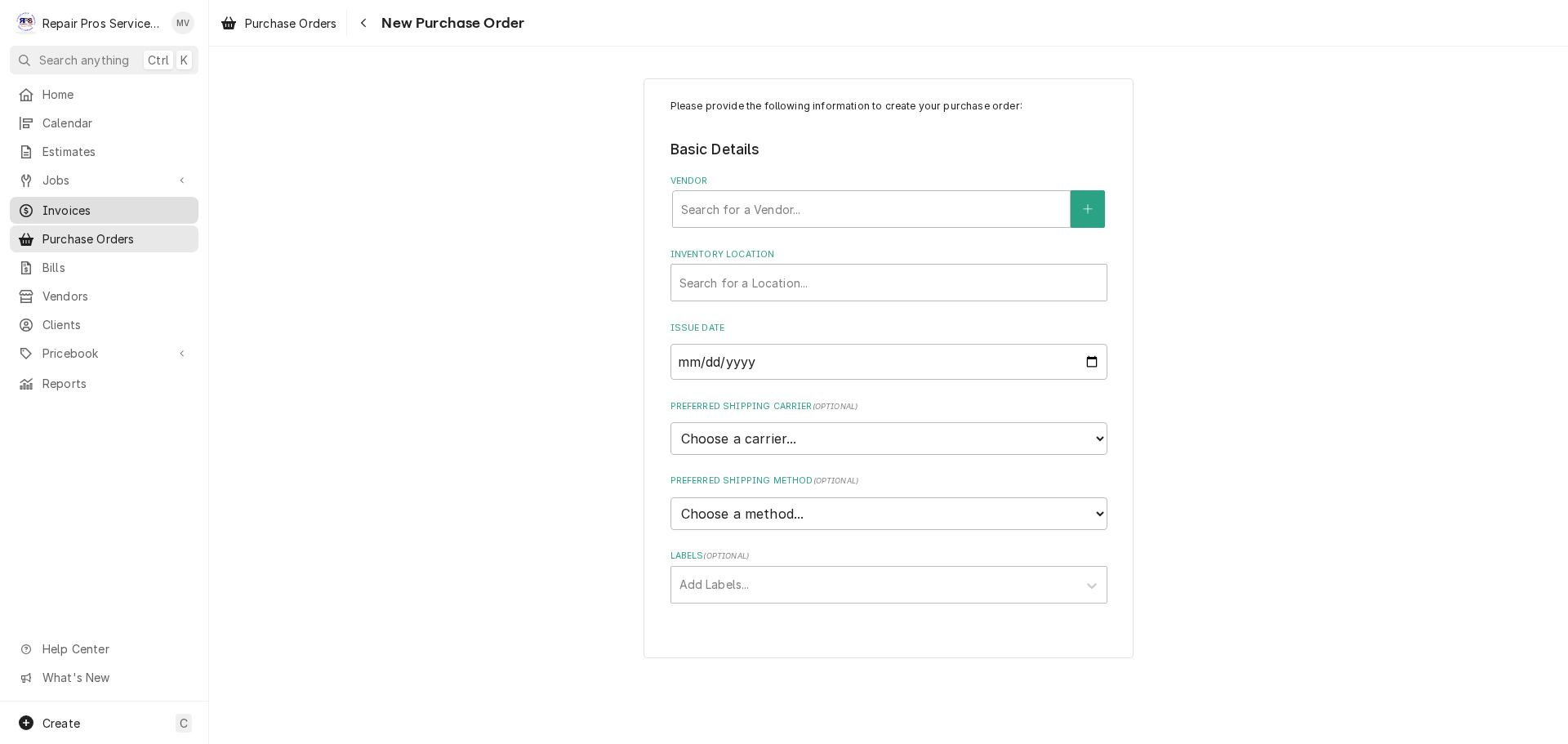
click at [76, 202] on span "Invoices" at bounding box center [116, 210] width 148 height 17
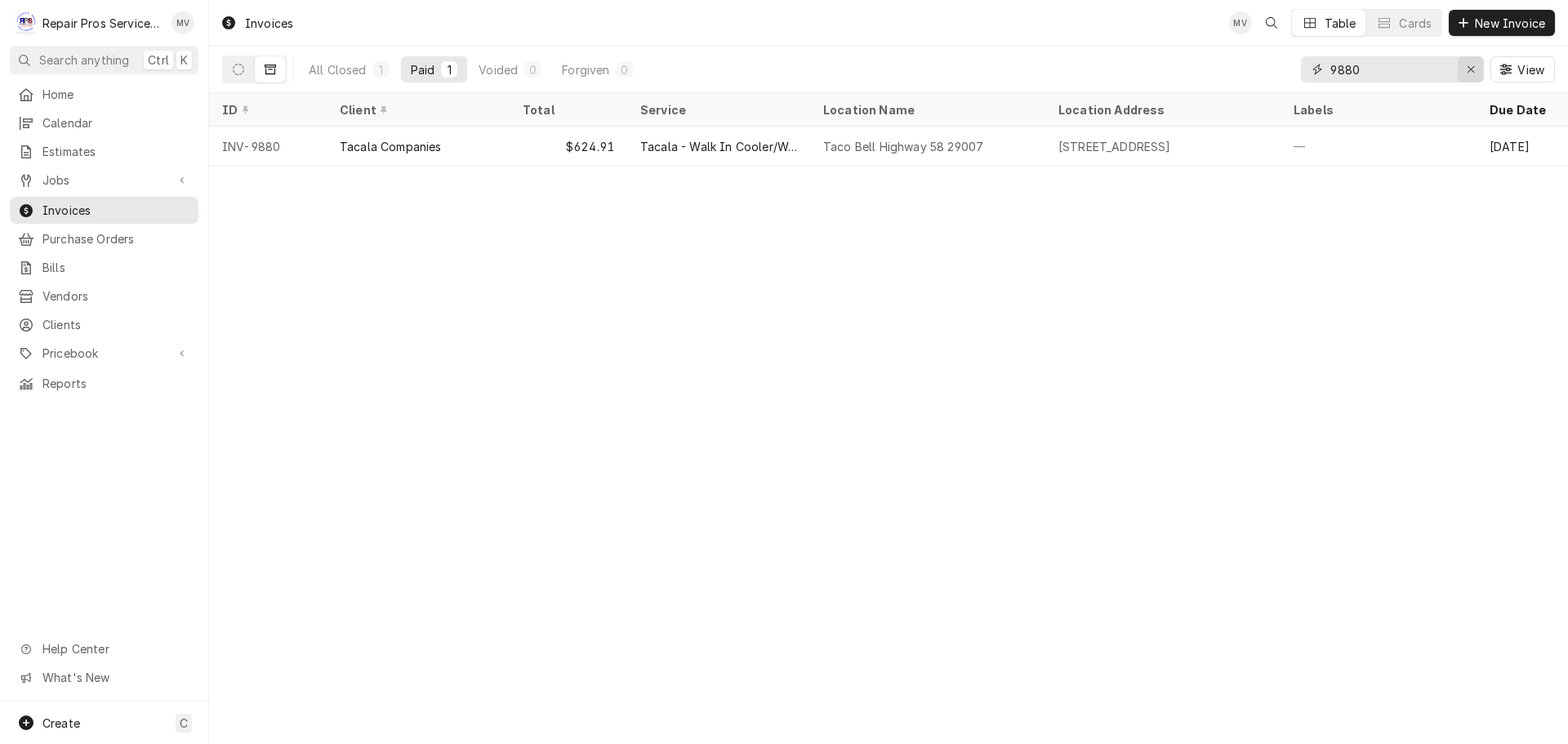
click at [1469, 66] on icon "Erase input" at bounding box center [1471, 69] width 9 height 11
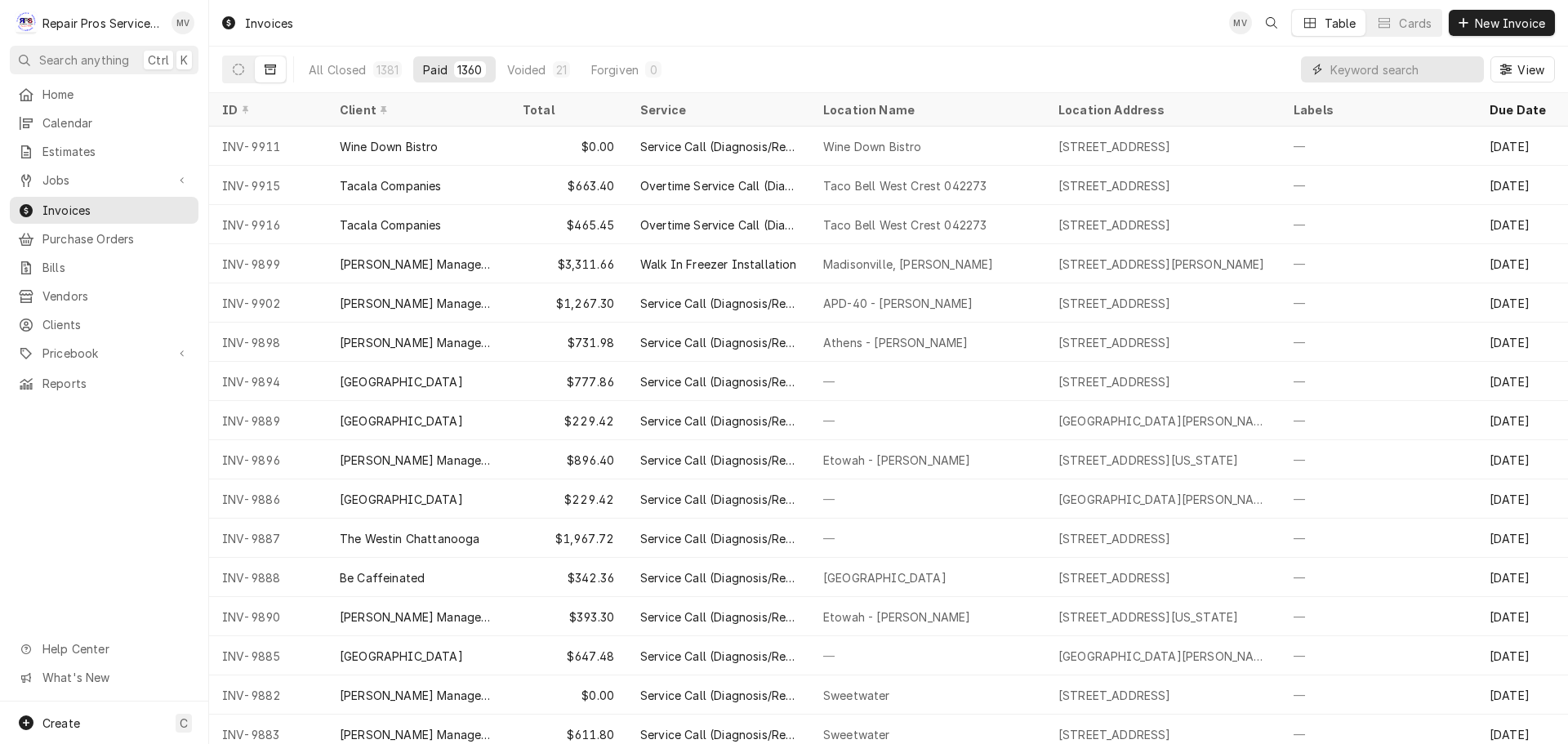
click at [1370, 67] on input "Dynamic Content Wrapper" at bounding box center [1402, 70] width 145 height 26
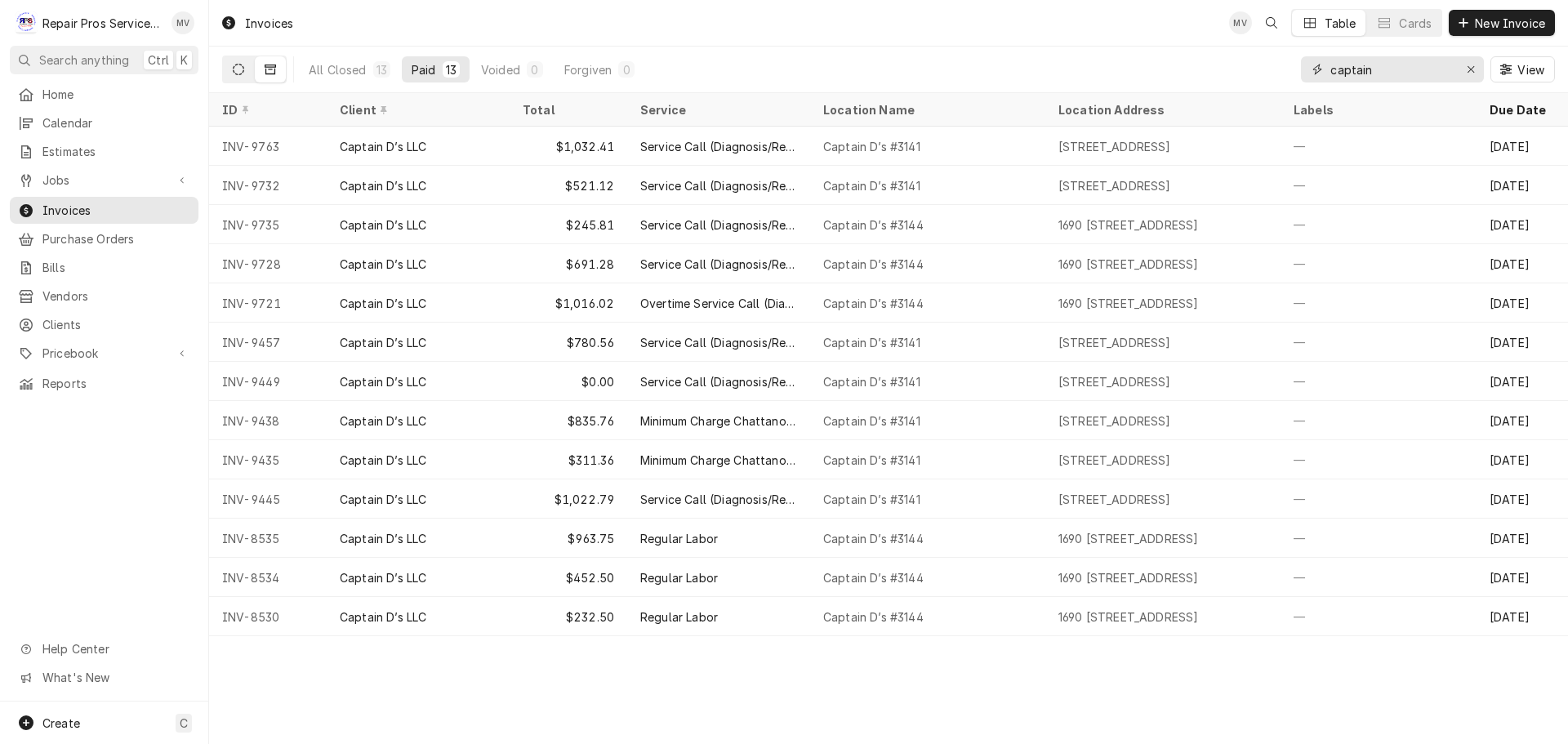
type input "captain"
click at [236, 69] on icon "Dynamic Content Wrapper" at bounding box center [238, 69] width 11 height 11
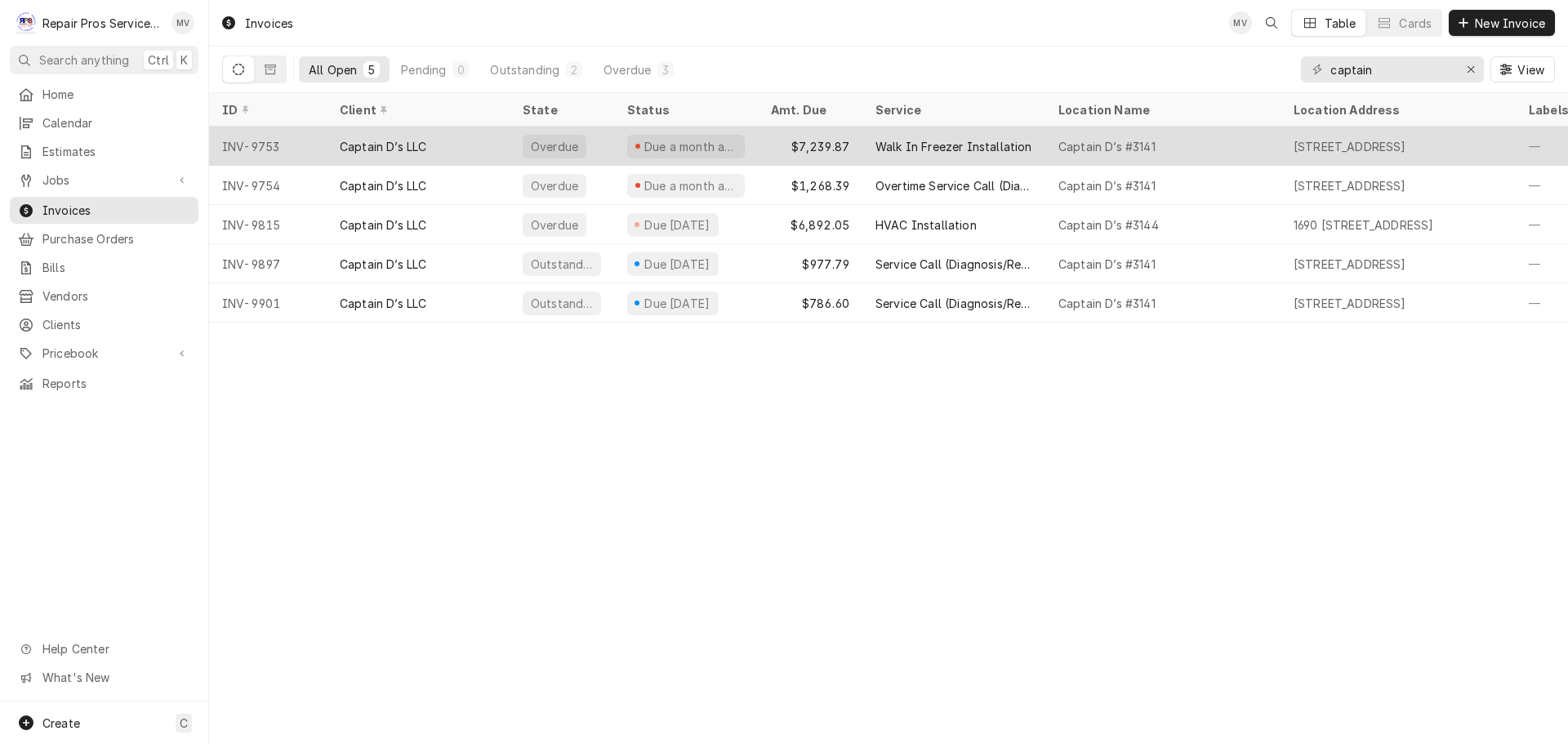
click at [468, 140] on div "Captain D’s LLC" at bounding box center [418, 146] width 183 height 40
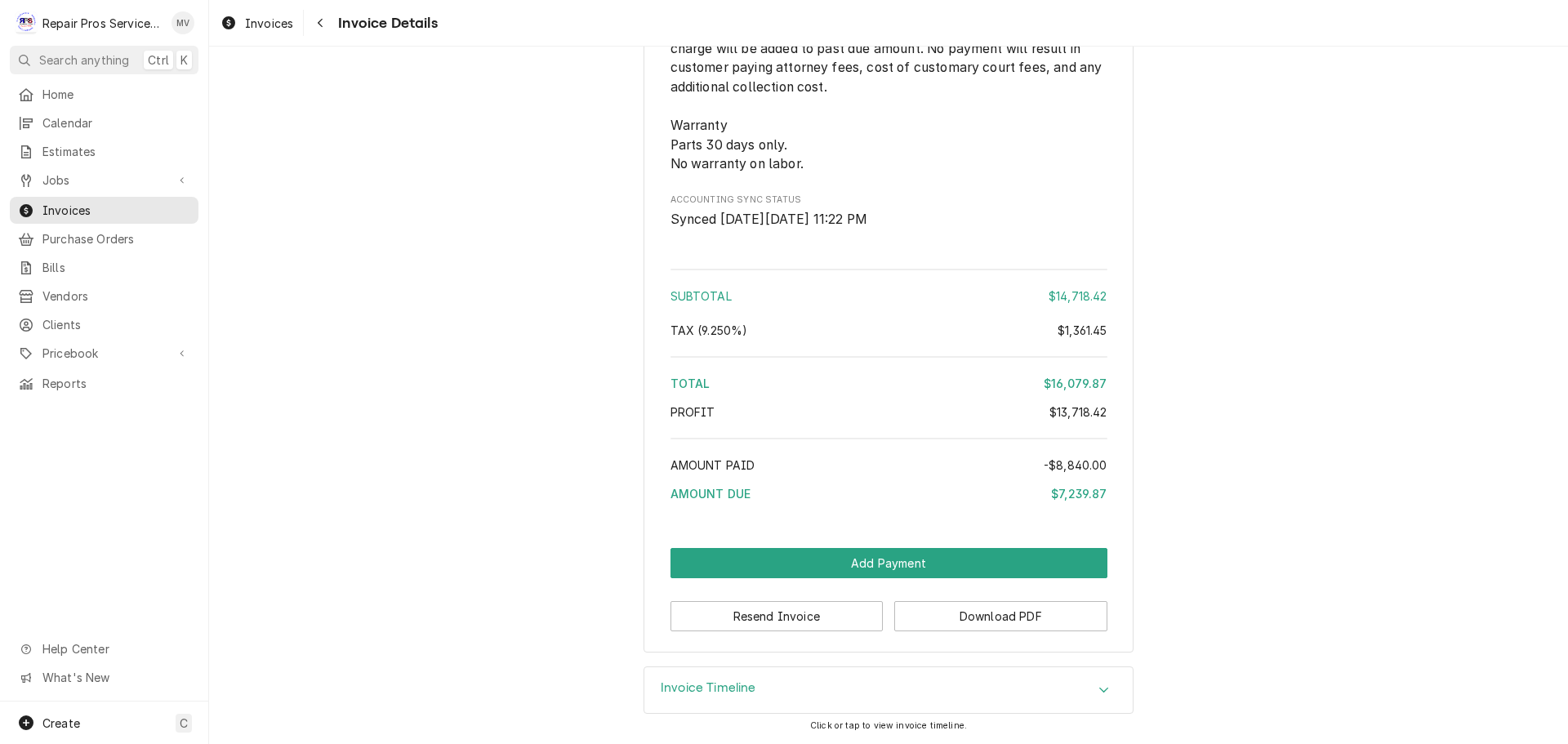
scroll to position [4672, 0]
click at [985, 616] on button "Download PDF" at bounding box center [1000, 616] width 213 height 30
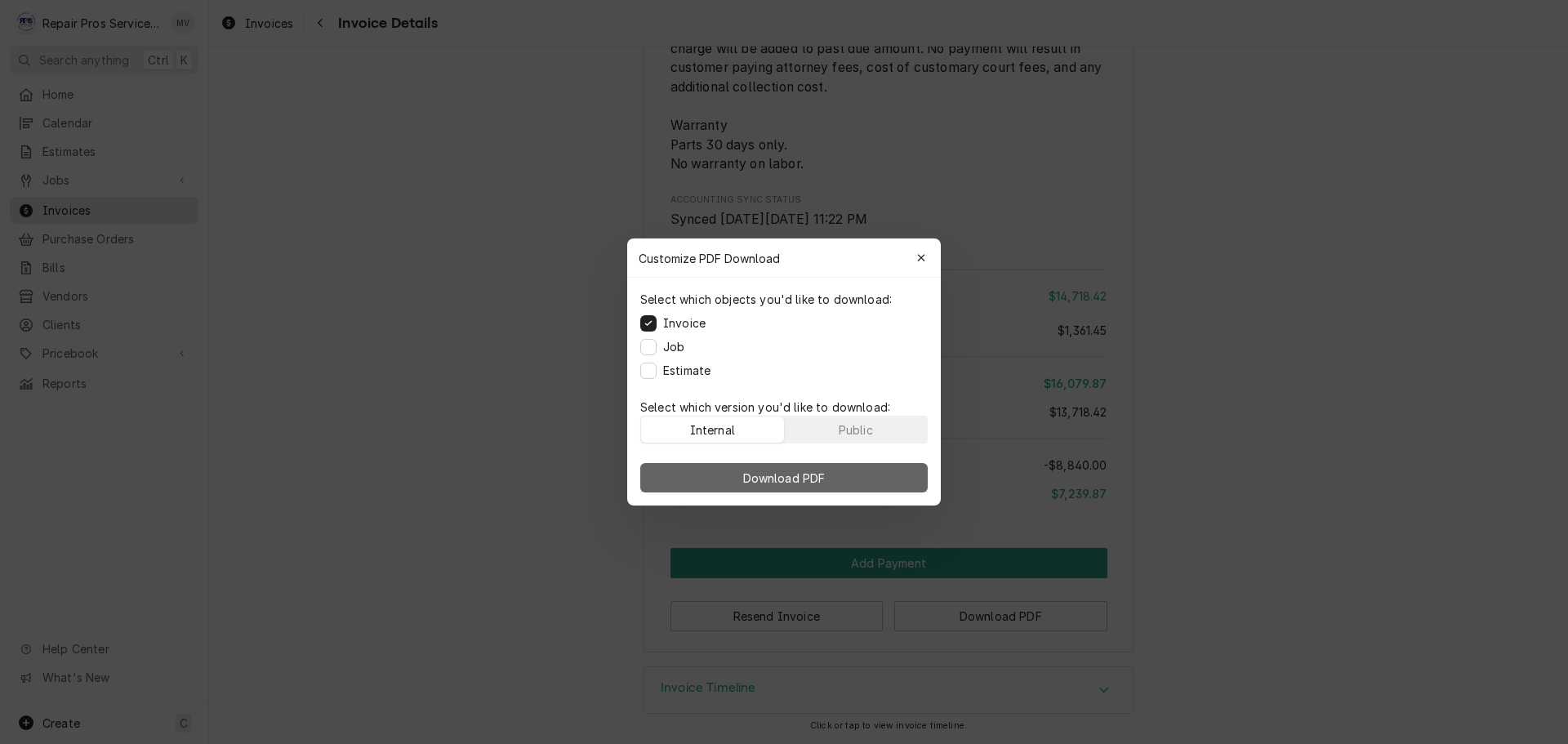
click at [772, 470] on span "Download PDF" at bounding box center [784, 477] width 89 height 17
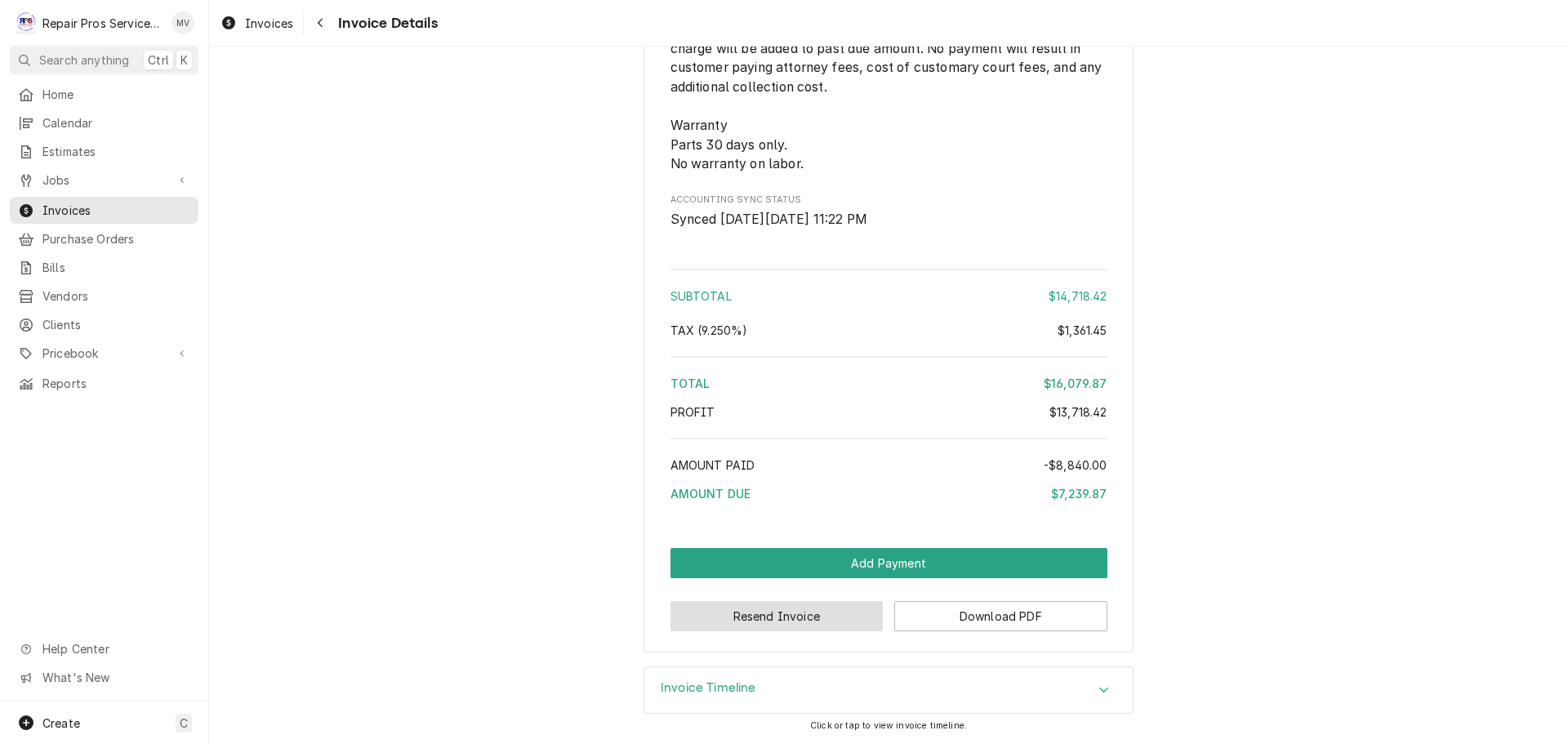
click at [752, 615] on button "Resend Invoice" at bounding box center [777, 616] width 213 height 30
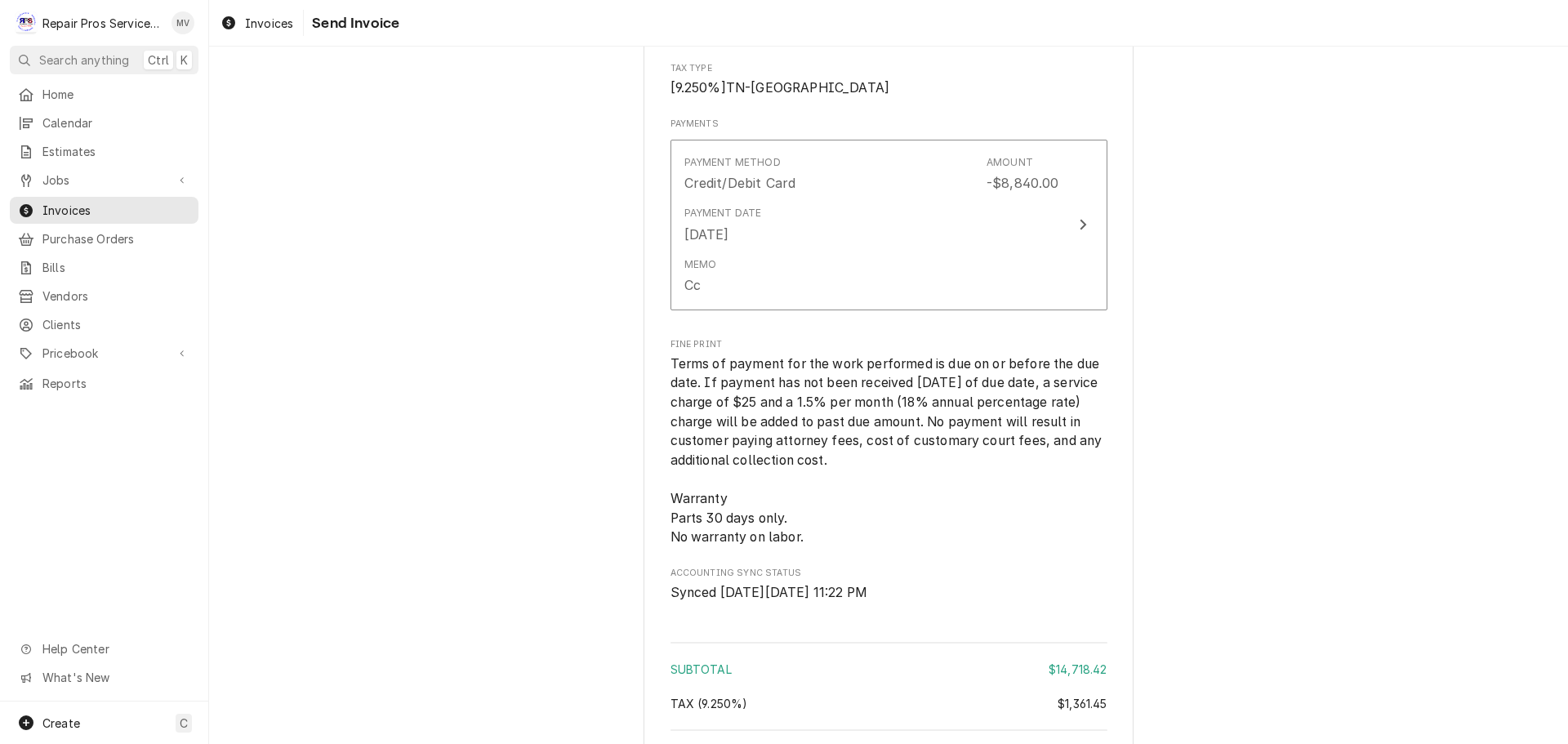
scroll to position [4672, 0]
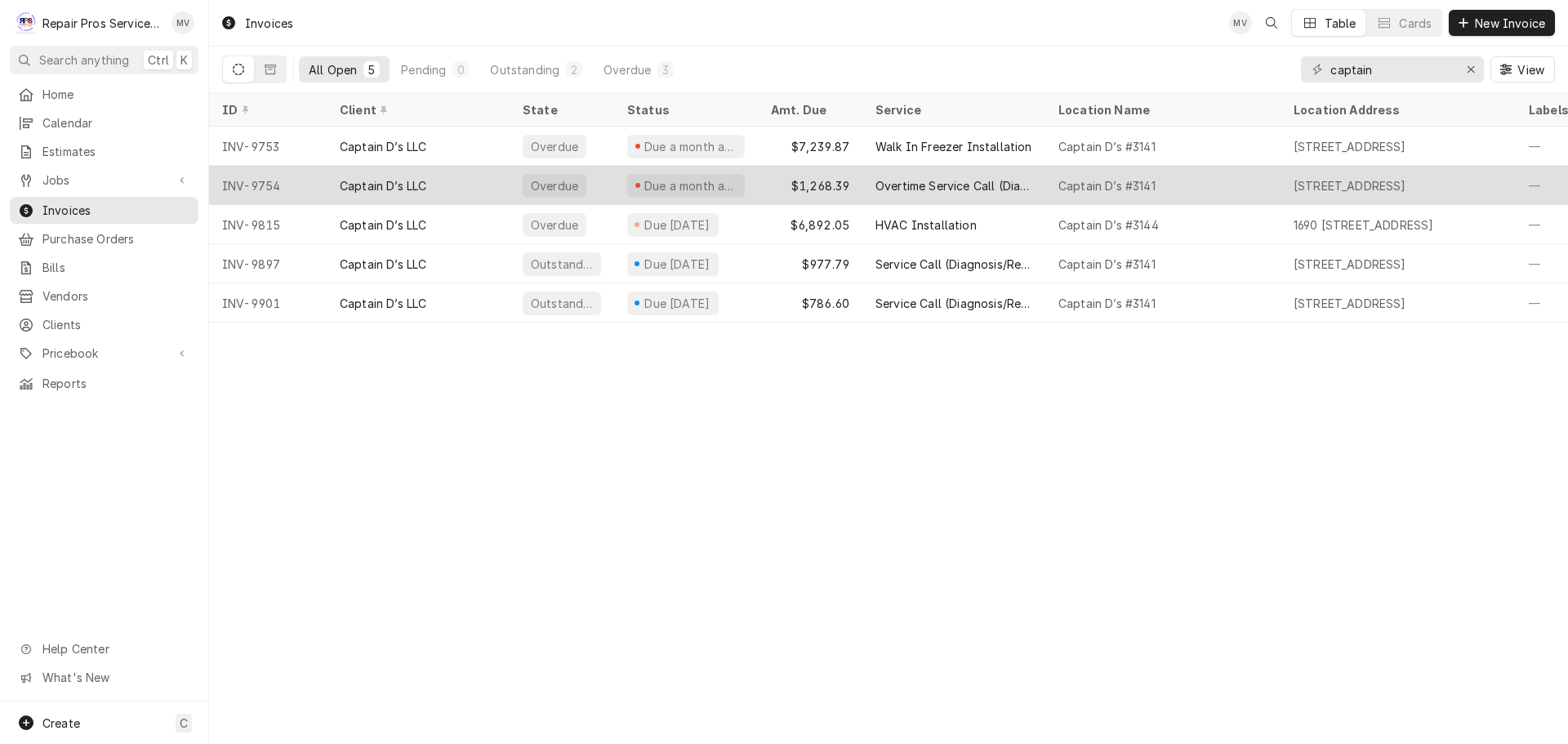
click at [465, 179] on div "Captain D’s LLC" at bounding box center [418, 185] width 183 height 40
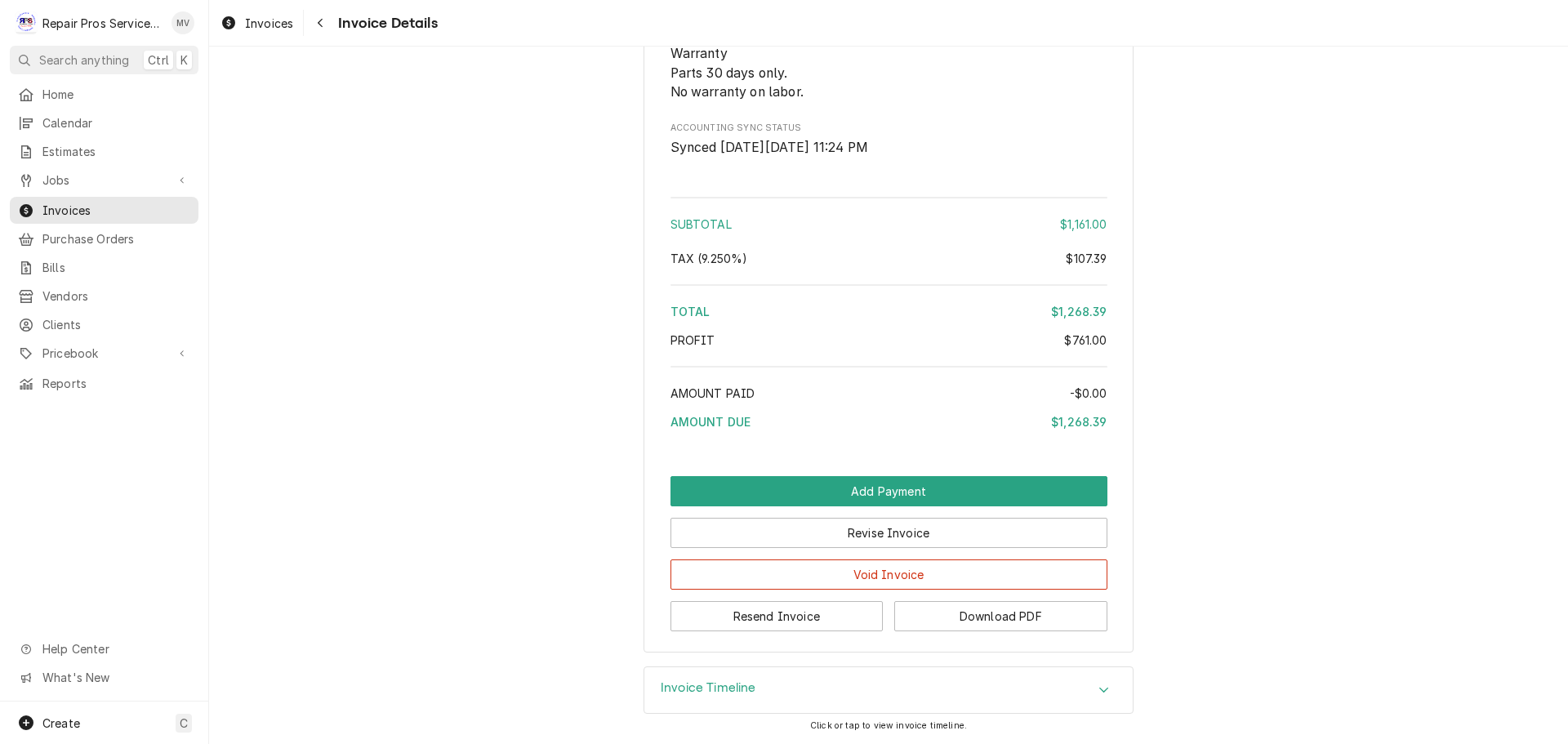
scroll to position [3072, 0]
click at [994, 616] on button "Download PDF" at bounding box center [1000, 616] width 213 height 30
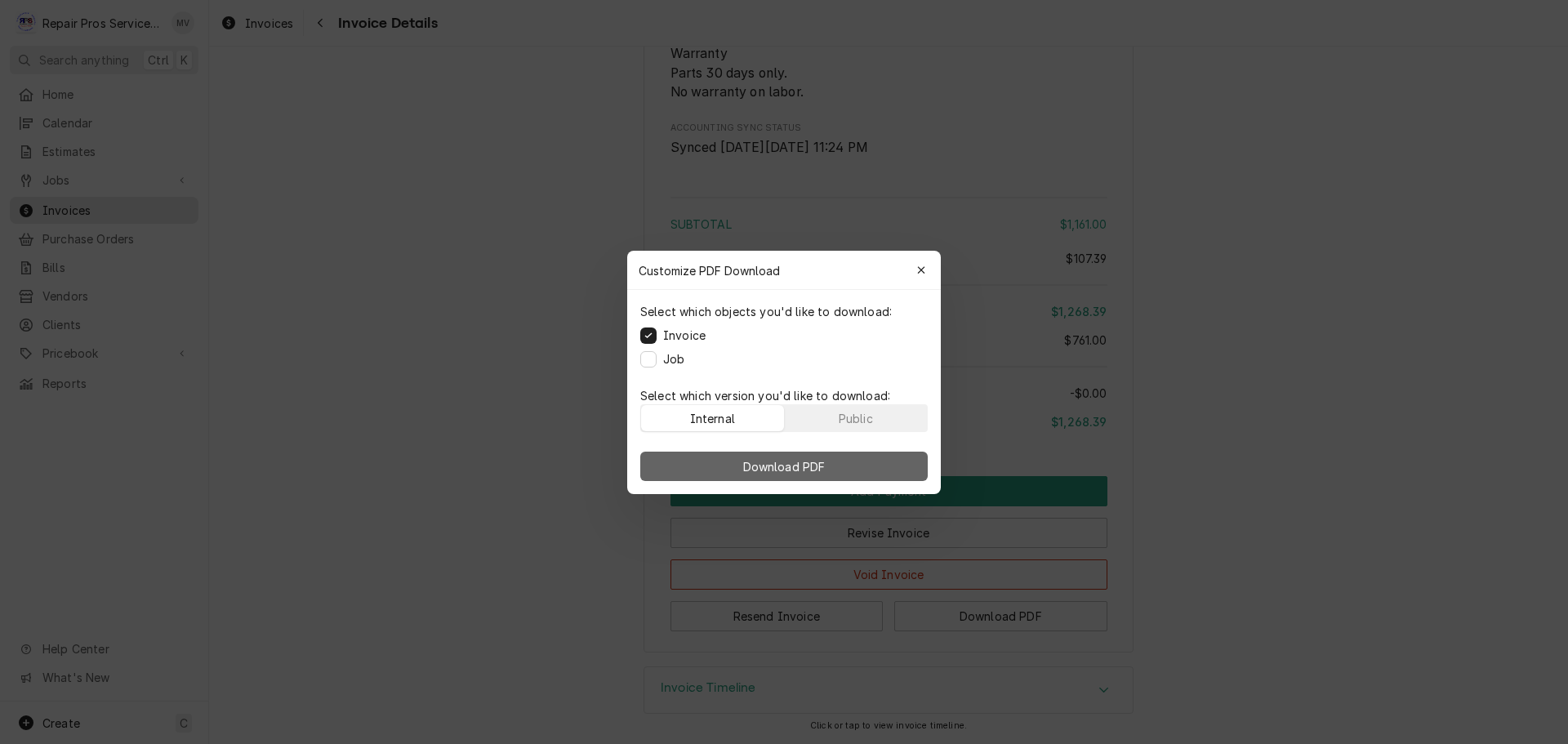
click at [801, 461] on span "Download PDF" at bounding box center [784, 465] width 89 height 17
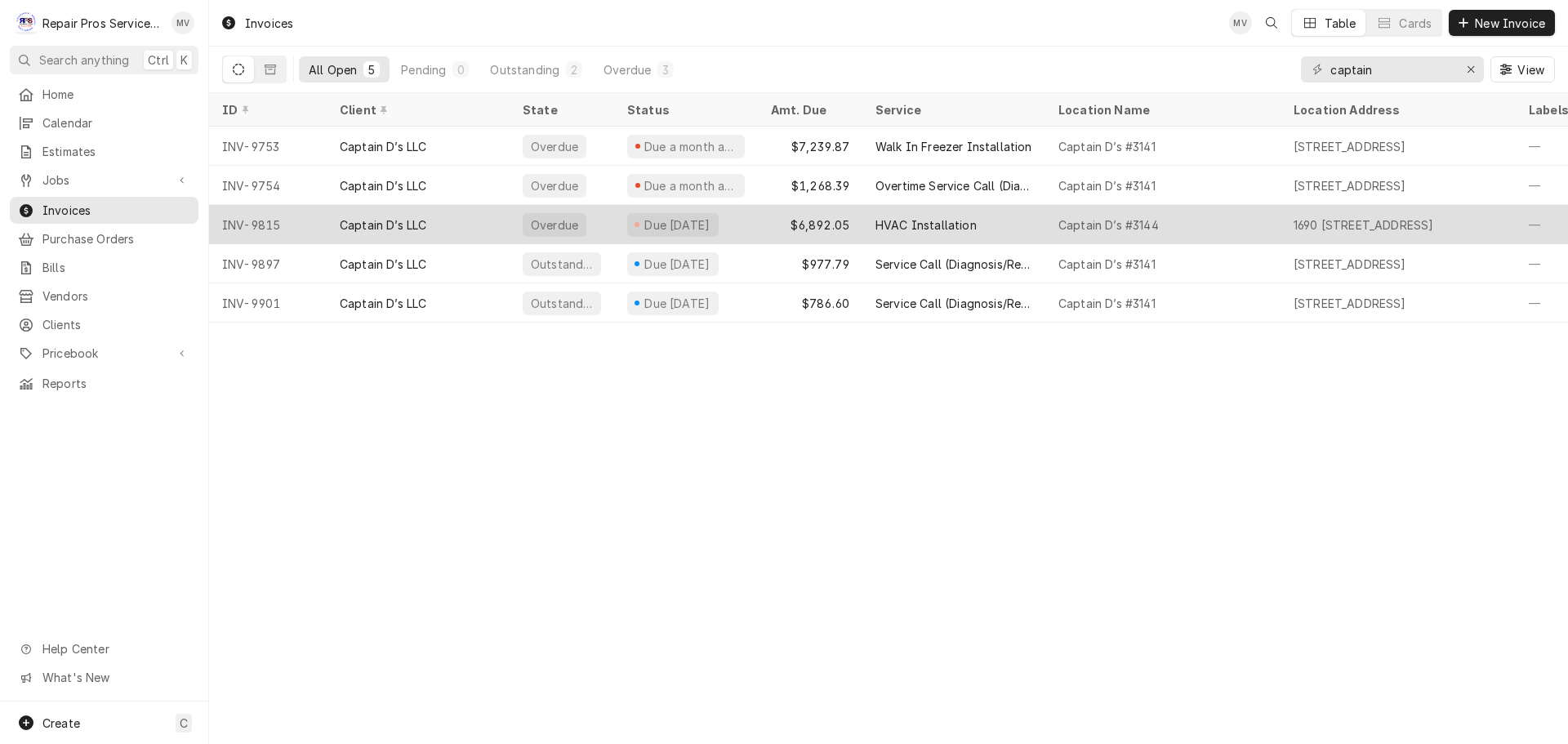
click at [468, 220] on div "Captain D’s LLC" at bounding box center [418, 225] width 183 height 40
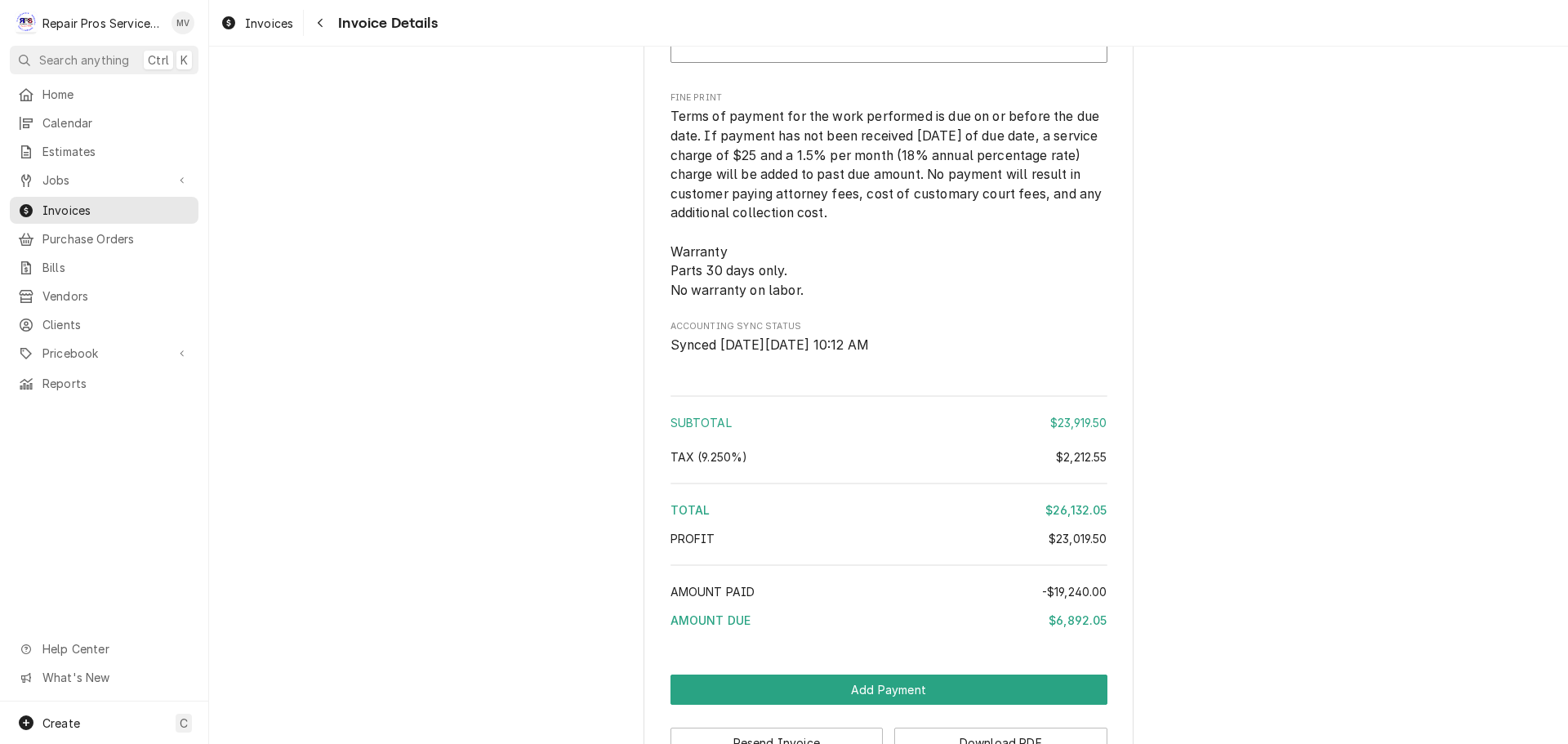
scroll to position [4005, 0]
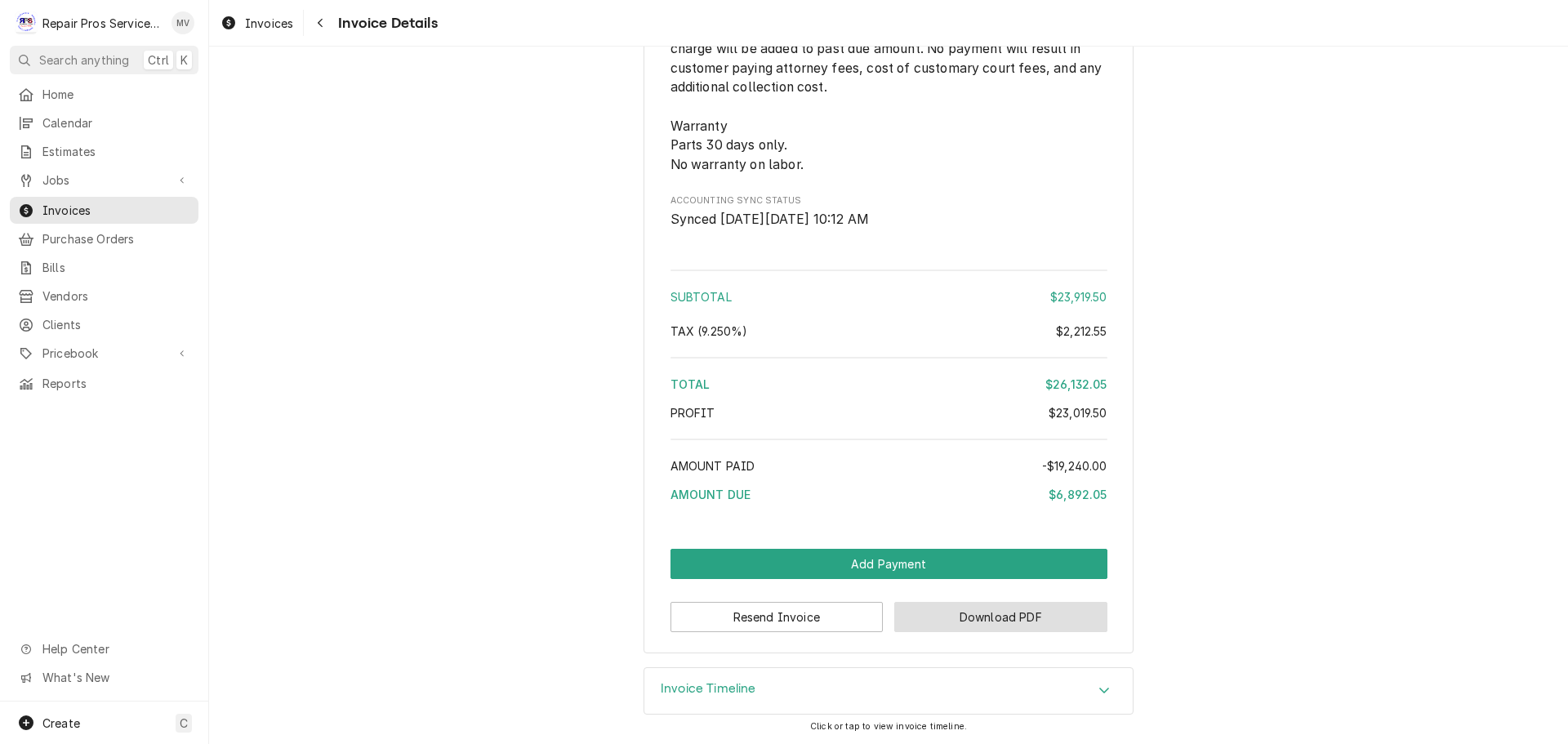
click at [987, 614] on button "Download PDF" at bounding box center [1000, 616] width 213 height 30
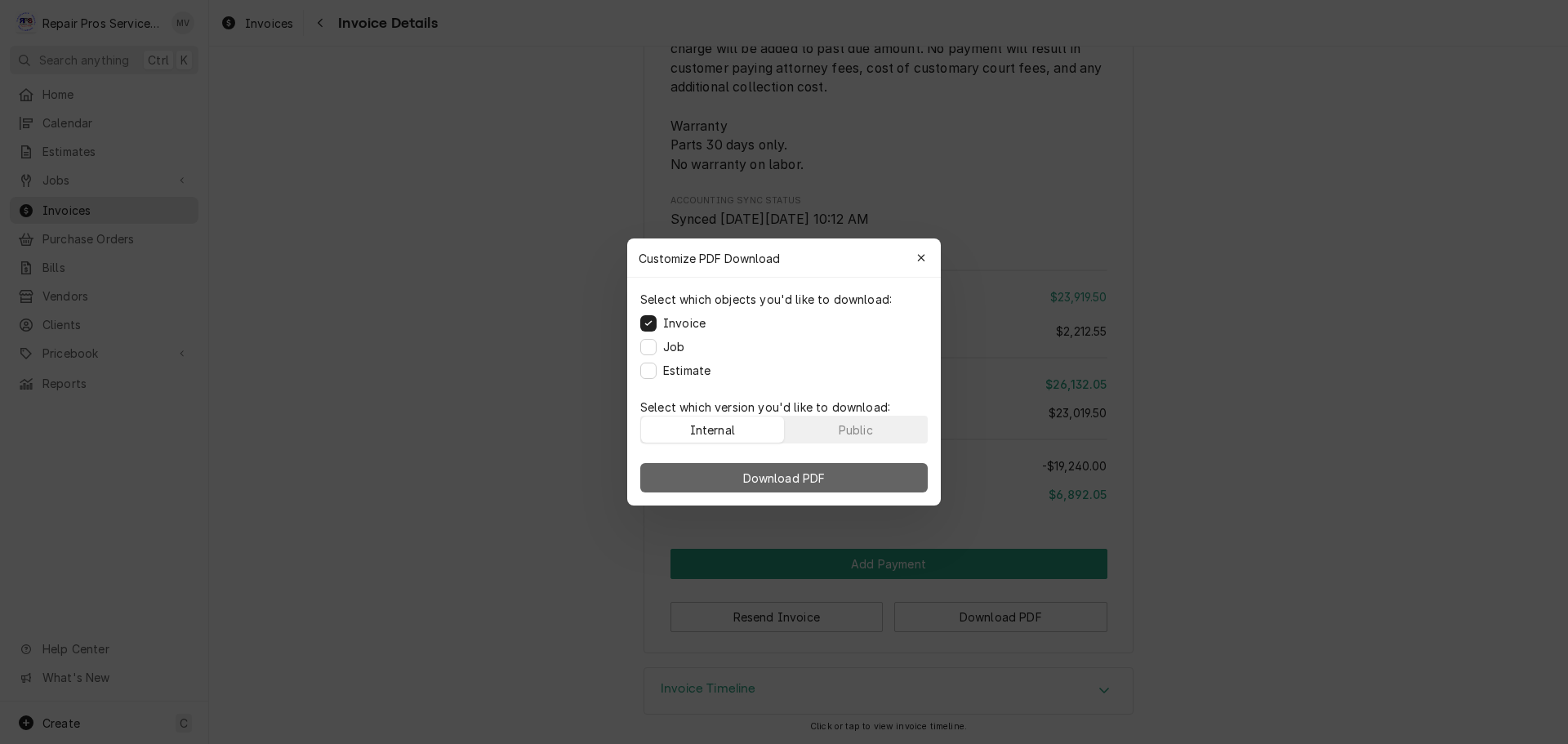
click at [760, 472] on span "Download PDF" at bounding box center [784, 477] width 89 height 17
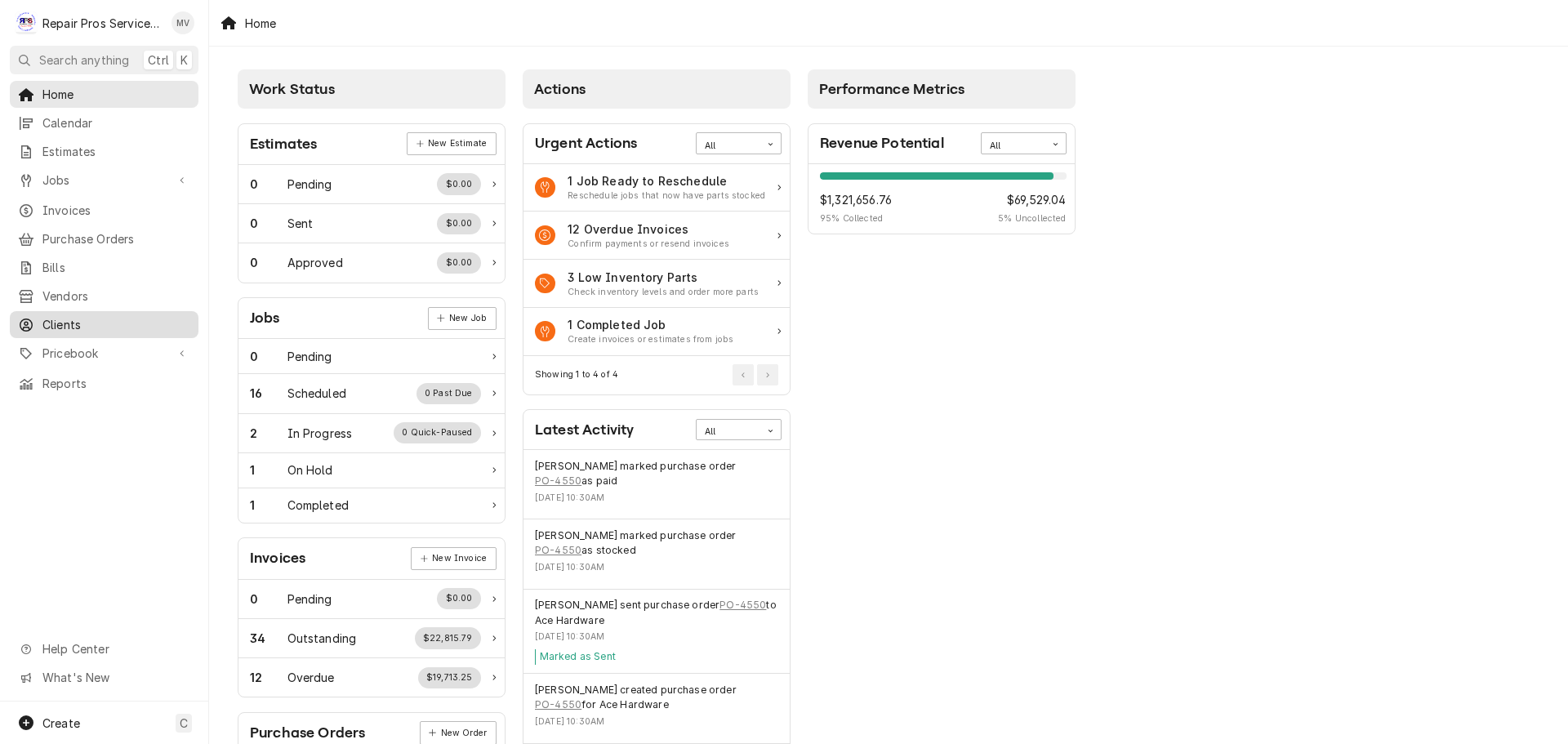
click at [68, 316] on span "Clients" at bounding box center [116, 324] width 148 height 17
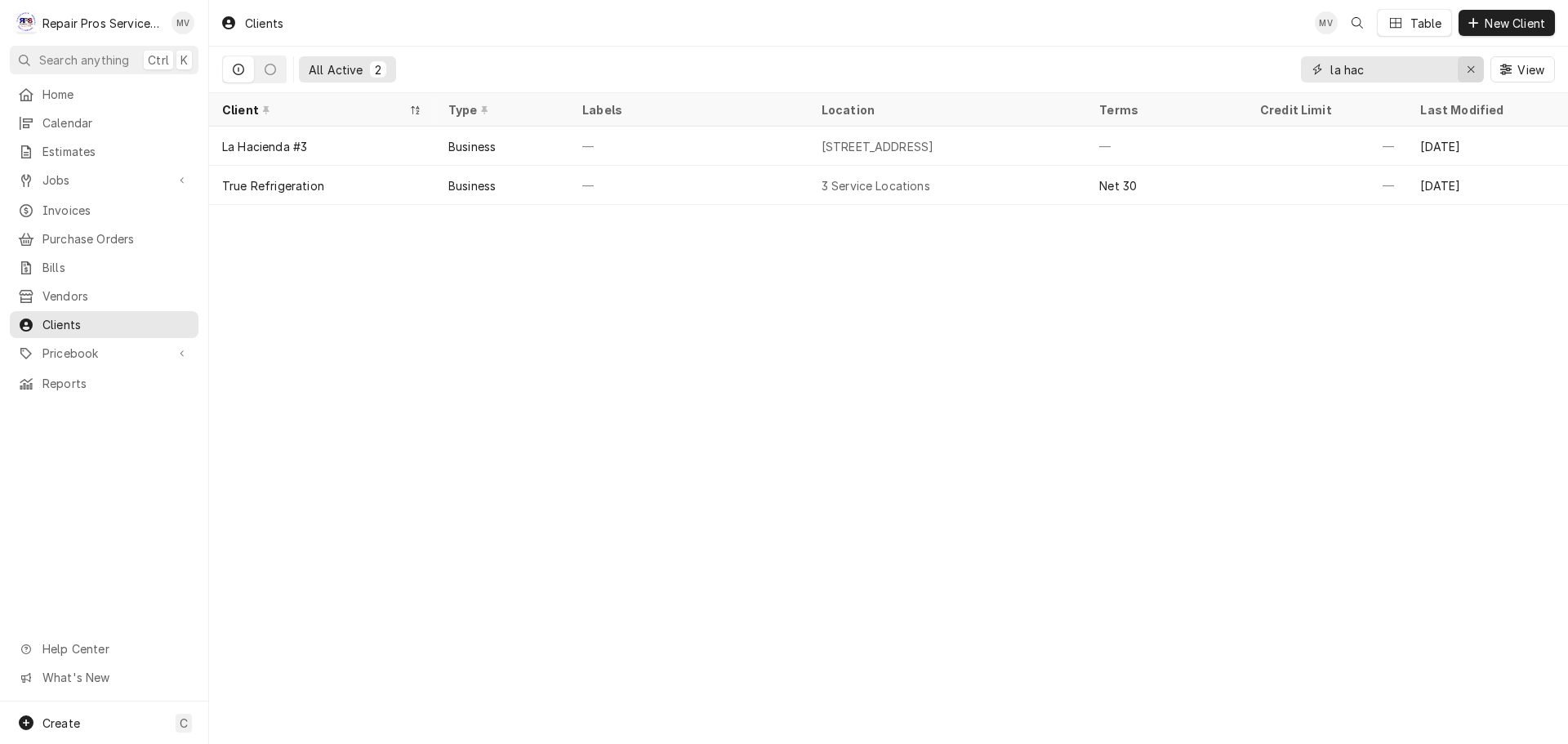
click at [1469, 68] on icon "Erase input" at bounding box center [1471, 69] width 9 height 11
